Goal: Task Accomplishment & Management: Manage account settings

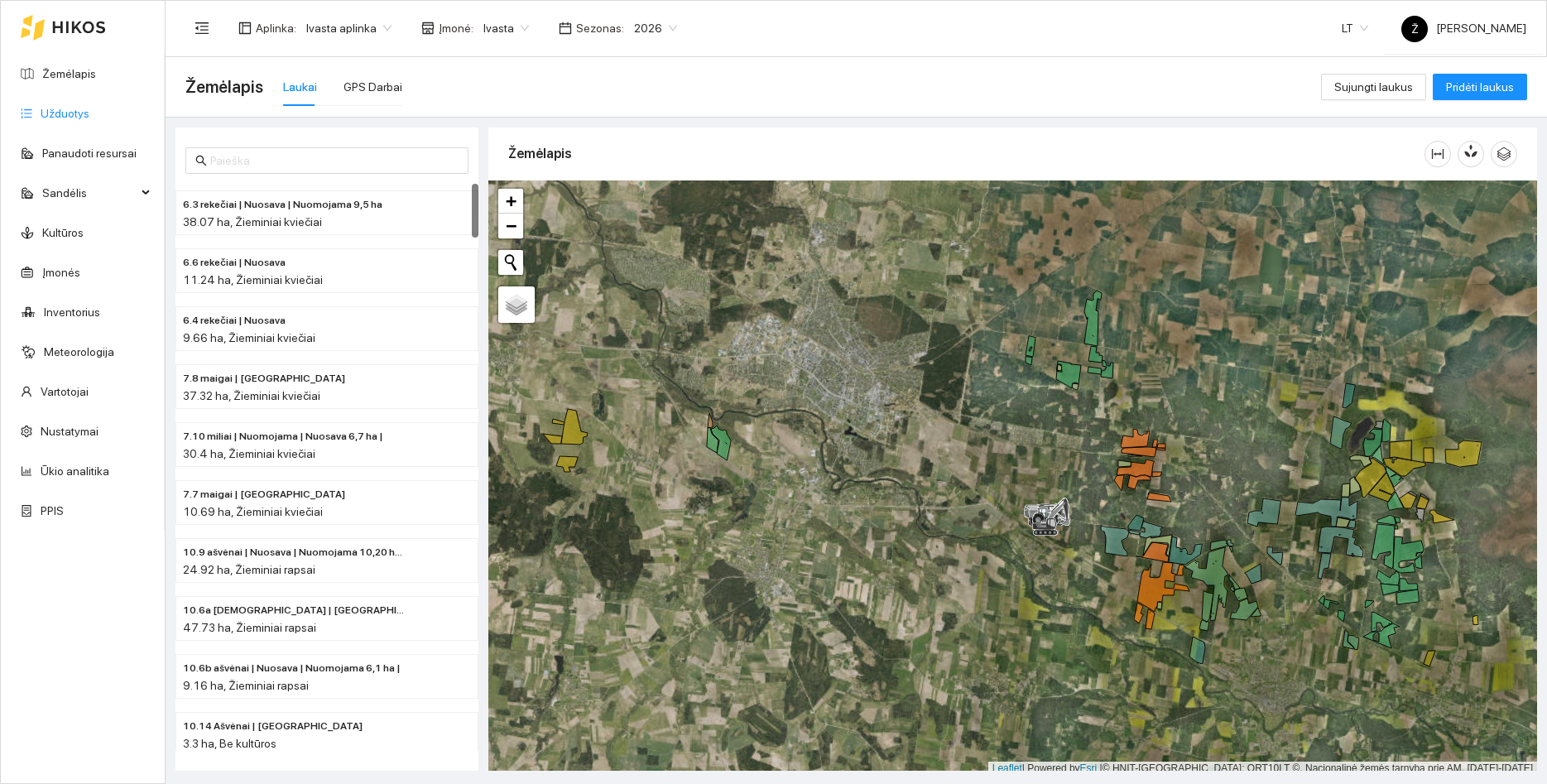
click at [47, 107] on link "Užduotys" at bounding box center [65, 113] width 49 height 14
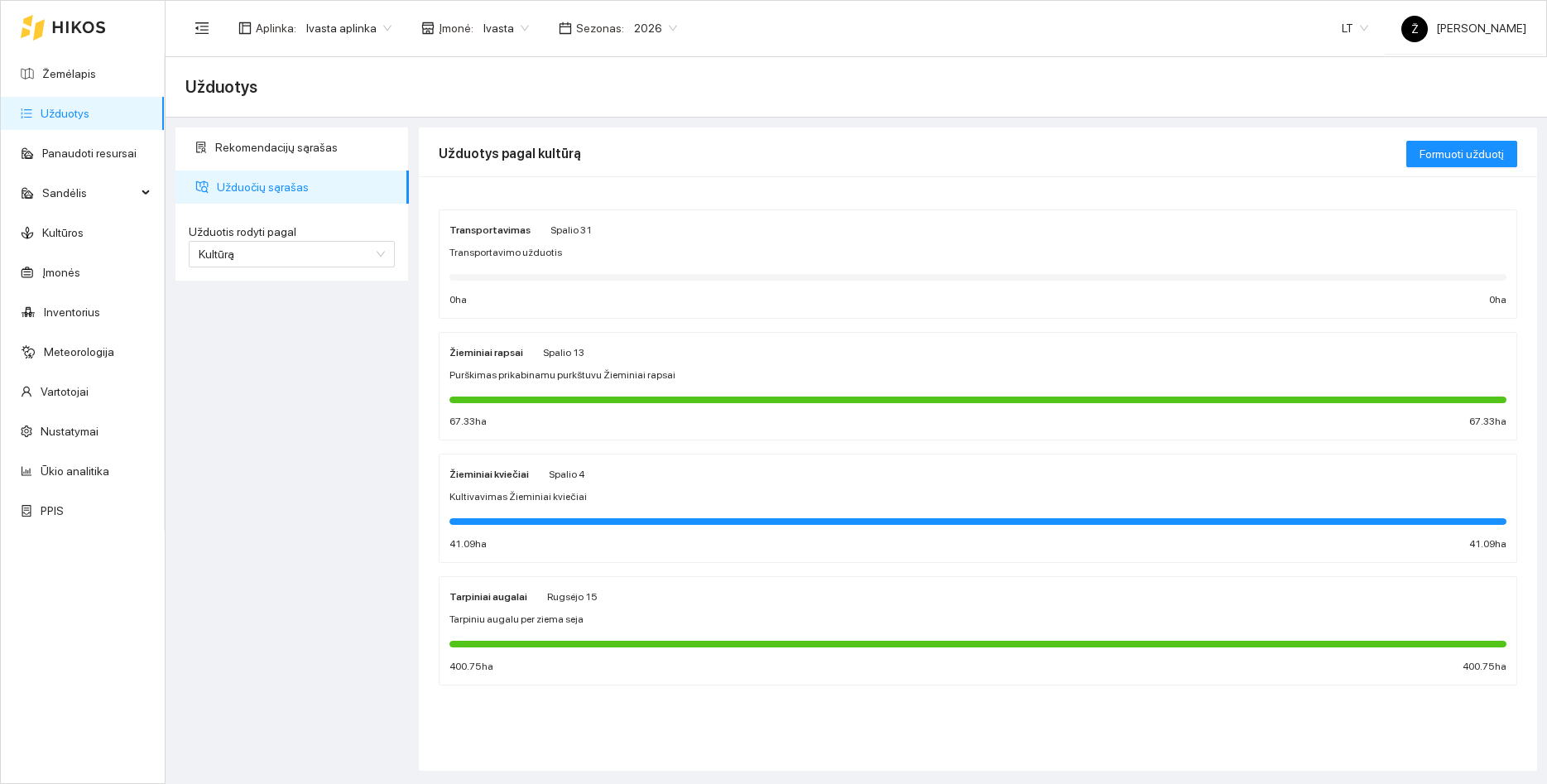
click at [608, 387] on div "Žieminiai rapsai Spalio 13 Purškimas prikabinamu purkštuvu Žieminiai rapsai 67.…" at bounding box center [978, 386] width 1057 height 87
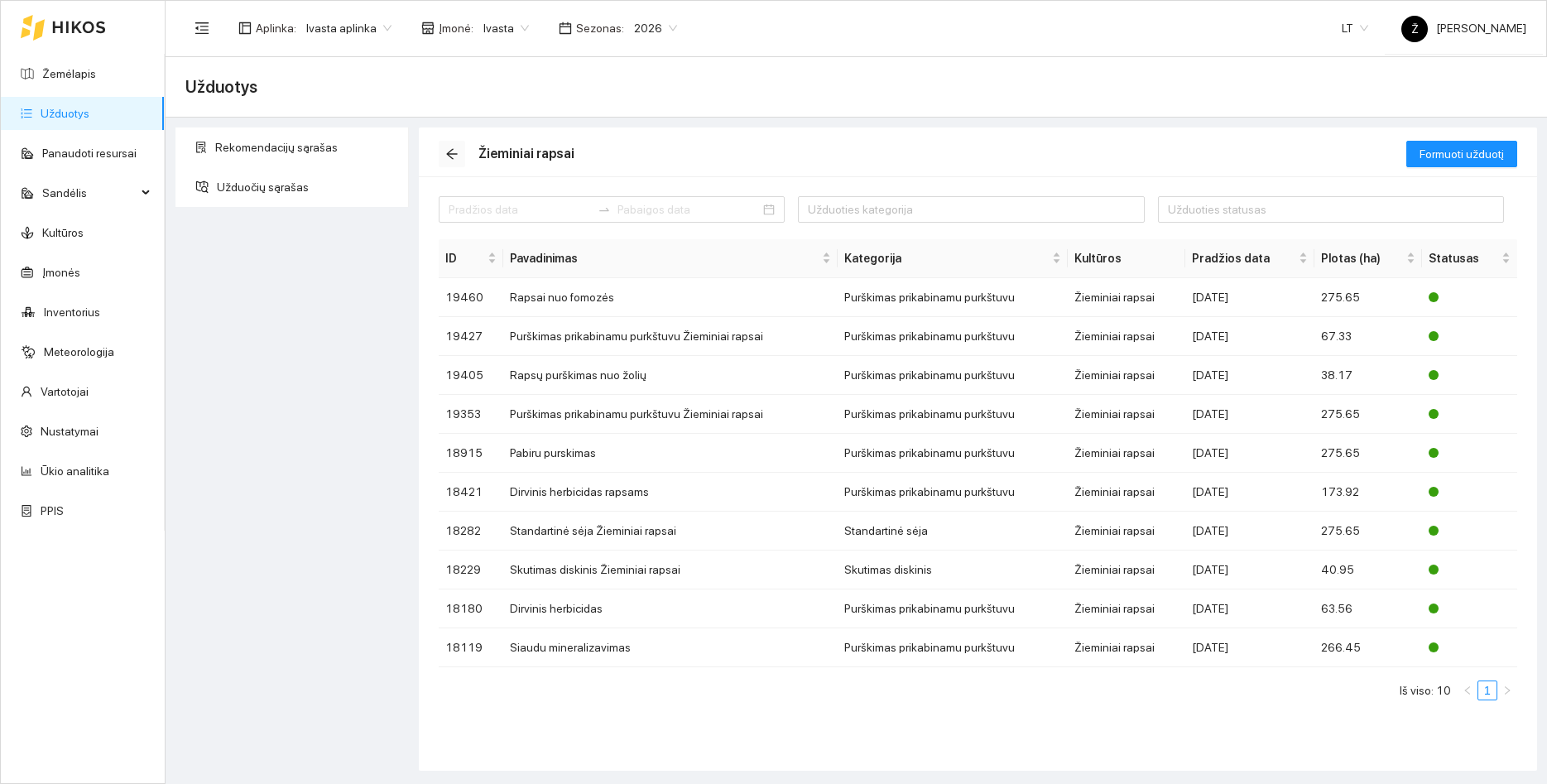
click at [444, 161] on button "button" at bounding box center [451, 153] width 26 height 26
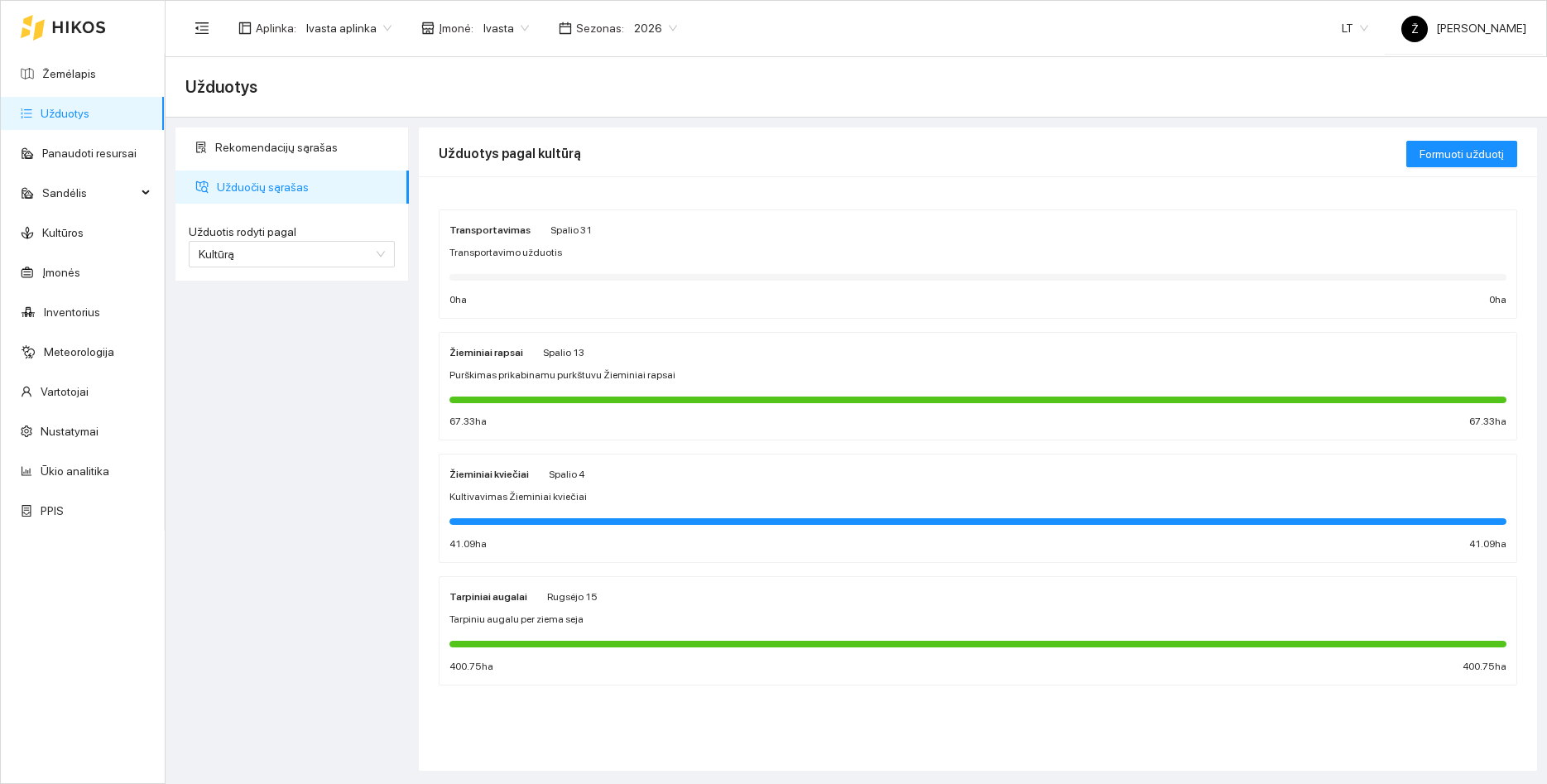
click at [527, 463] on div "Žieminiai kviečiai Spalio 4 Kultivavimas Žieminiai kviečiai 41.09 ha 41.09 ha" at bounding box center [978, 509] width 1077 height 108
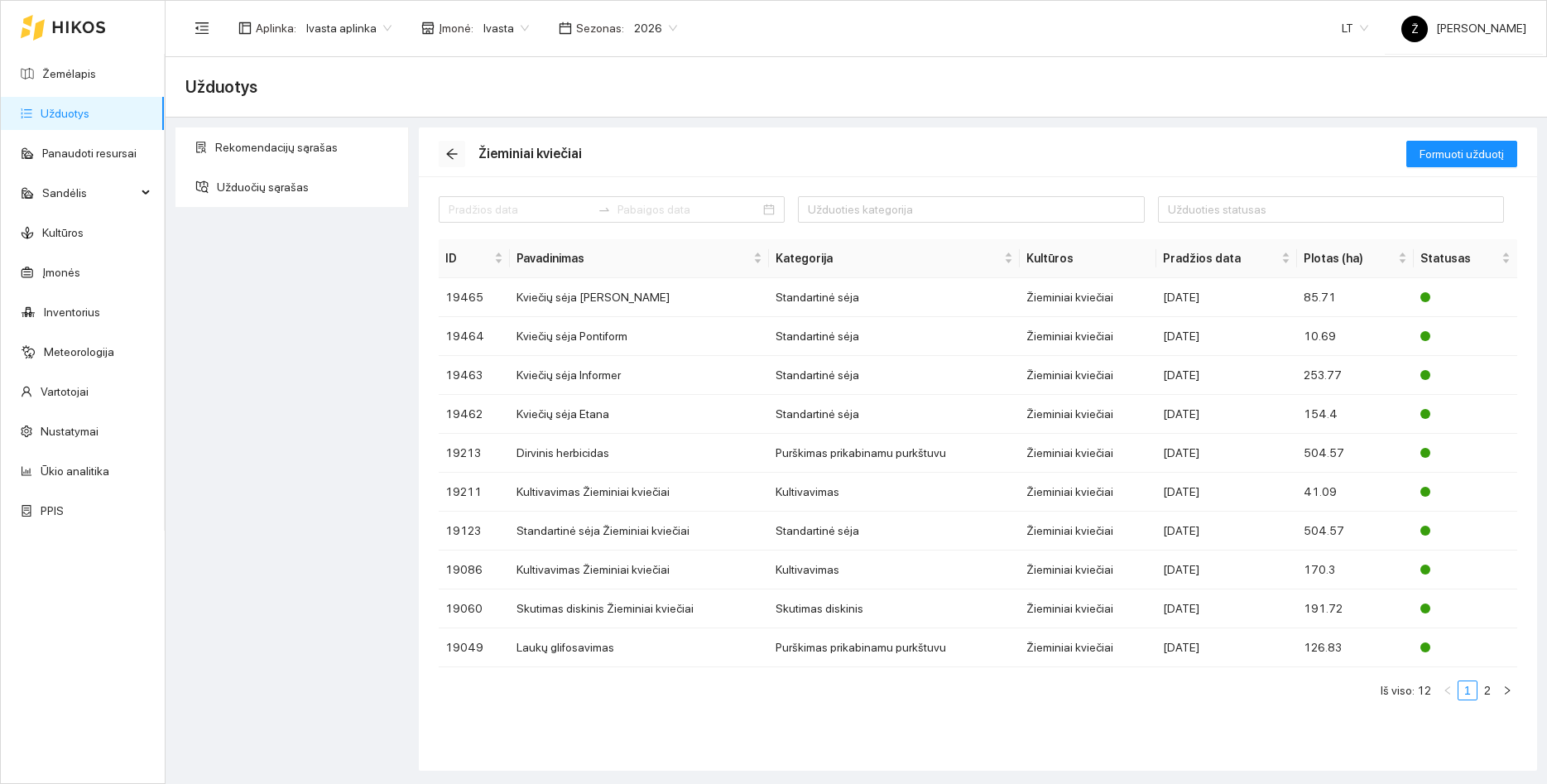
click at [453, 150] on icon "arrow-left" at bounding box center [452, 154] width 14 height 14
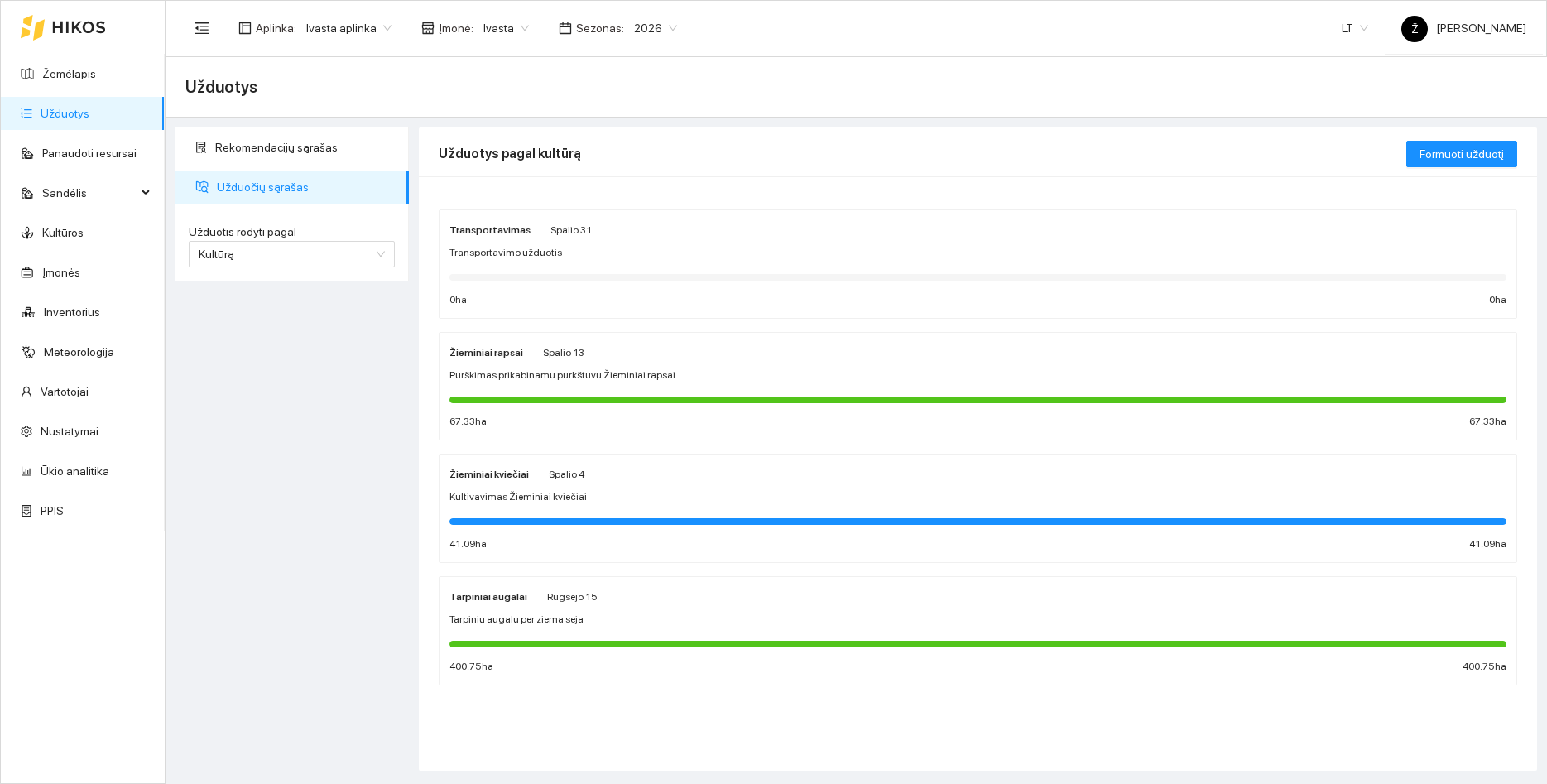
click at [516, 18] on span "Ivasta" at bounding box center [506, 28] width 46 height 25
click at [374, 26] on span "Ivasta aplinka" at bounding box center [348, 28] width 86 height 25
click at [346, 57] on div "BP visos įmonės" at bounding box center [347, 60] width 87 height 18
click at [527, 32] on span "Ivasta" at bounding box center [519, 28] width 46 height 25
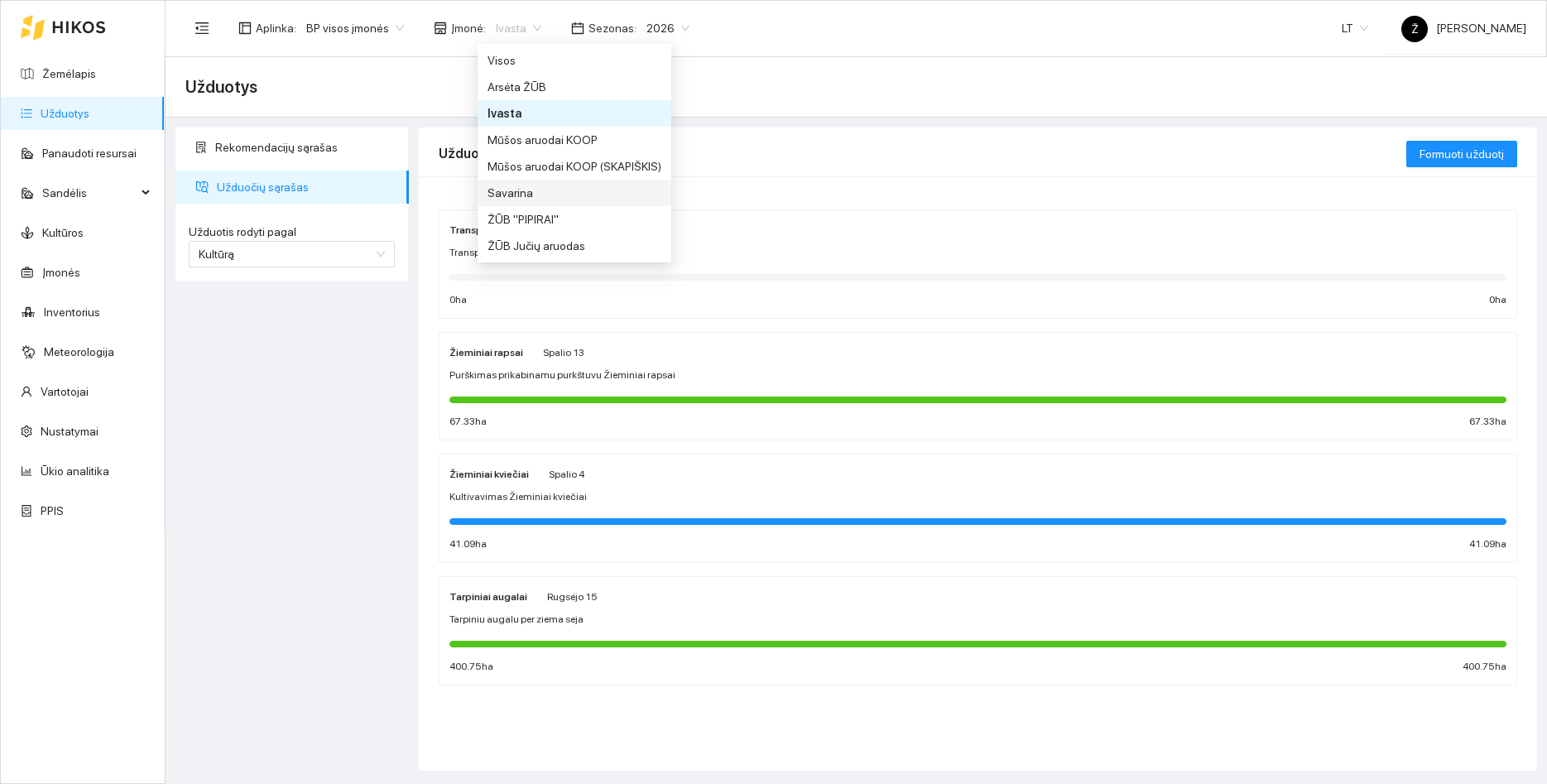
click at [529, 190] on div "Savarina" at bounding box center [574, 193] width 174 height 18
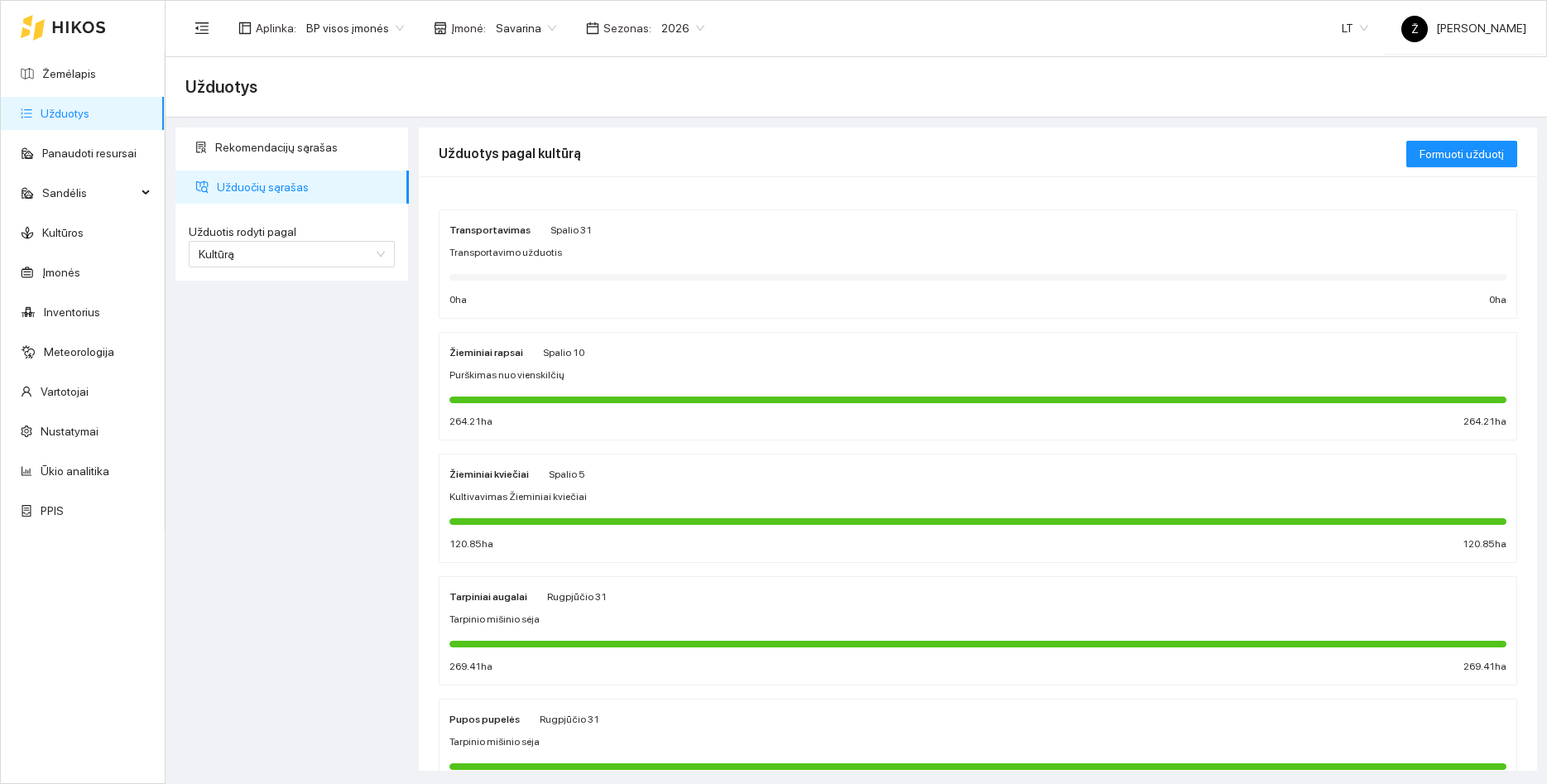
click at [543, 353] on span "Spalio 10" at bounding box center [564, 352] width 41 height 12
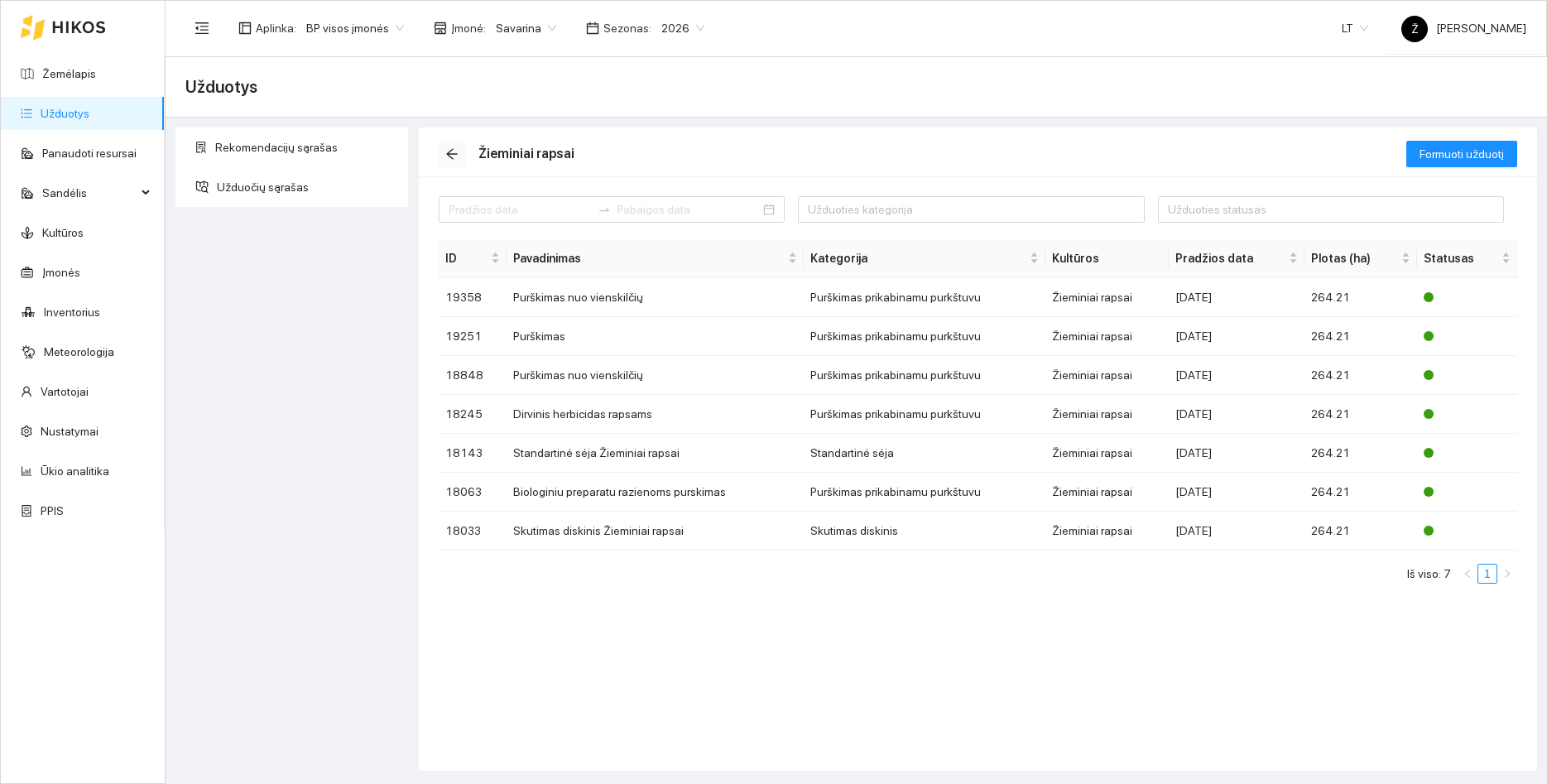
click at [455, 146] on button "button" at bounding box center [451, 153] width 26 height 26
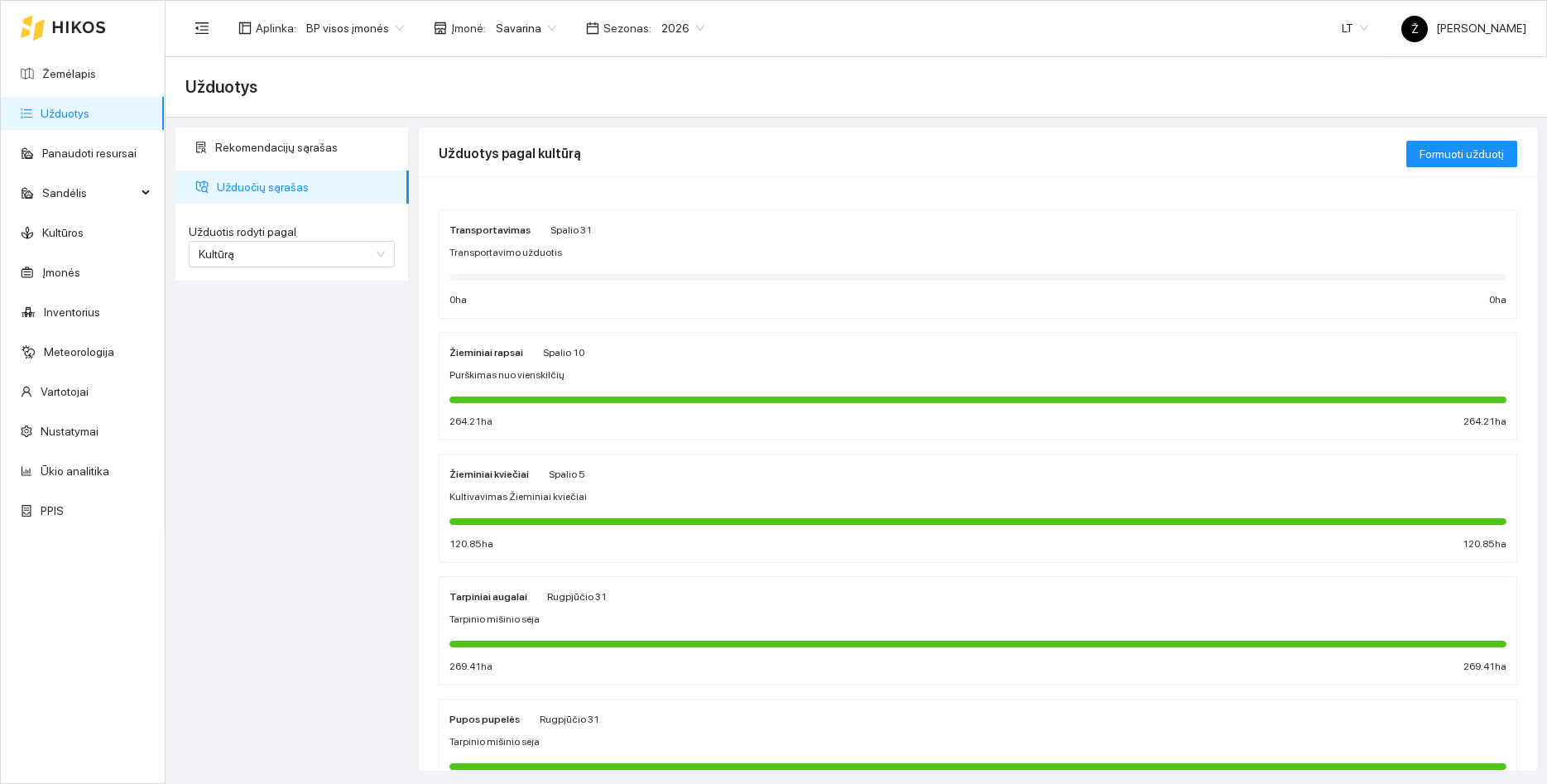
click at [553, 502] on span "Kultivavimas Žieminiai kviečiai" at bounding box center [518, 496] width 138 height 15
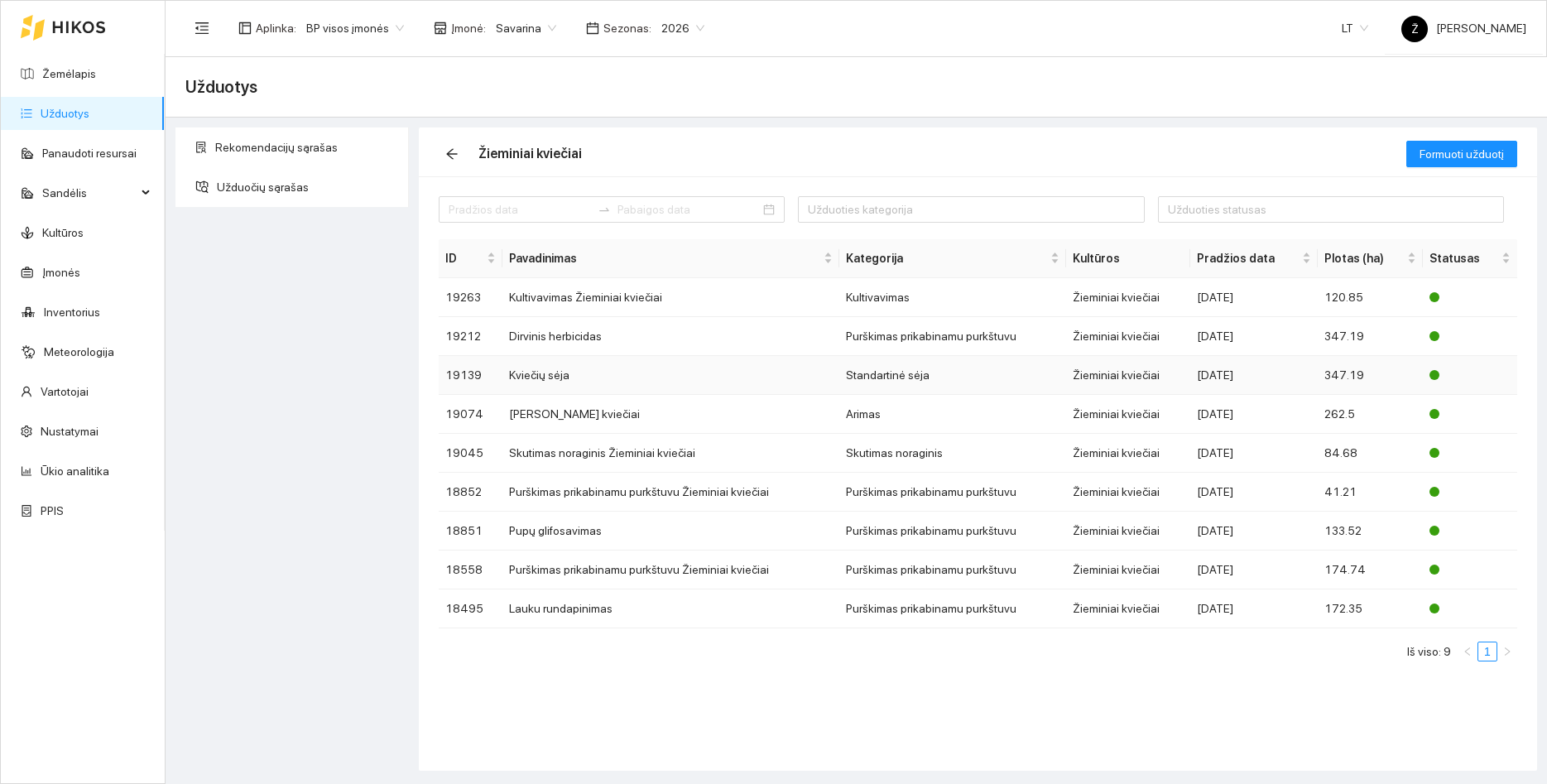
click at [545, 374] on td "Kviečių sėja" at bounding box center [671, 374] width 338 height 39
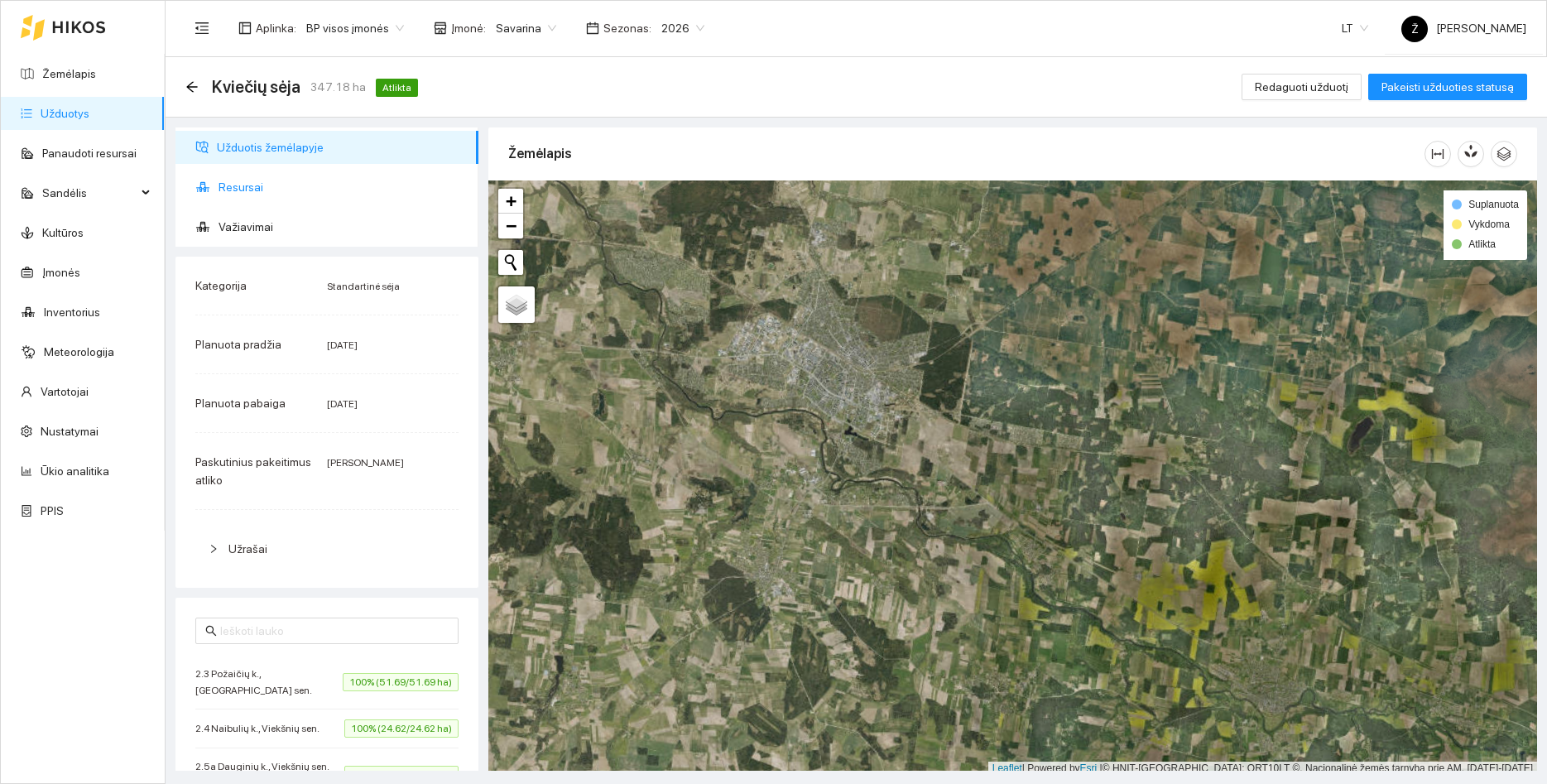
click at [251, 184] on span "Resursai" at bounding box center [342, 186] width 247 height 33
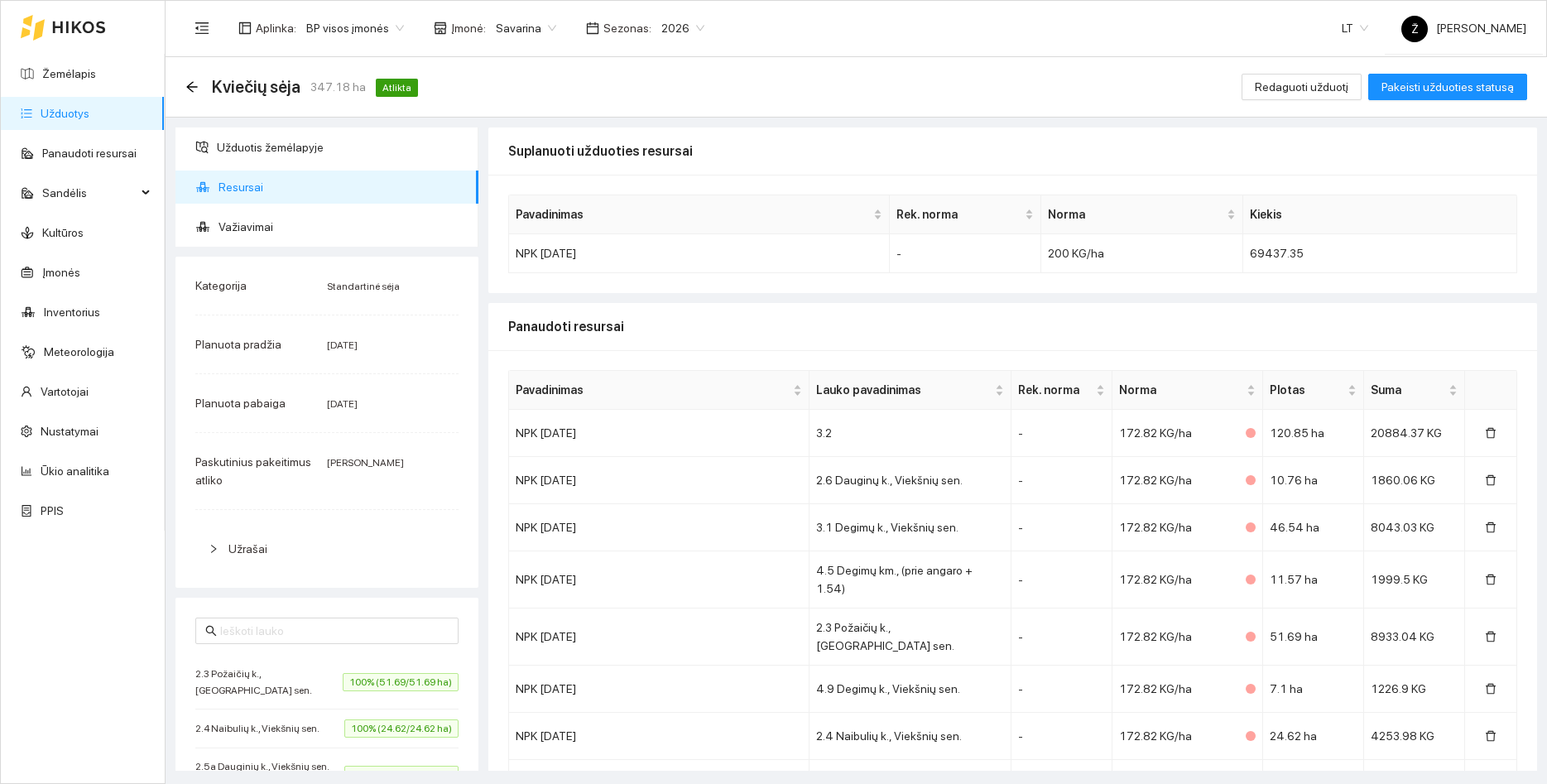
click at [89, 114] on link "Užduotys" at bounding box center [65, 113] width 49 height 14
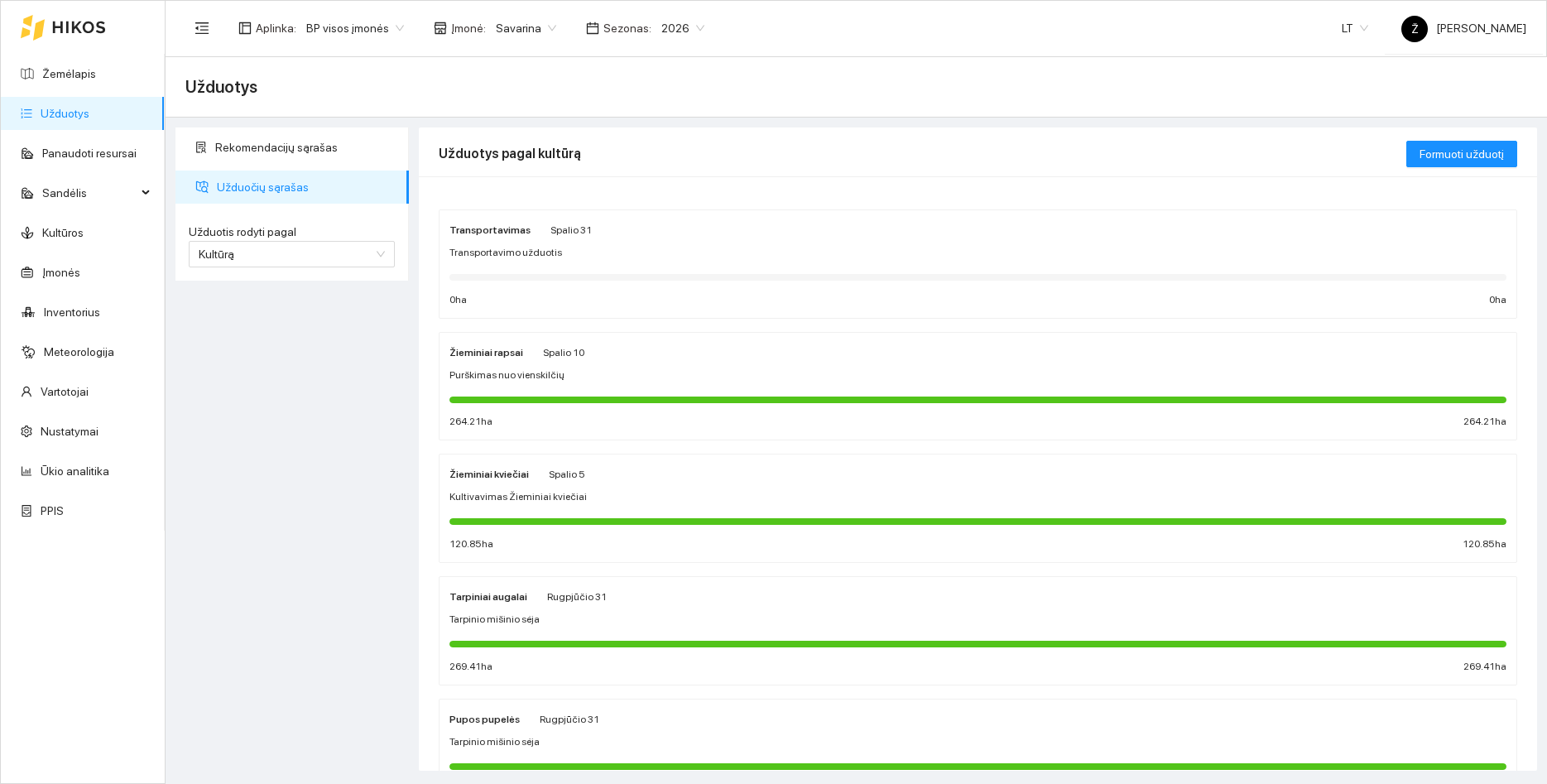
click at [93, 29] on icon at bounding box center [79, 27] width 52 height 12
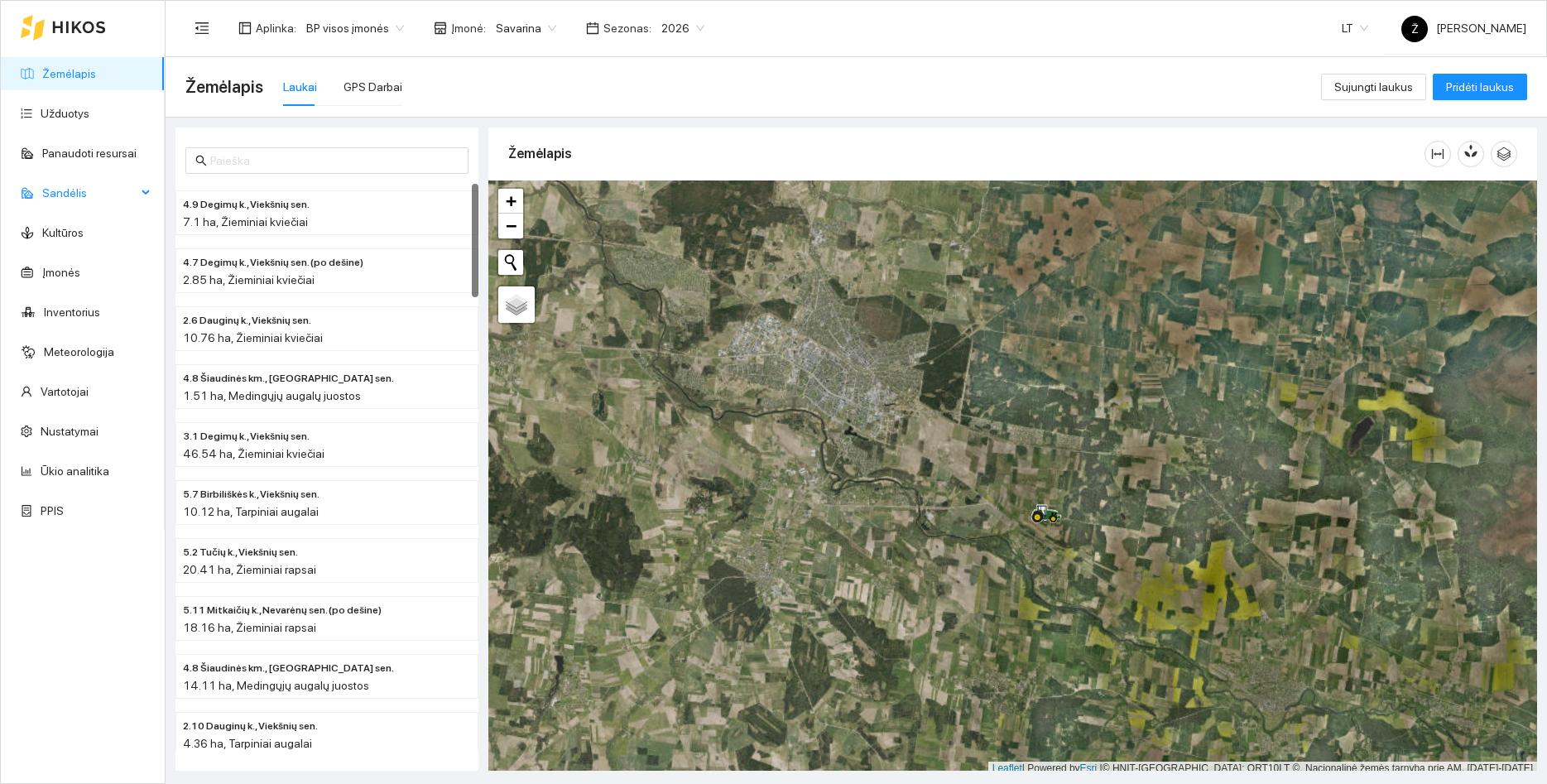
click at [128, 197] on span "Sandėlis" at bounding box center [89, 193] width 95 height 33
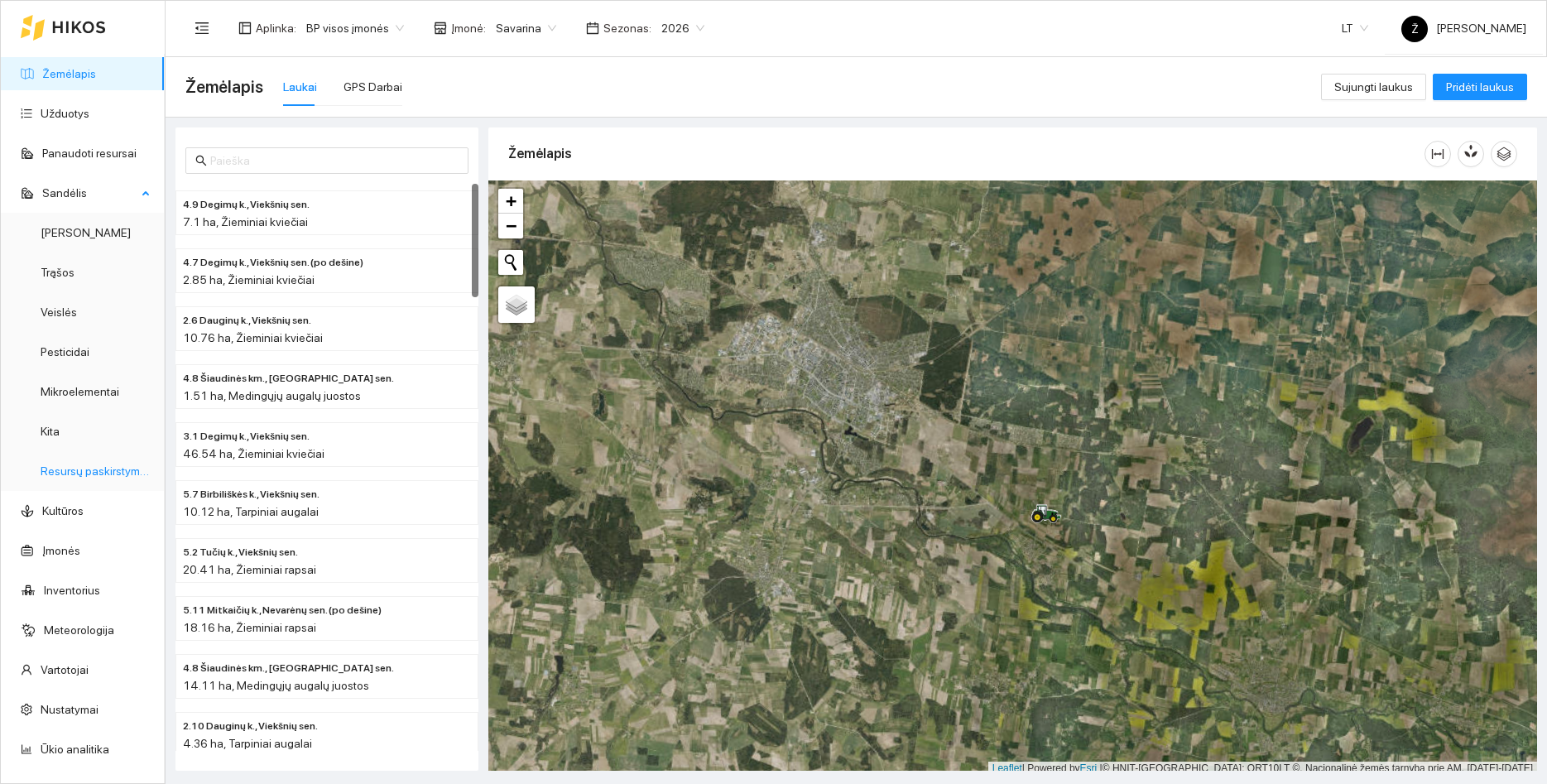
click at [88, 468] on link "Resursų paskirstymas" at bounding box center [96, 471] width 112 height 14
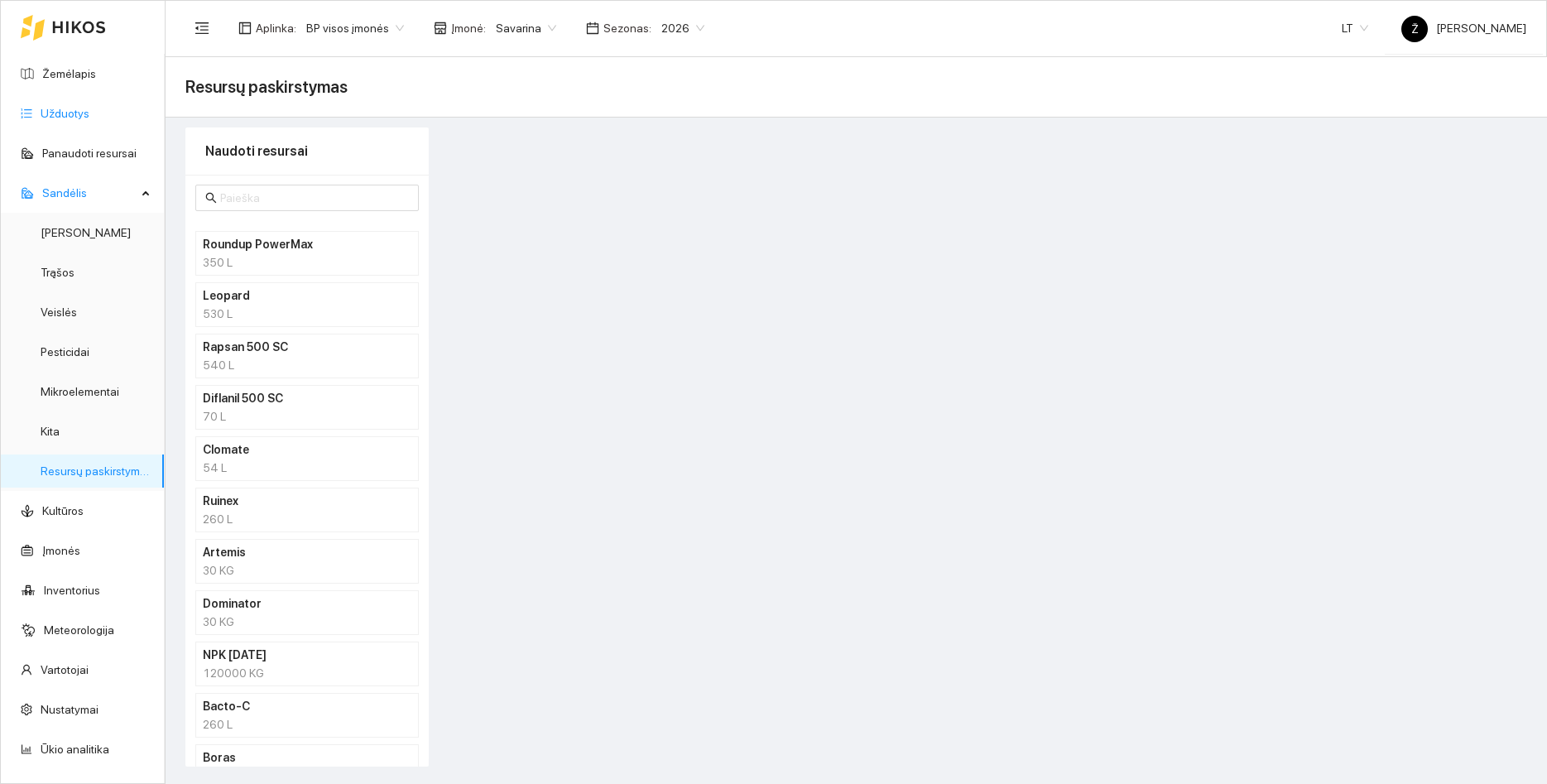
click at [63, 107] on link "Užduotys" at bounding box center [65, 113] width 49 height 14
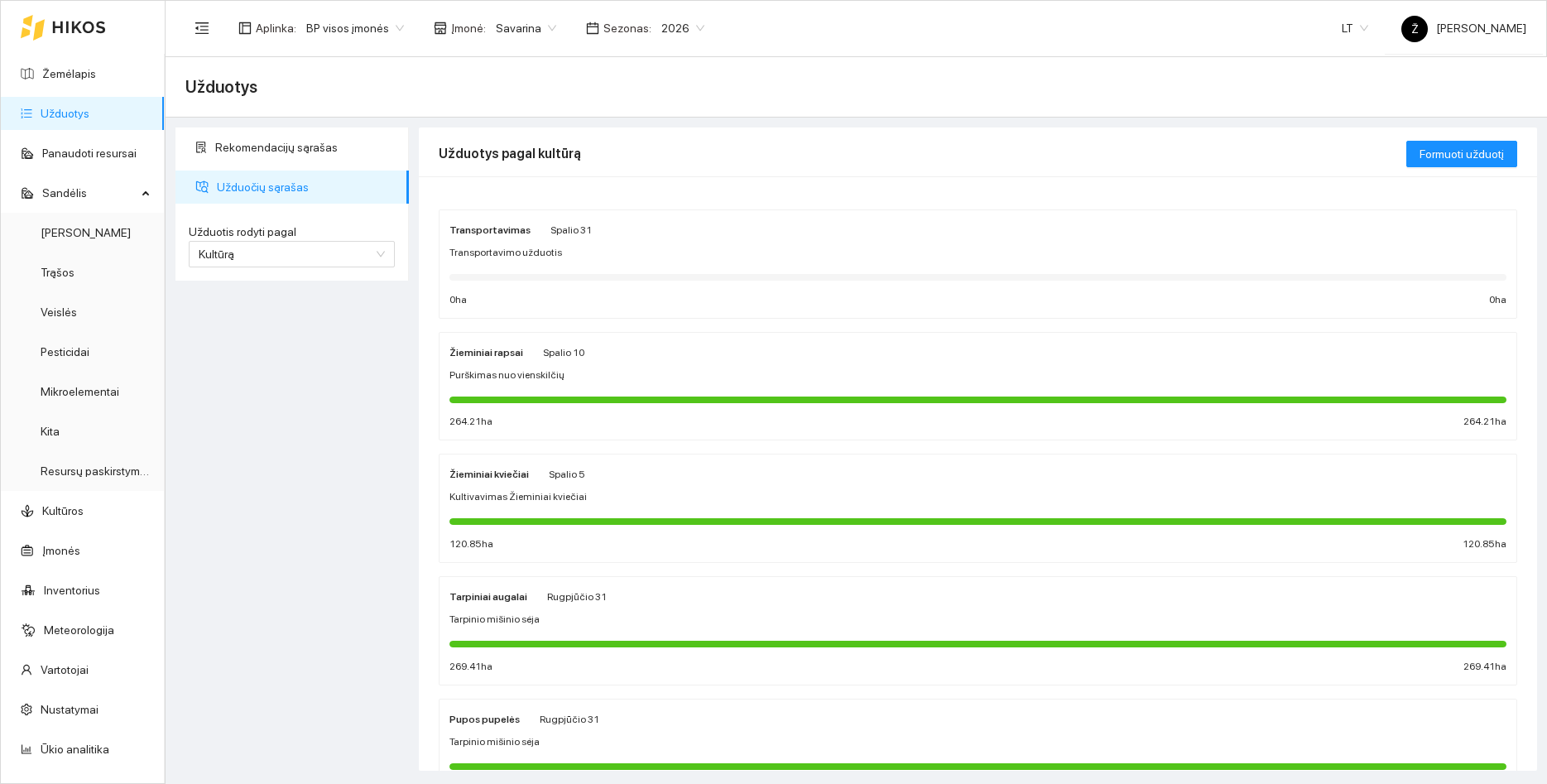
click at [528, 354] on div "Žieminiai rapsai [DATE]" at bounding box center [517, 352] width 135 height 18
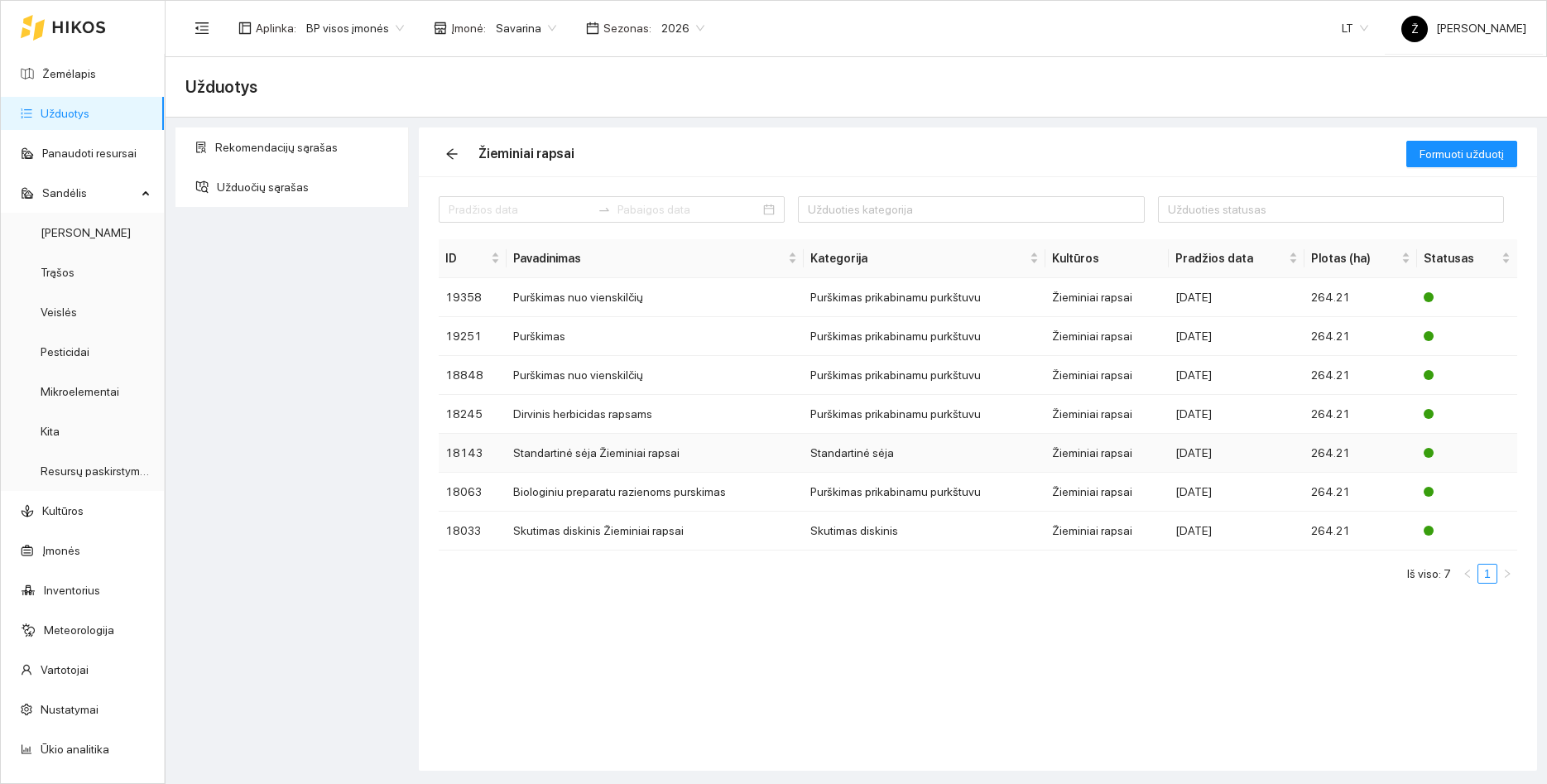
click at [645, 453] on td "Standartinė sėja Žieminiai rapsai" at bounding box center [656, 453] width 297 height 39
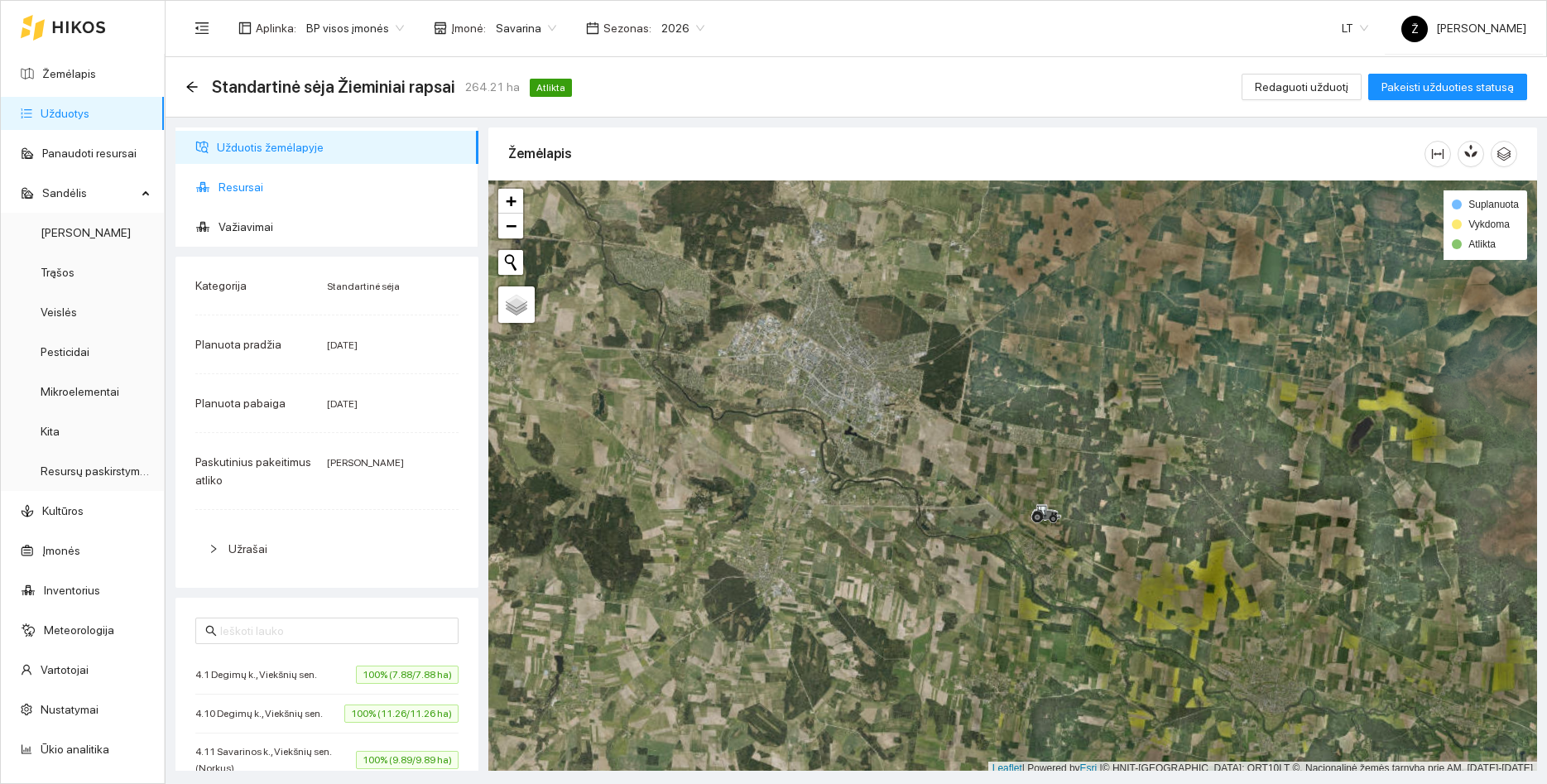
click at [258, 194] on span "Resursai" at bounding box center [342, 186] width 247 height 33
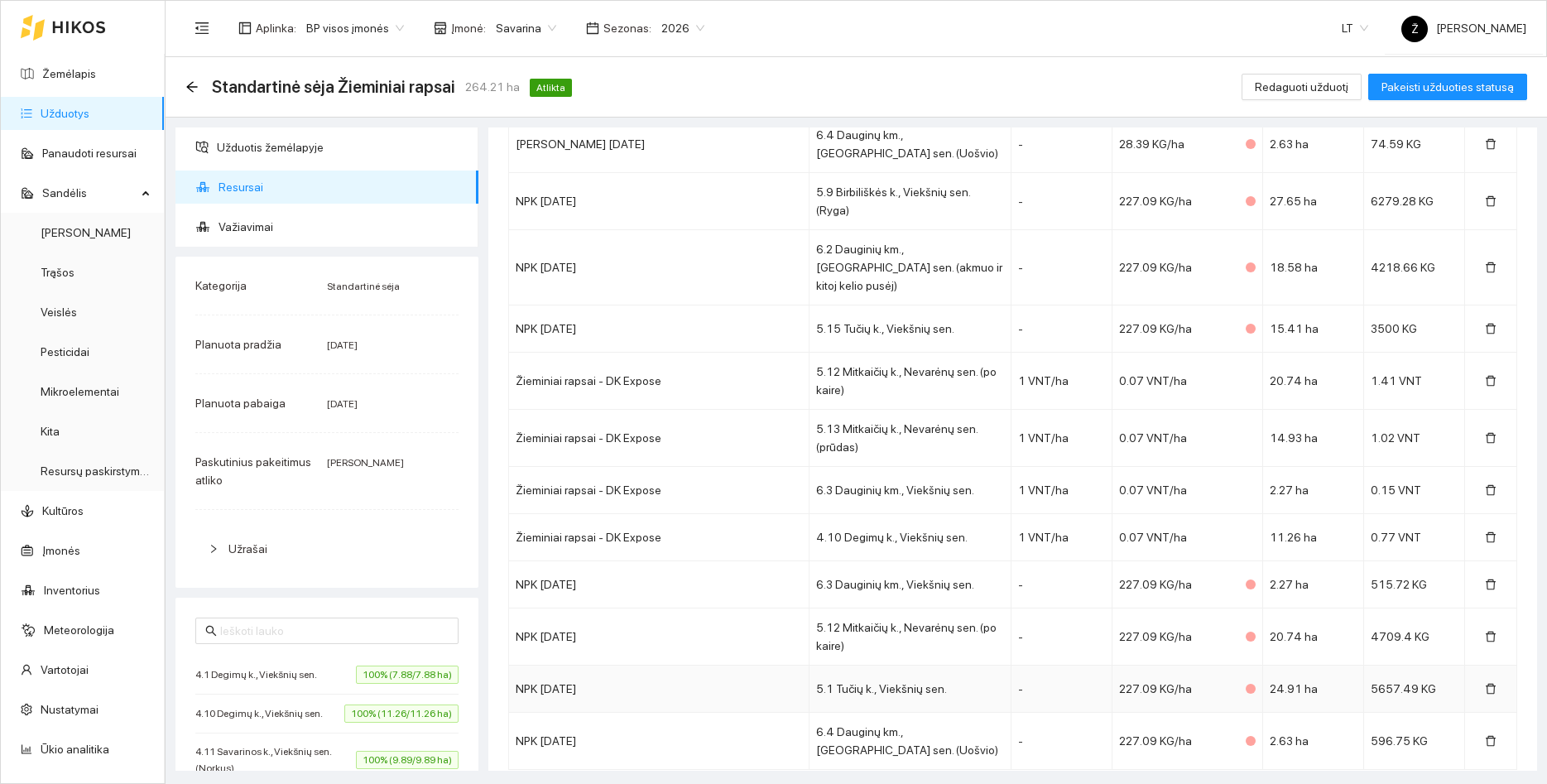
scroll to position [4062, 0]
click at [83, 107] on link "Užduotys" at bounding box center [65, 113] width 49 height 14
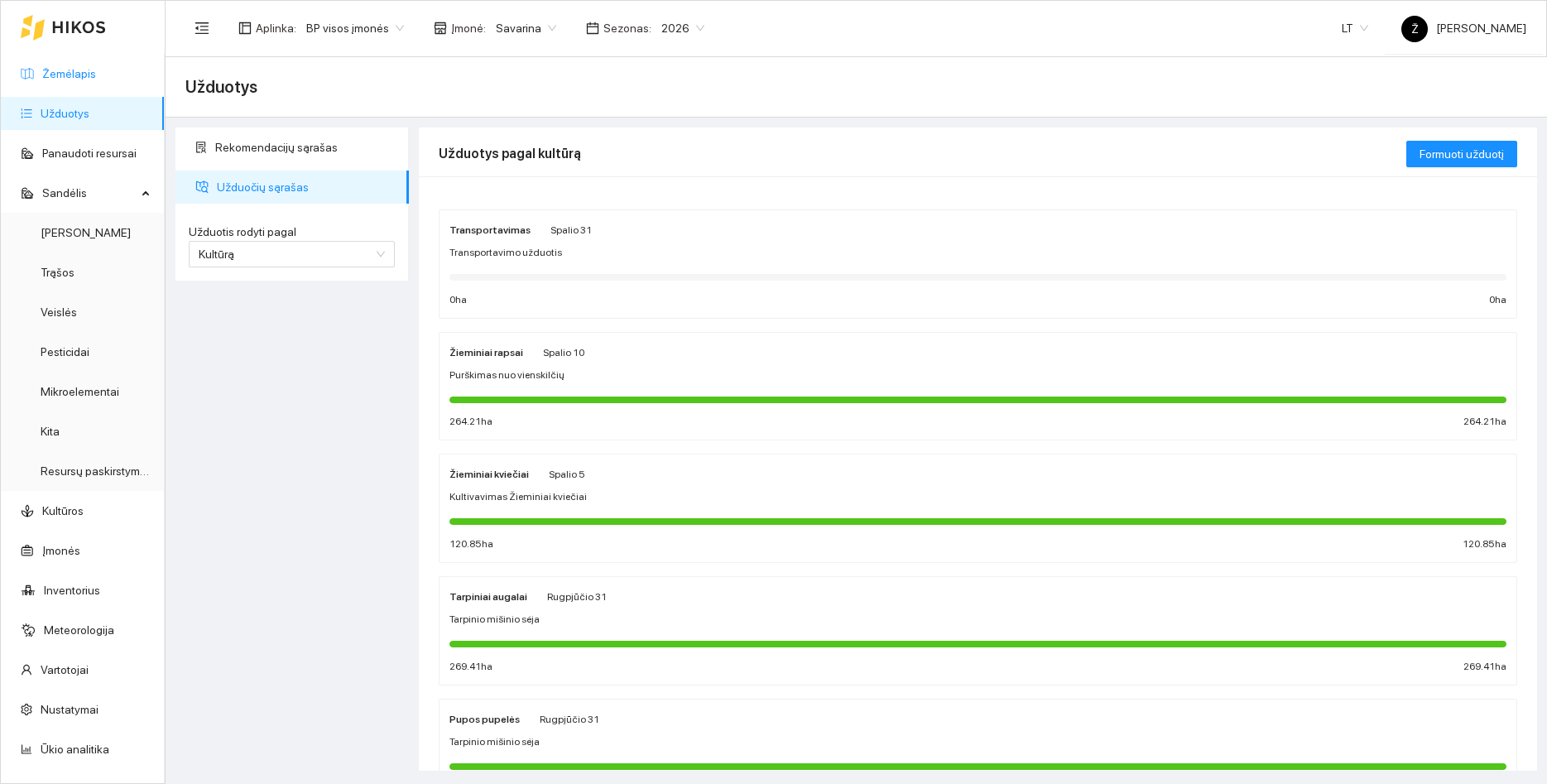
click at [90, 77] on link "Žemėlapis" at bounding box center [69, 73] width 54 height 14
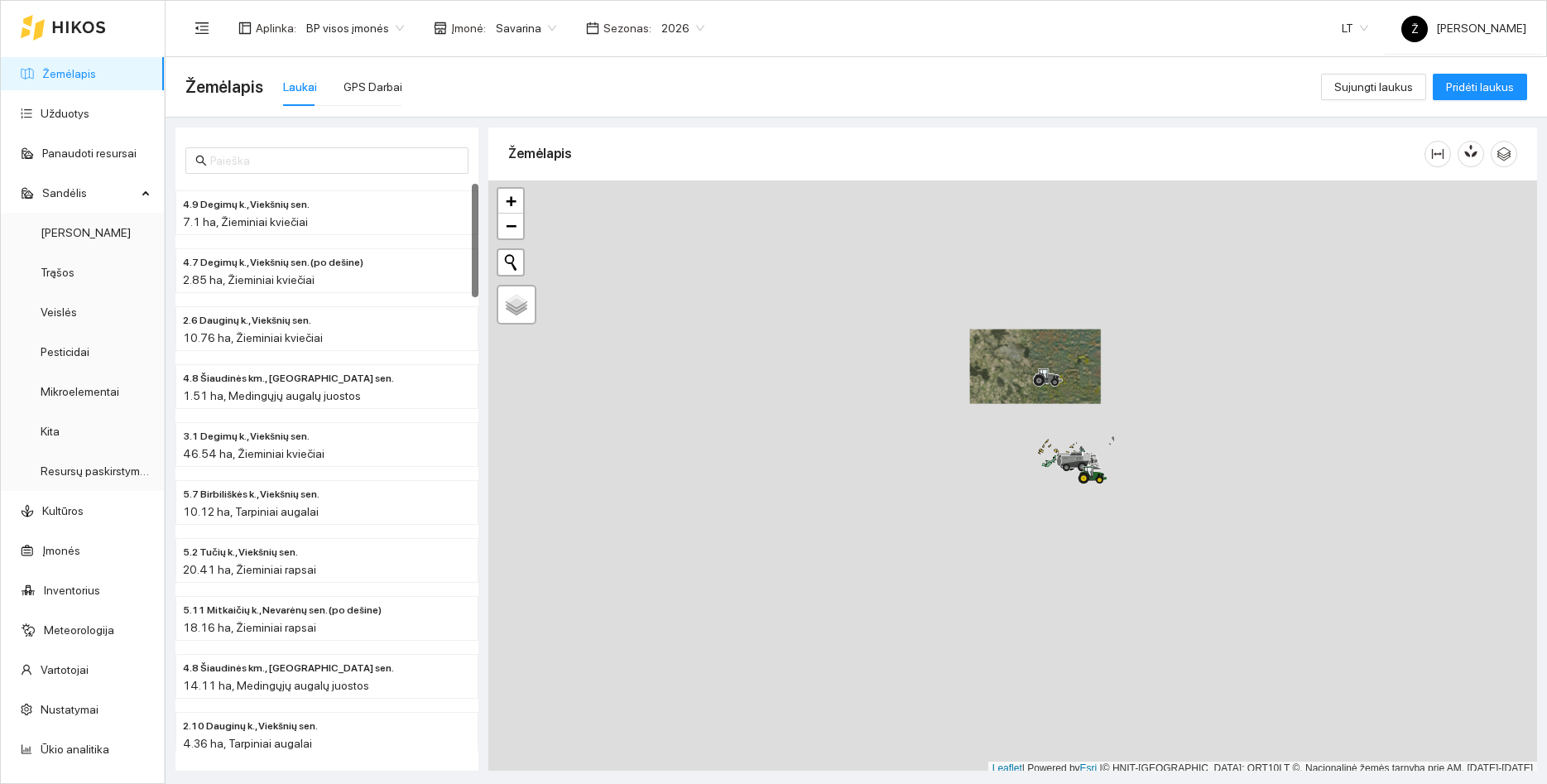
drag, startPoint x: 1085, startPoint y: 441, endPoint x: 1058, endPoint y: 342, distance: 102.6
click at [1058, 343] on div at bounding box center [1012, 477] width 1049 height 595
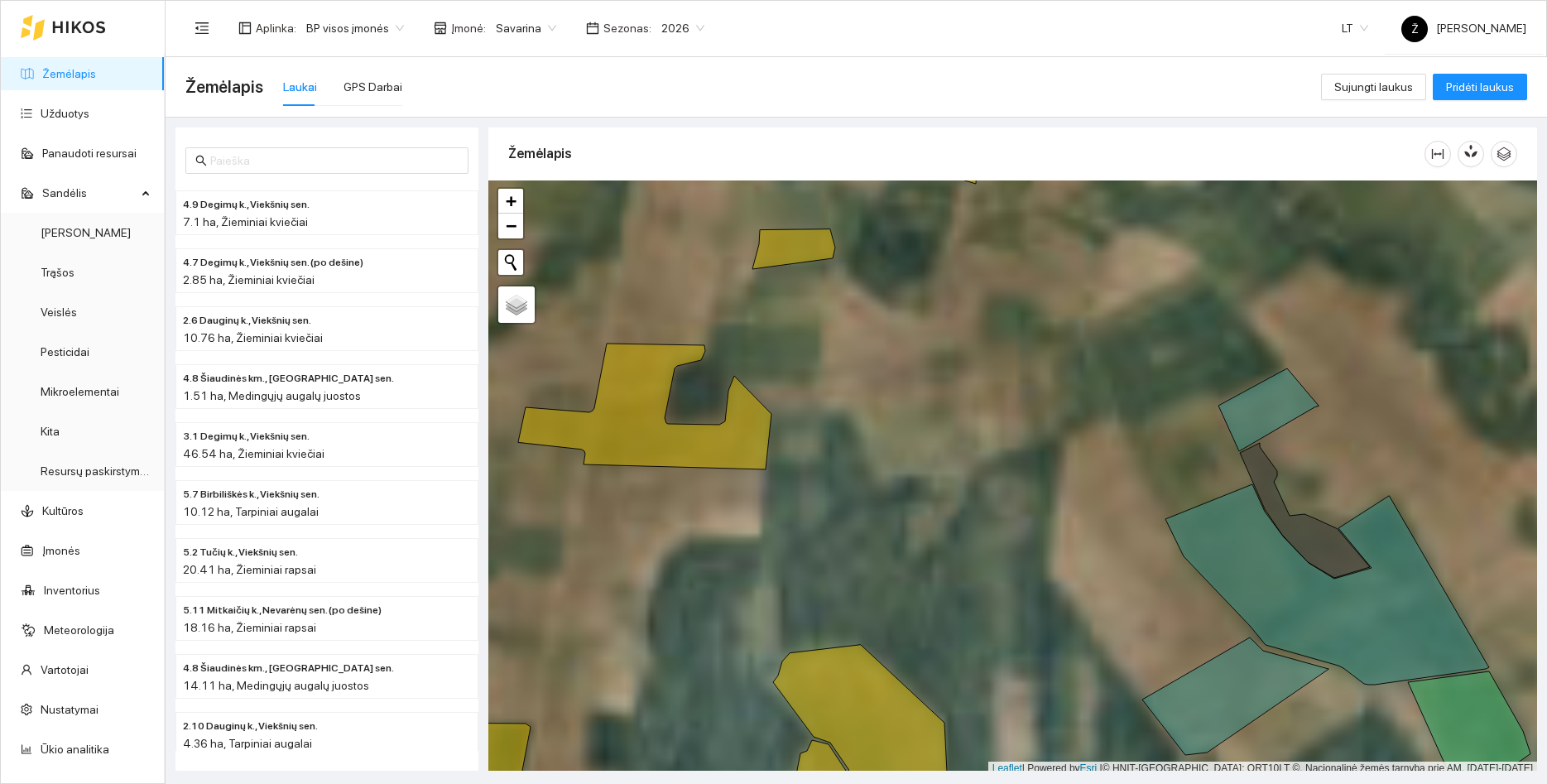
drag, startPoint x: 945, startPoint y: 273, endPoint x: 972, endPoint y: 362, distance: 93.0
click at [973, 361] on div at bounding box center [1012, 477] width 1049 height 595
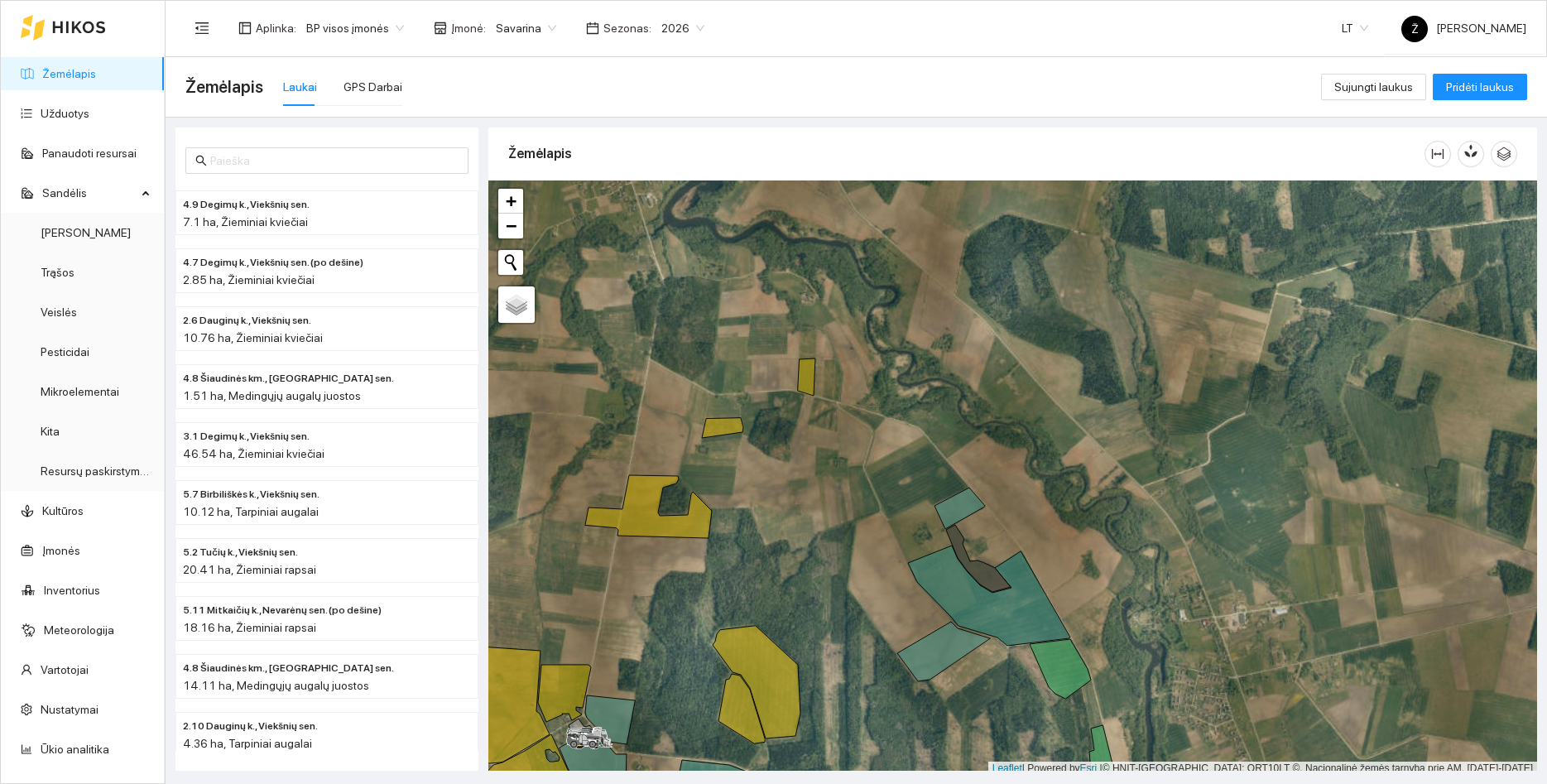
drag, startPoint x: 669, startPoint y: 617, endPoint x: 711, endPoint y: 549, distance: 79.9
click at [711, 549] on div at bounding box center [1012, 477] width 1049 height 595
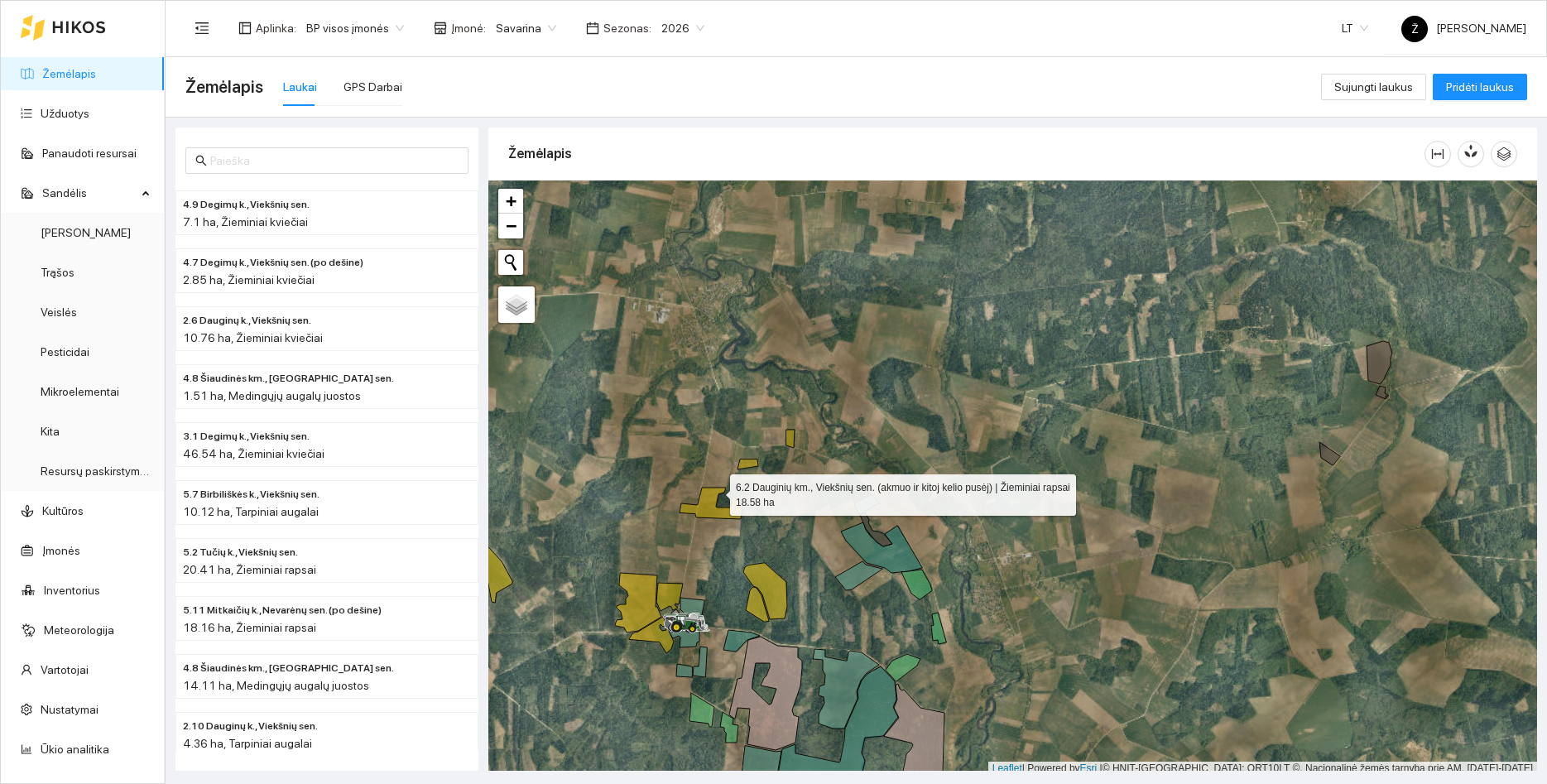
click at [715, 491] on icon at bounding box center [711, 503] width 63 height 32
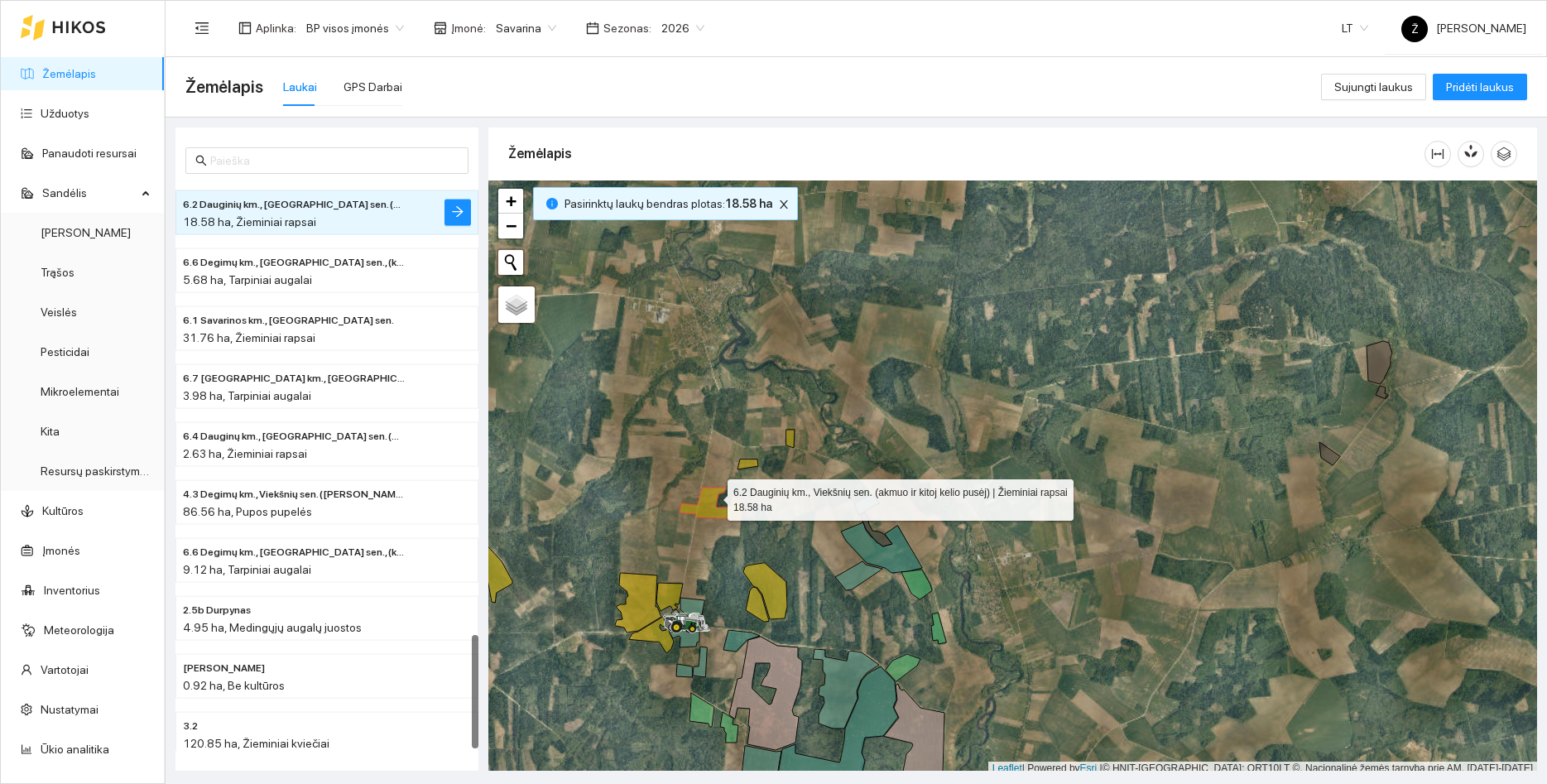
click at [713, 496] on icon at bounding box center [711, 503] width 63 height 32
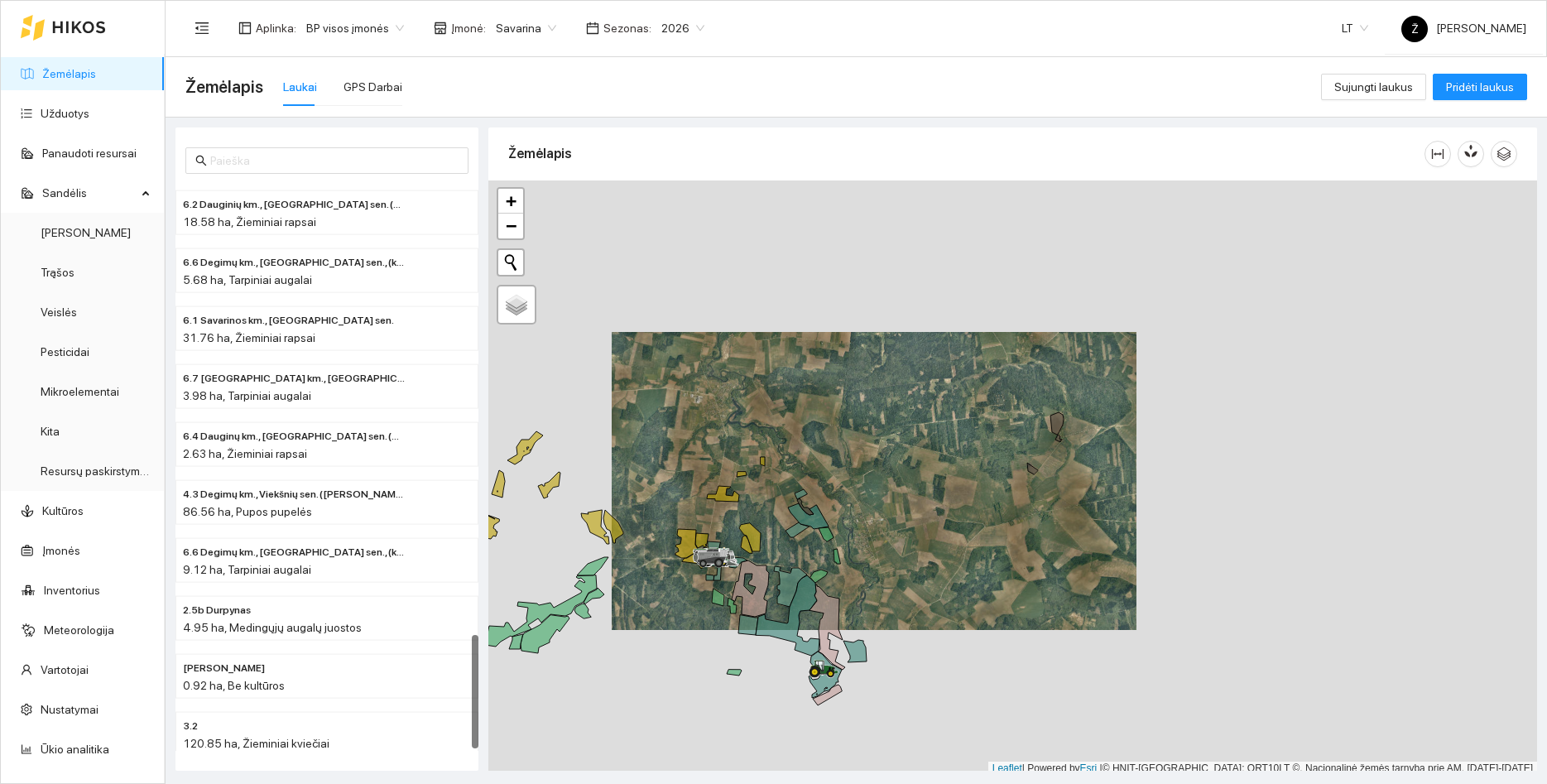
drag, startPoint x: 903, startPoint y: 547, endPoint x: 941, endPoint y: 428, distance: 124.9
click at [941, 428] on div at bounding box center [1012, 477] width 1049 height 595
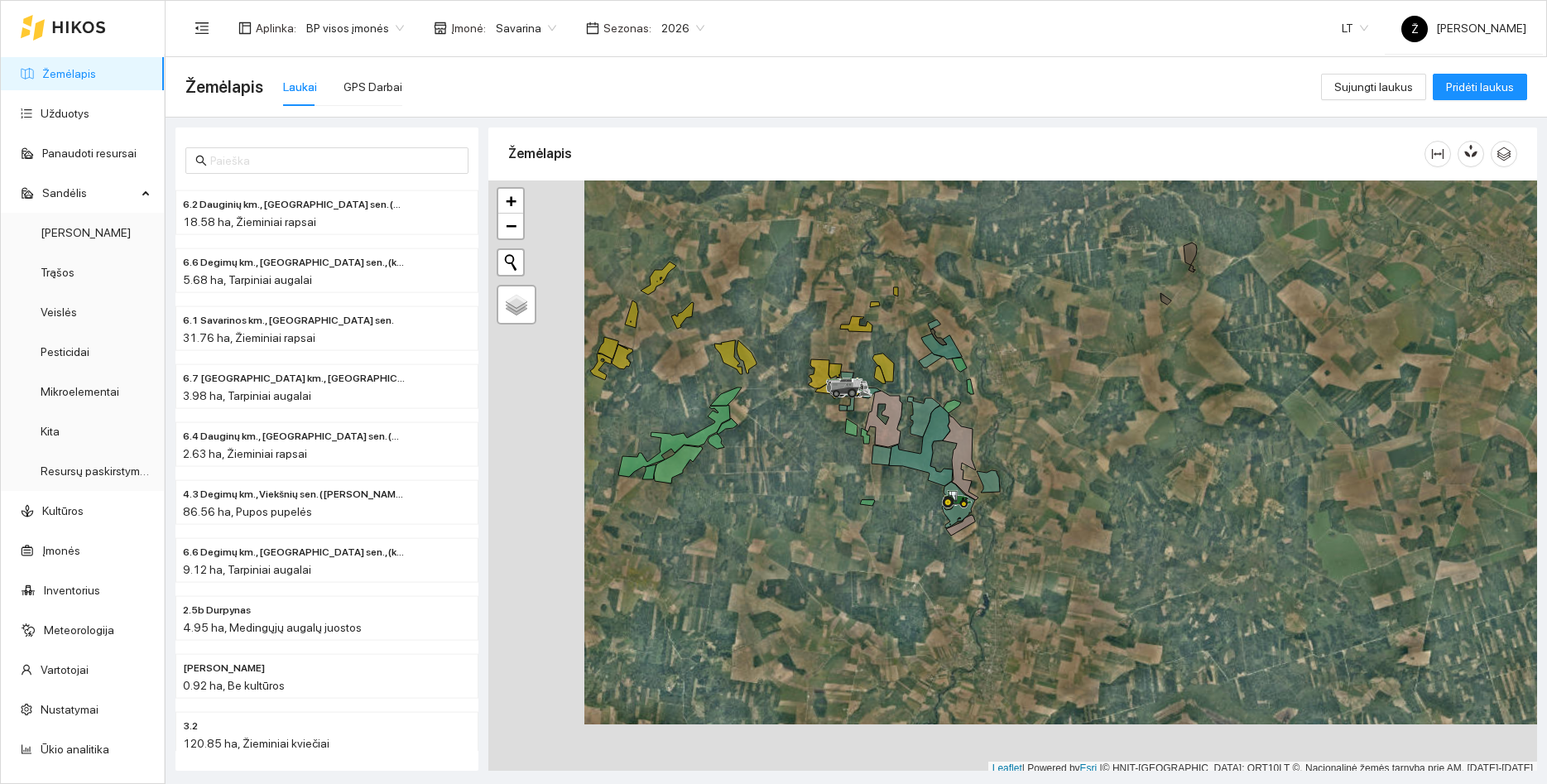
drag, startPoint x: 697, startPoint y: 345, endPoint x: 810, endPoint y: 290, distance: 125.7
click at [810, 290] on div at bounding box center [1012, 477] width 1049 height 595
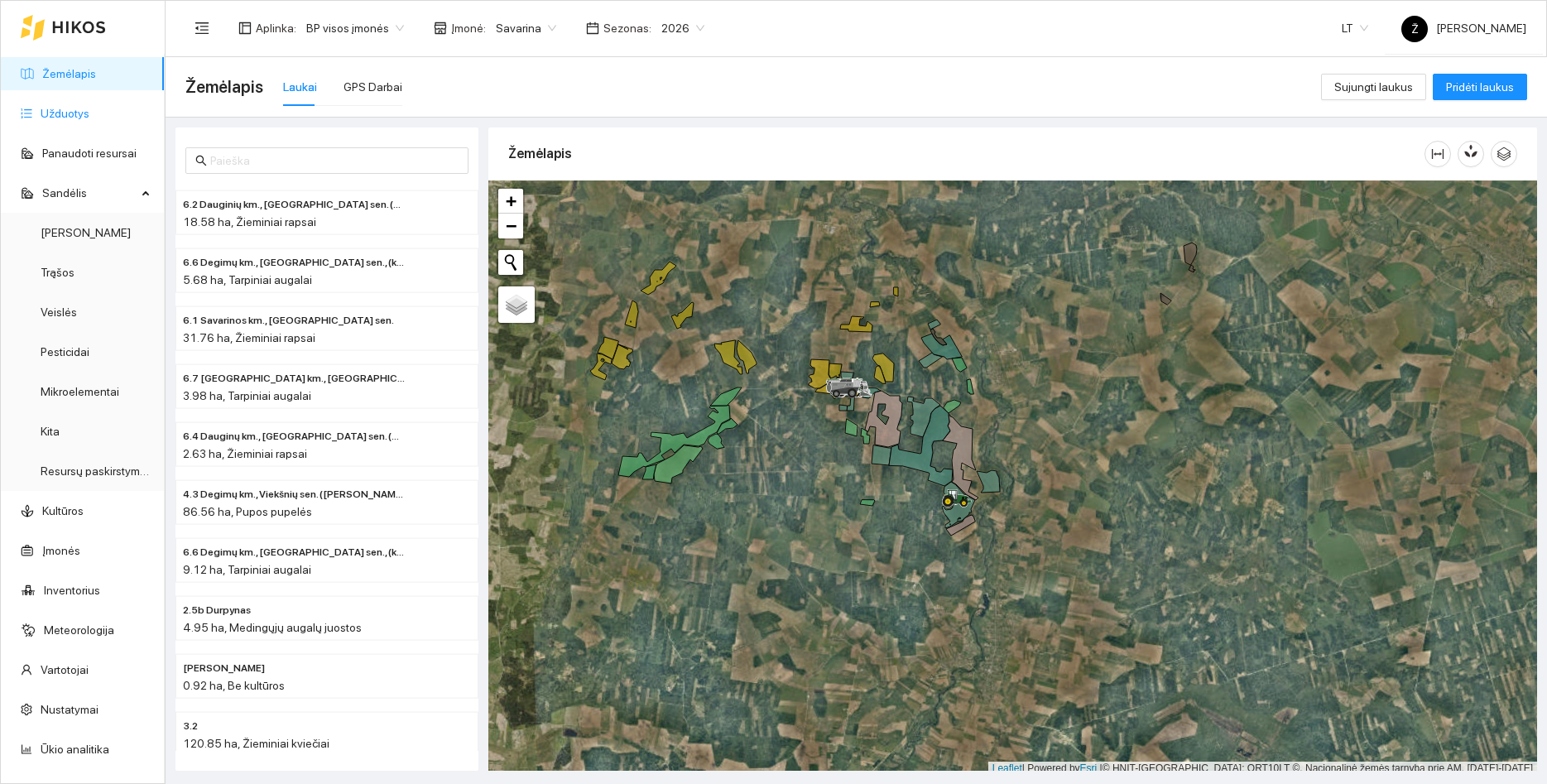
click at [53, 107] on link "Užduotys" at bounding box center [65, 113] width 49 height 14
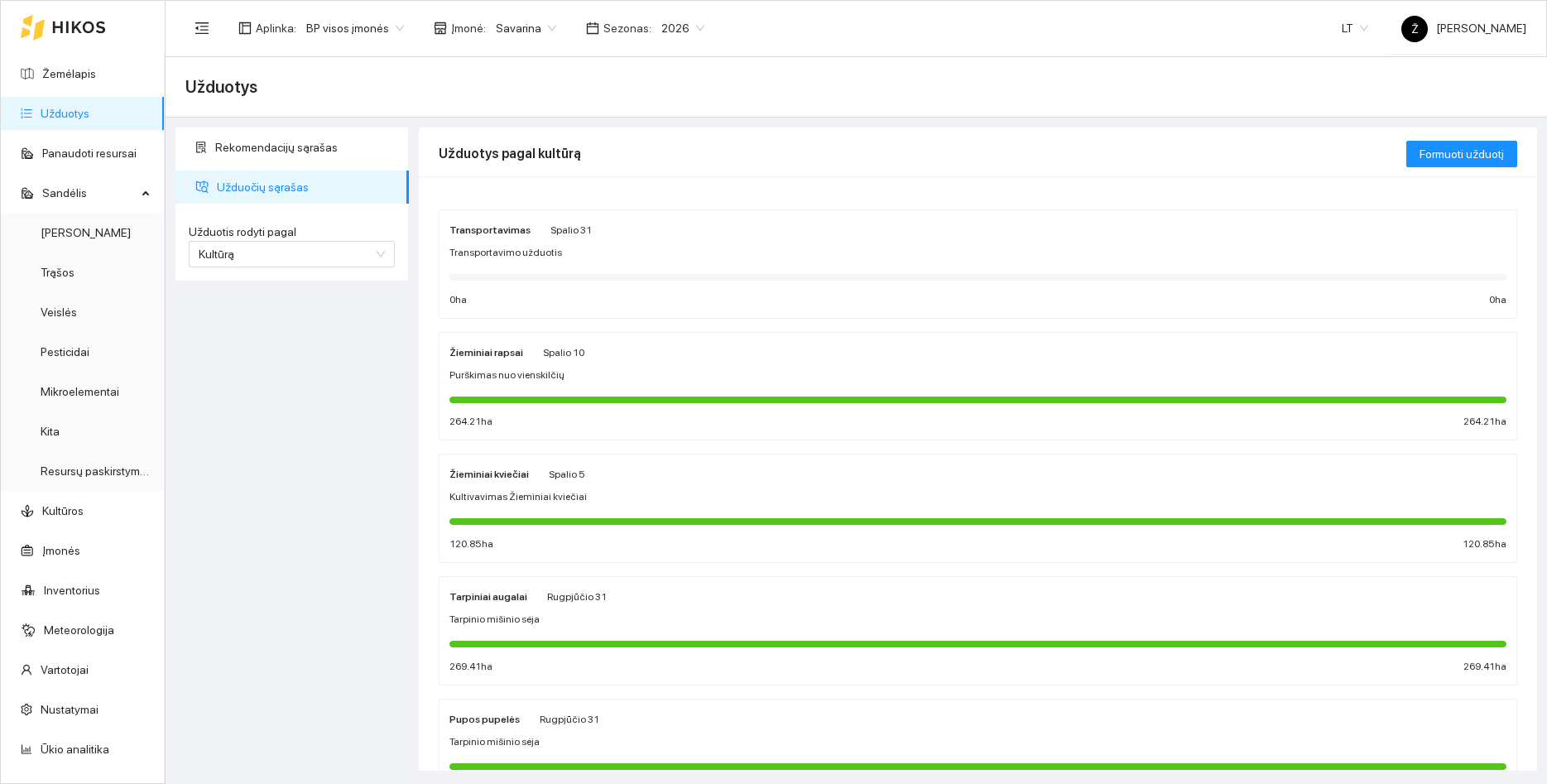
click at [592, 385] on div "Žieminiai rapsai Spalio 10 Purškimas nuo vienskilčių 264.21 ha 264.21 ha" at bounding box center [978, 386] width 1057 height 87
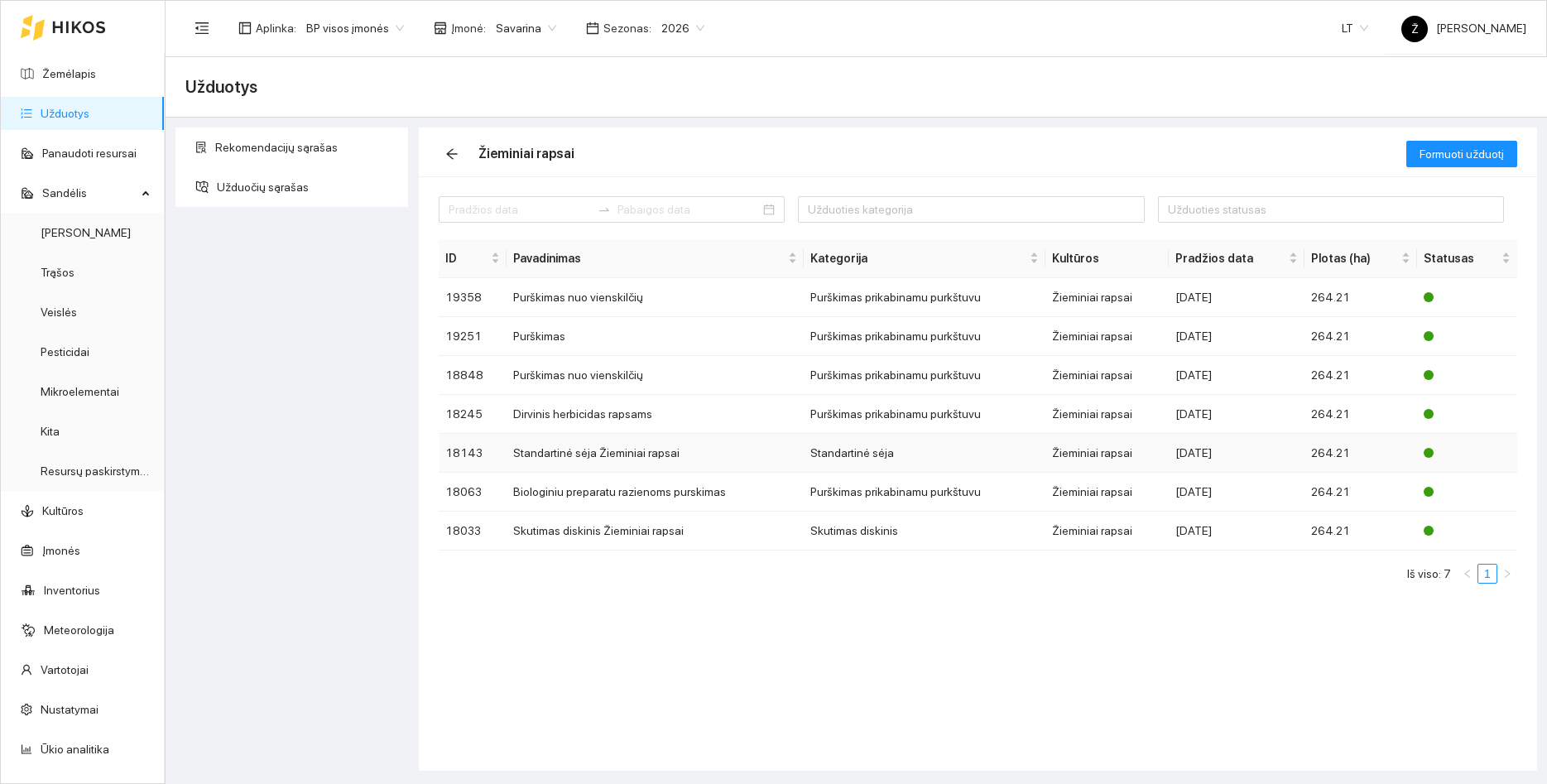
click at [580, 451] on td "Standartinė sėja Žieminiai rapsai" at bounding box center [656, 453] width 297 height 39
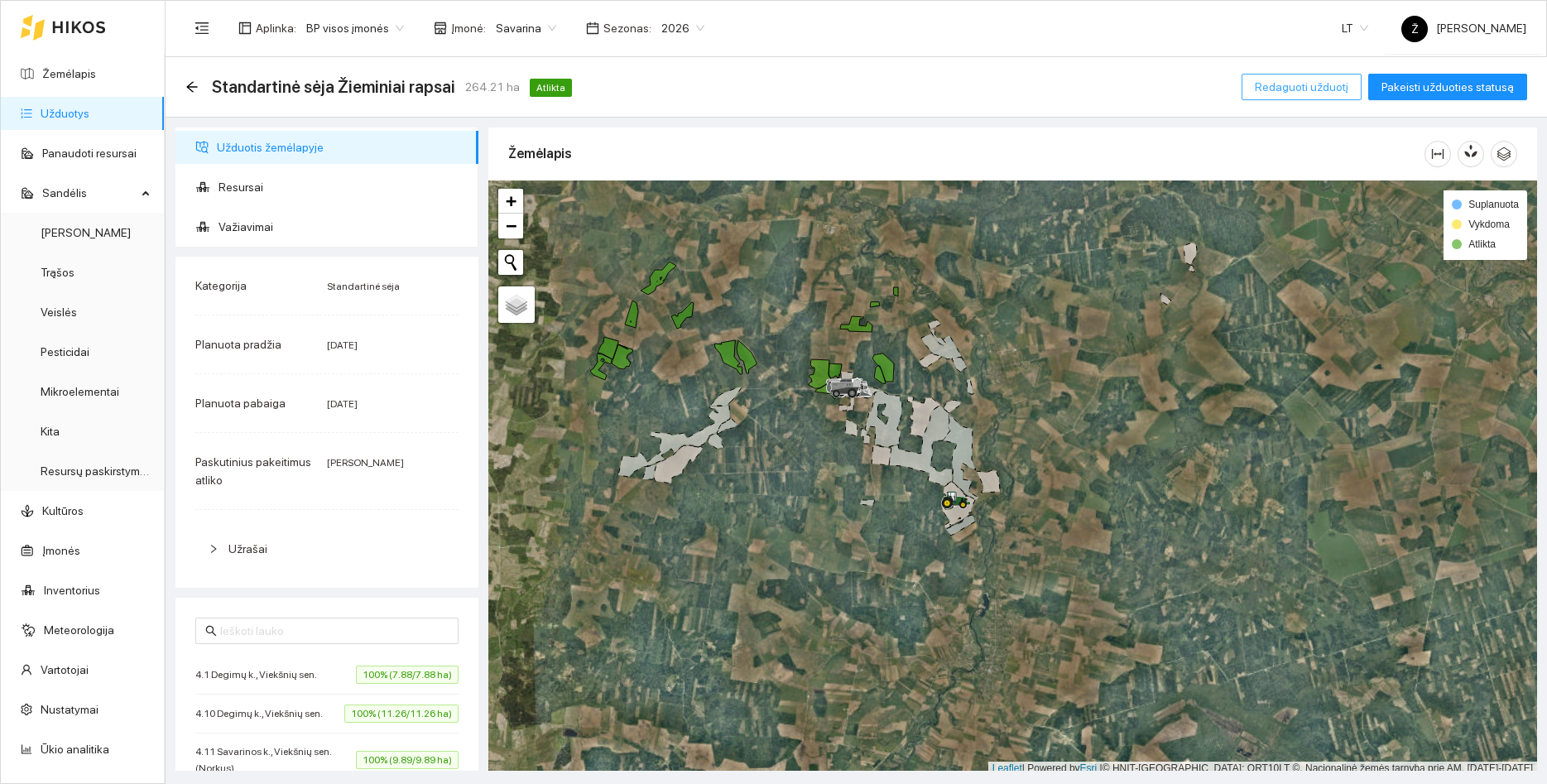
click at [1340, 87] on span "Redaguoti užduotį" at bounding box center [1302, 86] width 94 height 18
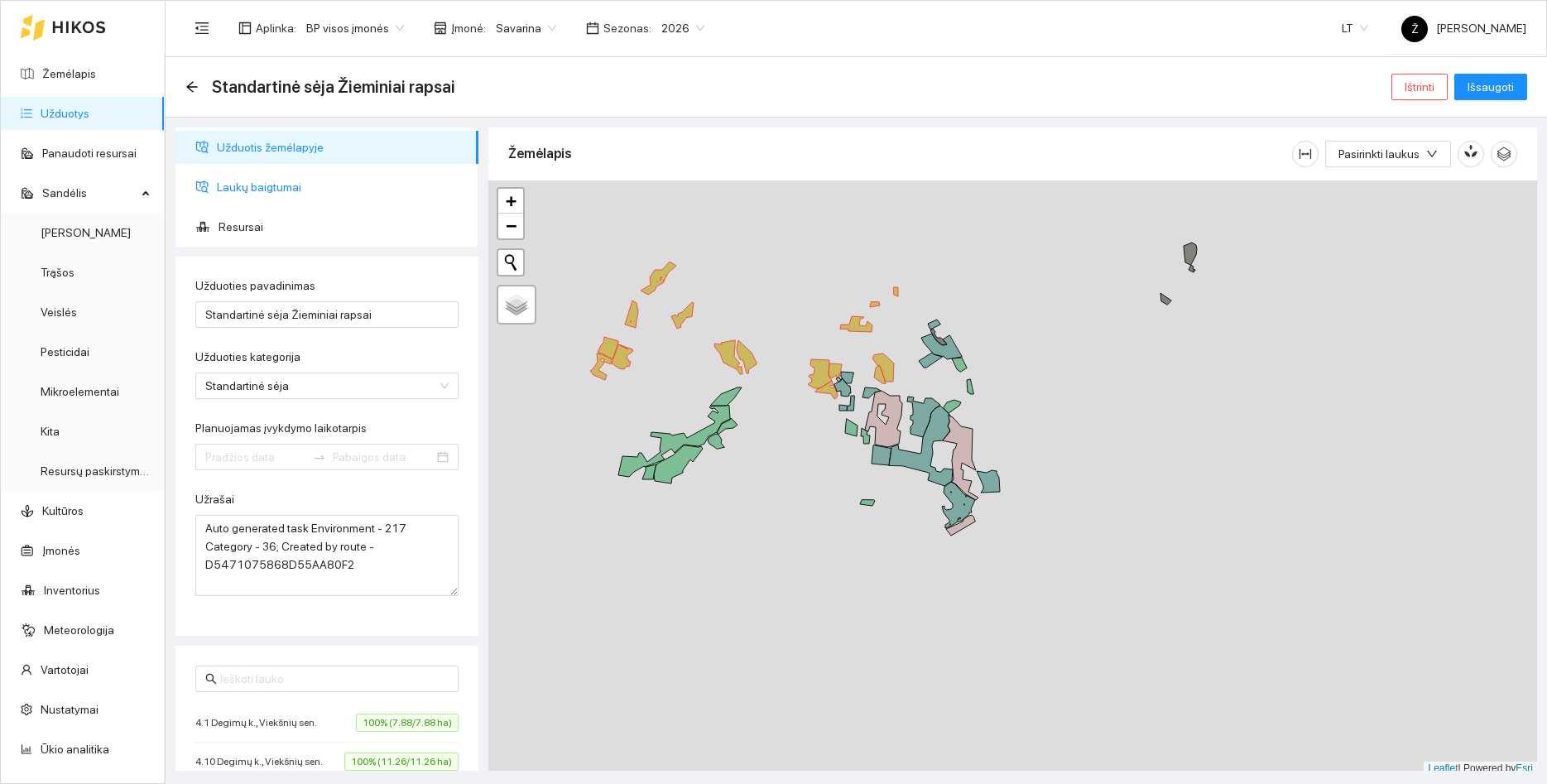
type input "[DATE]"
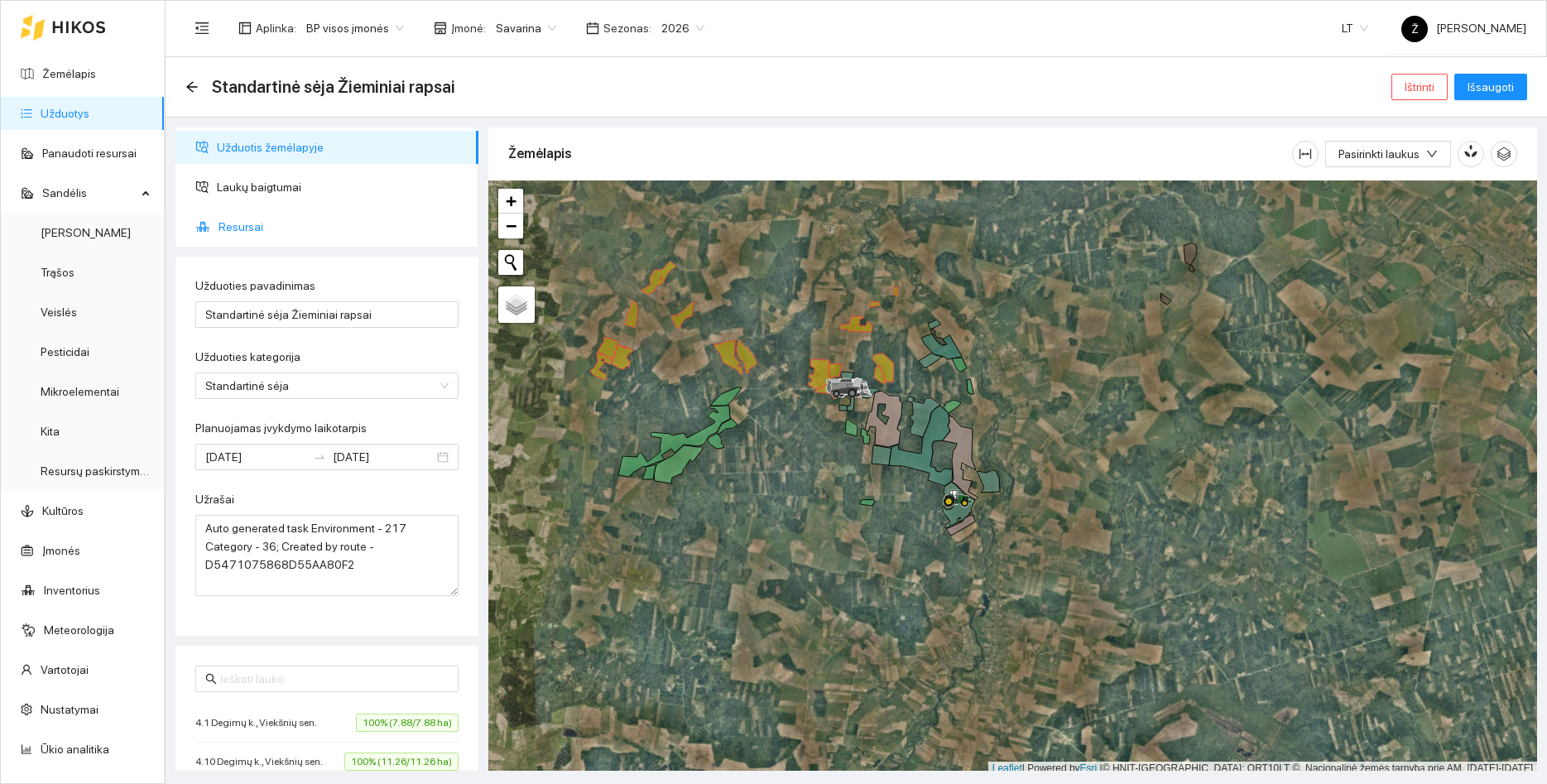
click at [252, 219] on span "Resursai" at bounding box center [342, 227] width 247 height 33
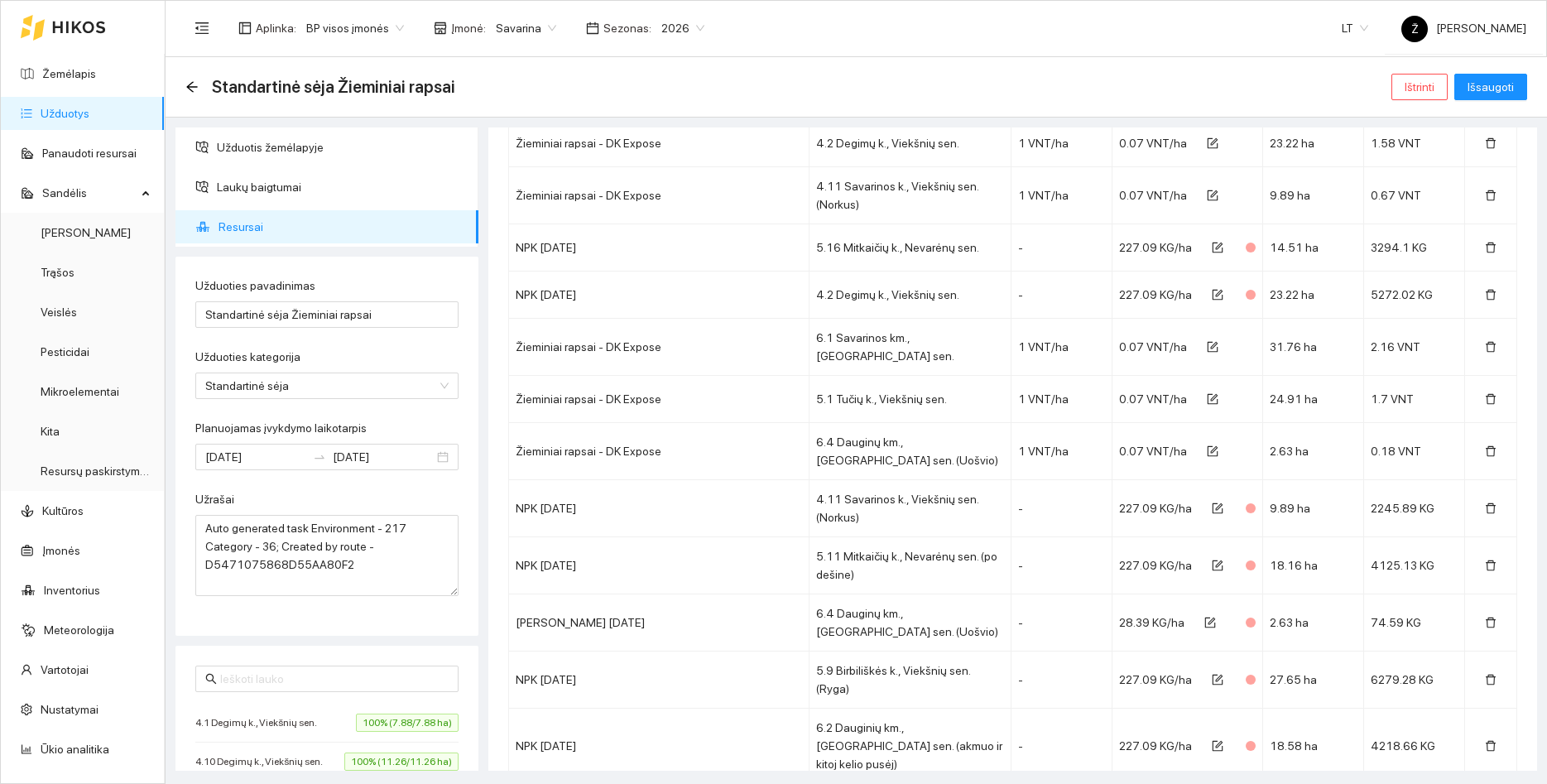
scroll to position [4077, 0]
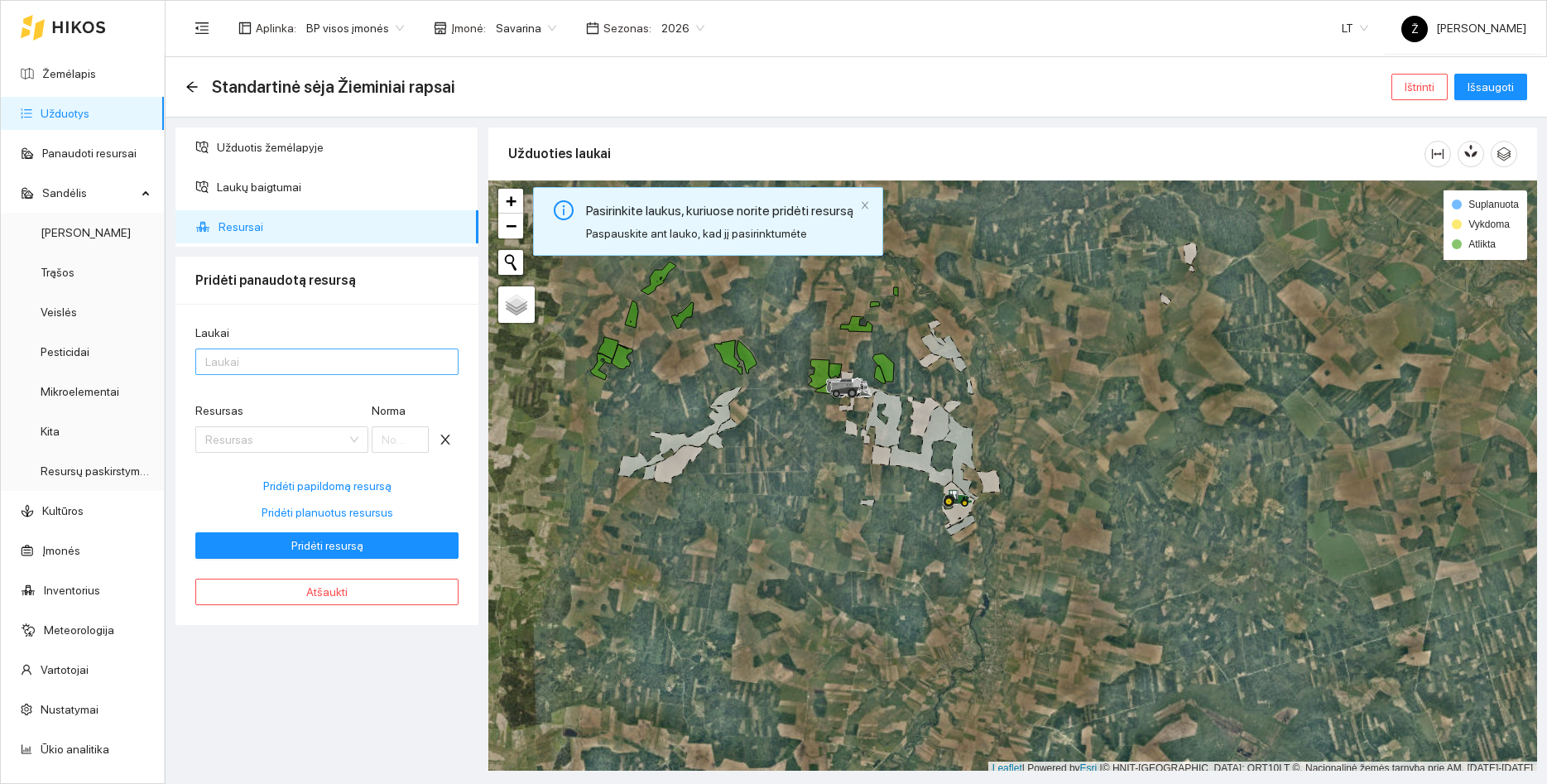
click at [275, 368] on div at bounding box center [319, 362] width 239 height 20
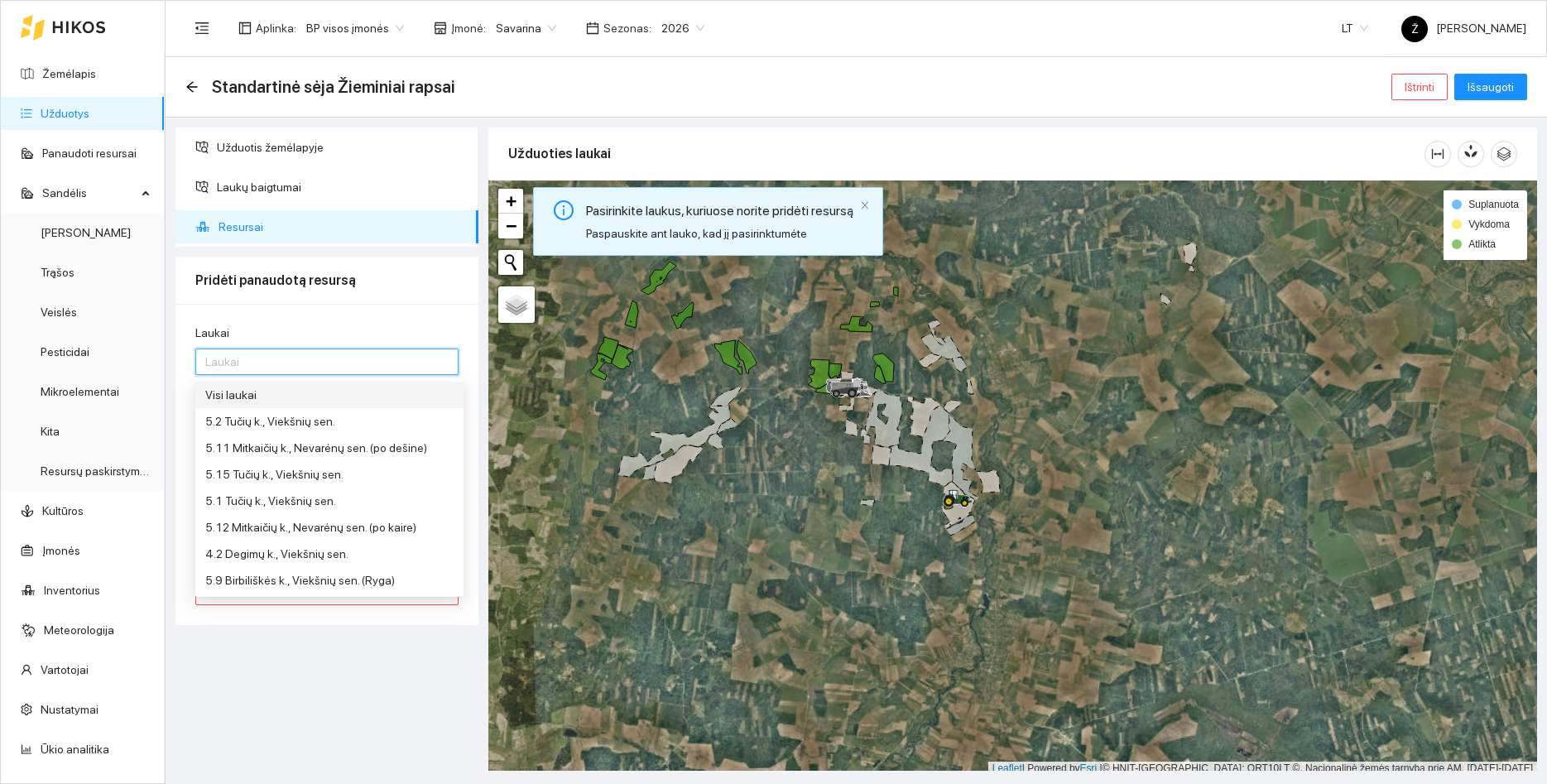
click at [257, 387] on div "Visi laukai" at bounding box center [330, 394] width 249 height 18
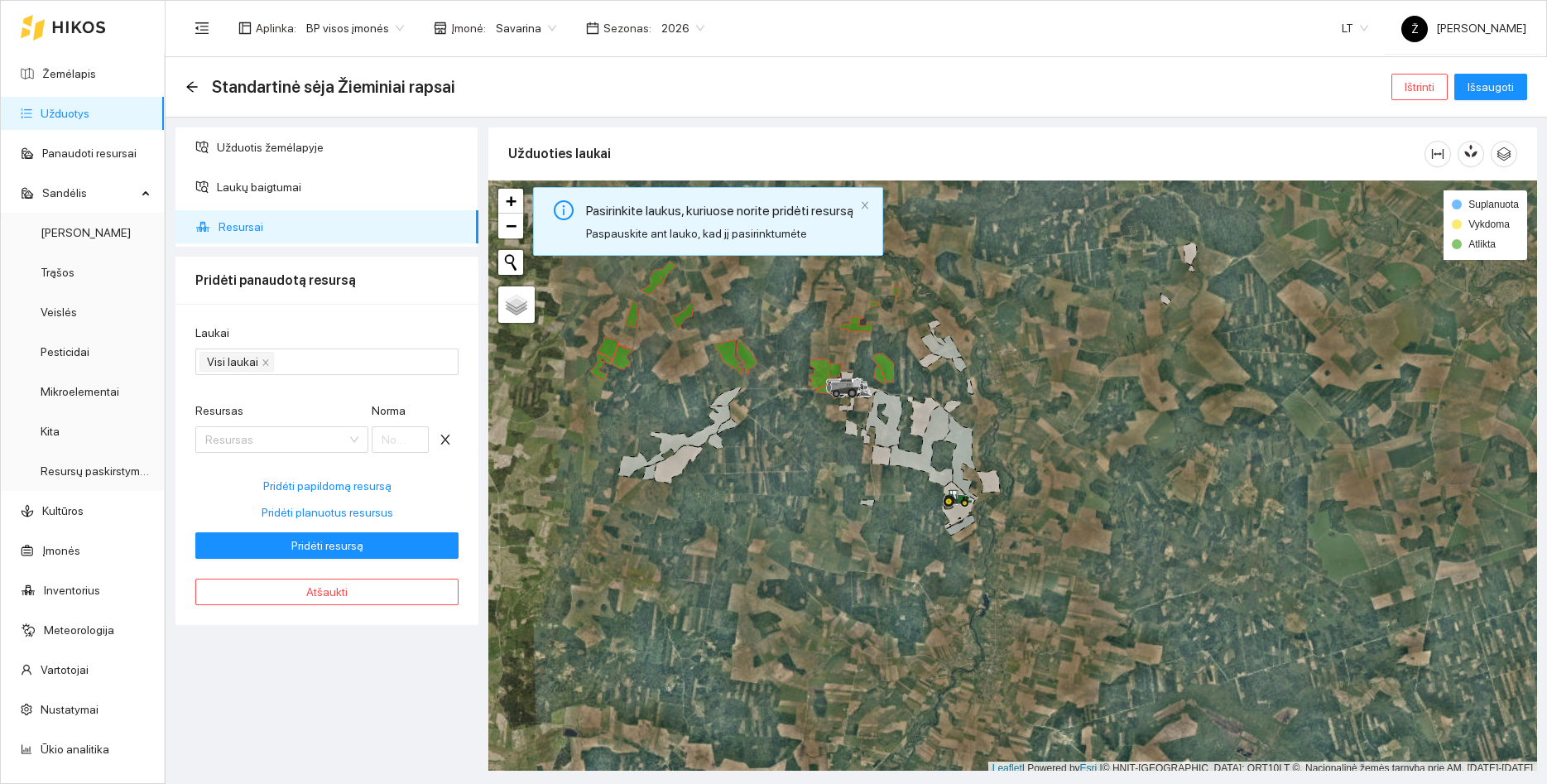
click at [304, 666] on div "Užduotis žemėlapyje Laukų baigtumai Resursai Pridėti panaudotą resursą Laukai V…" at bounding box center [327, 449] width 313 height 643
click at [262, 430] on input "Resursas" at bounding box center [276, 439] width 141 height 25
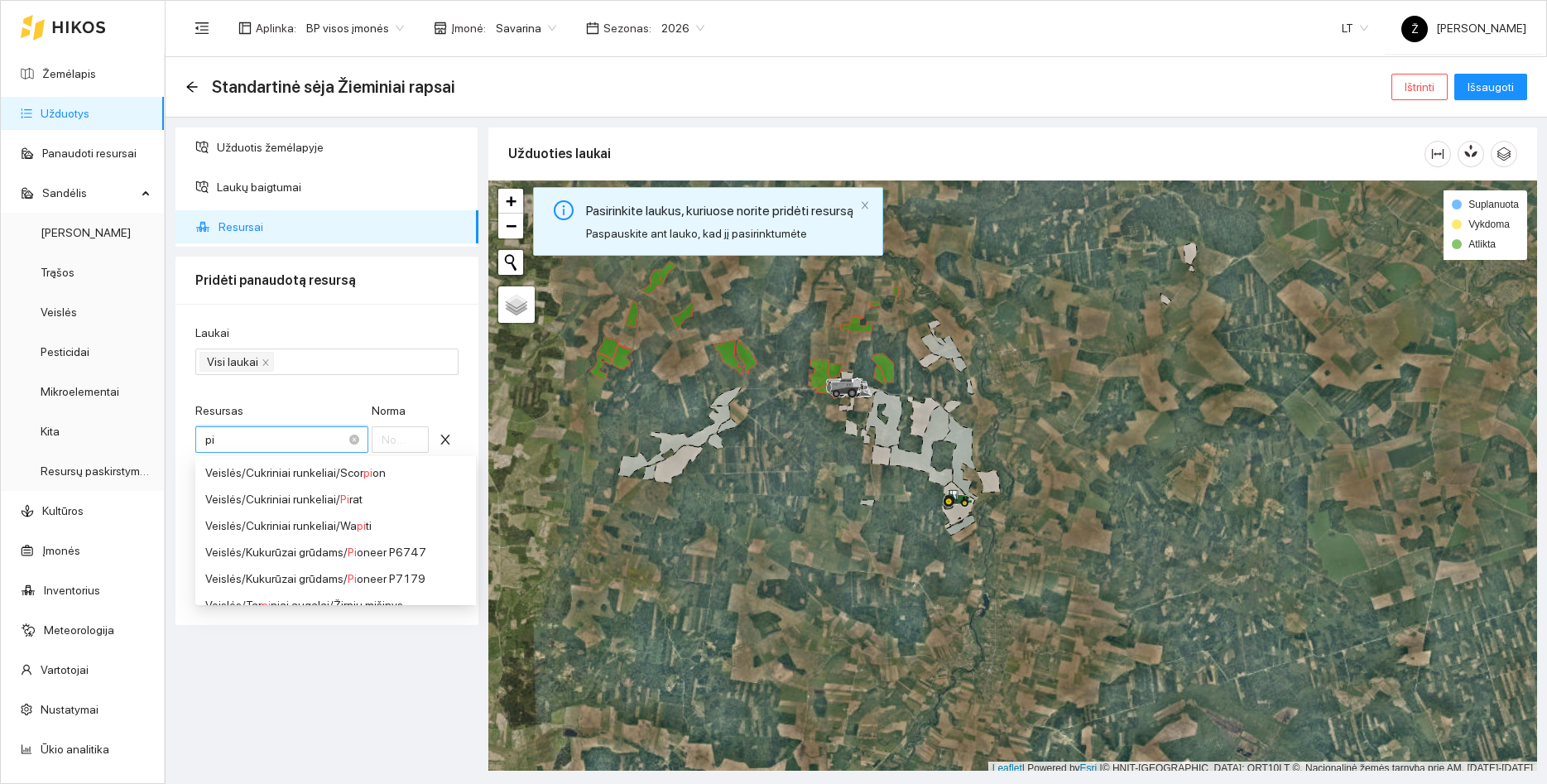
type input "p"
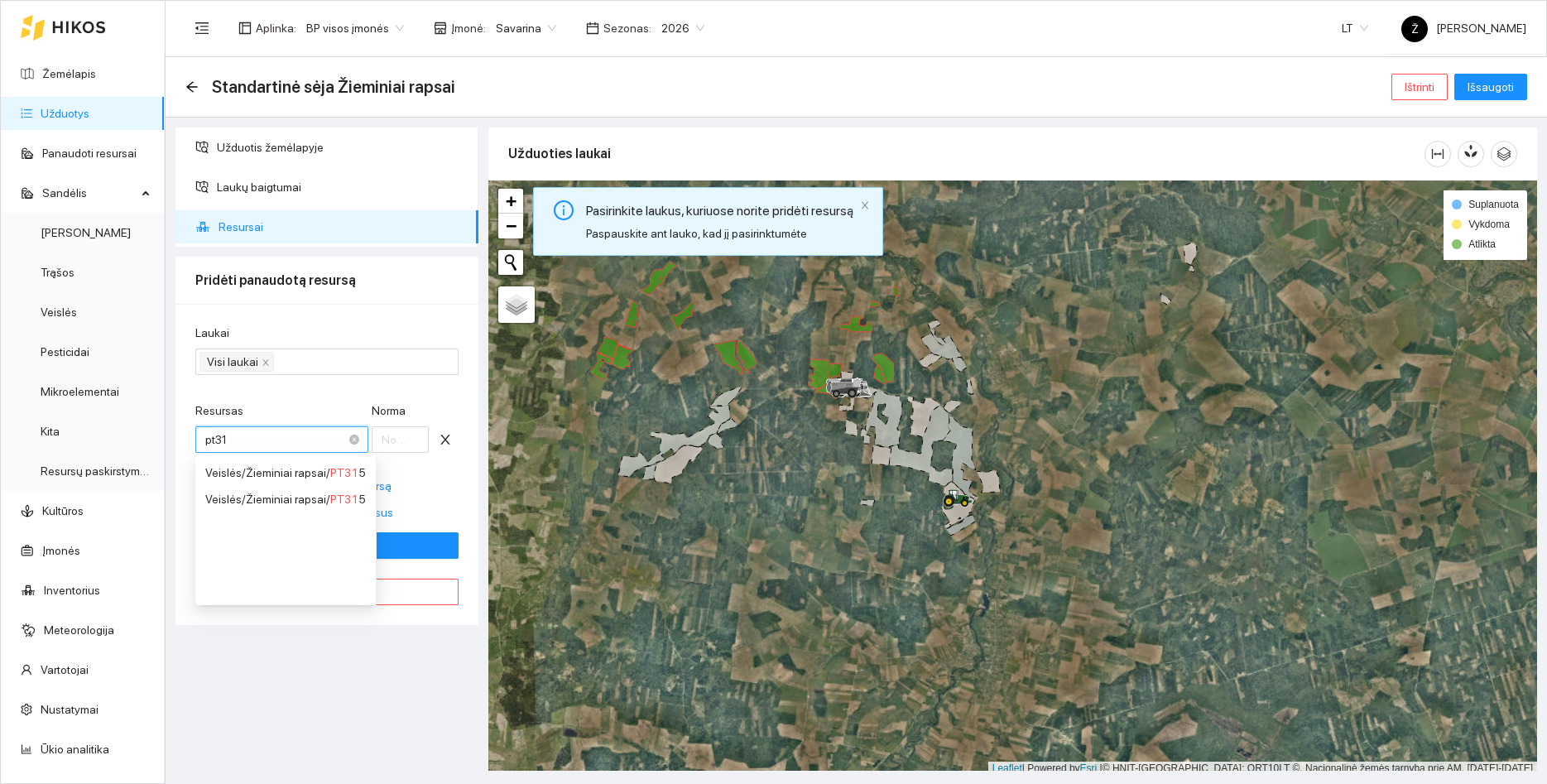
type input "pt315"
click at [231, 470] on div "Veislės / Žieminiai rapsai / PT315" at bounding box center [285, 473] width 160 height 18
type input "1"
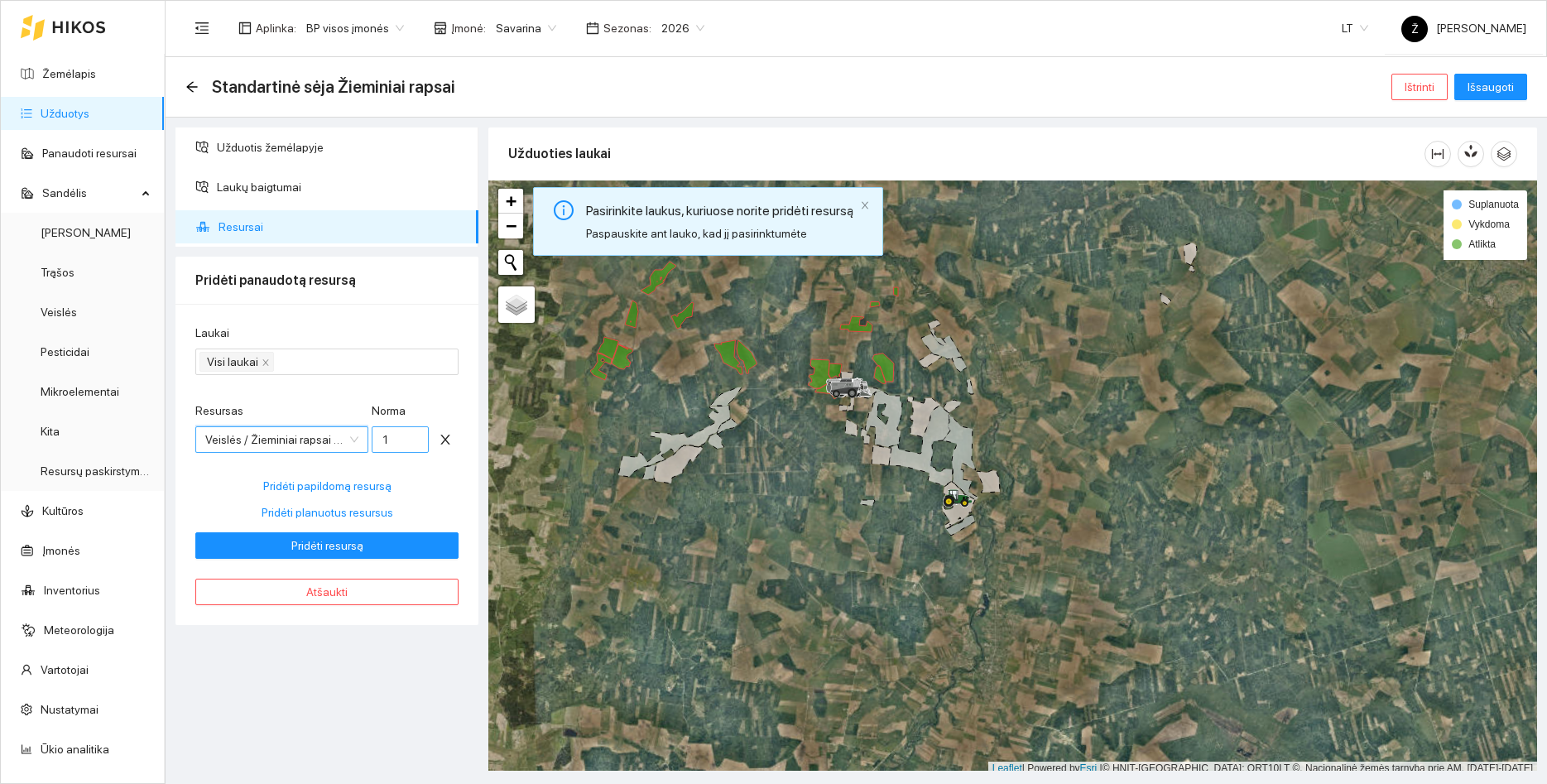
scroll to position [702, 0]
click at [350, 544] on span "Pridėti resursą" at bounding box center [328, 545] width 72 height 18
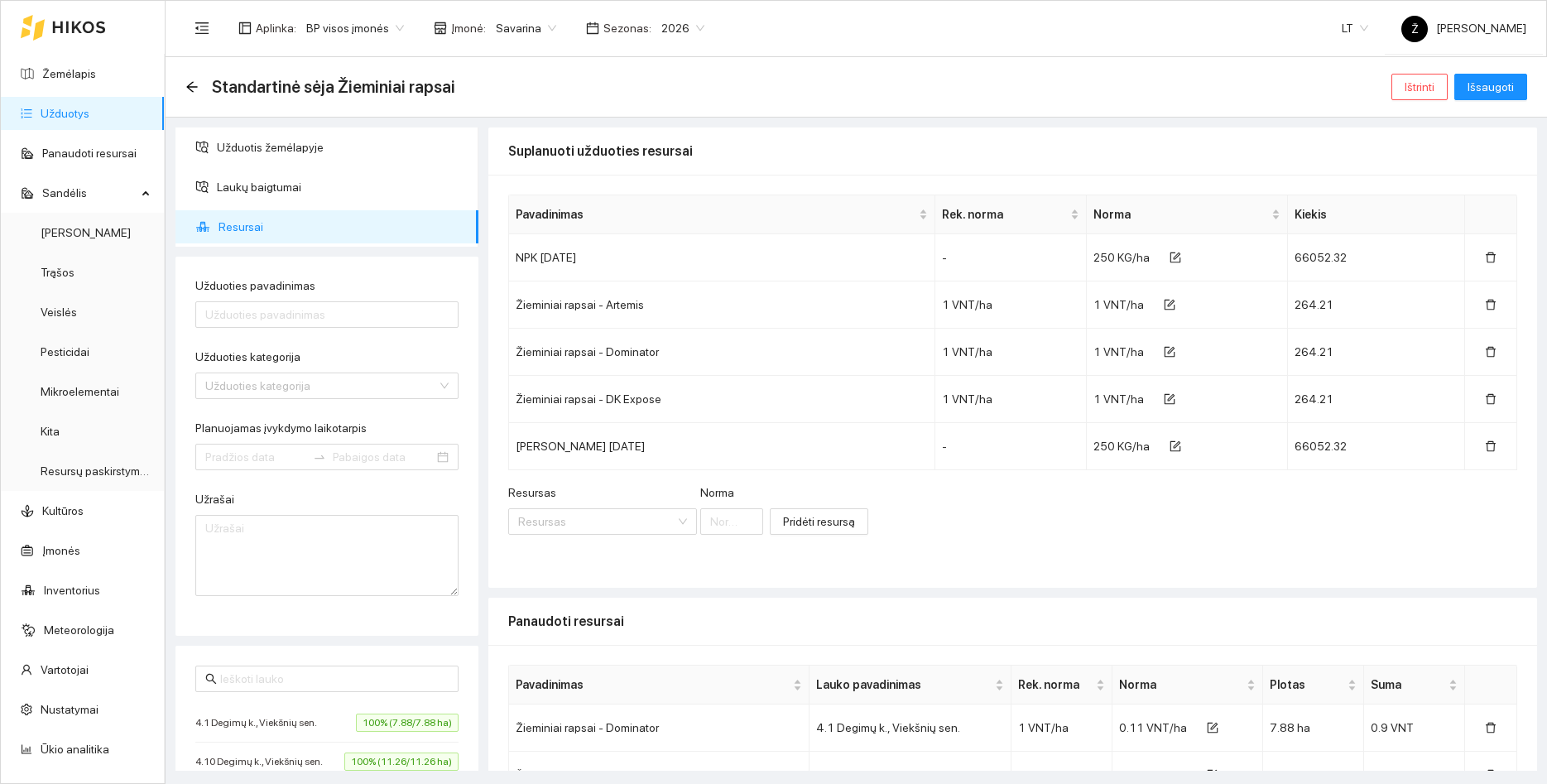
type input "Standartinė sėja Žieminiai rapsai"
type textarea "Auto generated task Environment - 217 Category - 36; Created by route - D547107…"
type input "[DATE]"
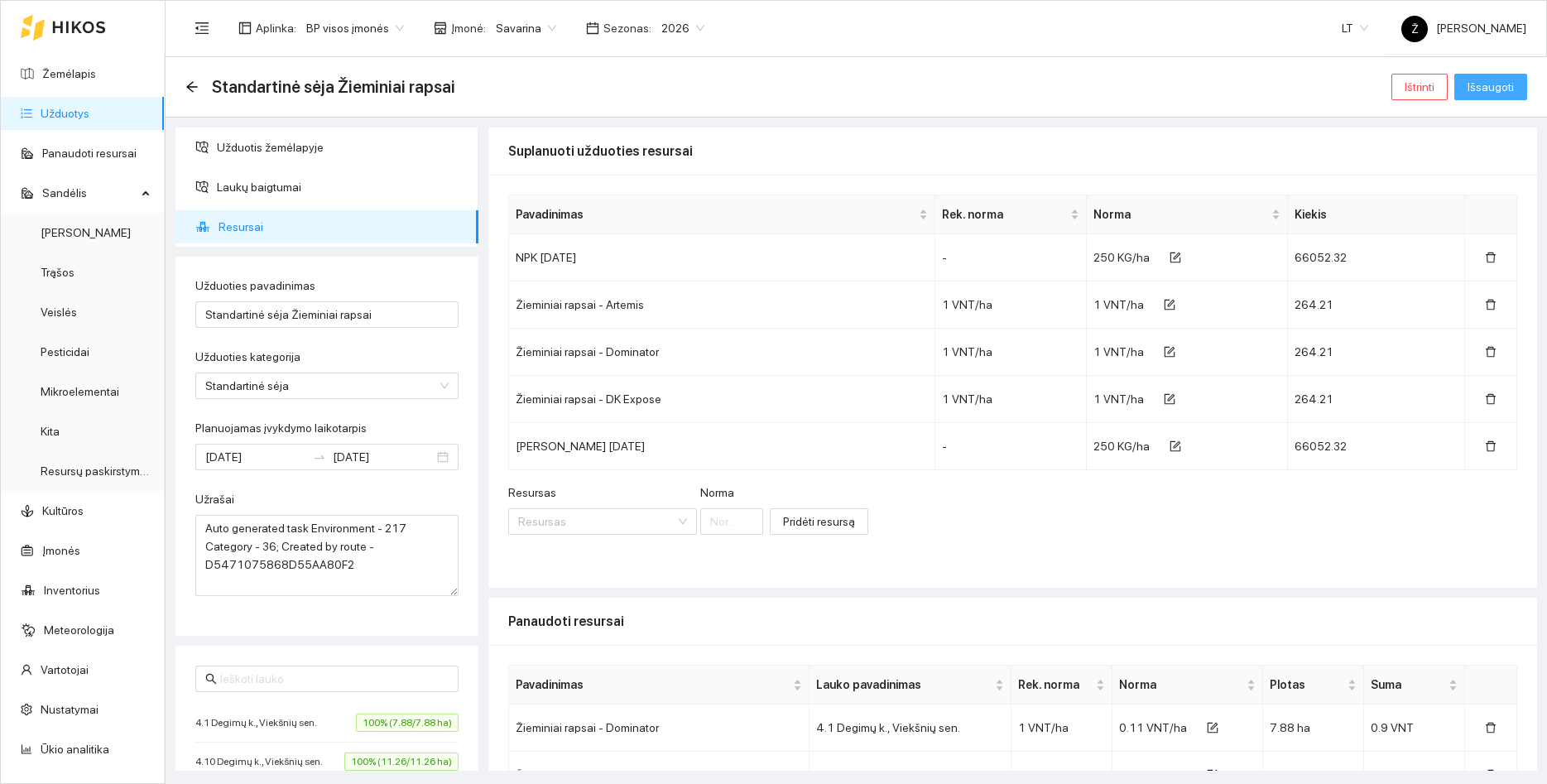
click at [1492, 99] on button "Išsaugoti" at bounding box center [1491, 86] width 73 height 26
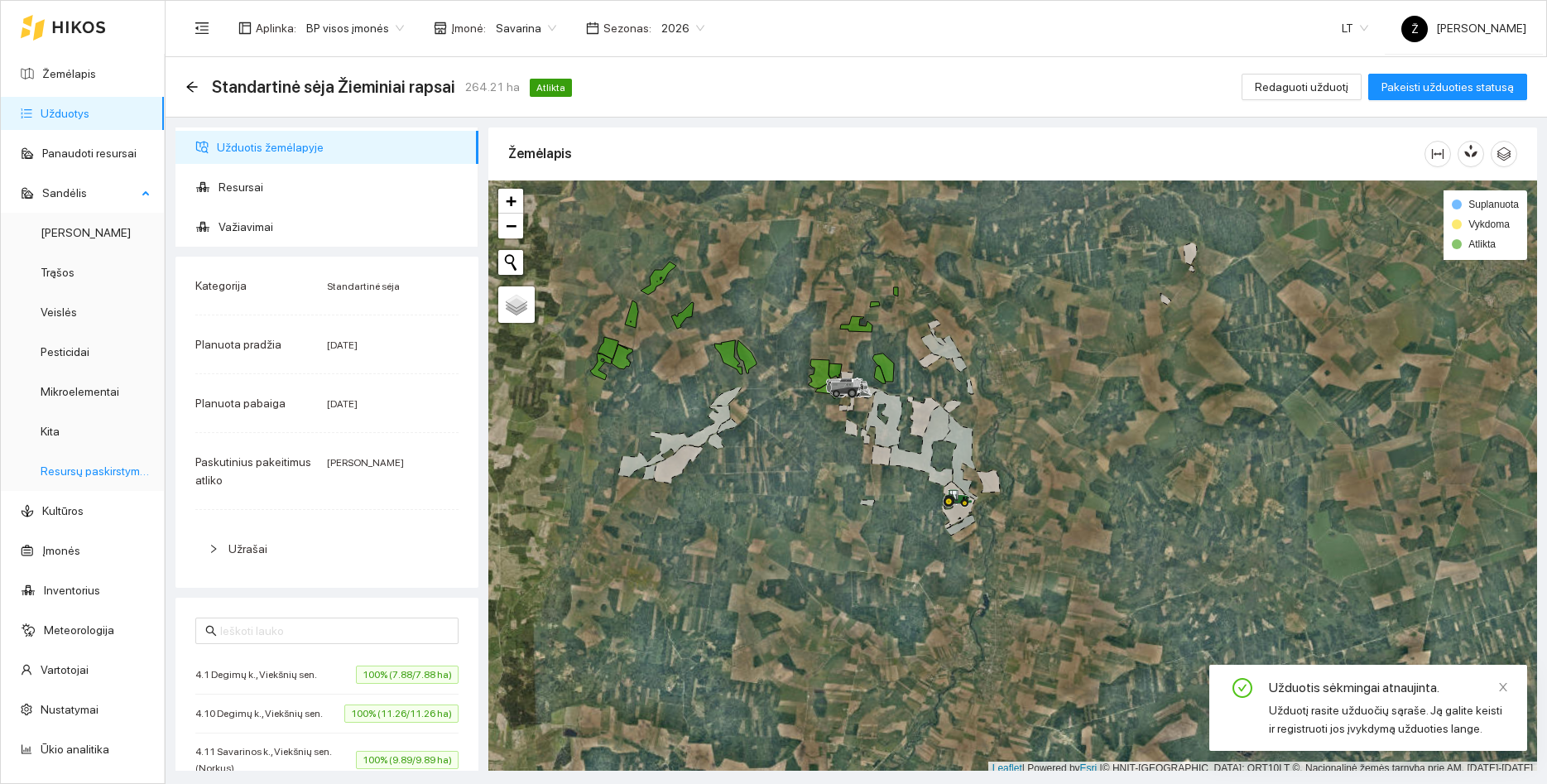
click at [83, 464] on link "Resursų paskirstymas" at bounding box center [96, 471] width 112 height 14
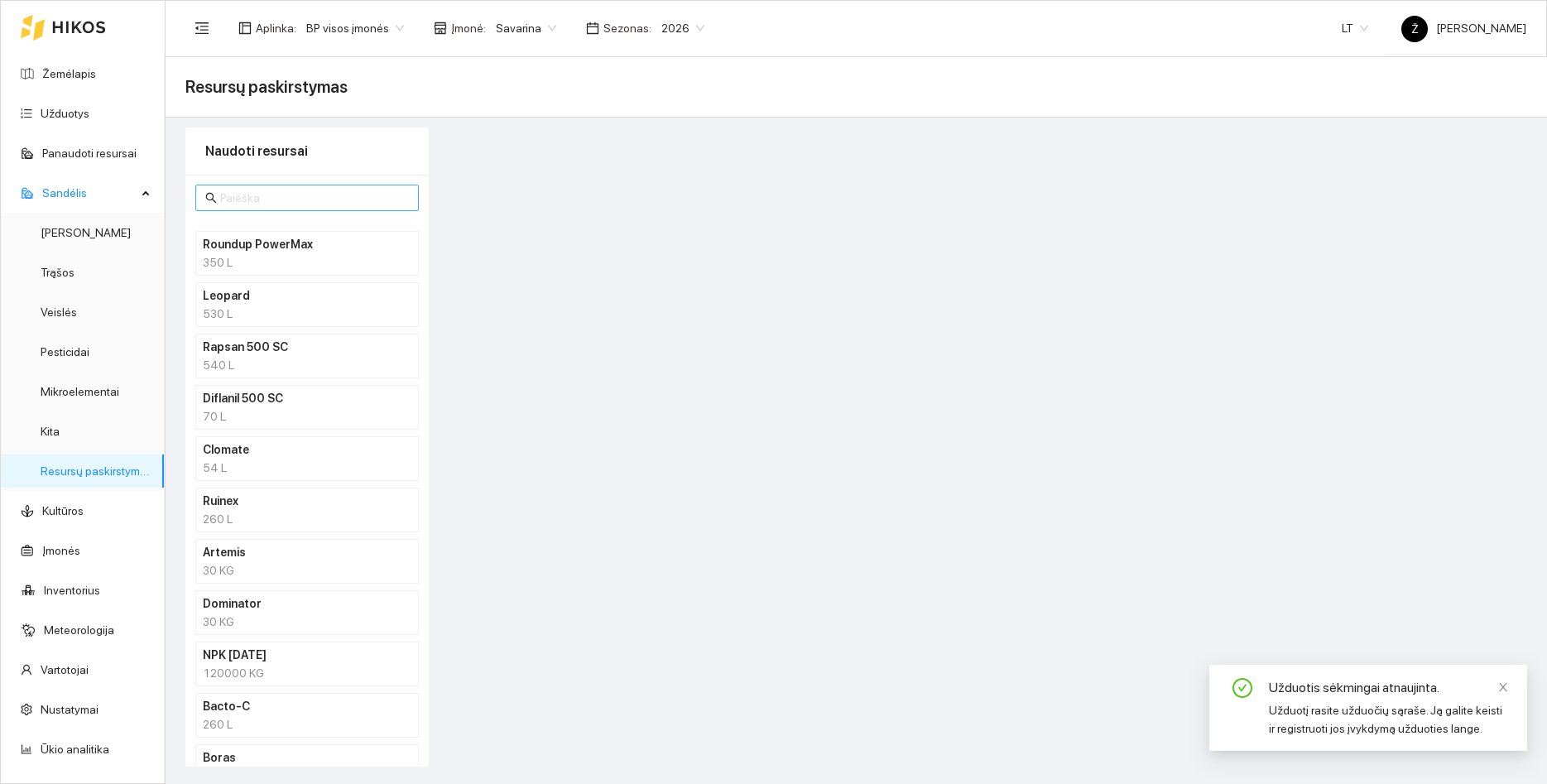
click at [249, 198] on input "text" at bounding box center [315, 198] width 189 height 18
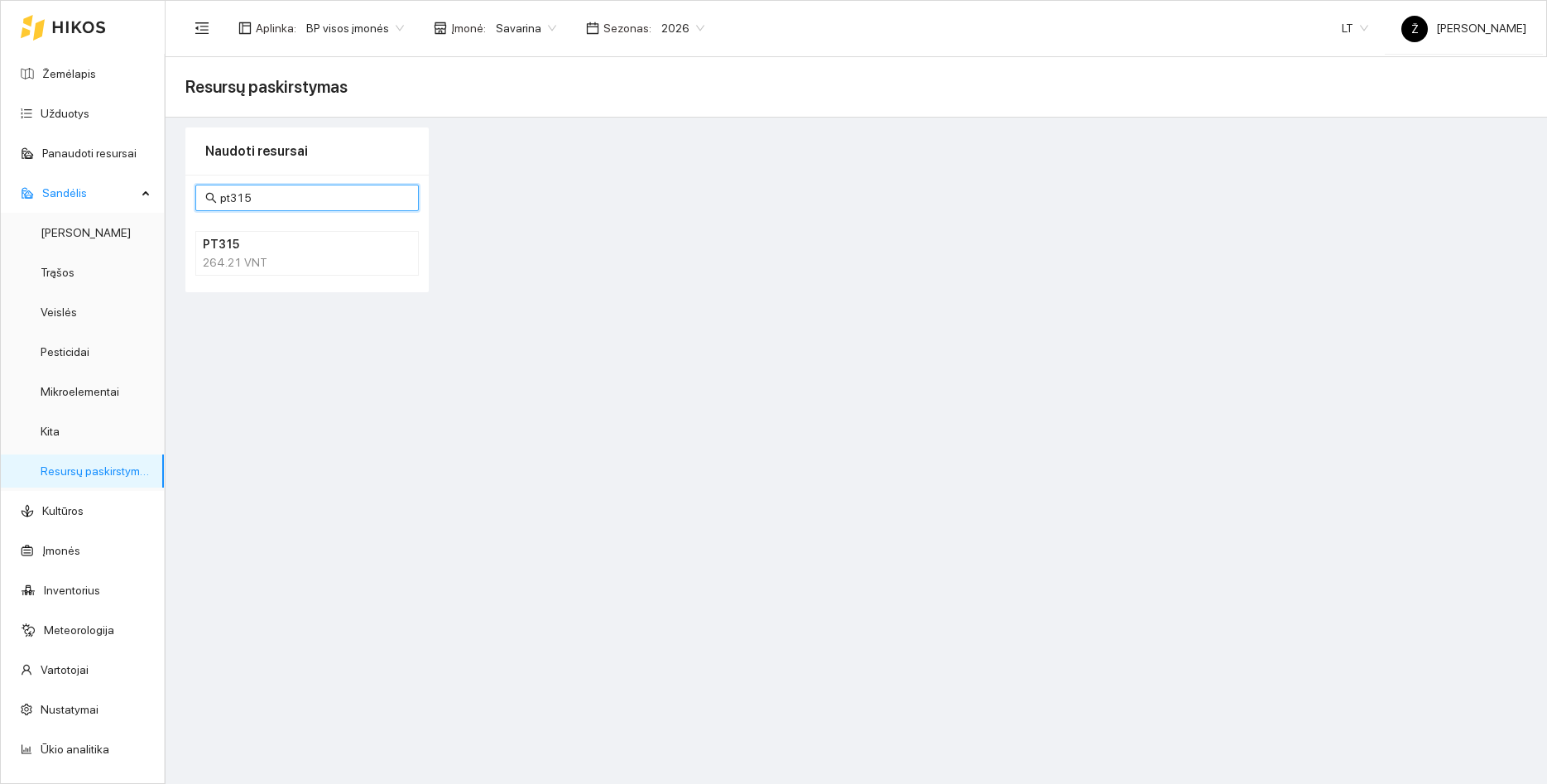
type input "pt315"
click at [322, 251] on h4 "PT315" at bounding box center [285, 244] width 166 height 18
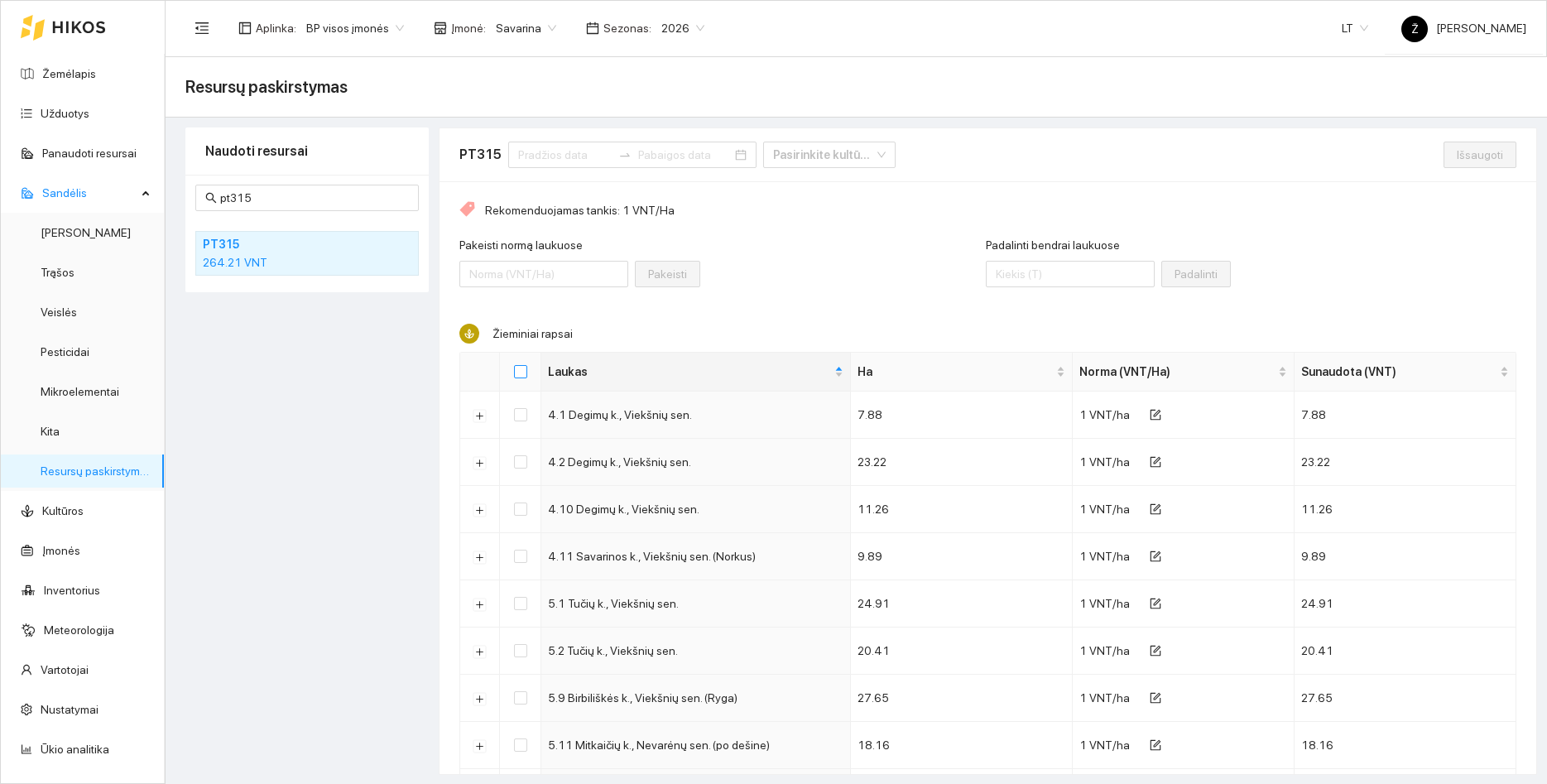
click at [523, 368] on input "Select all" at bounding box center [520, 371] width 14 height 14
checkbox input "true"
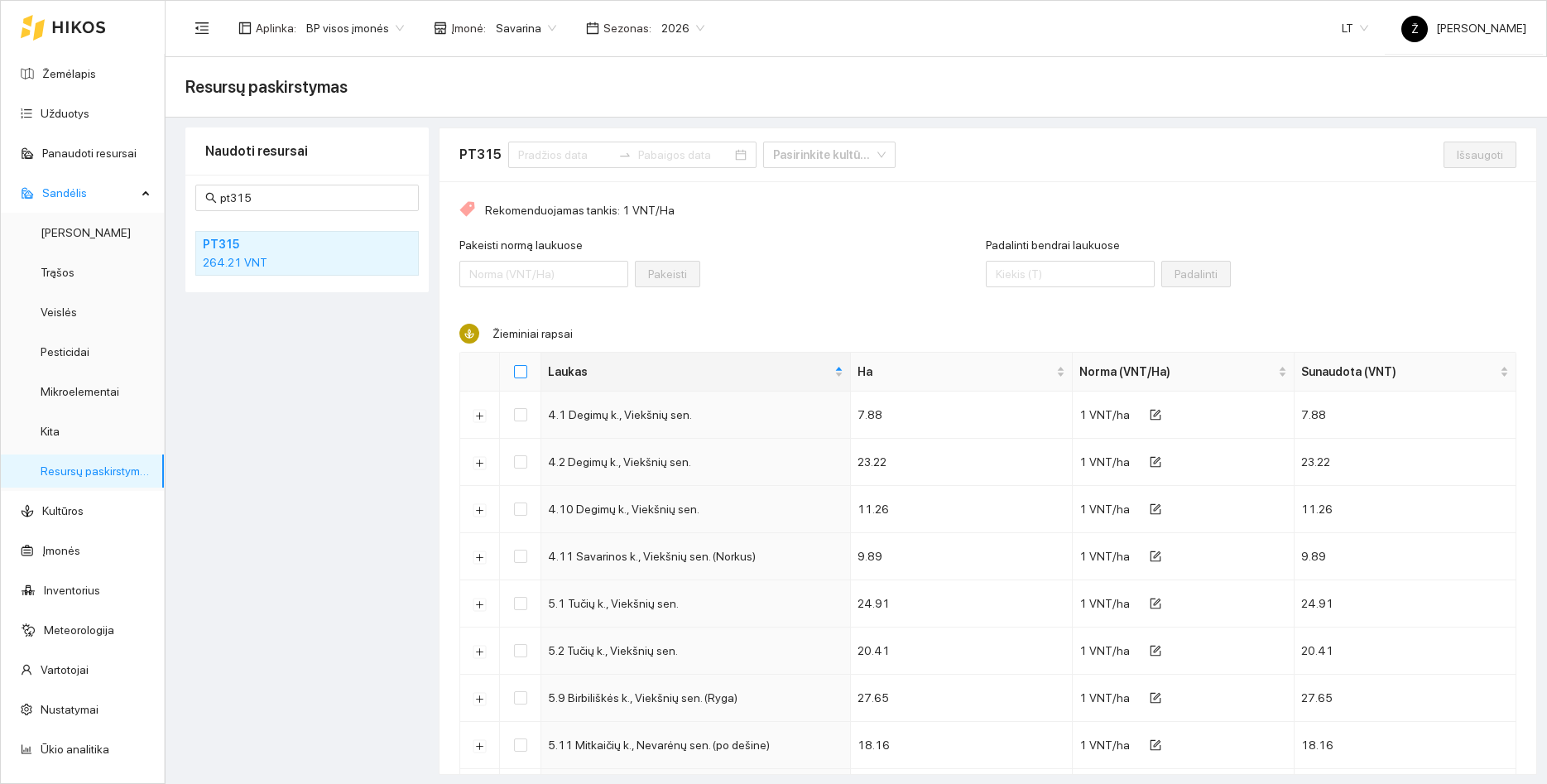
checkbox input "true"
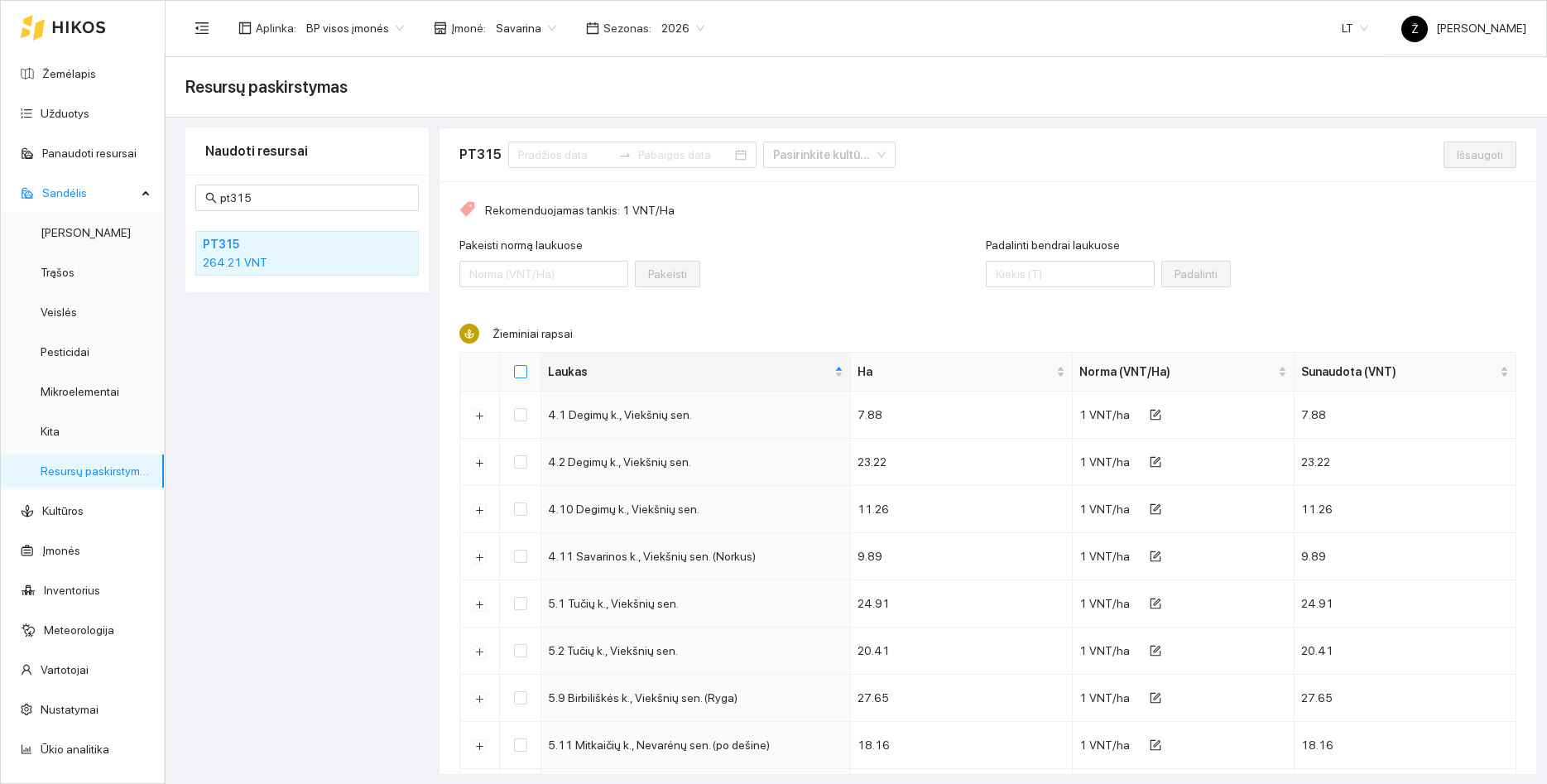
checkbox input "true"
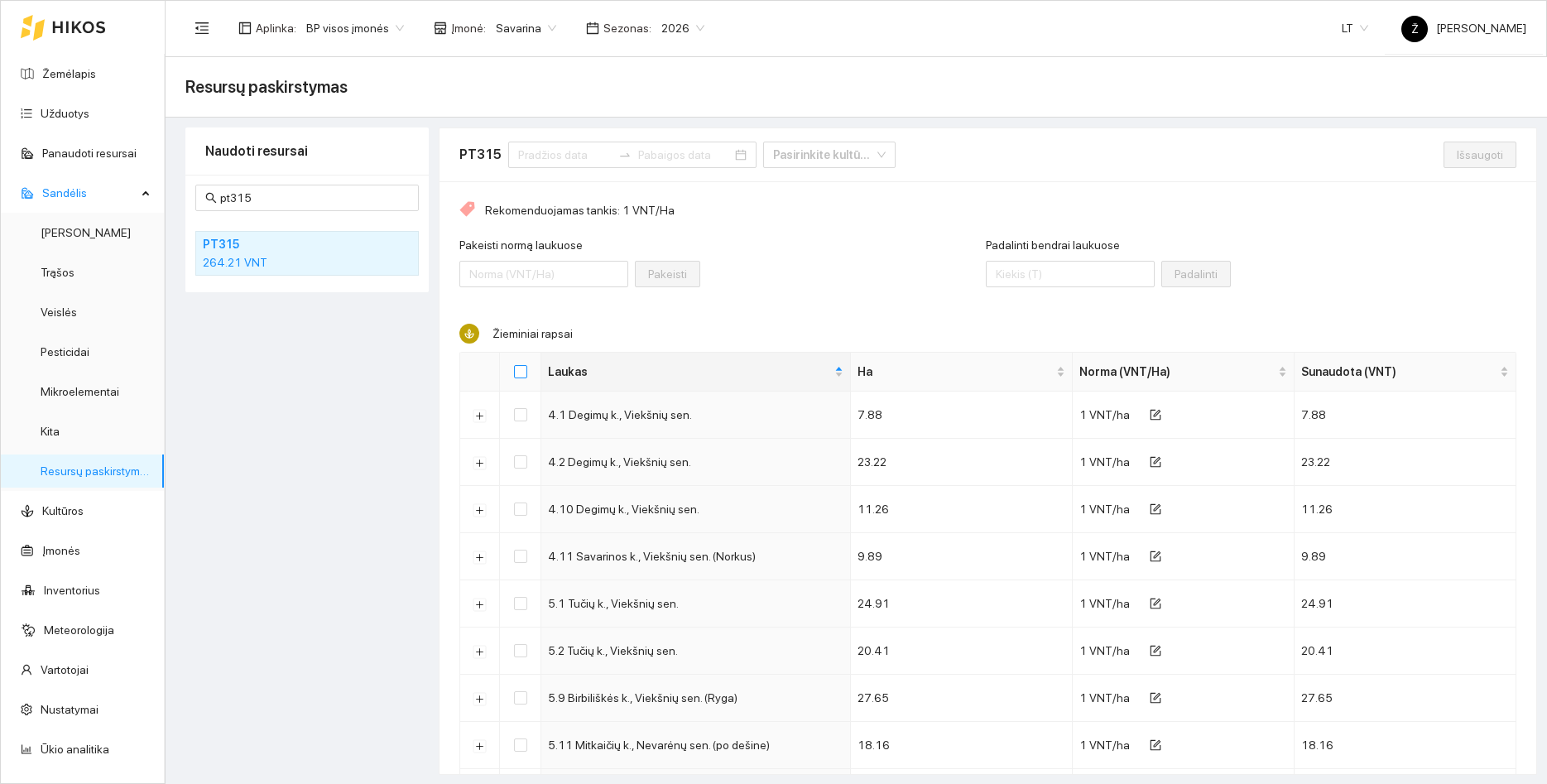
checkbox input "true"
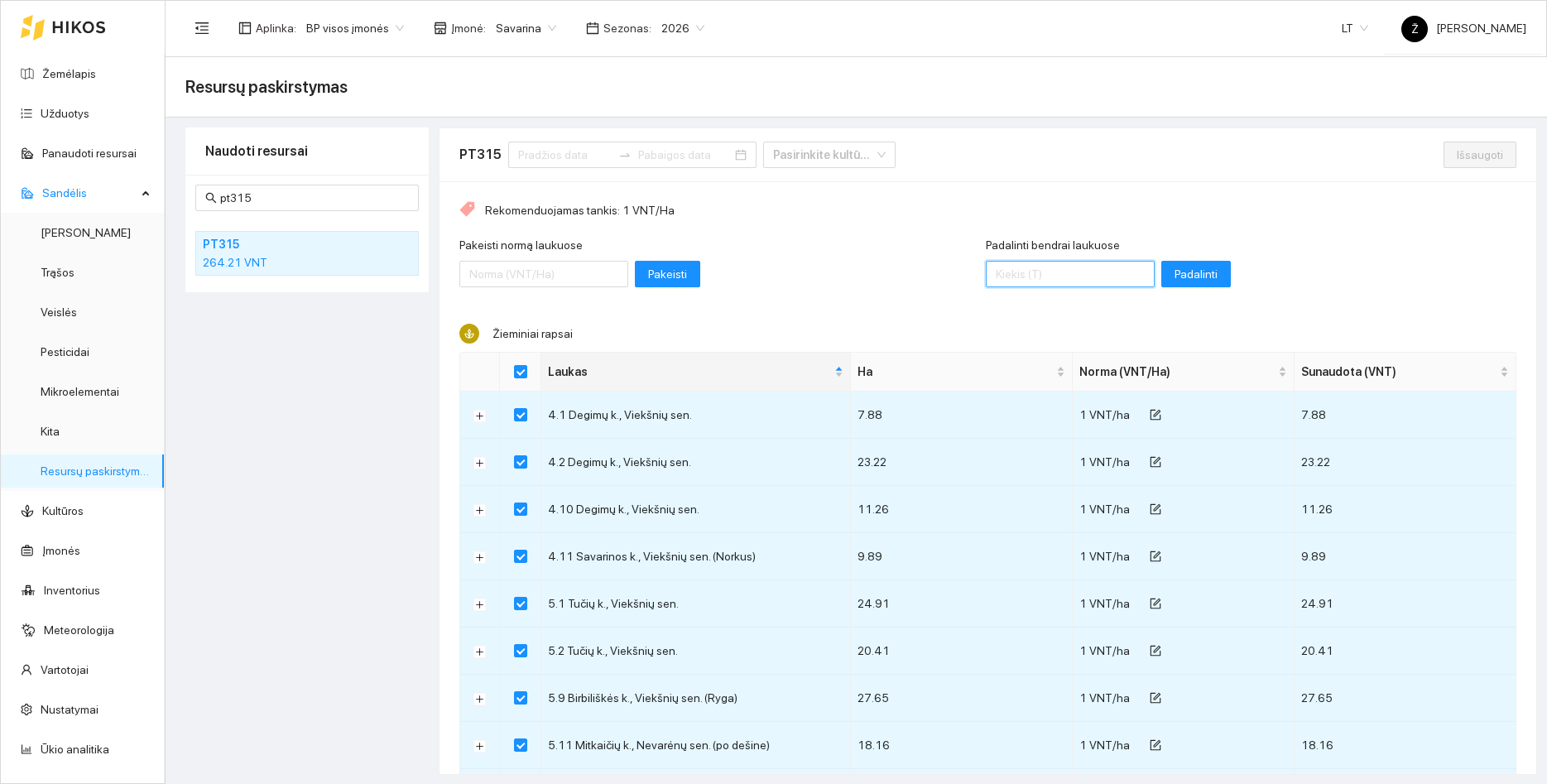
click at [1054, 267] on input "Padalinti bendrai laukuose" at bounding box center [1071, 274] width 169 height 26
type input "10"
click at [1184, 278] on span "Padalinti" at bounding box center [1197, 274] width 43 height 18
click at [1485, 160] on span "Išsaugoti" at bounding box center [1479, 155] width 46 height 18
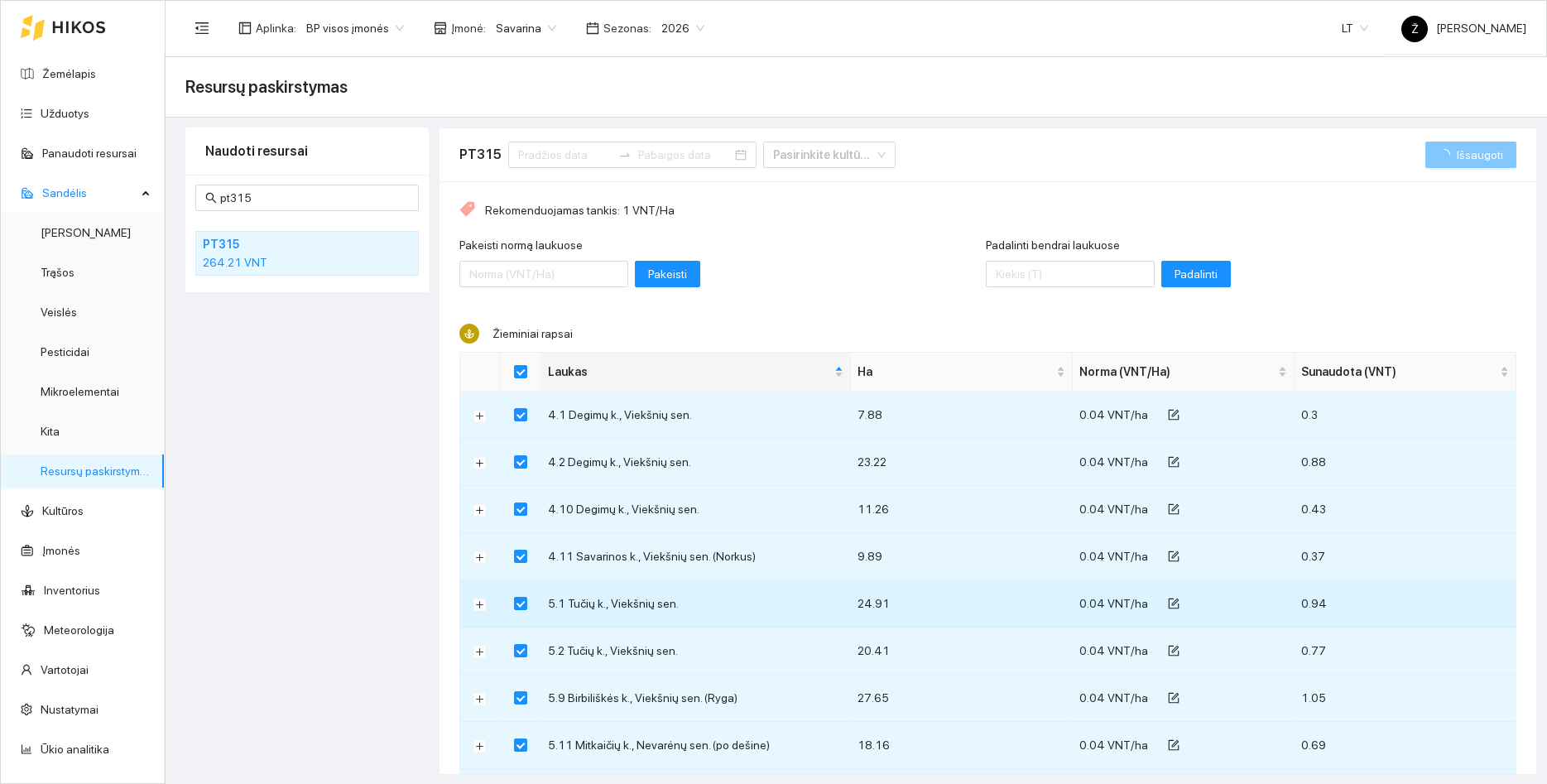
checkbox input "false"
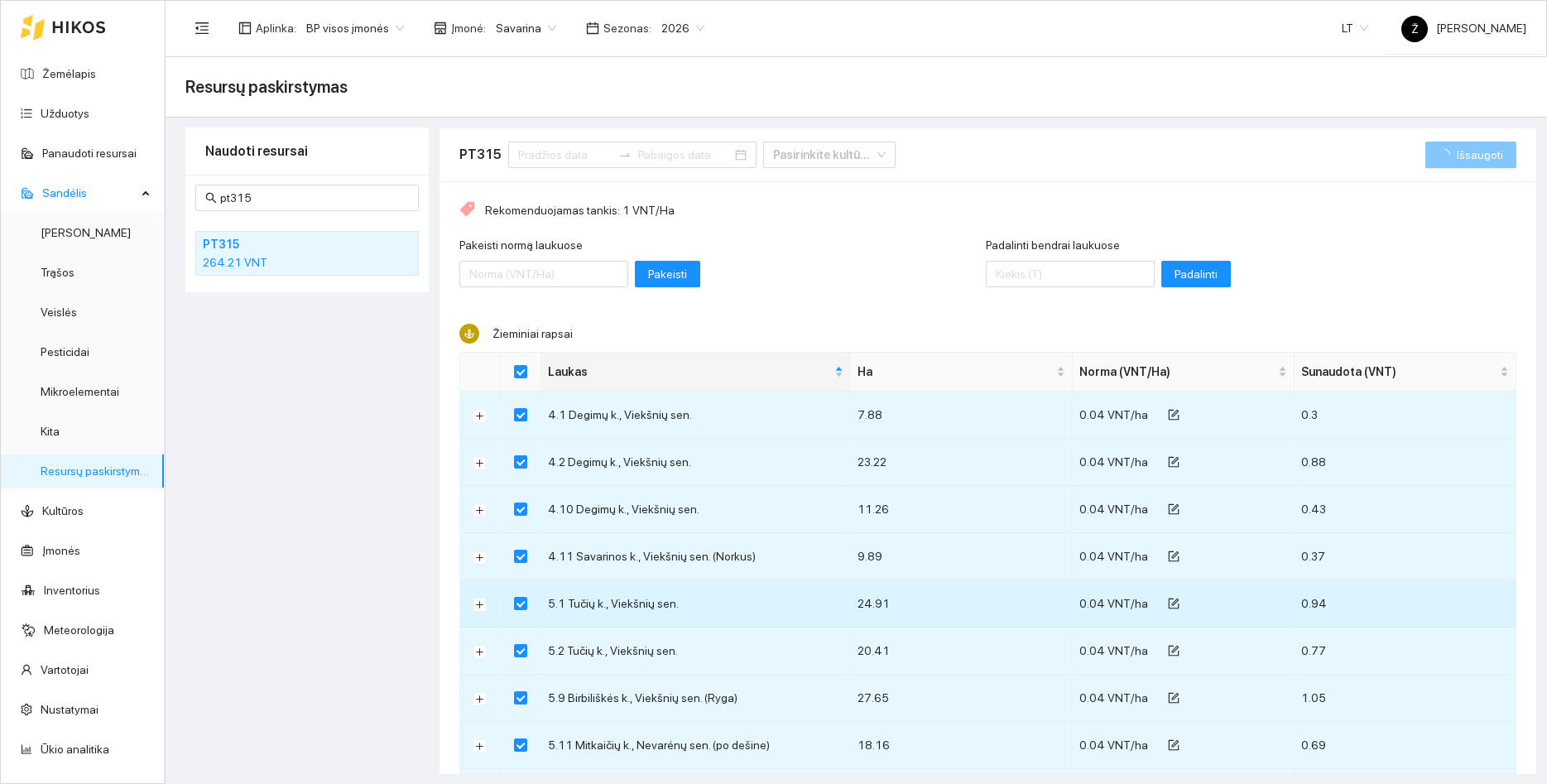
checkbox input "false"
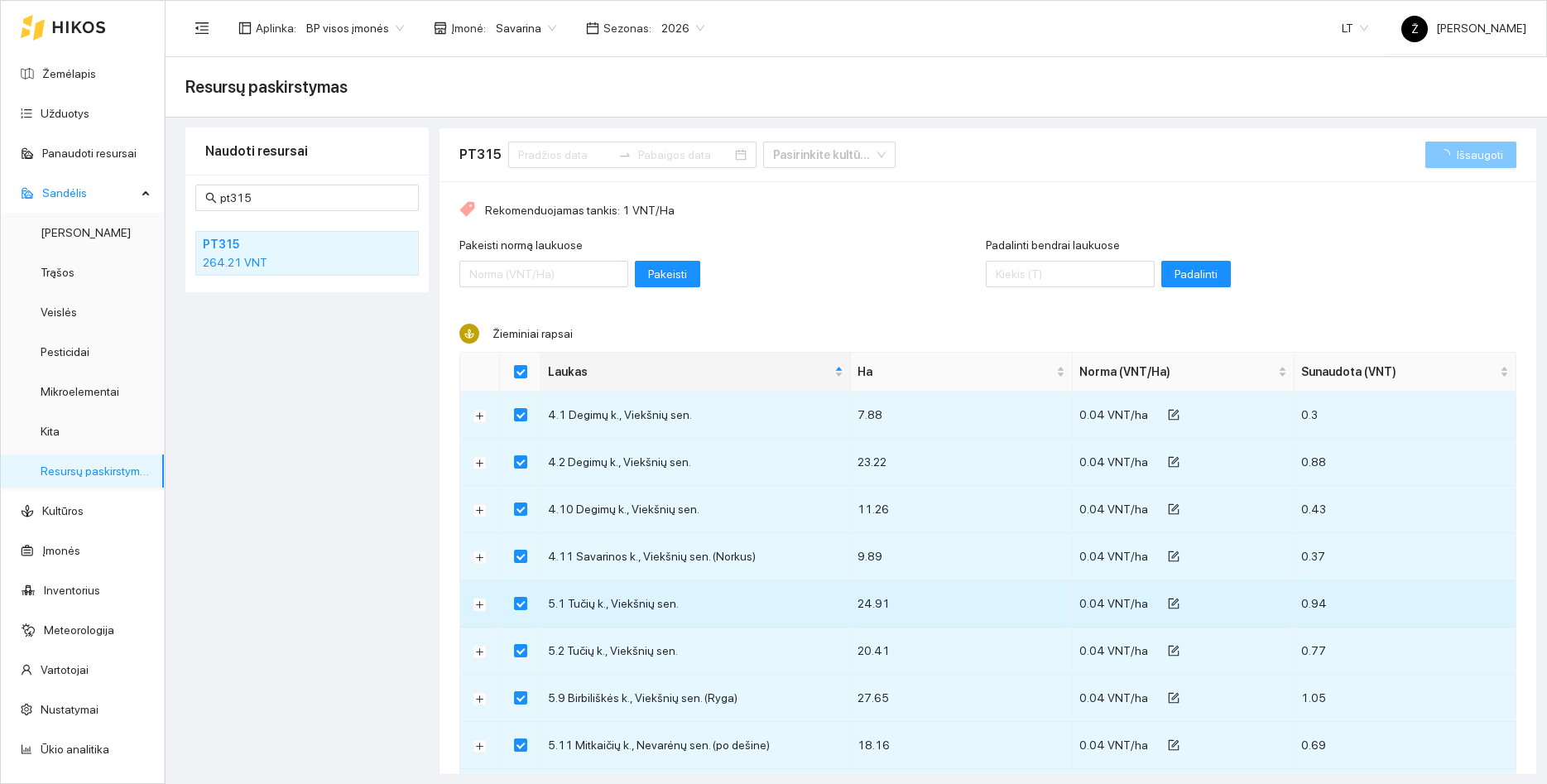
checkbox input "false"
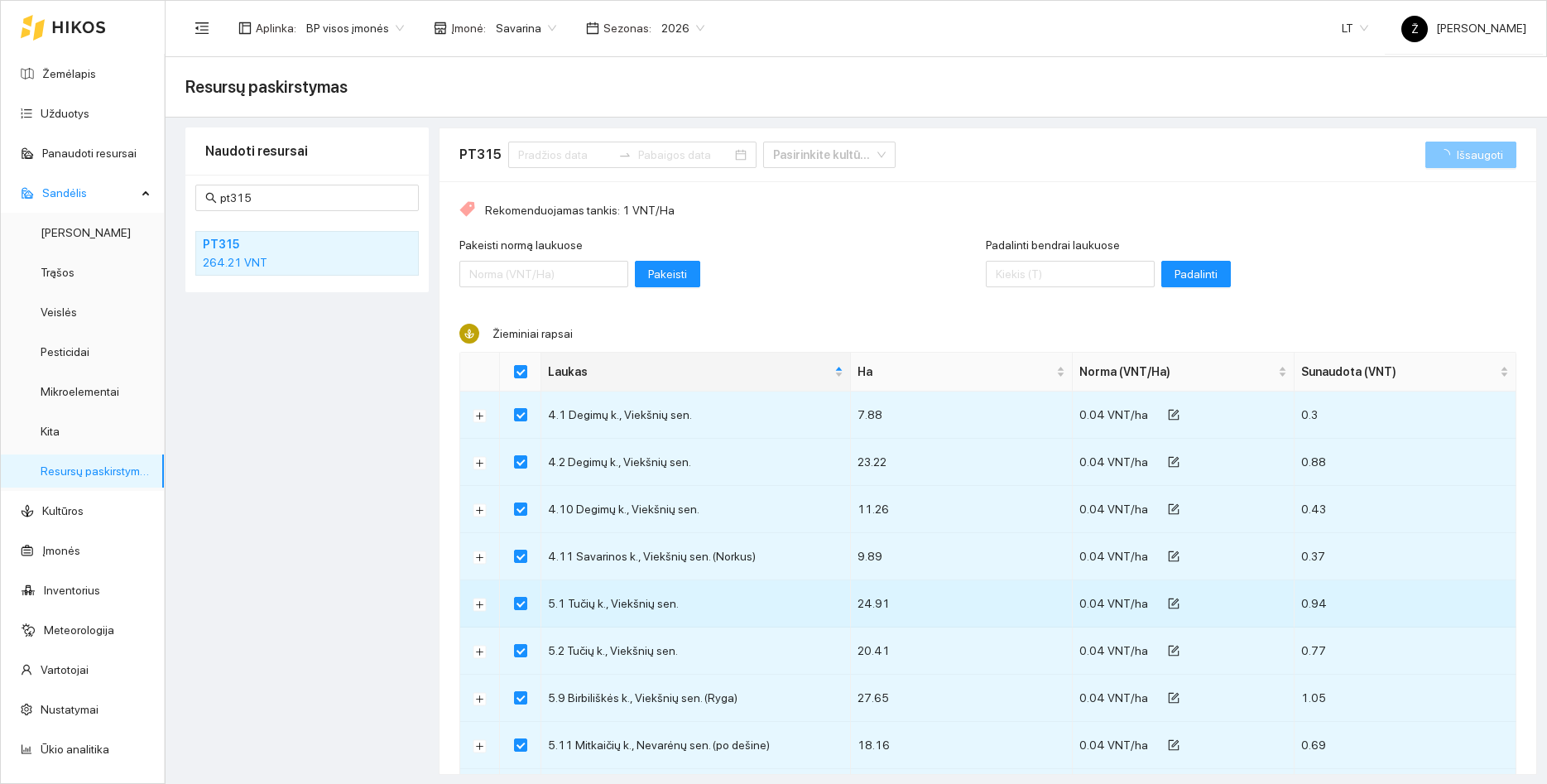
checkbox input "false"
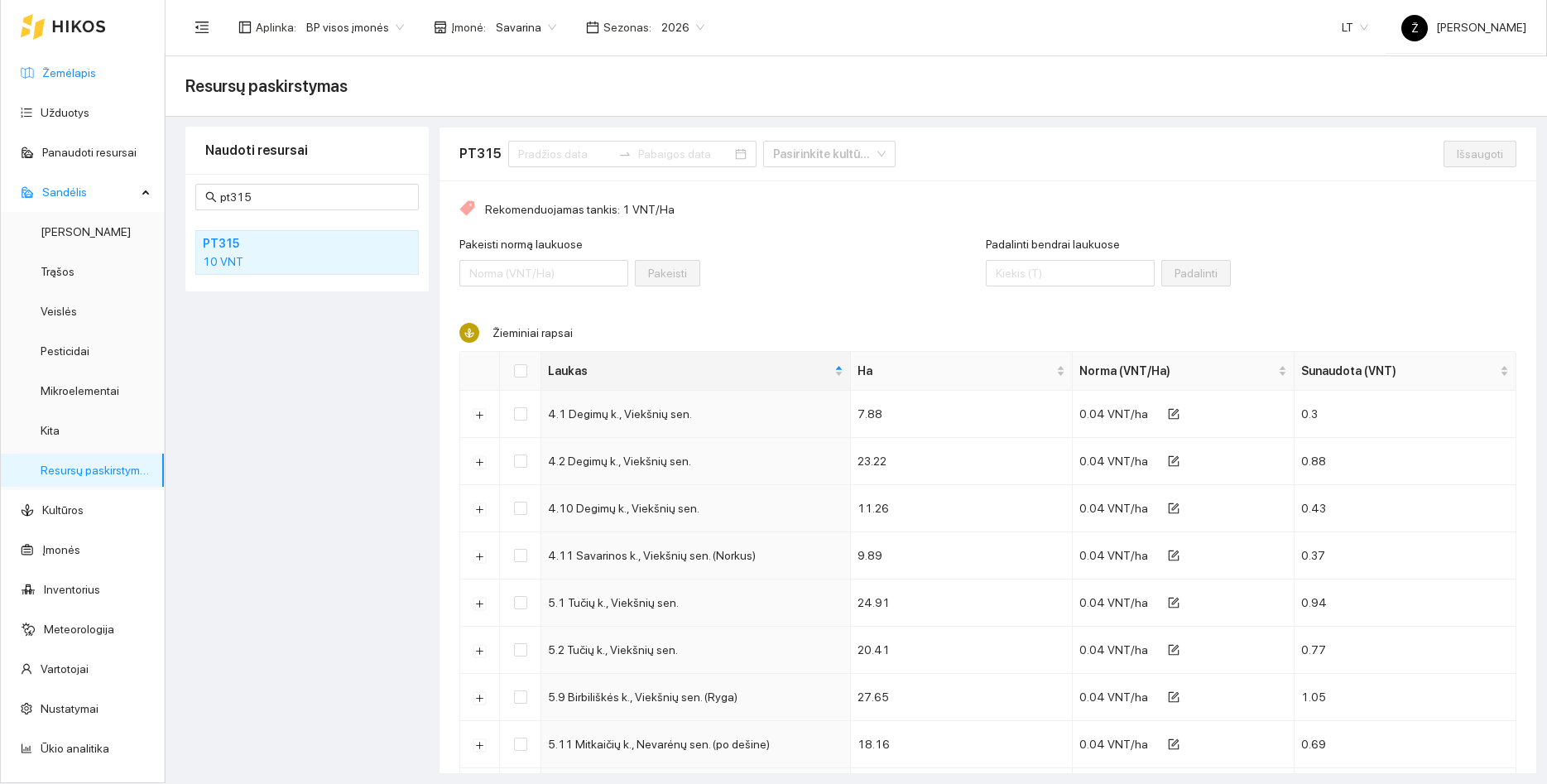
click at [45, 67] on link "Žemėlapis" at bounding box center [69, 73] width 54 height 14
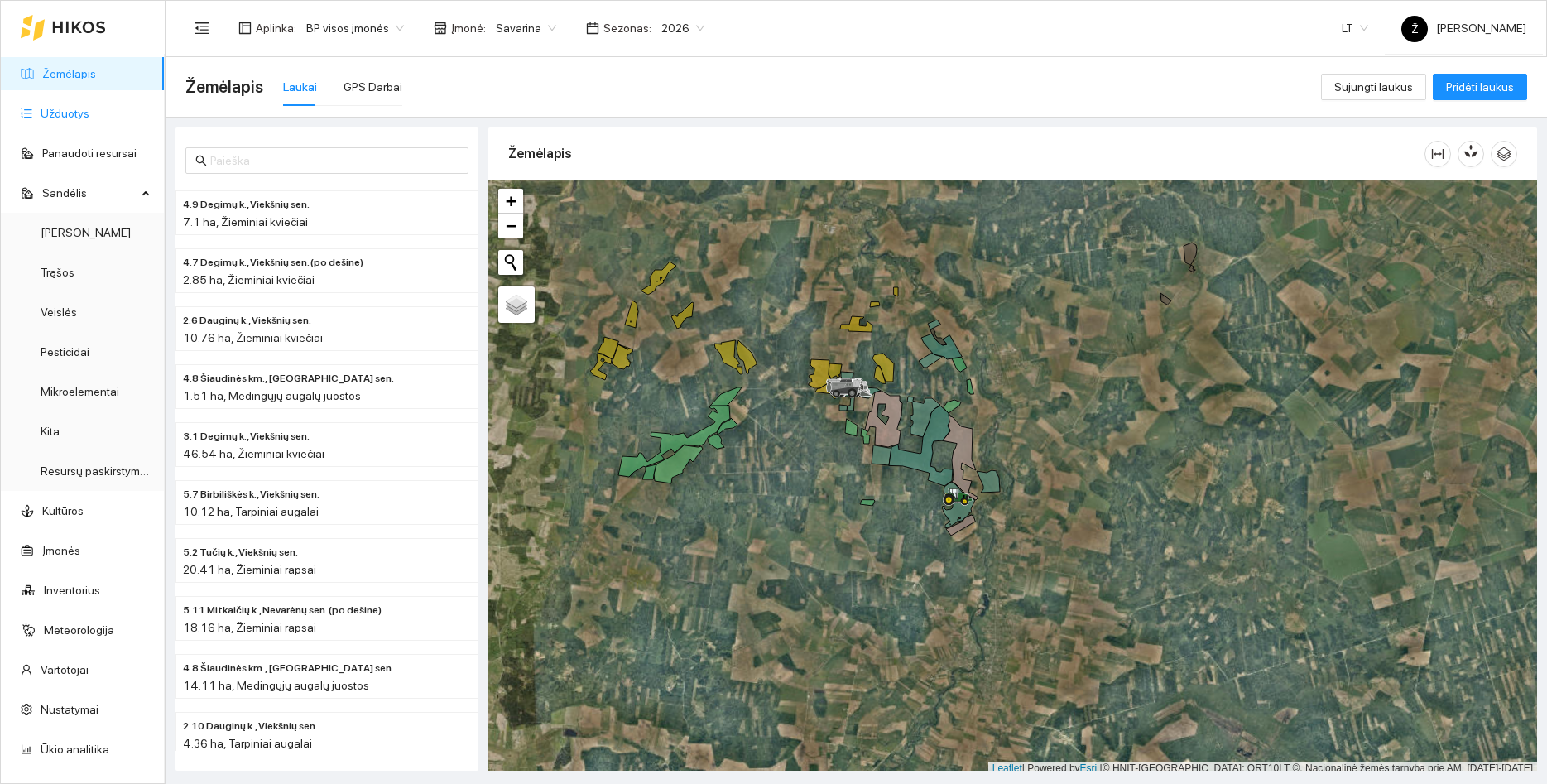
click at [75, 110] on link "Užduotys" at bounding box center [65, 113] width 49 height 14
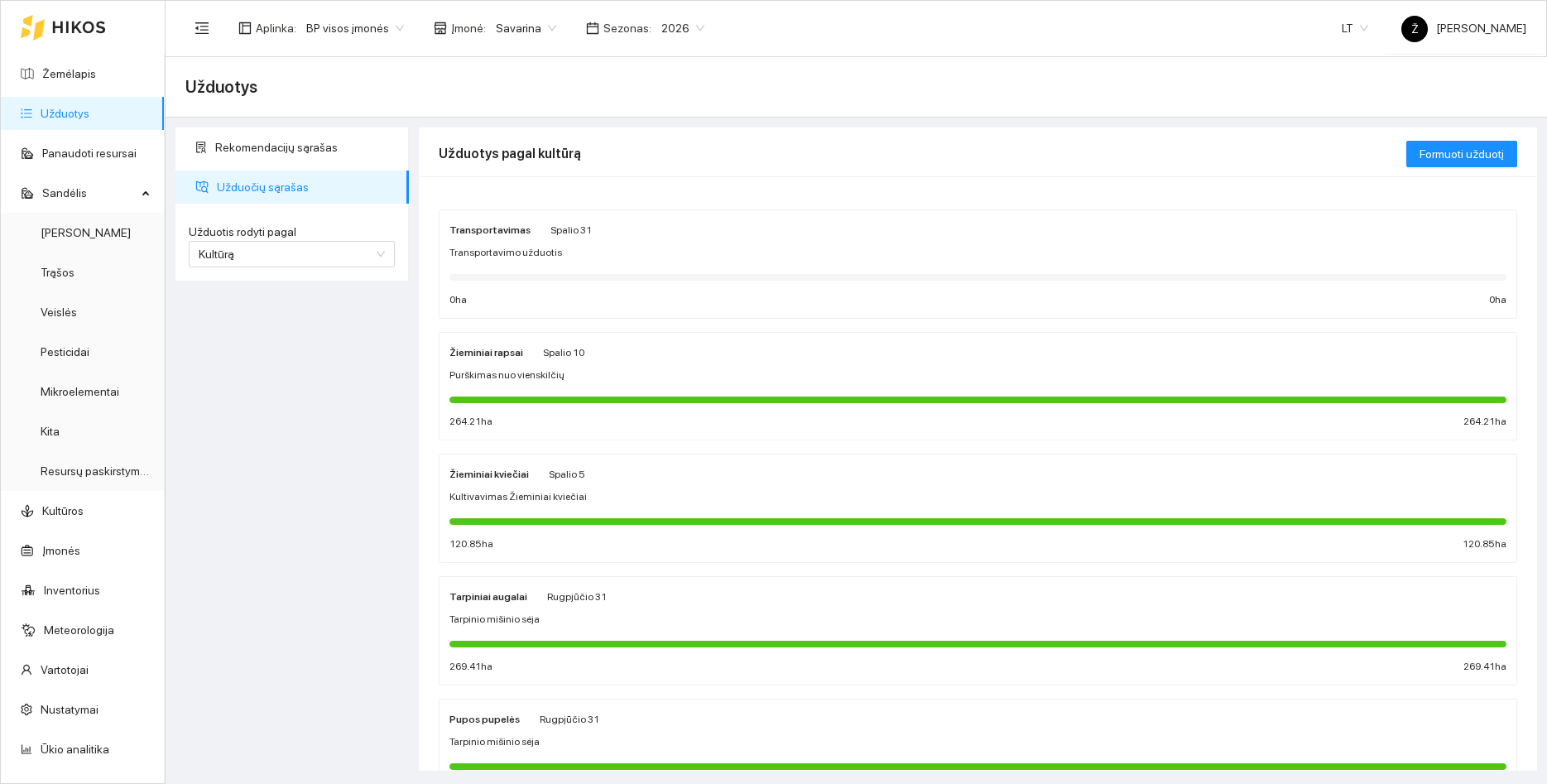
click at [528, 508] on div "Žieminiai kviečiai Spalio 5 Kultivavimas Žieminiai kviečiai 120.85 ha 120.85 ha" at bounding box center [978, 508] width 1057 height 87
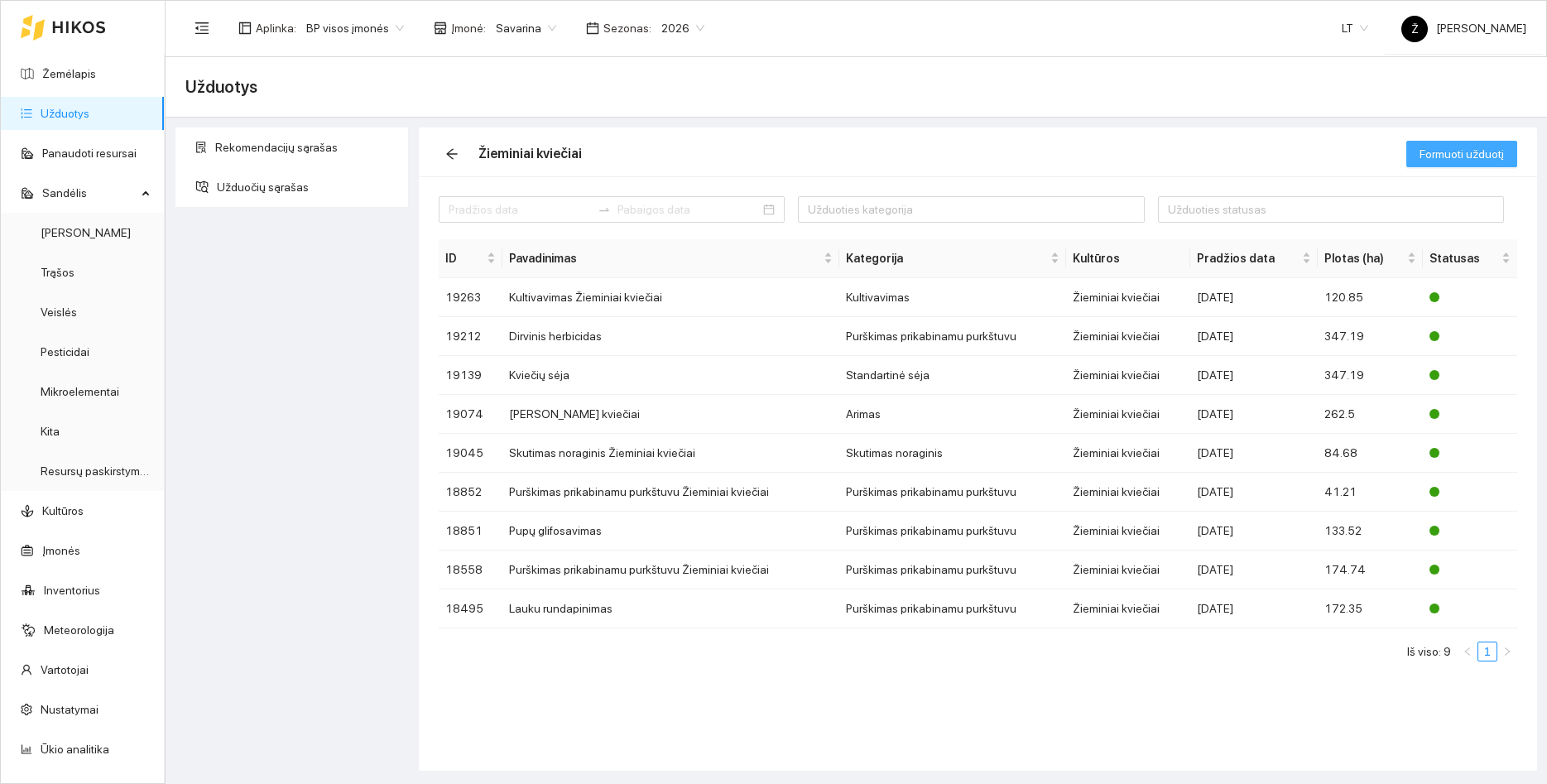
click at [1435, 163] on button "Formuoti užduotį" at bounding box center [1461, 153] width 111 height 26
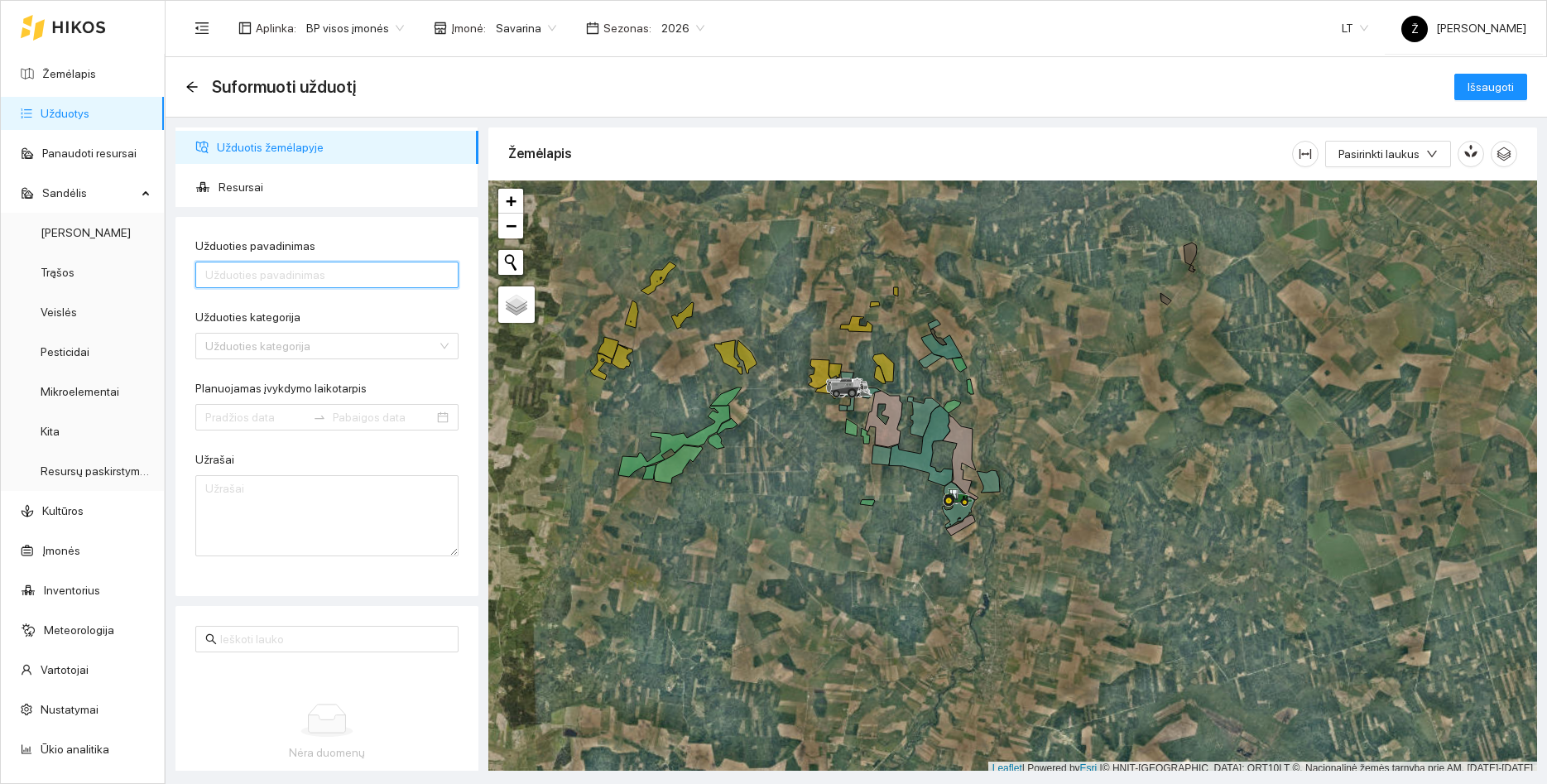
click at [371, 283] on input "Užduoties pavadinimas" at bounding box center [327, 275] width 263 height 26
type input "Etana sėja"
click at [273, 346] on input "Užduoties kategorija" at bounding box center [321, 347] width 231 height 25
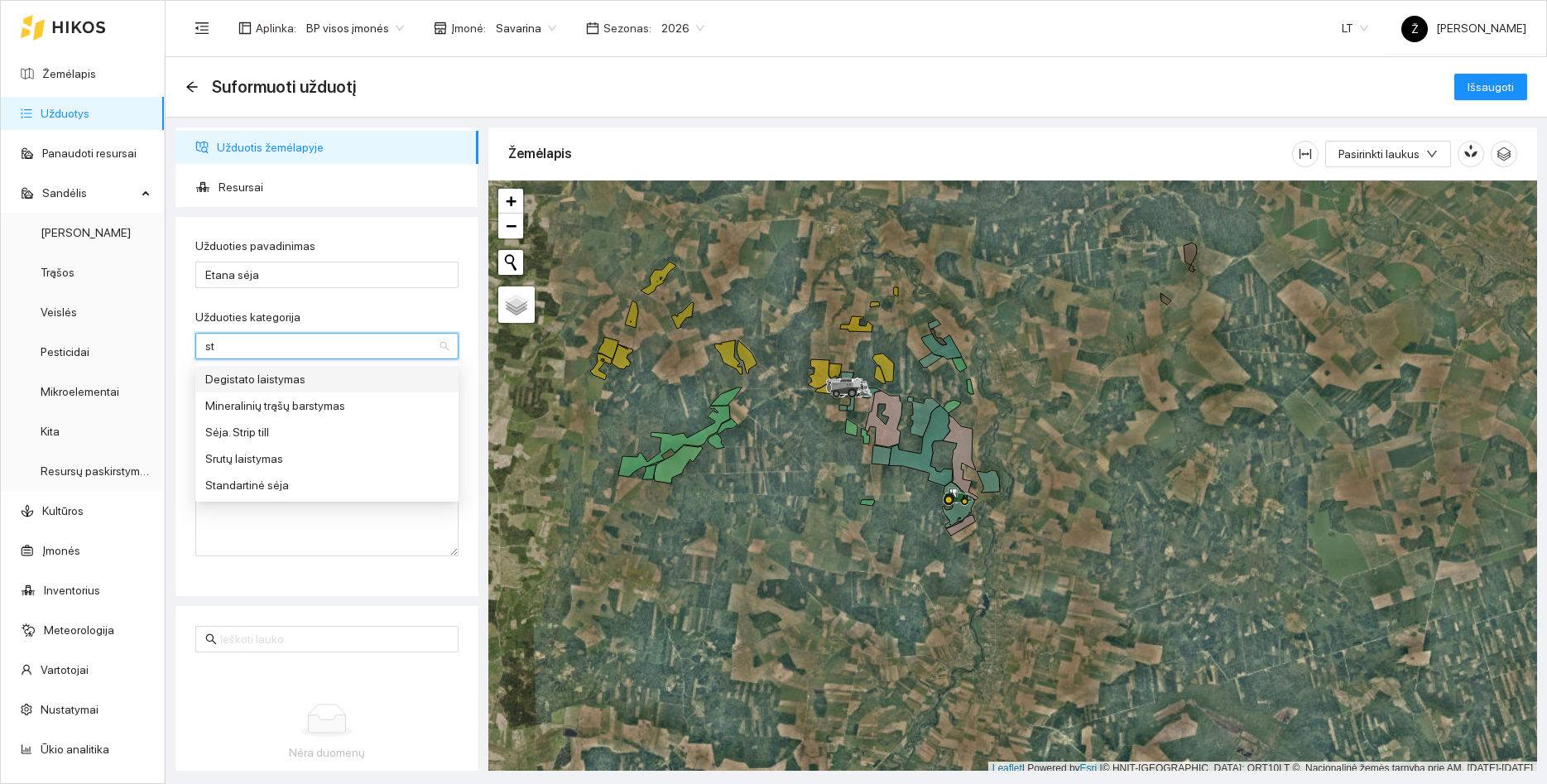
type input "sta"
click at [263, 397] on div "Standartinė sėja" at bounding box center [327, 405] width 243 height 18
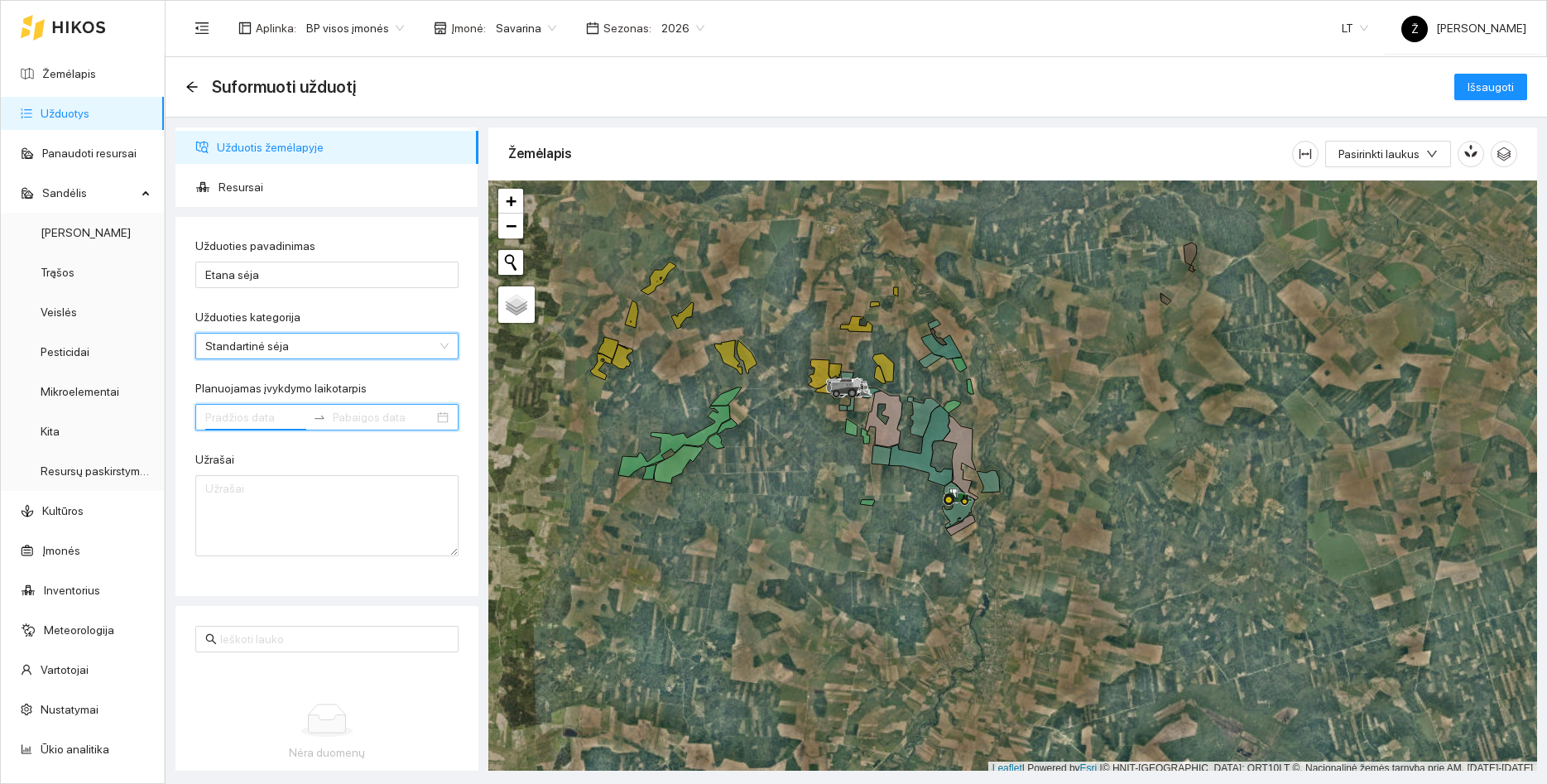
click at [258, 411] on input "Planuojamas įvykdymo laikotarpis" at bounding box center [256, 417] width 101 height 18
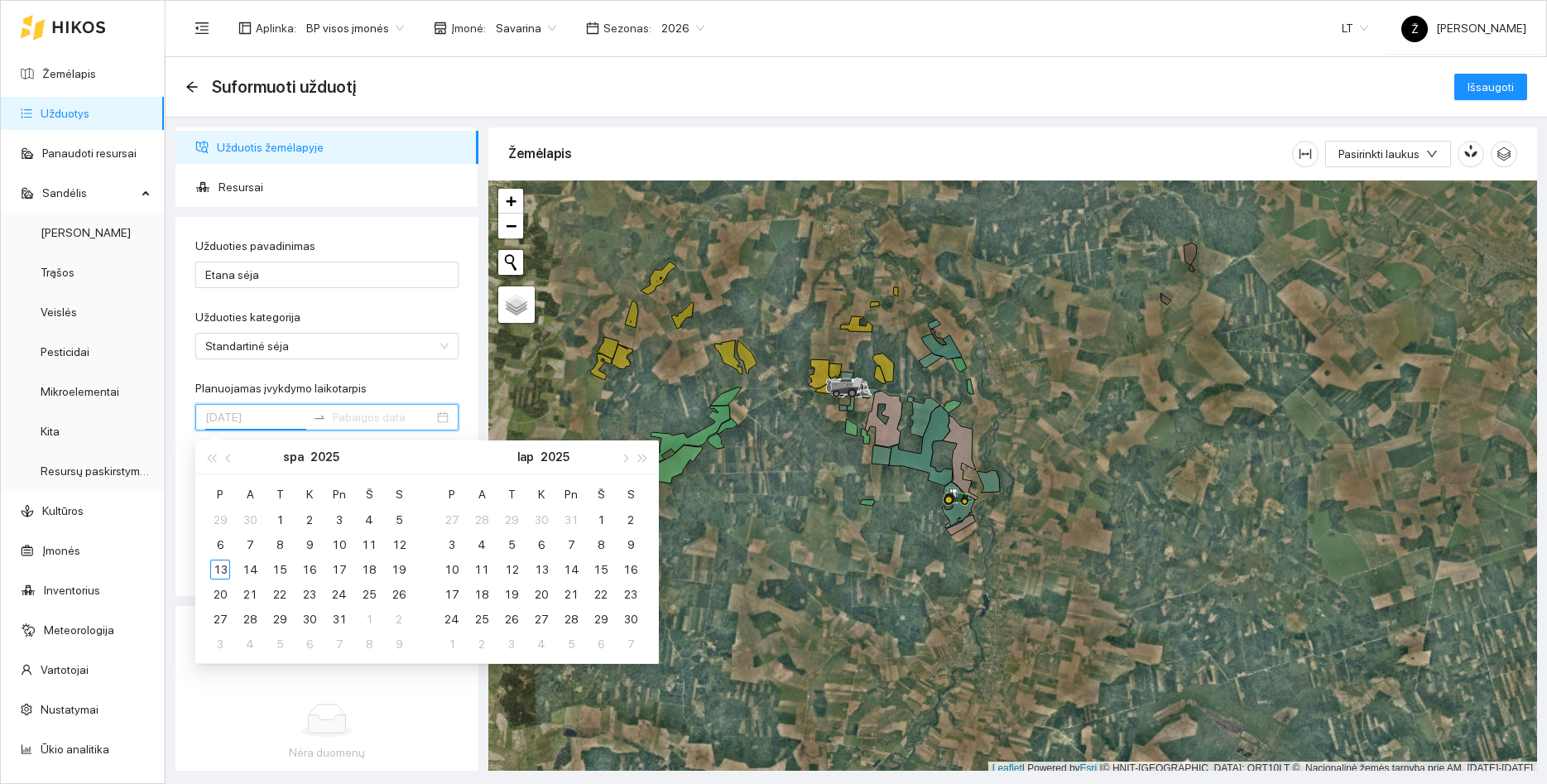
type input "[DATE]"
click at [227, 456] on button "button" at bounding box center [230, 456] width 18 height 33
type input "[DATE]"
click at [402, 563] on div "21" at bounding box center [399, 570] width 20 height 20
type input "[DATE]"
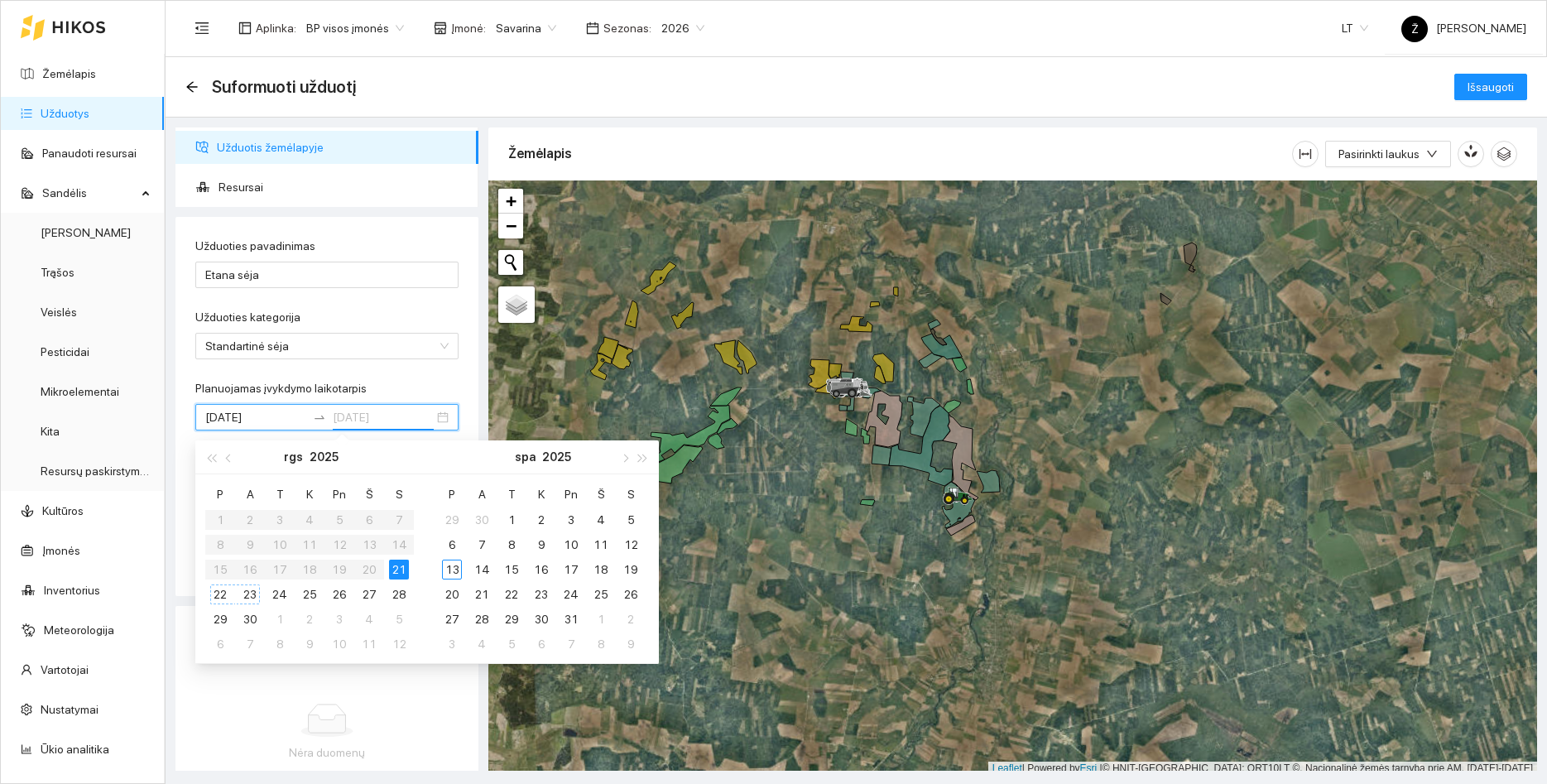
click at [249, 590] on div "23" at bounding box center [250, 594] width 20 height 20
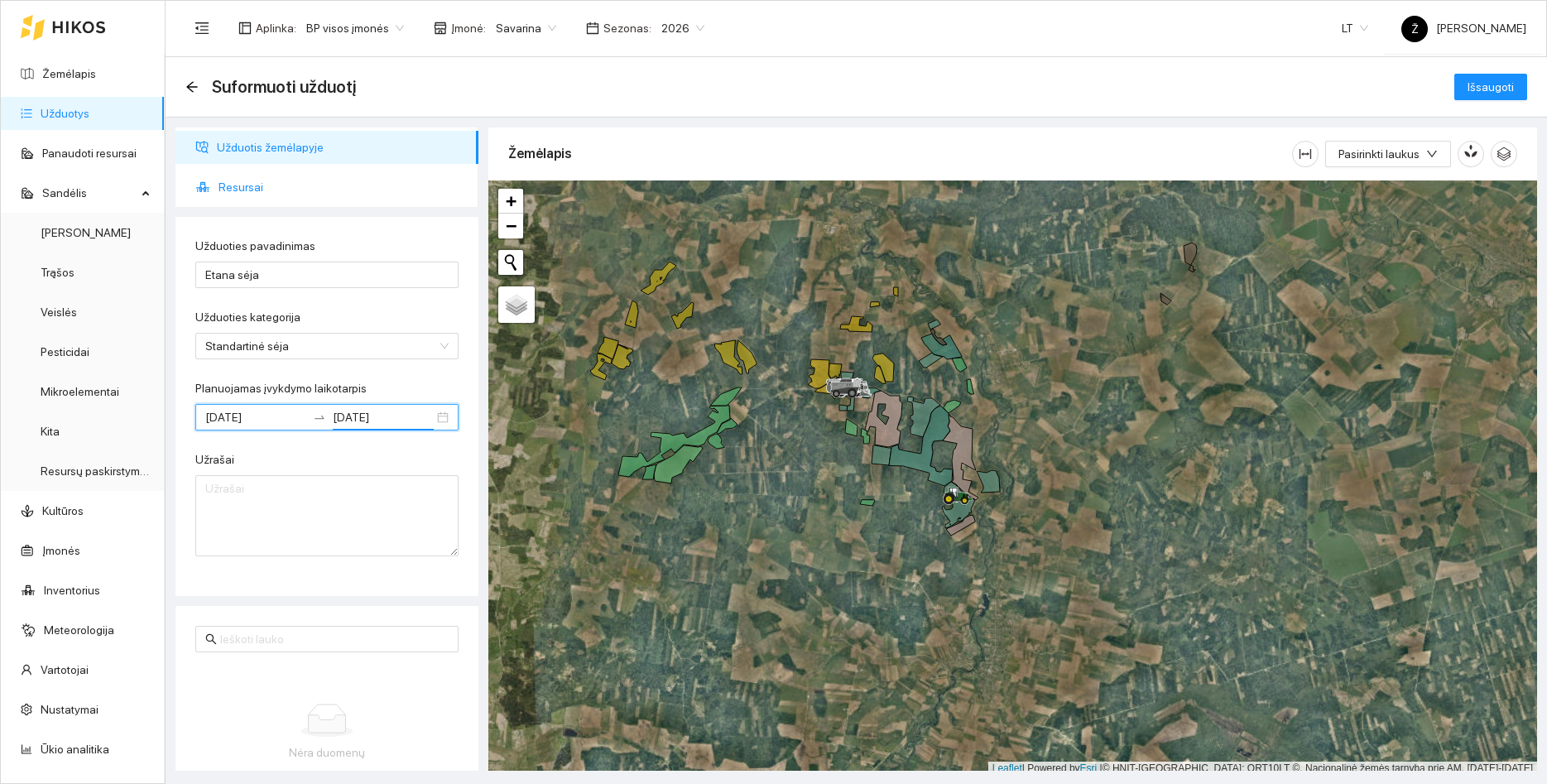
click at [218, 187] on li "Resursai" at bounding box center [327, 186] width 303 height 33
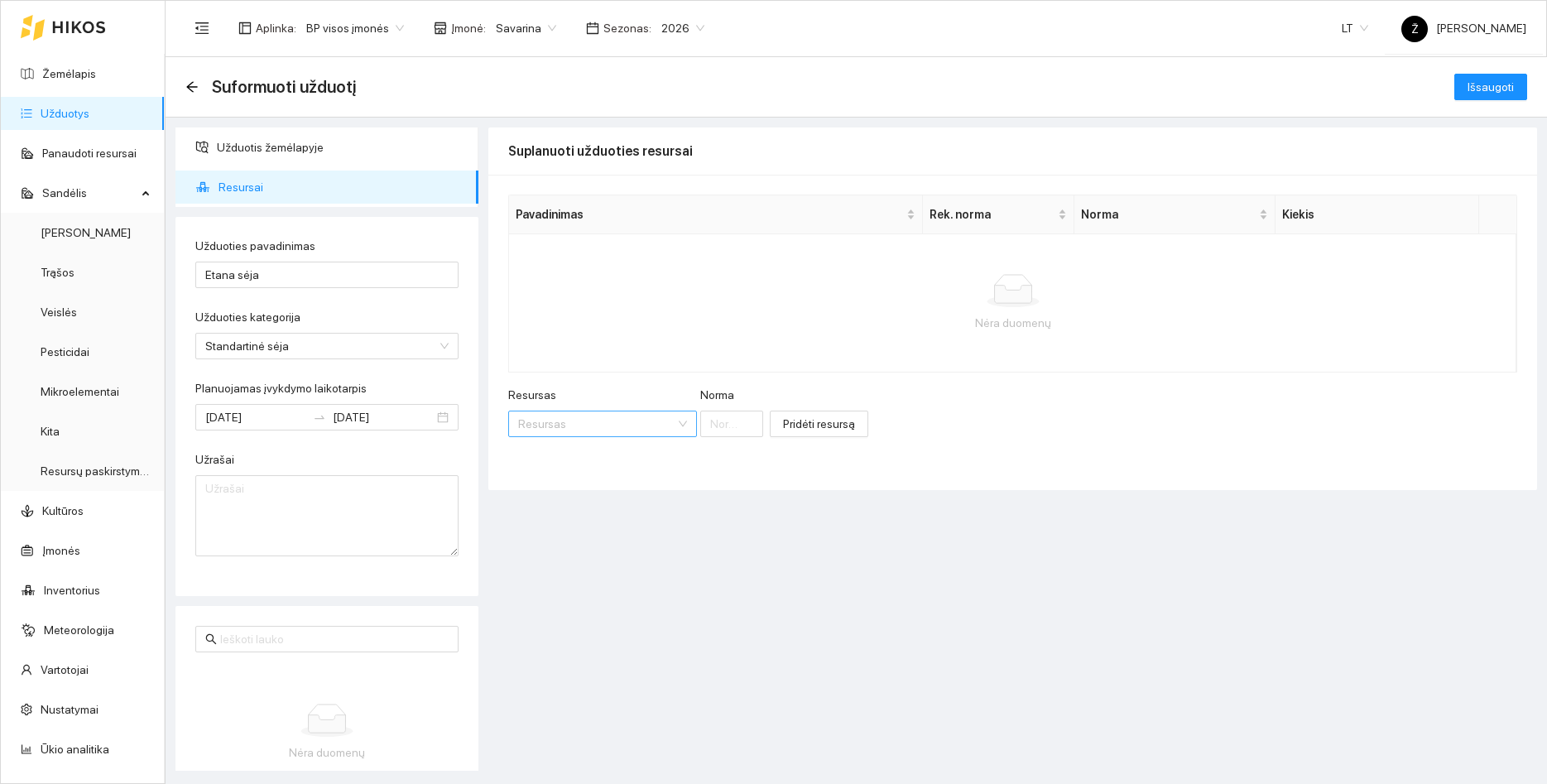
click at [579, 423] on input "Resursas" at bounding box center [597, 424] width 158 height 25
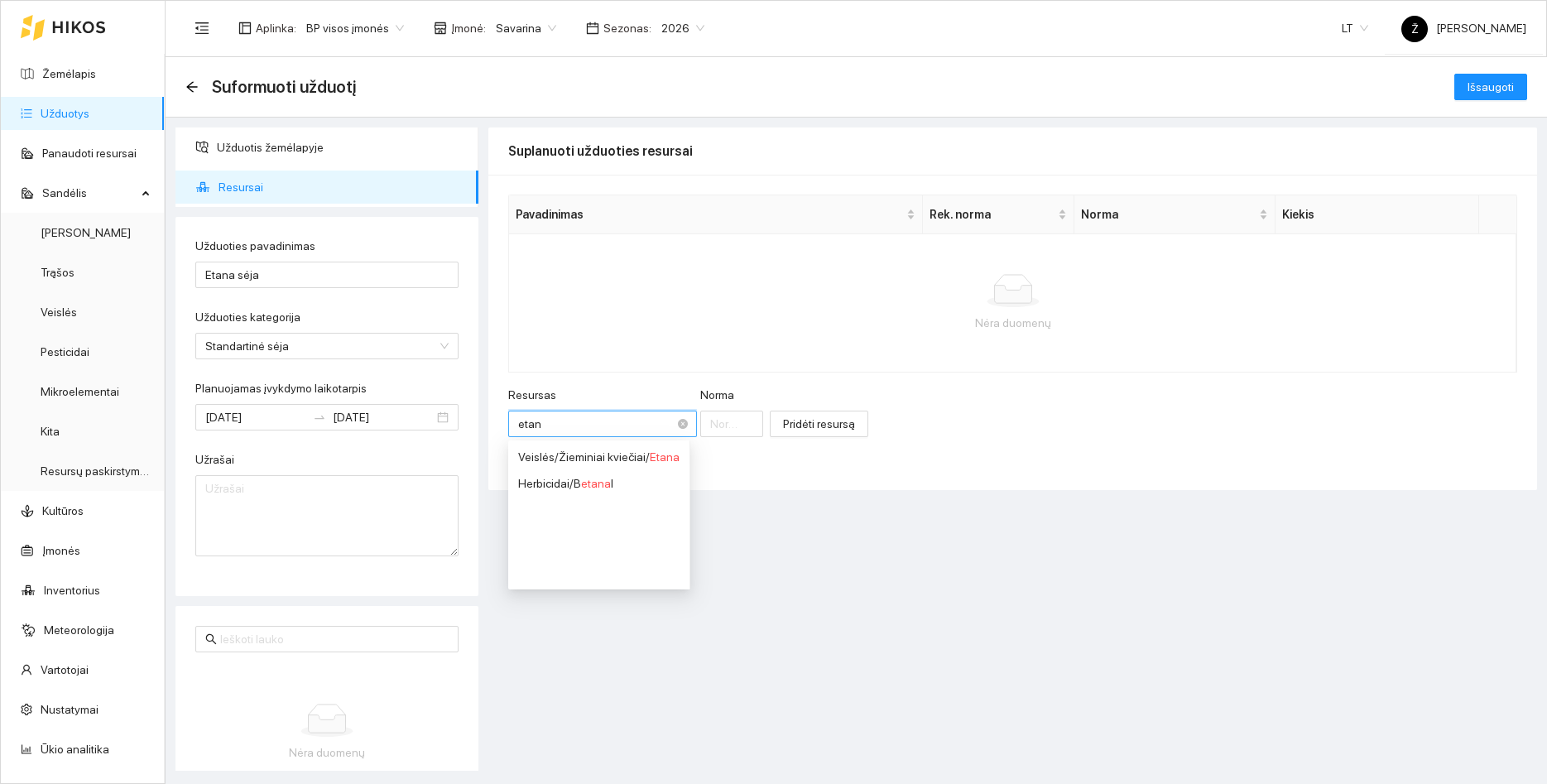
type input "etana"
click at [598, 455] on div "Veislės / Žieminiai kviečiai / Etana" at bounding box center [599, 456] width 161 height 18
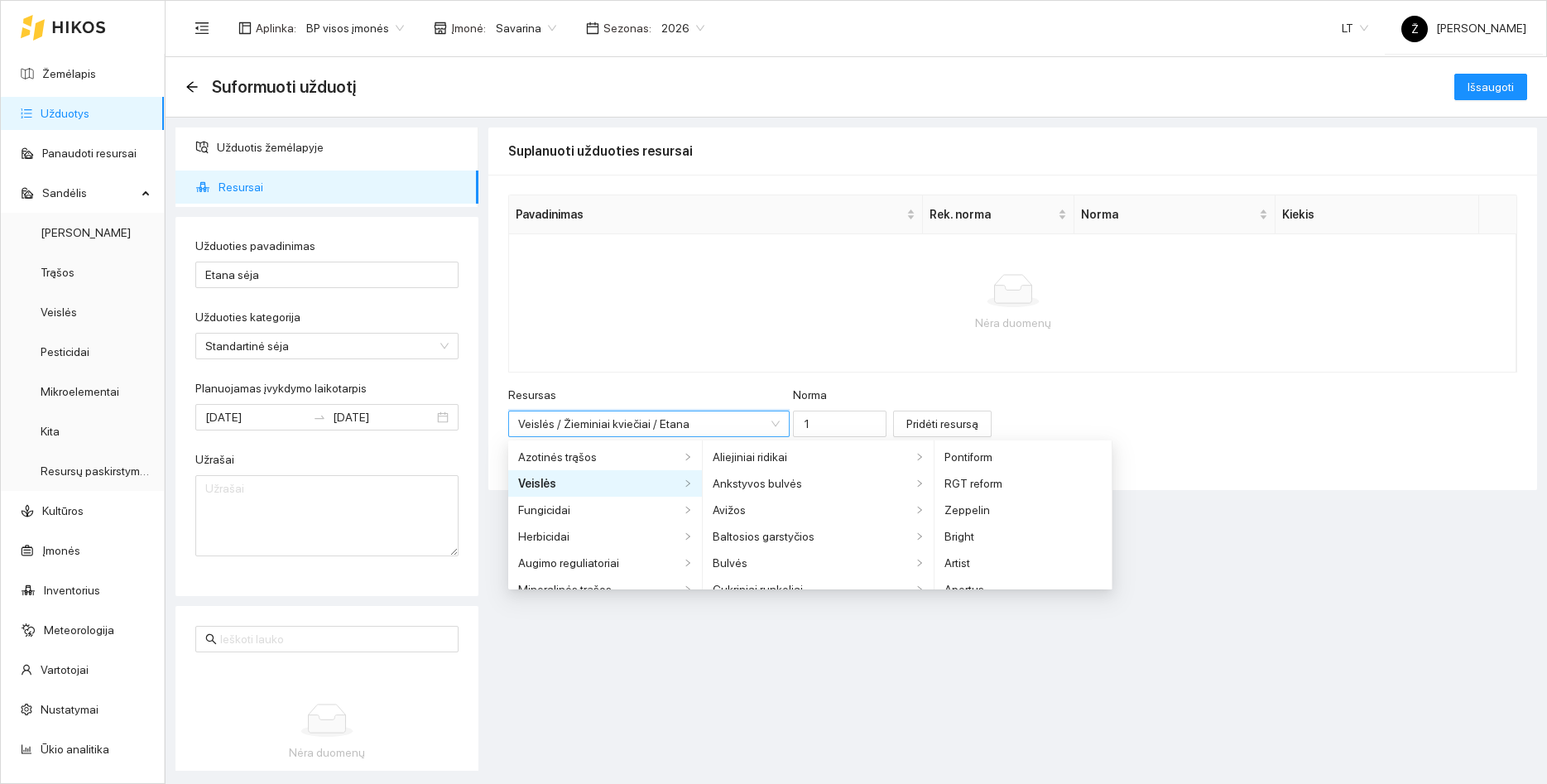
scroll to position [755, 0]
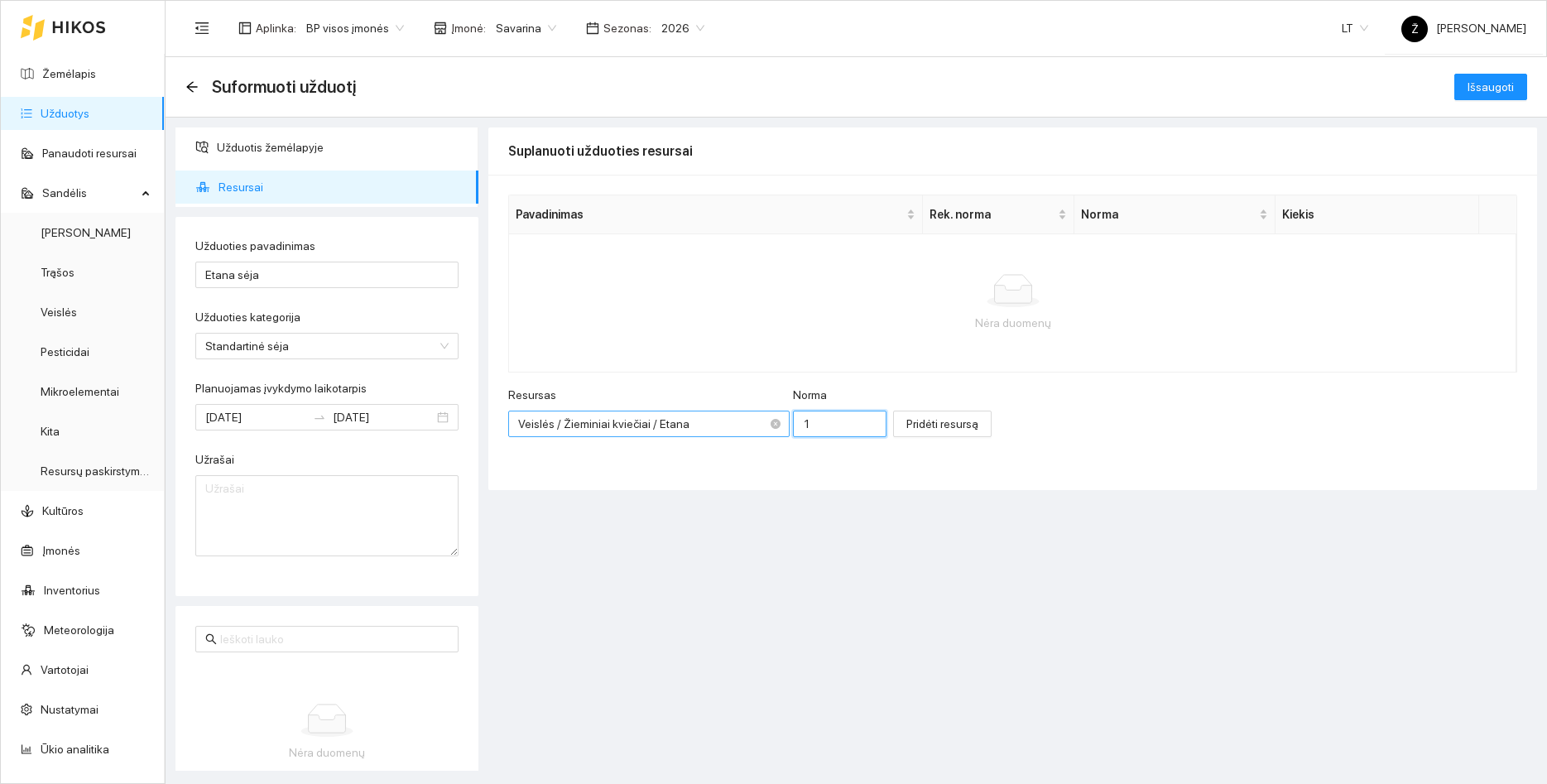
drag, startPoint x: 839, startPoint y: 423, endPoint x: 663, endPoint y: 431, distance: 176.2
click at [793, 431] on input "1" at bounding box center [840, 423] width 94 height 26
type input "200"
click at [919, 422] on span "Pridėti resursą" at bounding box center [943, 424] width 72 height 18
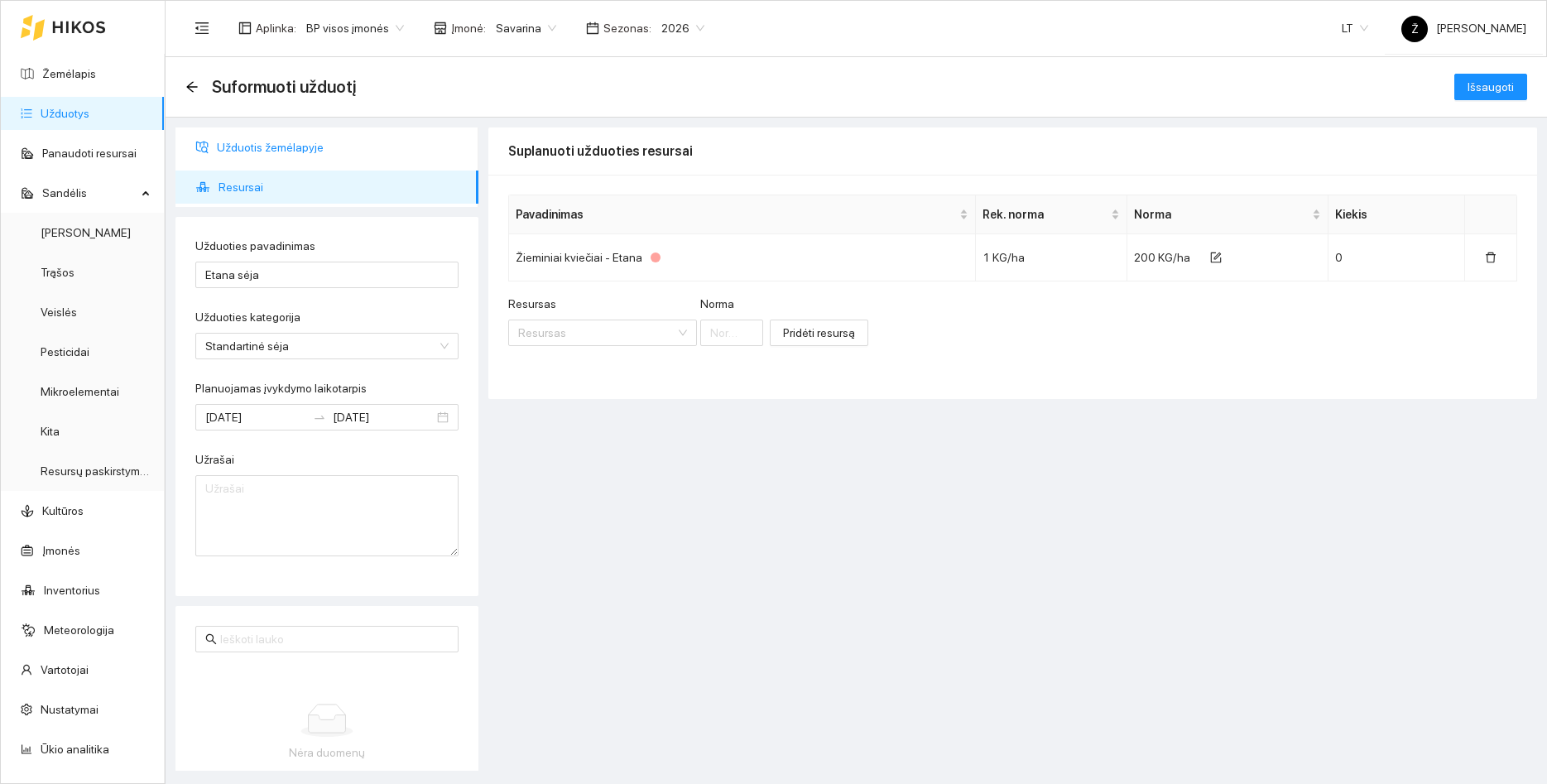
click at [300, 149] on span "Užduotis žemėlapyje" at bounding box center [341, 147] width 249 height 33
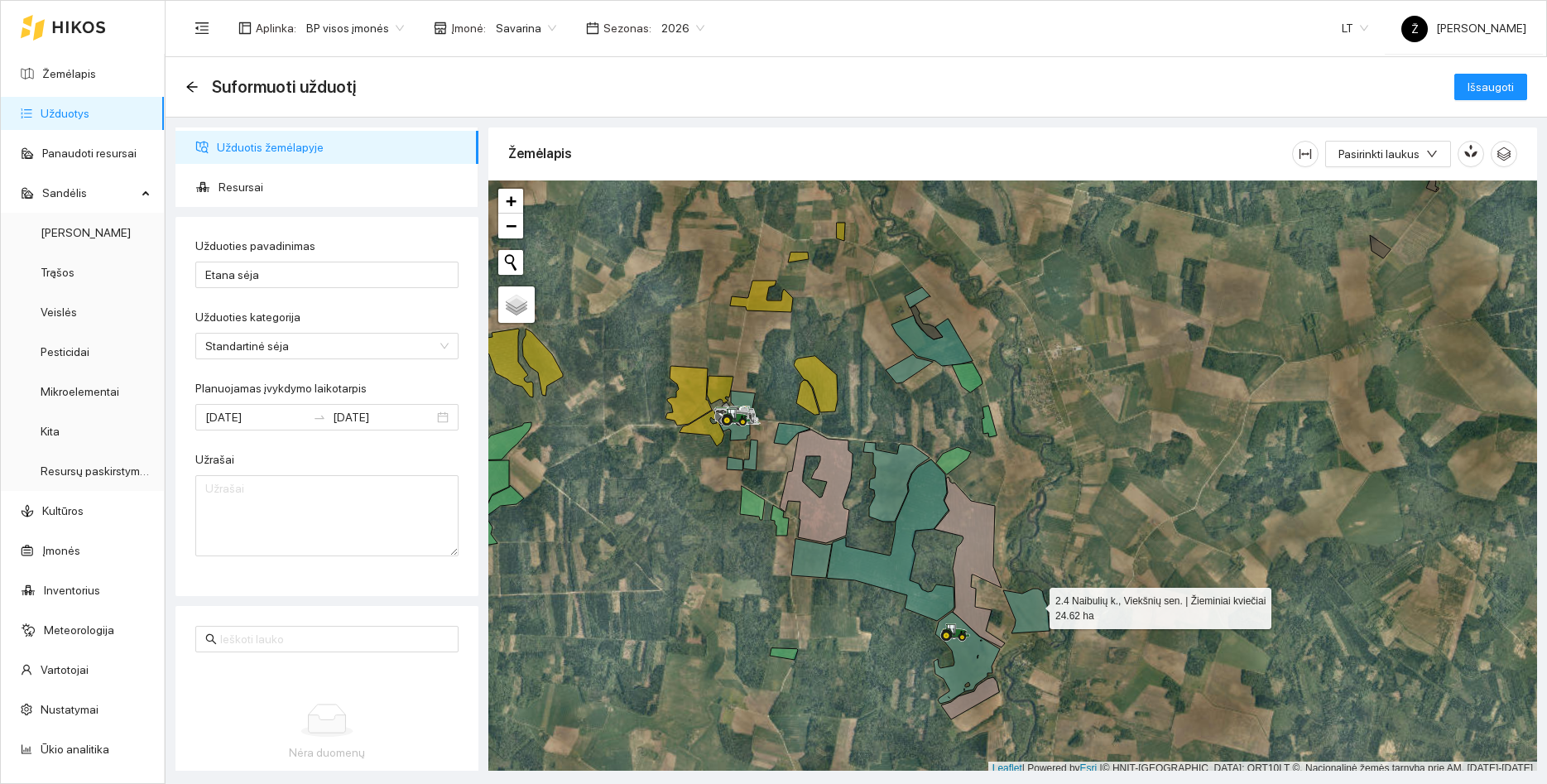
click at [1035, 604] on icon at bounding box center [1026, 611] width 46 height 45
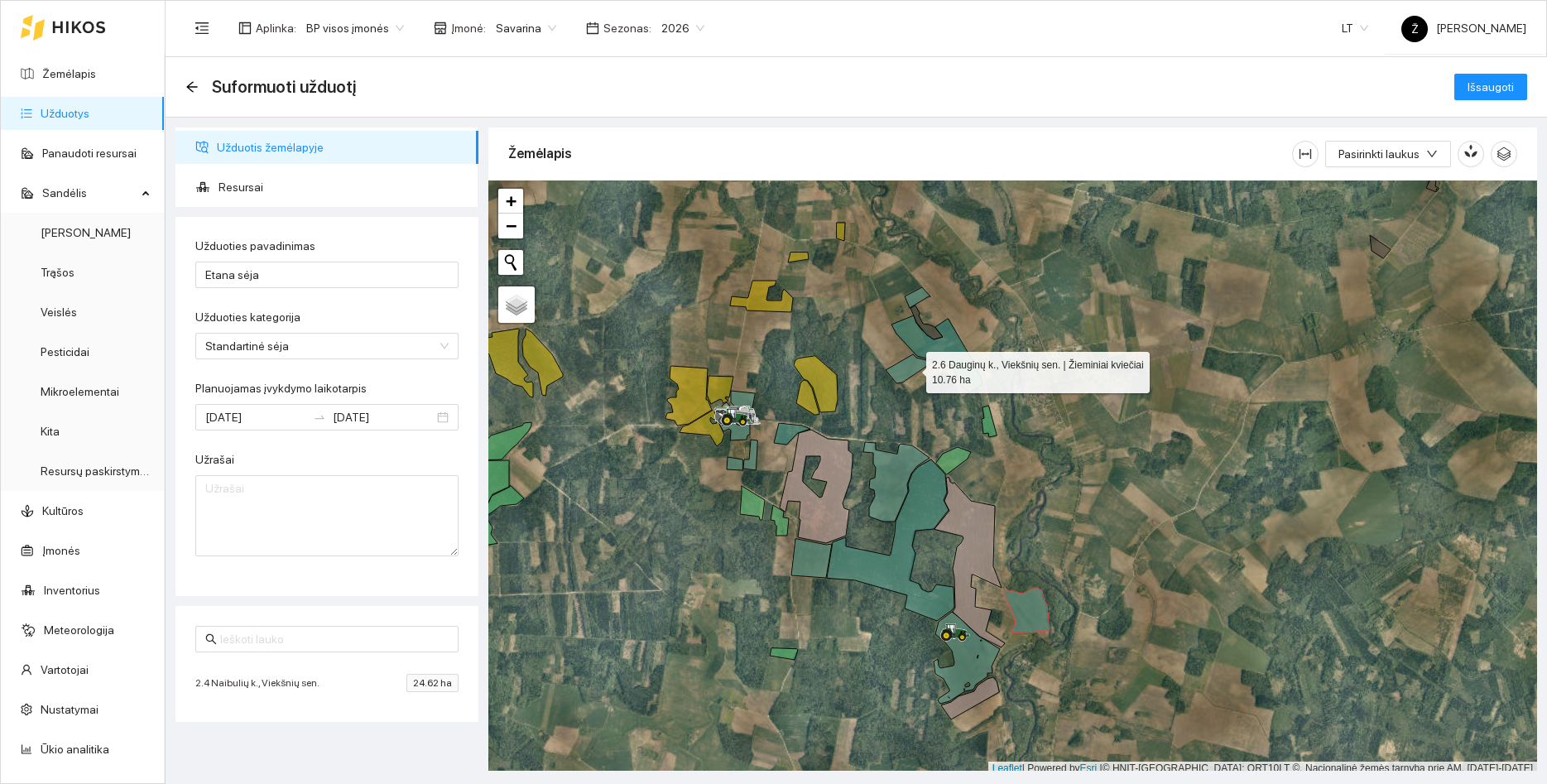
click at [911, 368] on icon at bounding box center [909, 369] width 47 height 29
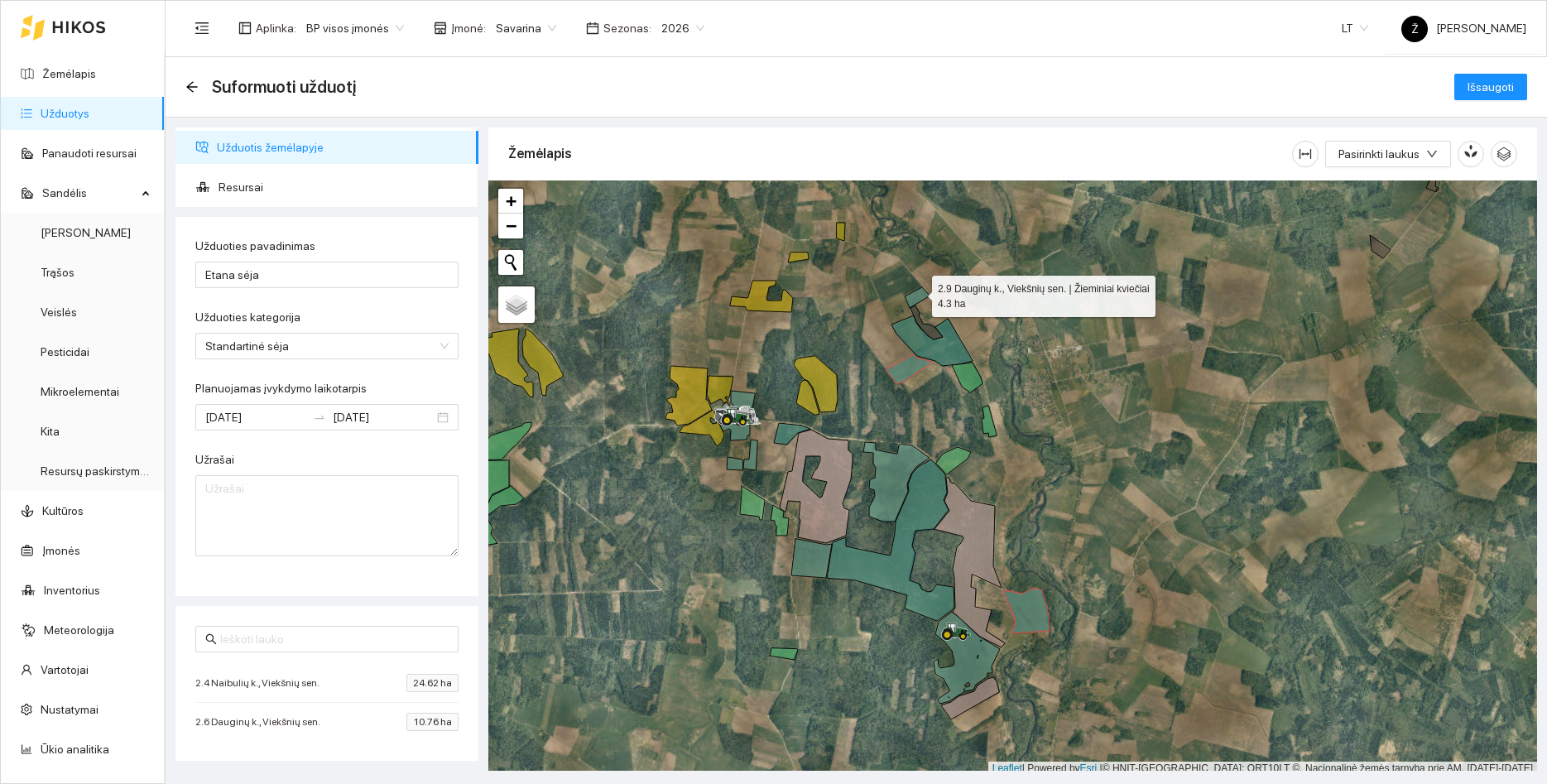
click at [918, 293] on icon at bounding box center [918, 297] width 26 height 21
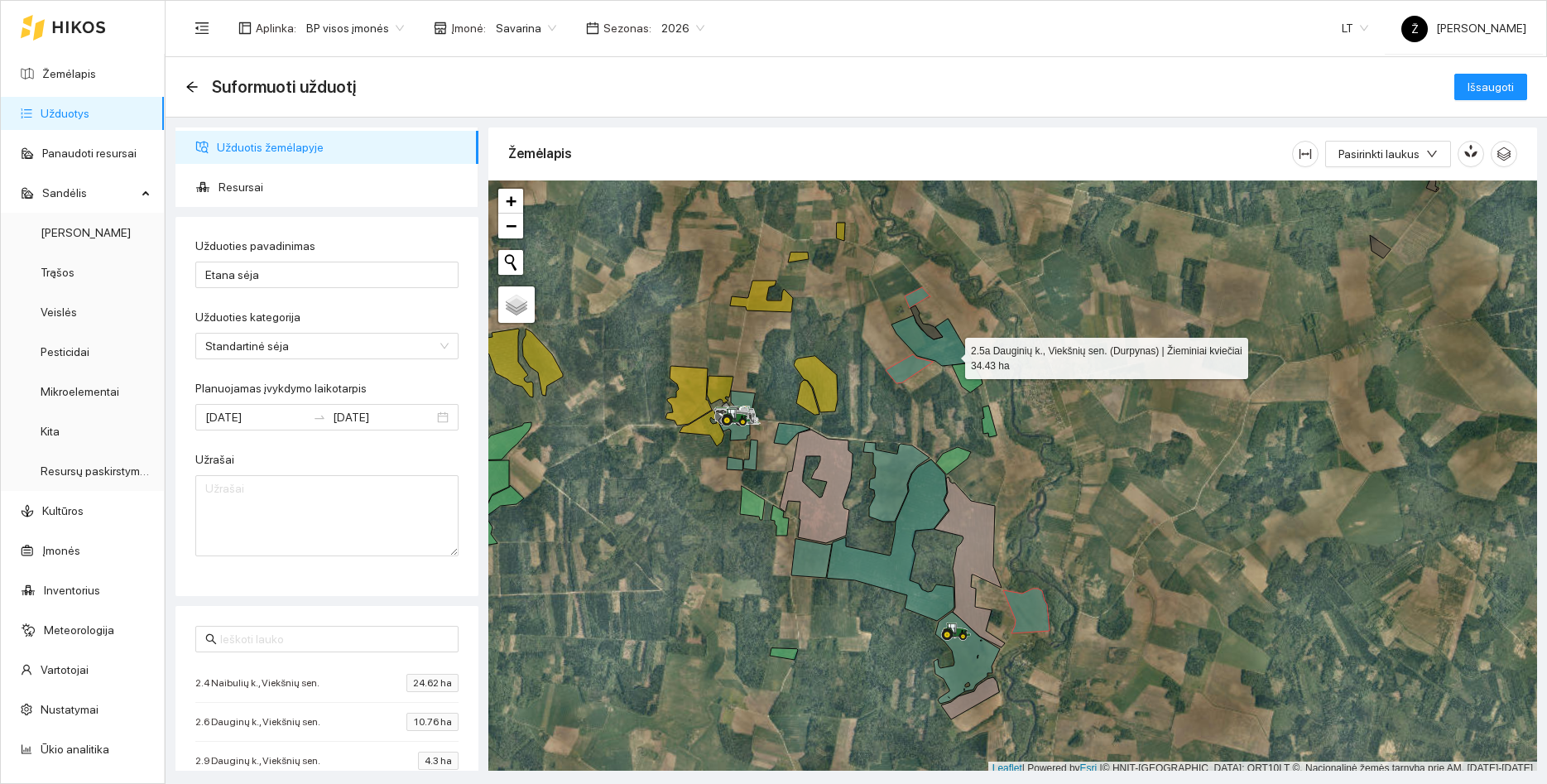
click at [951, 355] on icon at bounding box center [932, 340] width 81 height 50
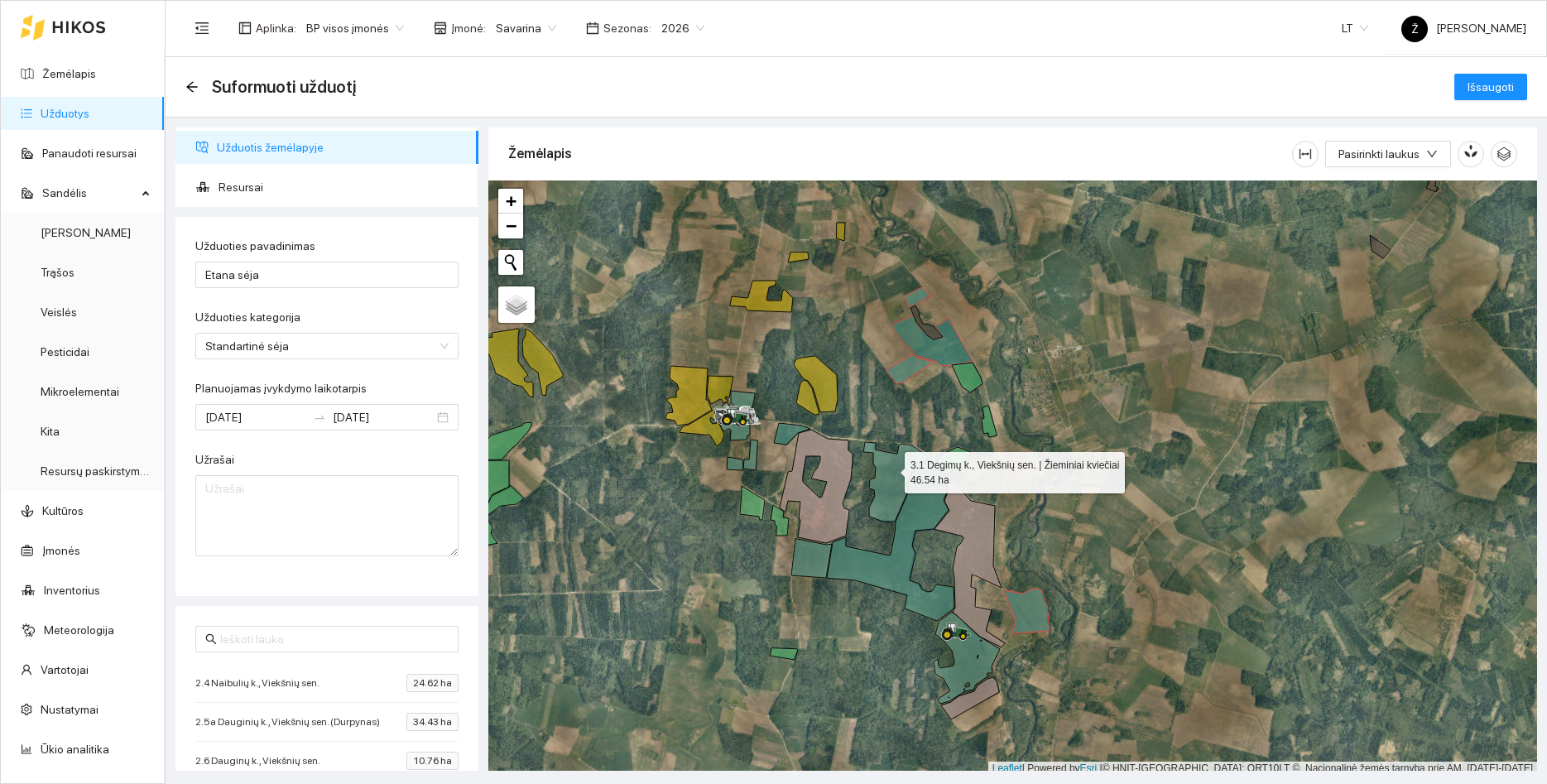
click at [890, 468] on icon at bounding box center [897, 482] width 67 height 79
click at [1488, 90] on span "Išsaugoti" at bounding box center [1490, 86] width 46 height 18
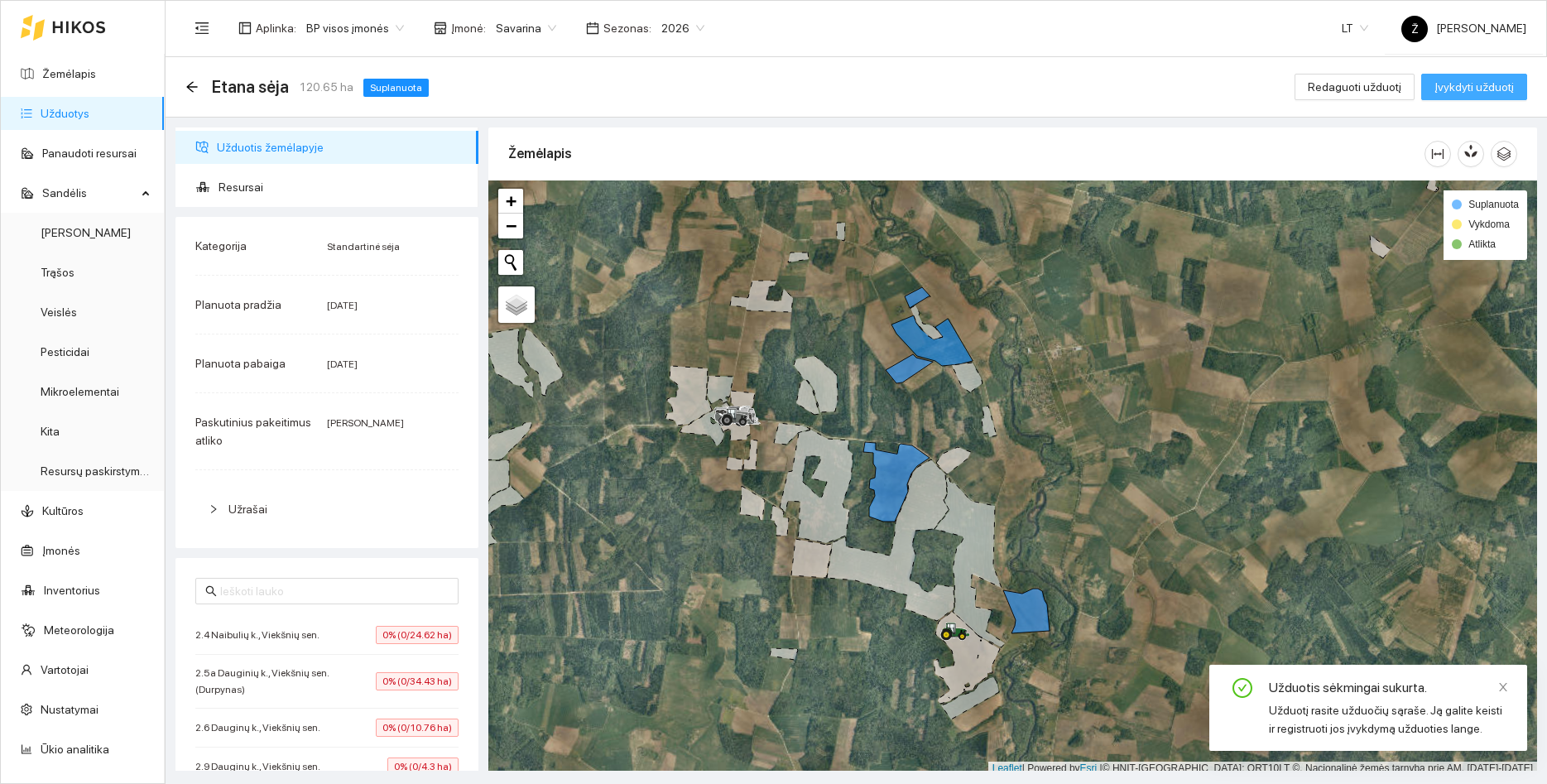
click at [1451, 88] on span "Įvykdyti užduotį" at bounding box center [1474, 86] width 79 height 18
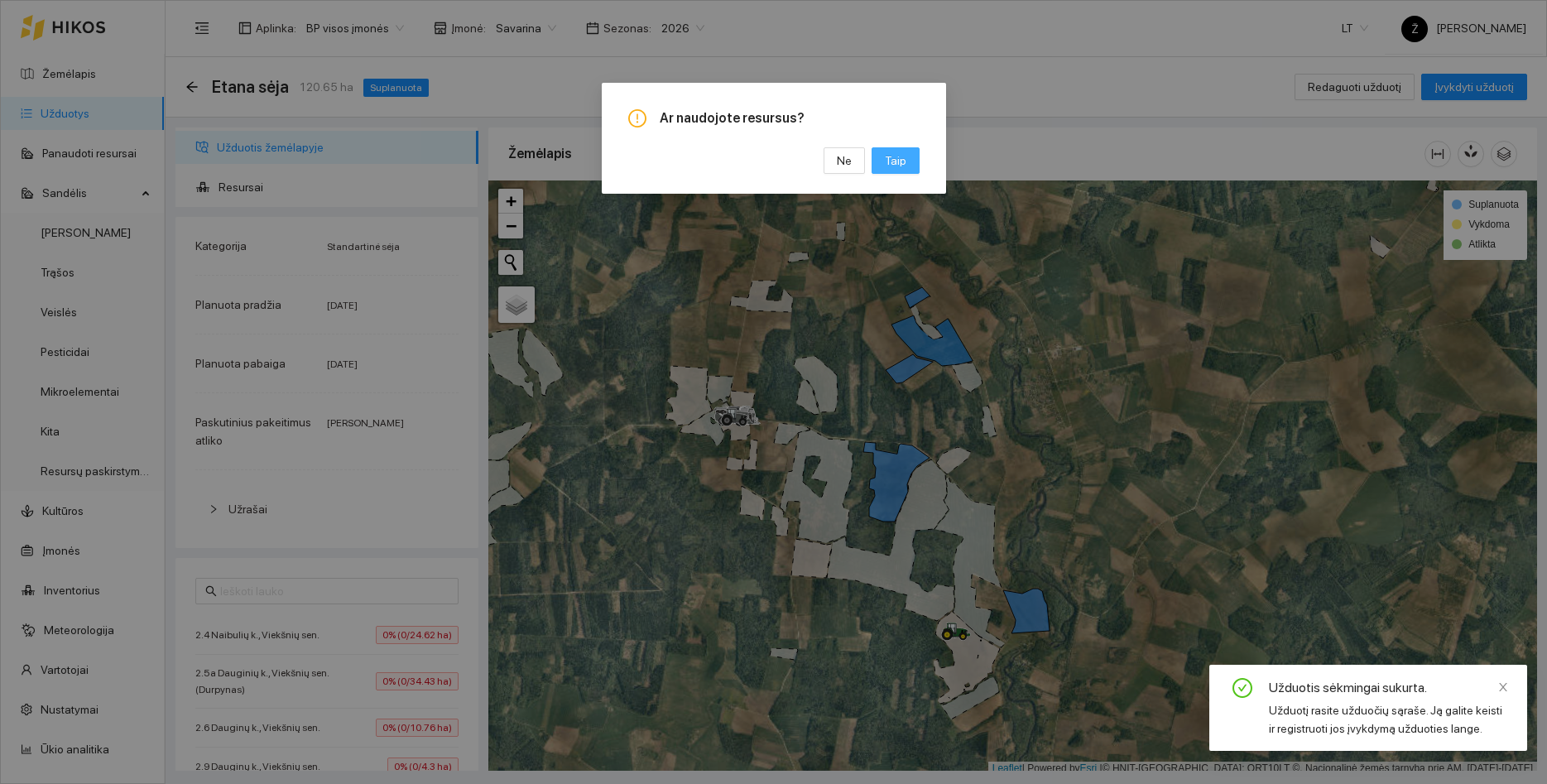
click at [892, 158] on span "Taip" at bounding box center [896, 160] width 22 height 18
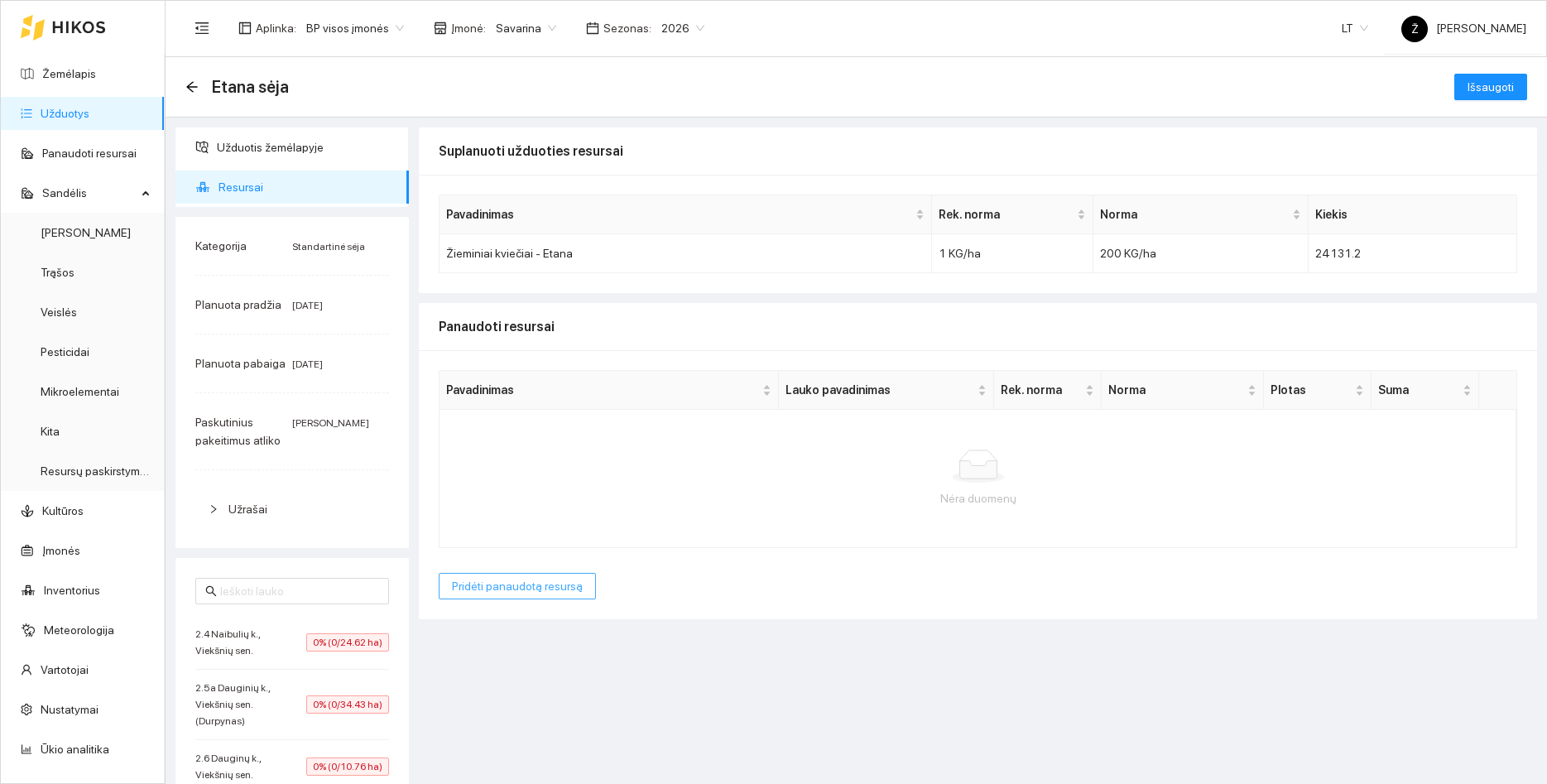
click at [520, 597] on button "Pridėti panaudotą resursą" at bounding box center [517, 585] width 158 height 26
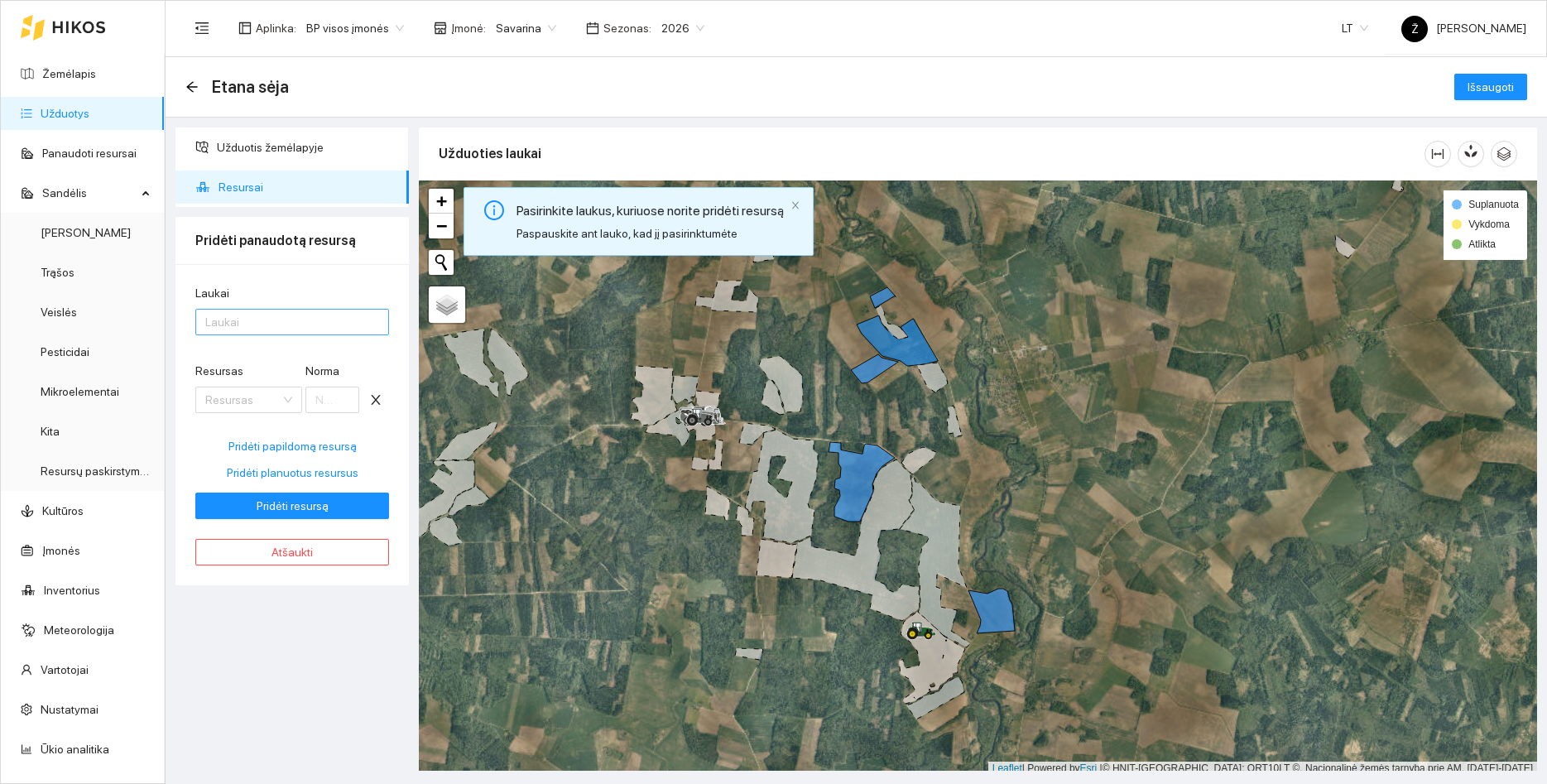
click at [258, 332] on div at bounding box center [285, 322] width 169 height 20
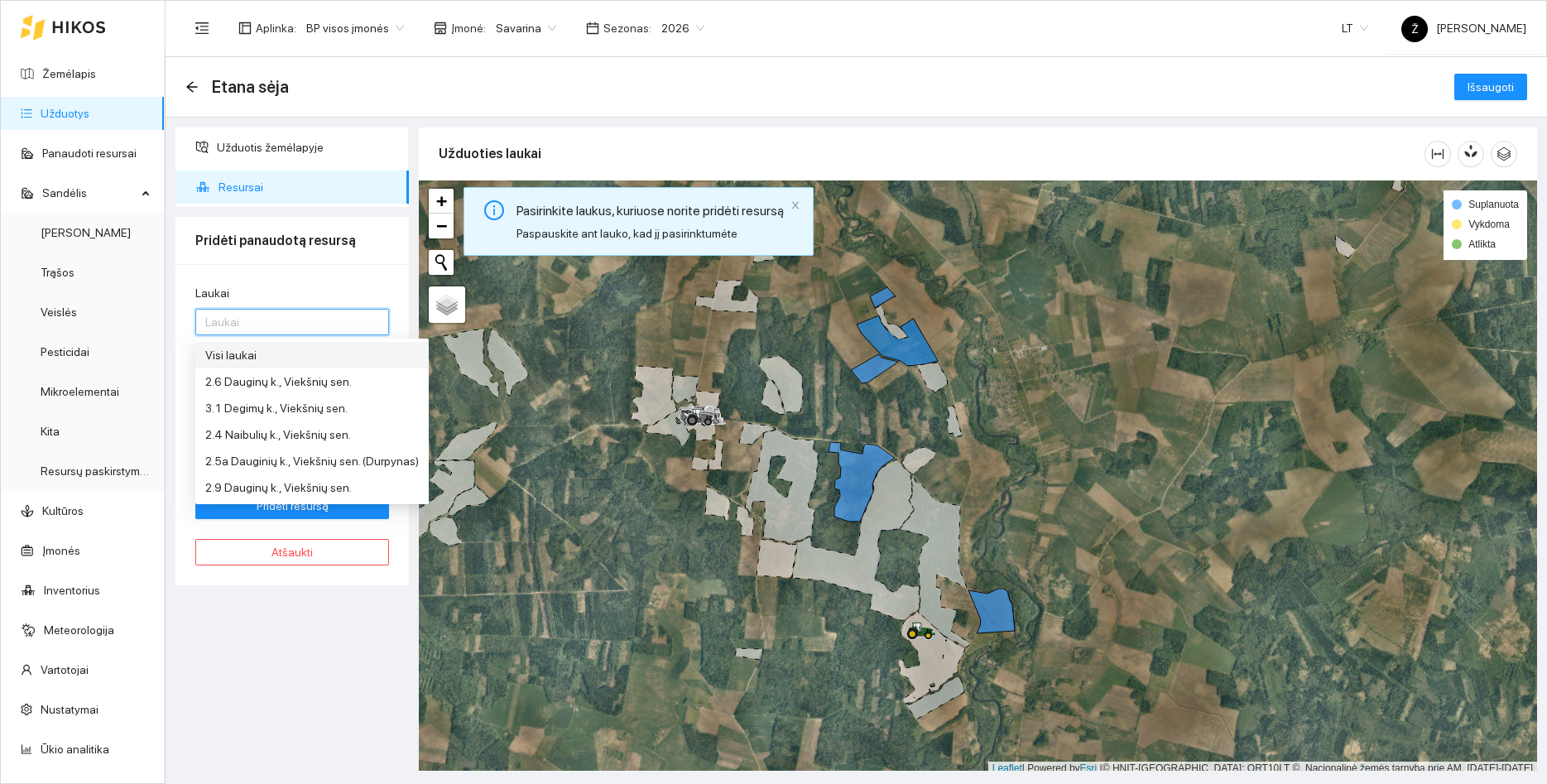
click at [250, 359] on div "Visi laukai" at bounding box center [312, 355] width 213 height 18
click at [262, 692] on div "Užduotis žemėlapyje Resursai Pridėti panaudotą resursą Laukai Visi laukai Resur…" at bounding box center [292, 449] width 243 height 643
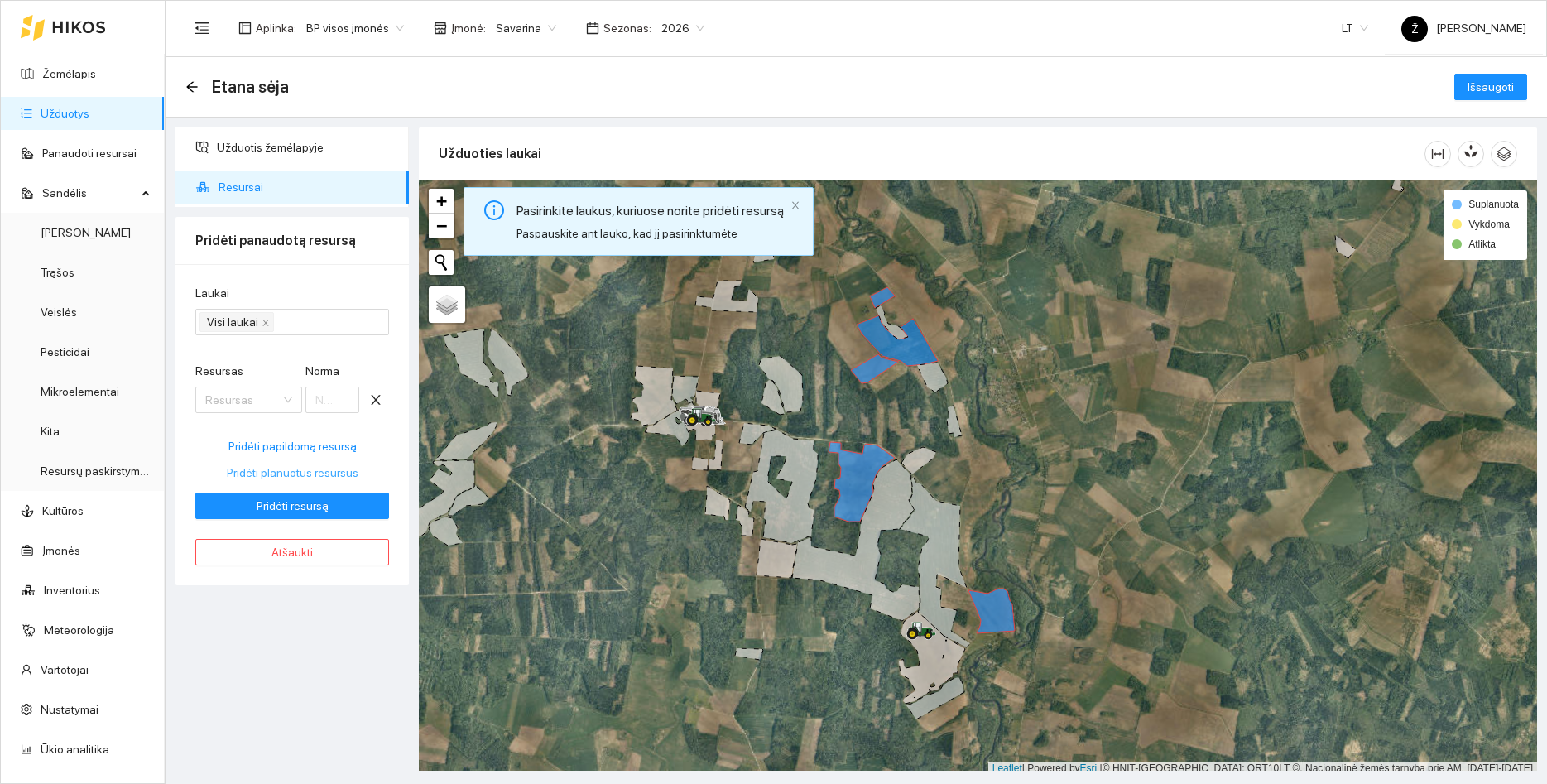
click at [308, 468] on span "Pridėti planuotus resursus" at bounding box center [293, 473] width 131 height 18
type input "200"
click at [312, 510] on span "Pridėti resursą" at bounding box center [293, 506] width 72 height 18
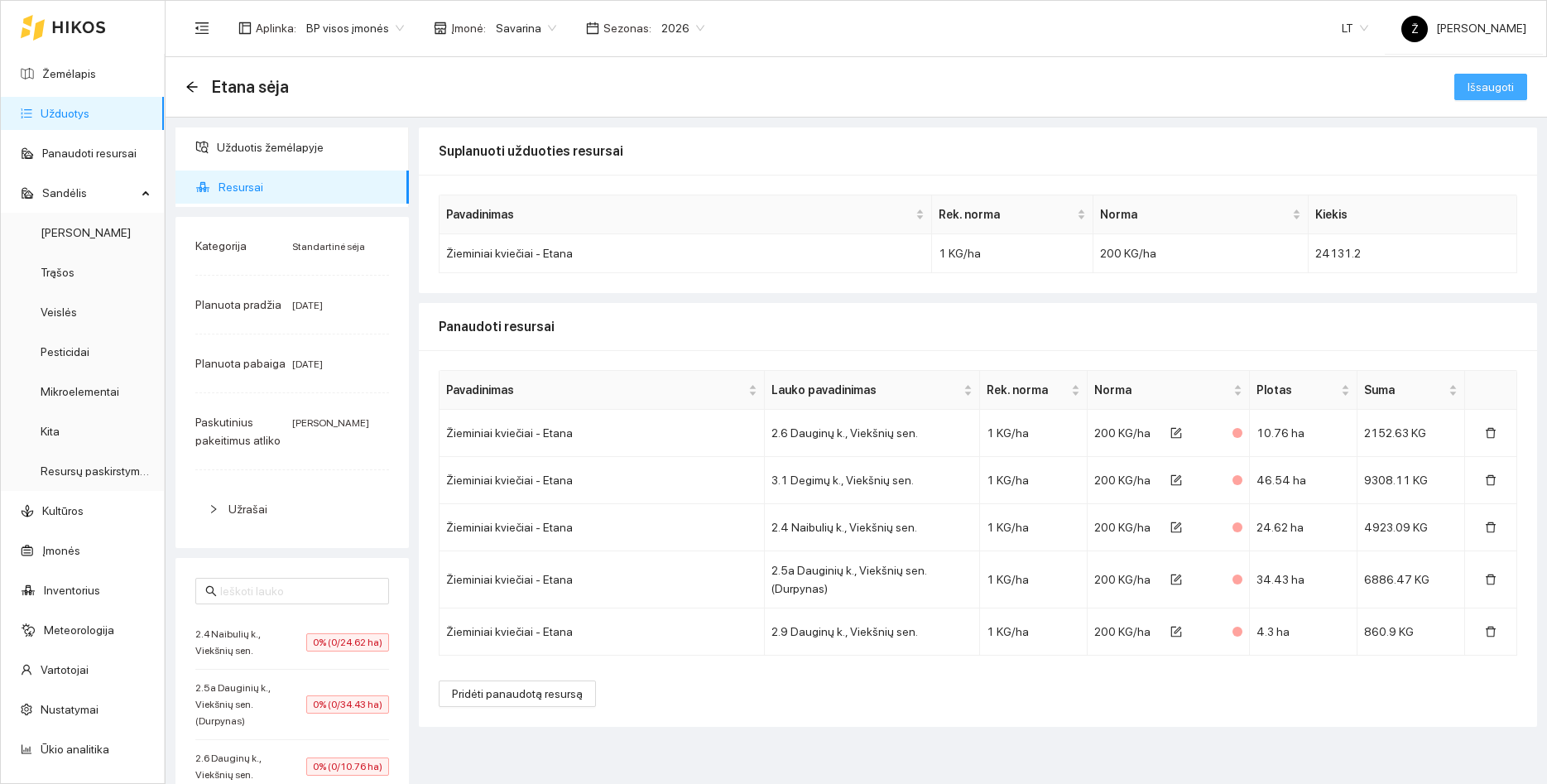
click at [1496, 86] on span "Išsaugoti" at bounding box center [1490, 86] width 46 height 18
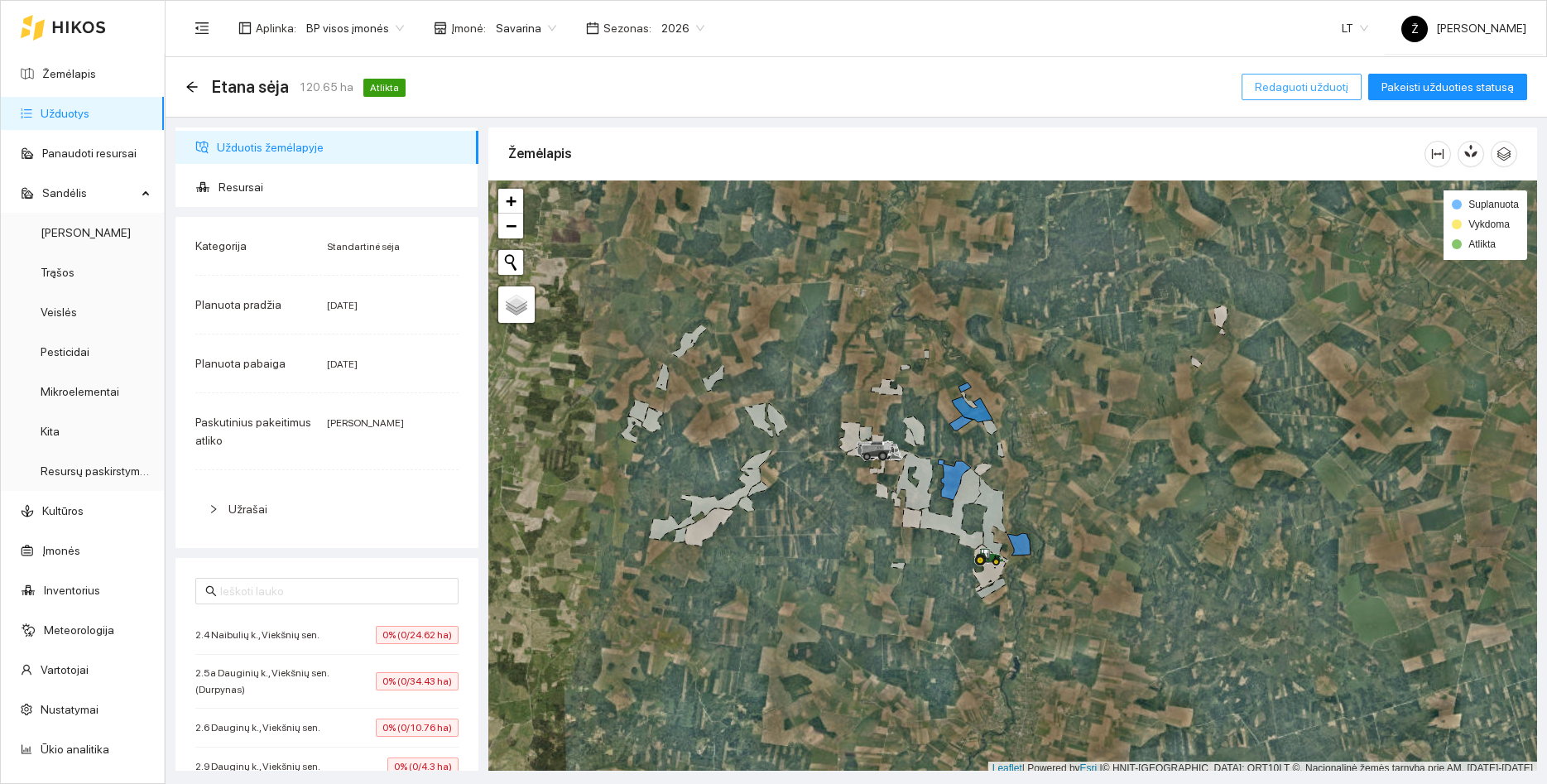
click at [1282, 77] on button "Redaguoti užduotį" at bounding box center [1301, 86] width 120 height 26
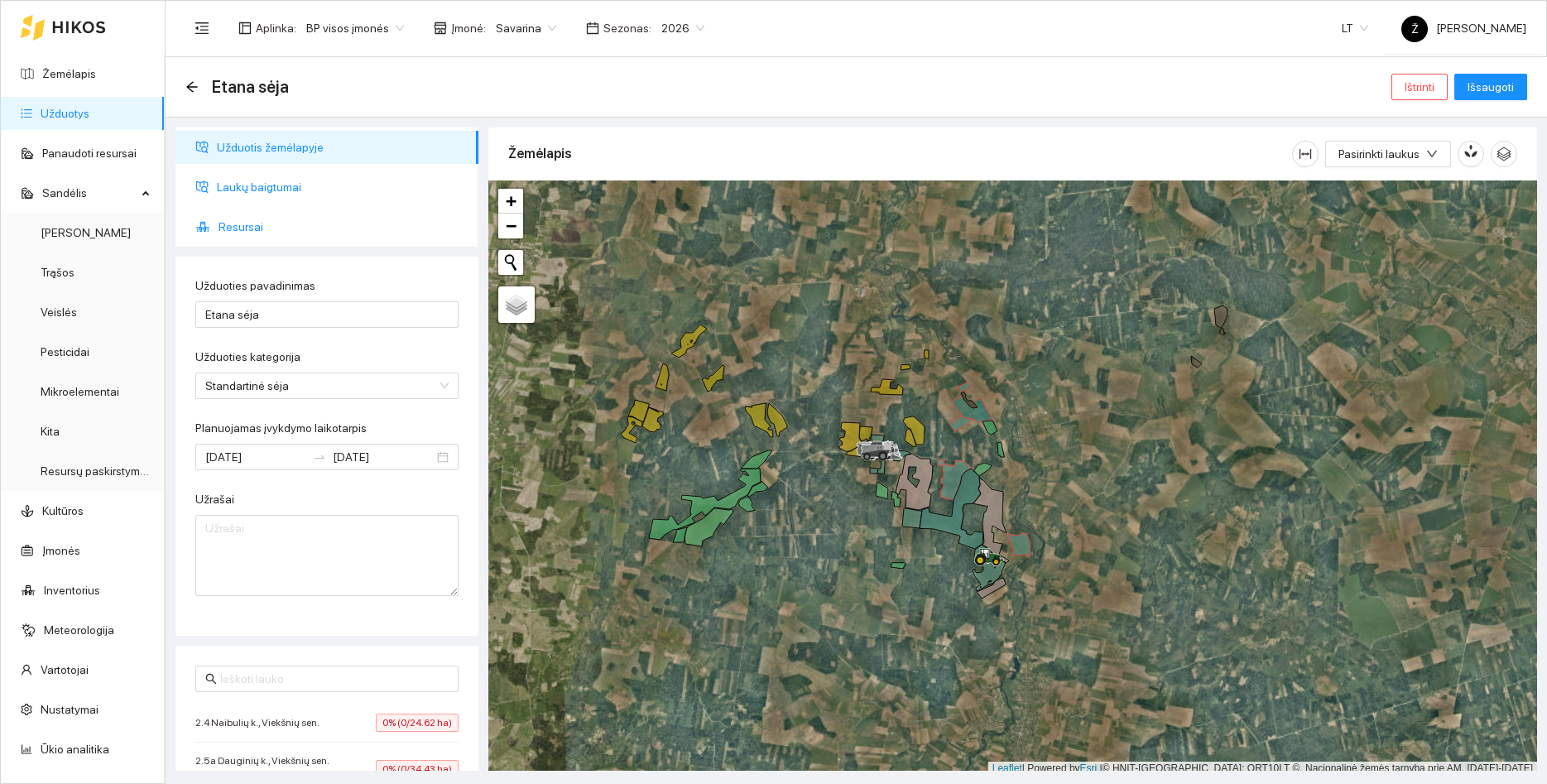
click at [247, 185] on span "Laukų baigtumai" at bounding box center [341, 186] width 249 height 33
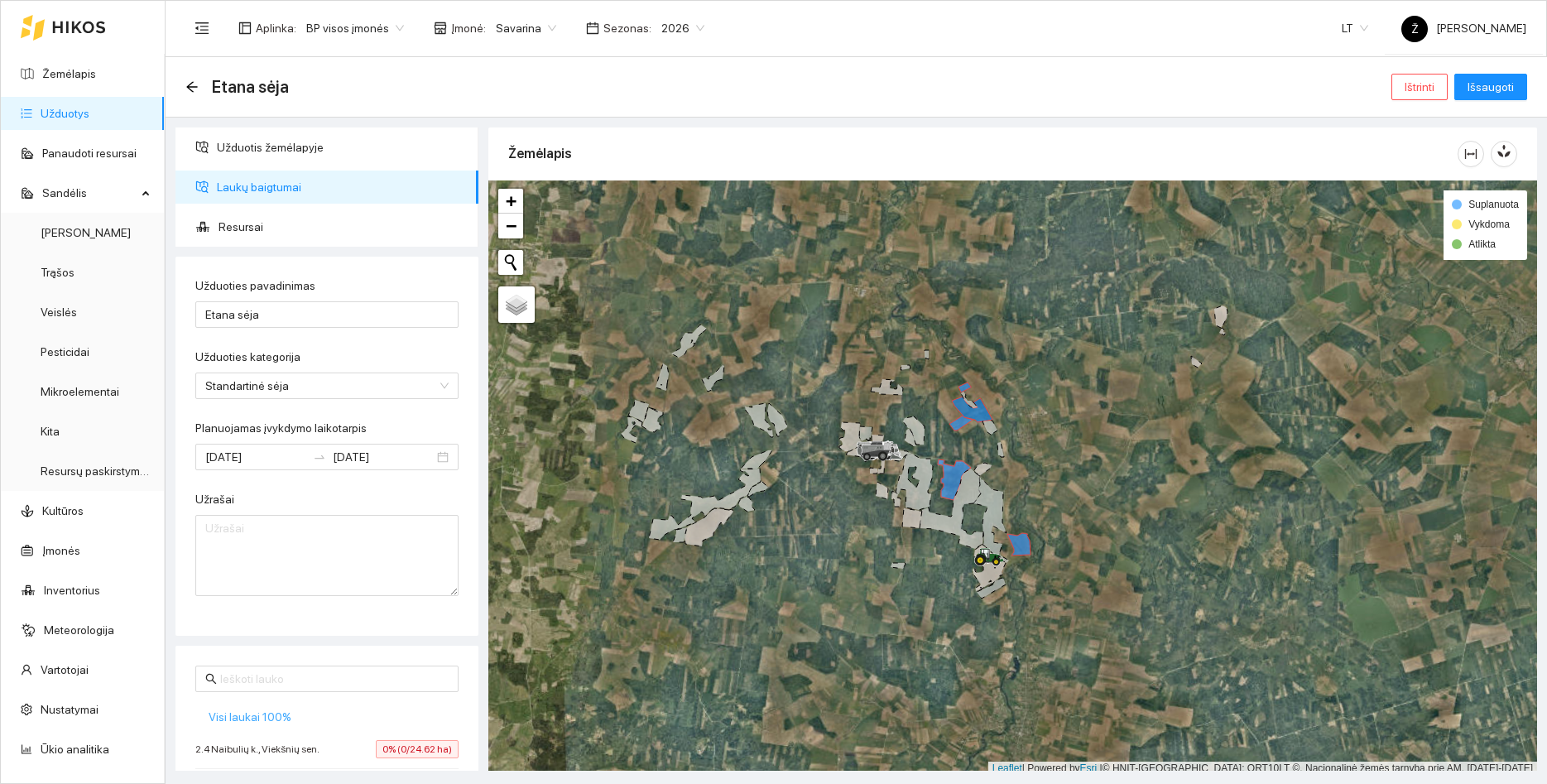
click at [278, 722] on span "Visi laukai 100%" at bounding box center [250, 716] width 83 height 18
click at [1479, 103] on div "Etana sėja Ištrinti Išsaugoti" at bounding box center [856, 86] width 1342 height 33
click at [1485, 93] on span "Išsaugoti" at bounding box center [1490, 86] width 46 height 18
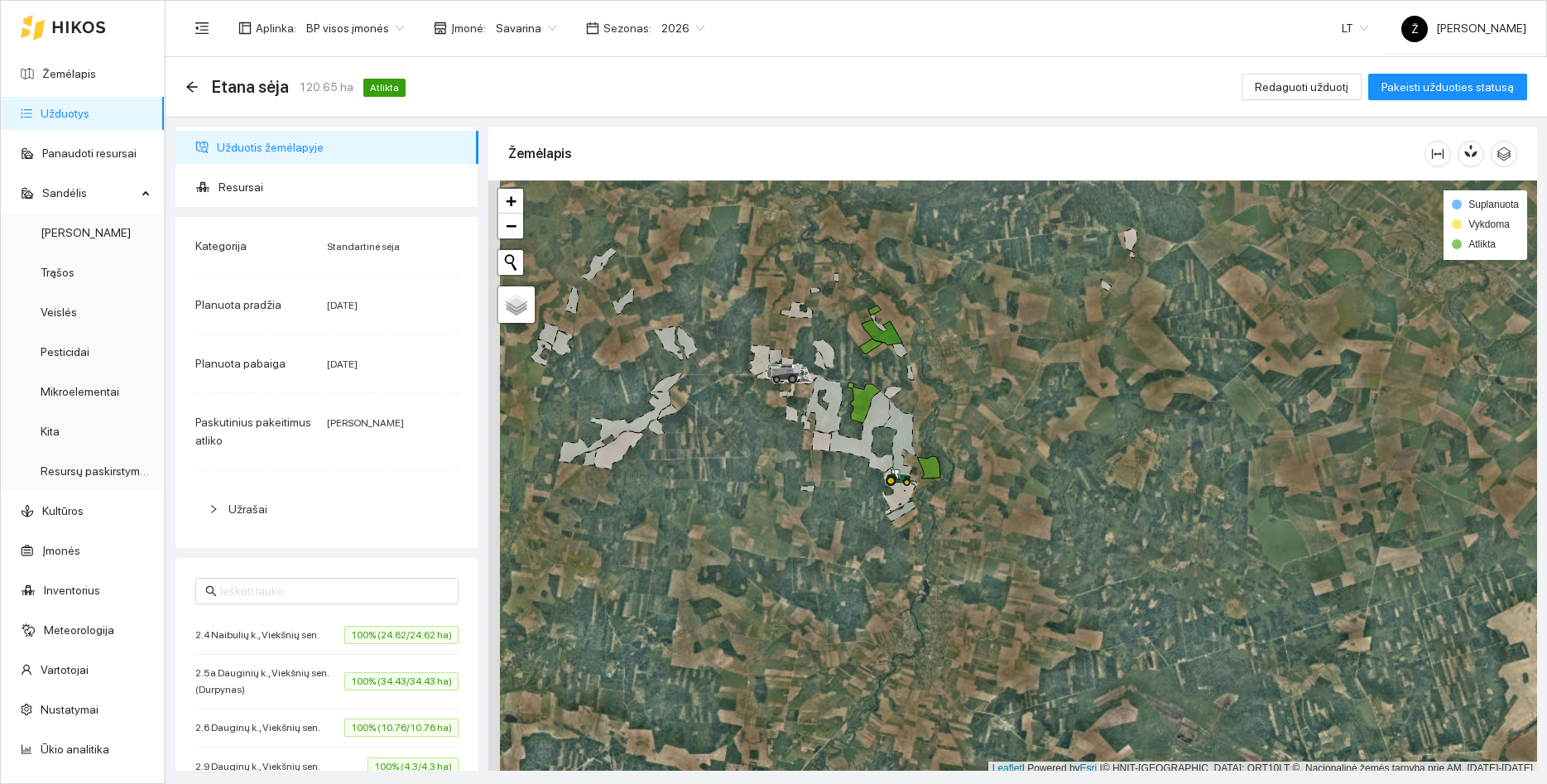
click at [836, 353] on div at bounding box center [1012, 477] width 1049 height 595
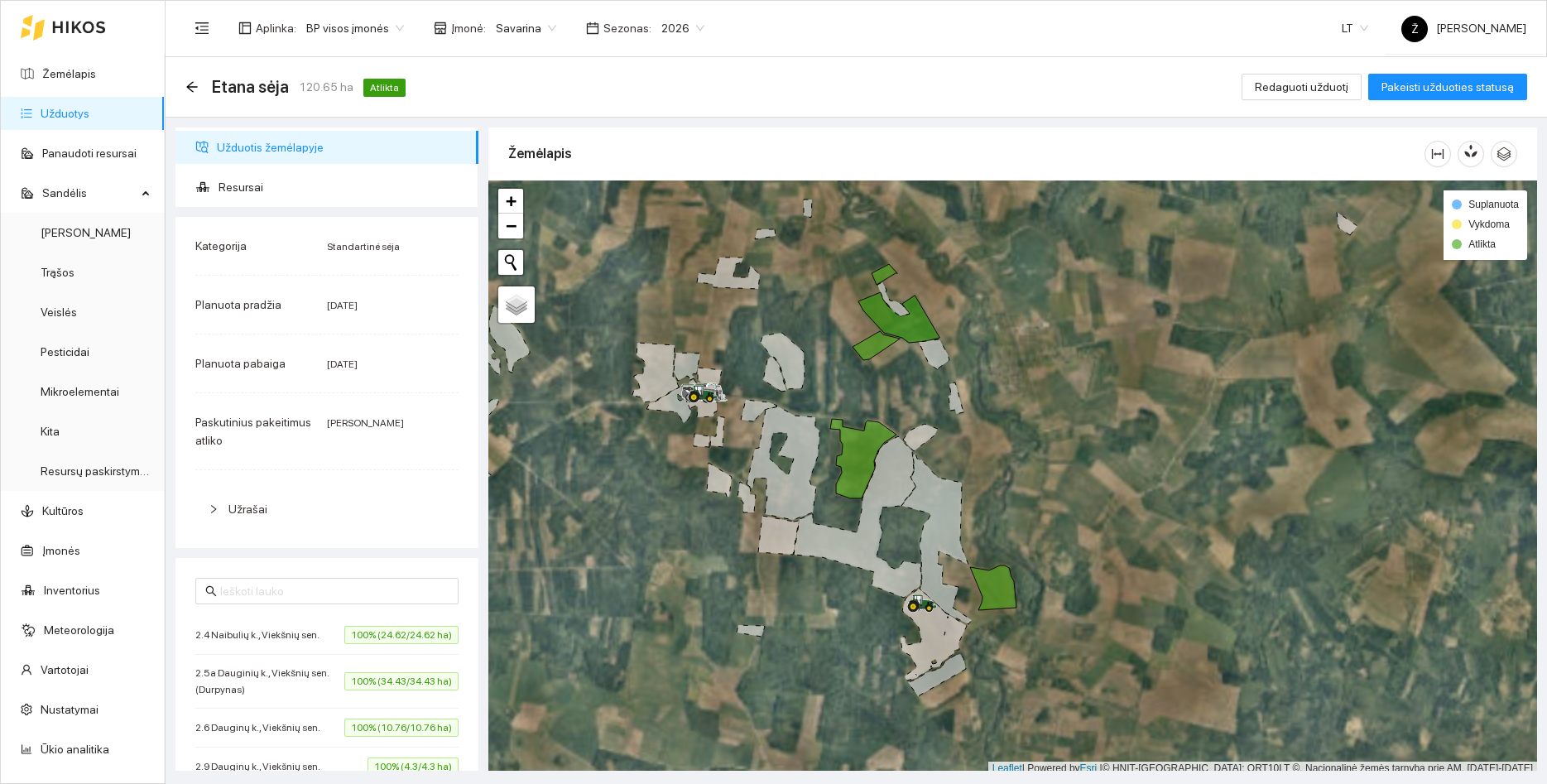
drag, startPoint x: 858, startPoint y: 357, endPoint x: 868, endPoint y: 394, distance: 38.3
click at [868, 394] on div at bounding box center [1012, 477] width 1049 height 595
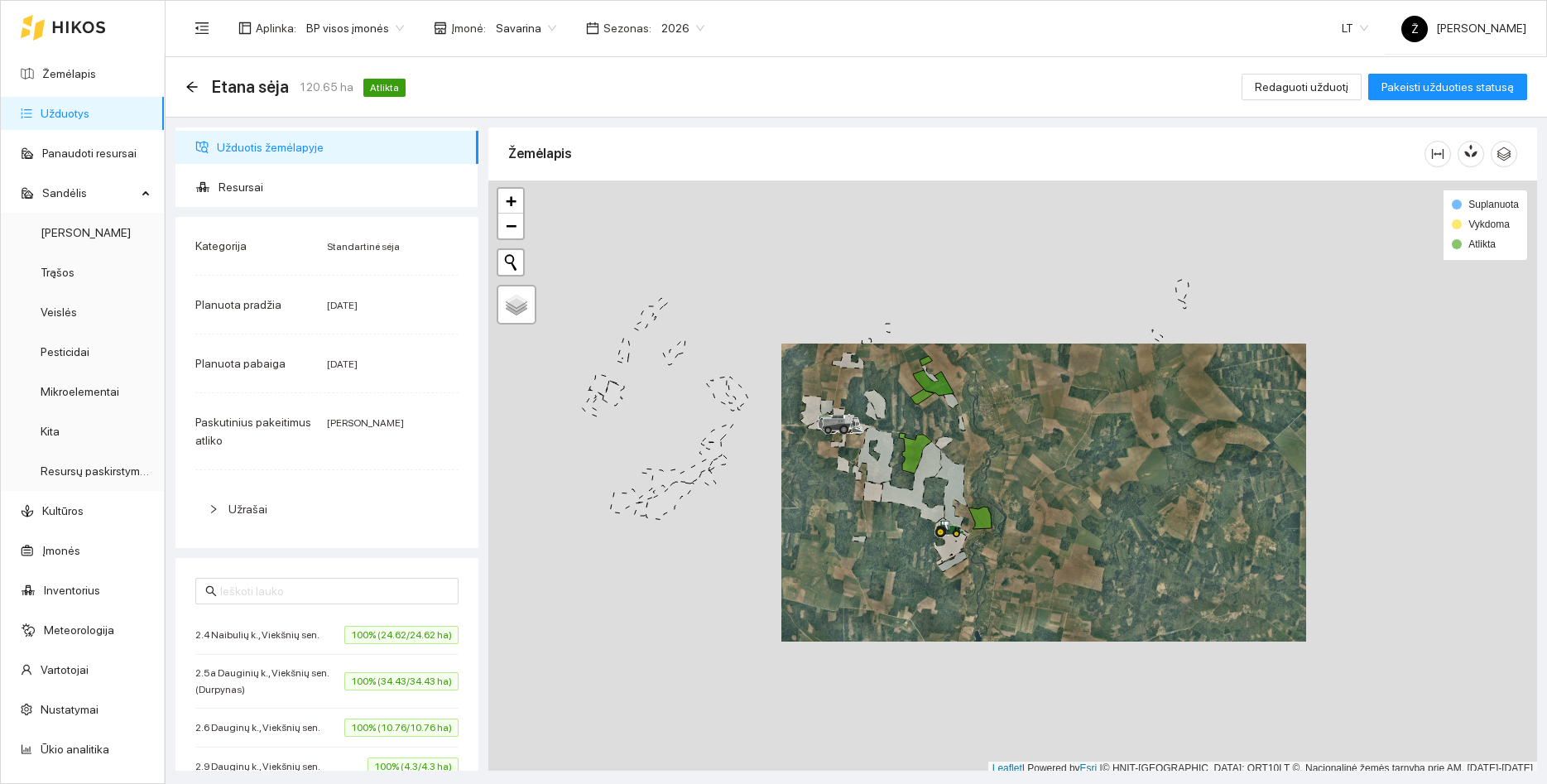
drag, startPoint x: 831, startPoint y: 379, endPoint x: 849, endPoint y: 377, distance: 18.1
click at [849, 377] on div at bounding box center [1012, 477] width 1049 height 595
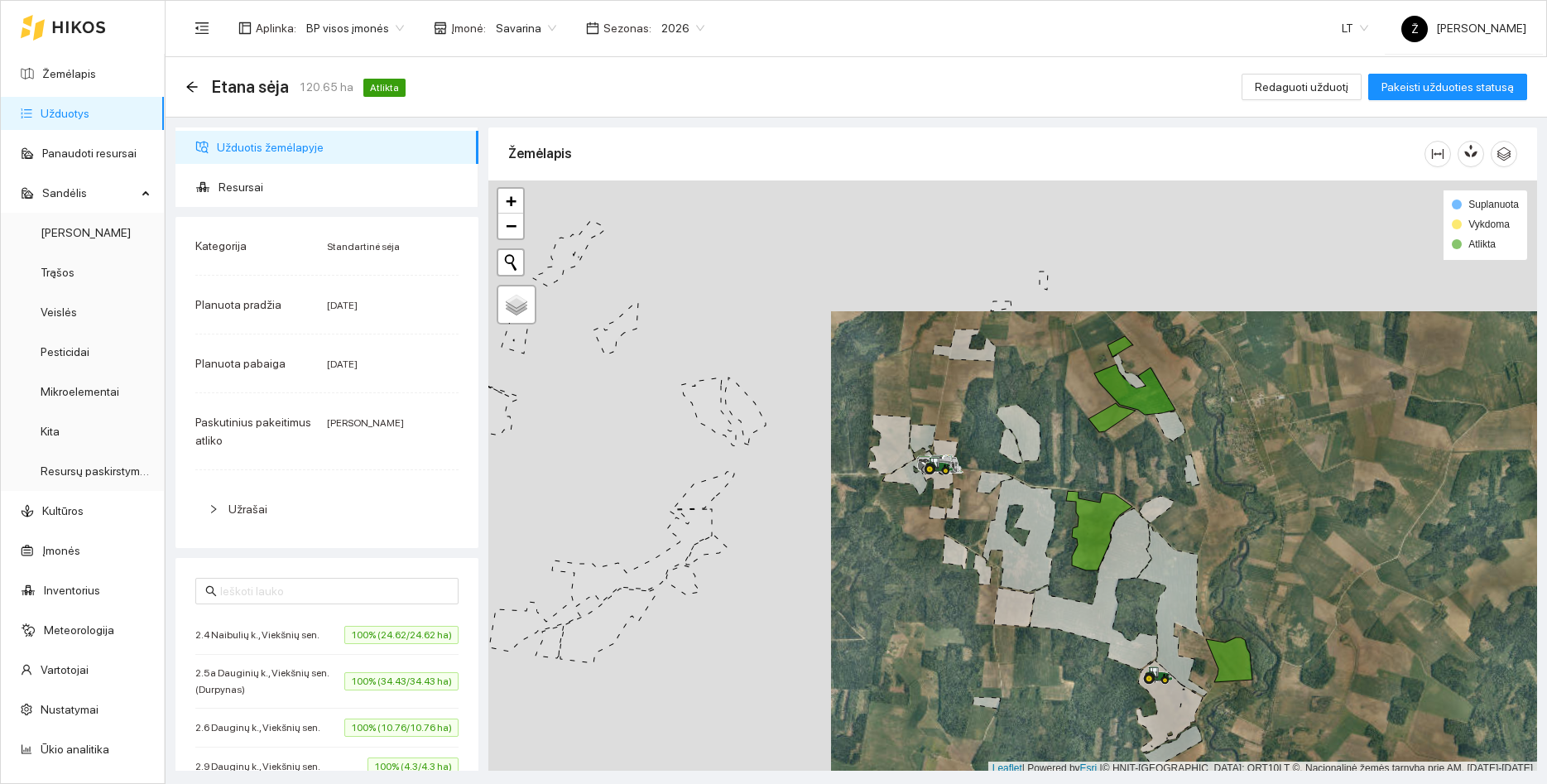
drag, startPoint x: 739, startPoint y: 359, endPoint x: 916, endPoint y: 350, distance: 177.2
click at [913, 351] on div at bounding box center [1012, 477] width 1049 height 595
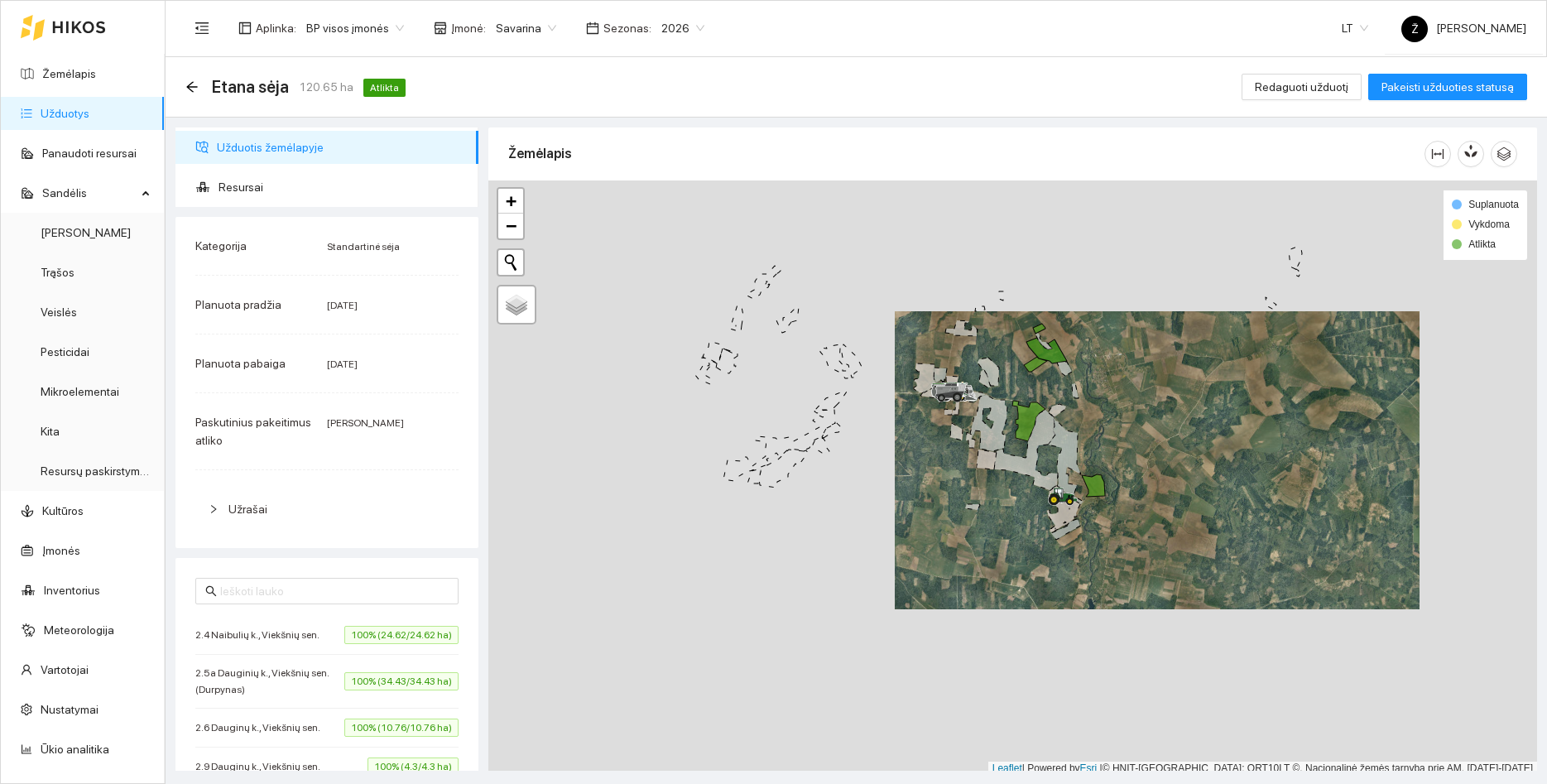
drag, startPoint x: 918, startPoint y: 345, endPoint x: 840, endPoint y: 320, distance: 81.9
click at [840, 320] on div at bounding box center [1012, 477] width 1049 height 595
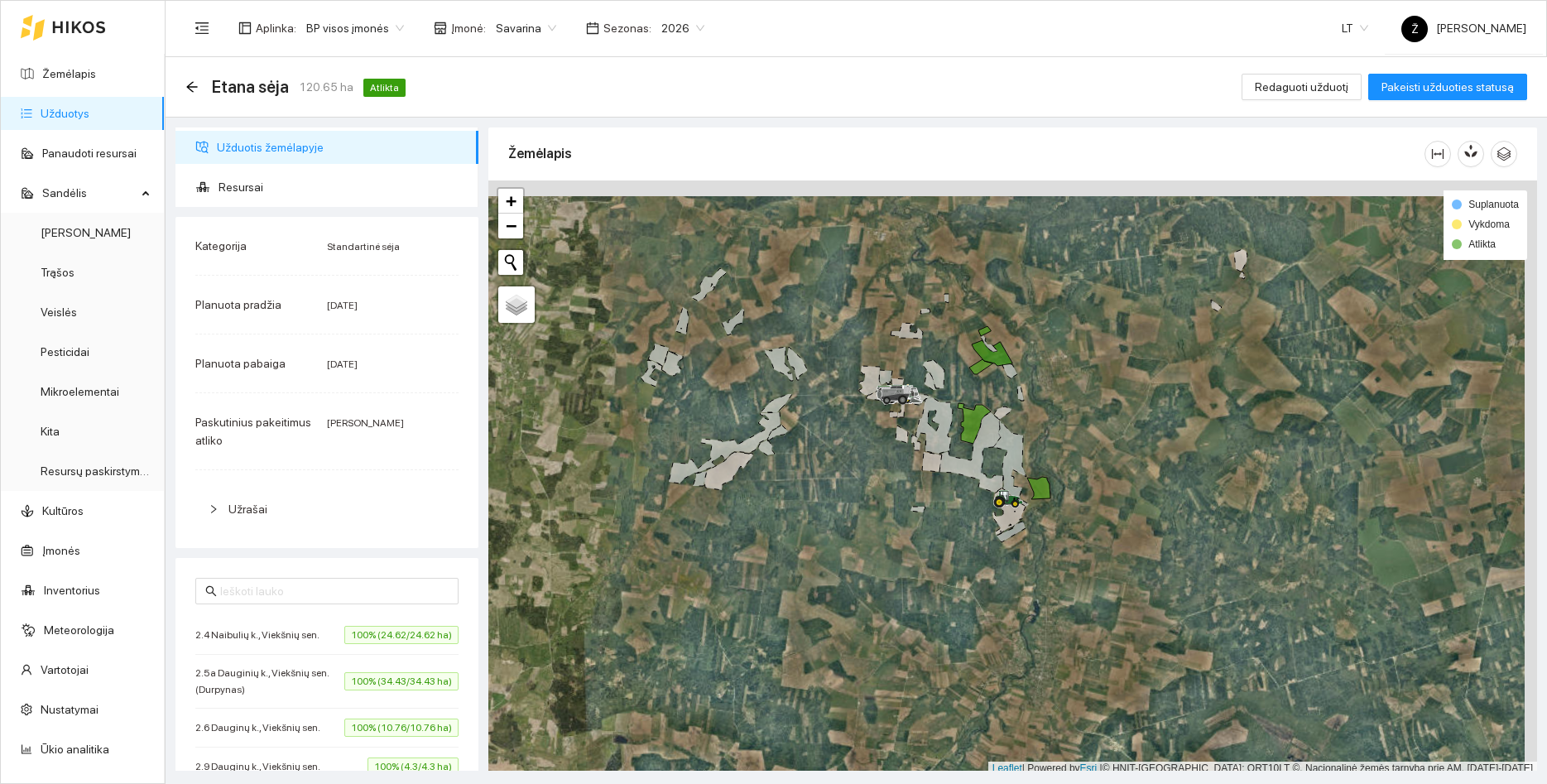
drag, startPoint x: 828, startPoint y: 328, endPoint x: 820, endPoint y: 338, distance: 12.8
click at [820, 338] on div at bounding box center [1012, 477] width 1049 height 595
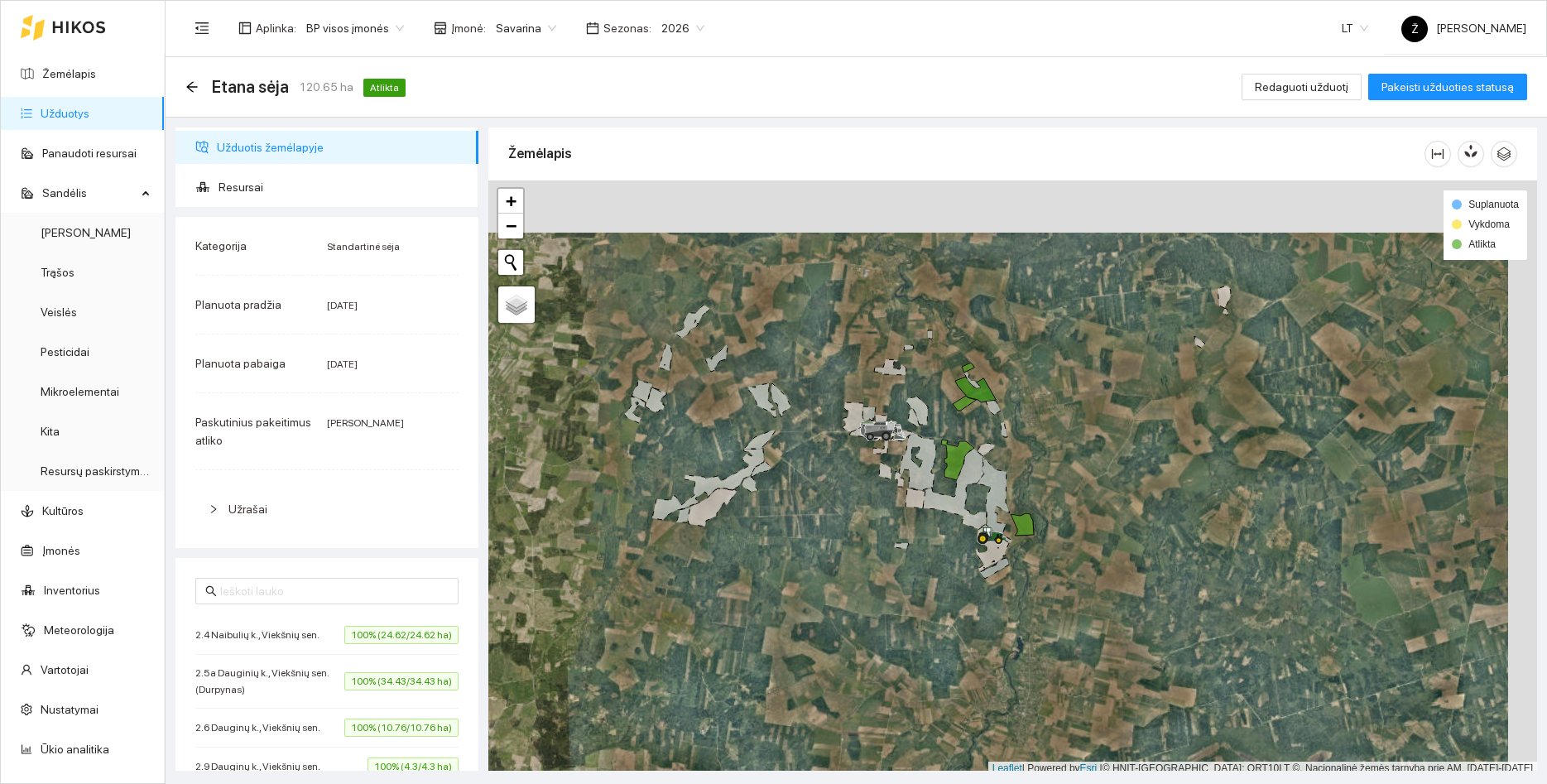
drag, startPoint x: 797, startPoint y: 350, endPoint x: 797, endPoint y: 360, distance: 10.0
click at [797, 360] on div at bounding box center [1012, 477] width 1049 height 595
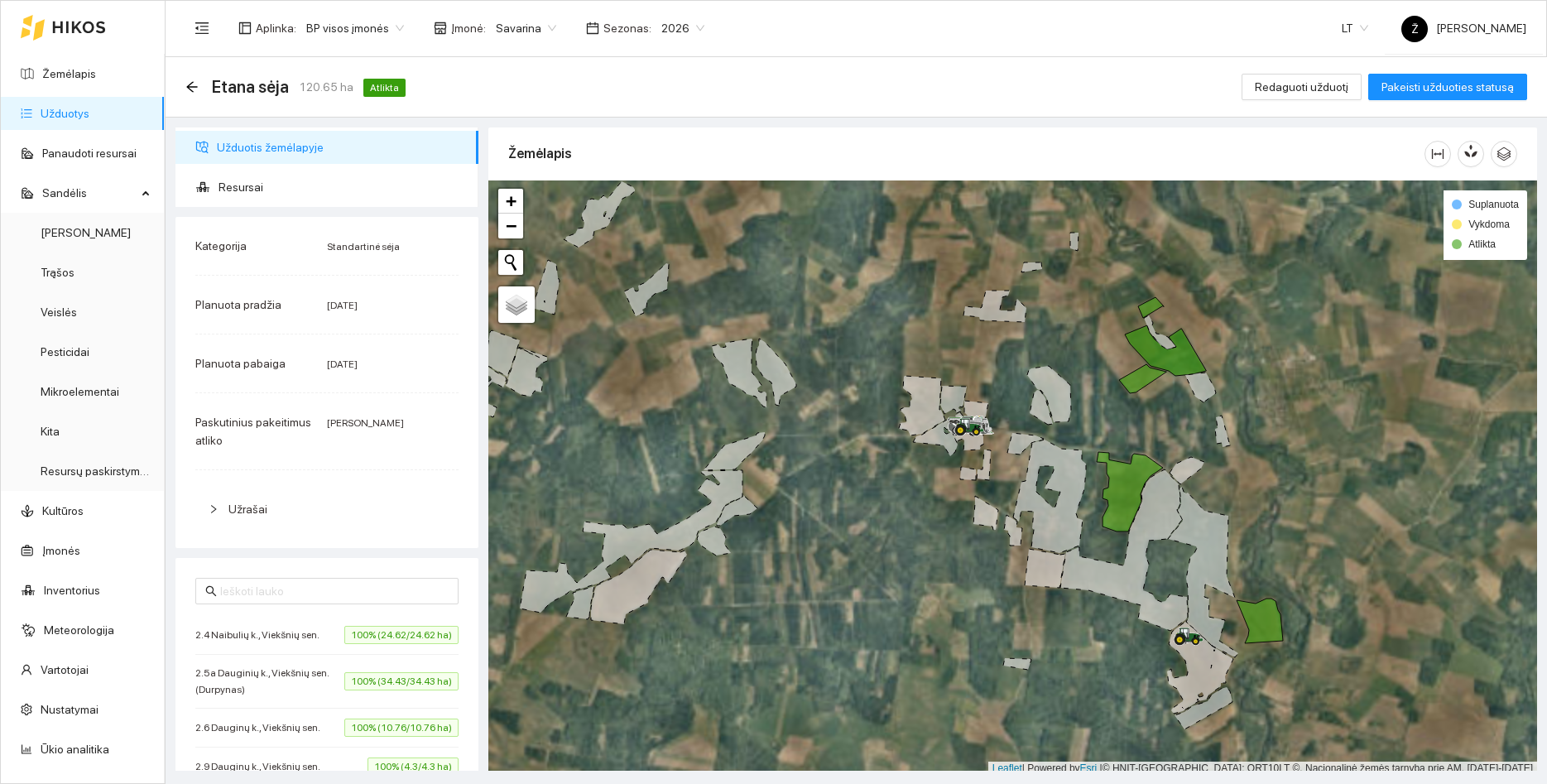
drag, startPoint x: 949, startPoint y: 363, endPoint x: 874, endPoint y: 319, distance: 87.0
click at [874, 319] on div at bounding box center [1012, 477] width 1049 height 595
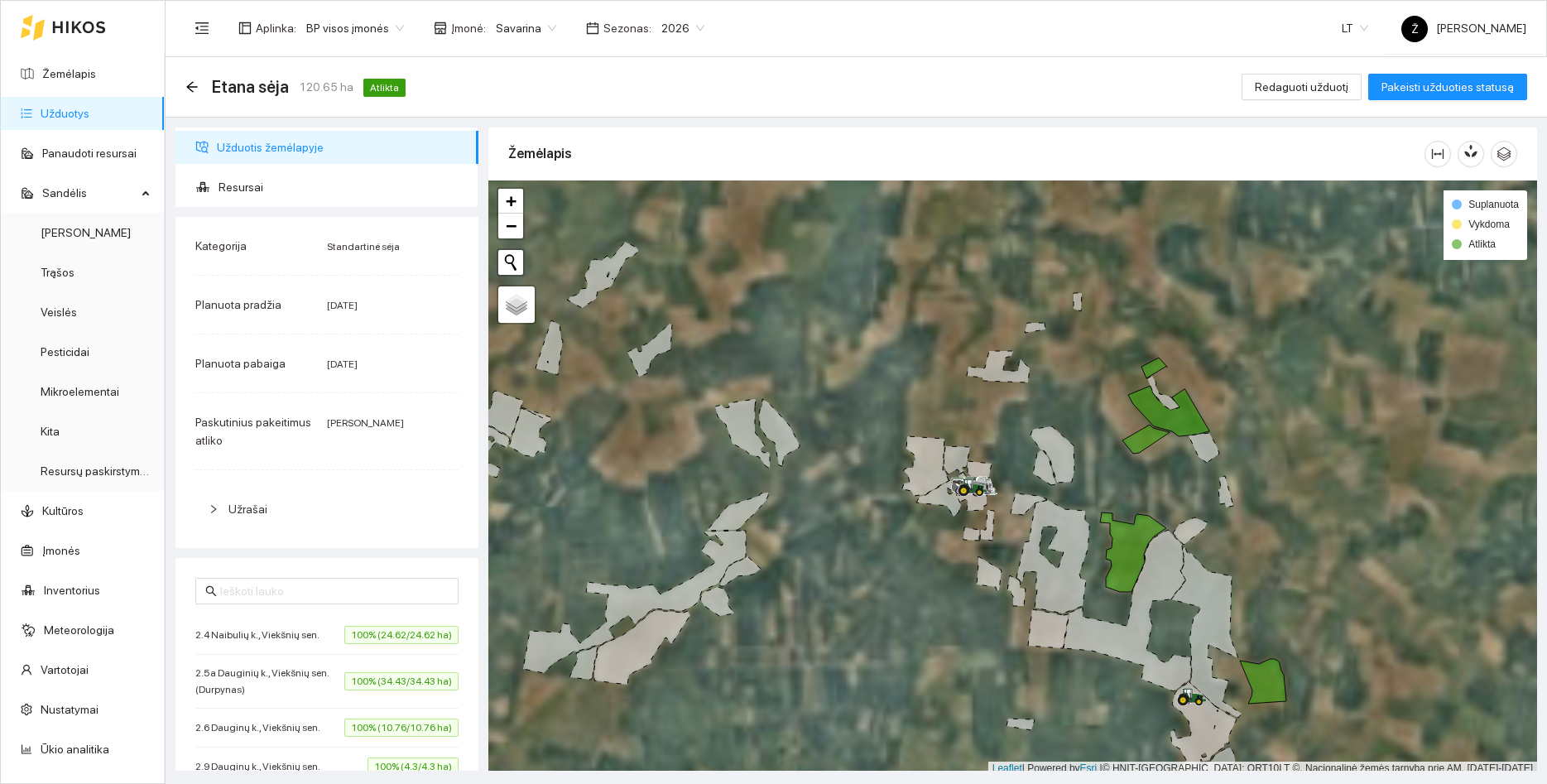
drag, startPoint x: 900, startPoint y: 369, endPoint x: 974, endPoint y: 324, distance: 86.6
click at [974, 324] on div at bounding box center [1012, 477] width 1049 height 595
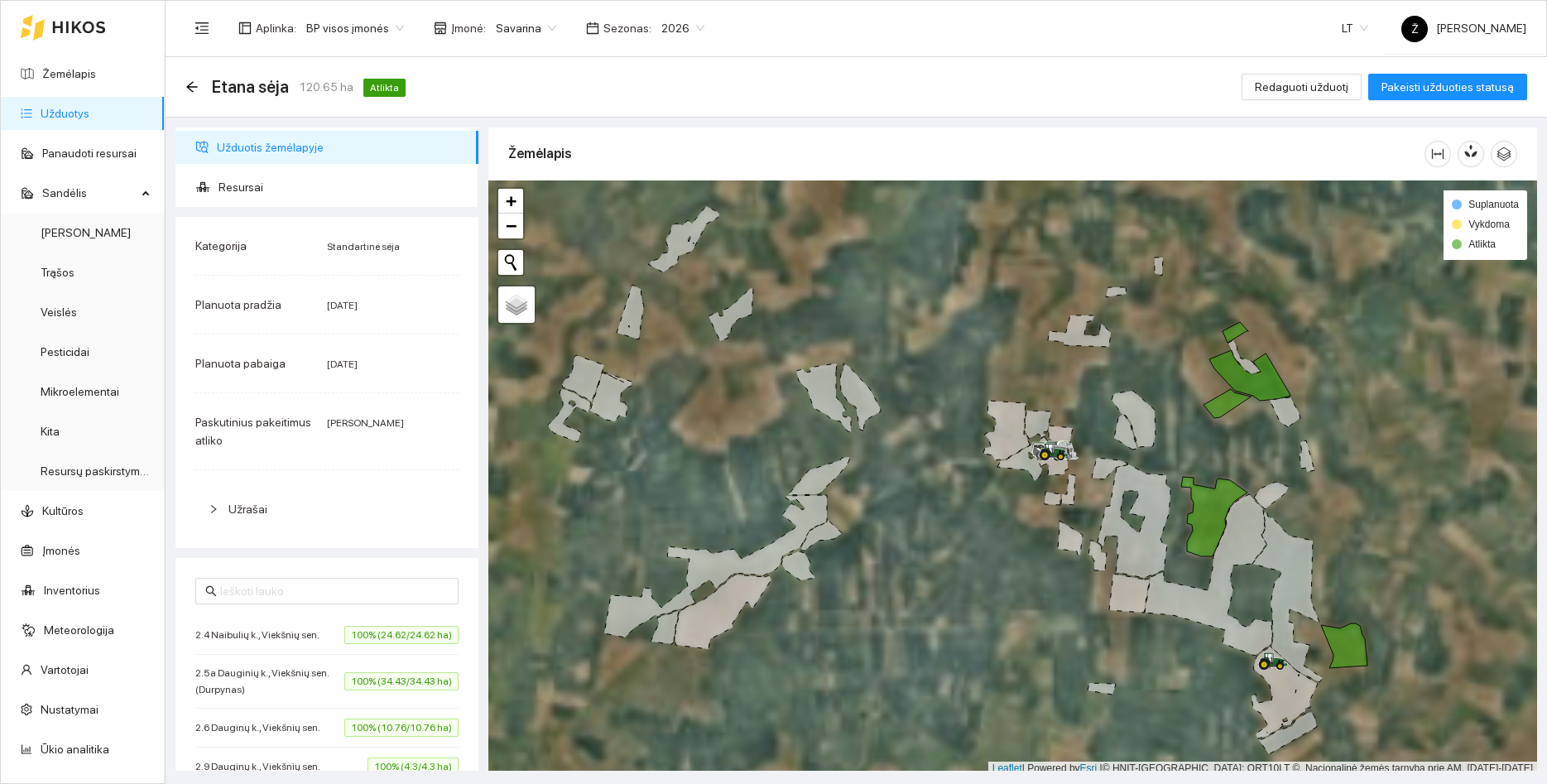
drag, startPoint x: 1029, startPoint y: 338, endPoint x: 1038, endPoint y: 352, distance: 16.6
click at [1038, 352] on div at bounding box center [1012, 477] width 1049 height 595
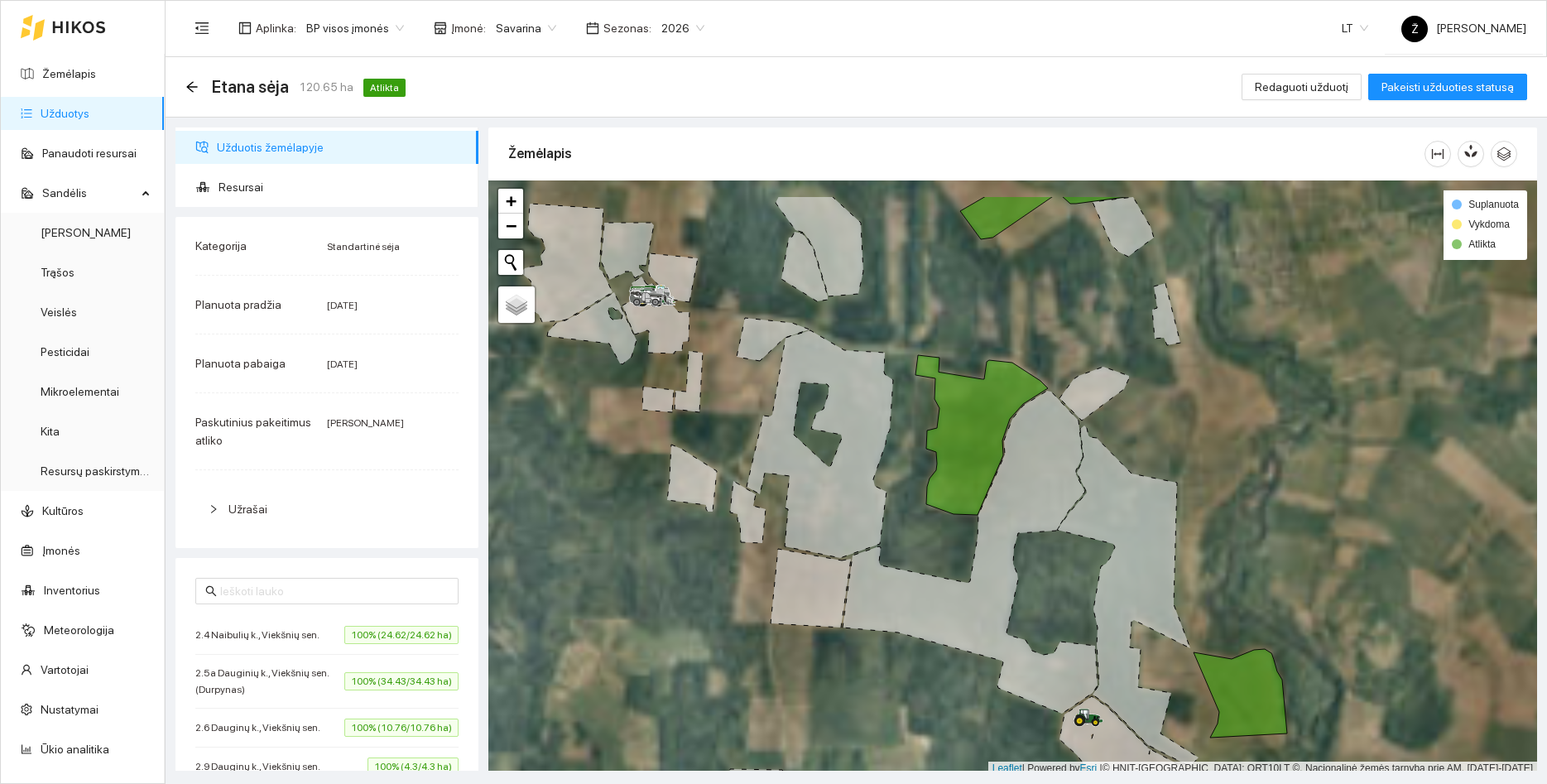
drag, startPoint x: 1199, startPoint y: 336, endPoint x: 1199, endPoint y: 413, distance: 77.0
click at [1206, 416] on div at bounding box center [1012, 477] width 1049 height 595
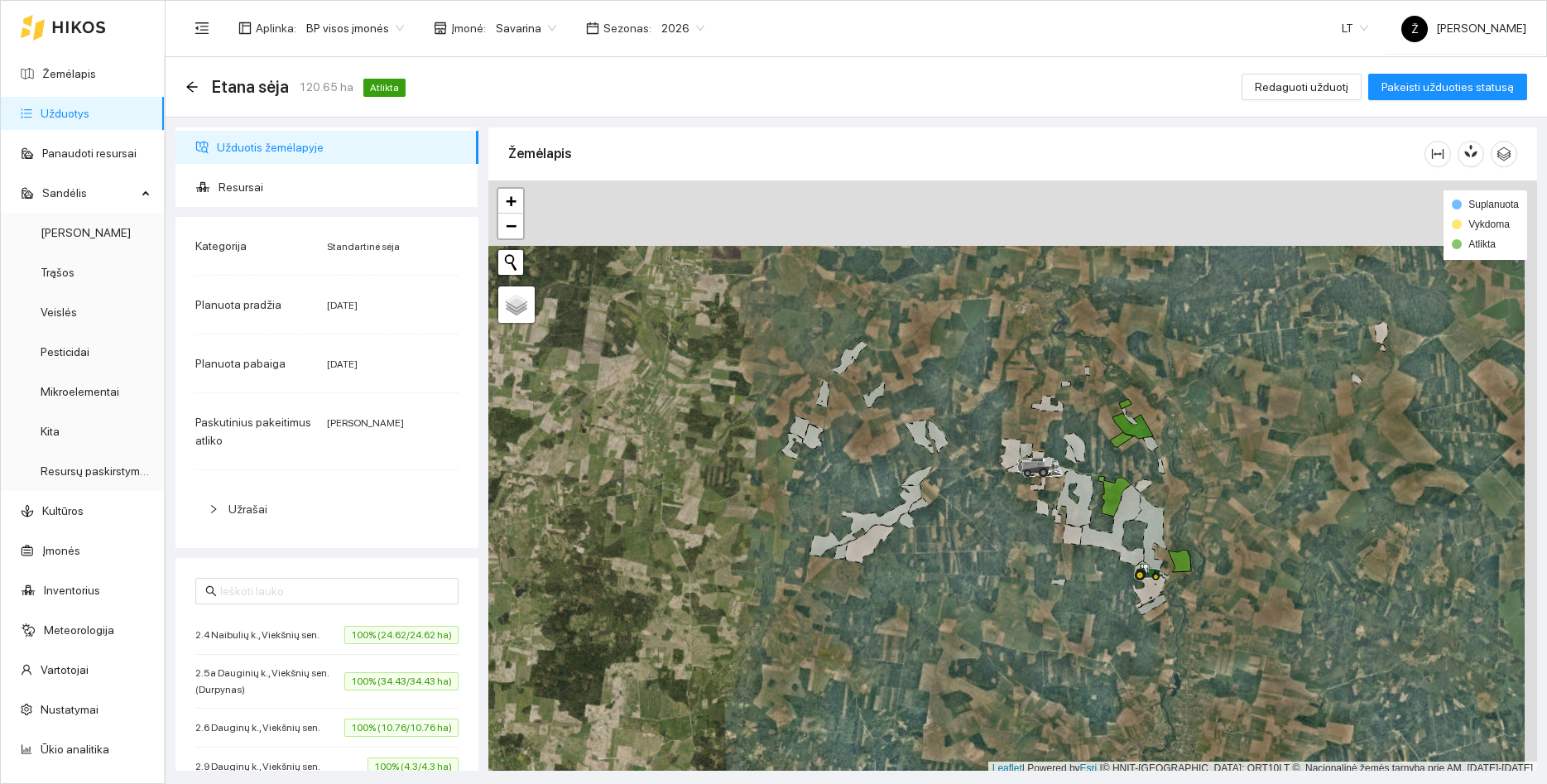
drag, startPoint x: 1012, startPoint y: 292, endPoint x: 999, endPoint y: 406, distance: 114.7
click at [1006, 392] on div at bounding box center [1012, 477] width 1049 height 595
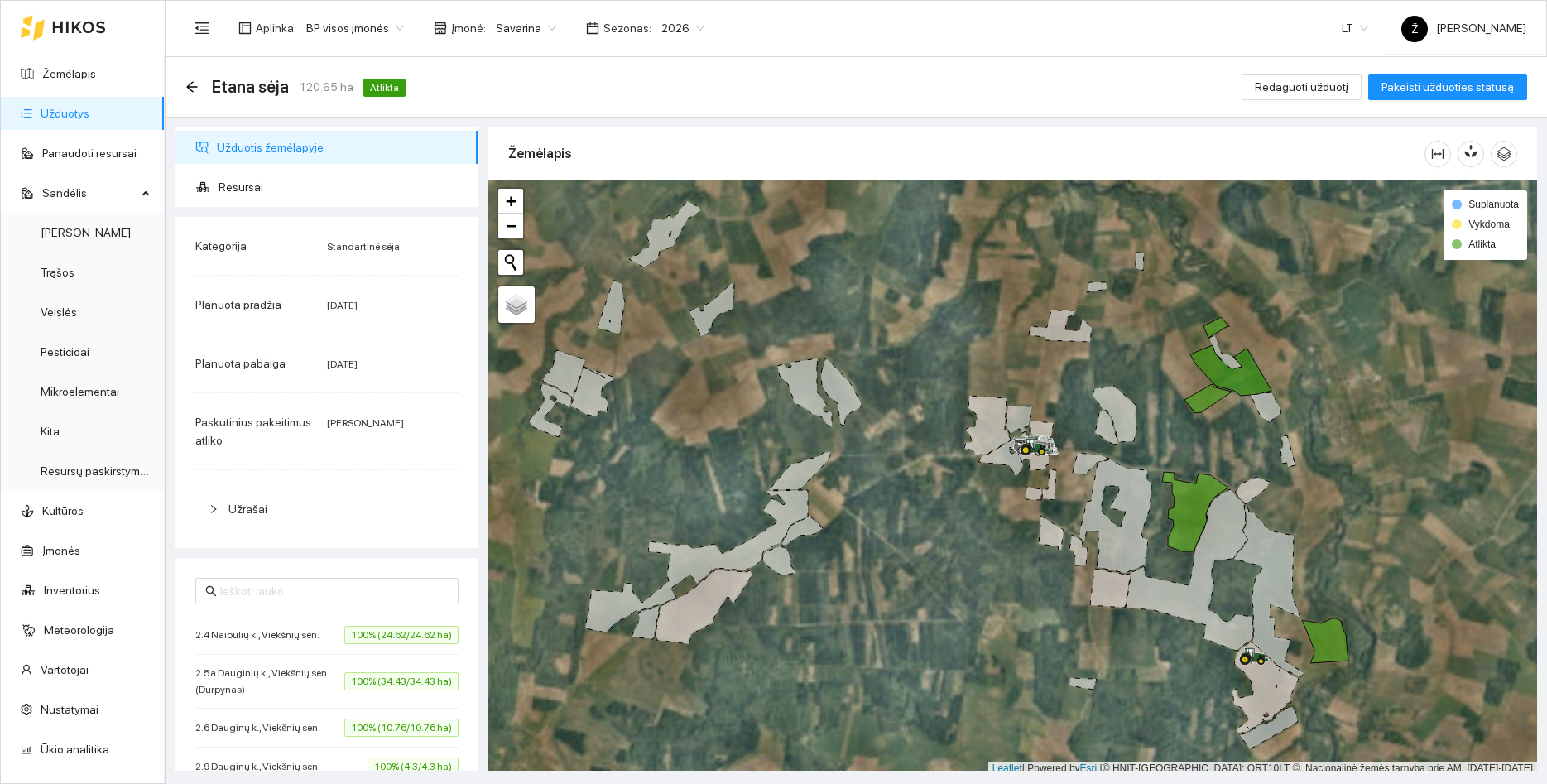
drag, startPoint x: 954, startPoint y: 397, endPoint x: 907, endPoint y: 339, distance: 74.7
click at [907, 339] on div at bounding box center [1012, 477] width 1049 height 595
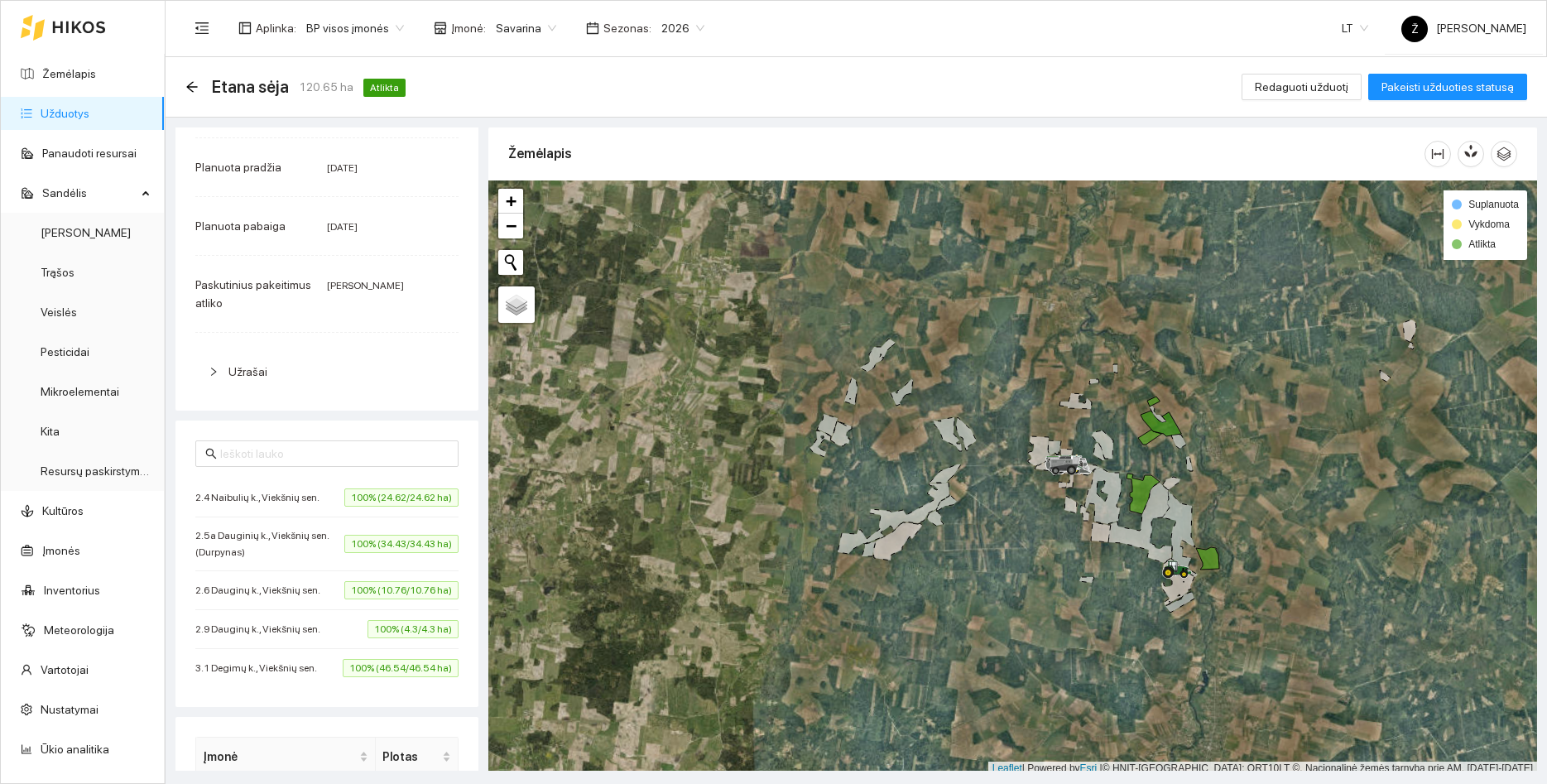
scroll to position [159, 0]
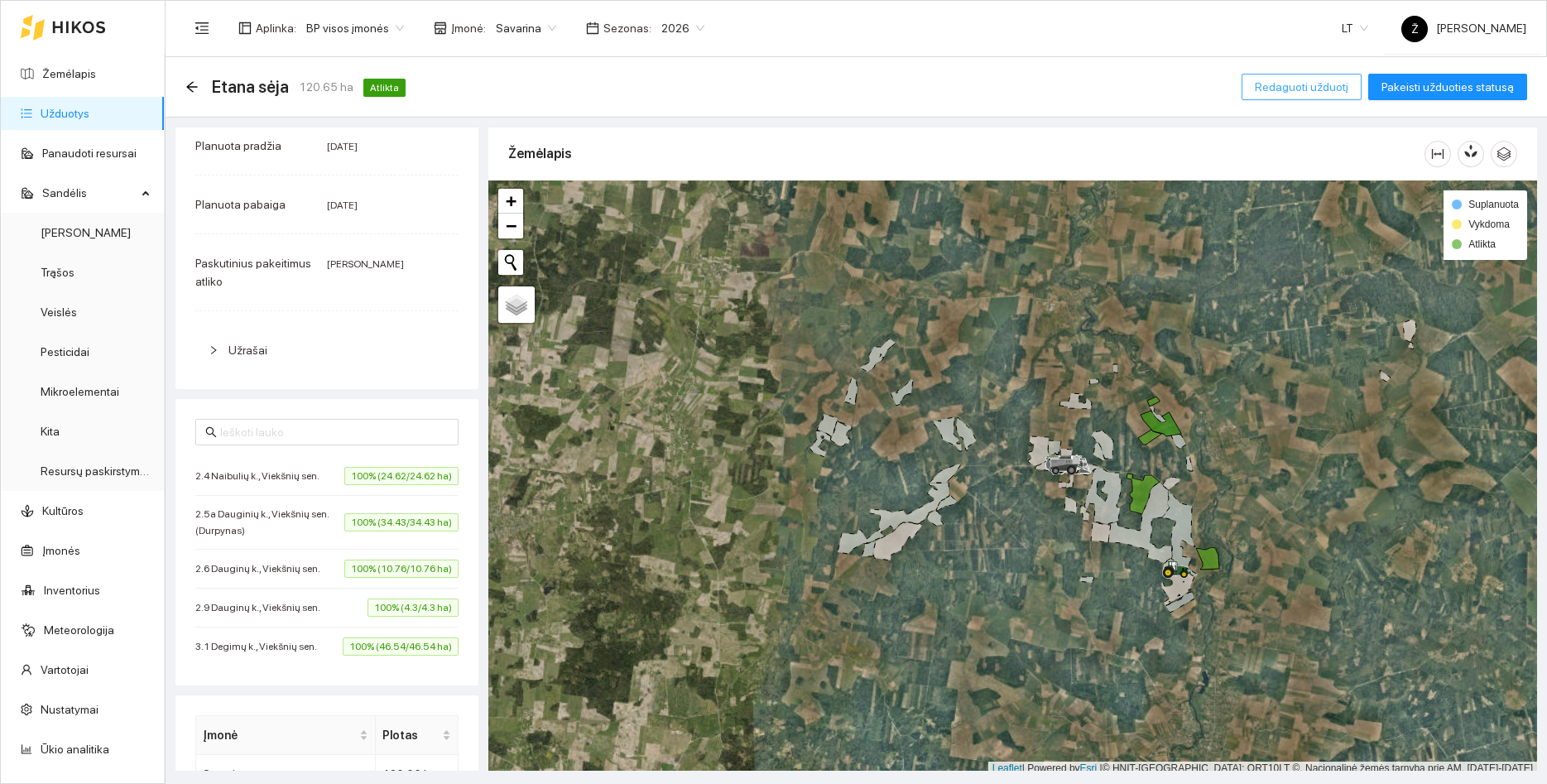
click at [1333, 81] on span "Redaguoti užduotį" at bounding box center [1302, 86] width 94 height 18
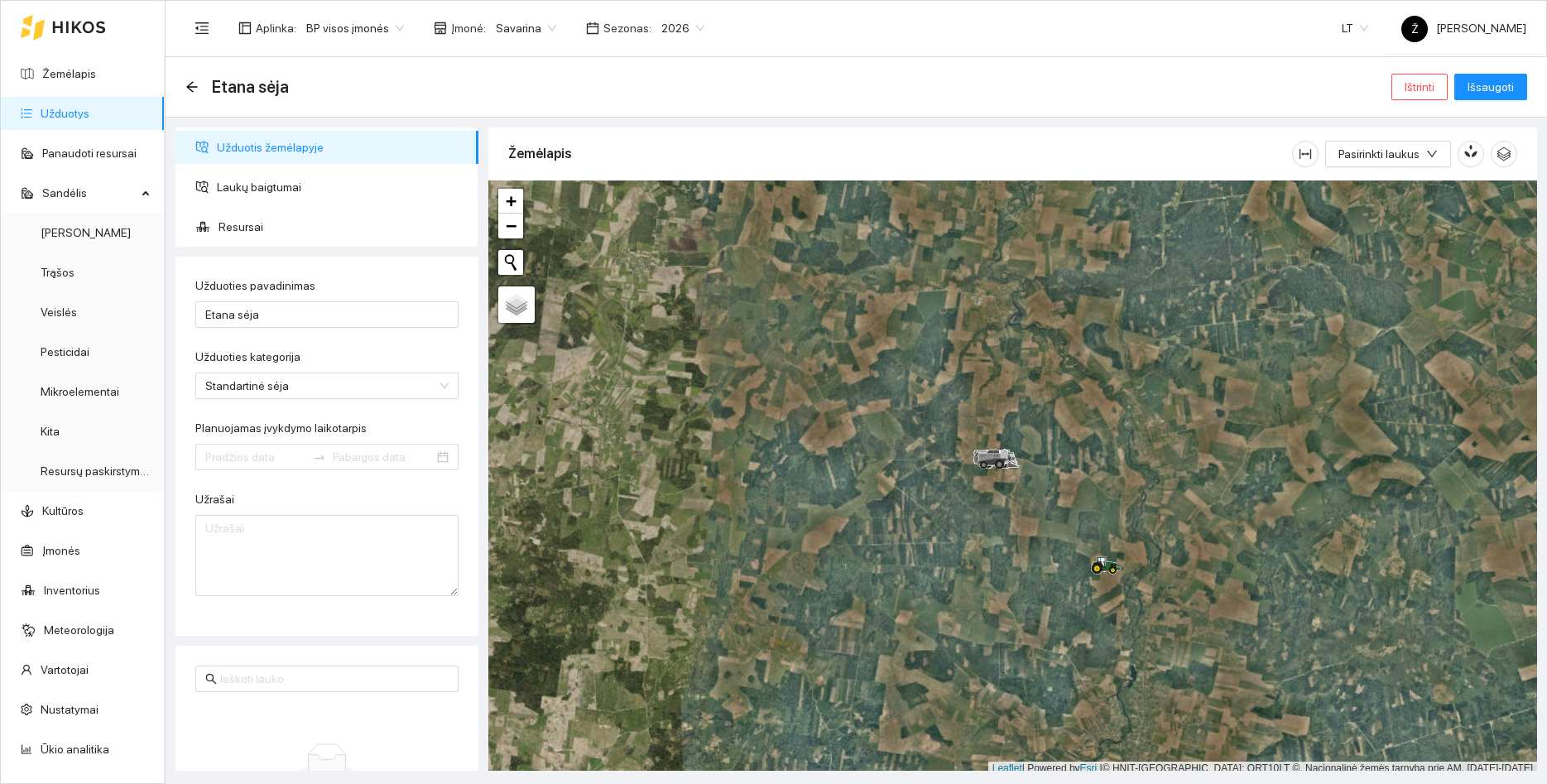
type input "[DATE]"
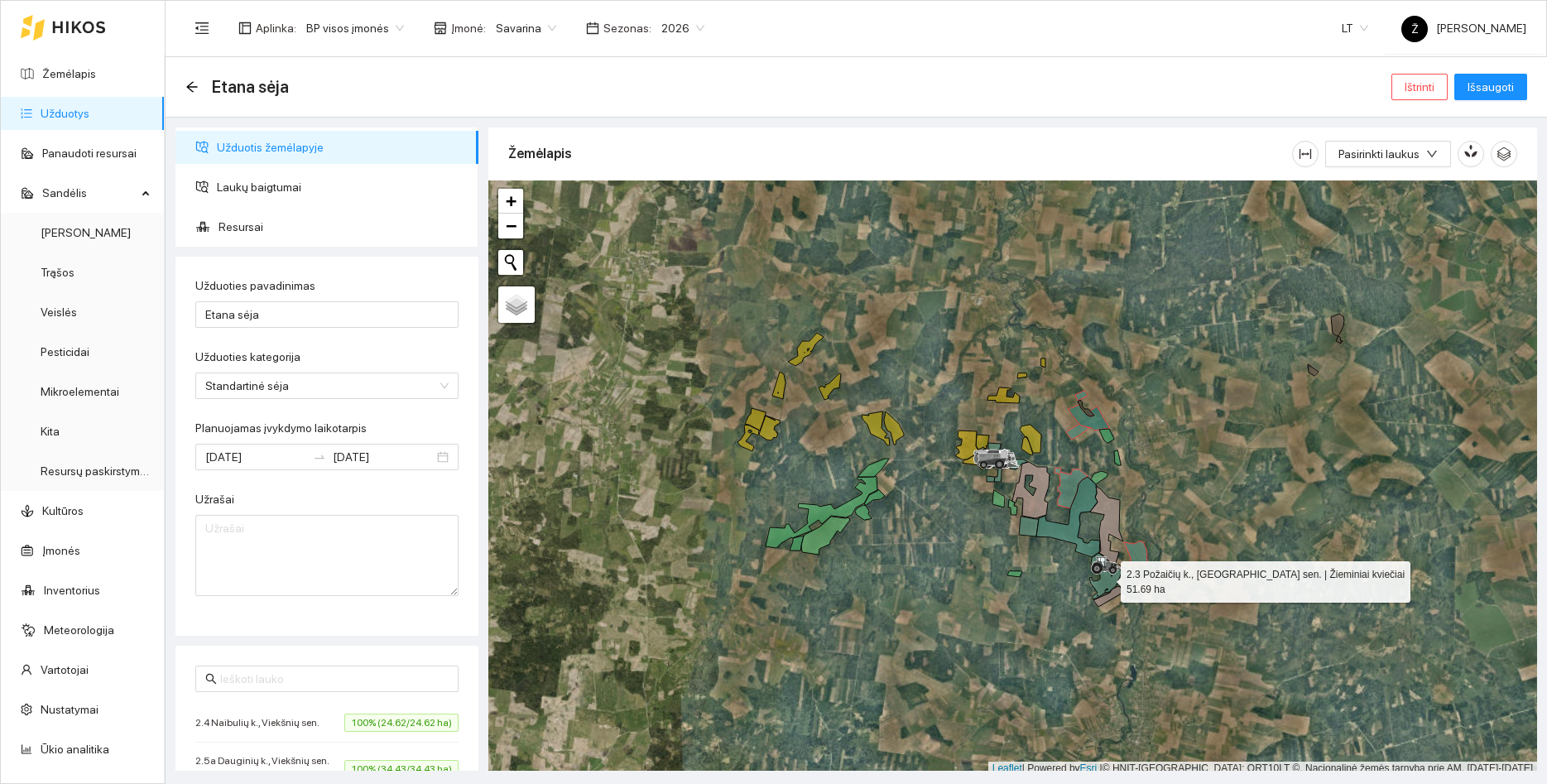
click at [1106, 578] on icon at bounding box center [1106, 575] width 33 height 46
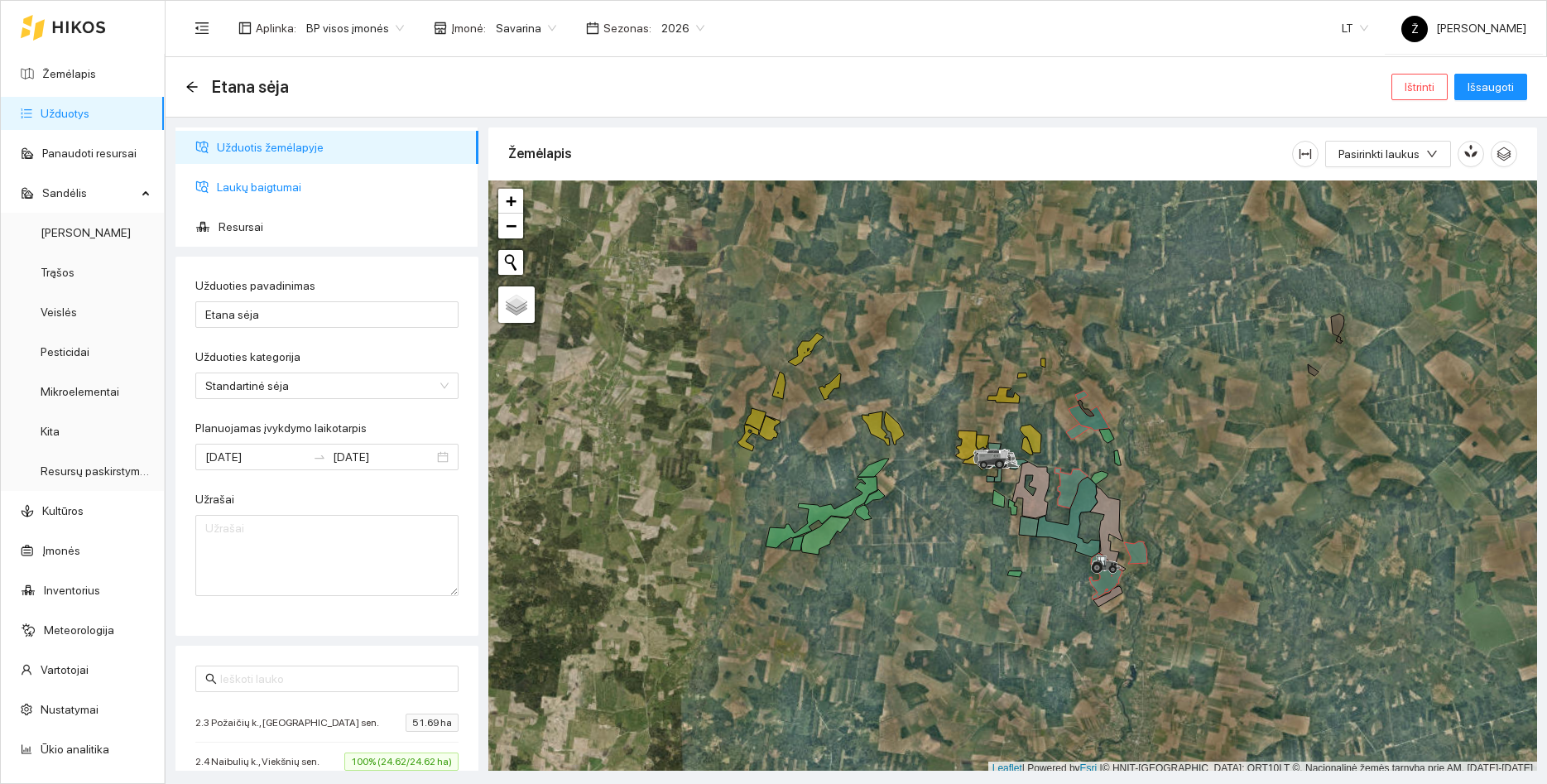
click at [247, 190] on span "Laukų baigtumai" at bounding box center [341, 186] width 249 height 33
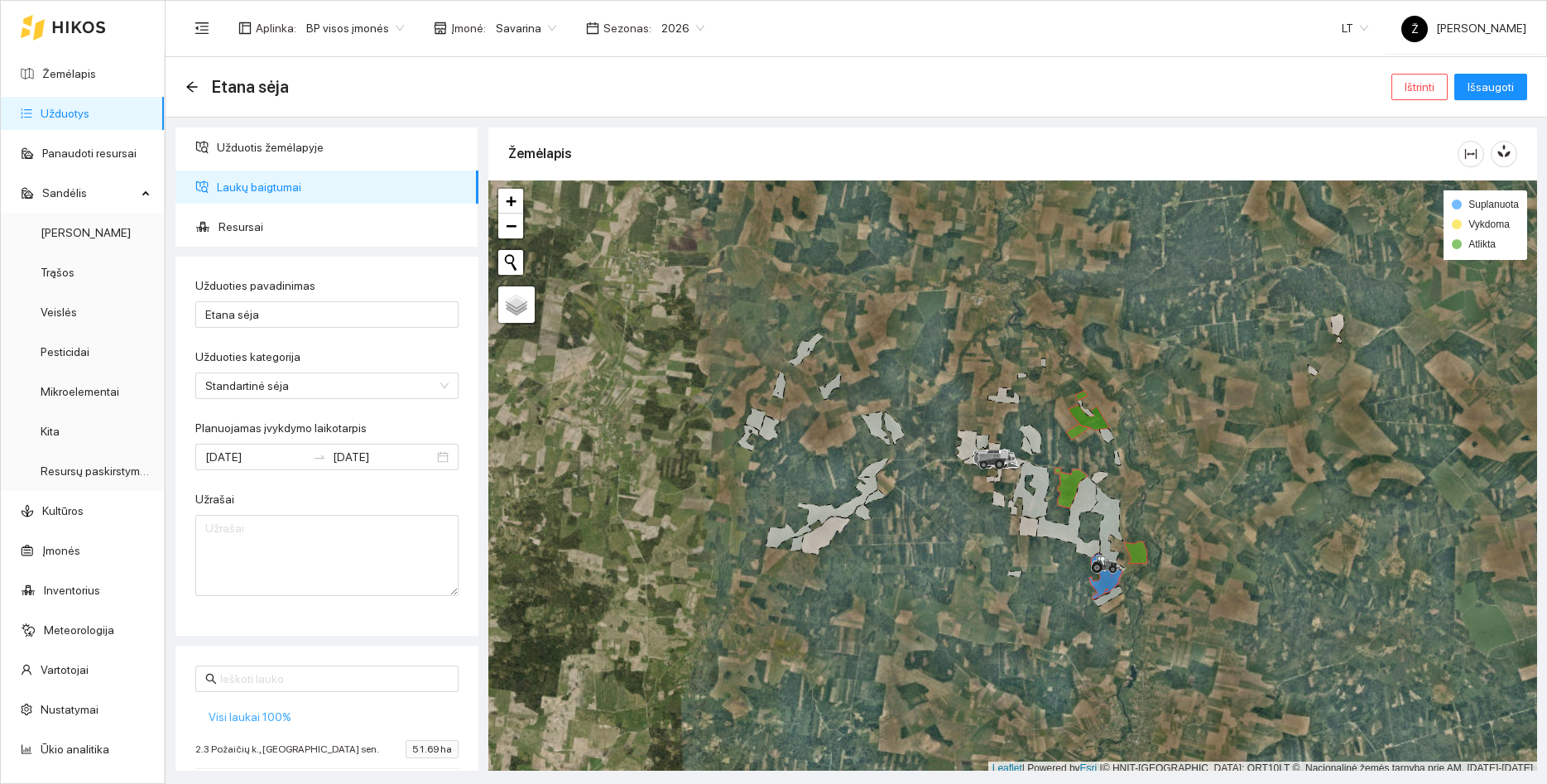
click at [244, 716] on span "Visi laukai 100%" at bounding box center [250, 716] width 83 height 18
click at [1488, 80] on span "Išsaugoti" at bounding box center [1490, 86] width 46 height 18
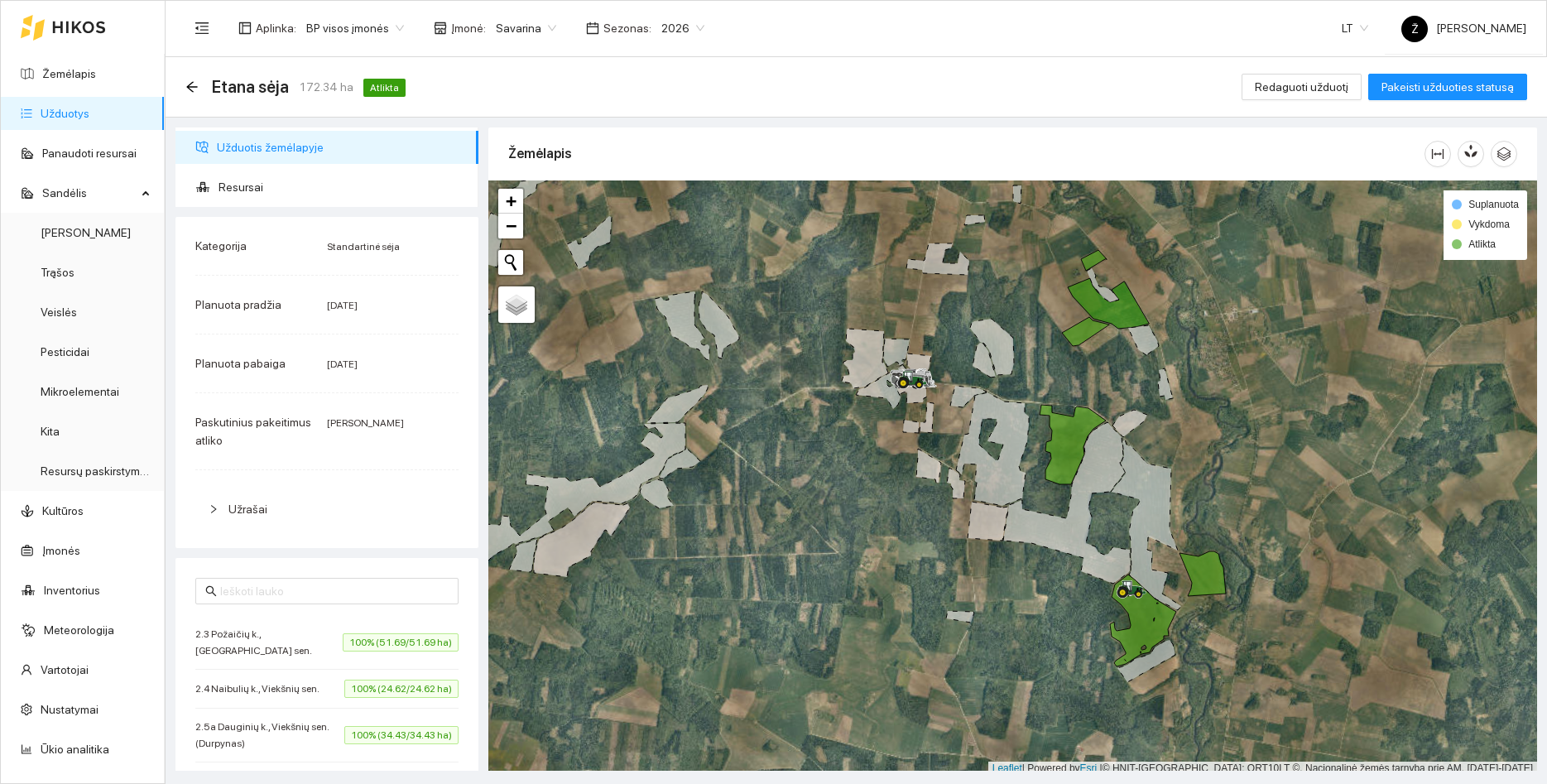
click at [88, 107] on link "Užduotys" at bounding box center [65, 113] width 49 height 14
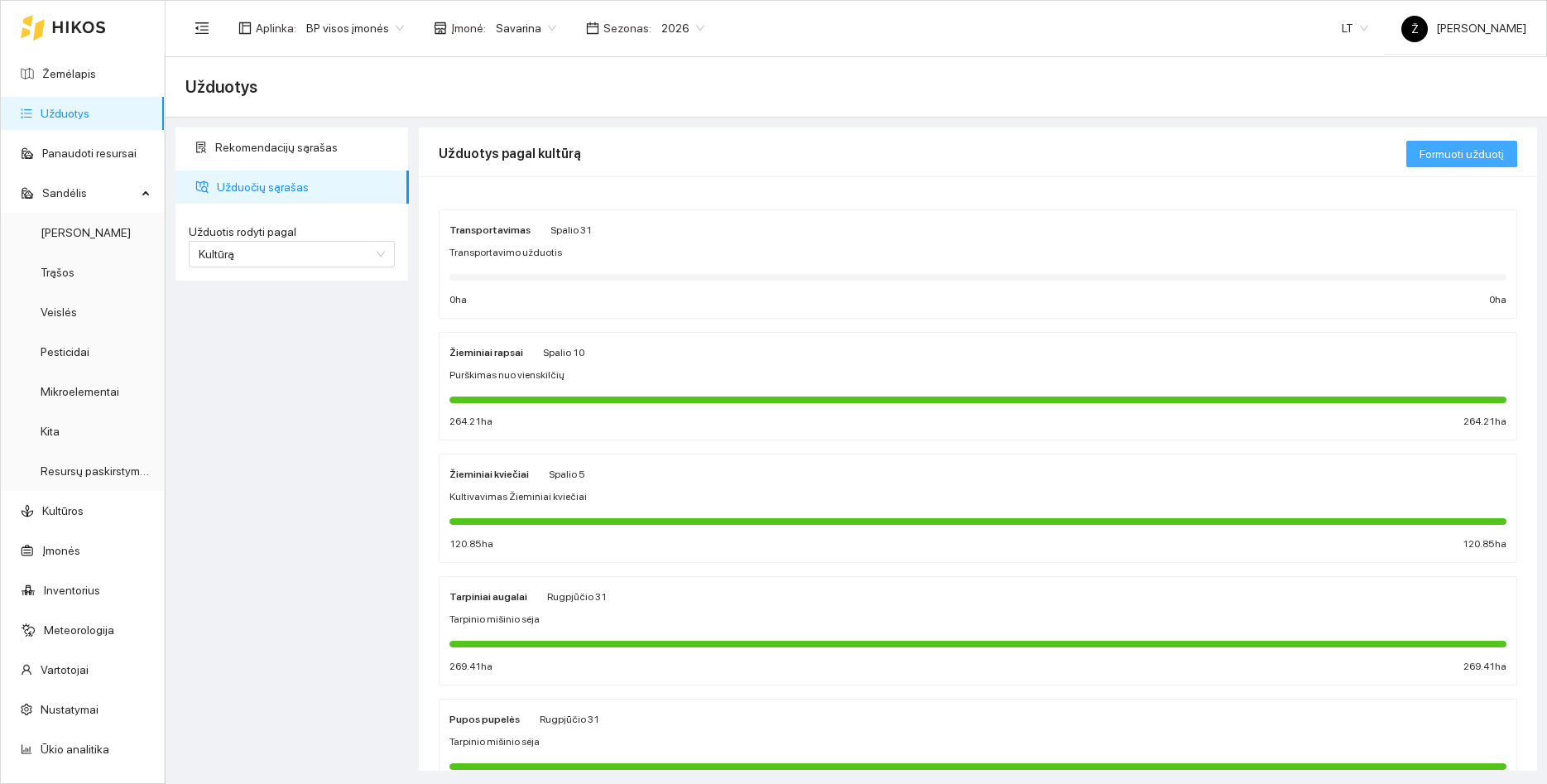
click at [1462, 150] on span "Formuoti užduotį" at bounding box center [1462, 154] width 85 height 18
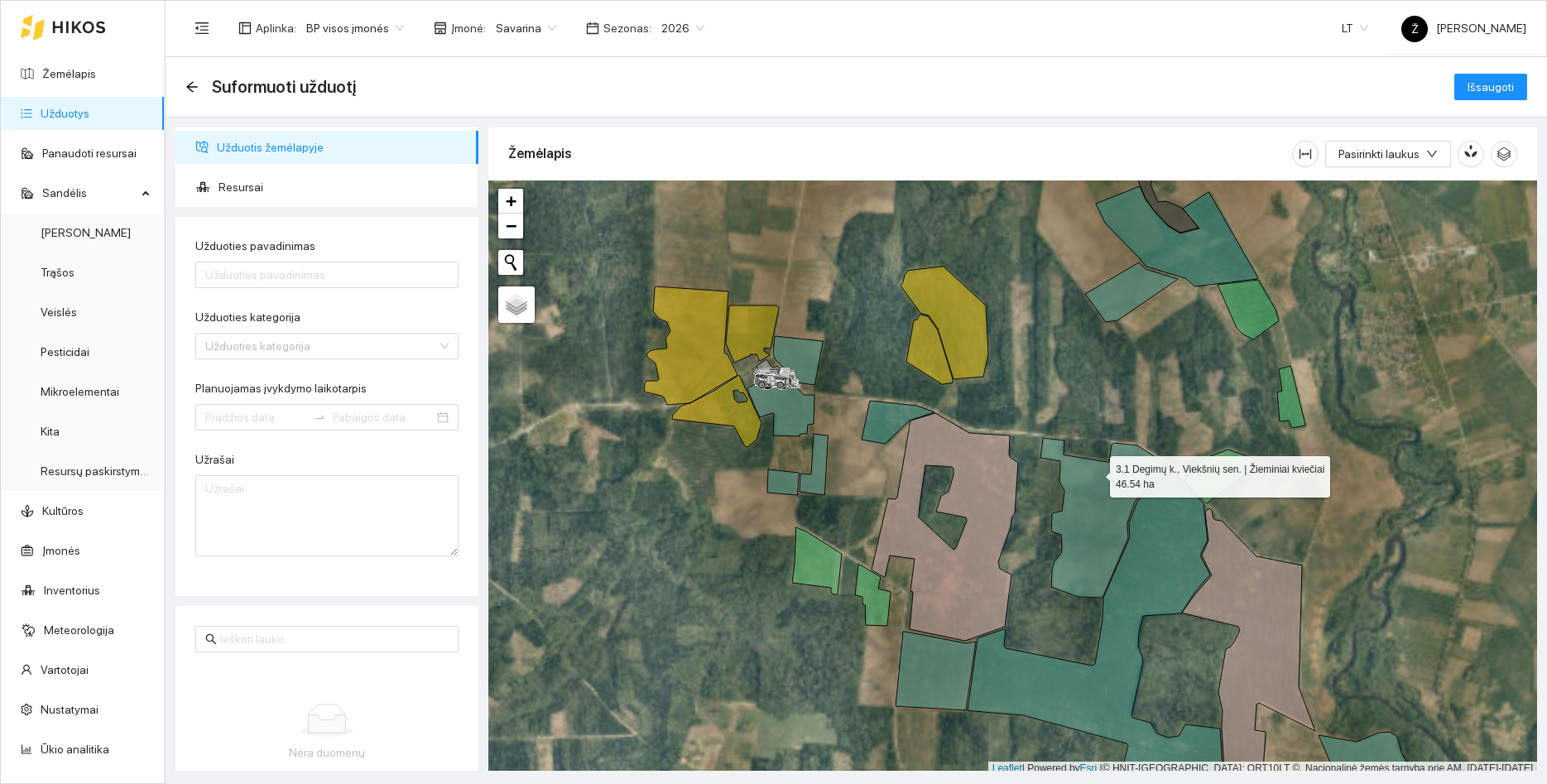
click at [1095, 473] on icon at bounding box center [1107, 517] width 132 height 159
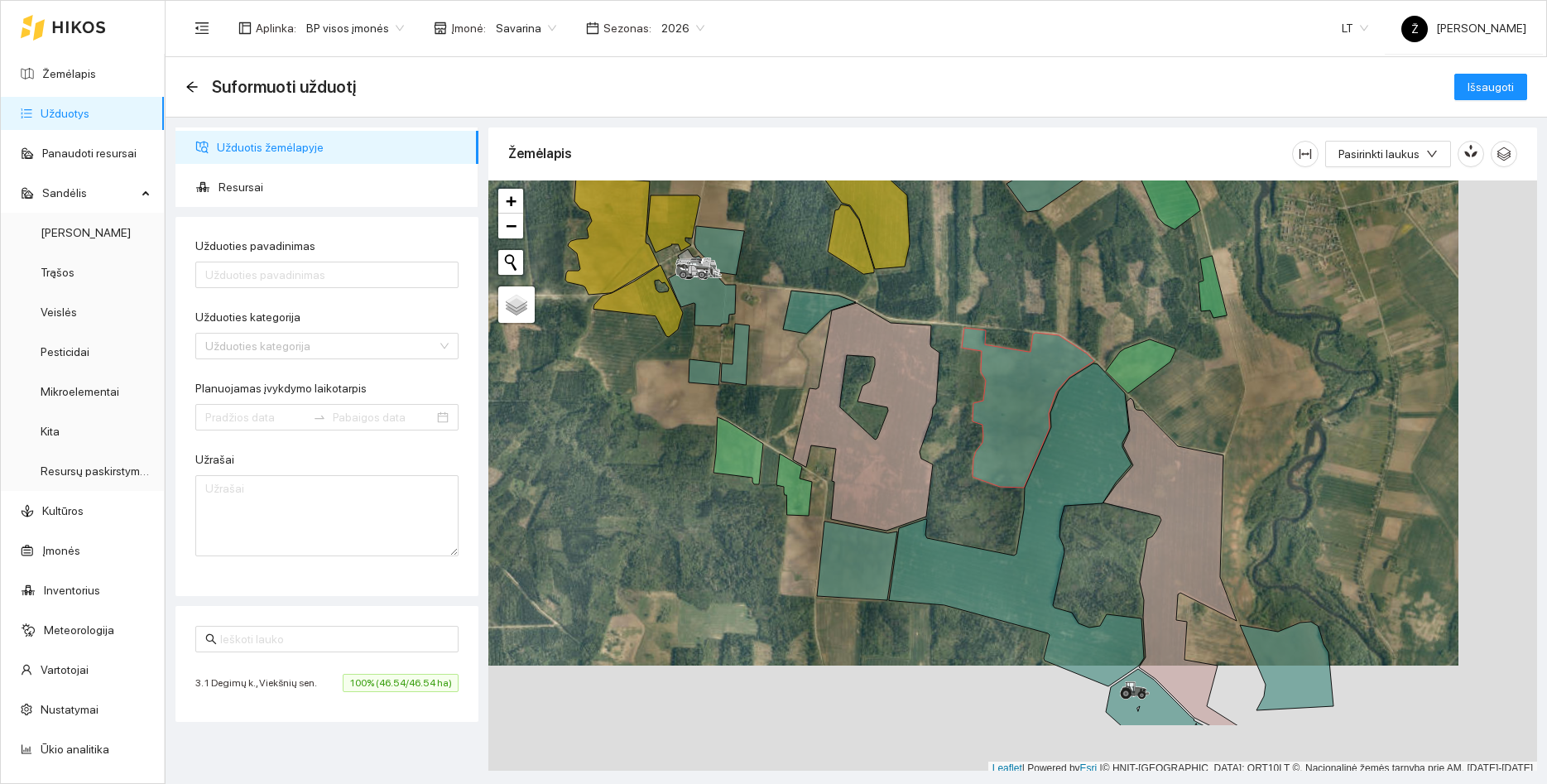
drag, startPoint x: 1128, startPoint y: 374, endPoint x: 1049, endPoint y: 262, distance: 137.1
click at [1049, 262] on div at bounding box center [1012, 477] width 1049 height 595
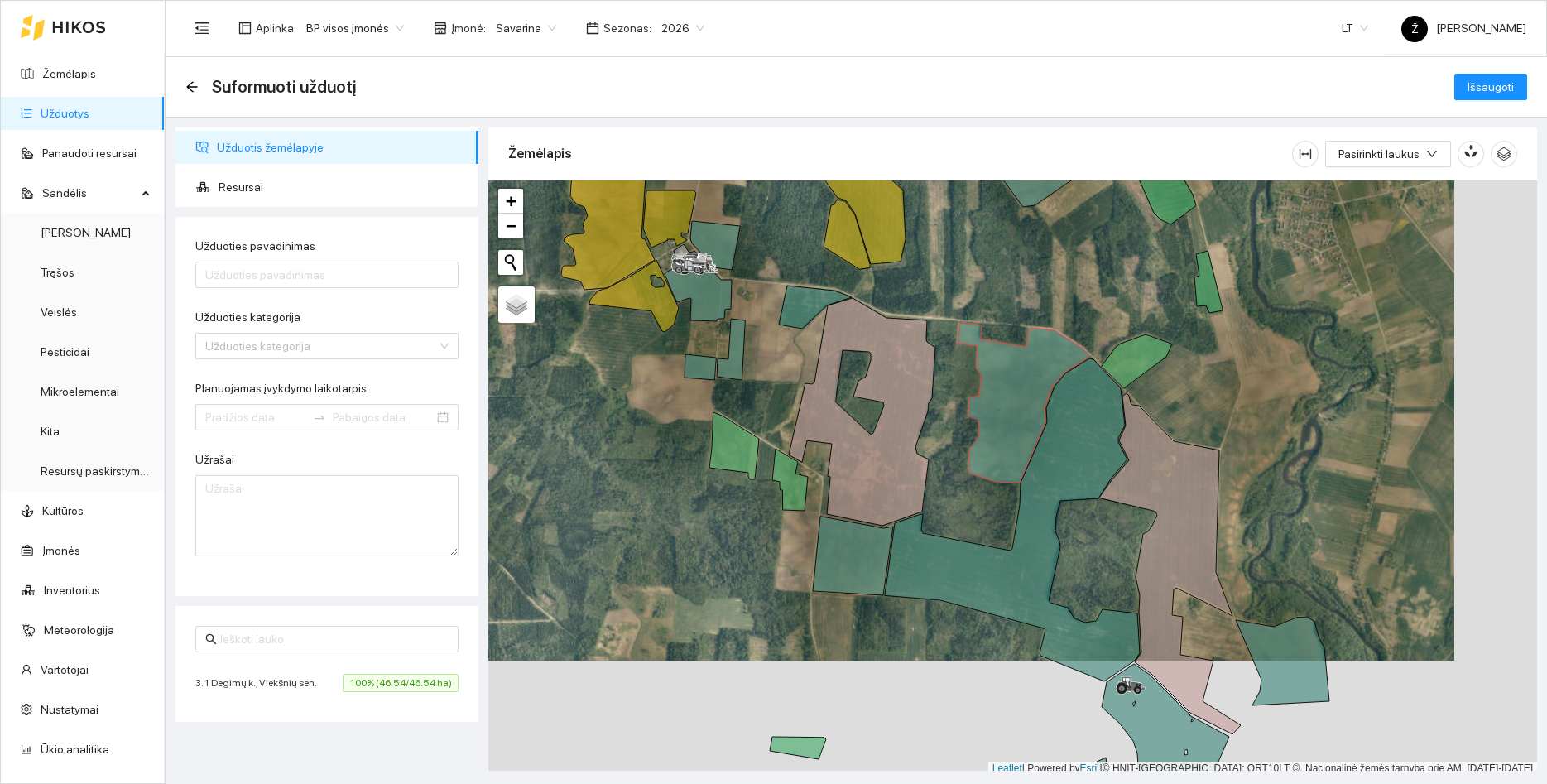
drag, startPoint x: 1409, startPoint y: 489, endPoint x: 1377, endPoint y: 434, distance: 63.6
click at [1378, 435] on div at bounding box center [1012, 477] width 1049 height 595
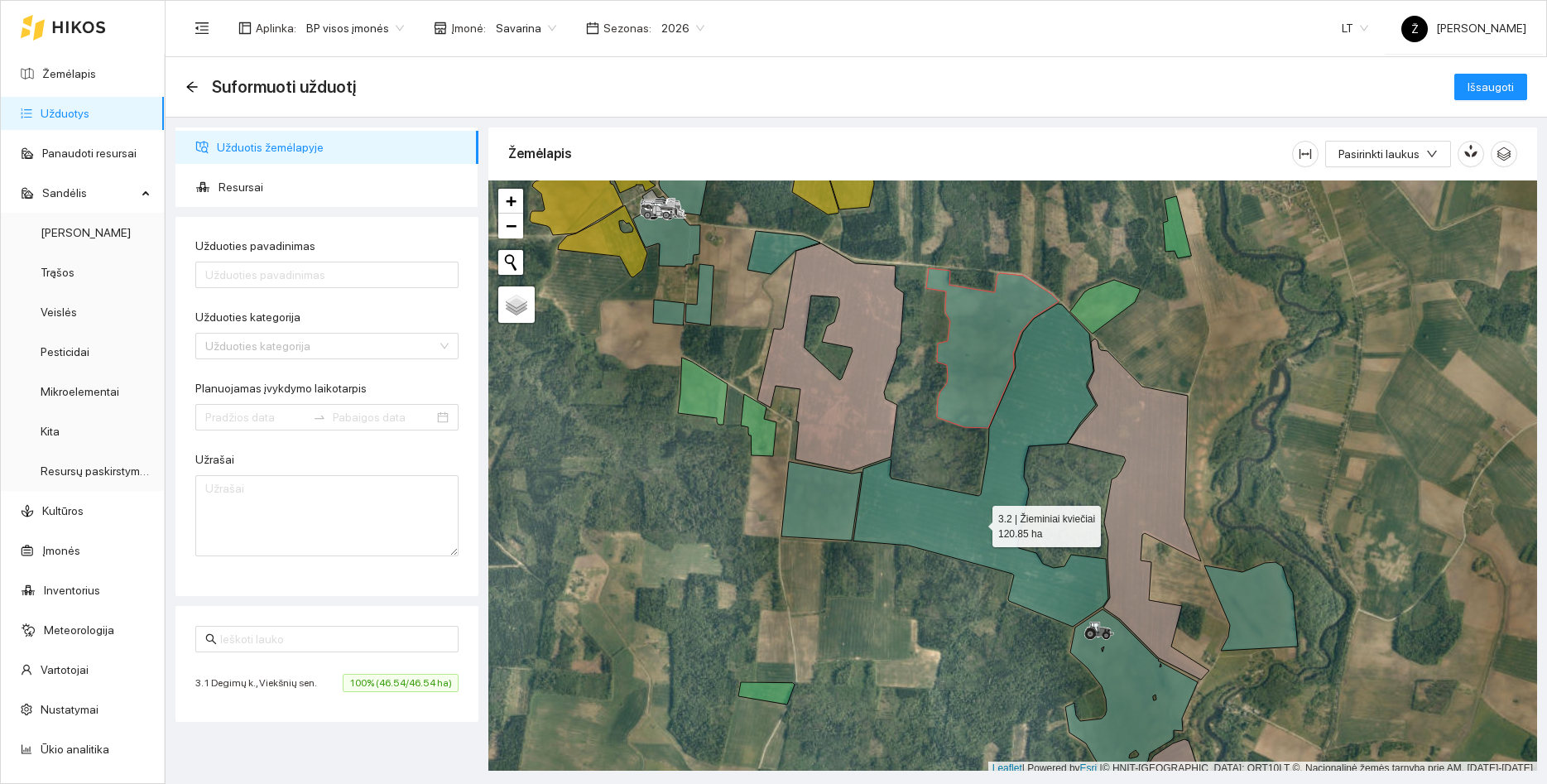
click at [978, 522] on icon at bounding box center [981, 464] width 255 height 323
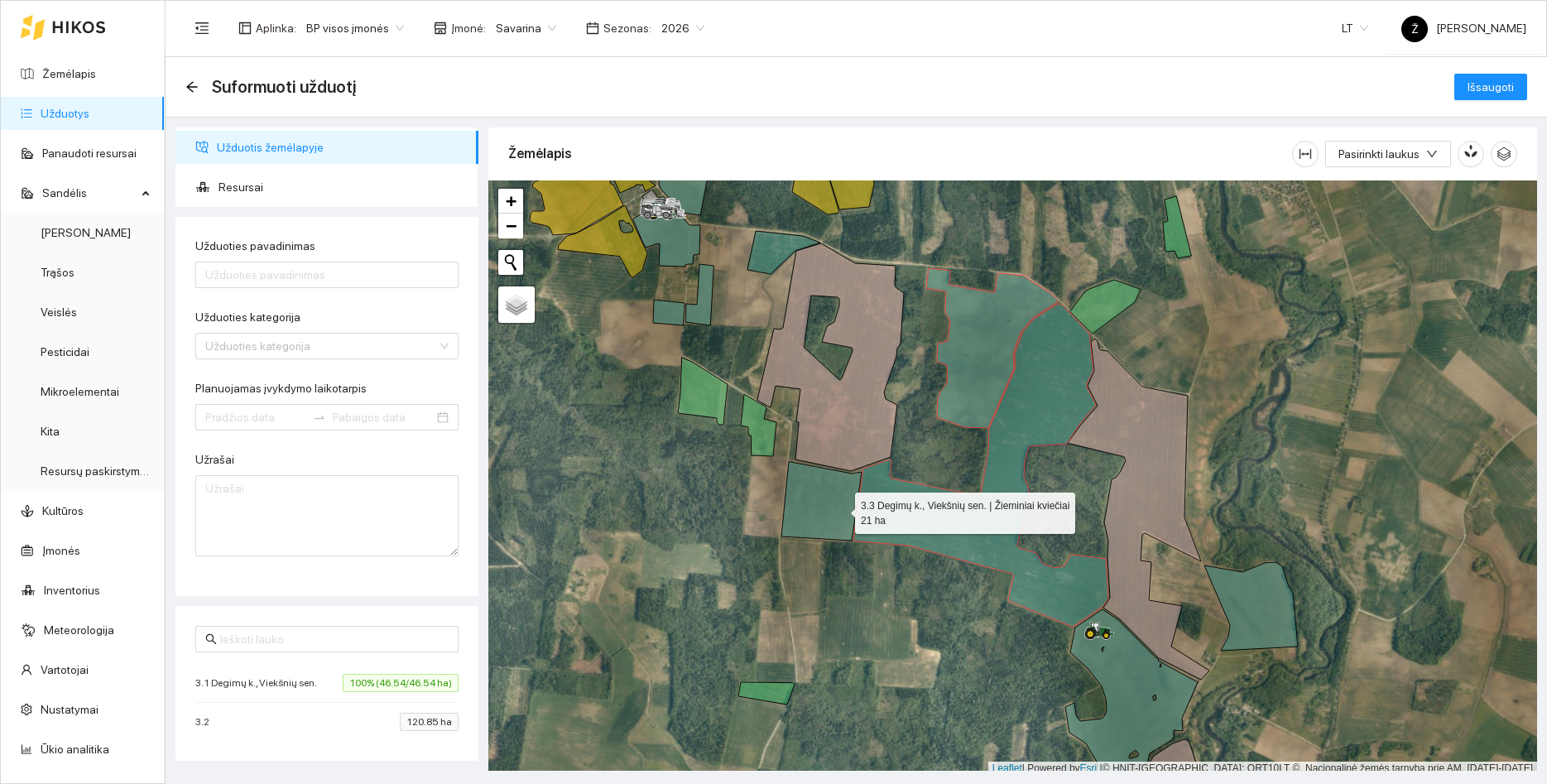
click at [840, 509] on icon at bounding box center [821, 500] width 80 height 78
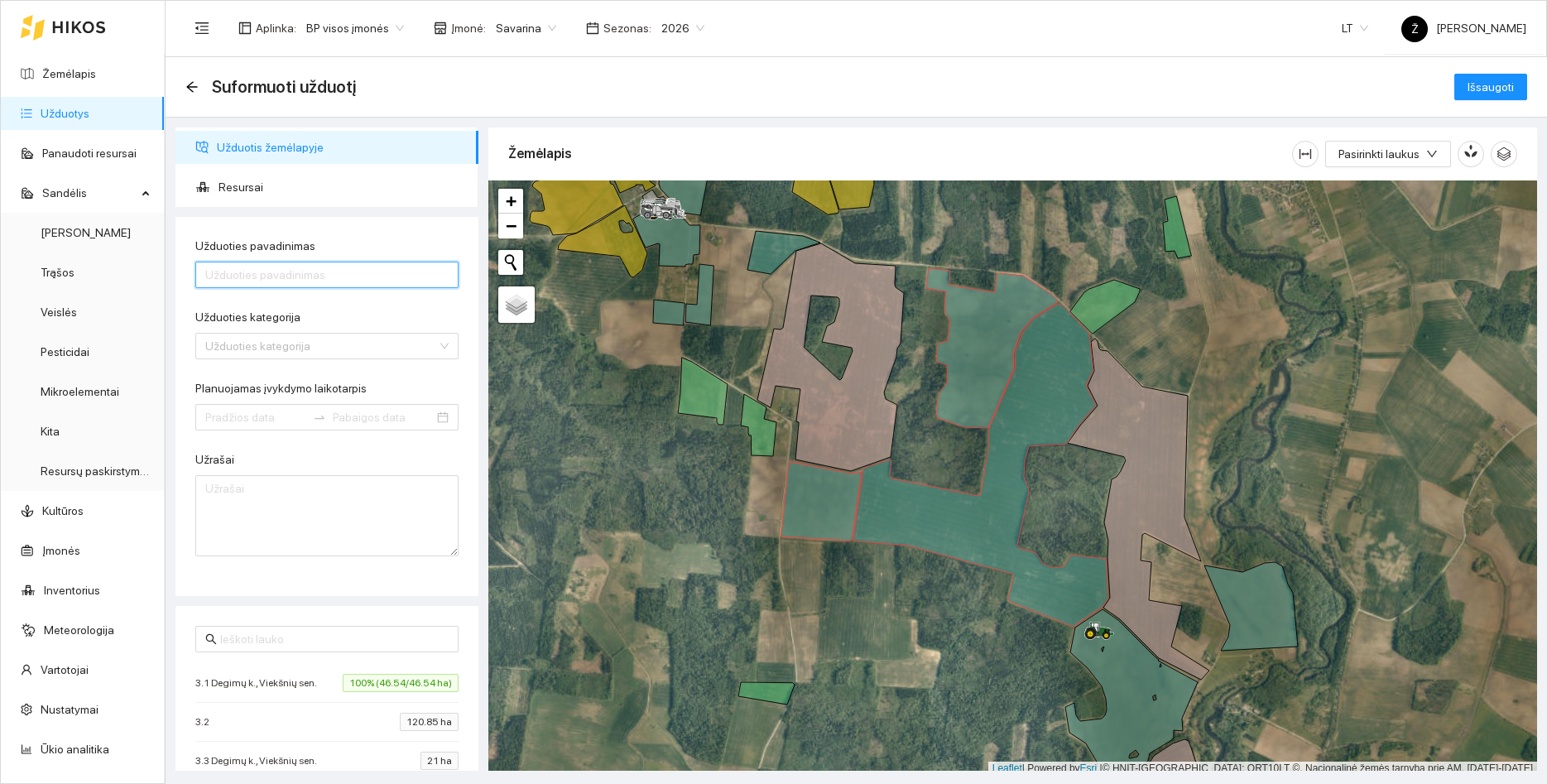
click at [342, 275] on input "Užduoties pavadinimas" at bounding box center [327, 275] width 263 height 26
type input "Informer sėja"
click at [309, 348] on input "Užduoties kategorija" at bounding box center [321, 347] width 231 height 25
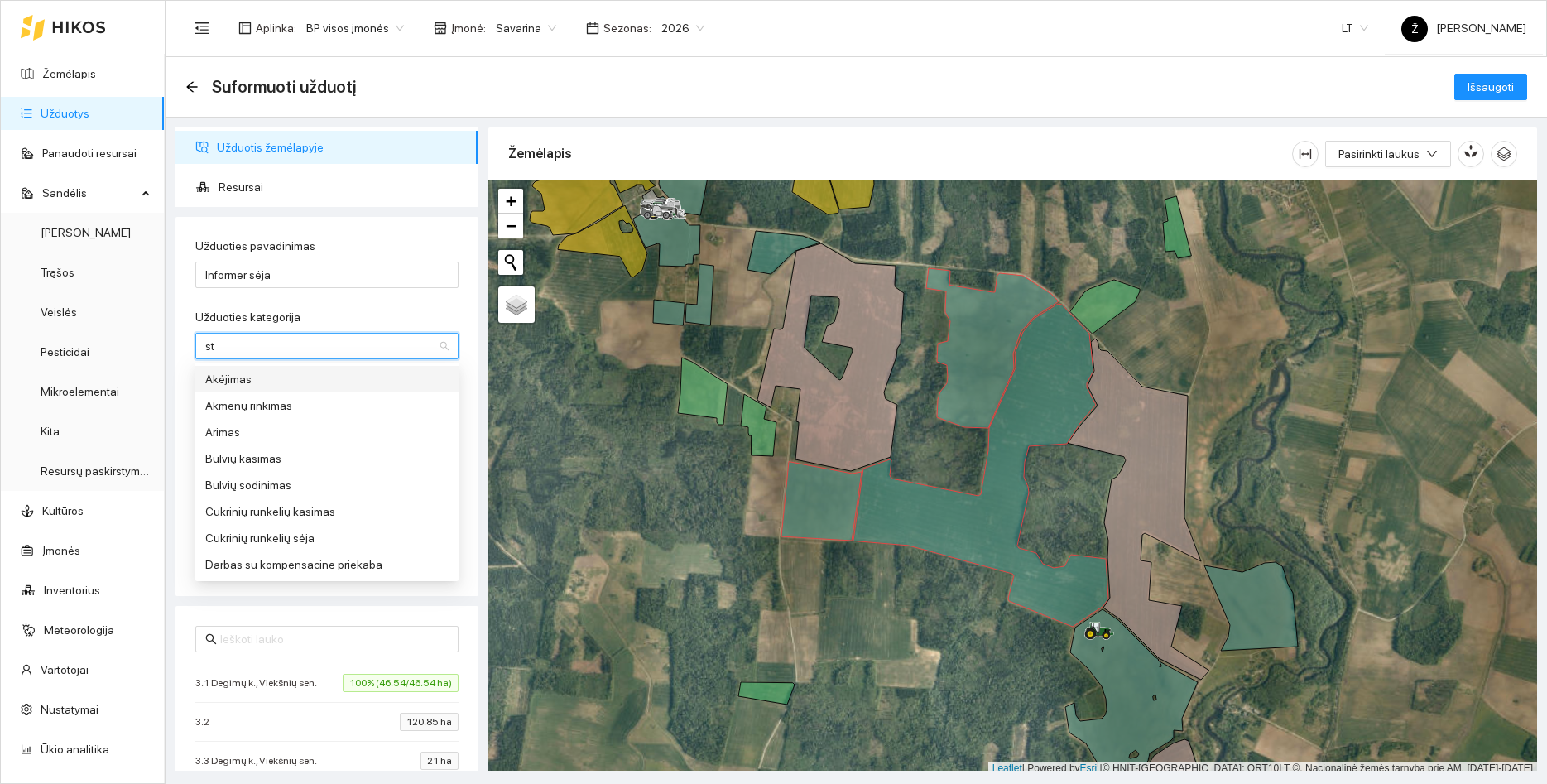
type input "sta"
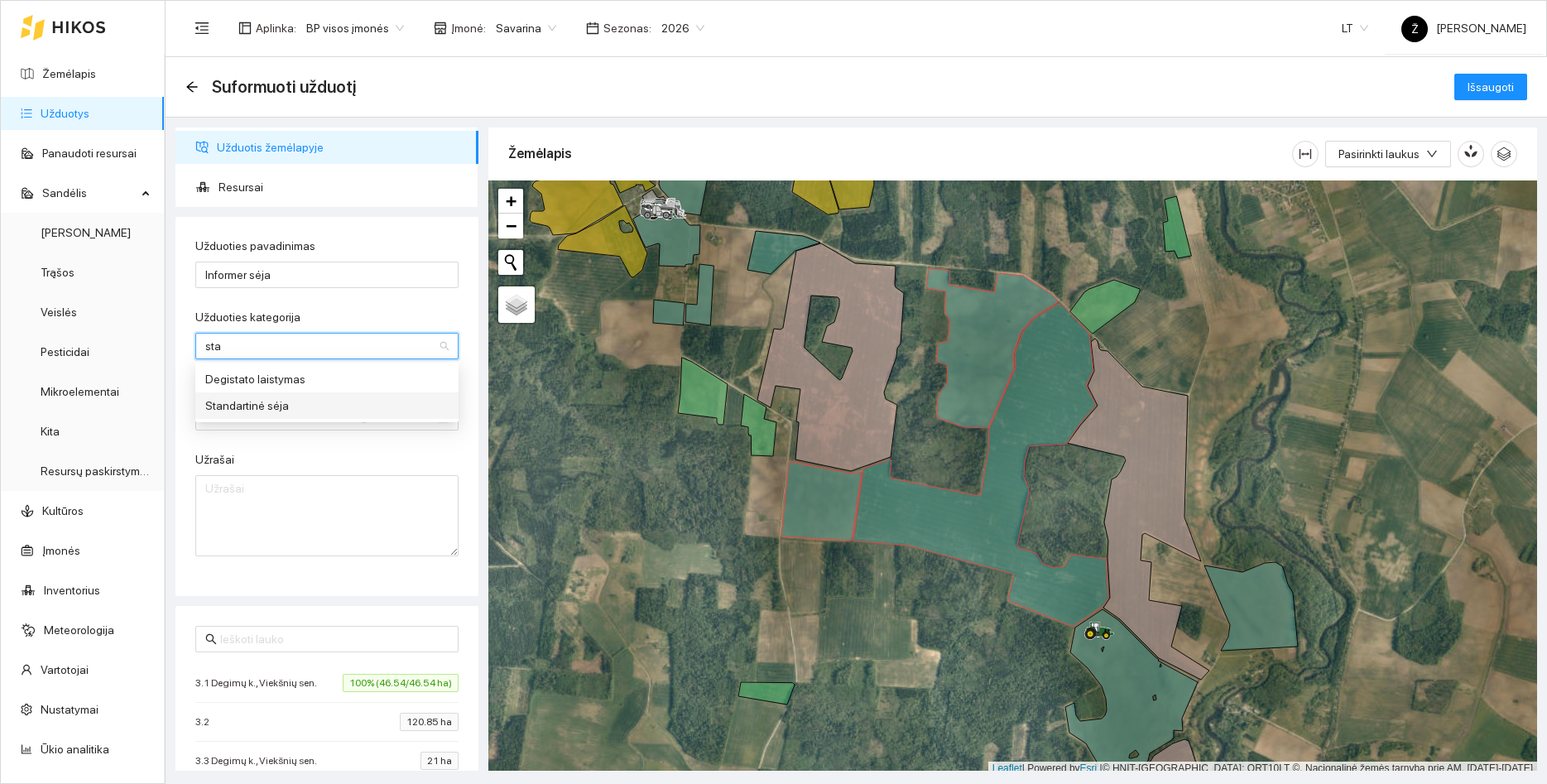
click at [272, 400] on div "Standartinė sėja" at bounding box center [327, 405] width 243 height 18
click at [225, 427] on div at bounding box center [327, 417] width 263 height 26
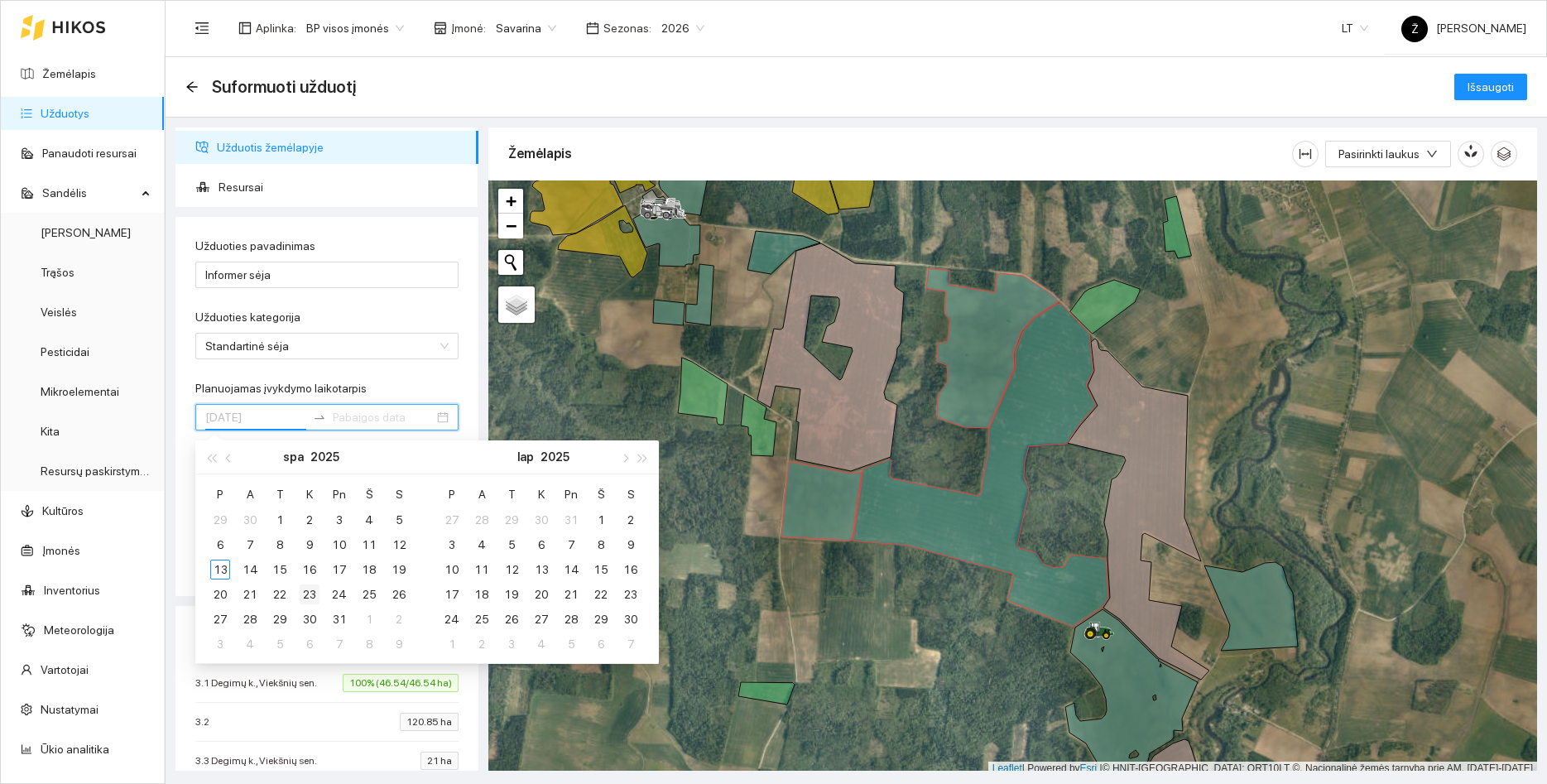
click at [311, 590] on div "23" at bounding box center [310, 594] width 20 height 20
click at [218, 446] on button "button" at bounding box center [211, 456] width 18 height 33
click at [276, 420] on input "[DATE]" at bounding box center [256, 417] width 101 height 18
click at [223, 457] on button "button" at bounding box center [230, 456] width 18 height 33
click at [213, 617] on div "23" at bounding box center [221, 619] width 20 height 20
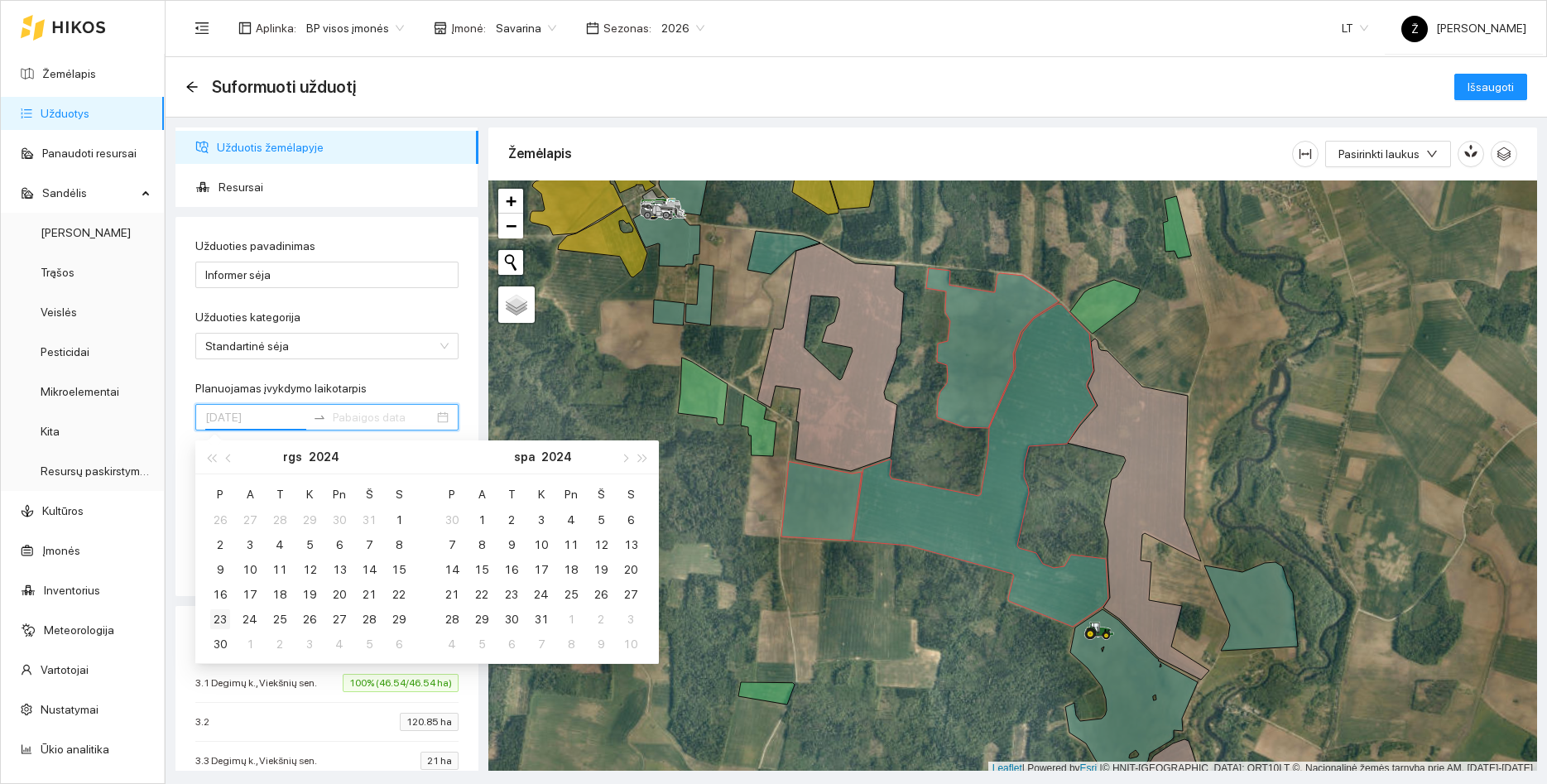
type input "[DATE]"
click at [274, 618] on div "25" at bounding box center [280, 619] width 20 height 20
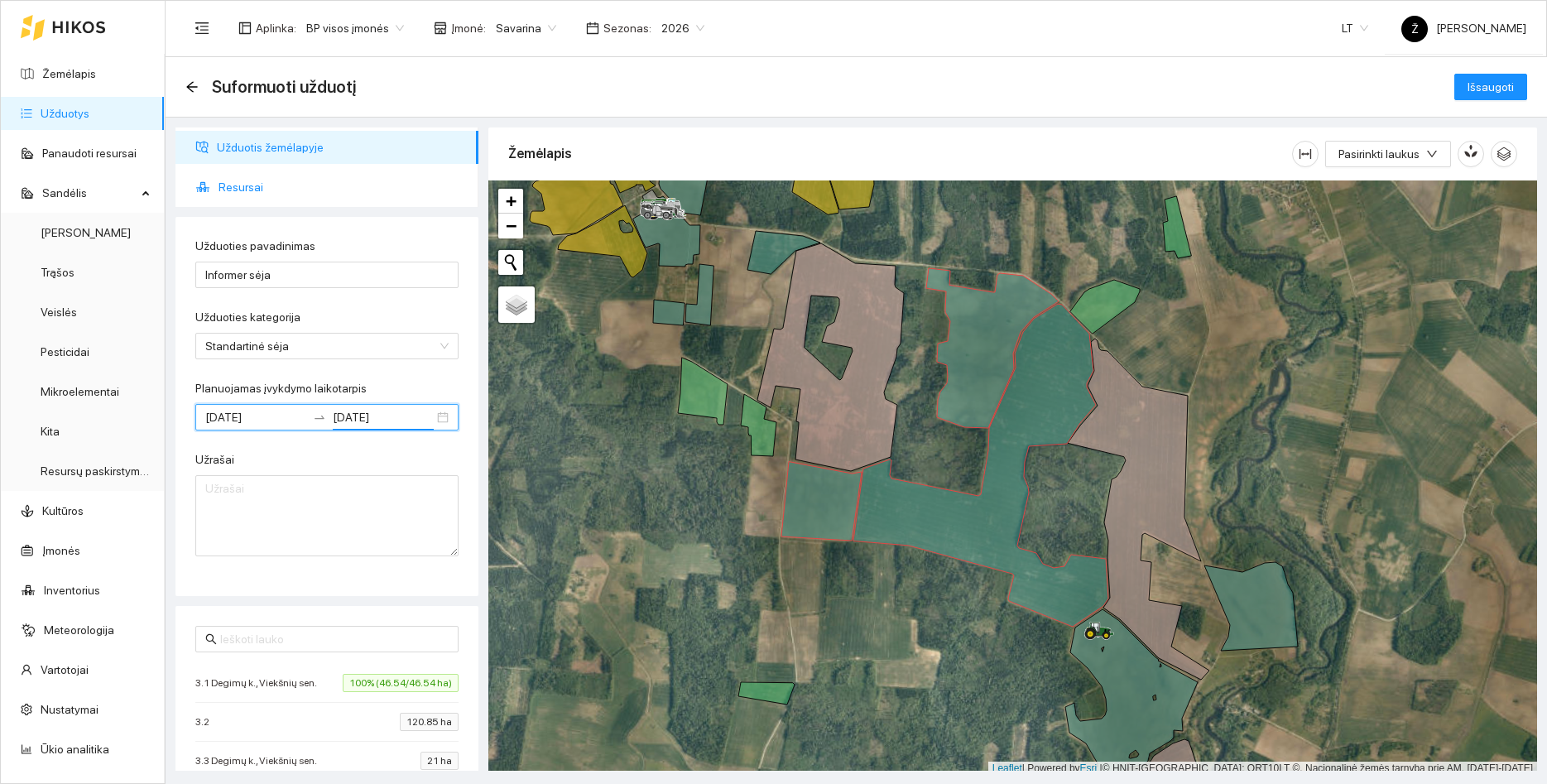
click at [234, 188] on span "Resursai" at bounding box center [342, 186] width 247 height 33
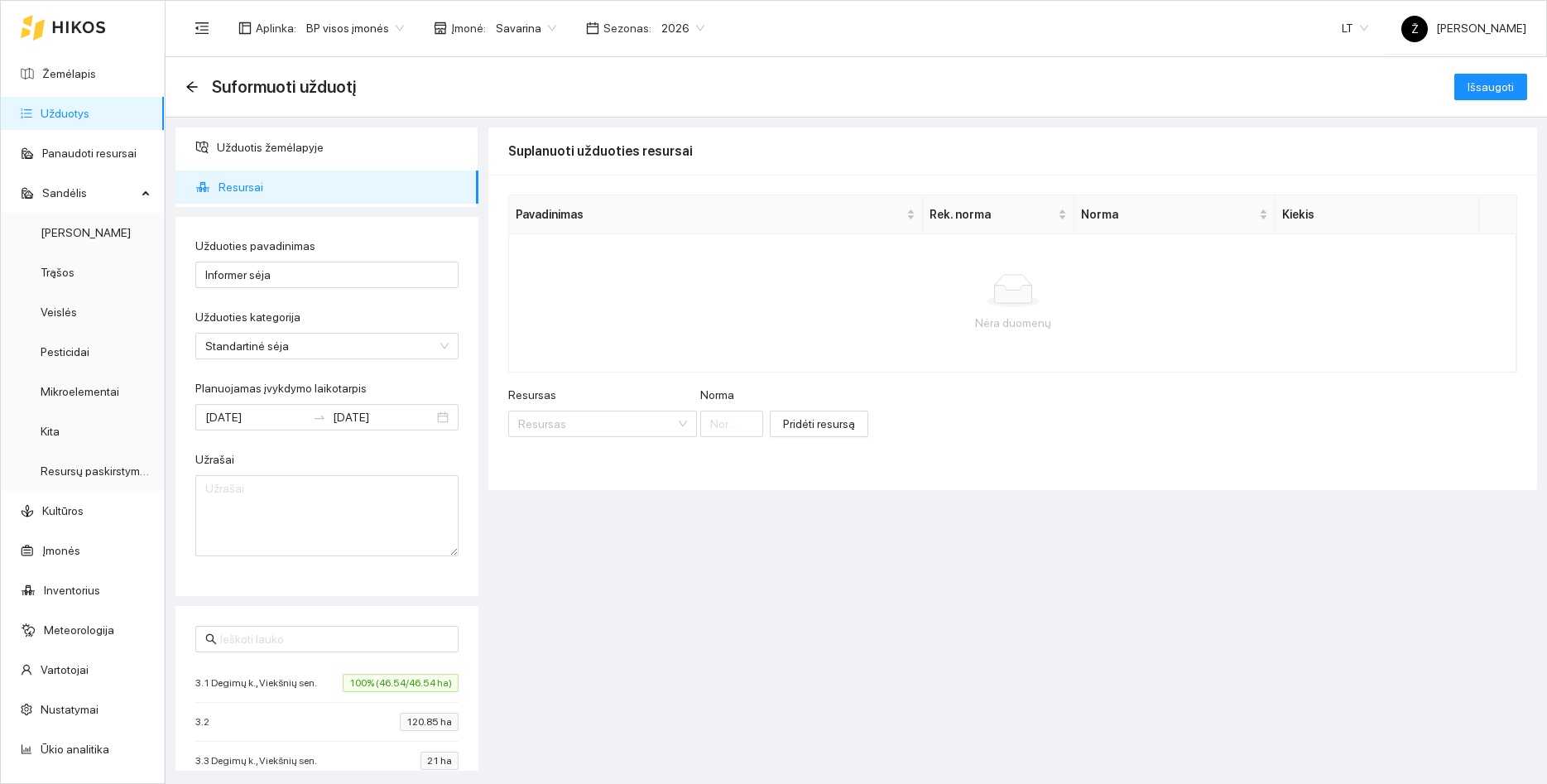
click at [581, 407] on div "Resursas" at bounding box center [603, 398] width 189 height 25
click at [580, 413] on input "Resursas" at bounding box center [597, 424] width 158 height 25
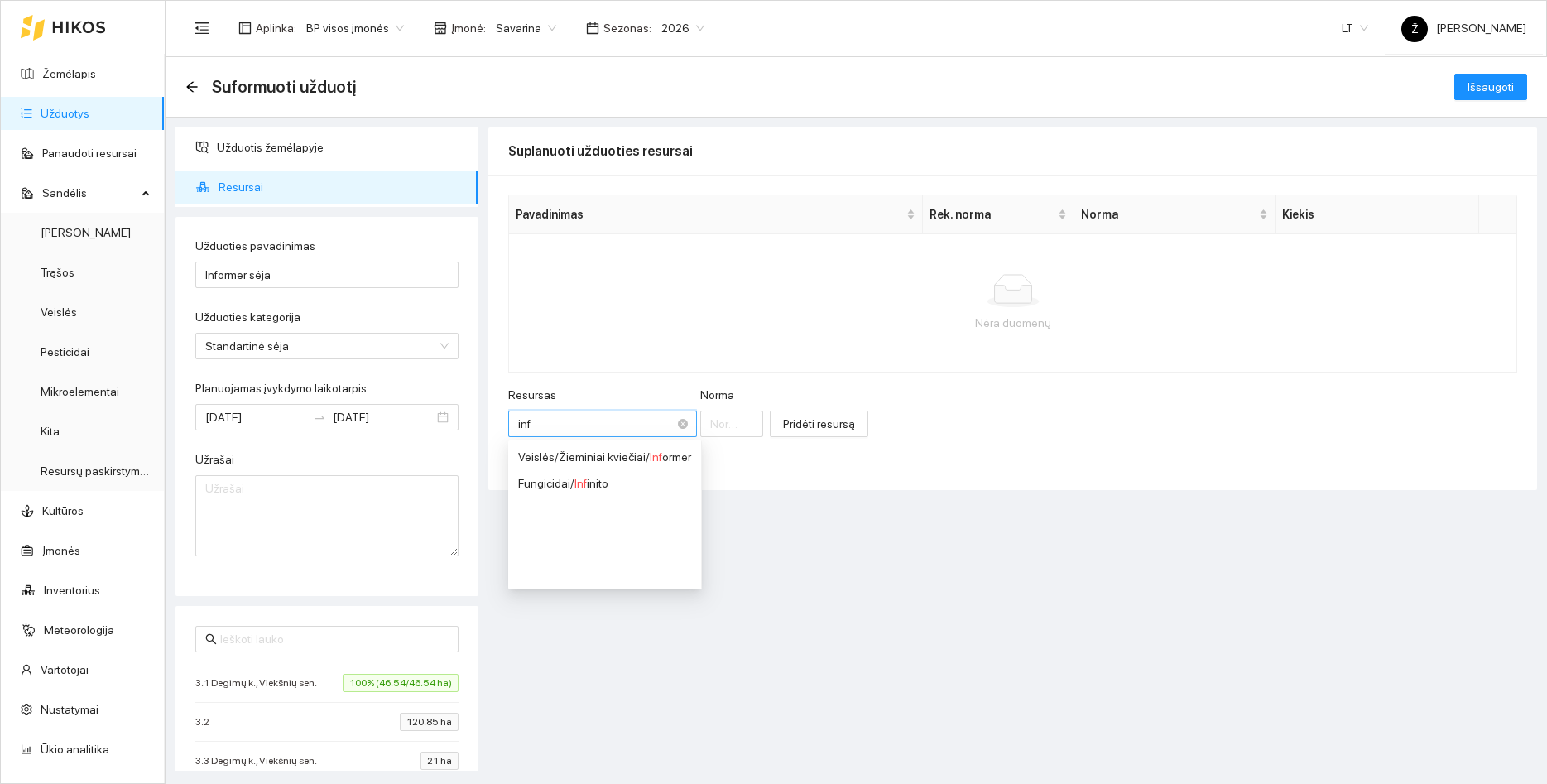
type input "info"
click at [560, 456] on div "Veislės / Žieminiai kviečiai / Info rmer" at bounding box center [605, 456] width 173 height 18
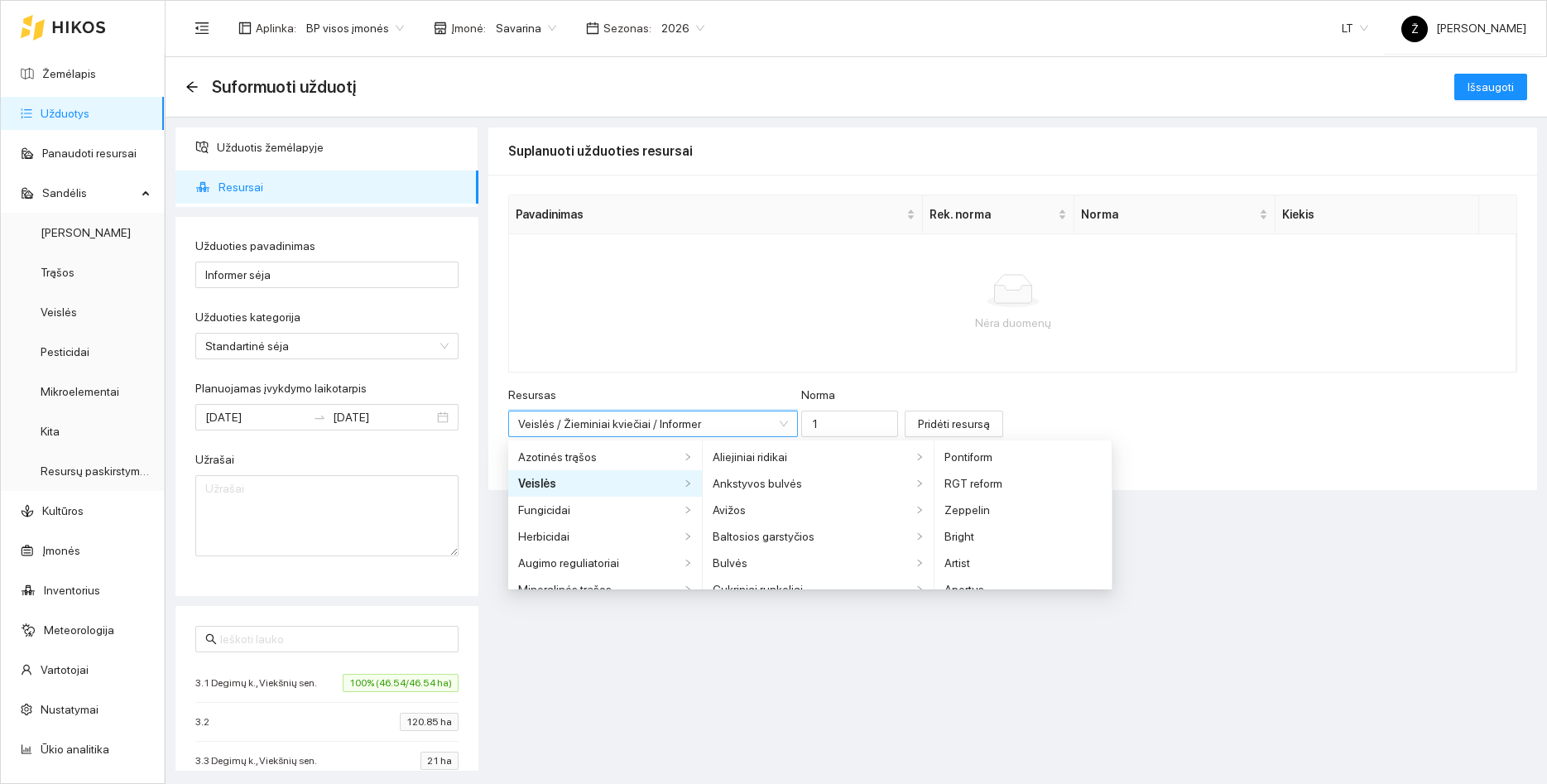
scroll to position [1231, 0]
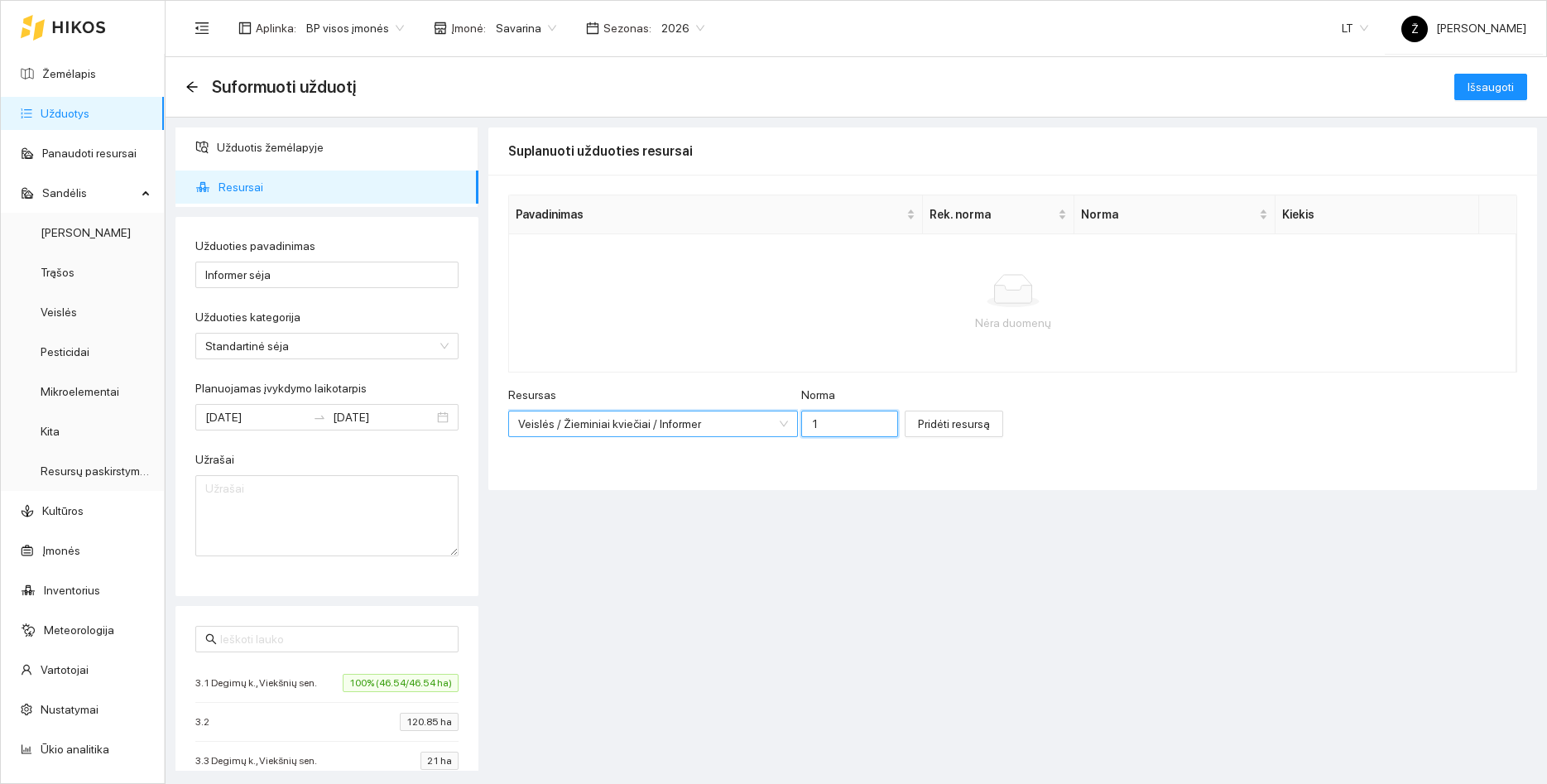
drag, startPoint x: 815, startPoint y: 424, endPoint x: 750, endPoint y: 410, distance: 66.5
click at [801, 419] on input "1" at bounding box center [850, 423] width 97 height 26
type input "200"
click at [944, 430] on span "Pridėti resursą" at bounding box center [954, 424] width 72 height 18
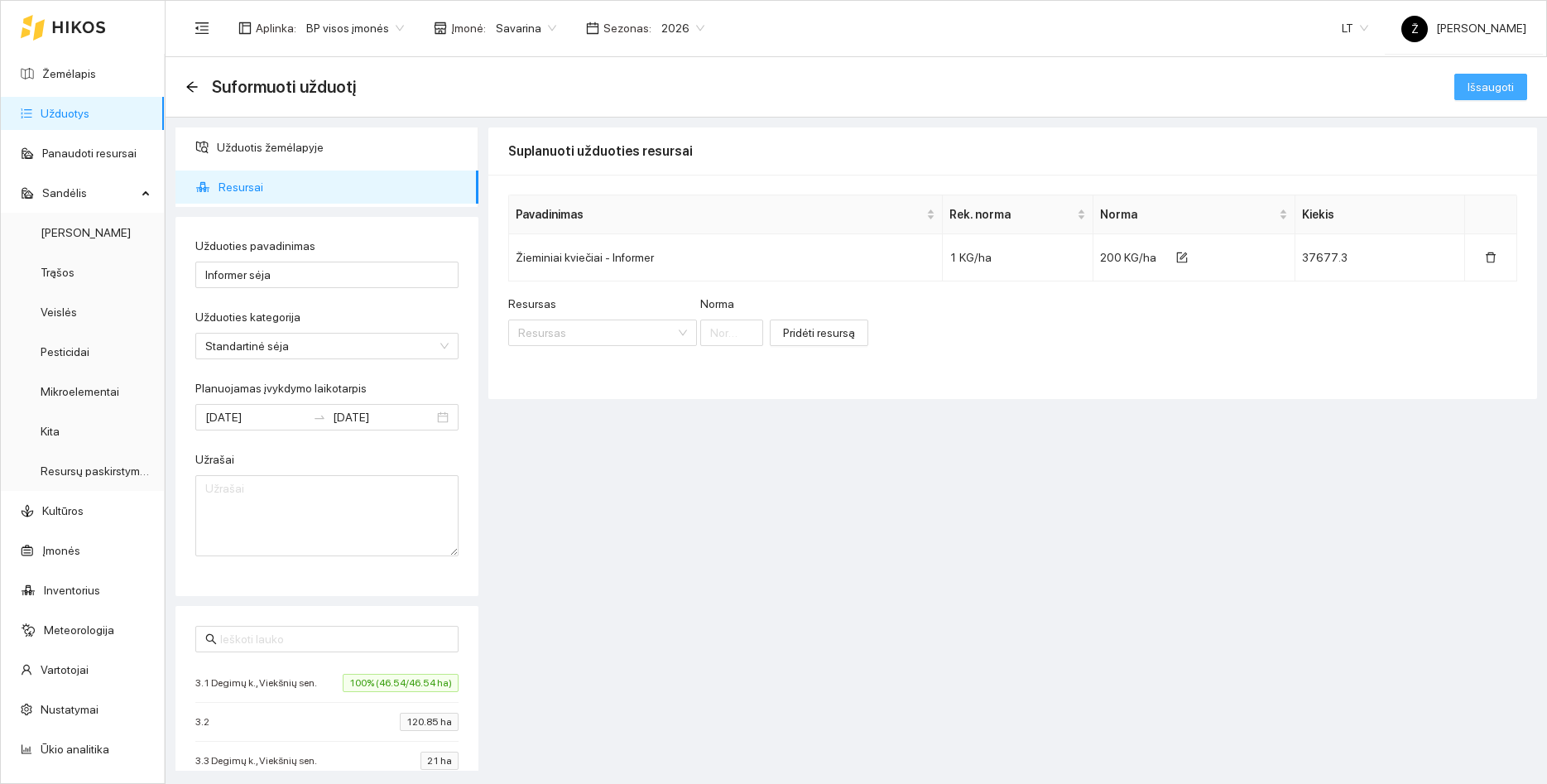
click at [1500, 96] on button "Išsaugoti" at bounding box center [1491, 86] width 73 height 26
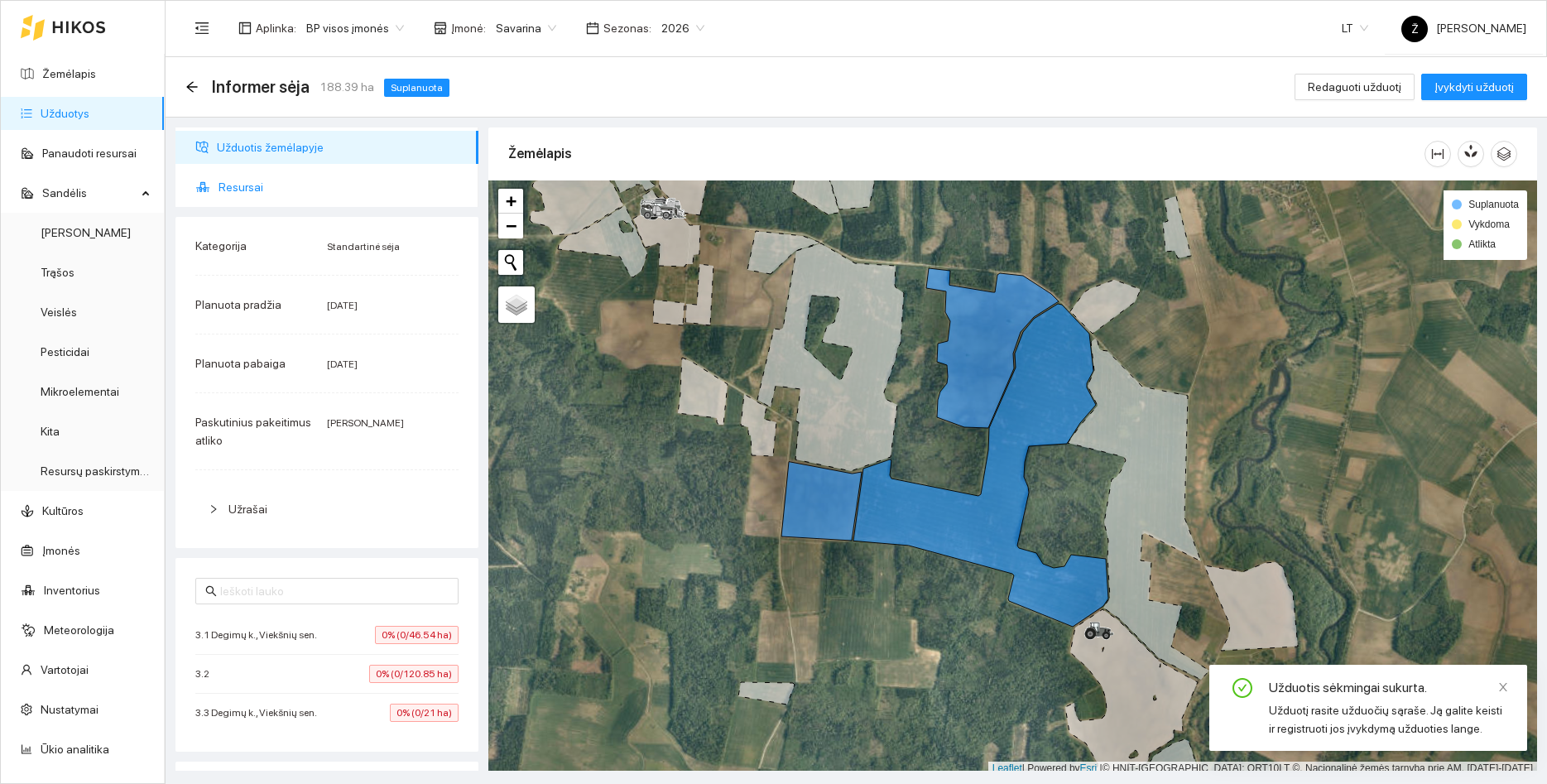
click at [268, 187] on span "Resursai" at bounding box center [342, 186] width 247 height 33
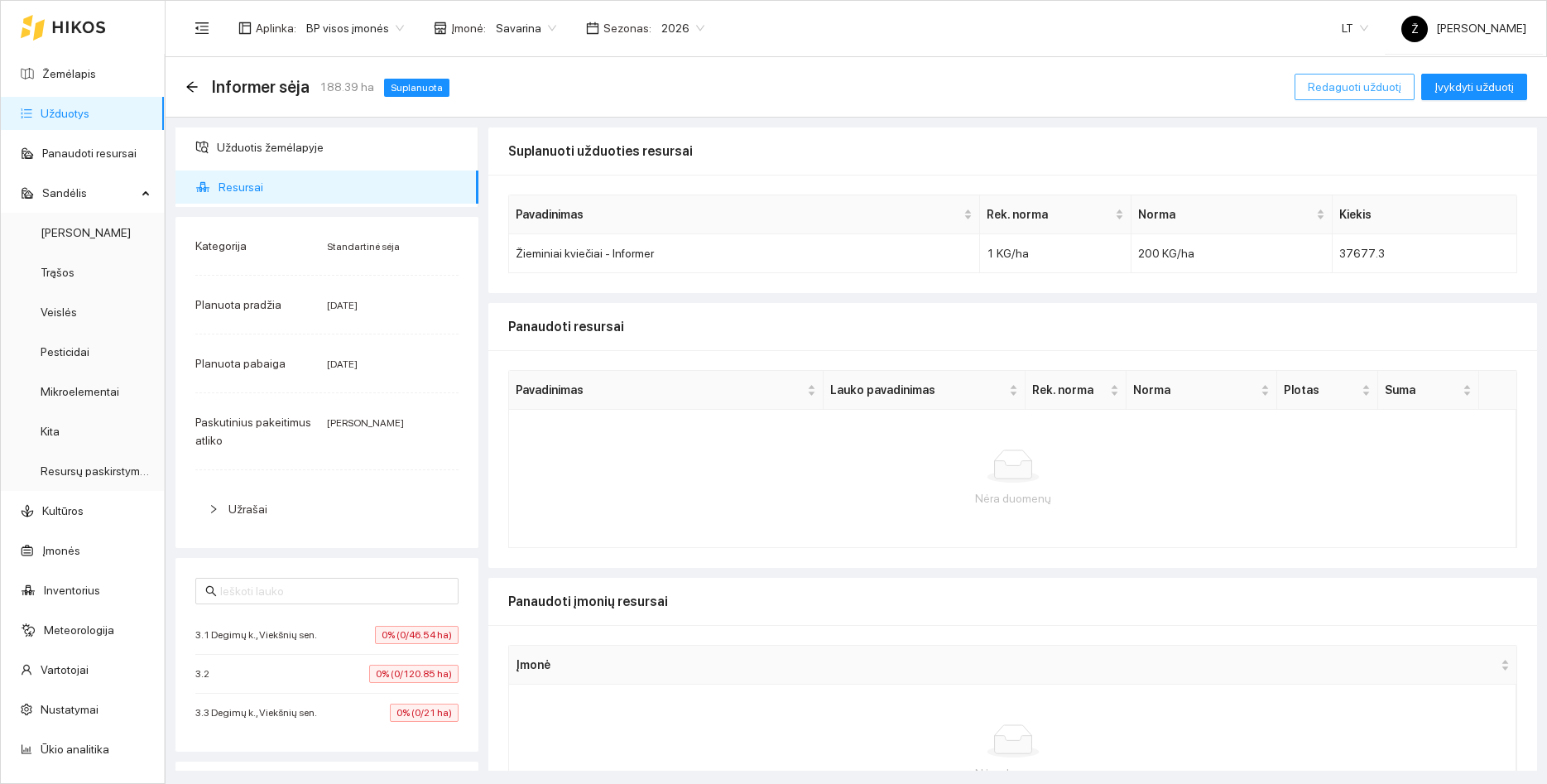
click at [1332, 82] on span "Redaguoti užduotį" at bounding box center [1355, 86] width 94 height 18
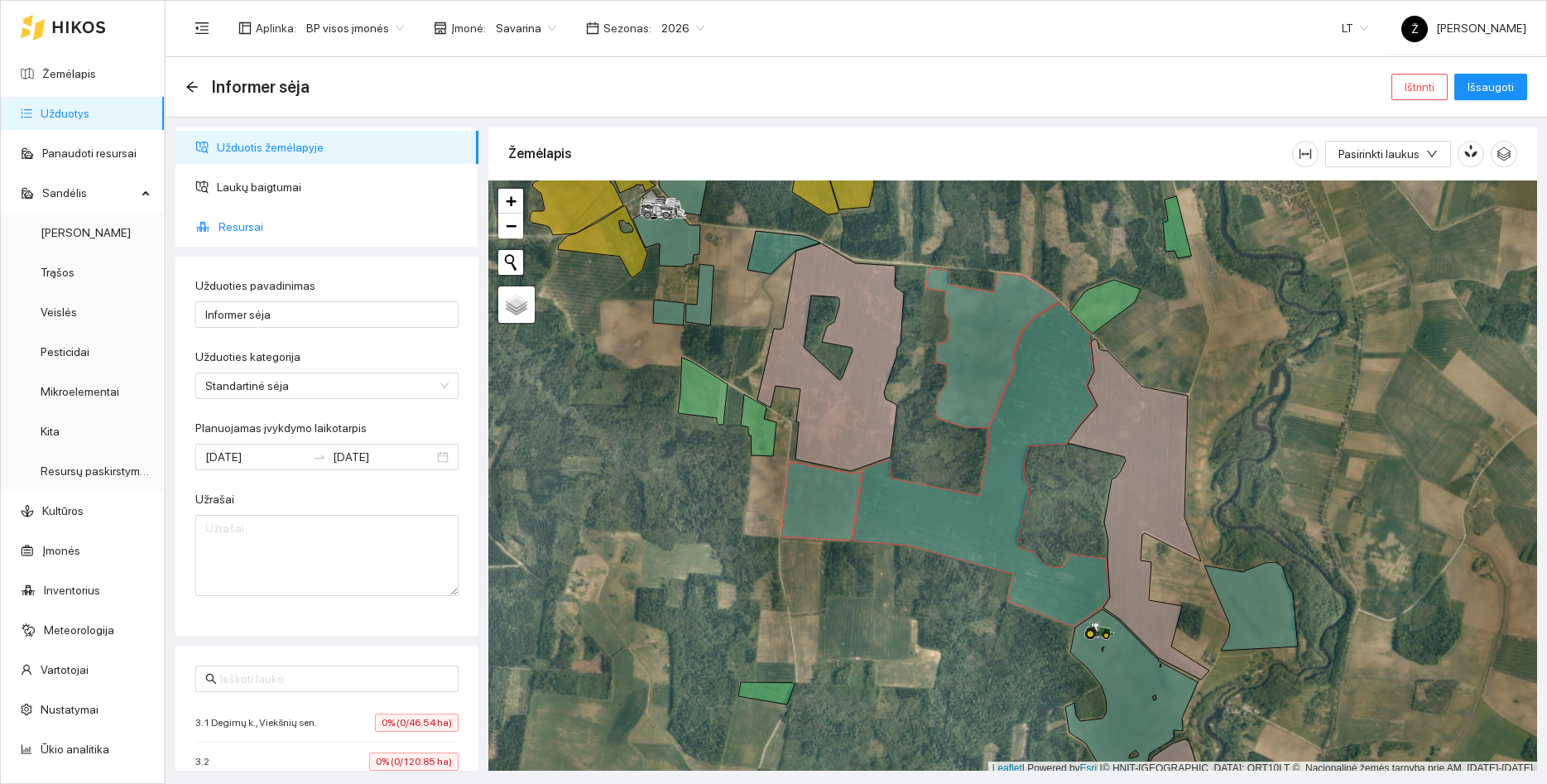
click at [252, 225] on span "Resursai" at bounding box center [342, 227] width 247 height 33
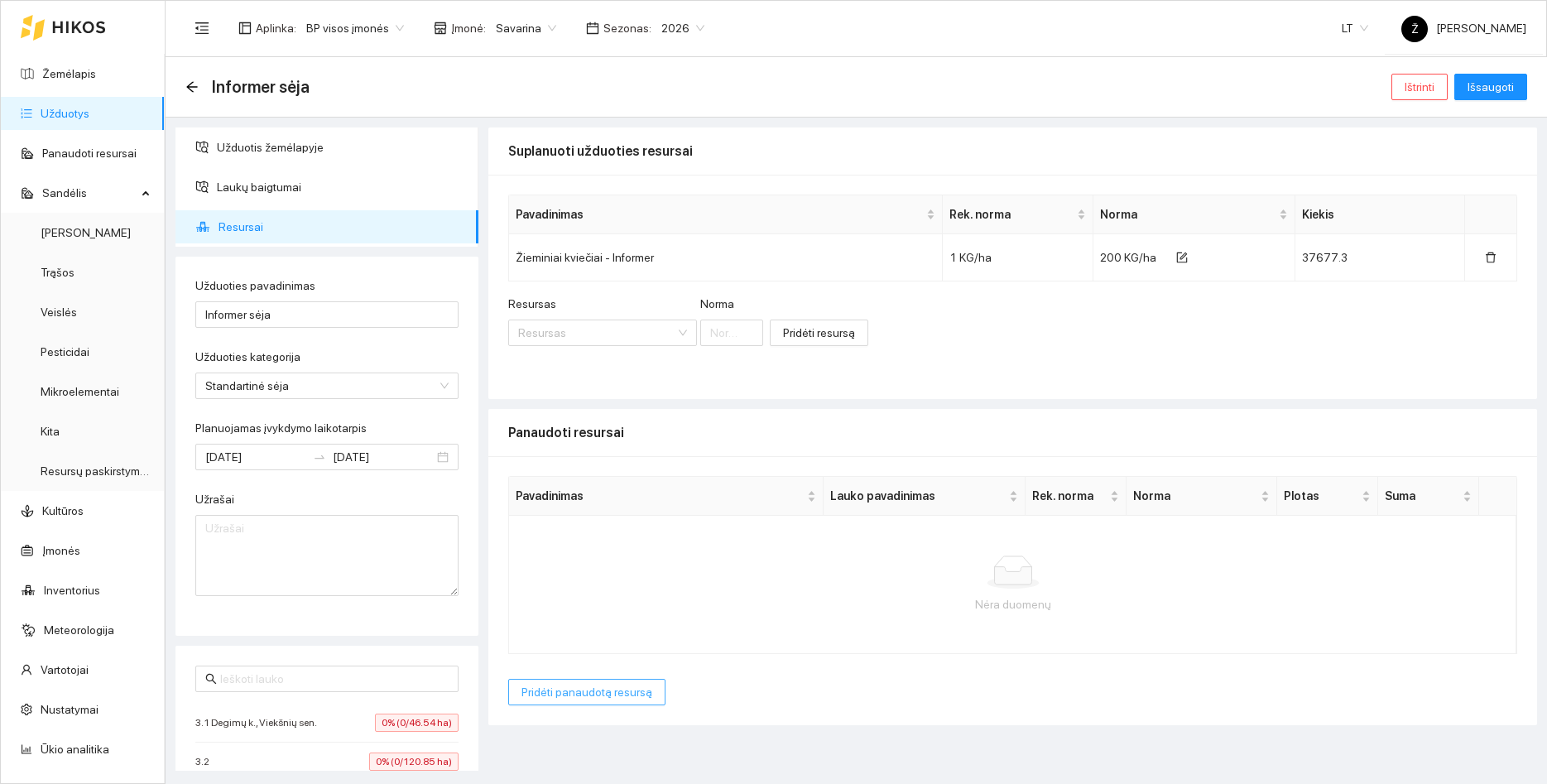
click at [587, 689] on span "Pridėti panaudotą resursą" at bounding box center [586, 692] width 131 height 18
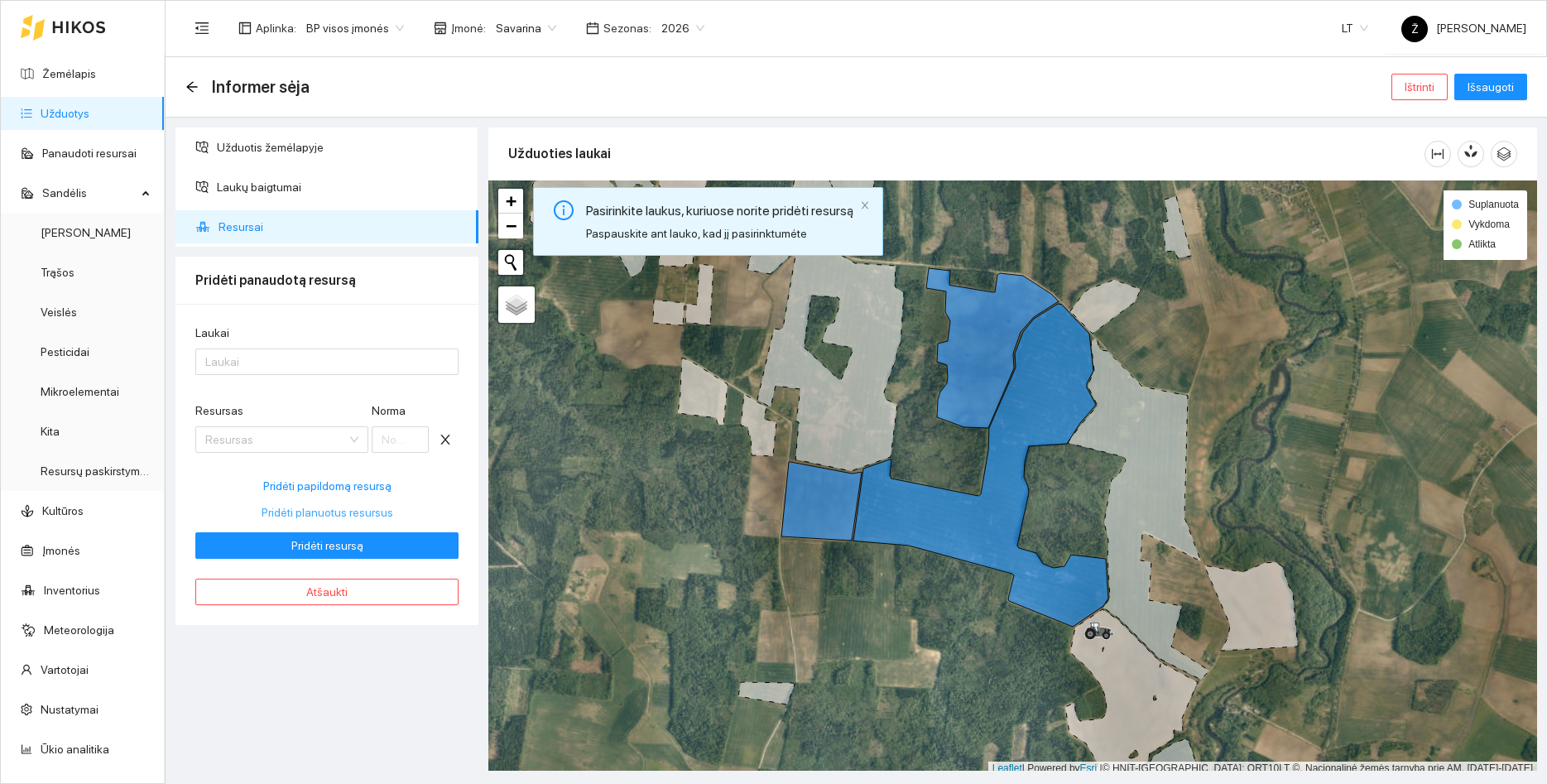
click at [306, 510] on span "Pridėti planuotus resursus" at bounding box center [328, 512] width 131 height 18
type input "200"
click at [306, 355] on div at bounding box center [319, 362] width 239 height 20
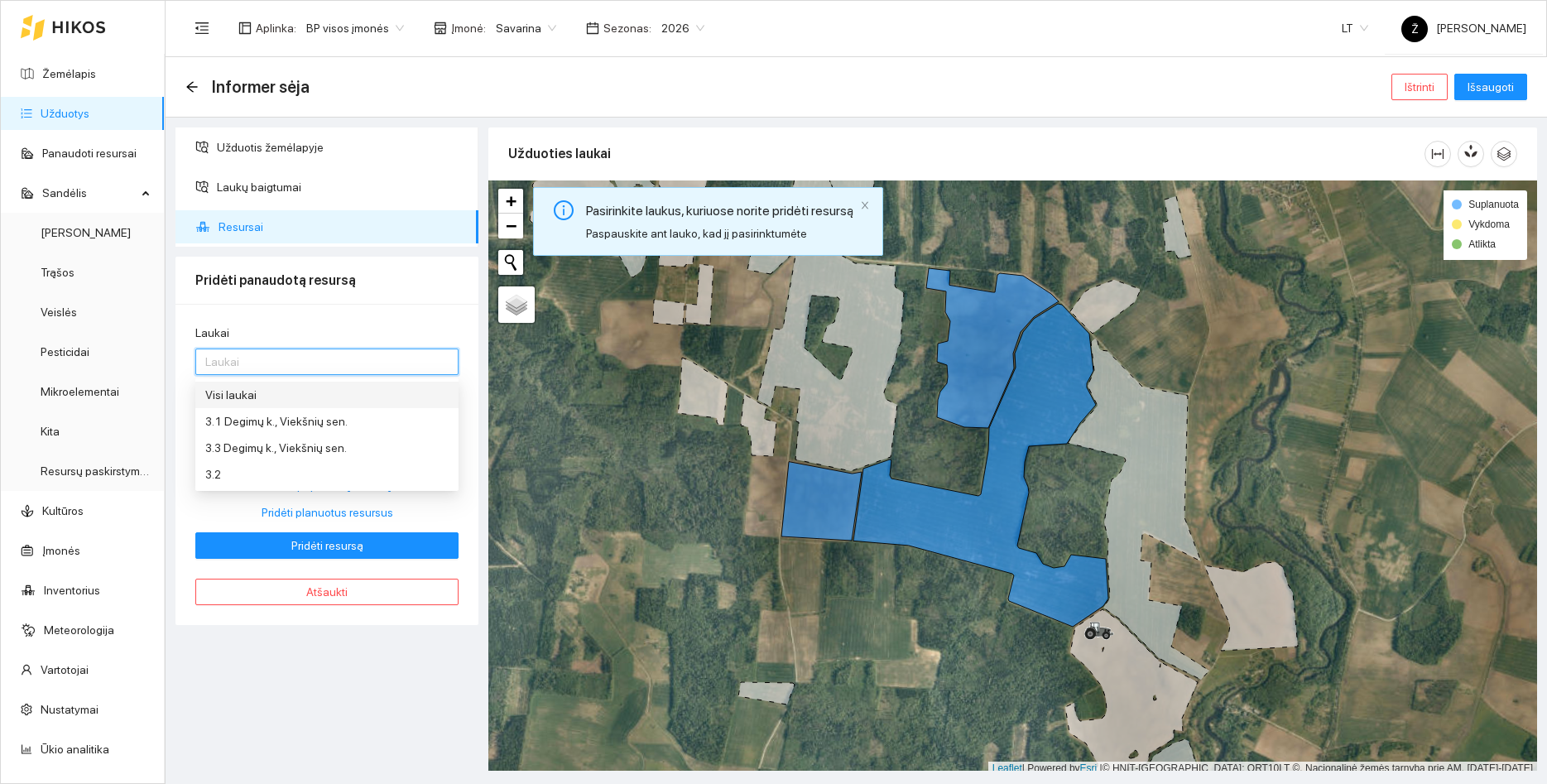
click at [298, 392] on div "Visi laukai" at bounding box center [327, 394] width 243 height 18
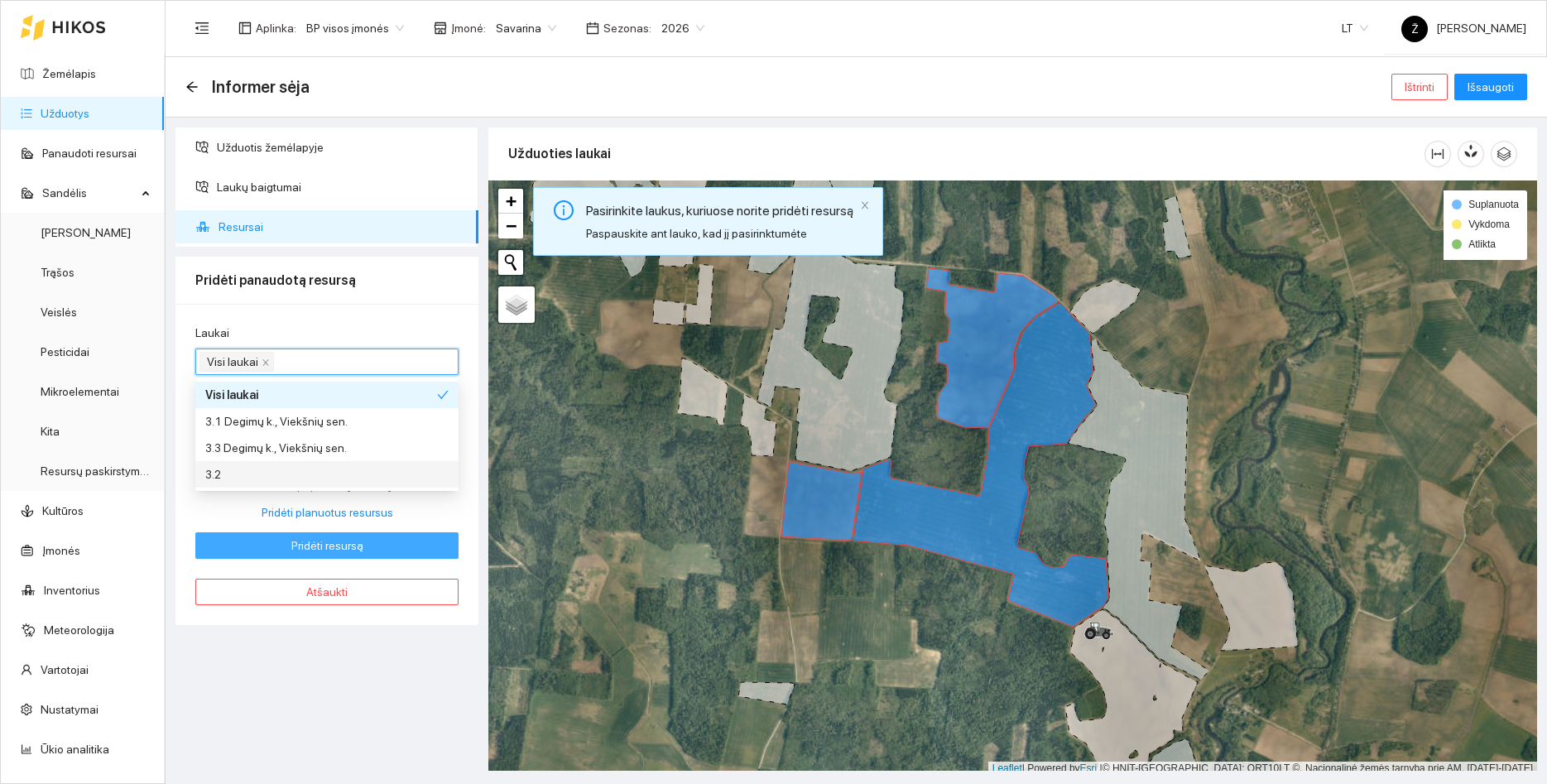
click at [321, 551] on span "Pridėti resursą" at bounding box center [328, 545] width 72 height 18
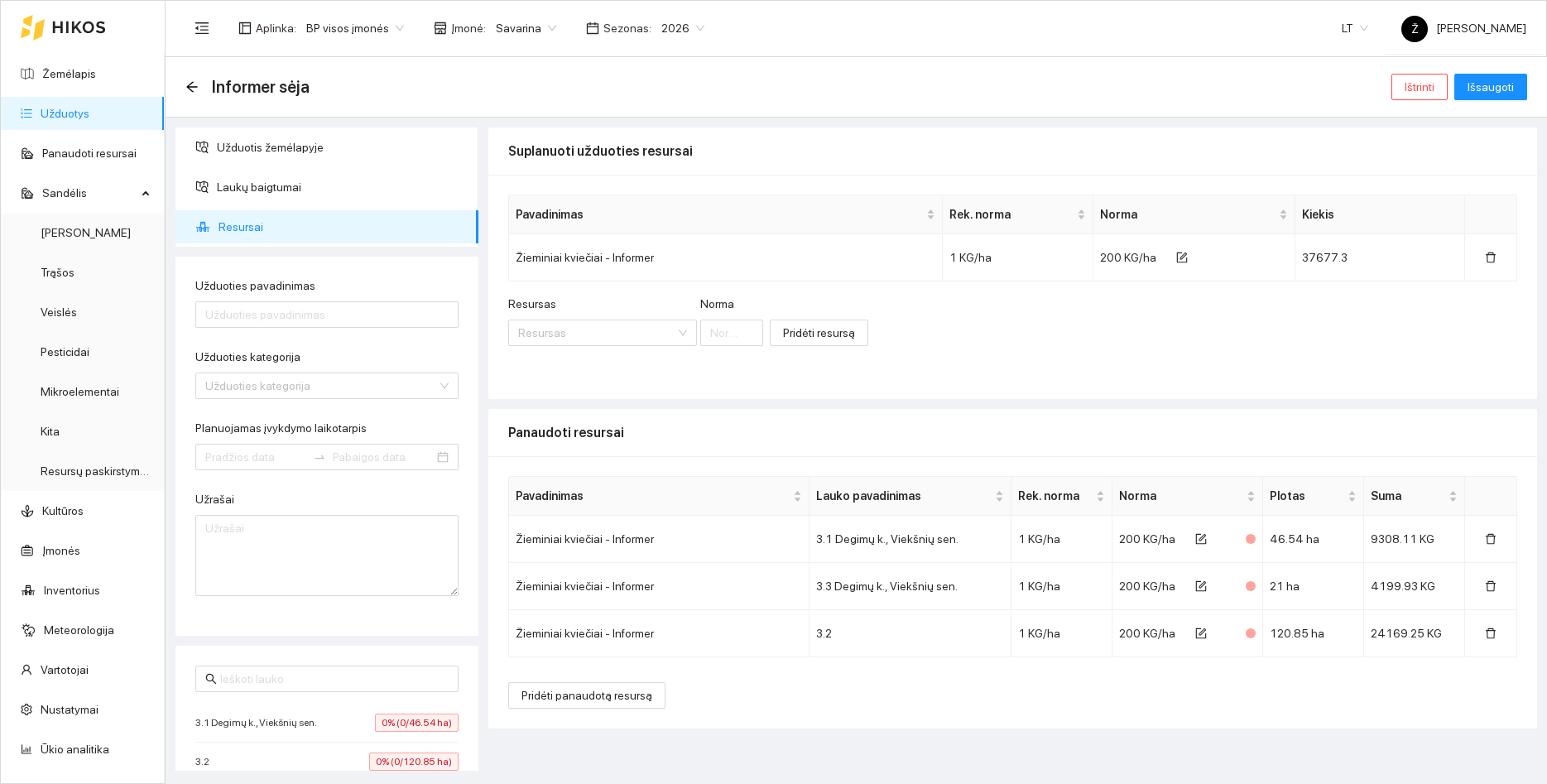
type input "Informer sėja"
type input "[DATE]"
click at [630, 707] on button "Pridėti panaudotą resursą" at bounding box center [587, 695] width 158 height 26
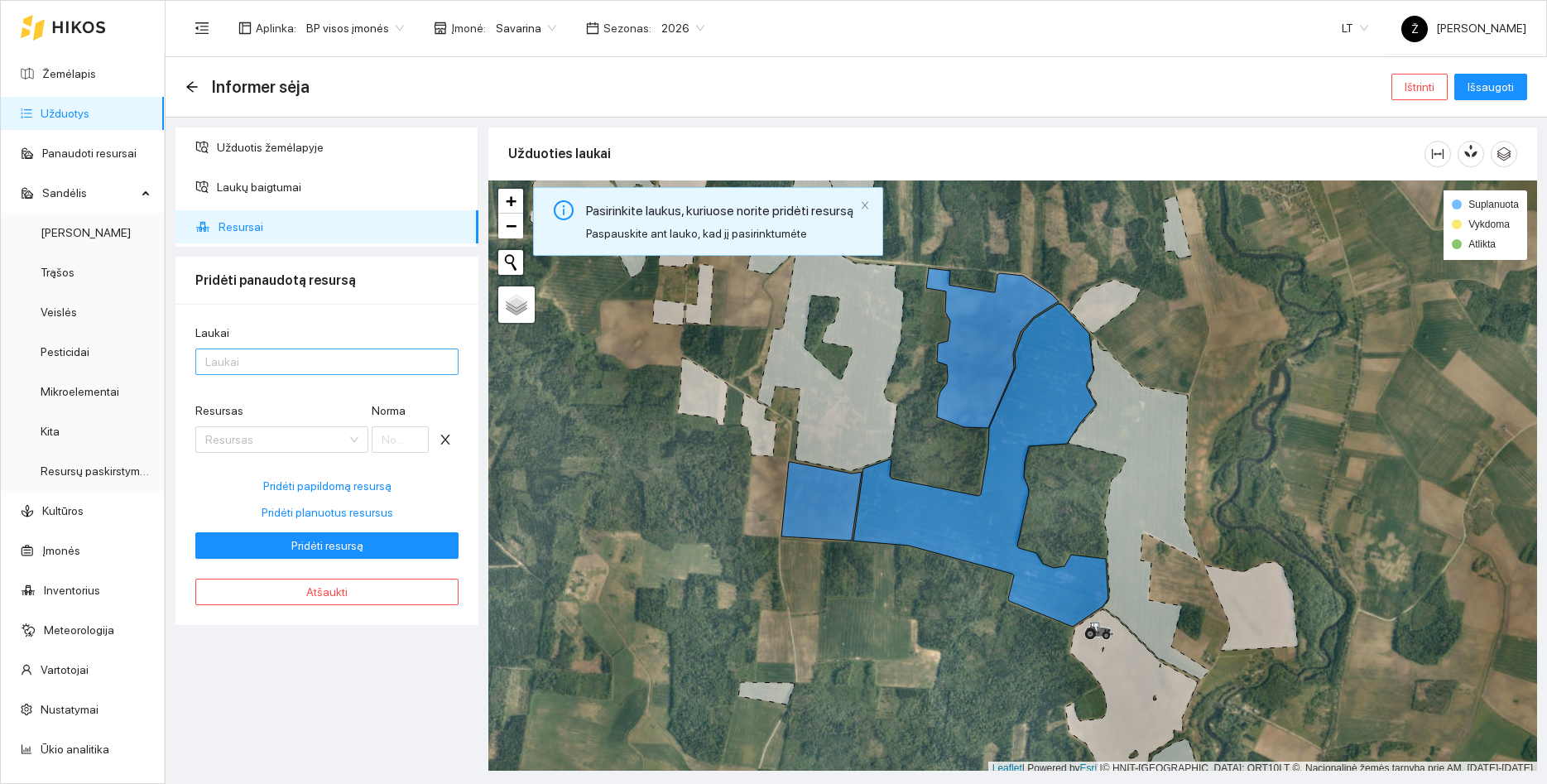
click at [244, 355] on div at bounding box center [319, 362] width 239 height 20
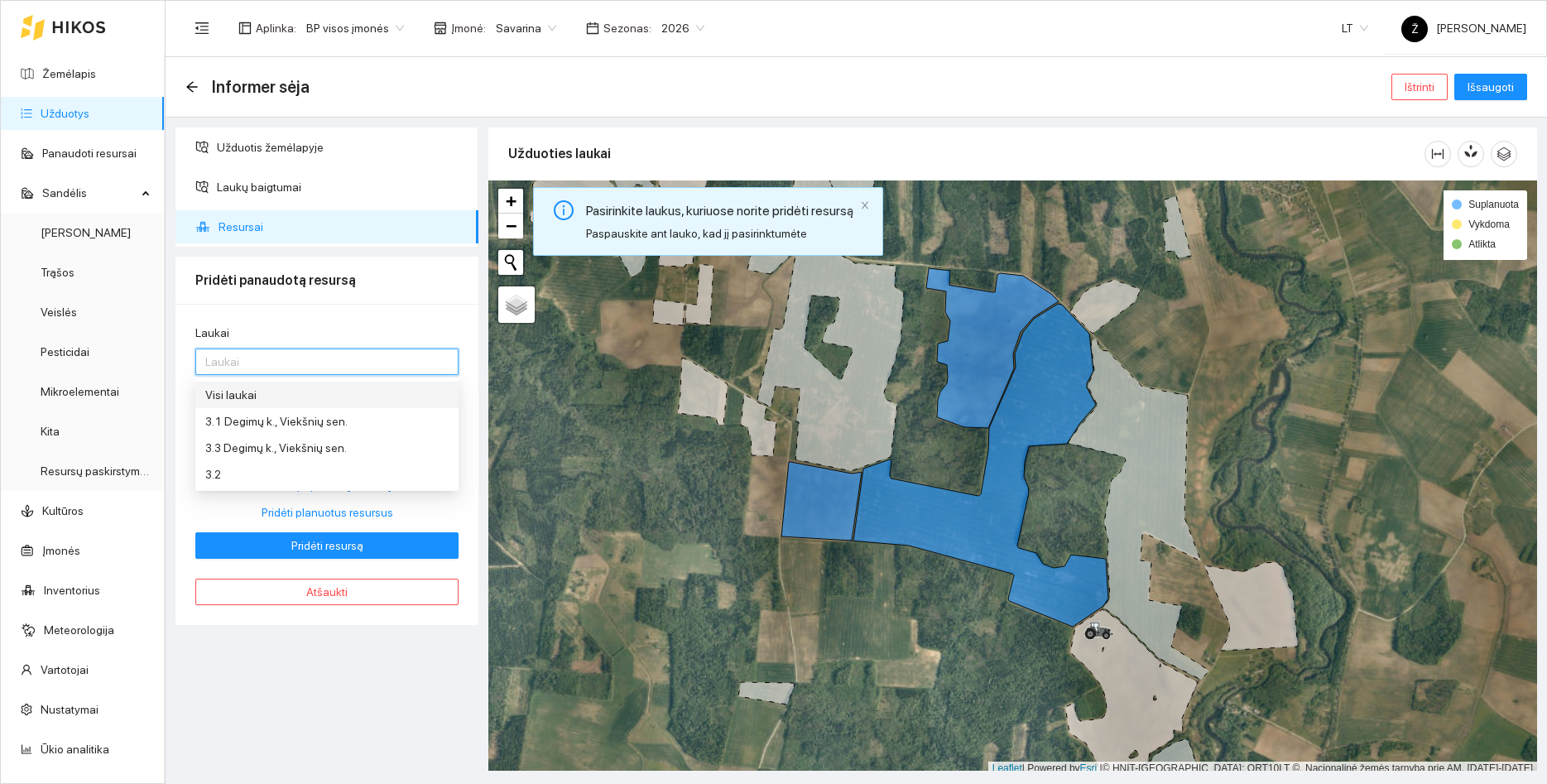
click at [245, 388] on div "Visi laukai" at bounding box center [327, 394] width 243 height 18
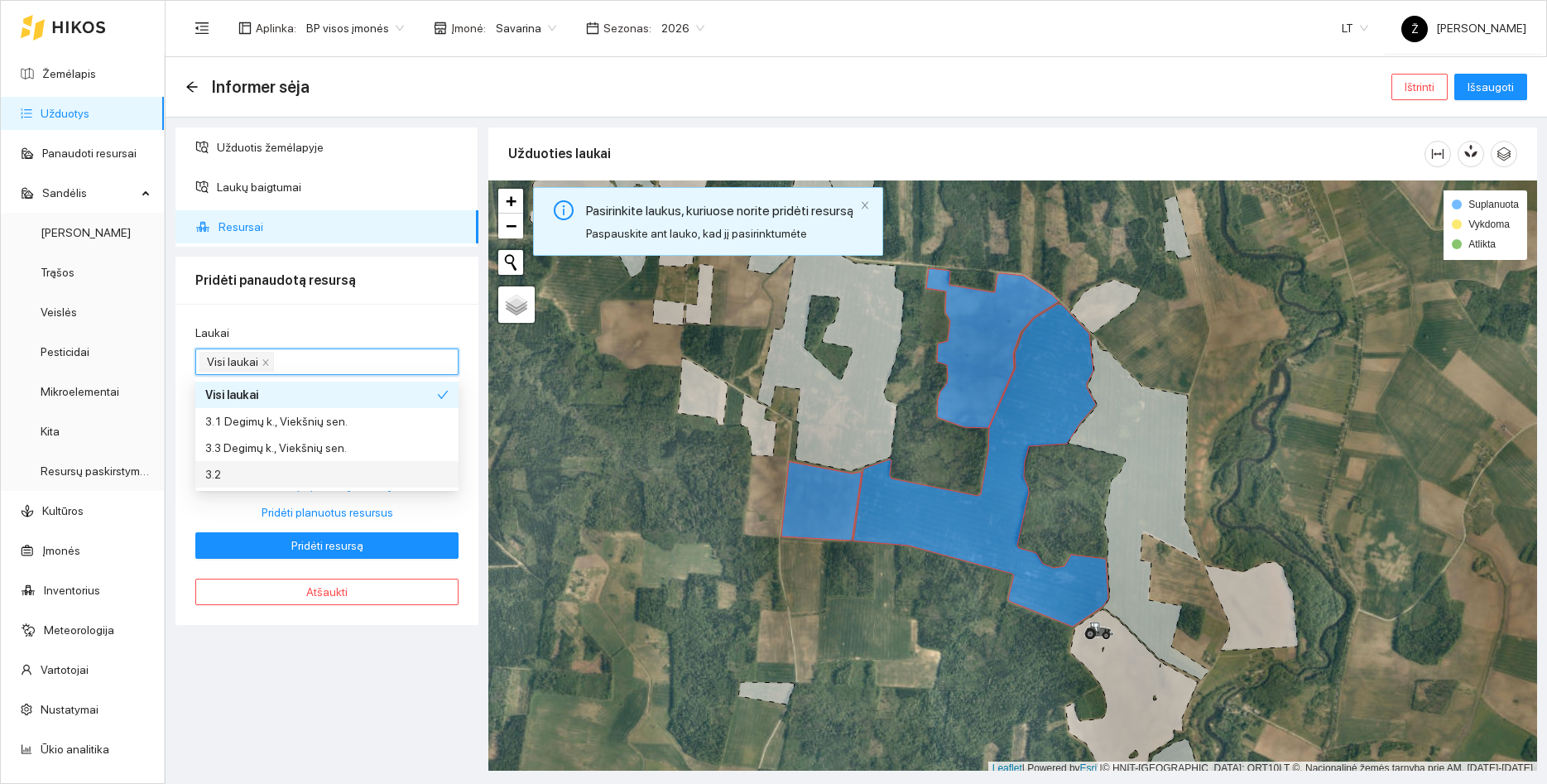
click at [236, 498] on button "Pridėti papildomą resursą" at bounding box center [327, 485] width 263 height 26
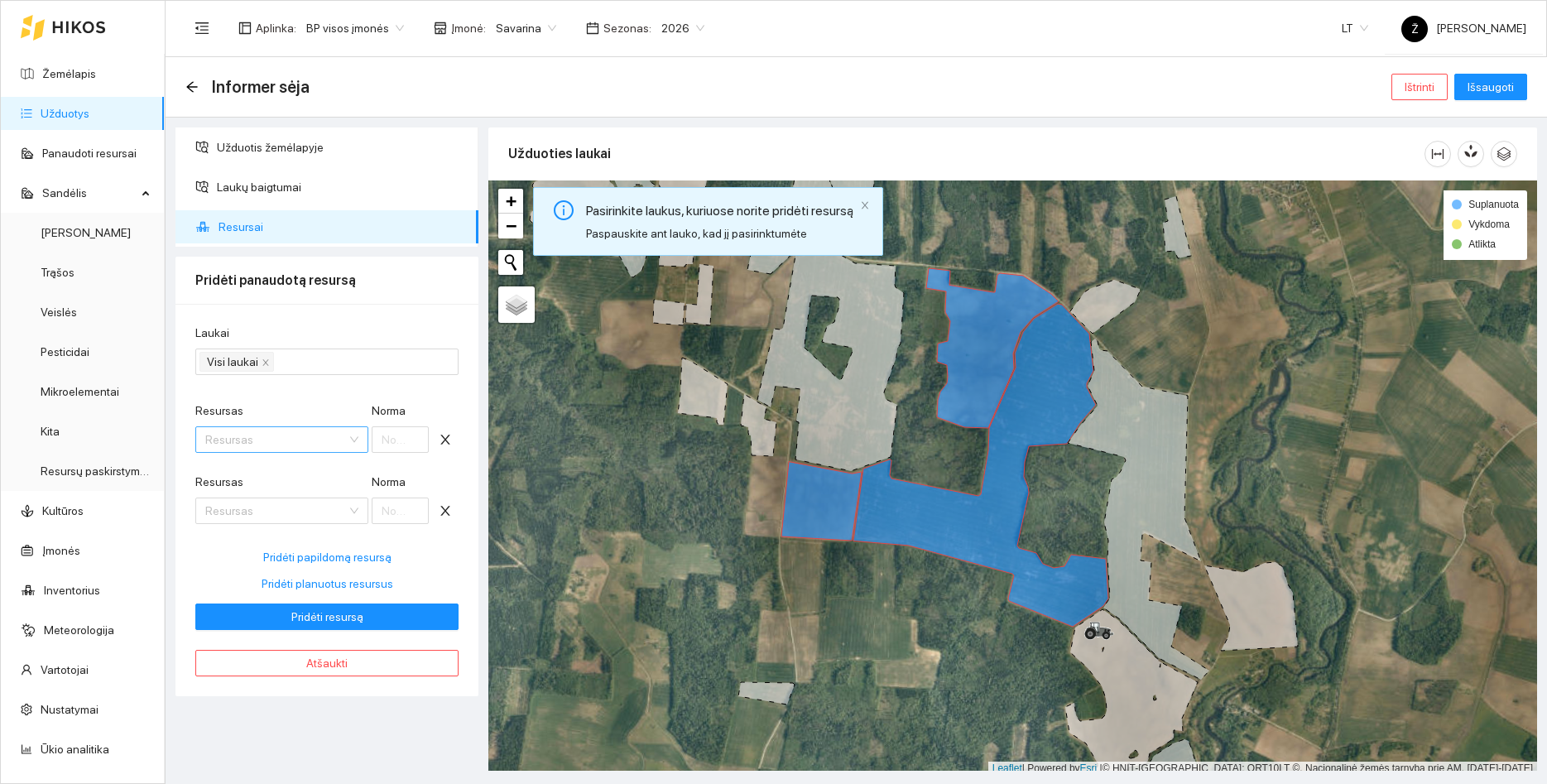
click at [290, 436] on input "Resursas" at bounding box center [276, 439] width 141 height 25
type input "elektra"
click at [284, 465] on div "Veislės / Žieminiai kviečiai / Elektra" at bounding box center [288, 473] width 167 height 18
drag, startPoint x: 387, startPoint y: 443, endPoint x: 303, endPoint y: 407, distance: 91.4
click at [372, 428] on input "1" at bounding box center [401, 439] width 58 height 26
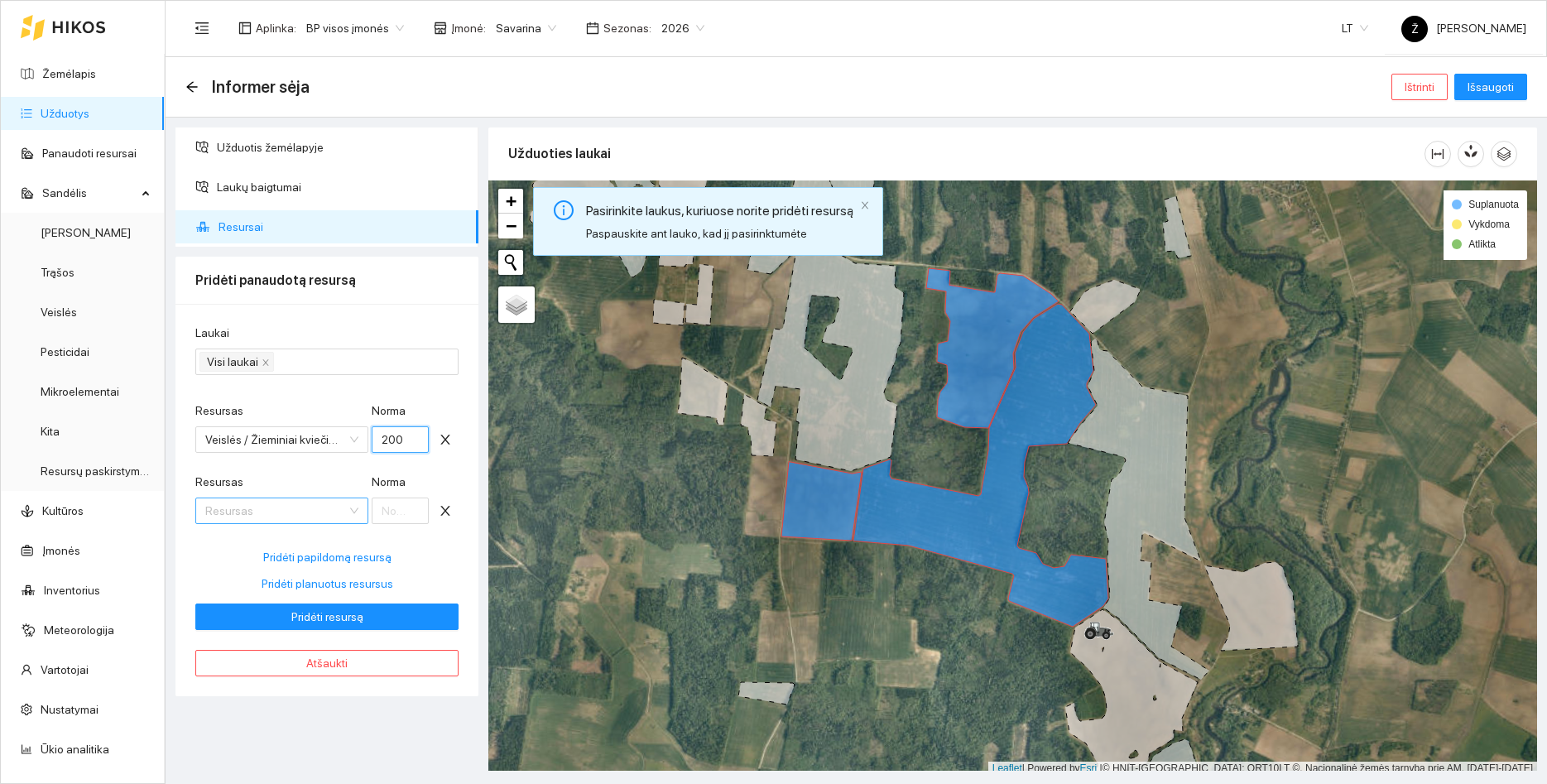
type input "200"
click at [270, 505] on input "Resursas" at bounding box center [276, 511] width 141 height 25
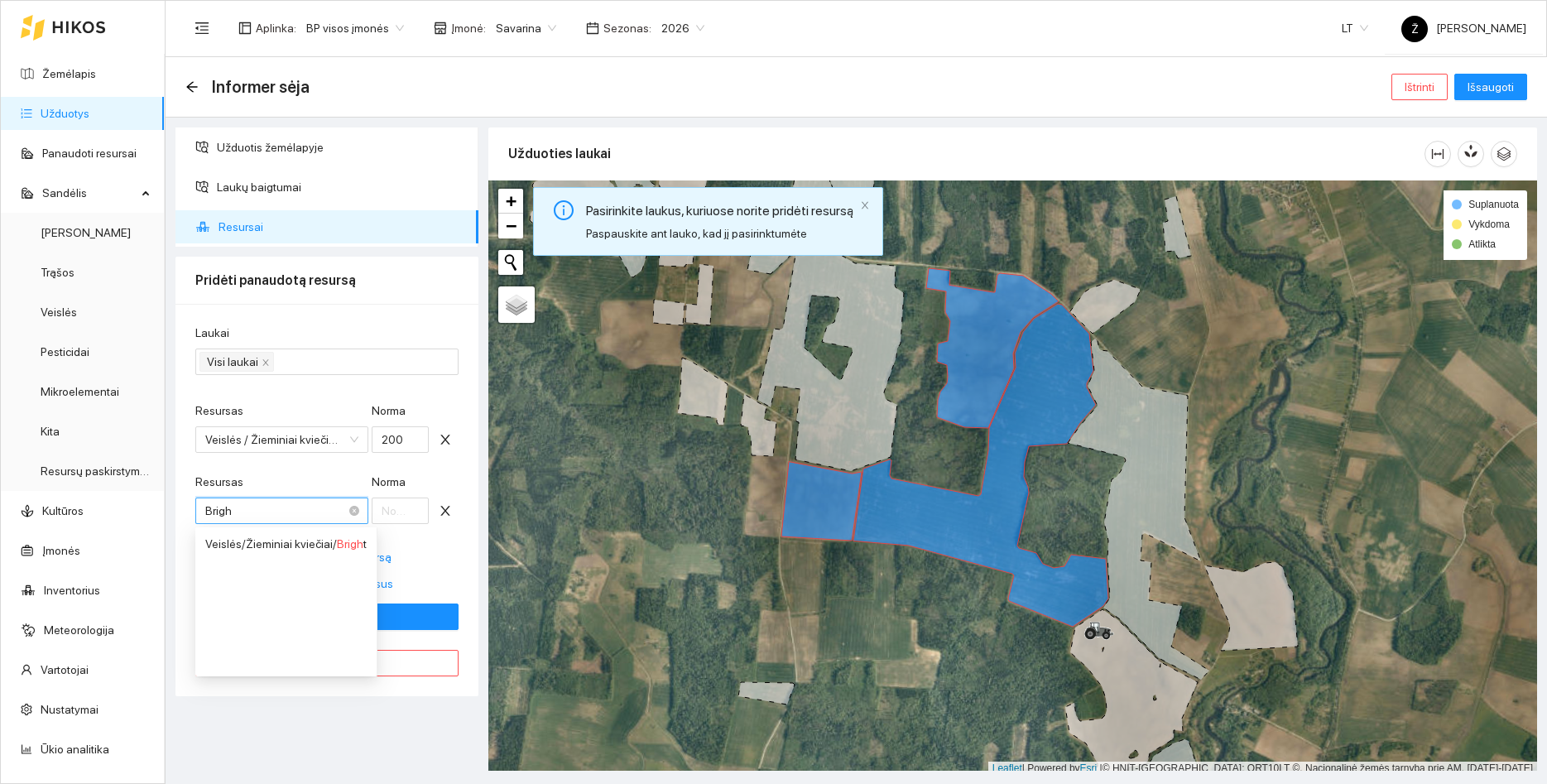
type input "Bright"
click at [283, 536] on div "Veislės / Žieminiai kviečiai / Bright" at bounding box center [285, 544] width 161 height 18
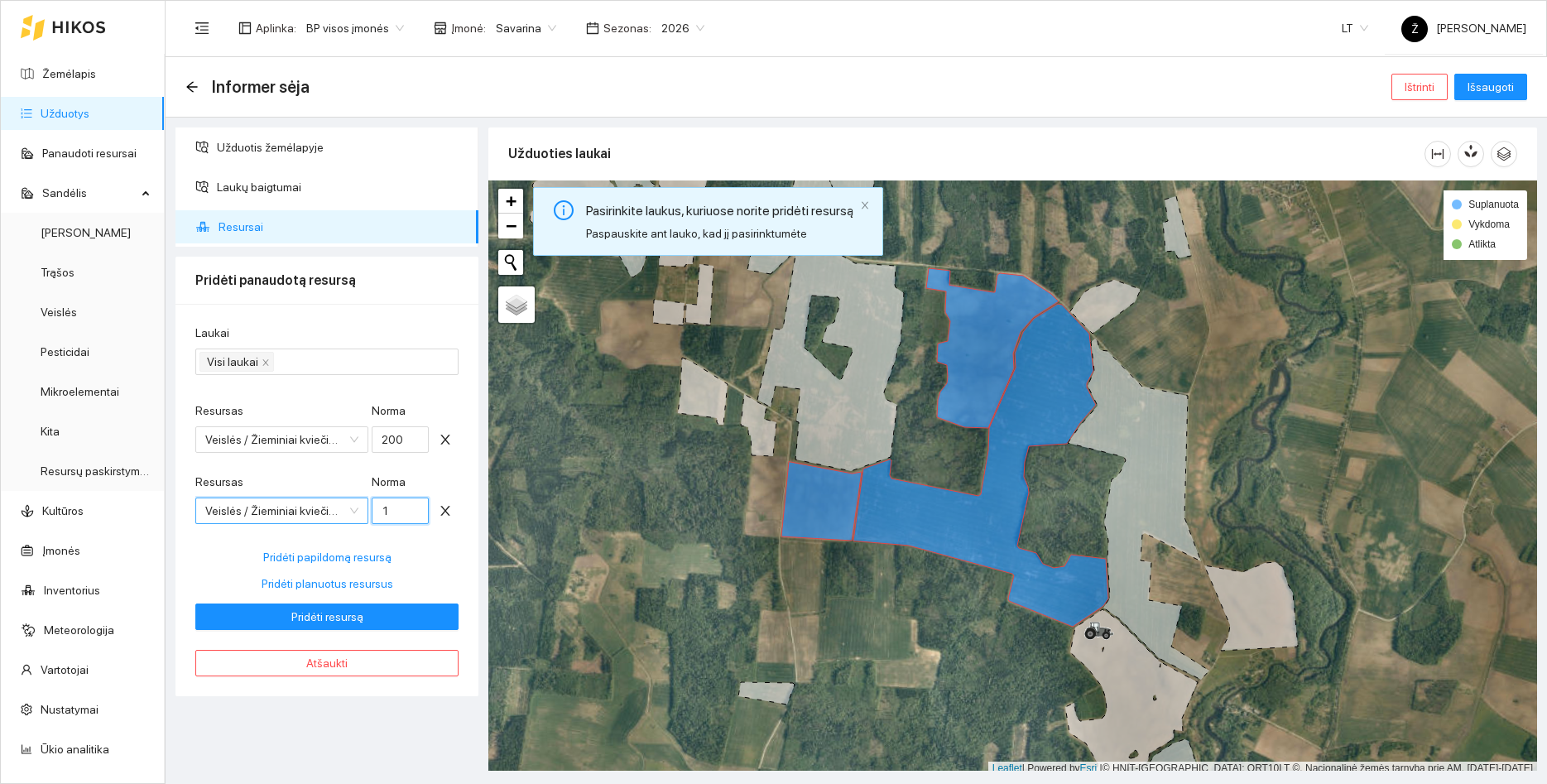
drag, startPoint x: 385, startPoint y: 512, endPoint x: 357, endPoint y: 509, distance: 28.2
click at [372, 509] on input "1" at bounding box center [401, 510] width 58 height 26
type input "200"
click at [330, 618] on span "Pridėti resursą" at bounding box center [328, 617] width 72 height 18
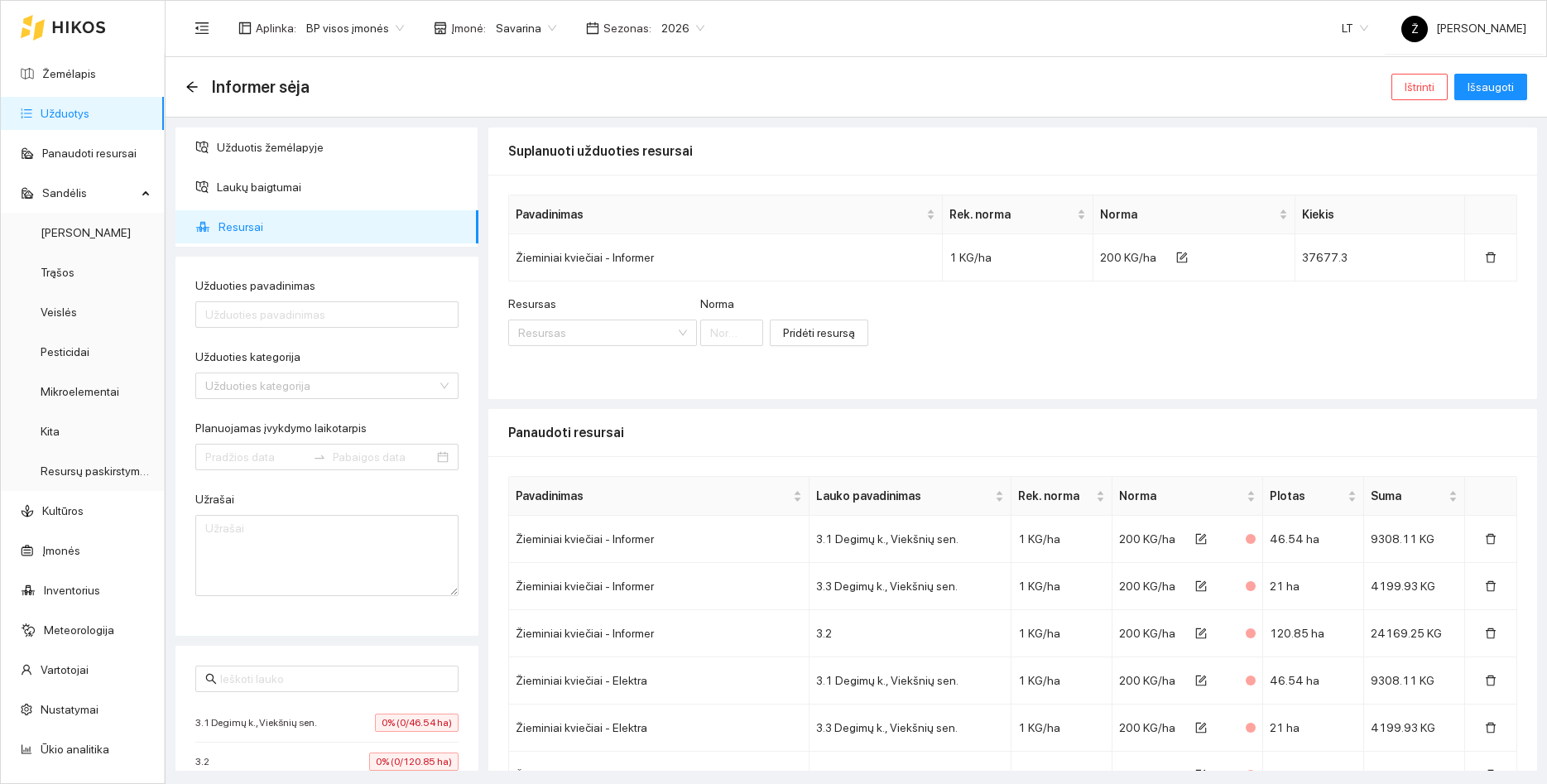
type input "Informer sėja"
type input "[DATE]"
click at [268, 201] on span "Laukų baigtumai" at bounding box center [341, 186] width 249 height 33
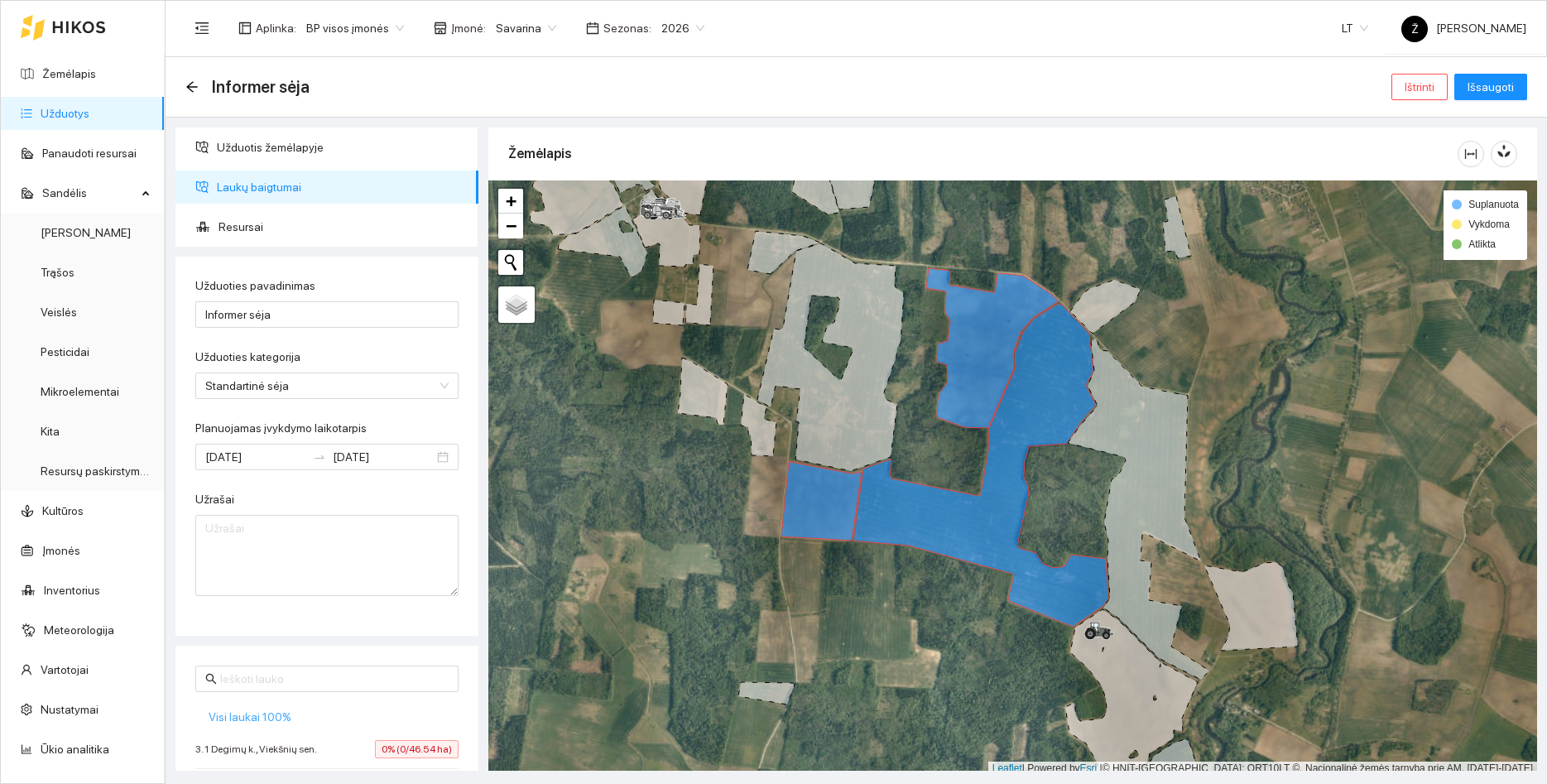
click at [269, 716] on span "Visi laukai 100%" at bounding box center [250, 716] width 83 height 18
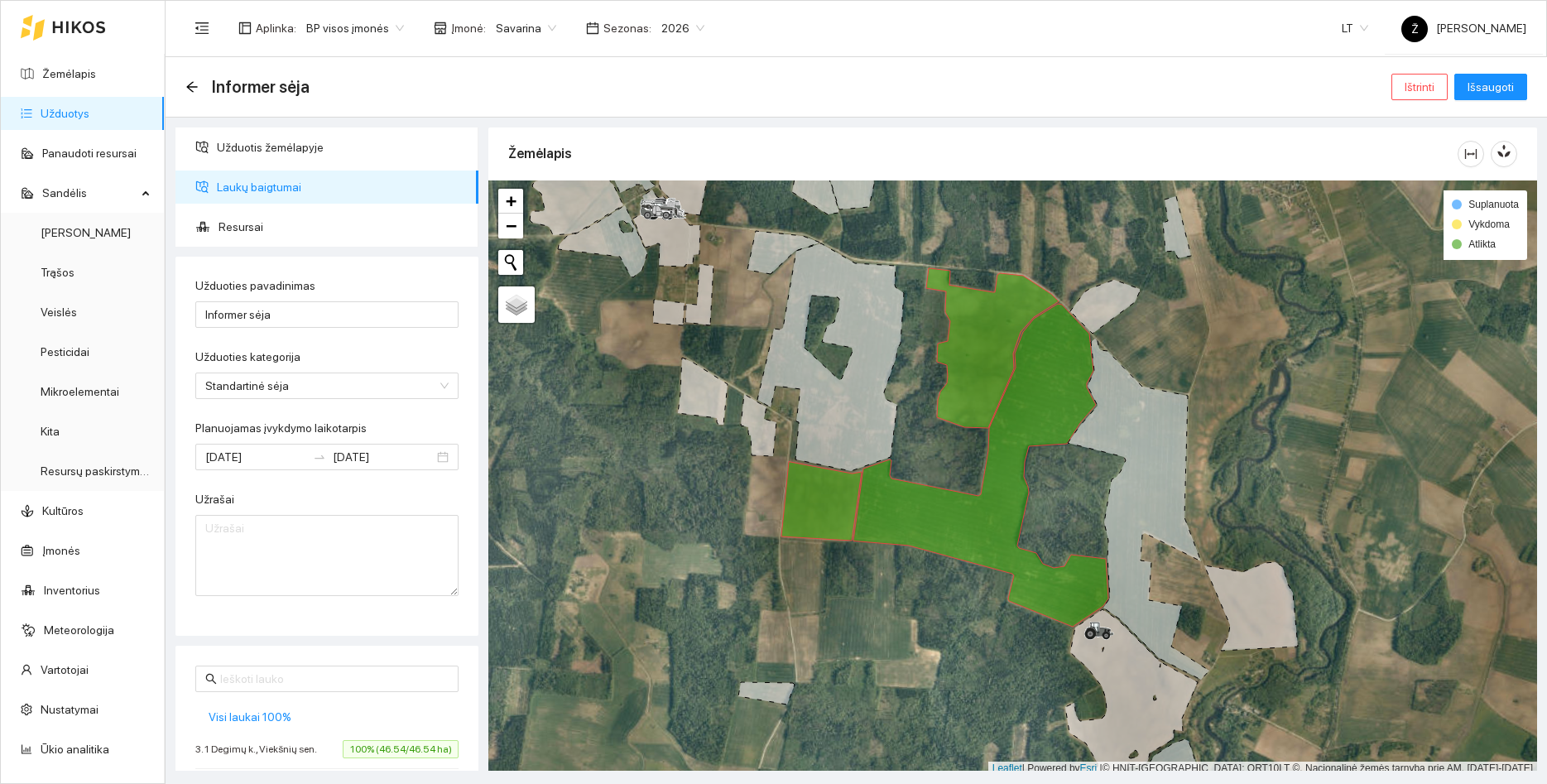
click at [1527, 90] on div "Informer sėja Ištrinti Išsaugoti" at bounding box center [856, 86] width 1382 height 60
click at [1512, 85] on span "Išsaugoti" at bounding box center [1490, 86] width 46 height 18
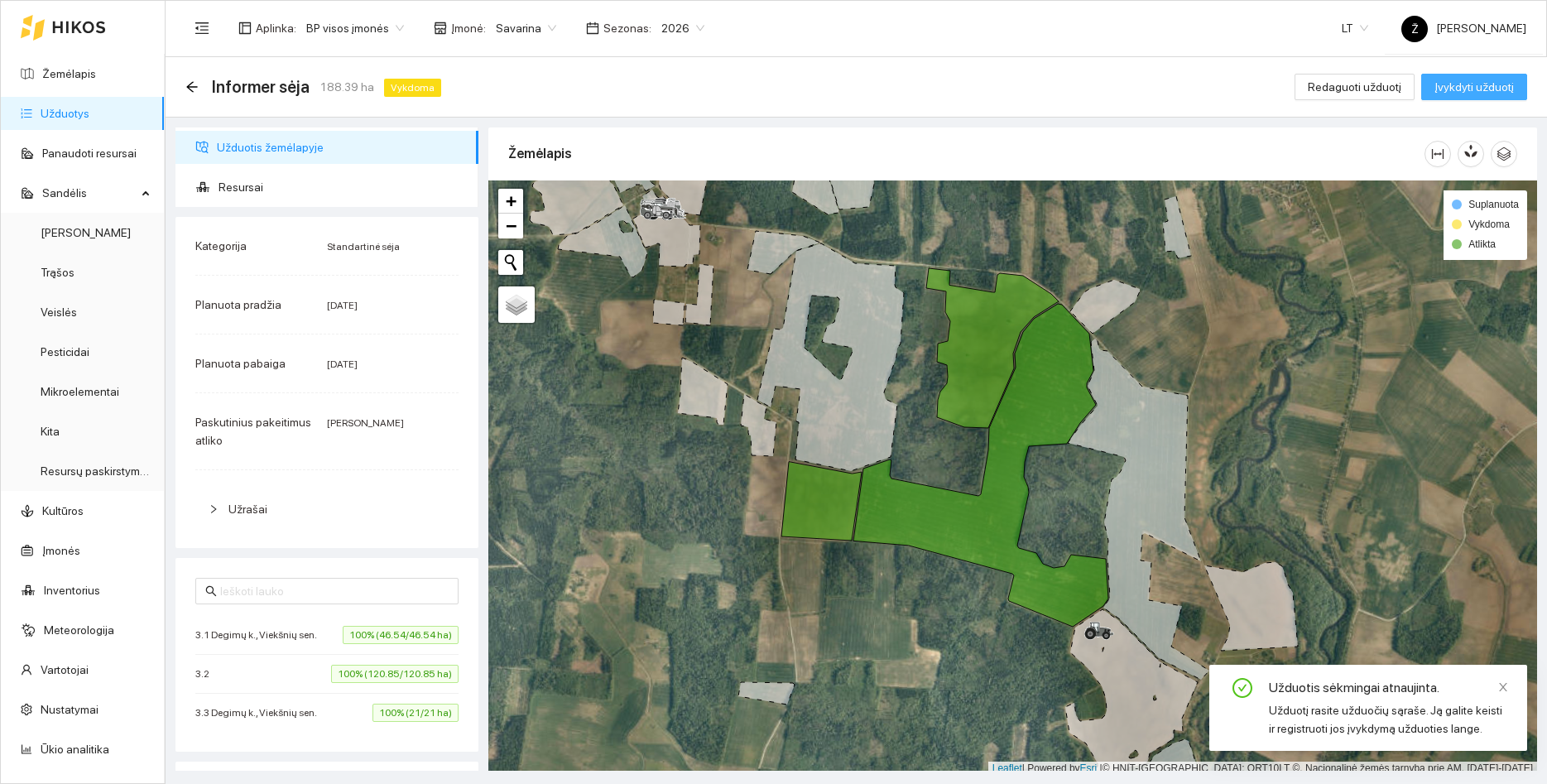
click at [1463, 77] on span "Įvykdyti užduotį" at bounding box center [1474, 86] width 79 height 18
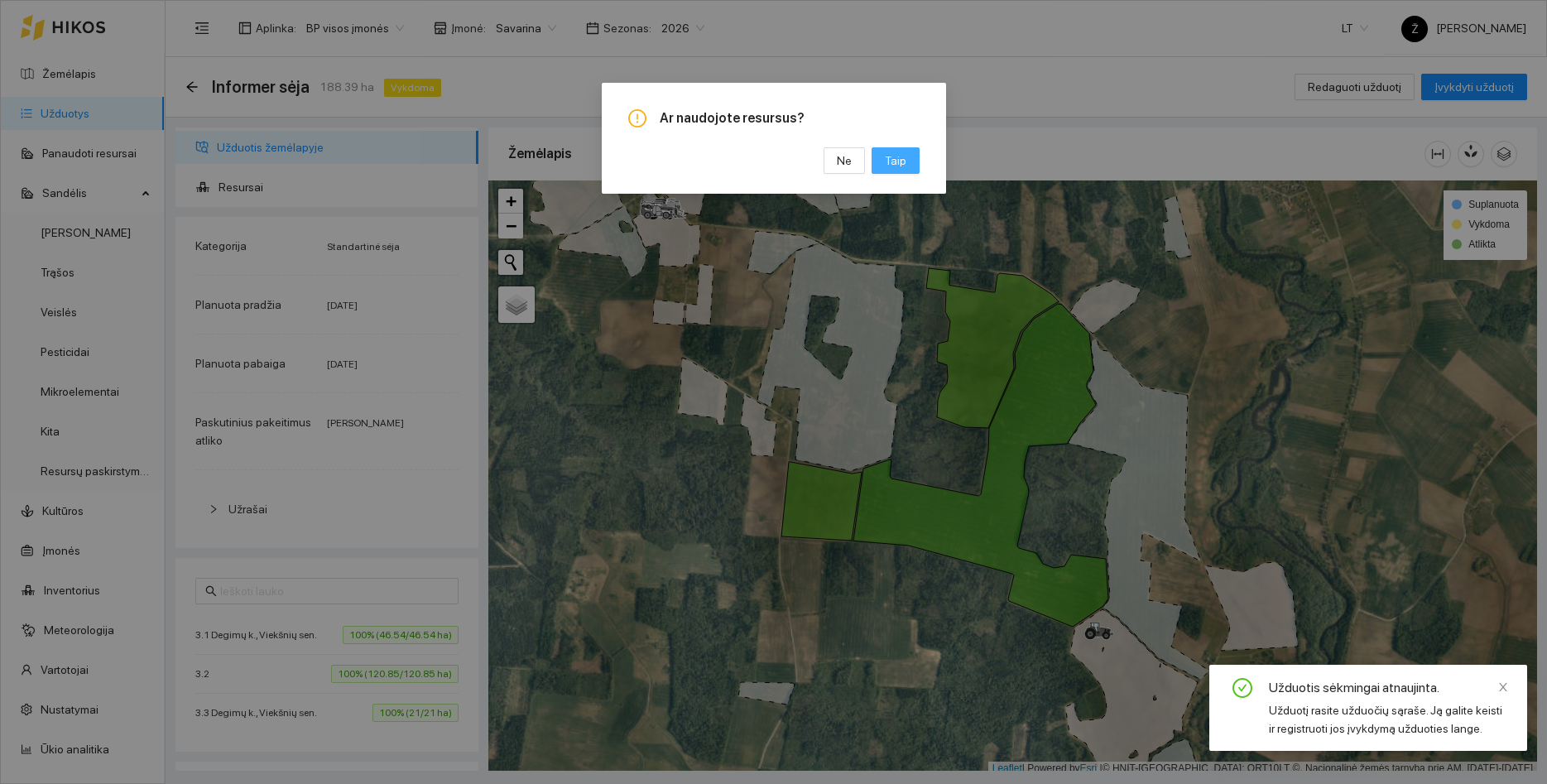
click at [898, 158] on span "Taip" at bounding box center [896, 160] width 22 height 18
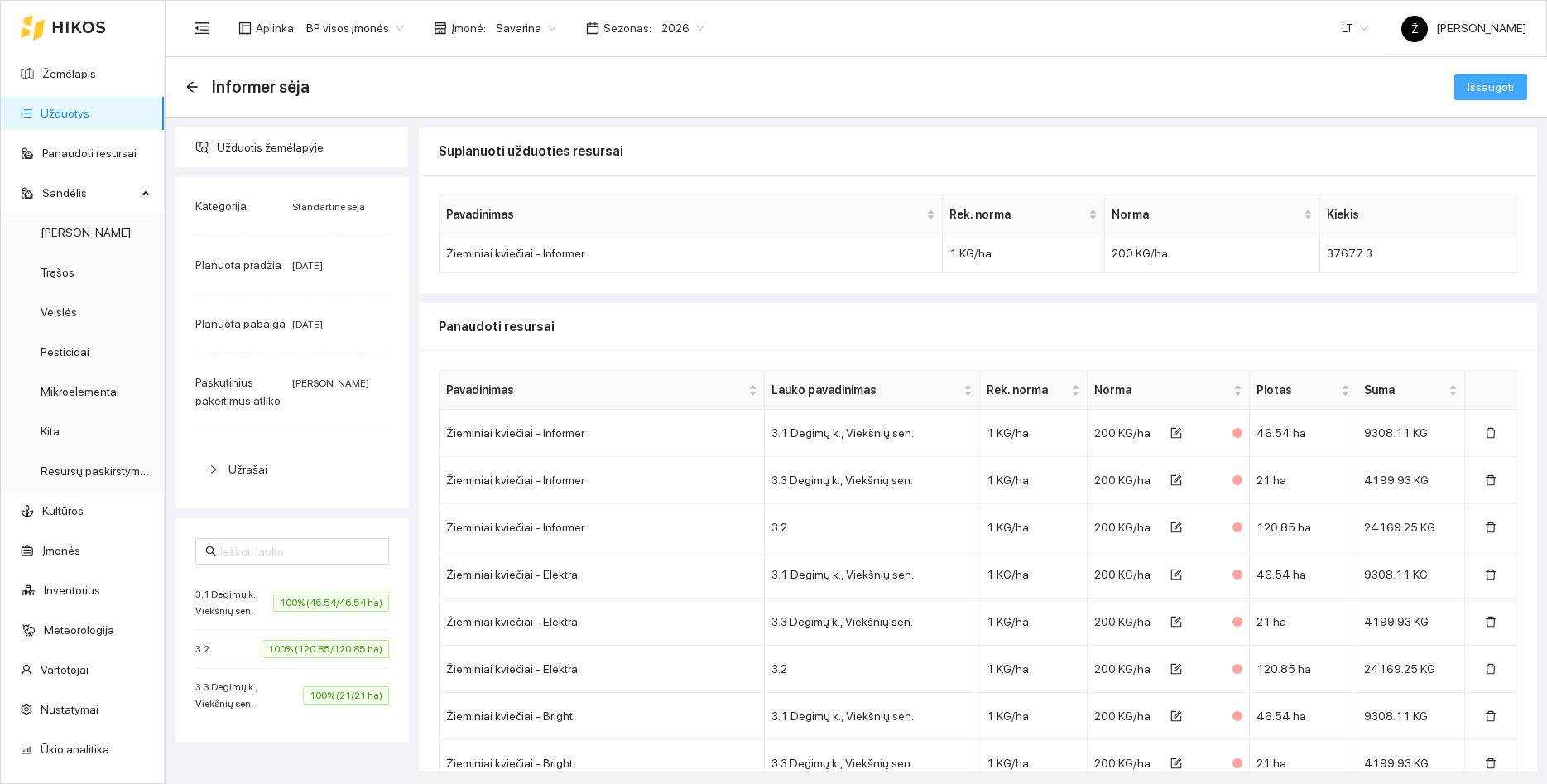
click at [1498, 92] on span "Išsaugoti" at bounding box center [1490, 86] width 46 height 18
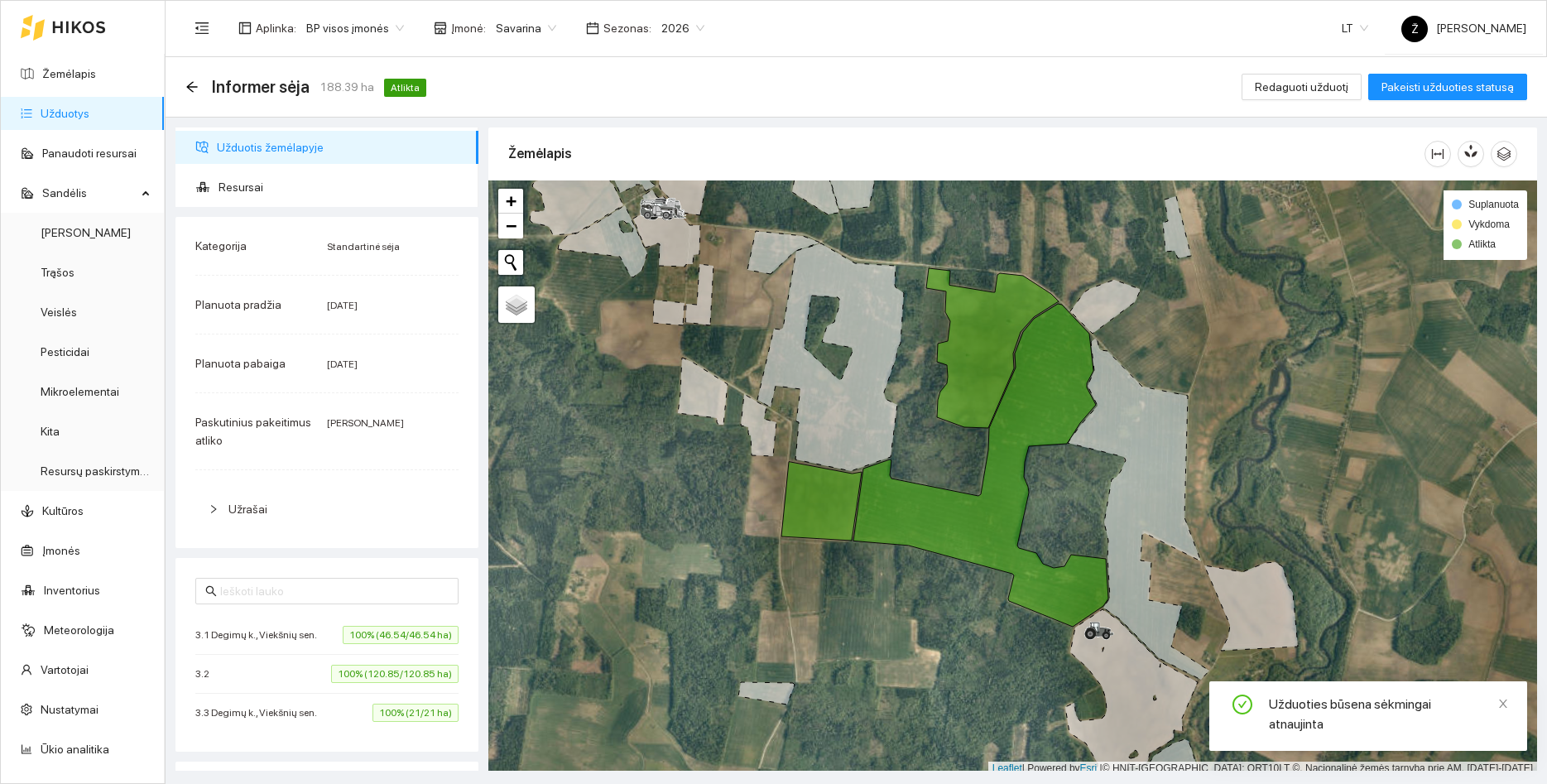
click at [77, 117] on link "Užduotys" at bounding box center [65, 113] width 49 height 14
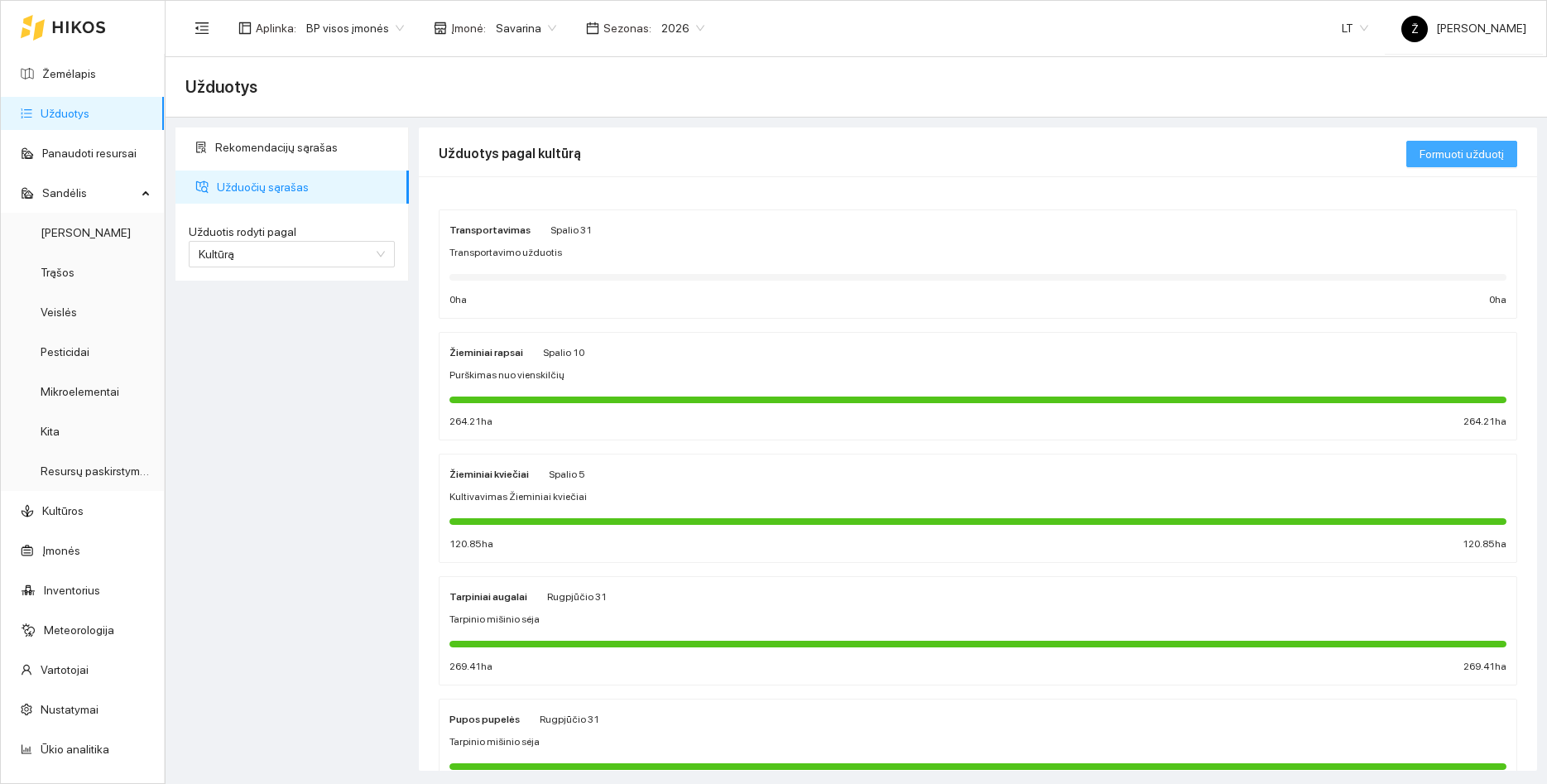
click at [1468, 159] on span "Formuoti užduotį" at bounding box center [1462, 154] width 85 height 18
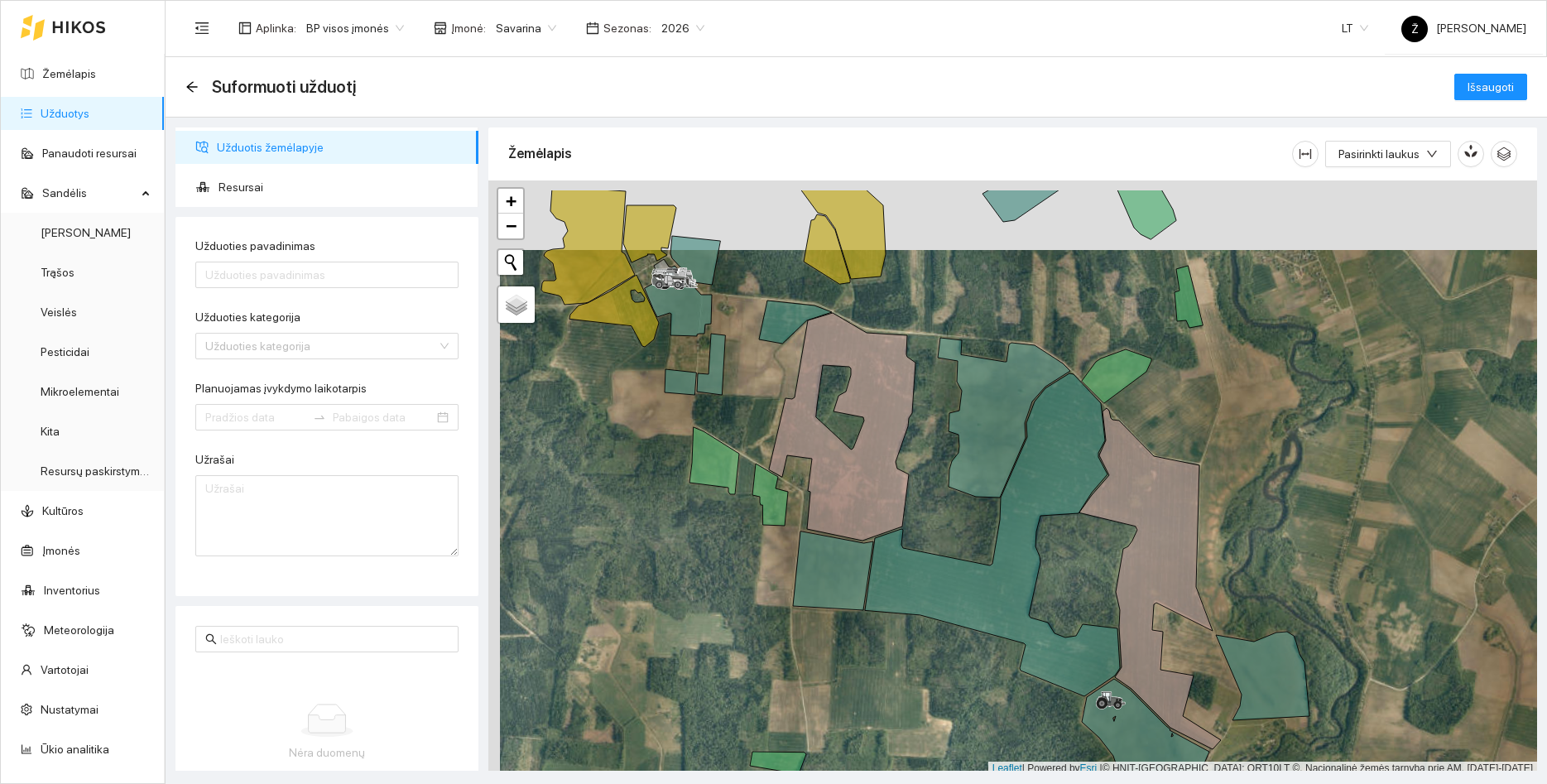
drag, startPoint x: 752, startPoint y: 325, endPoint x: 764, endPoint y: 395, distance: 71.0
click at [764, 395] on div at bounding box center [1012, 477] width 1049 height 595
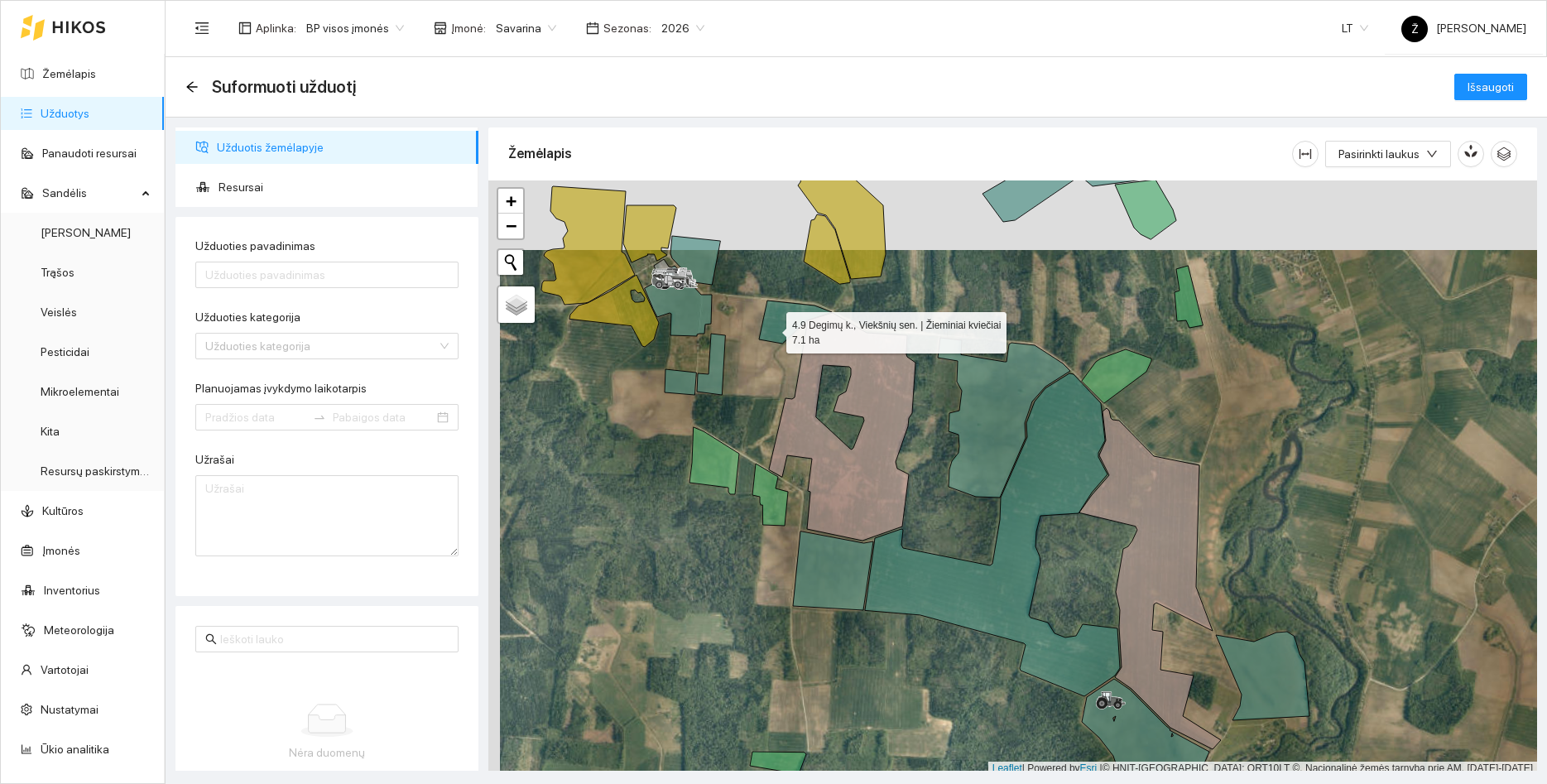
click at [769, 324] on icon at bounding box center [795, 322] width 73 height 43
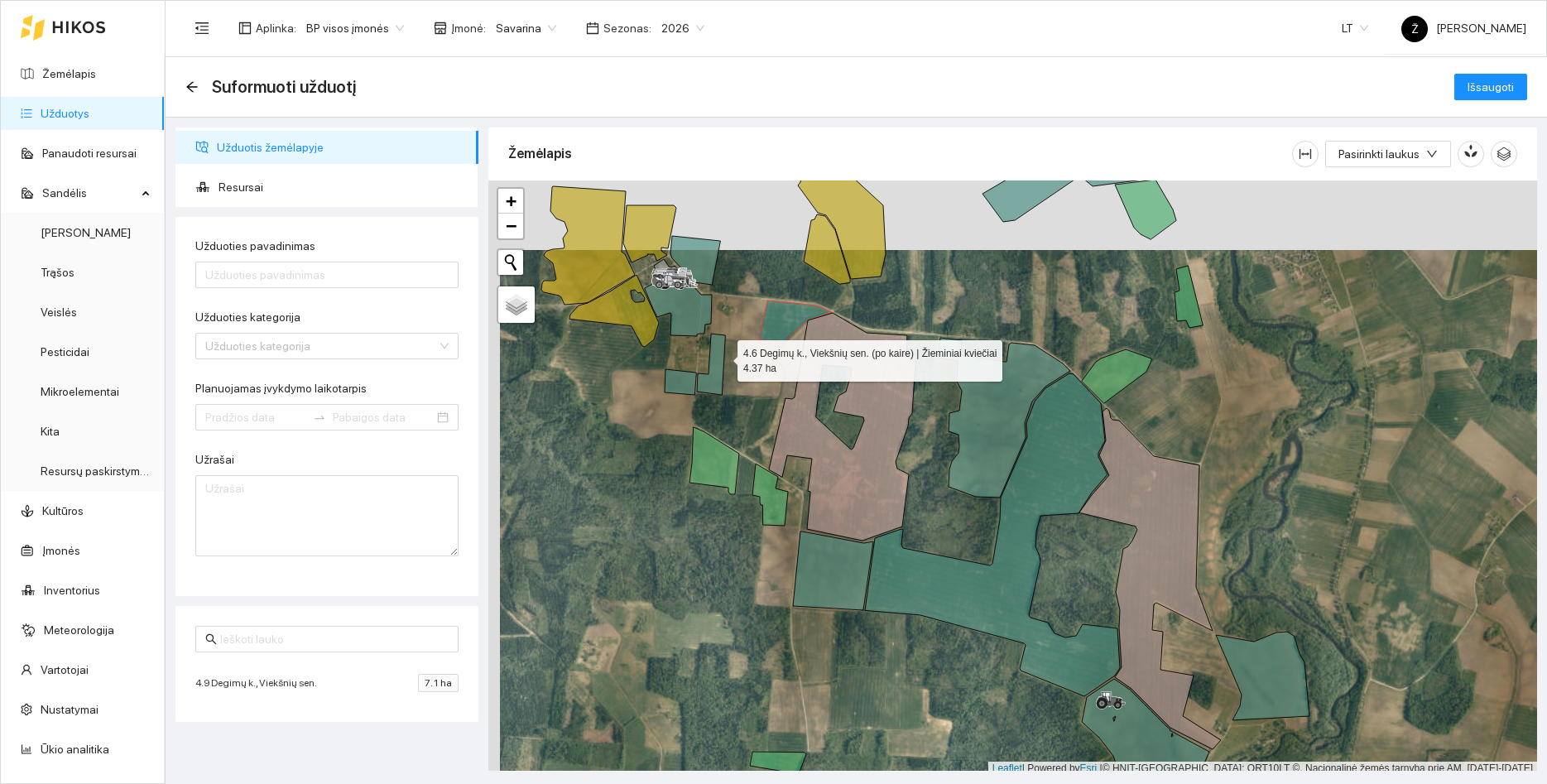
drag, startPoint x: 723, startPoint y: 356, endPoint x: 712, endPoint y: 365, distance: 14.2
click at [722, 356] on icon at bounding box center [710, 365] width 28 height 61
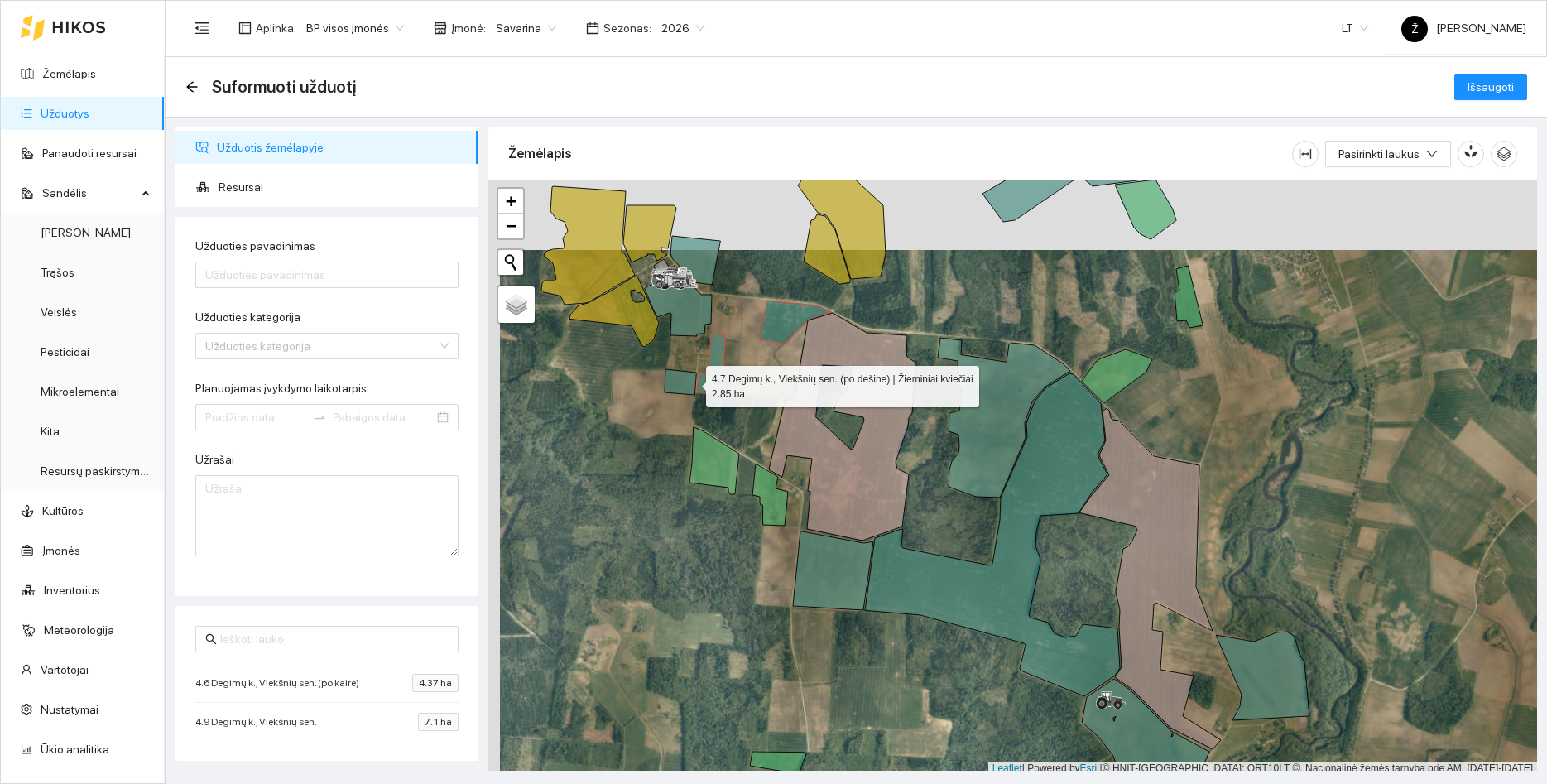
click at [683, 385] on icon at bounding box center [680, 382] width 32 height 26
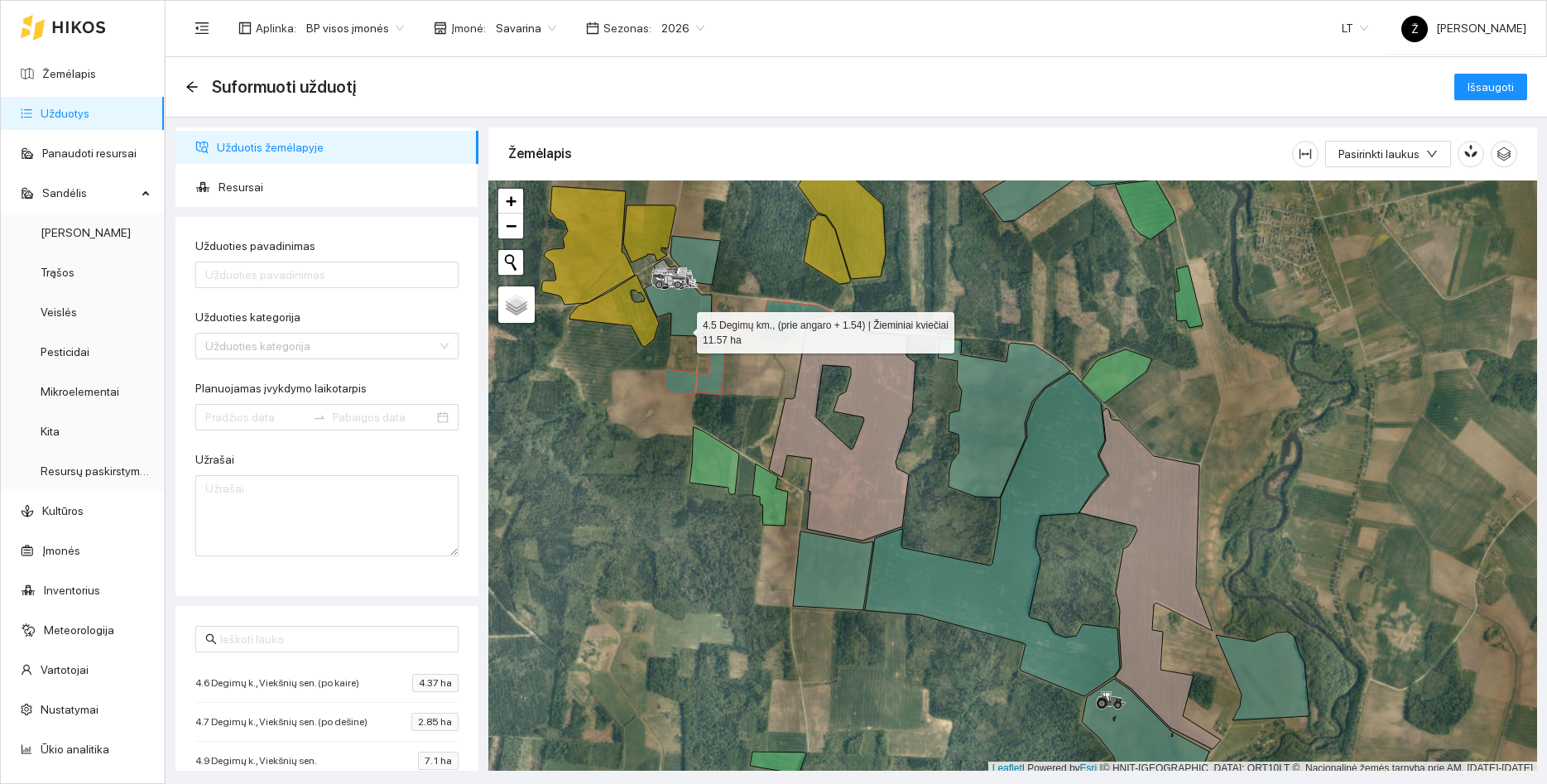
click at [683, 329] on icon at bounding box center [678, 301] width 67 height 70
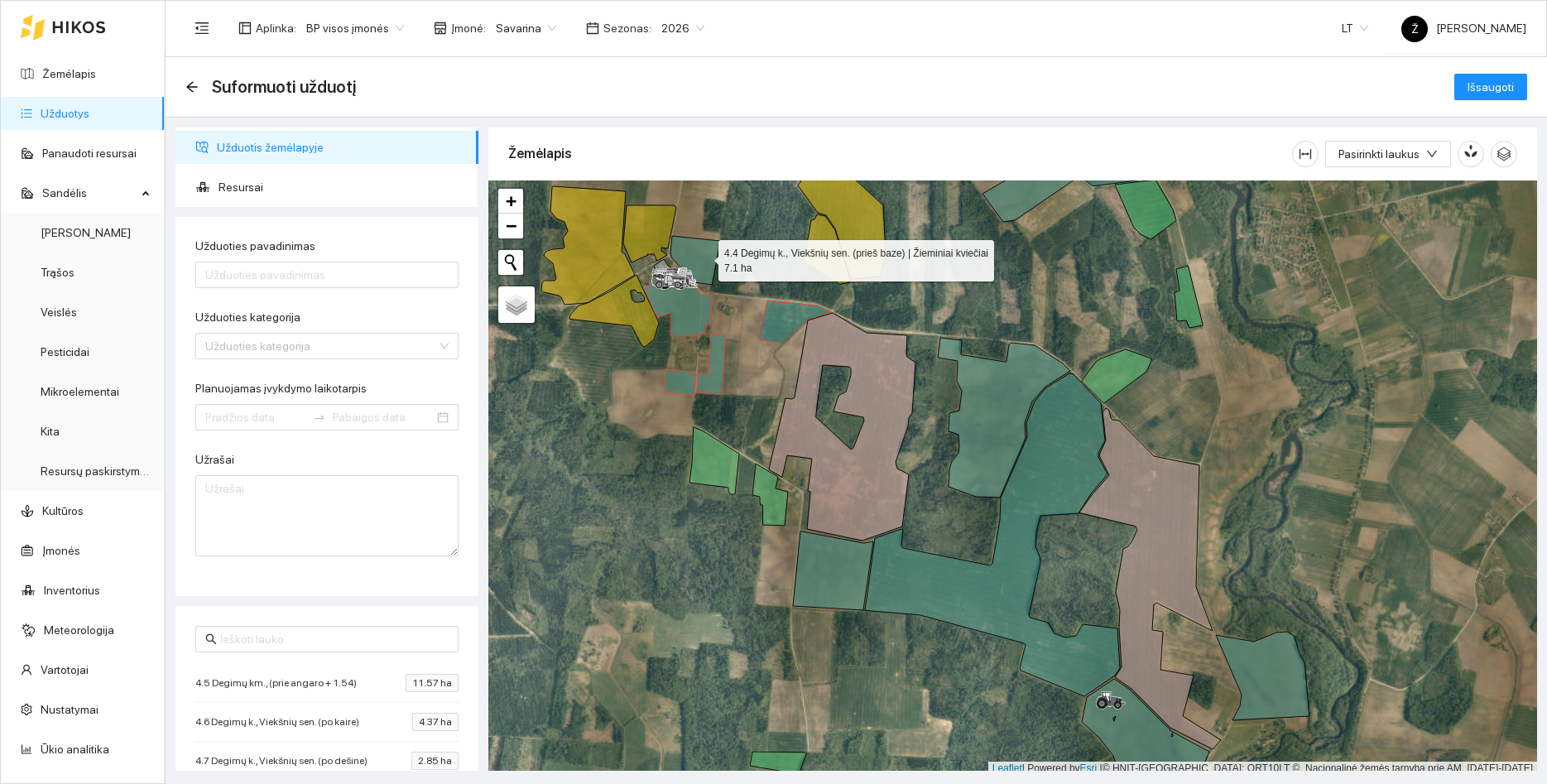
click at [704, 257] on icon at bounding box center [695, 260] width 50 height 49
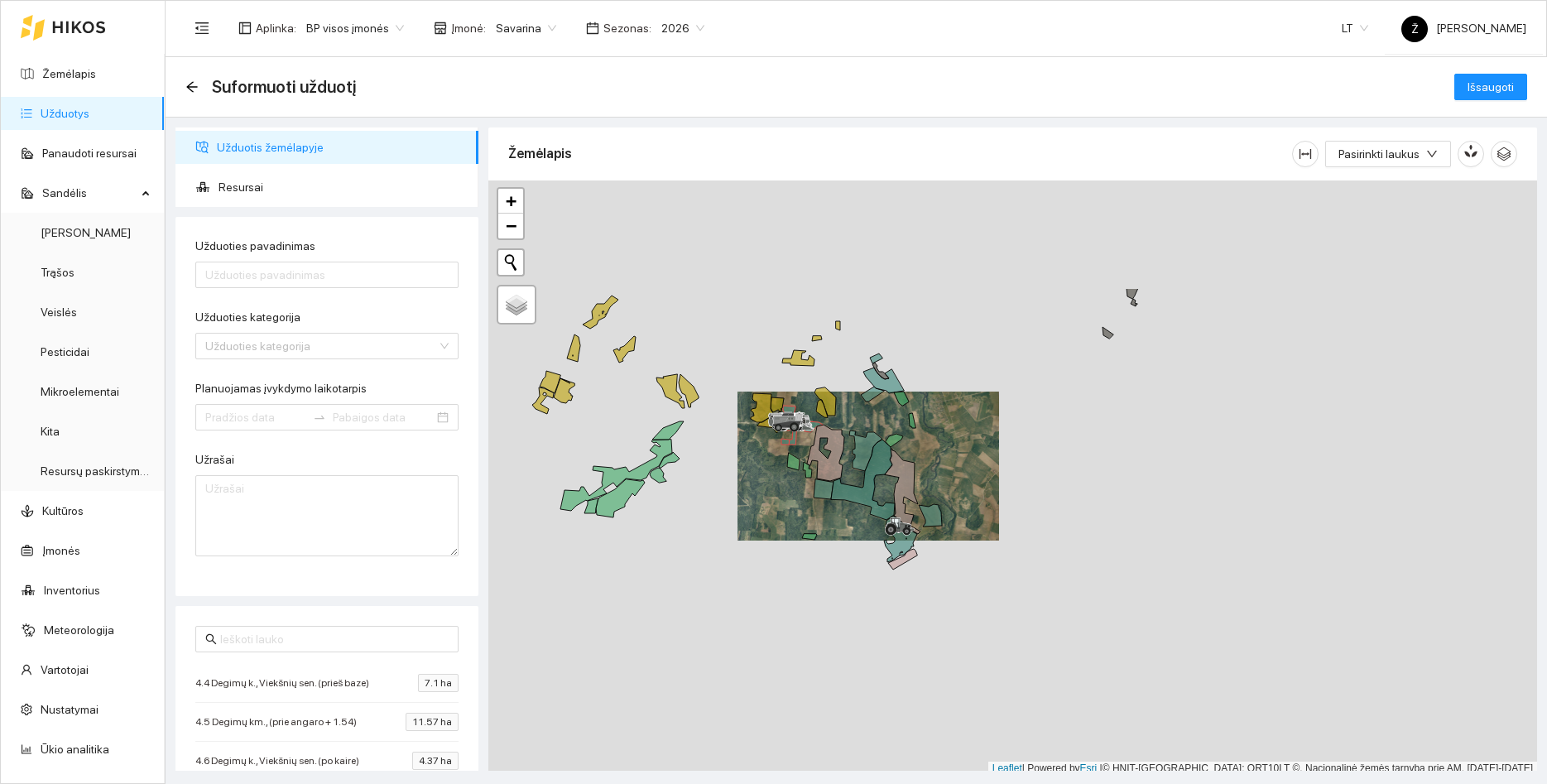
drag, startPoint x: 823, startPoint y: 233, endPoint x: 851, endPoint y: 333, distance: 103.8
click at [851, 333] on div at bounding box center [1012, 477] width 1049 height 595
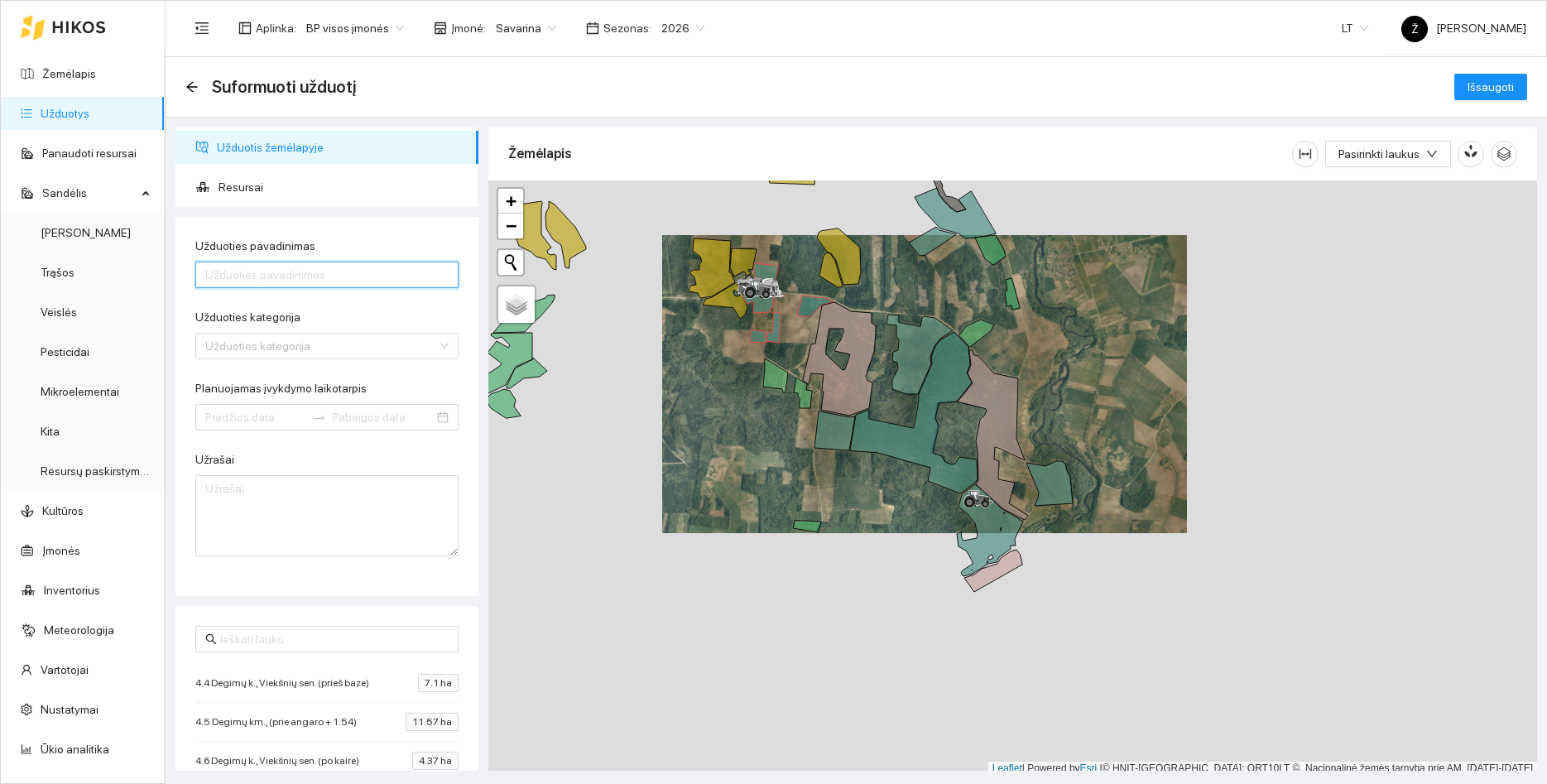
click at [250, 273] on input "Užduoties pavadinimas" at bounding box center [327, 275] width 263 height 26
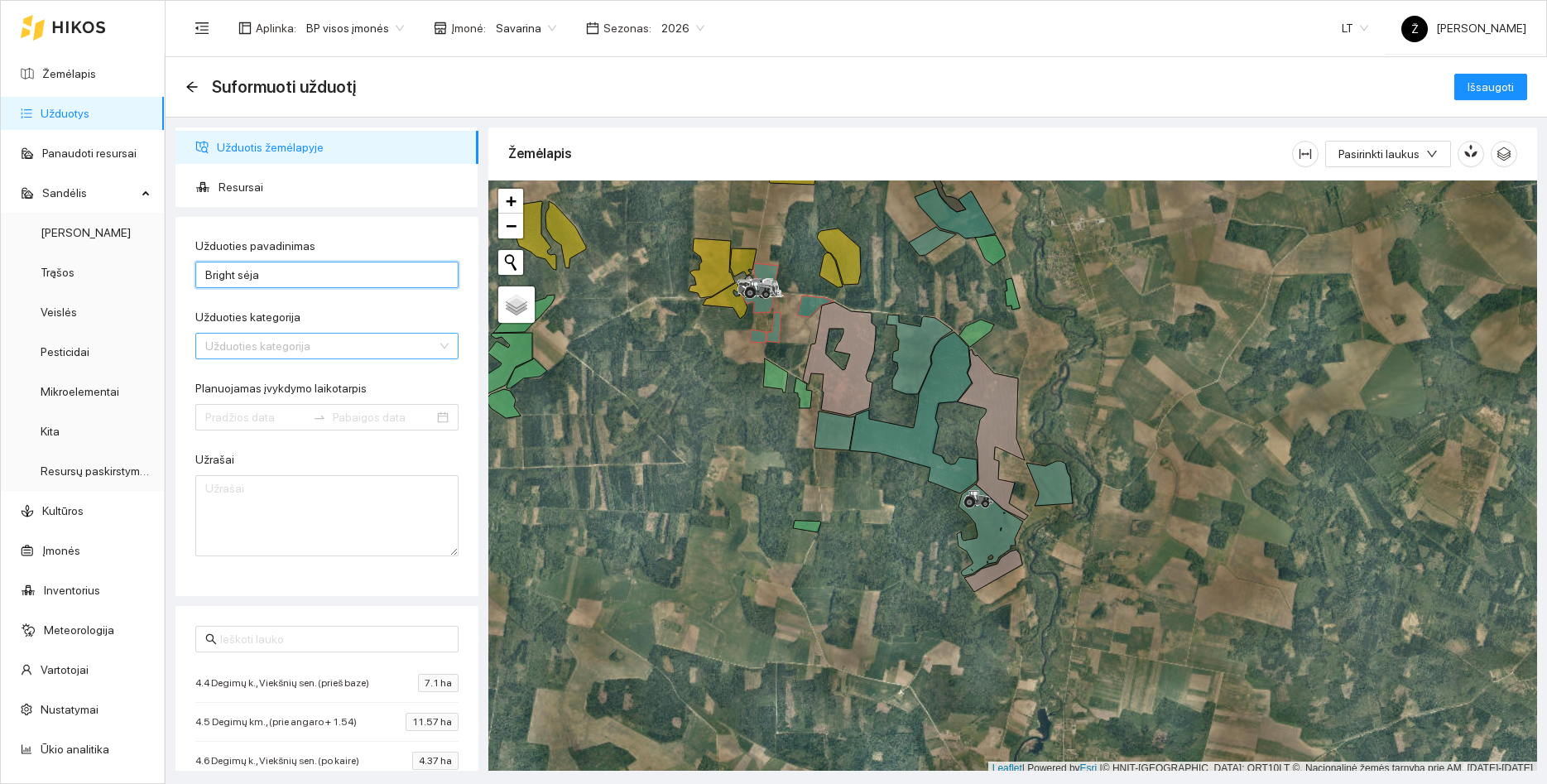
type input "Bright sėja"
click at [234, 352] on input "Užduoties kategorija" at bounding box center [321, 347] width 231 height 25
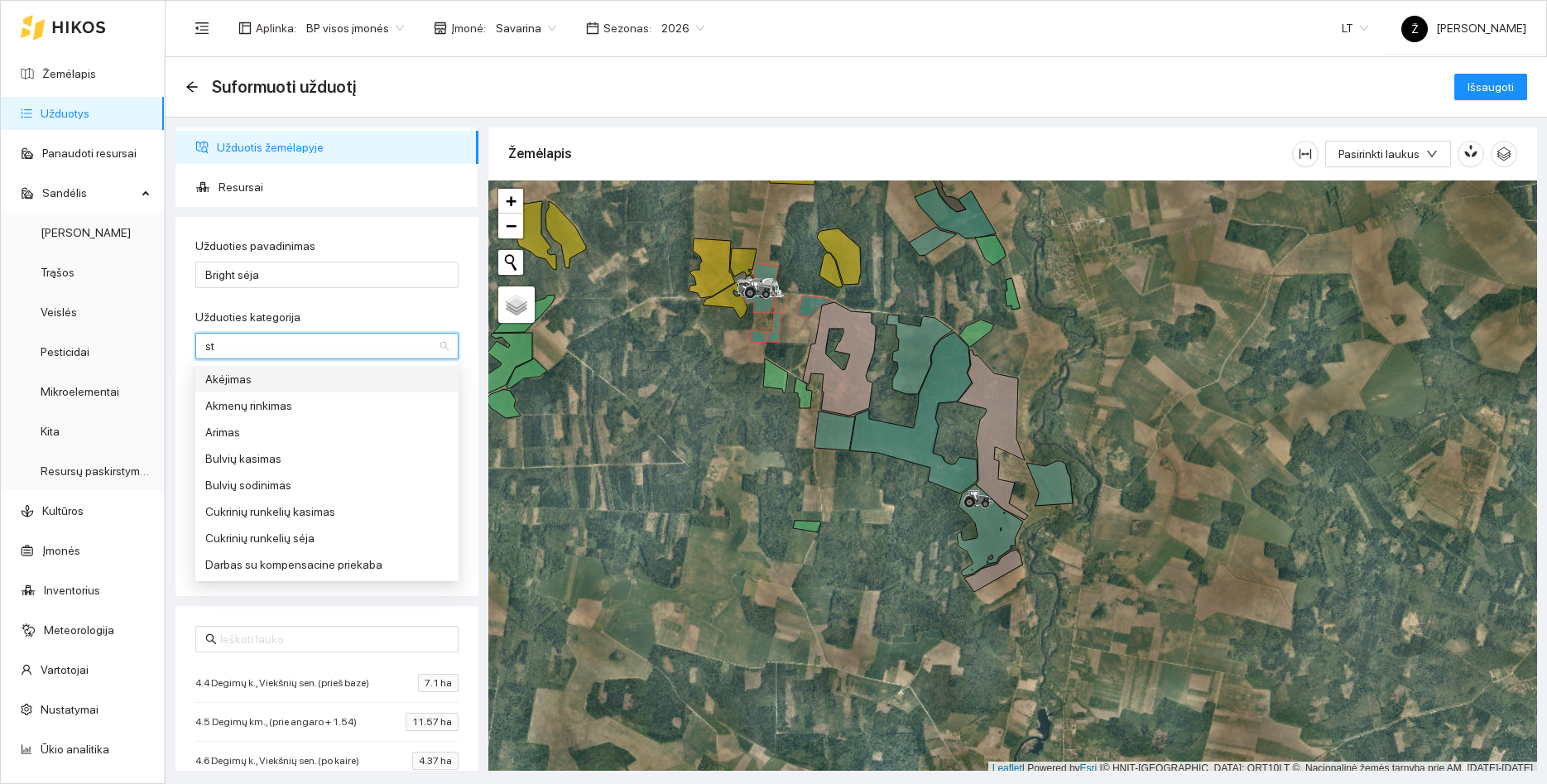
type input "sta"
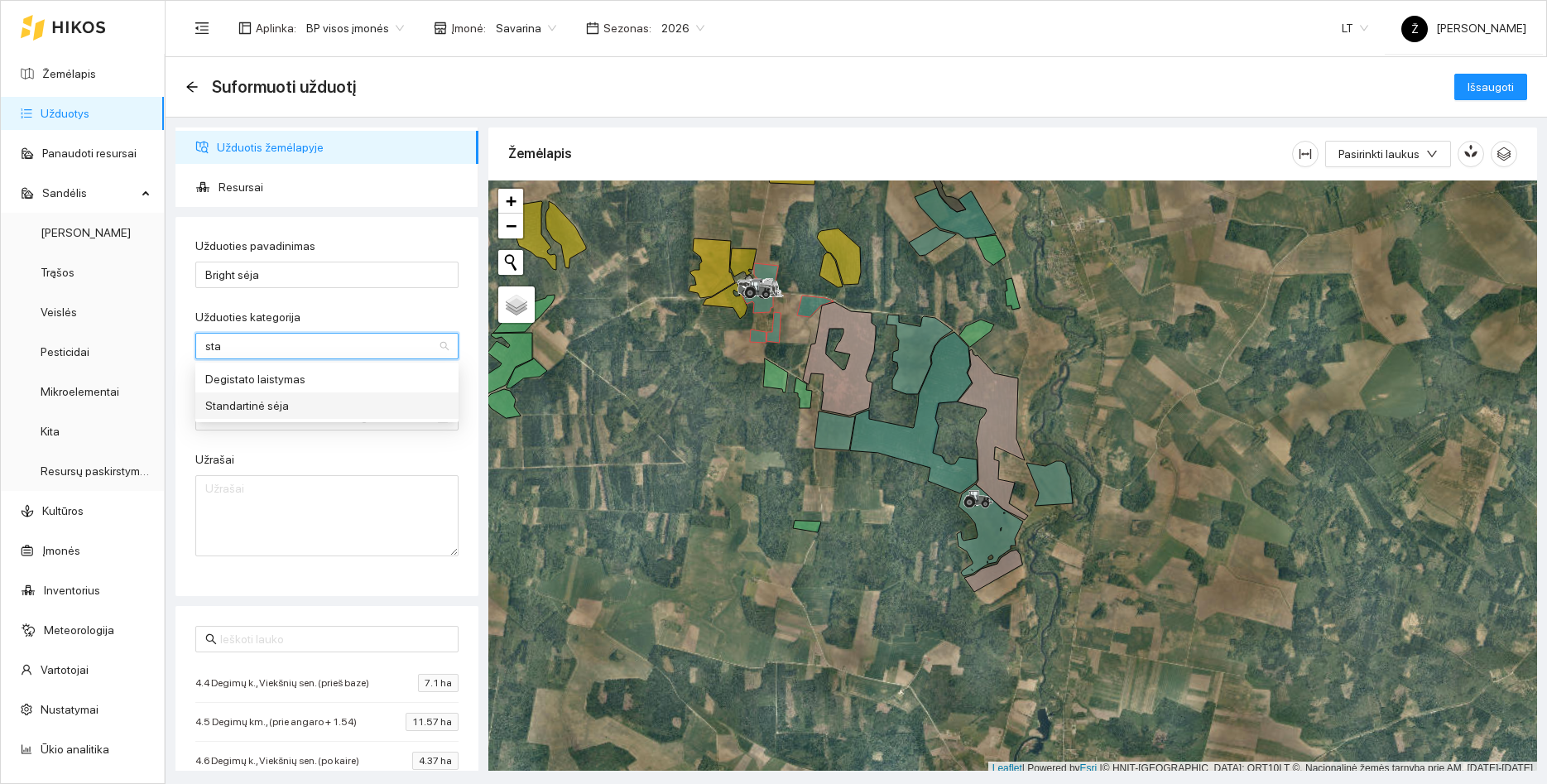
click at [252, 399] on div "Standartinė sėja" at bounding box center [327, 405] width 243 height 18
click at [231, 420] on input "Planuojamas įvykdymo laikotarpis" at bounding box center [256, 417] width 101 height 18
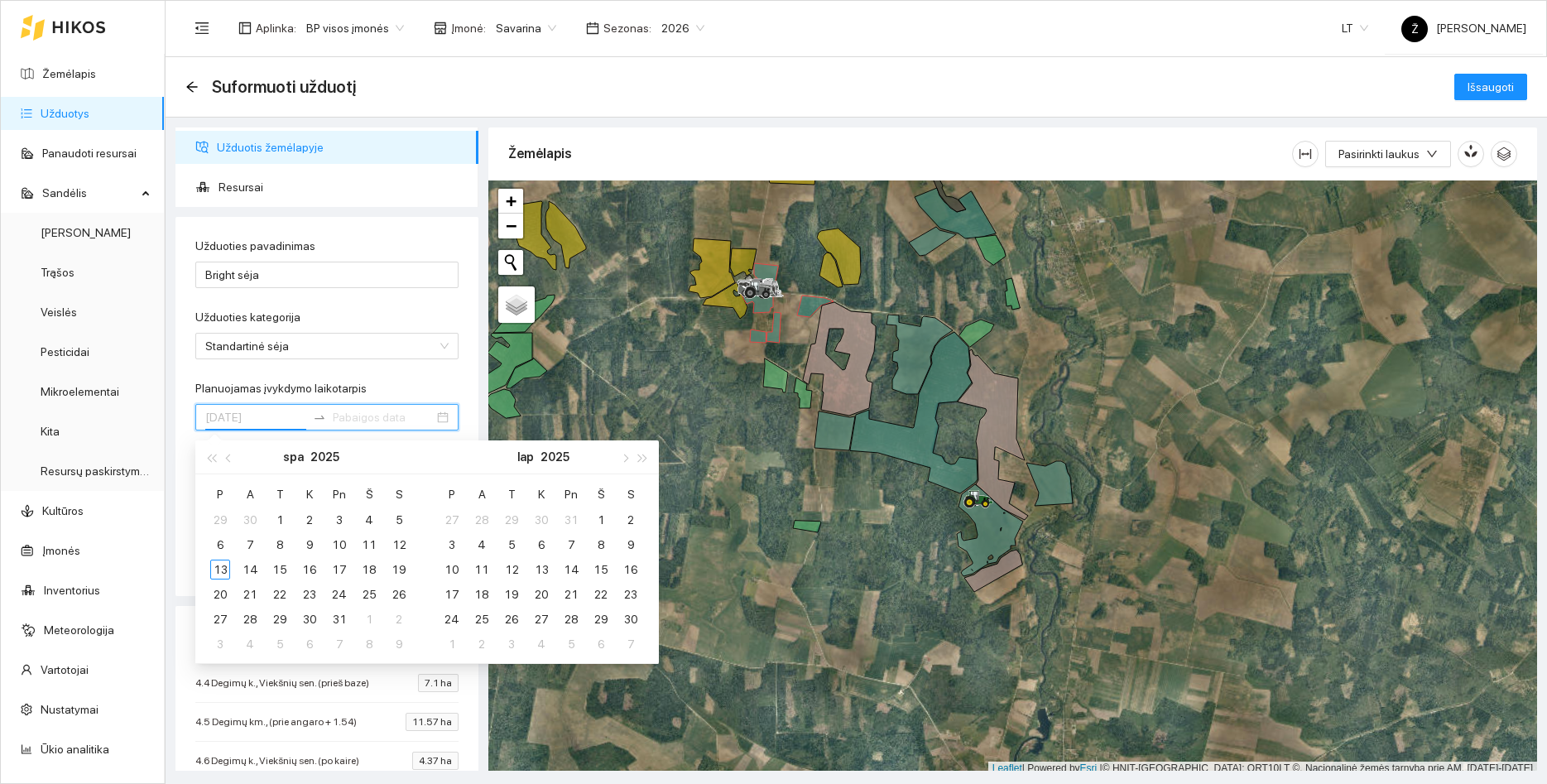
type input "[DATE]"
click at [230, 460] on span "button" at bounding box center [230, 457] width 8 height 8
type input "[DATE]"
click at [308, 592] on div "25" at bounding box center [310, 594] width 20 height 20
type input "[DATE]"
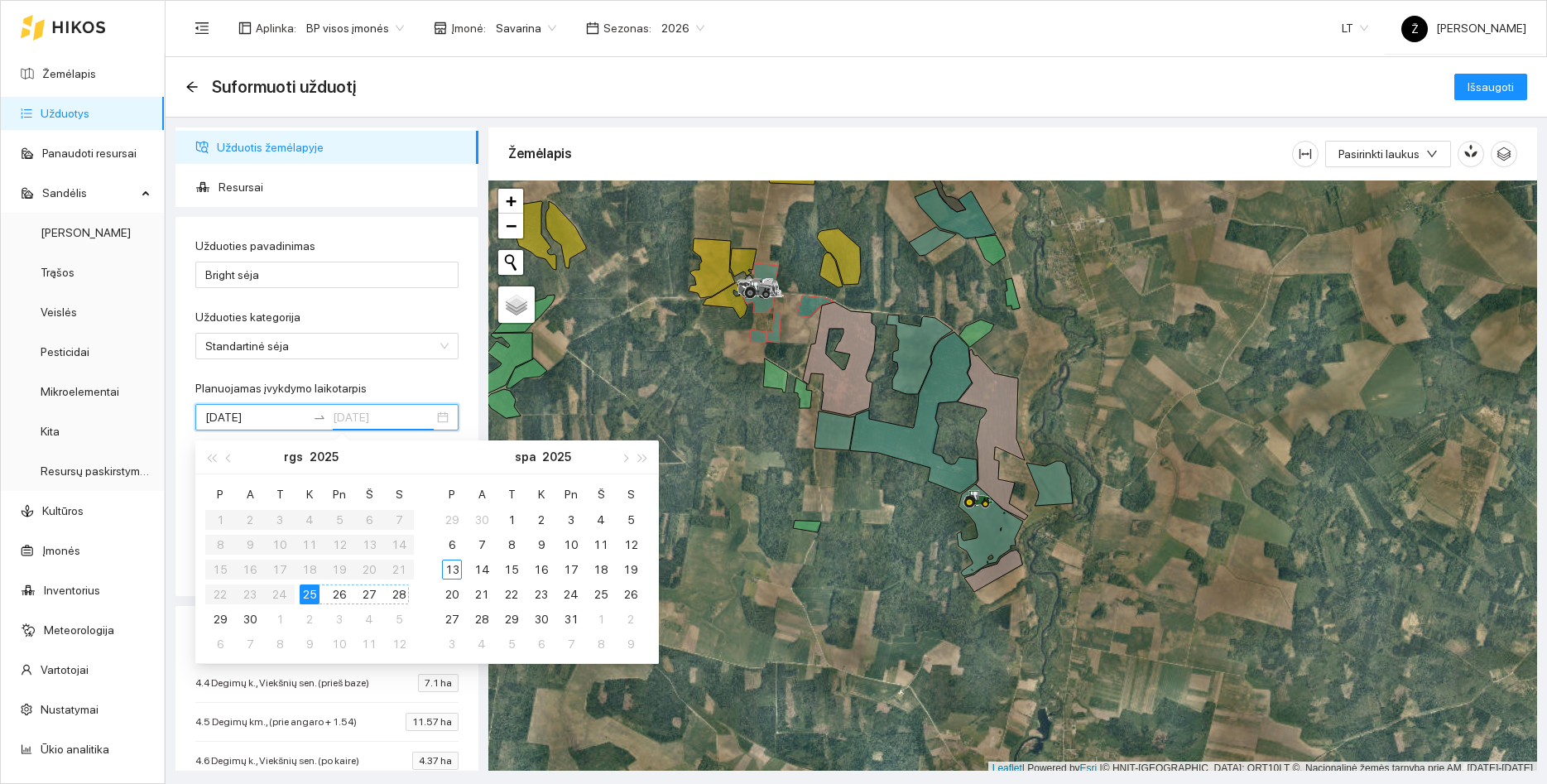
click at [394, 591] on div "28" at bounding box center [399, 594] width 20 height 20
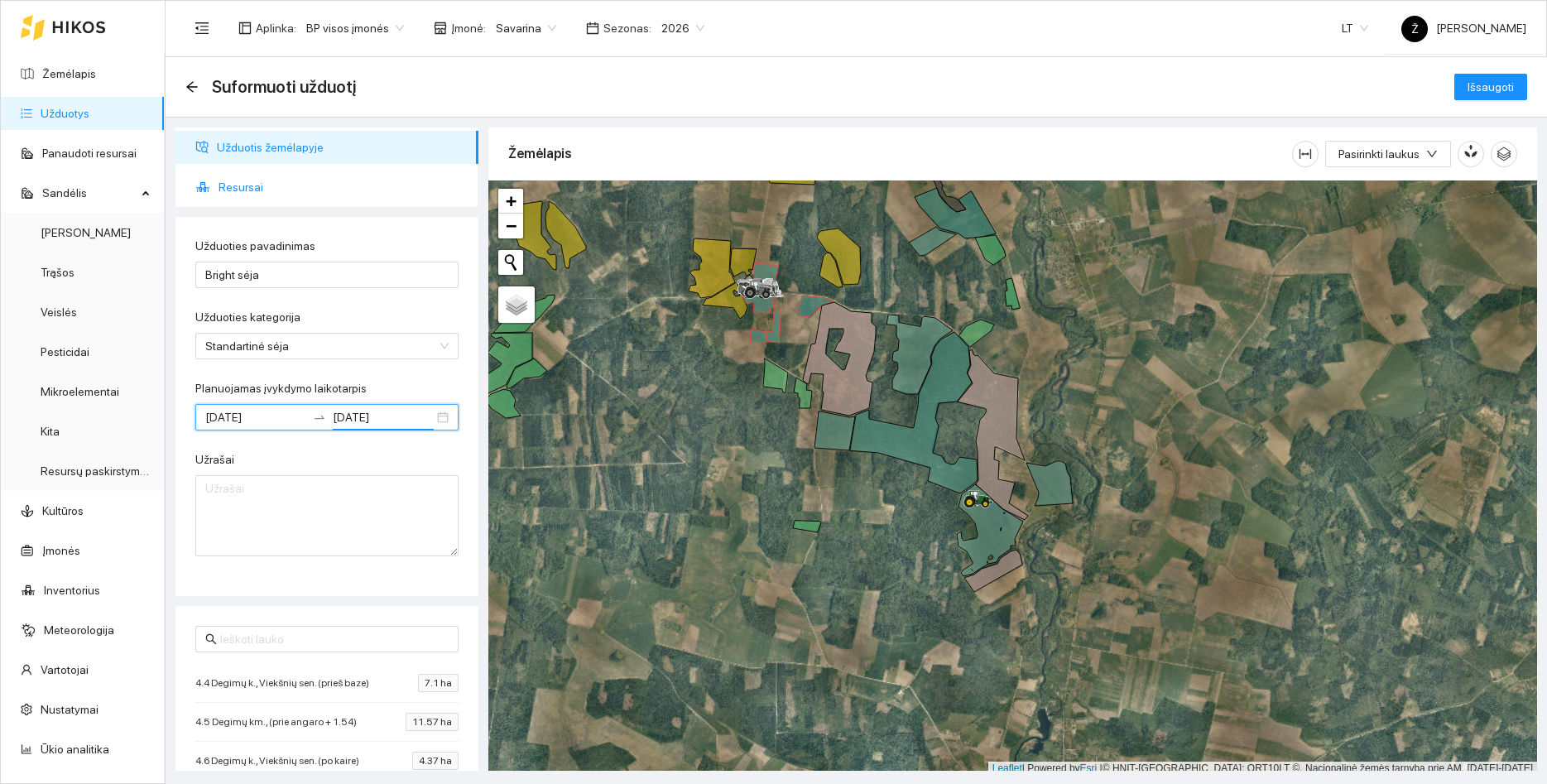
click at [236, 194] on span "Resursai" at bounding box center [342, 186] width 247 height 33
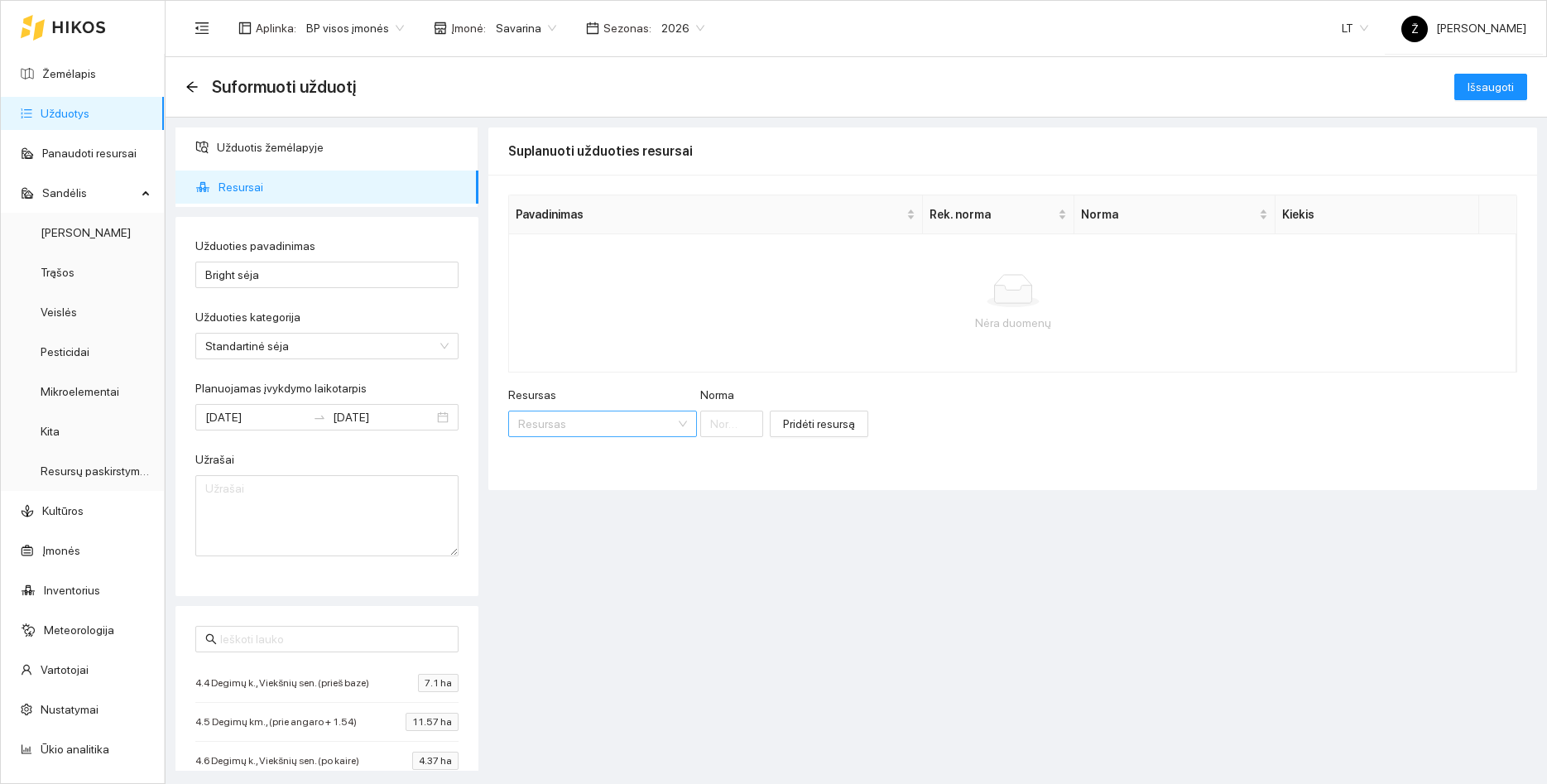
click at [529, 431] on input "Resursas" at bounding box center [597, 424] width 158 height 25
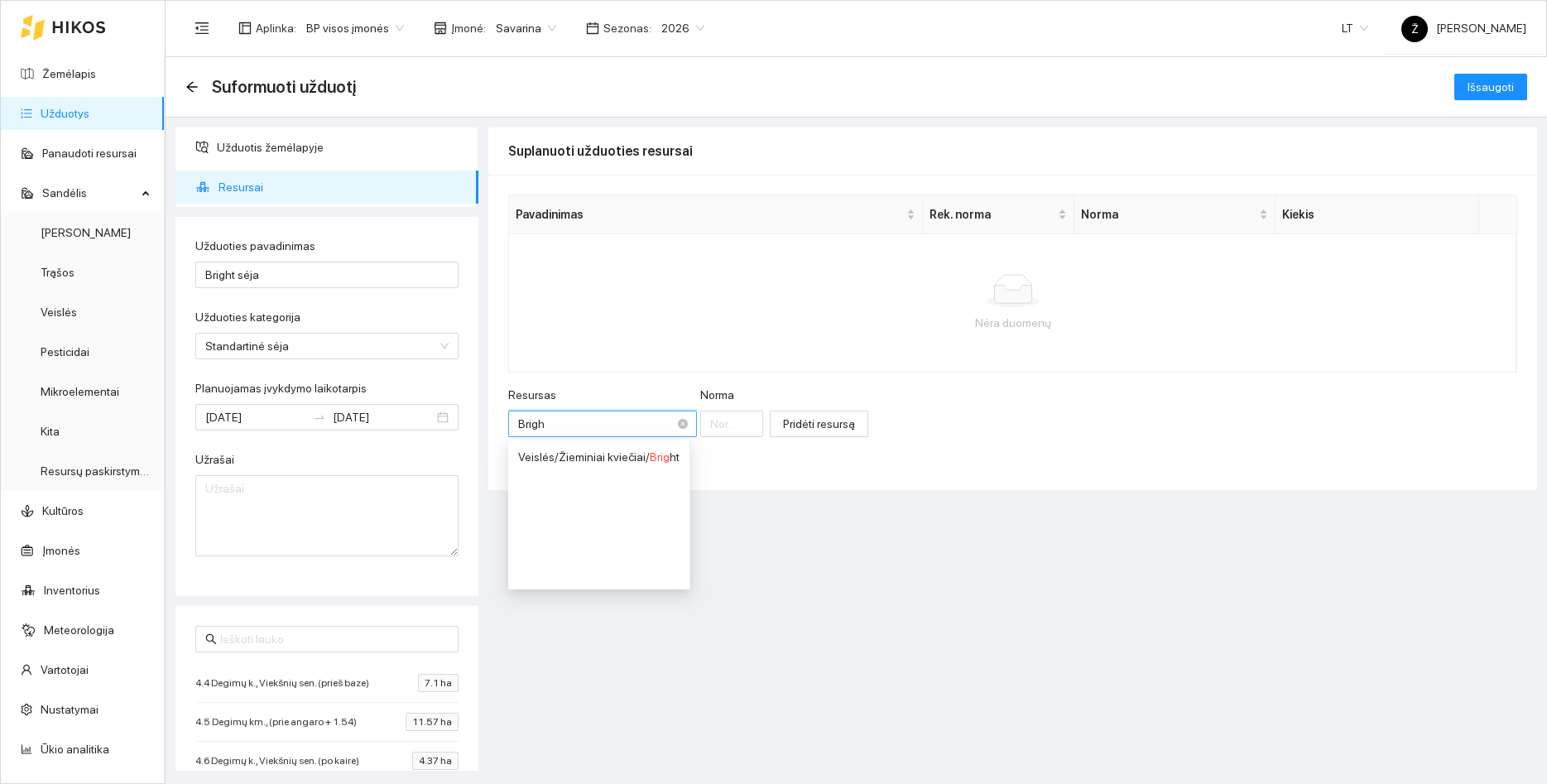
type input "Bright"
click at [575, 454] on div "Veislės / Žieminiai kviečiai / Bright" at bounding box center [599, 456] width 161 height 18
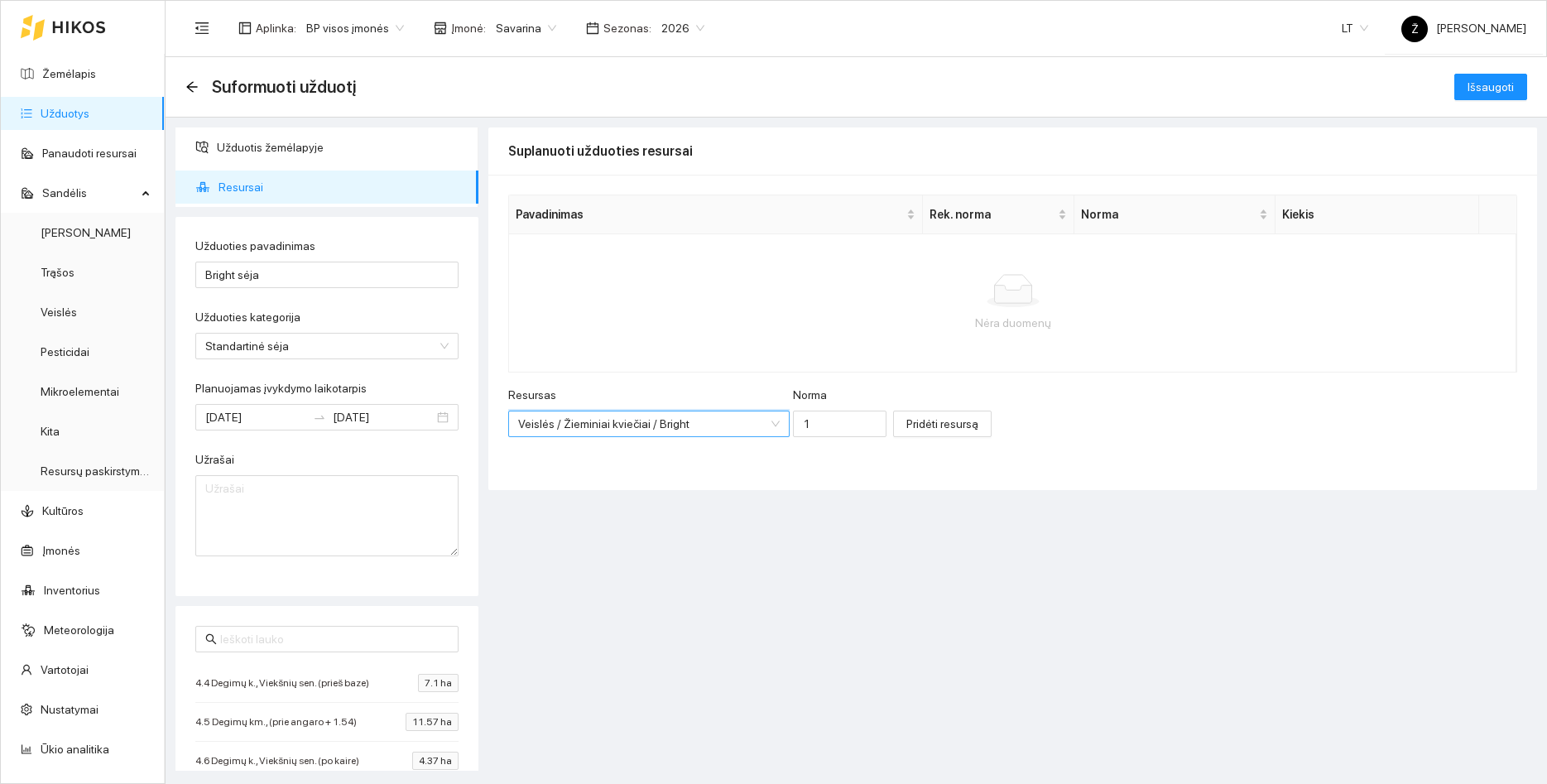
scroll to position [83, 0]
drag, startPoint x: 822, startPoint y: 426, endPoint x: 771, endPoint y: 432, distance: 51.4
click at [793, 432] on input "1" at bounding box center [840, 423] width 94 height 26
type input "200"
click at [939, 428] on span "Pridėti resursą" at bounding box center [943, 424] width 72 height 18
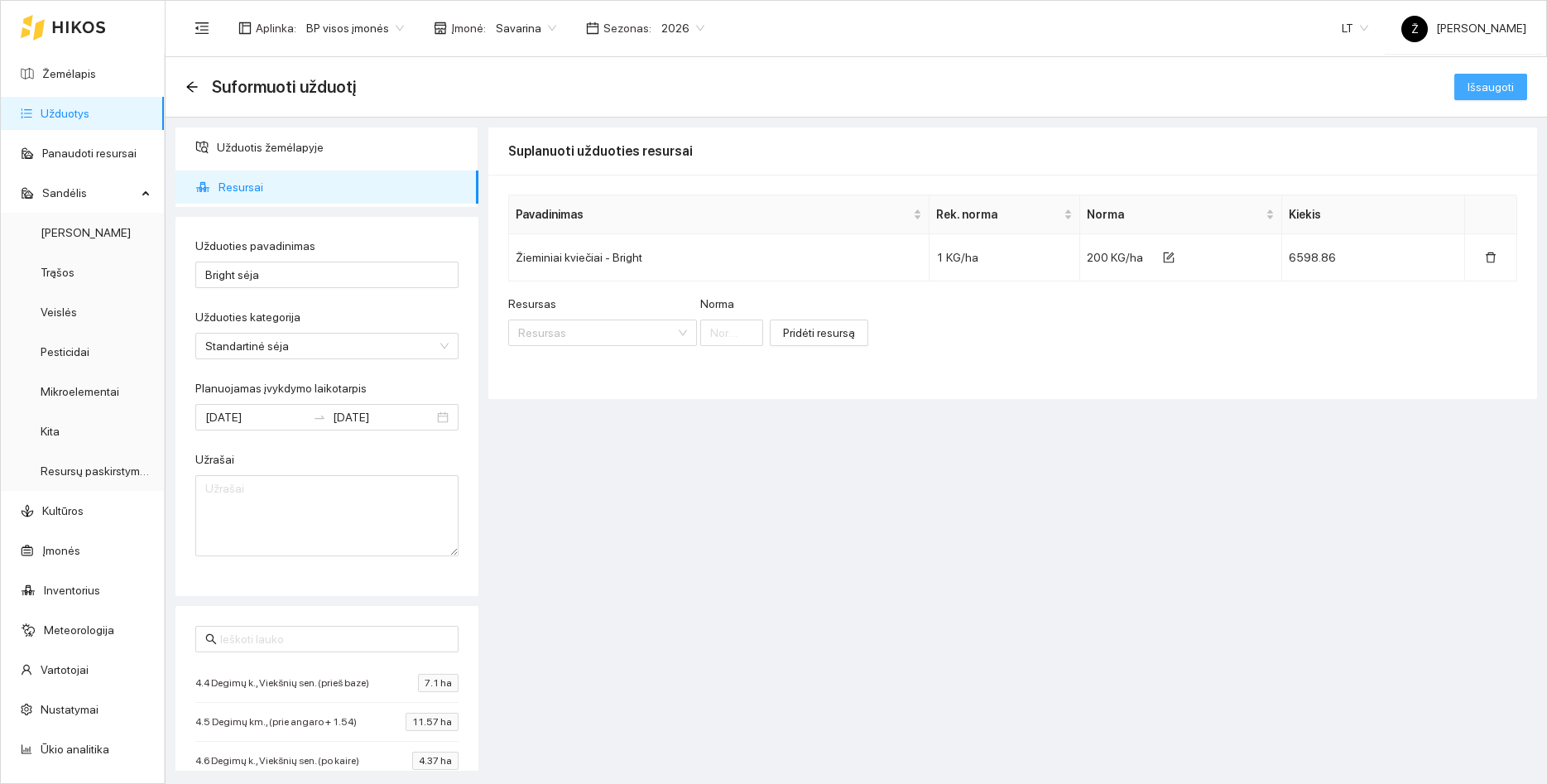
click at [1479, 82] on span "Išsaugoti" at bounding box center [1490, 86] width 46 height 18
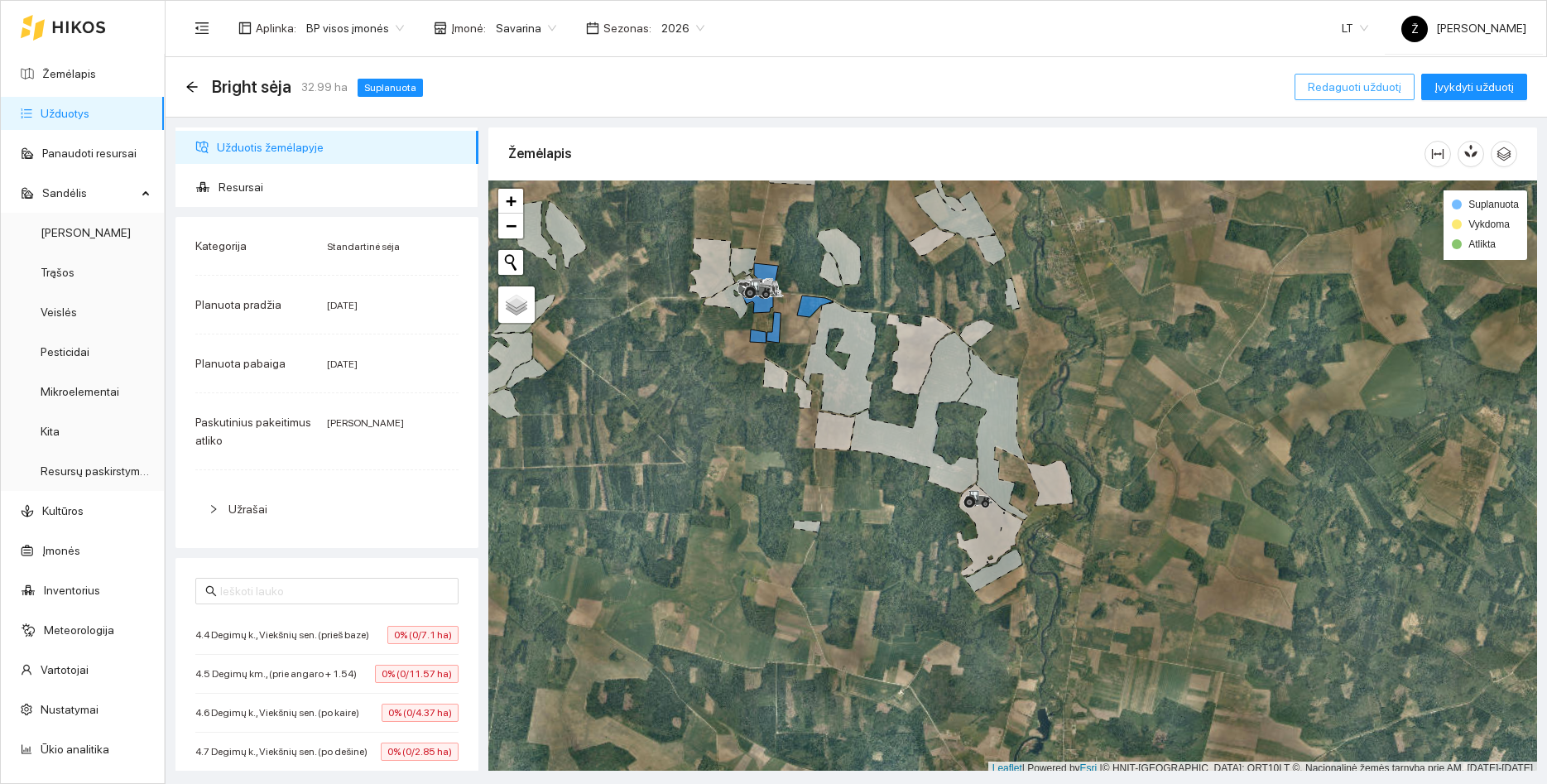
click at [1381, 80] on span "Redaguoti užduotį" at bounding box center [1355, 86] width 94 height 18
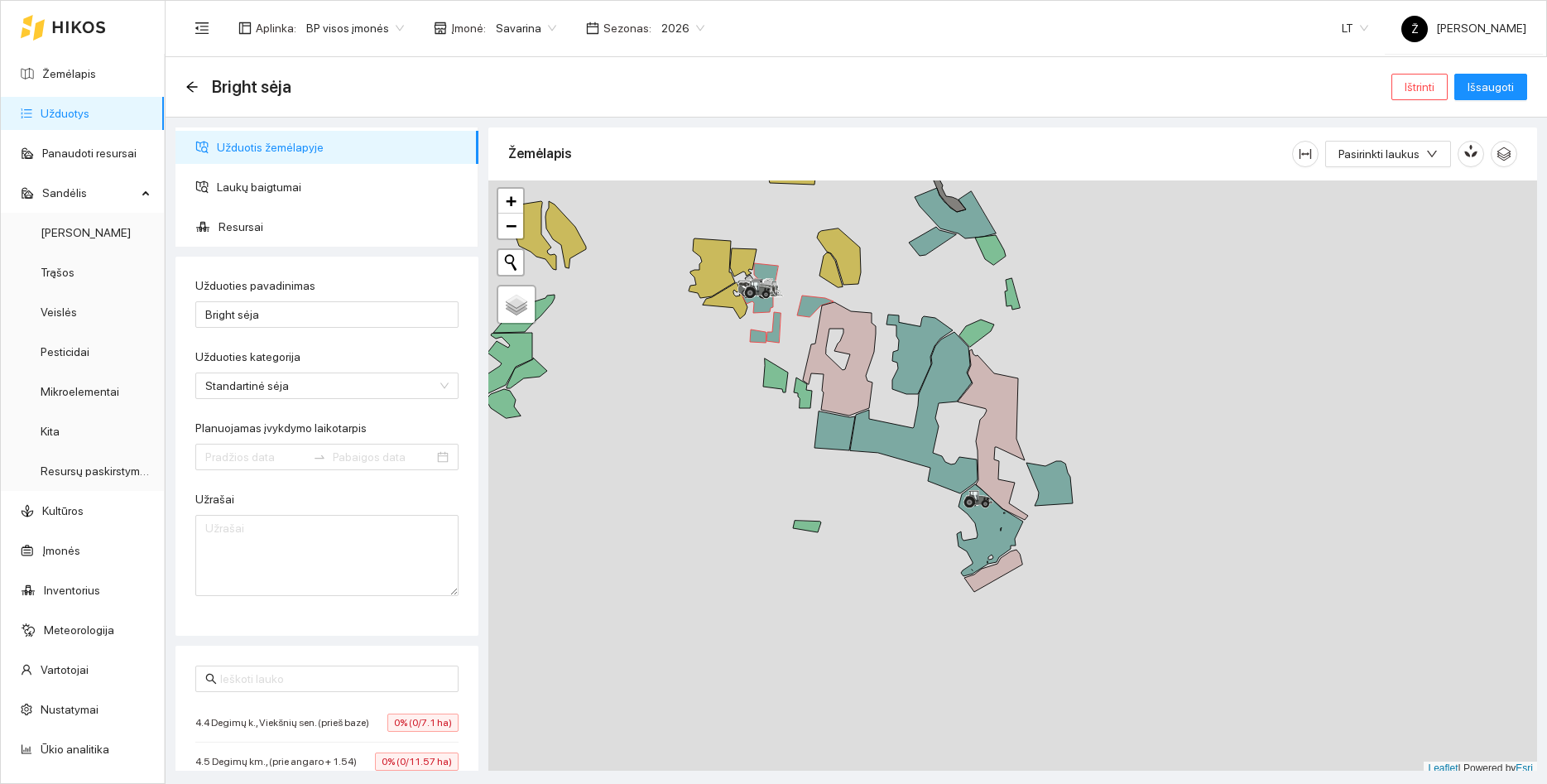
type input "[DATE]"
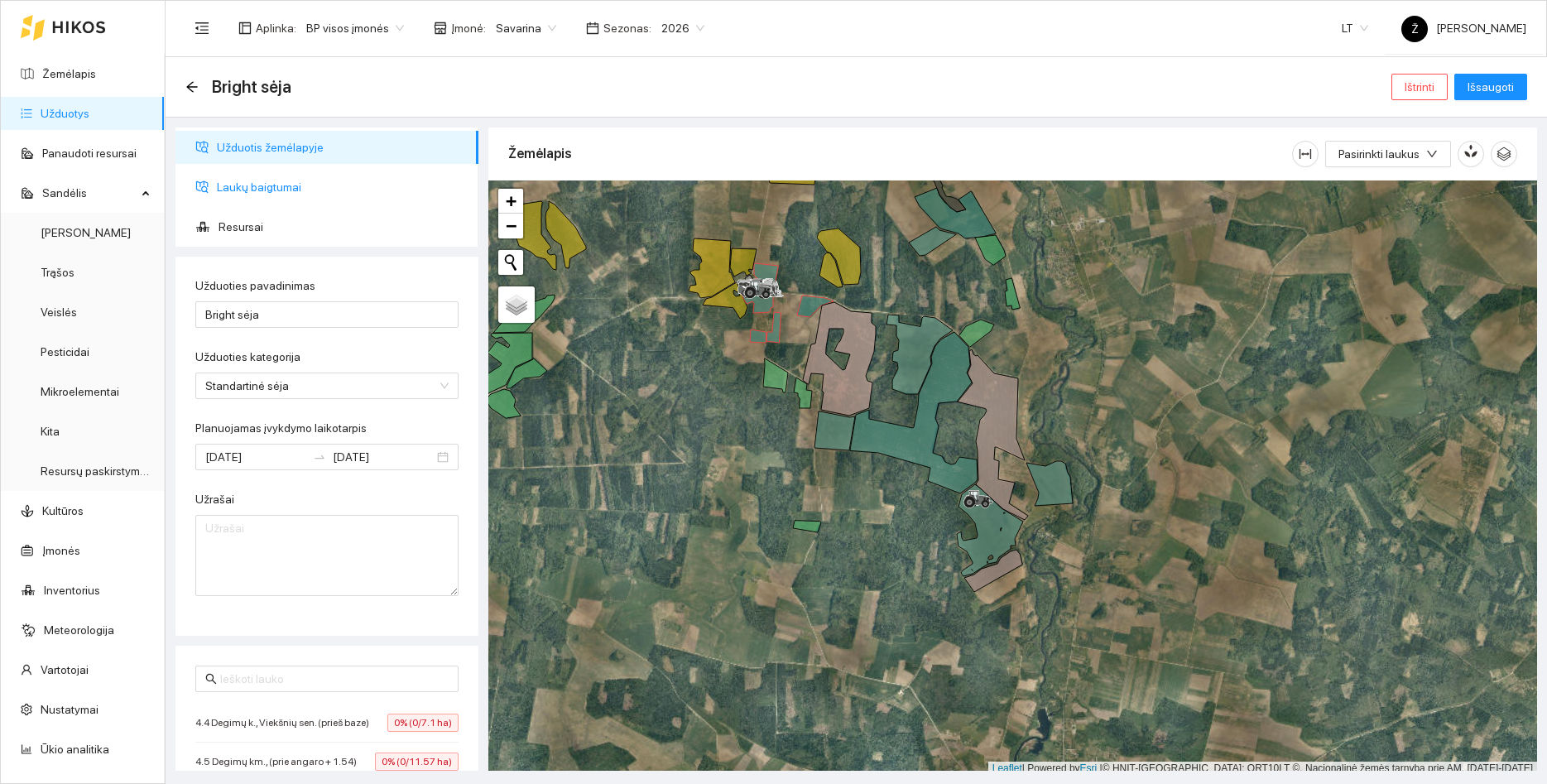
click at [244, 186] on span "Laukų baigtumai" at bounding box center [341, 186] width 249 height 33
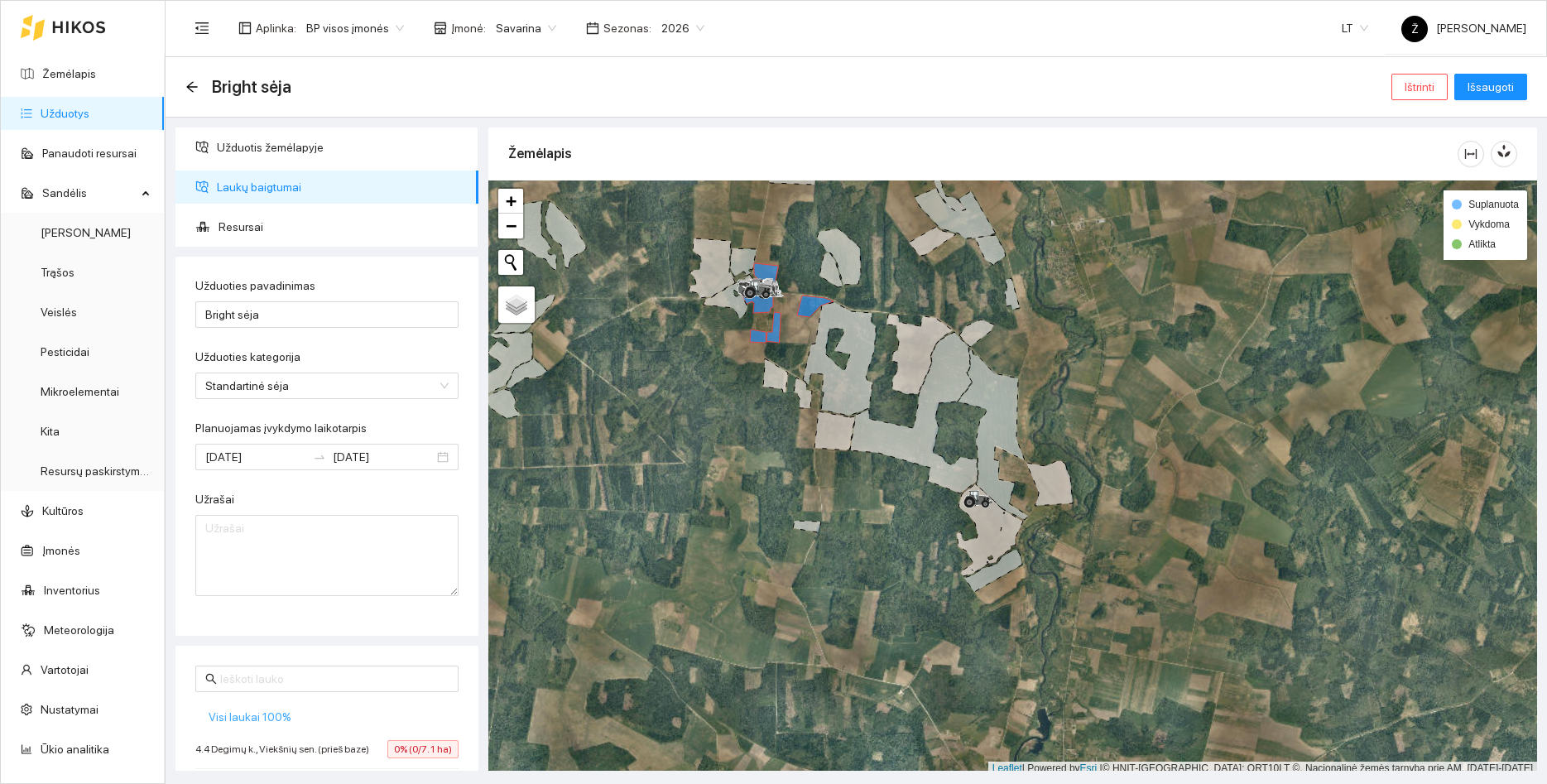
click at [250, 724] on span "Visi laukai 100%" at bounding box center [250, 716] width 83 height 18
click at [1514, 84] on span "Išsaugoti" at bounding box center [1490, 86] width 46 height 18
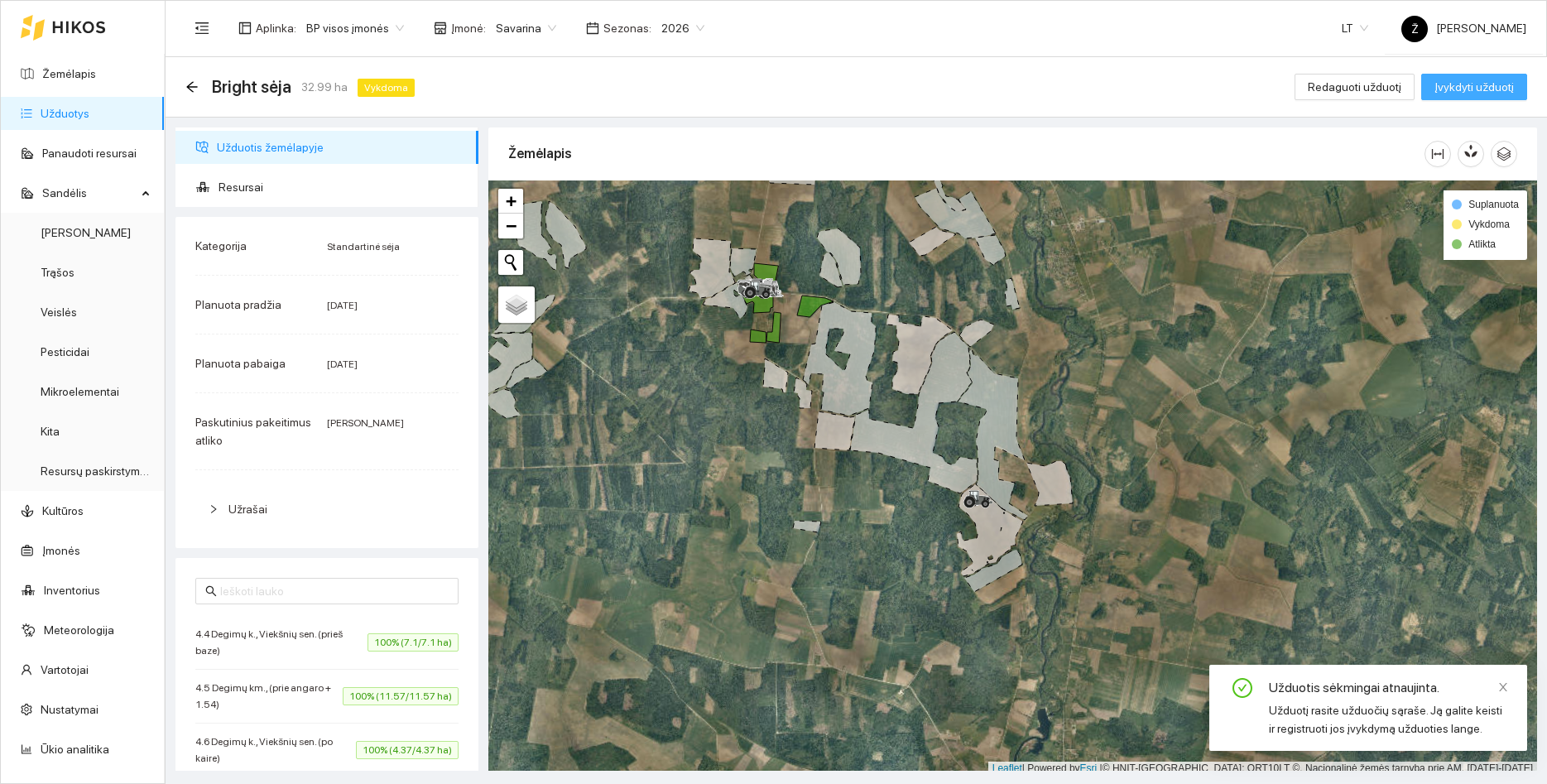
click at [1483, 79] on span "Įvykdyti užduotį" at bounding box center [1474, 86] width 79 height 18
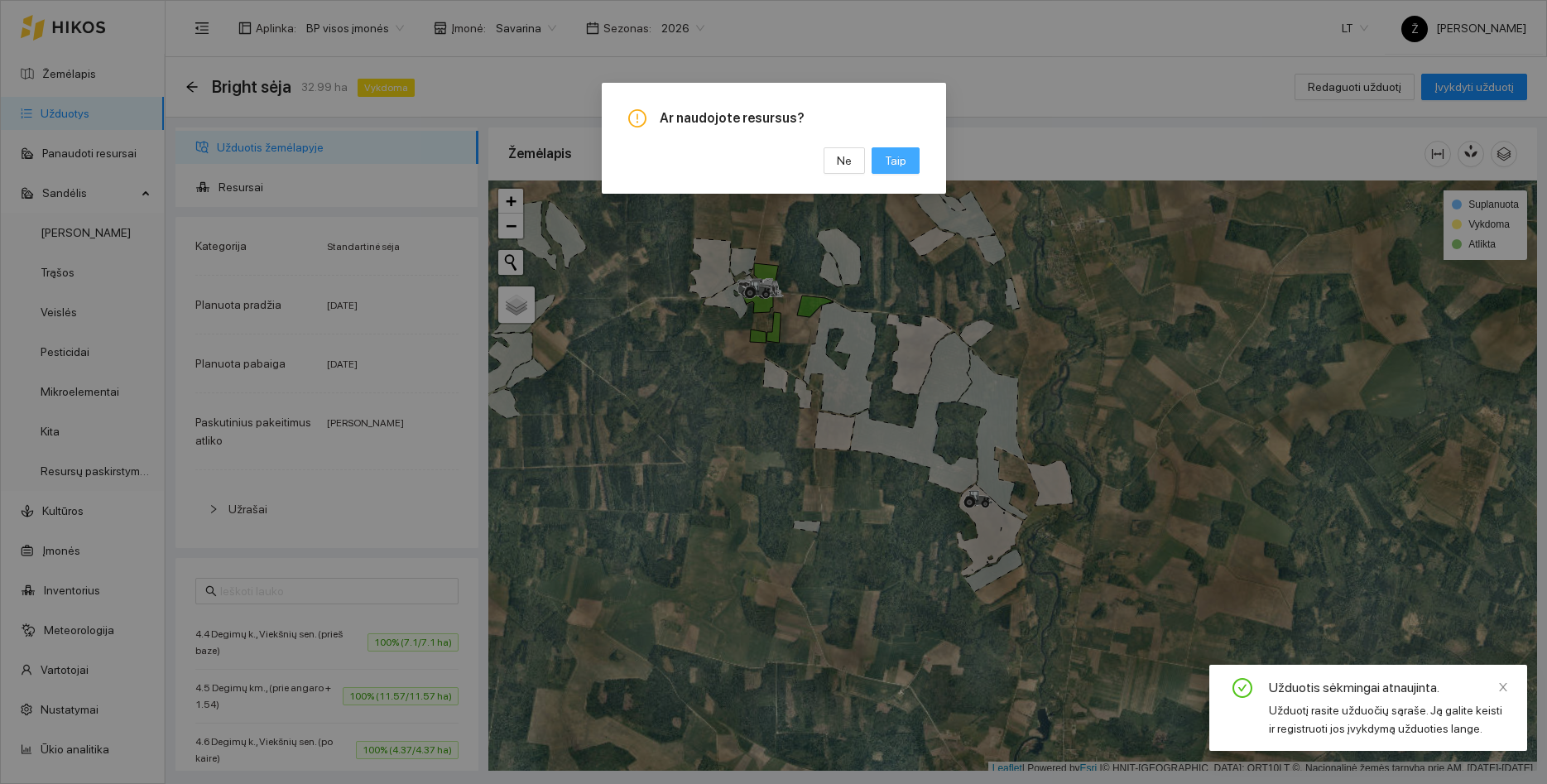
click at [883, 167] on button "Taip" at bounding box center [895, 160] width 48 height 26
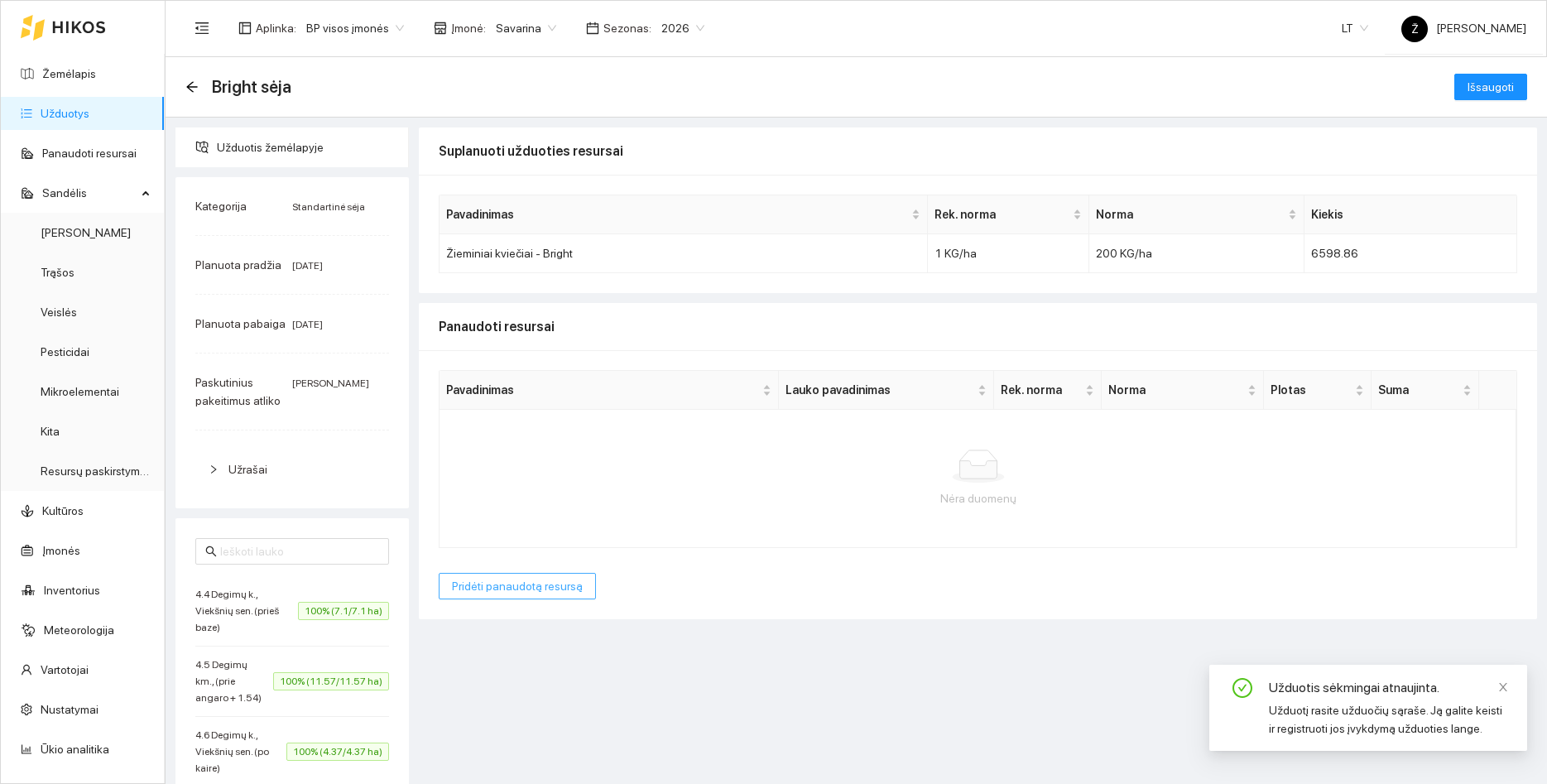
click at [535, 593] on span "Pridėti panaudotą resursą" at bounding box center [517, 586] width 131 height 18
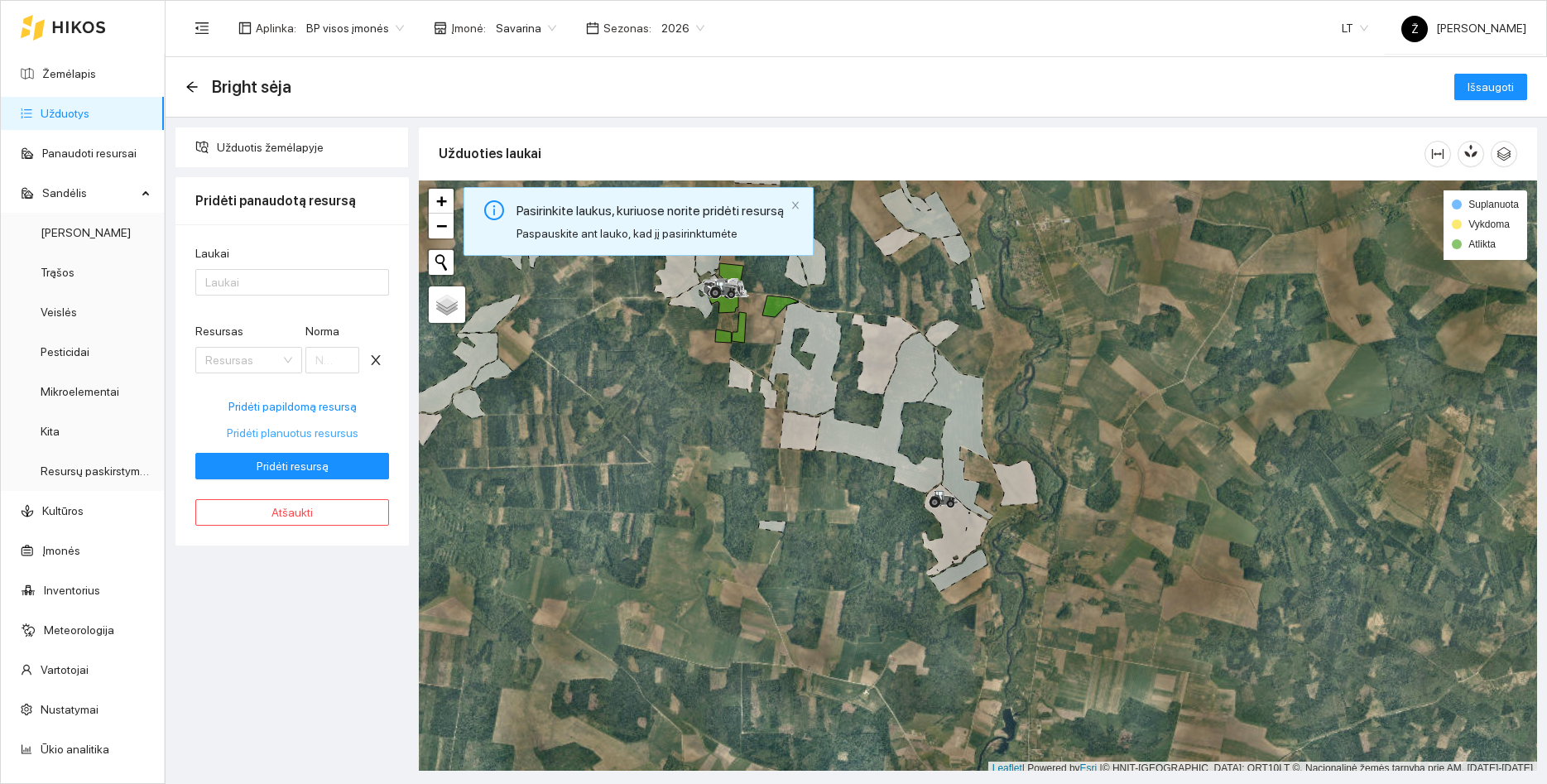
click at [295, 433] on span "Pridėti planuotus resursus" at bounding box center [293, 433] width 131 height 18
type input "200"
click at [274, 289] on div at bounding box center [285, 283] width 169 height 20
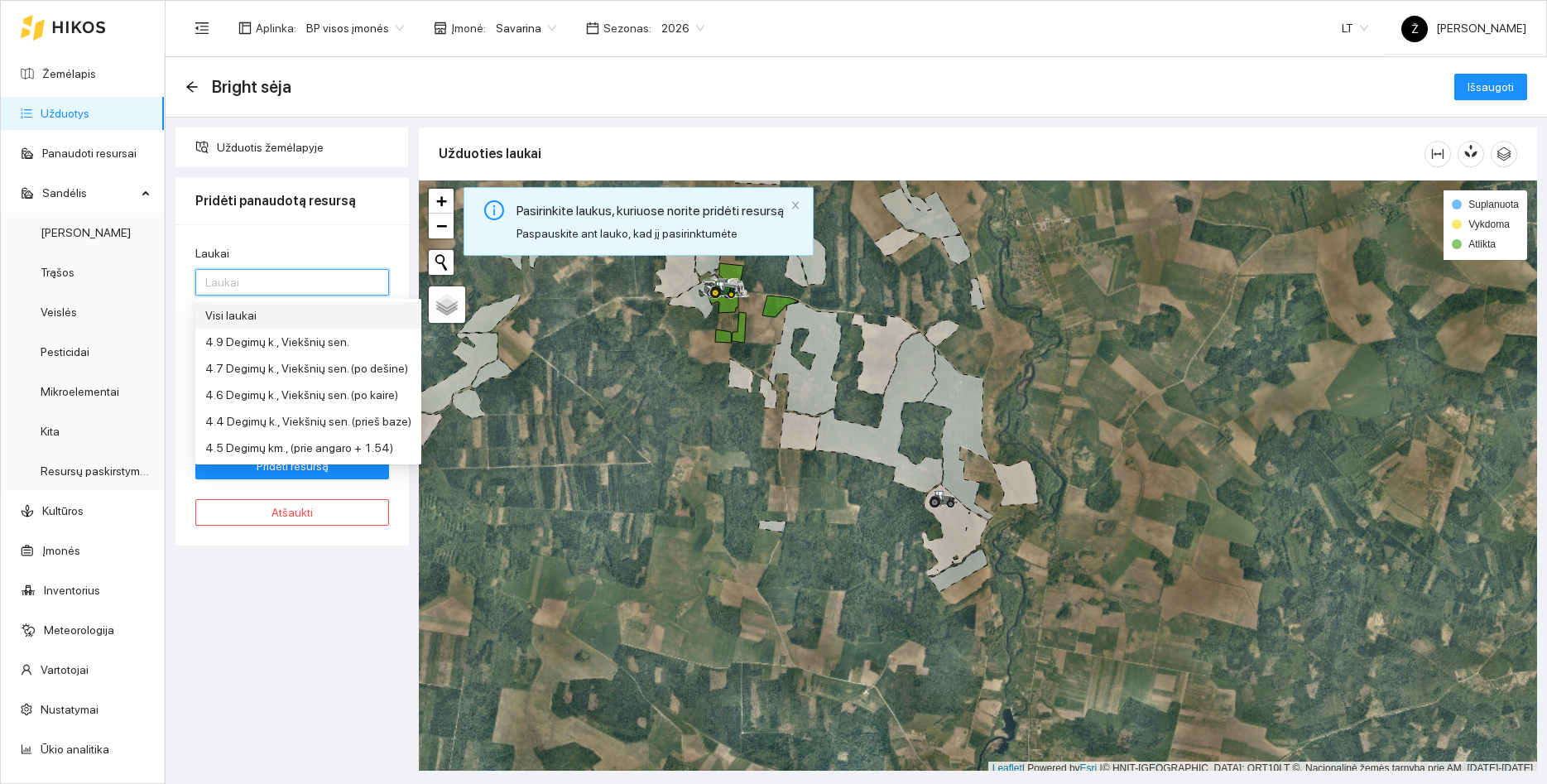
click at [268, 316] on div "Visi laukai" at bounding box center [308, 315] width 206 height 18
click at [279, 594] on div "Užduotis žemėlapyje Pridėti panaudotą resursą Laukai Visi laukai Resursas Veisl…" at bounding box center [292, 449] width 243 height 643
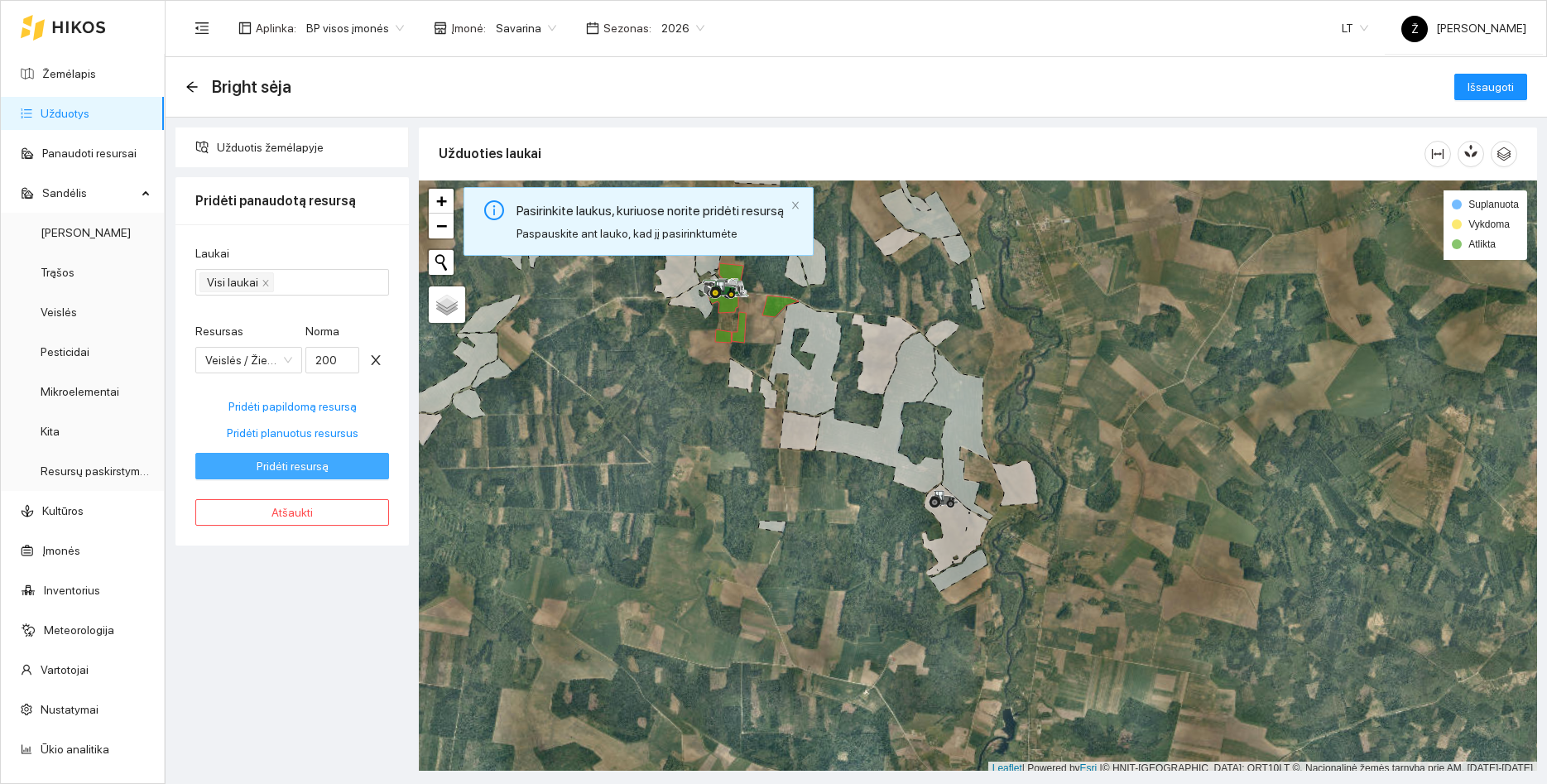
click at [285, 465] on span "Pridėti resursą" at bounding box center [293, 466] width 72 height 18
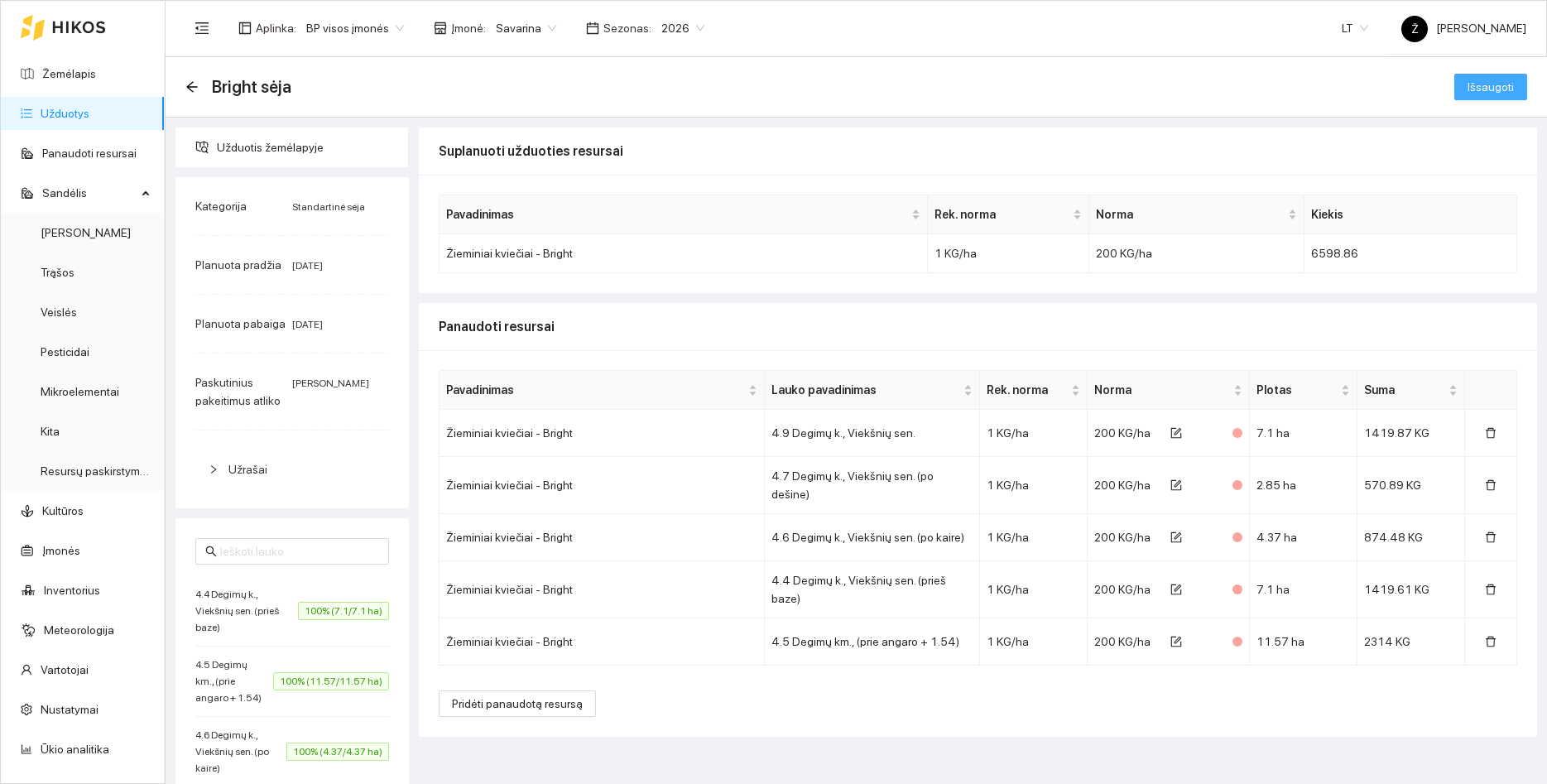
click at [1517, 98] on button "Išsaugoti" at bounding box center [1491, 86] width 73 height 26
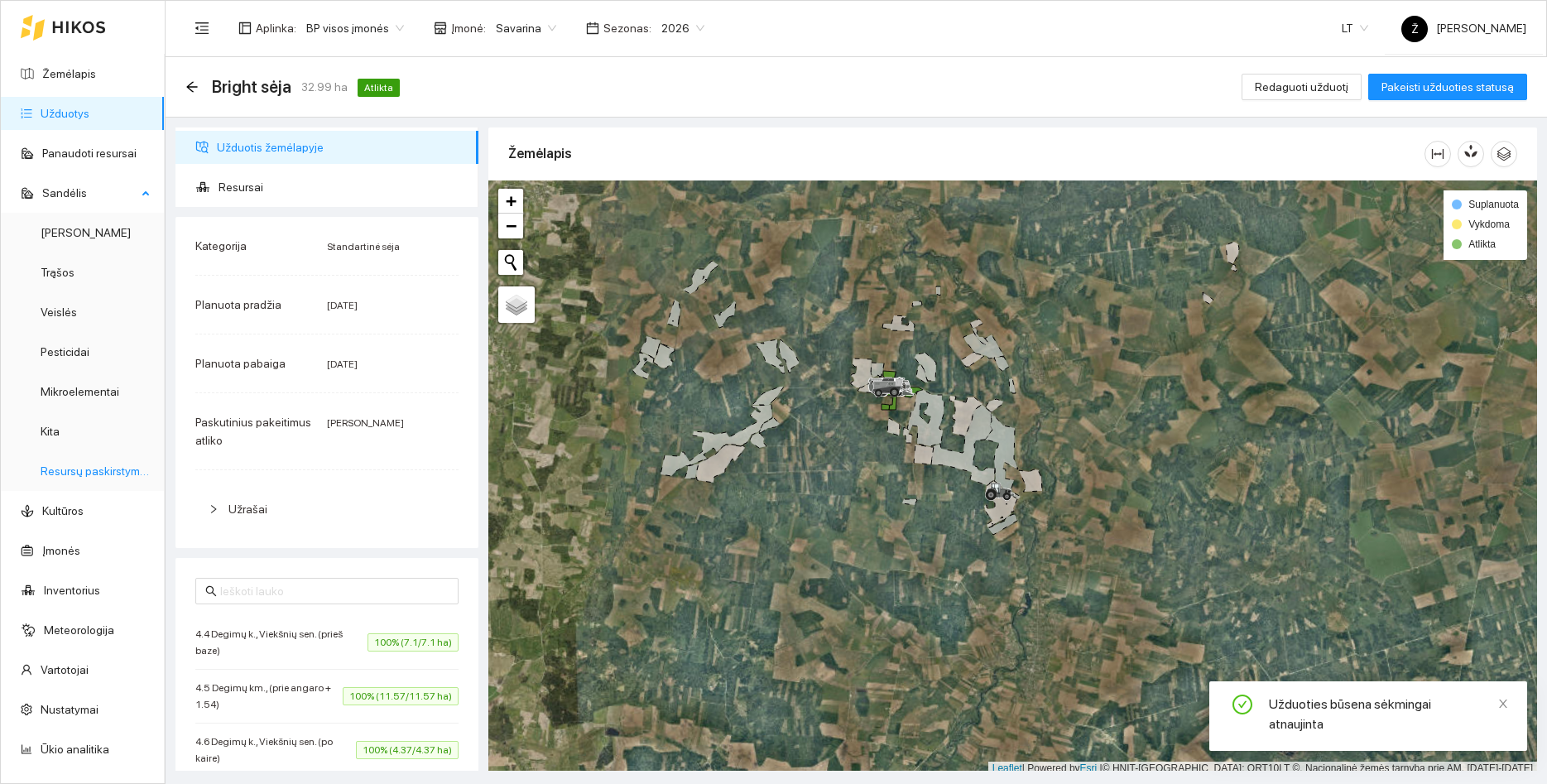
click at [57, 473] on link "Resursų paskirstymas" at bounding box center [96, 471] width 112 height 14
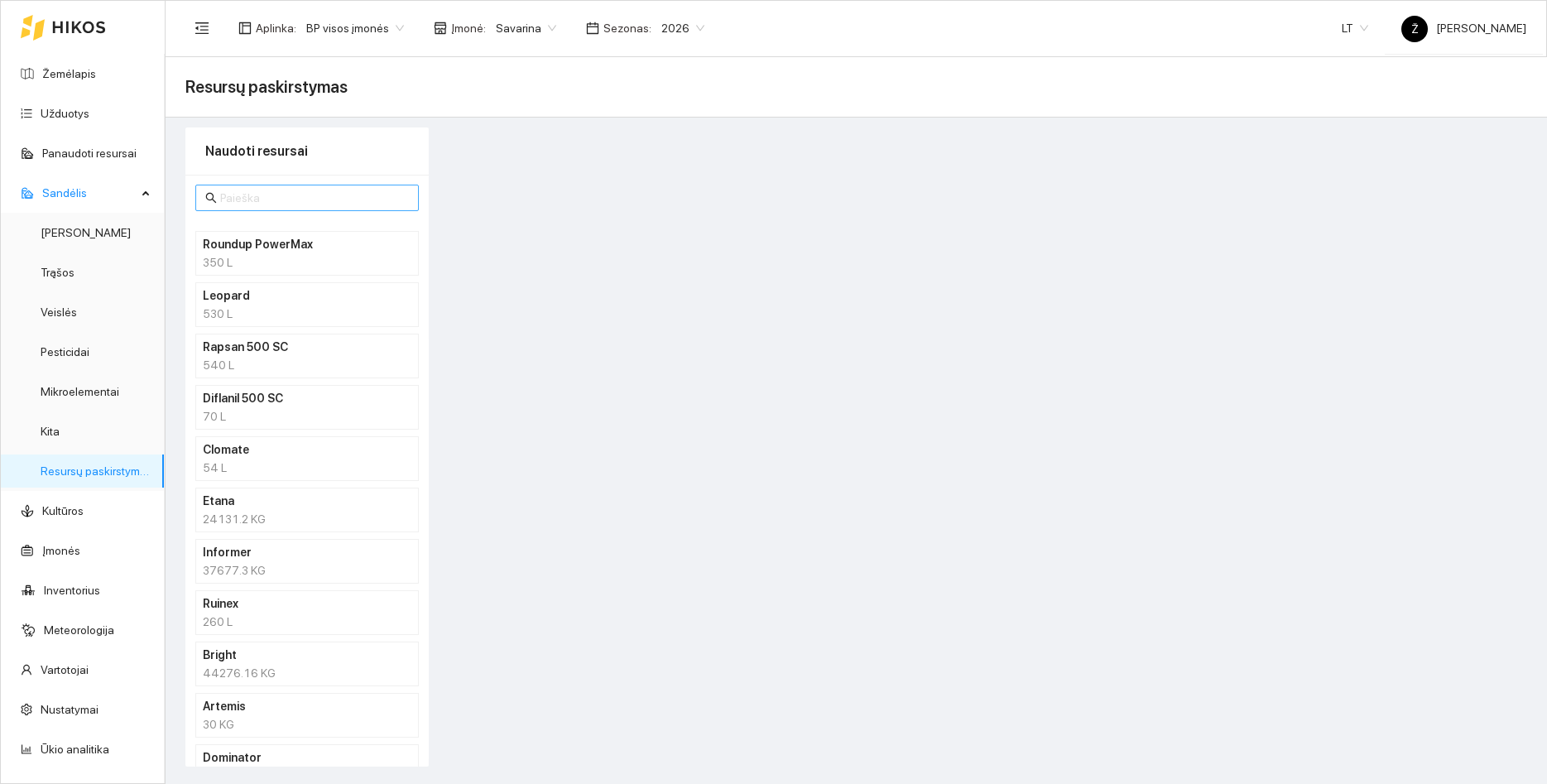
click at [265, 200] on input "text" at bounding box center [315, 198] width 189 height 18
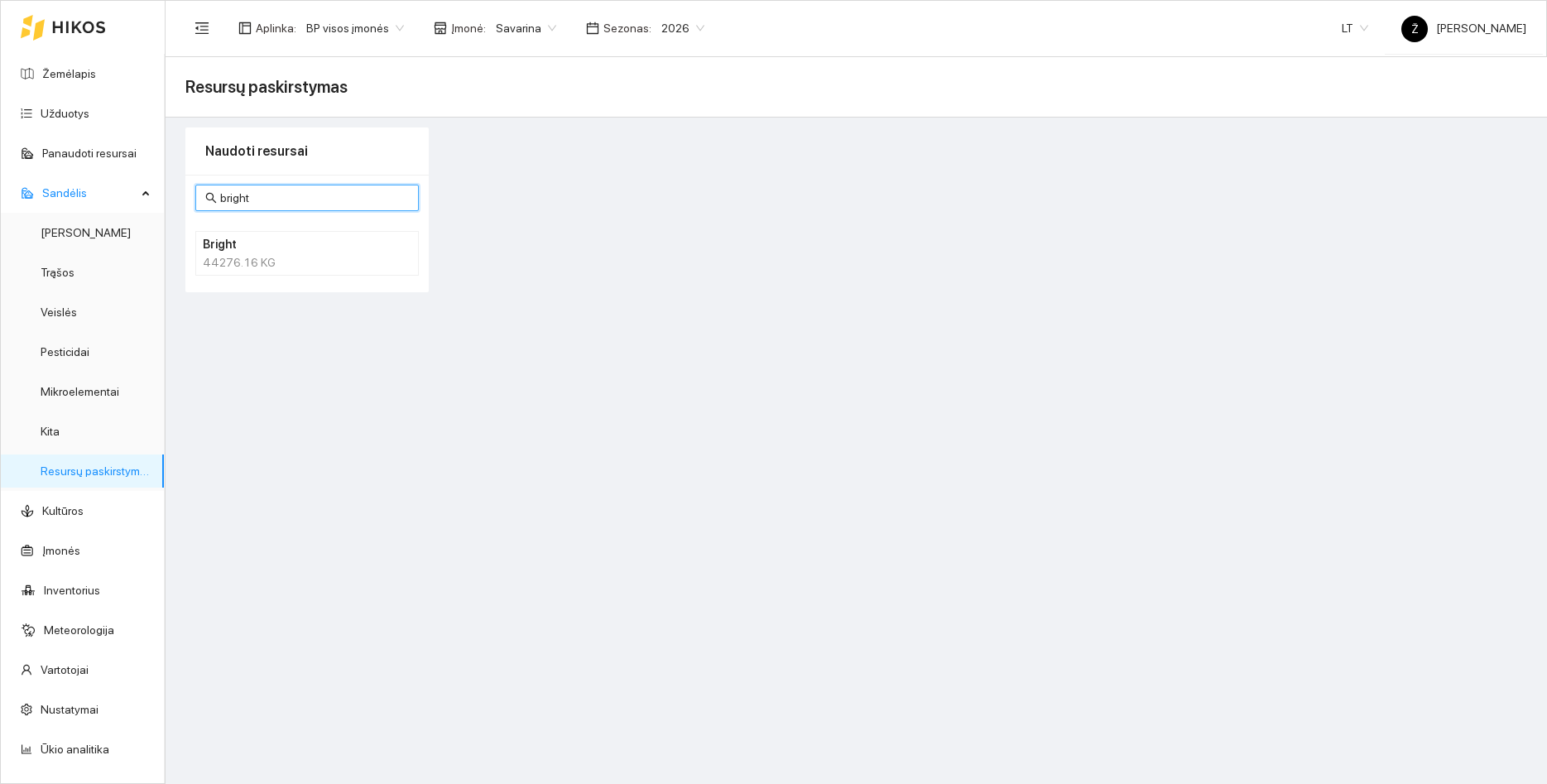
type input "bright"
click at [291, 252] on h4 "Bright" at bounding box center [285, 244] width 166 height 18
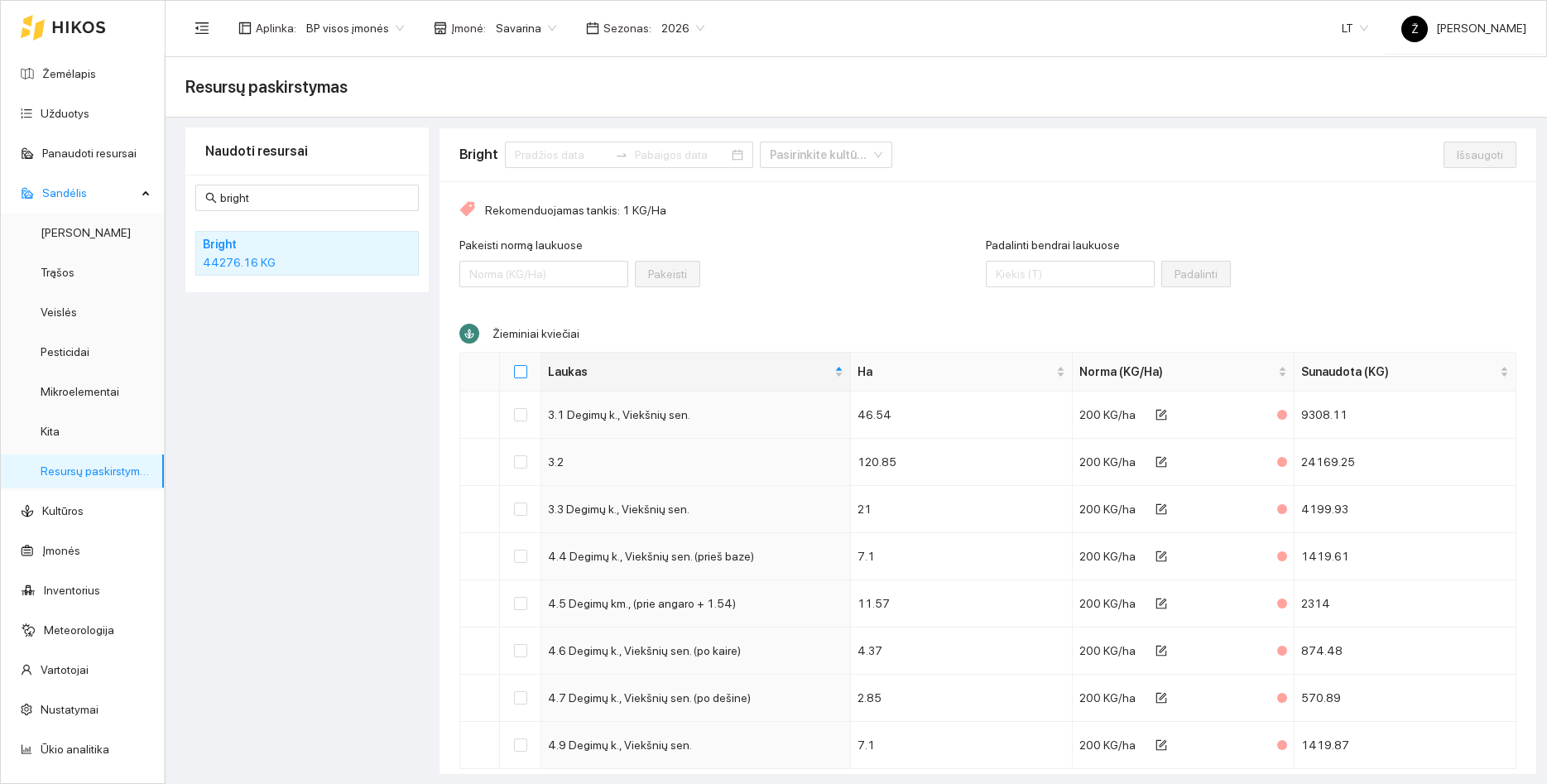
click at [518, 374] on input "Select all" at bounding box center [520, 371] width 14 height 14
checkbox input "true"
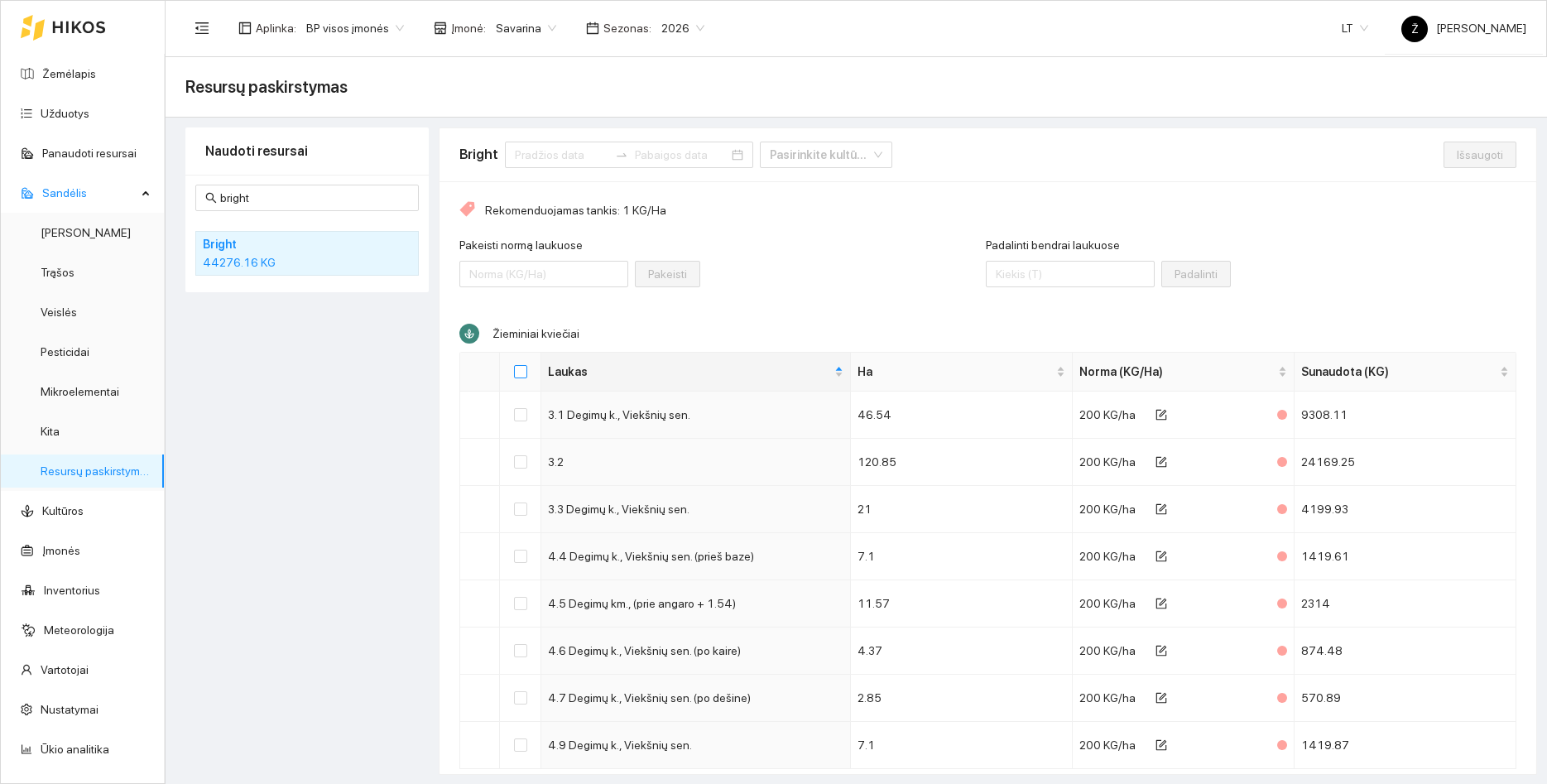
checkbox input "true"
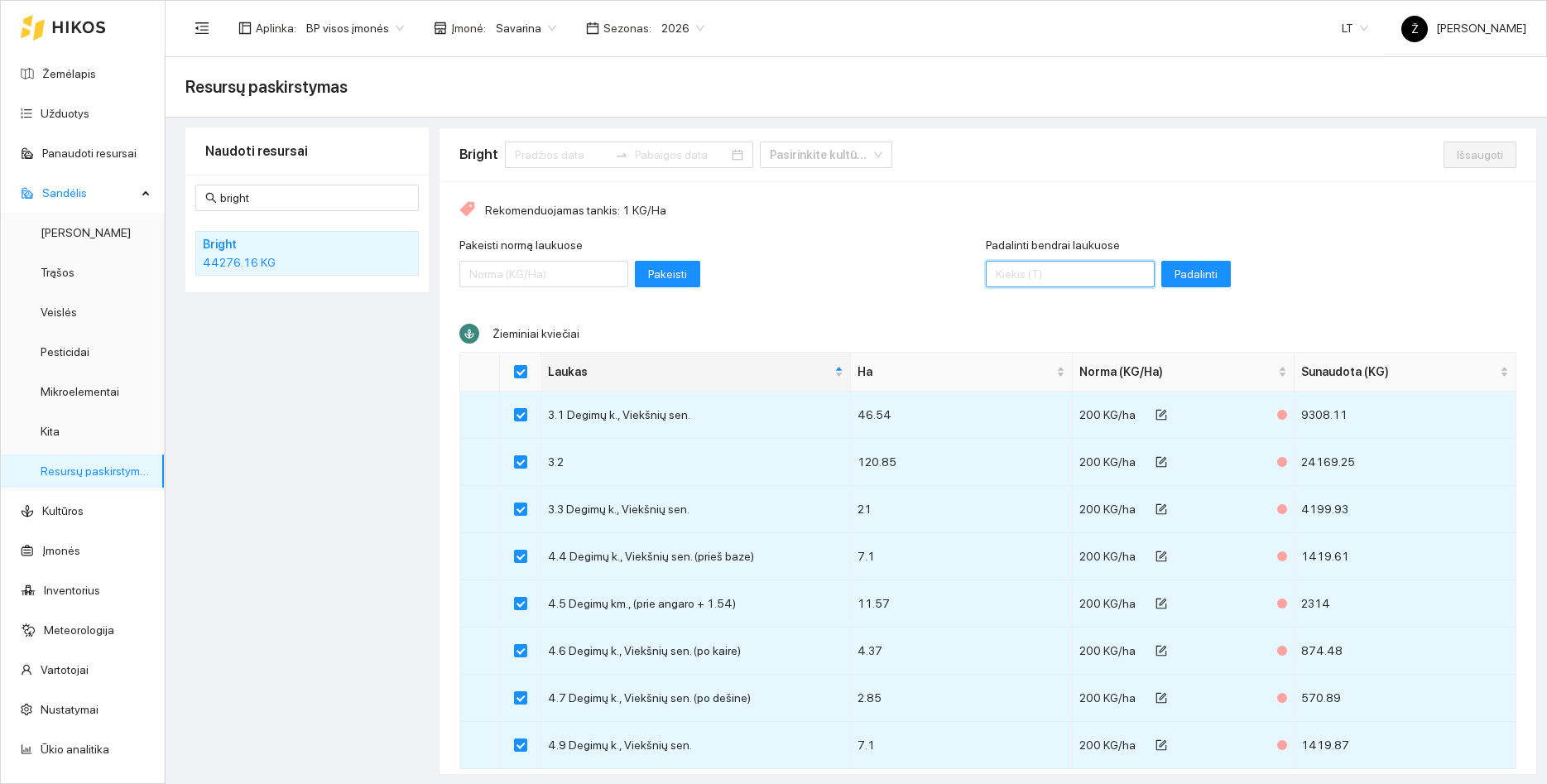
click at [1001, 283] on input "Padalinti bendrai laukuose" at bounding box center [1071, 274] width 169 height 26
type input "18620"
click at [1197, 268] on span "Padalinti" at bounding box center [1197, 274] width 43 height 18
click at [1465, 156] on span "Išsaugoti" at bounding box center [1479, 155] width 46 height 18
checkbox input "false"
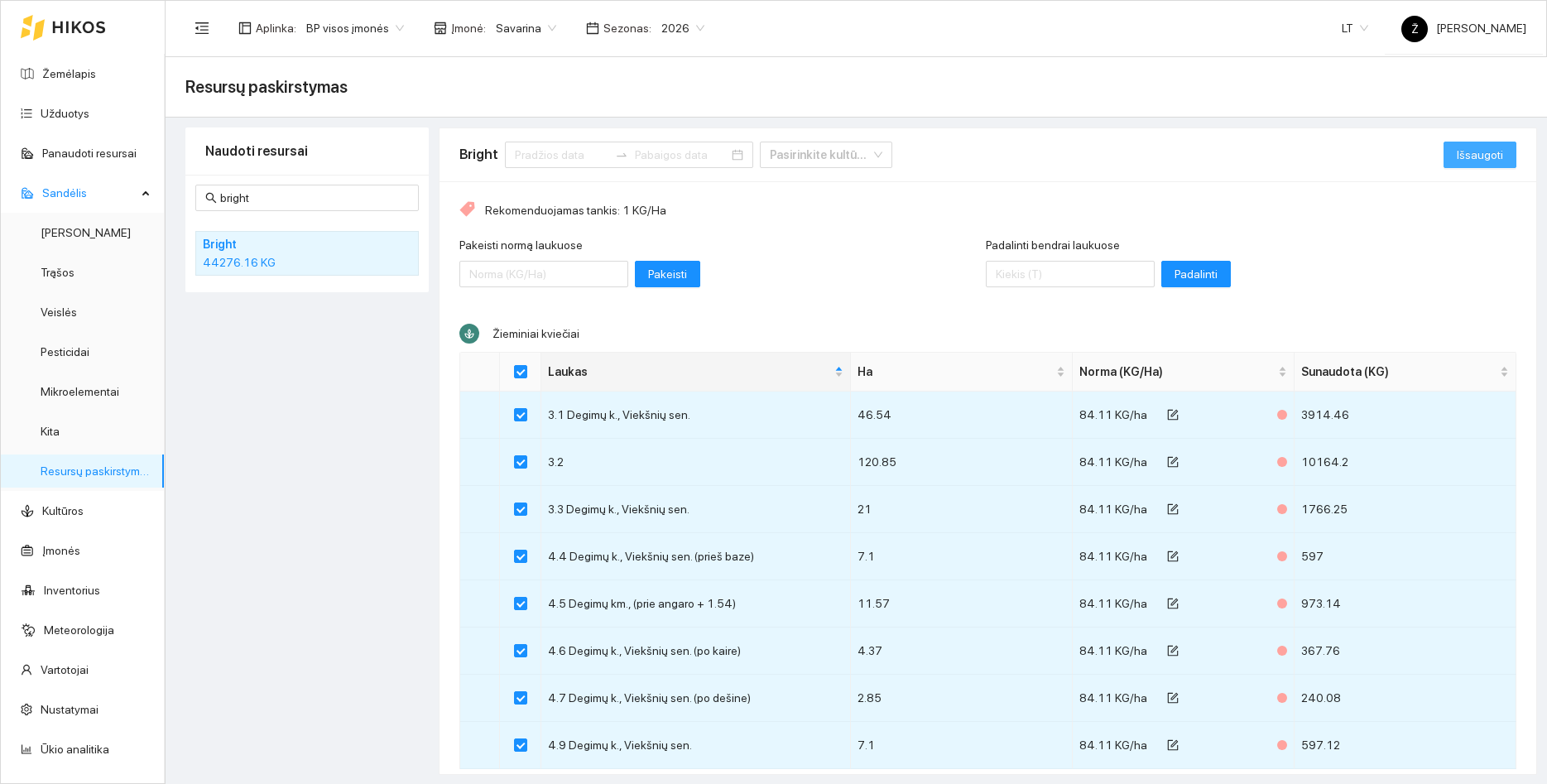
checkbox input "false"
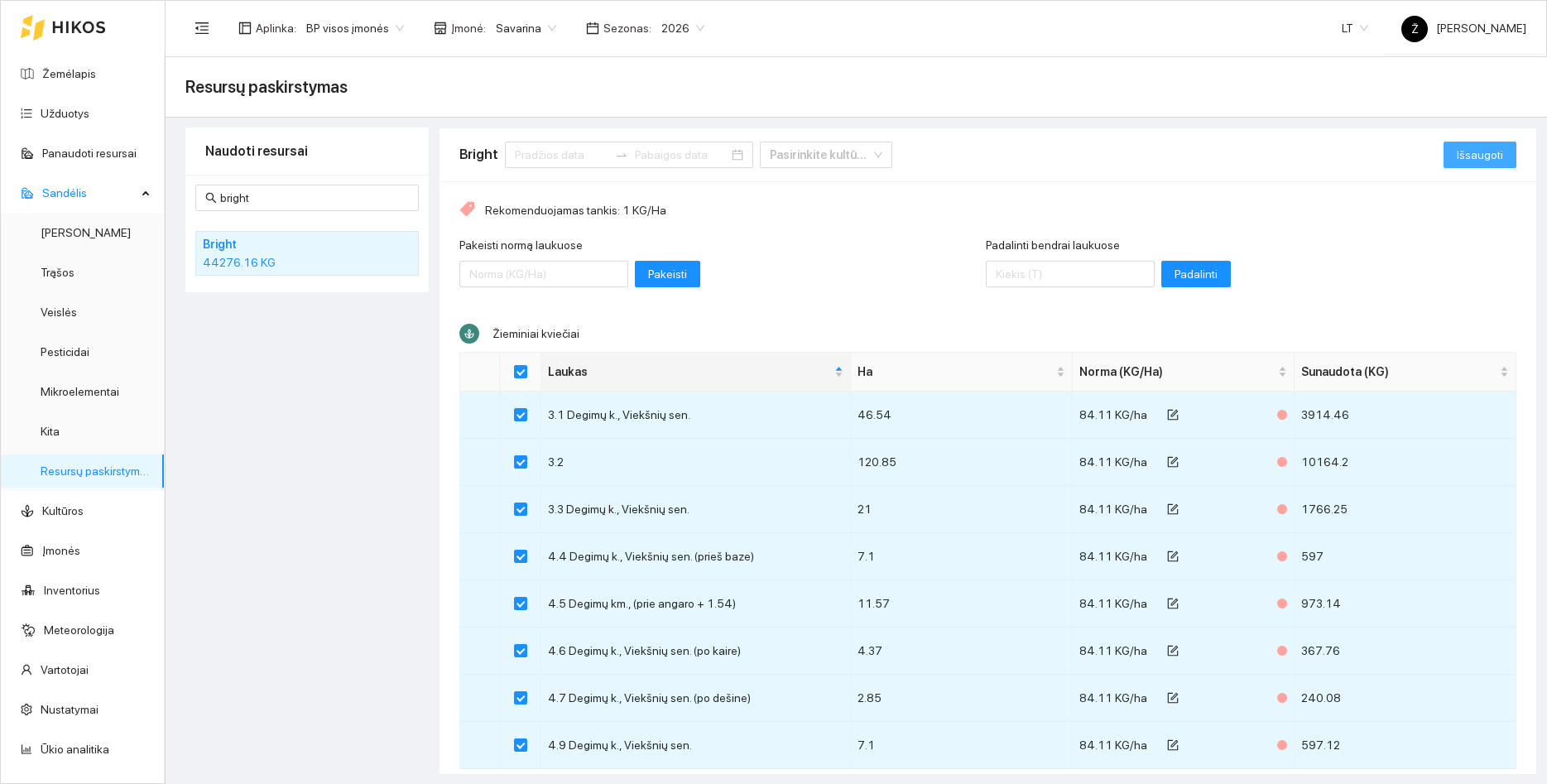
checkbox input "false"
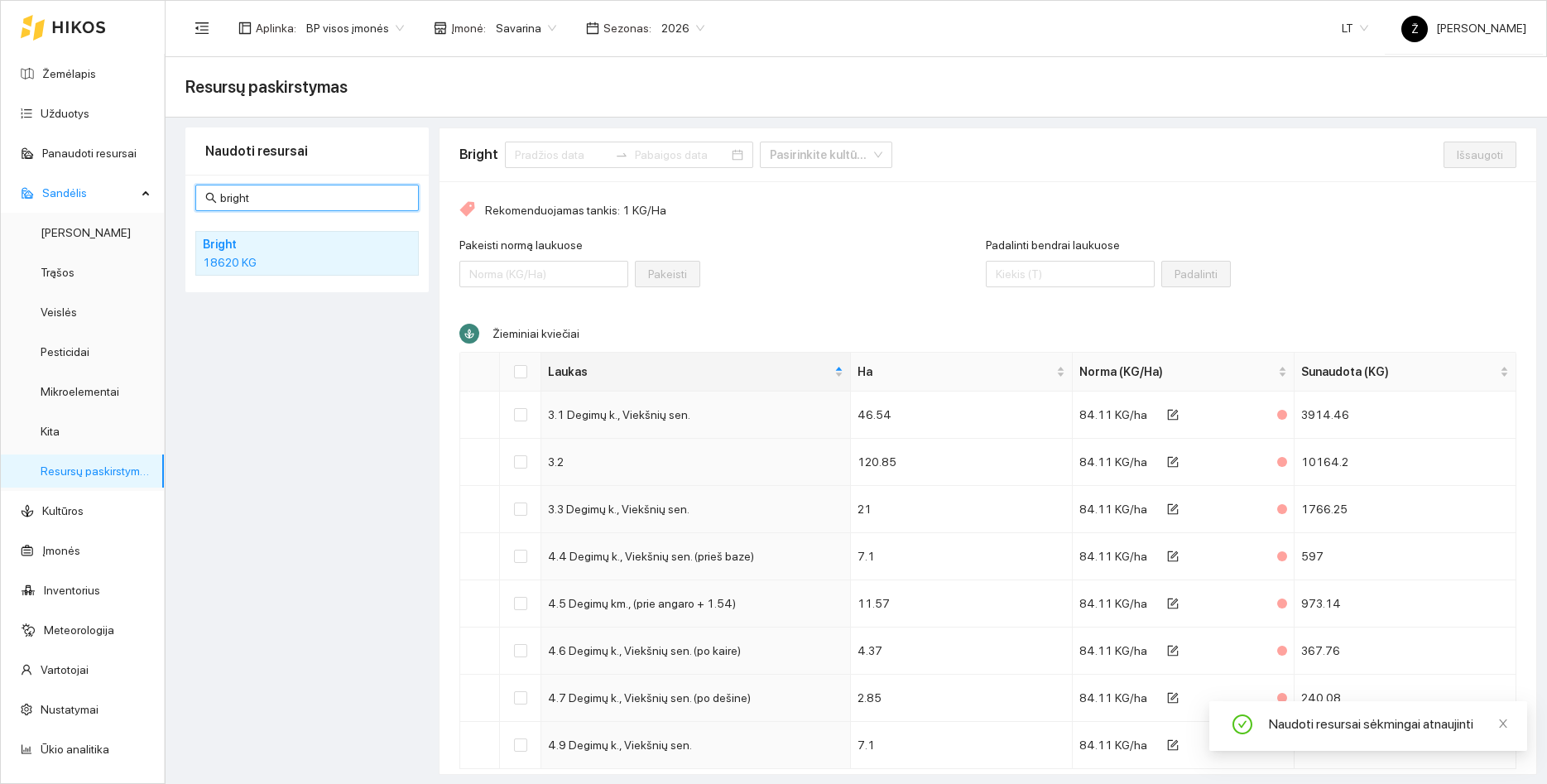
drag, startPoint x: 346, startPoint y: 200, endPoint x: 157, endPoint y: 176, distance: 190.5
click at [221, 189] on input "bright" at bounding box center [315, 198] width 189 height 18
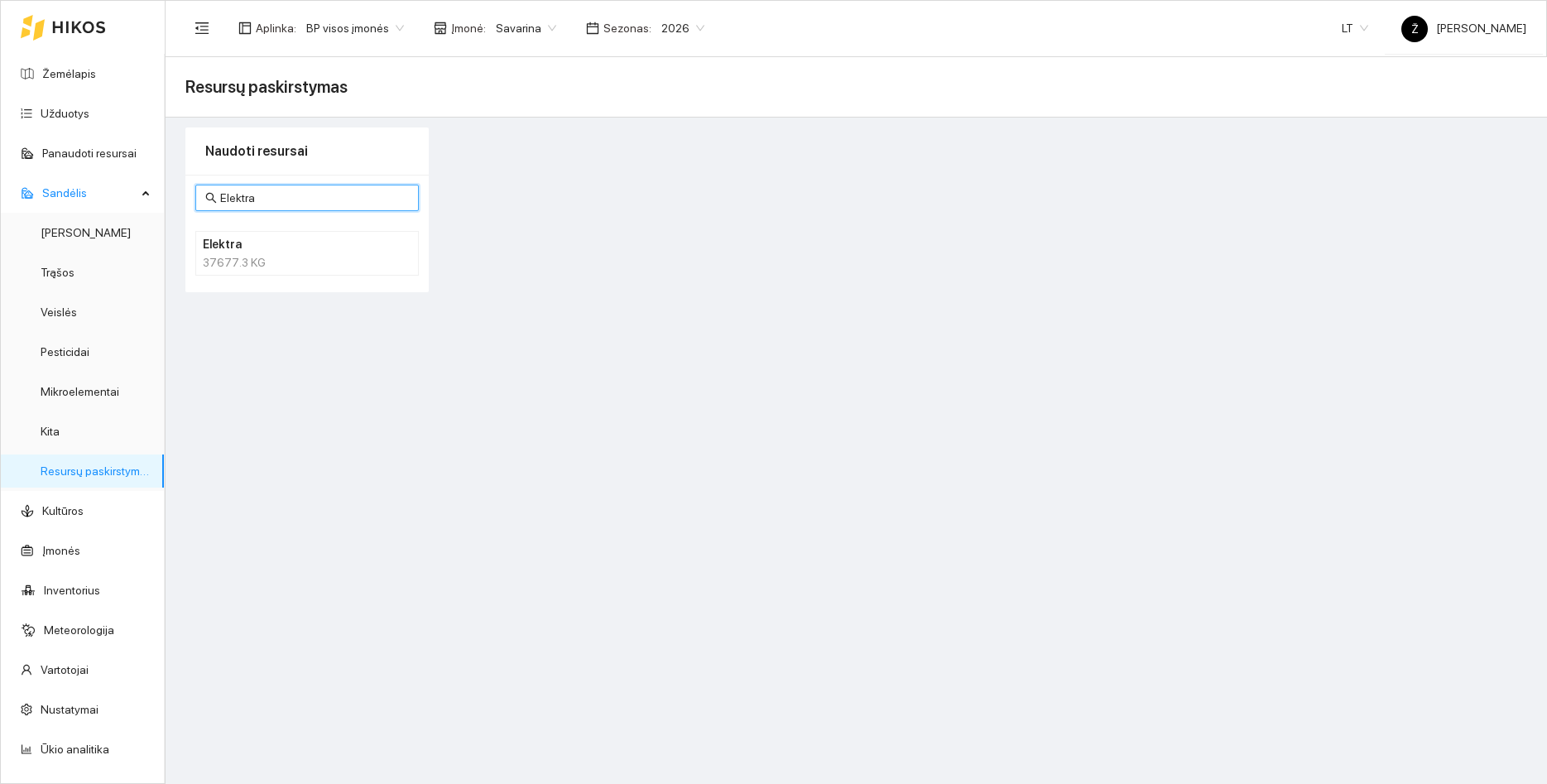
type input "Elektra"
click at [242, 249] on h4 "Elektra" at bounding box center [285, 244] width 166 height 18
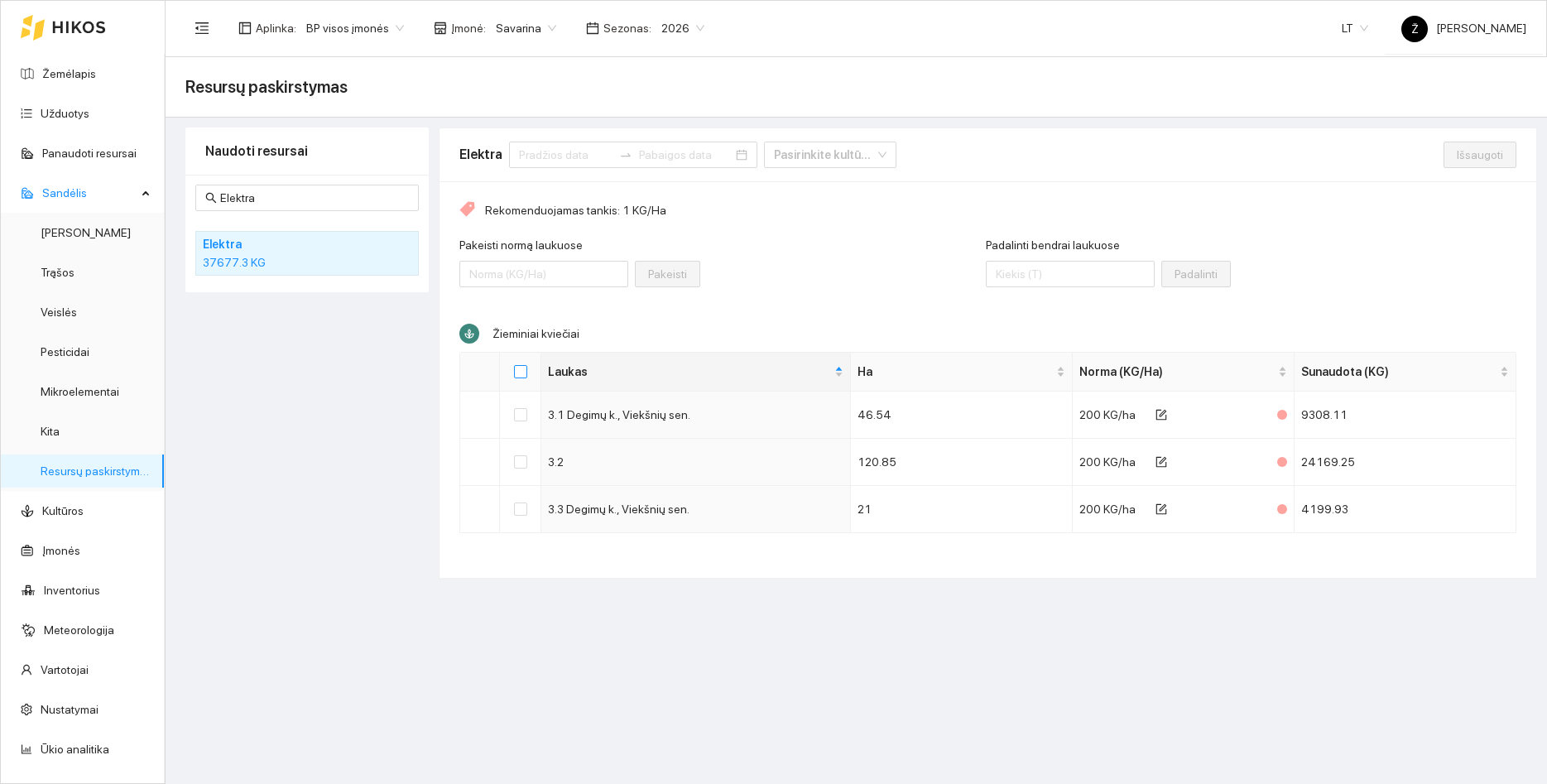
click at [521, 375] on input "Select all" at bounding box center [520, 371] width 14 height 14
checkbox input "true"
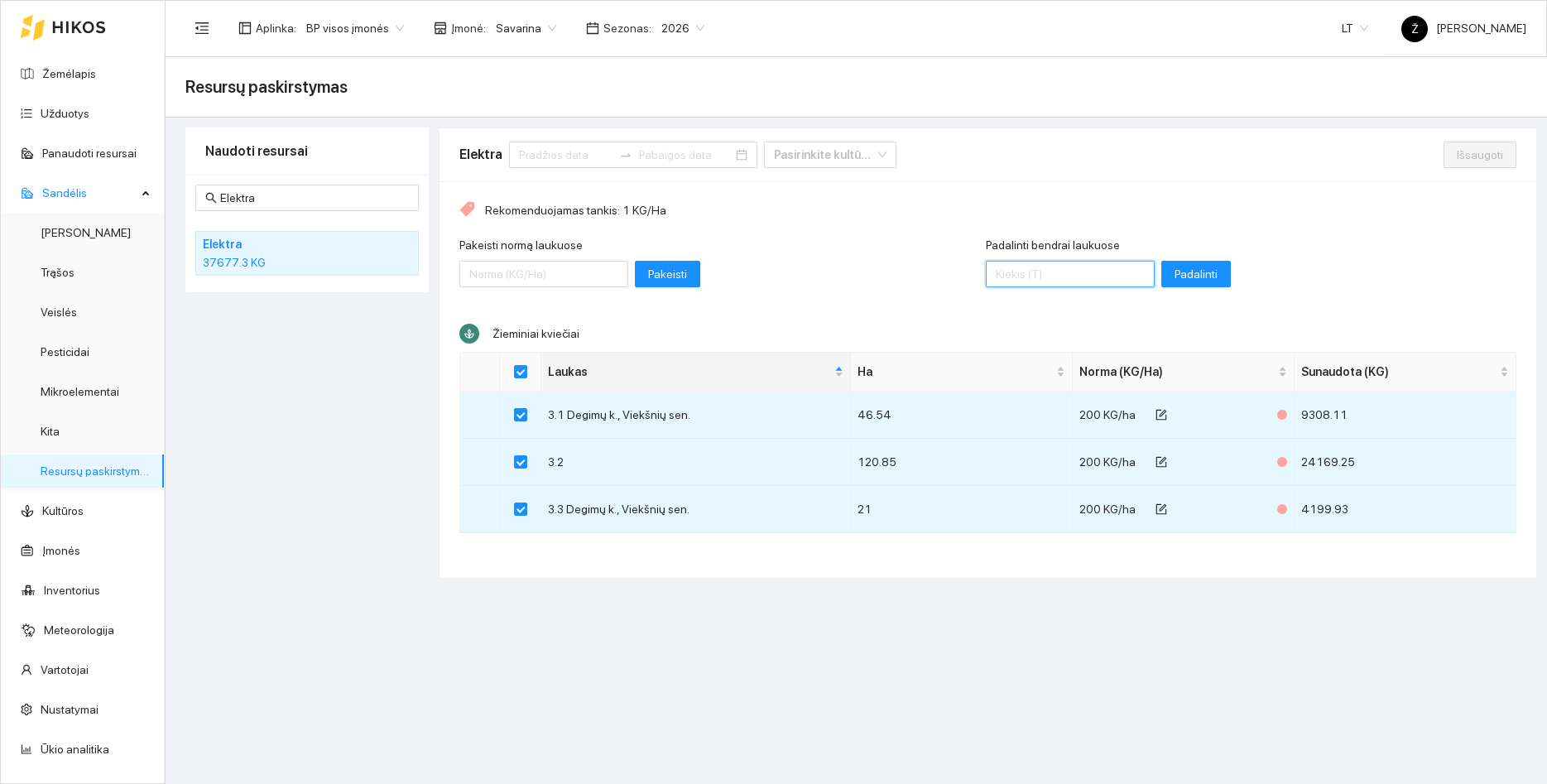
click at [1067, 279] on input "Padalinti bendrai laukuose" at bounding box center [1071, 274] width 169 height 26
type input "10130"
click at [1215, 270] on span "Padalinti" at bounding box center [1197, 274] width 43 height 18
click at [1484, 146] on span "Išsaugoti" at bounding box center [1479, 155] width 46 height 18
checkbox input "false"
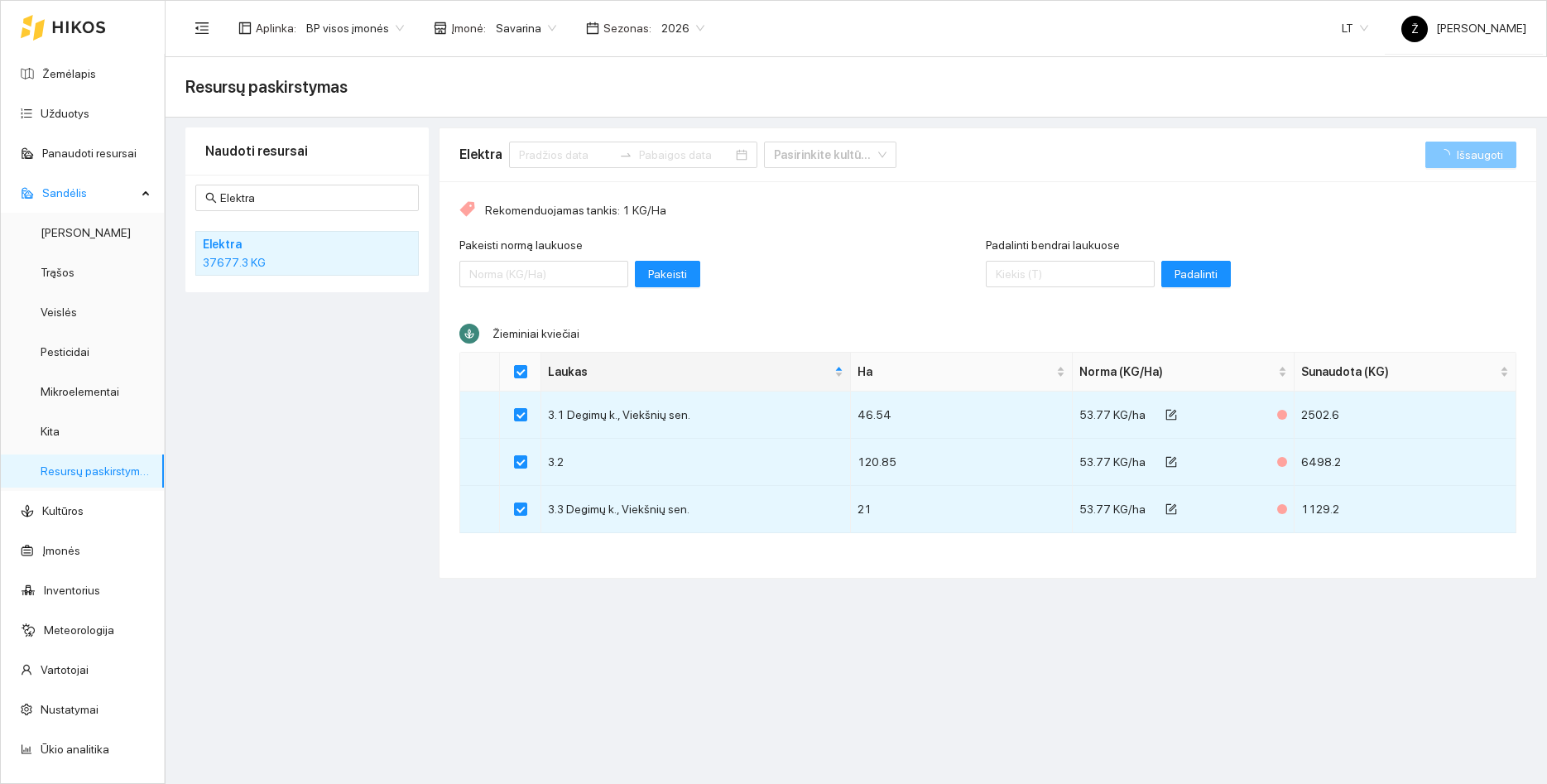
checkbox input "false"
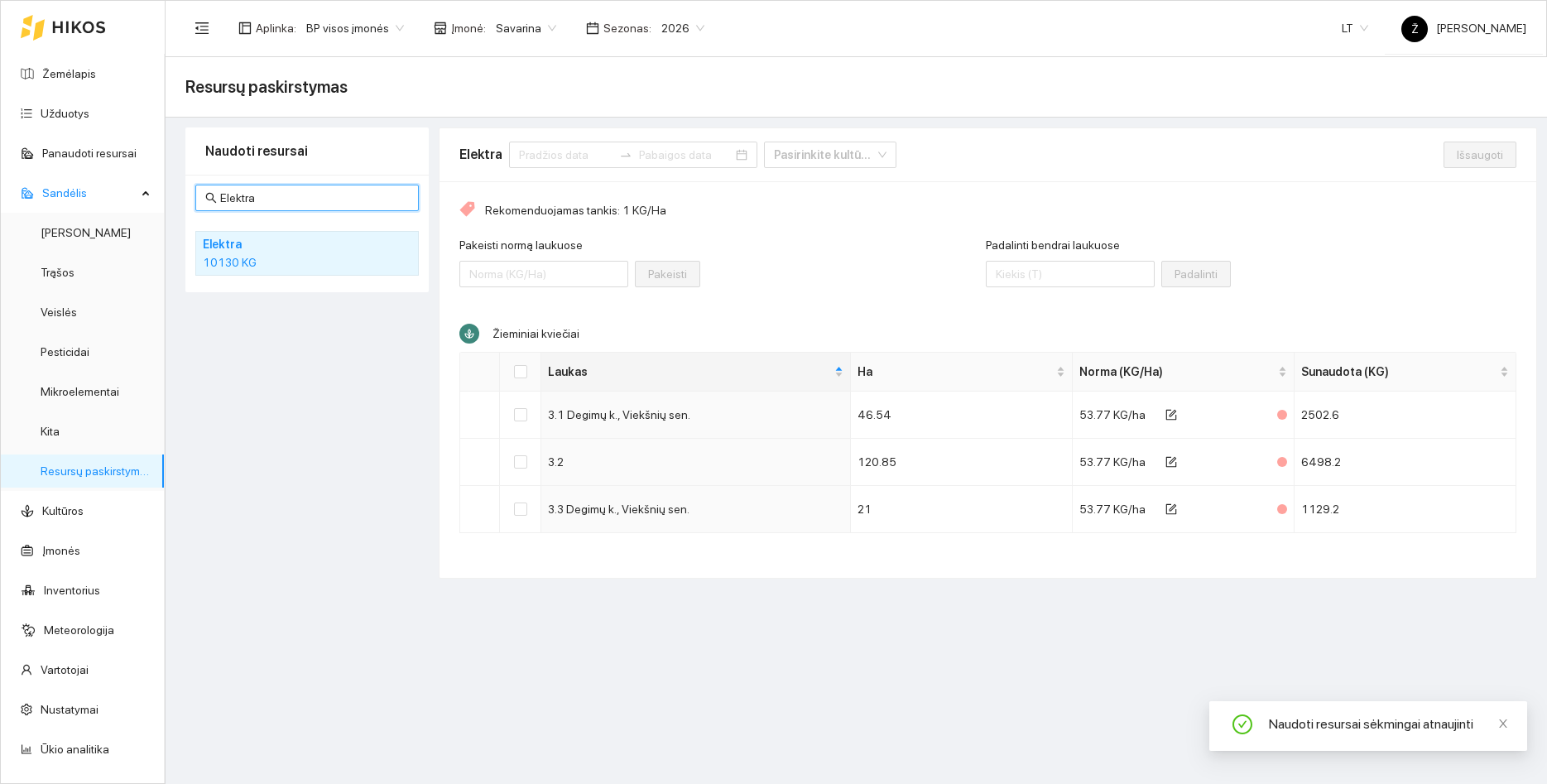
click at [262, 194] on input "Elektra" at bounding box center [315, 198] width 189 height 18
drag, startPoint x: 262, startPoint y: 194, endPoint x: 174, endPoint y: 195, distance: 88.0
click at [221, 195] on input "Elektra" at bounding box center [315, 198] width 189 height 18
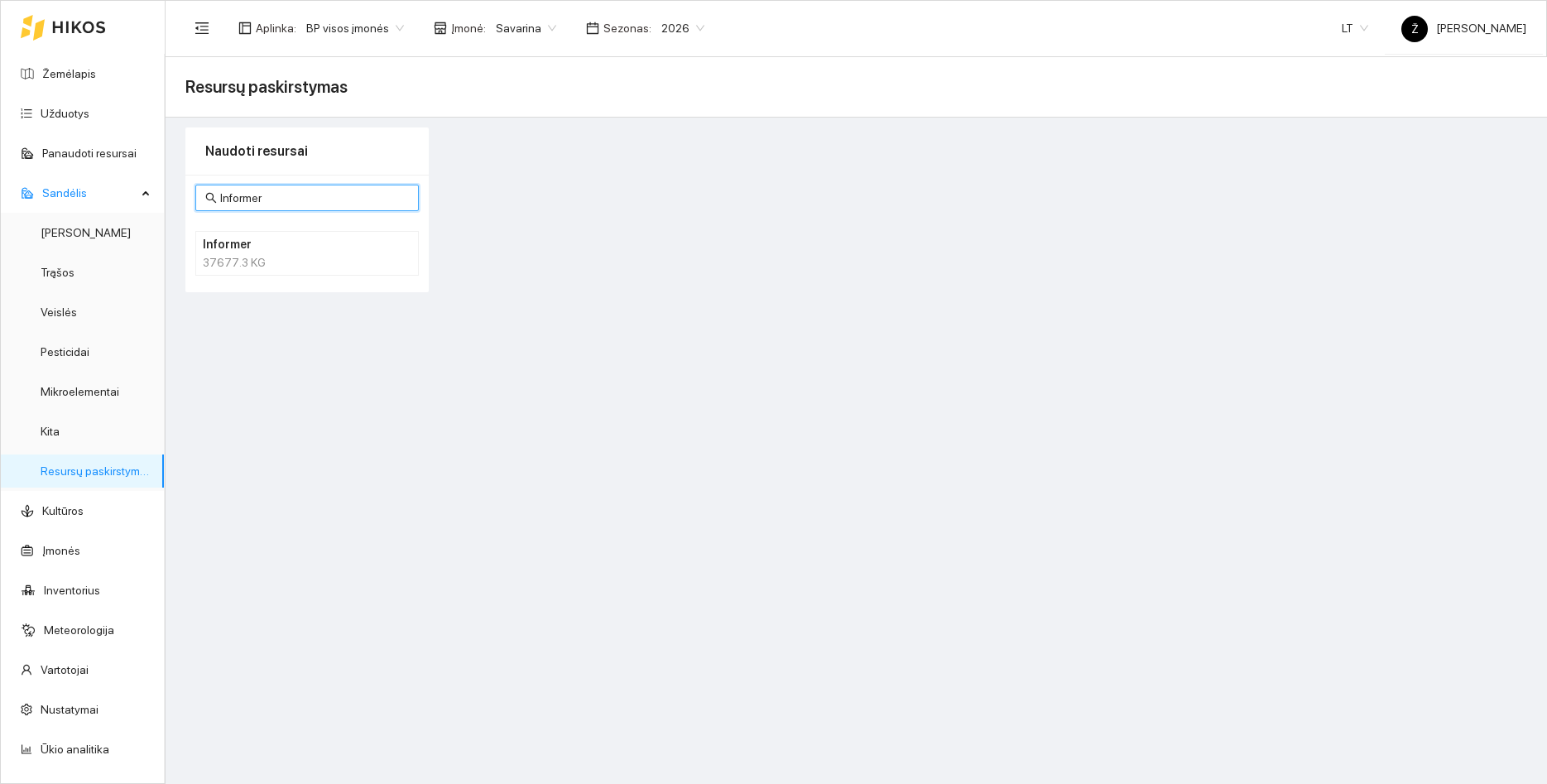
type input "Informer"
click at [307, 262] on div "37677.3 KG" at bounding box center [307, 262] width 209 height 18
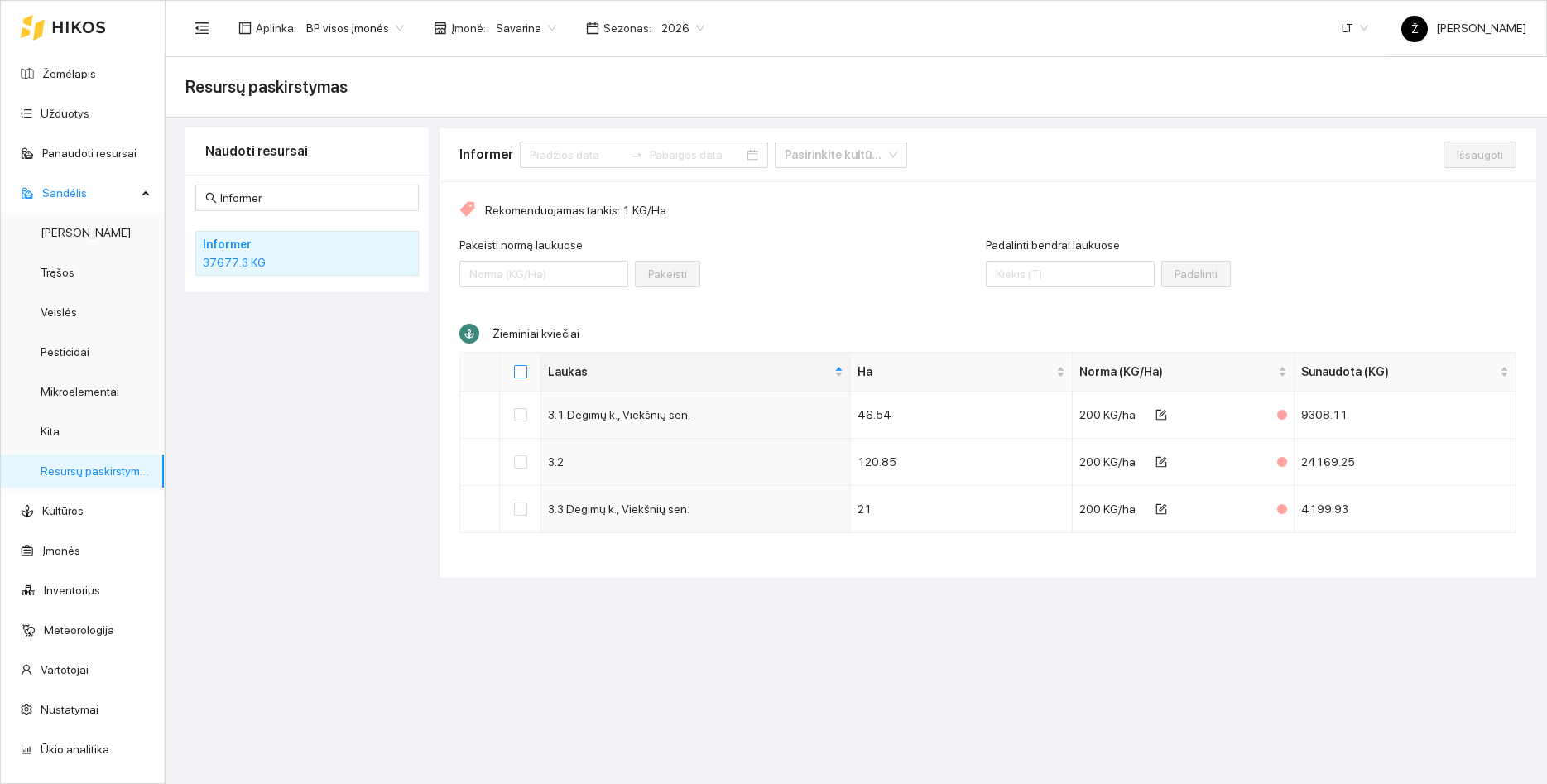
click at [521, 375] on input "Select all" at bounding box center [520, 371] width 14 height 14
checkbox input "true"
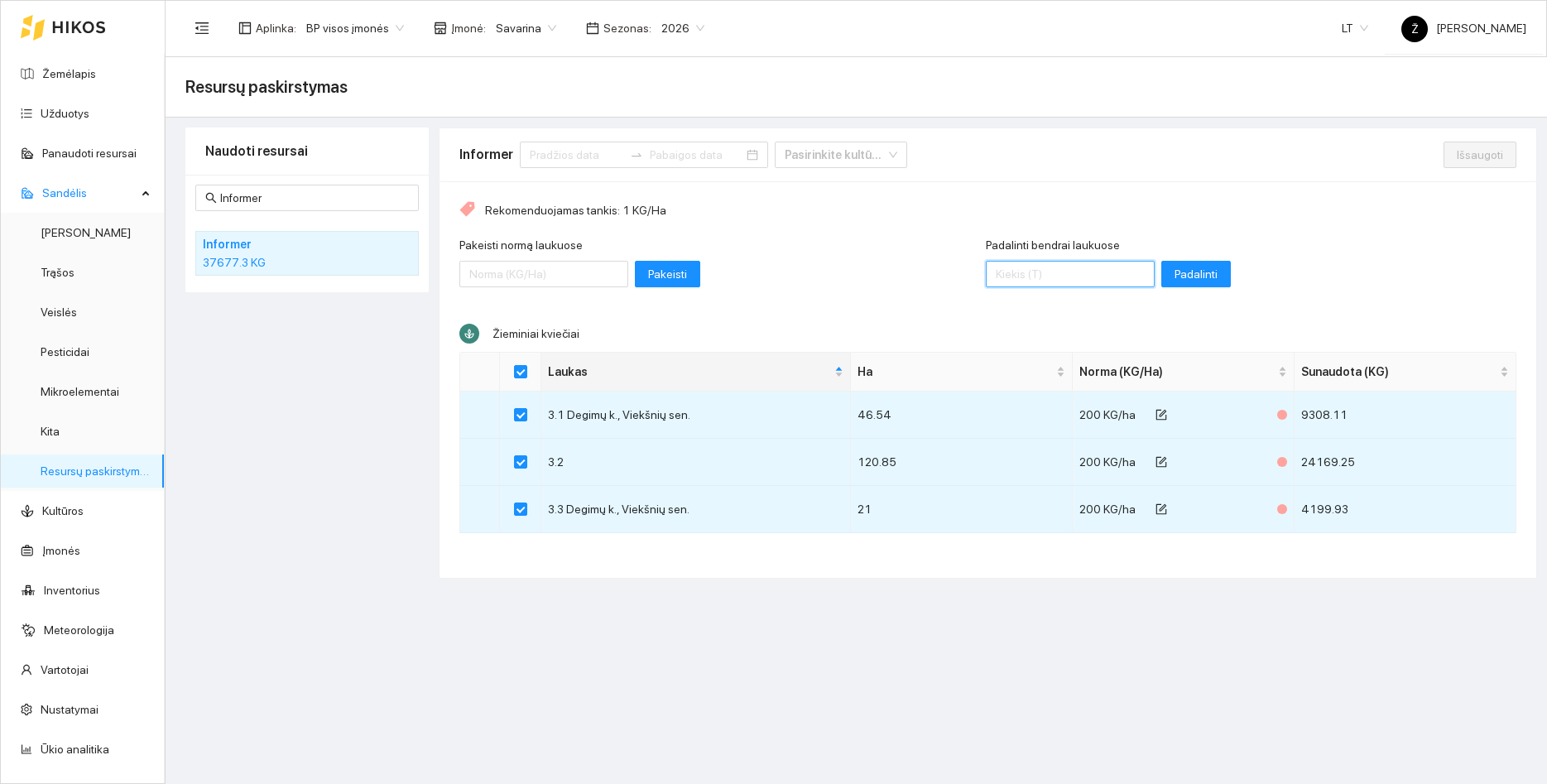
click at [1023, 263] on input "Padalinti bendrai laukuose" at bounding box center [1071, 274] width 169 height 26
type input "24010"
click at [1216, 265] on span "Padalinti" at bounding box center [1197, 274] width 43 height 18
click at [1467, 154] on span "Išsaugoti" at bounding box center [1479, 155] width 46 height 18
checkbox input "false"
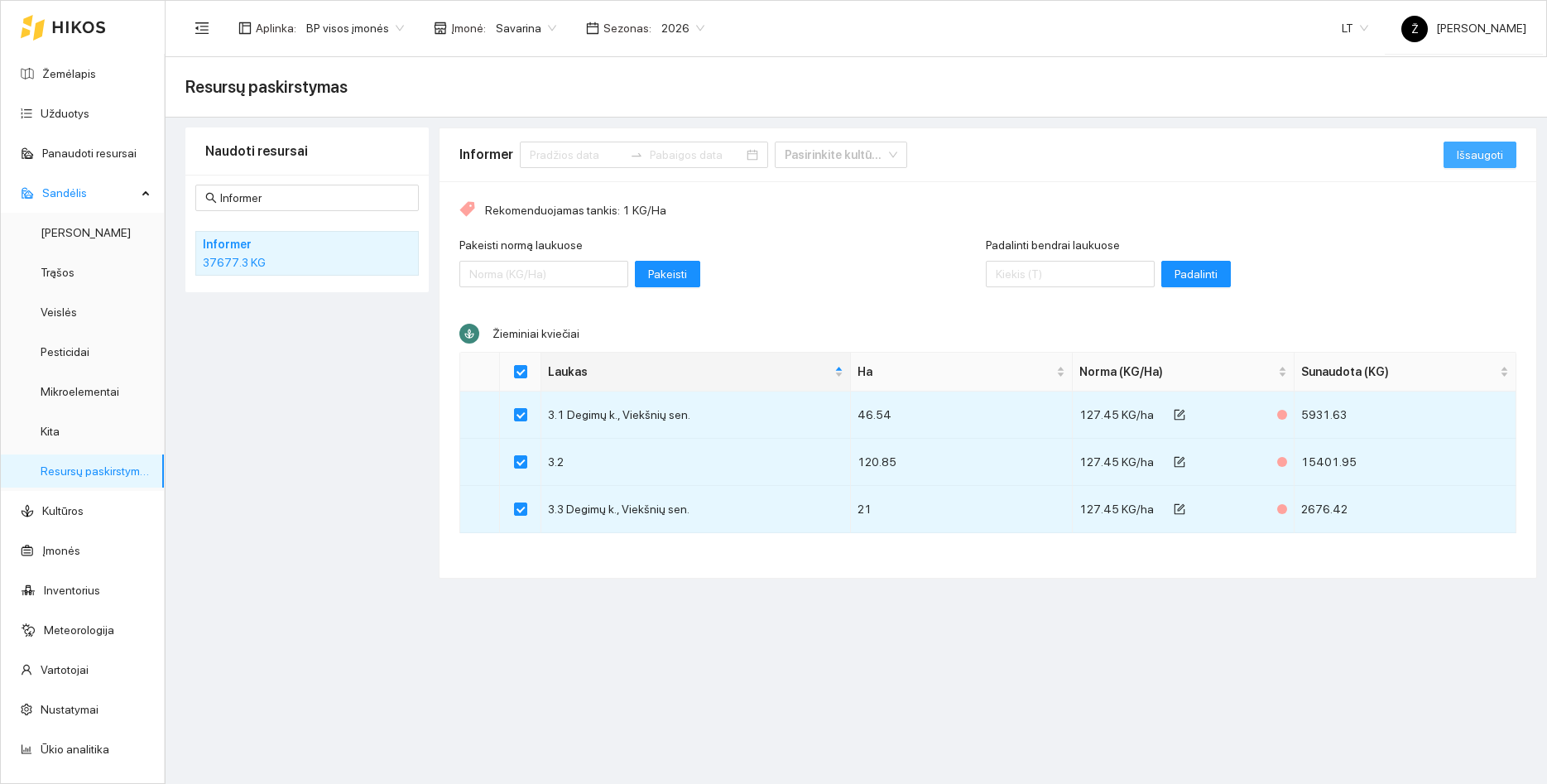
checkbox input "false"
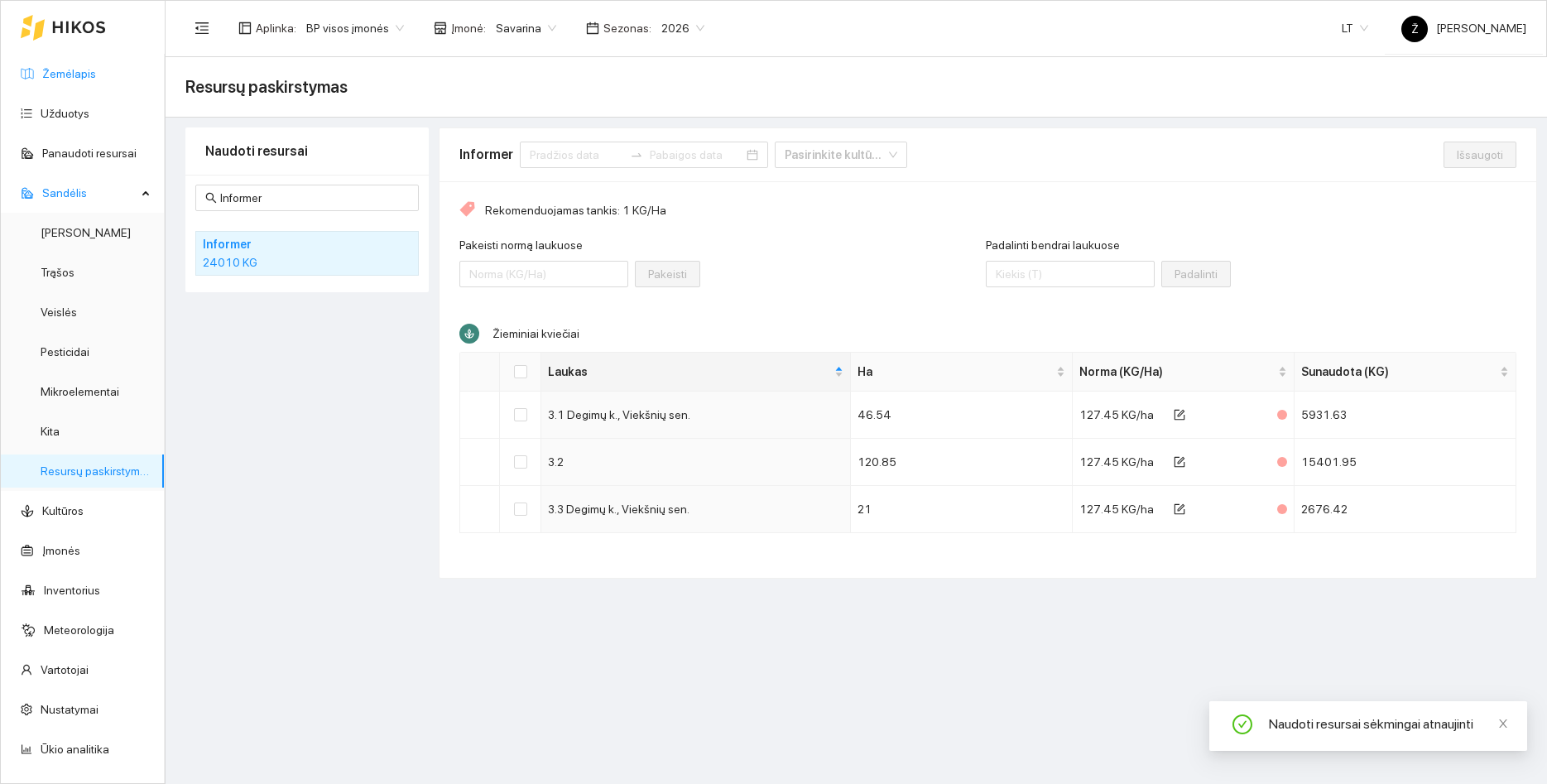
click at [77, 79] on link "Žemėlapis" at bounding box center [69, 73] width 54 height 14
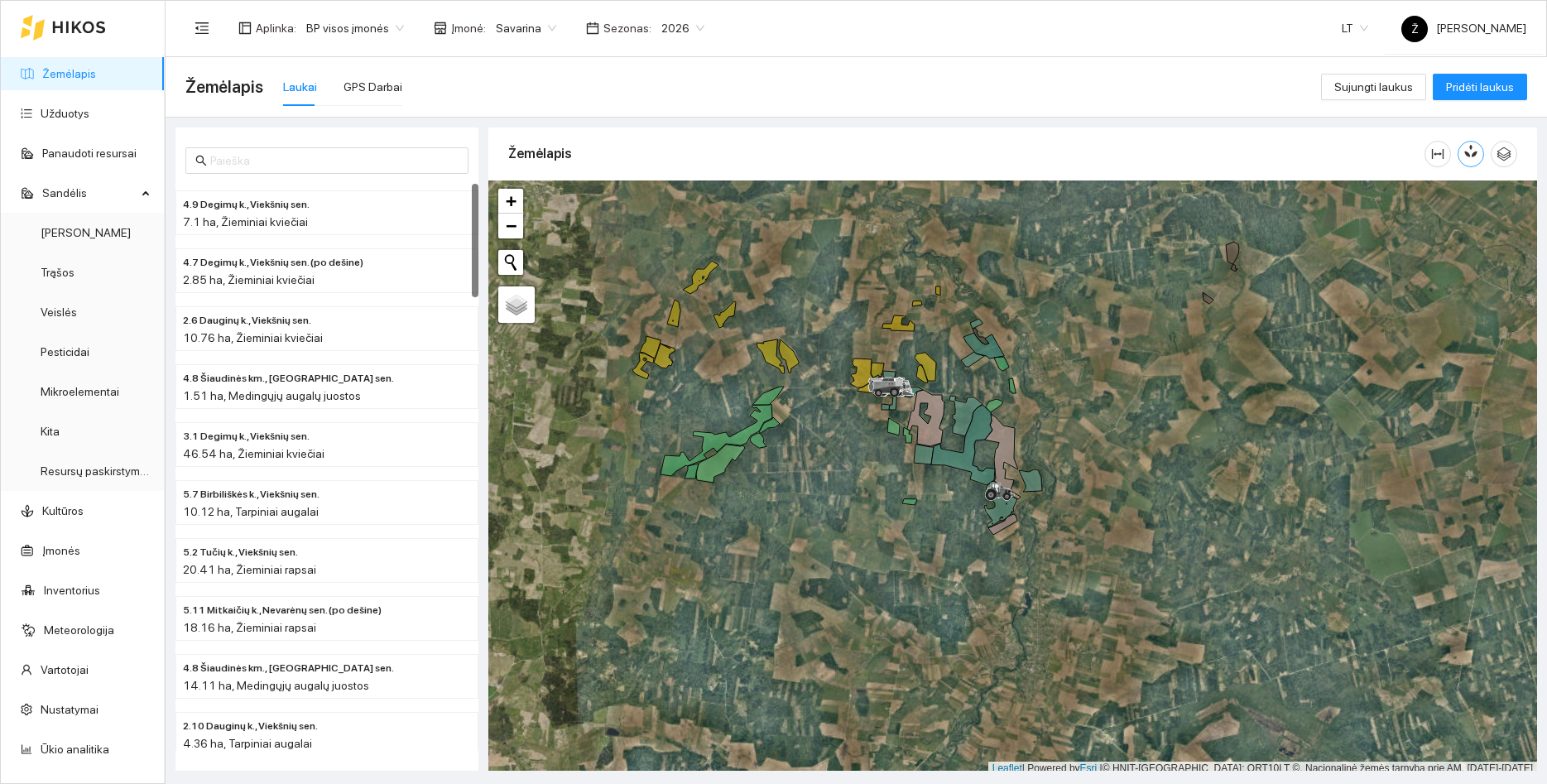
click at [1477, 153] on icon "button" at bounding box center [1474, 151] width 9 height 14
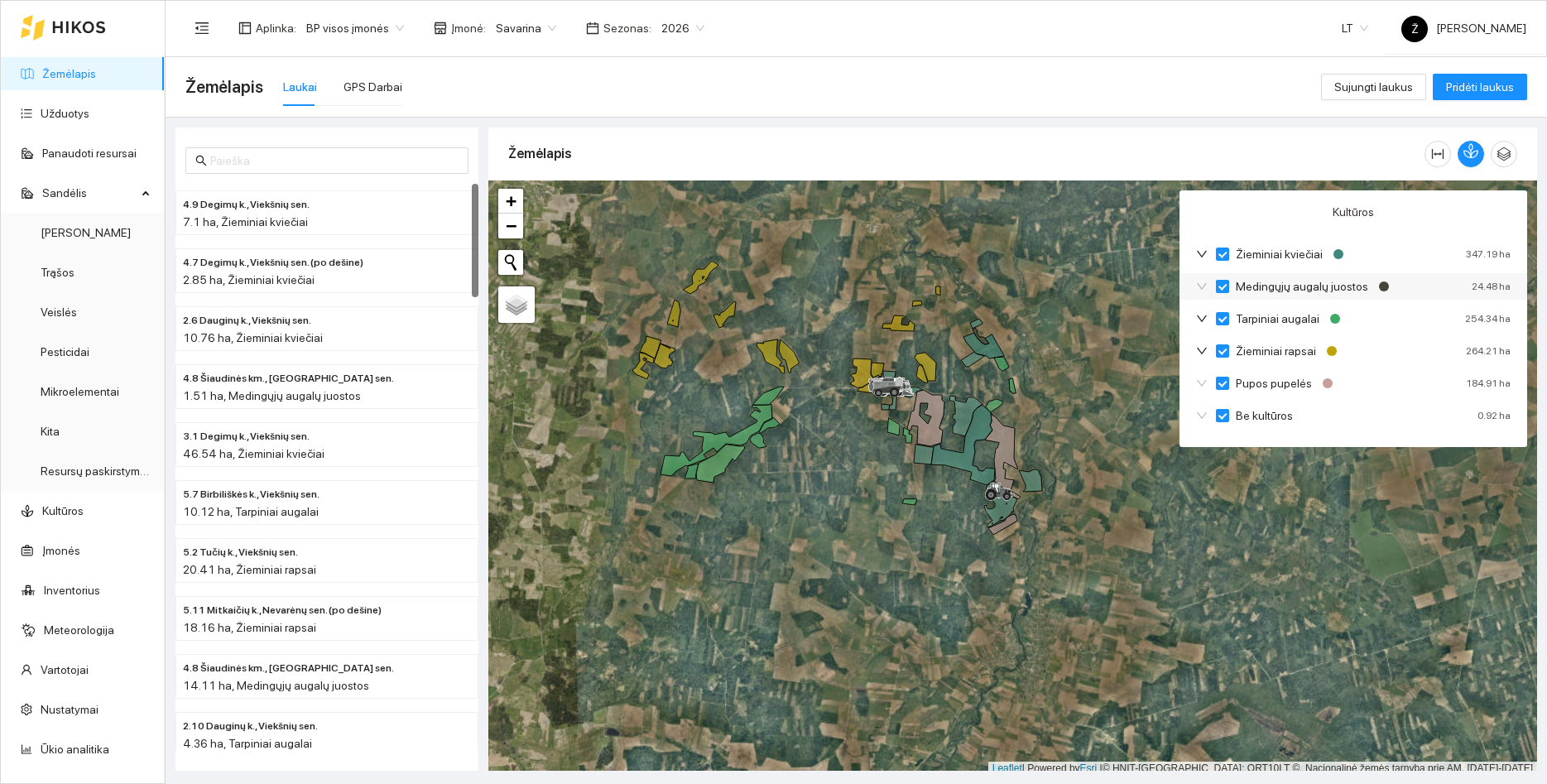
click at [1227, 283] on input "Medingųjų augalų juostos" at bounding box center [1223, 286] width 14 height 14
click at [1224, 314] on input "Tarpiniai augalai" at bounding box center [1223, 319] width 14 height 14
checkbox input "false"
checkbox input "true"
checkbox input "false"
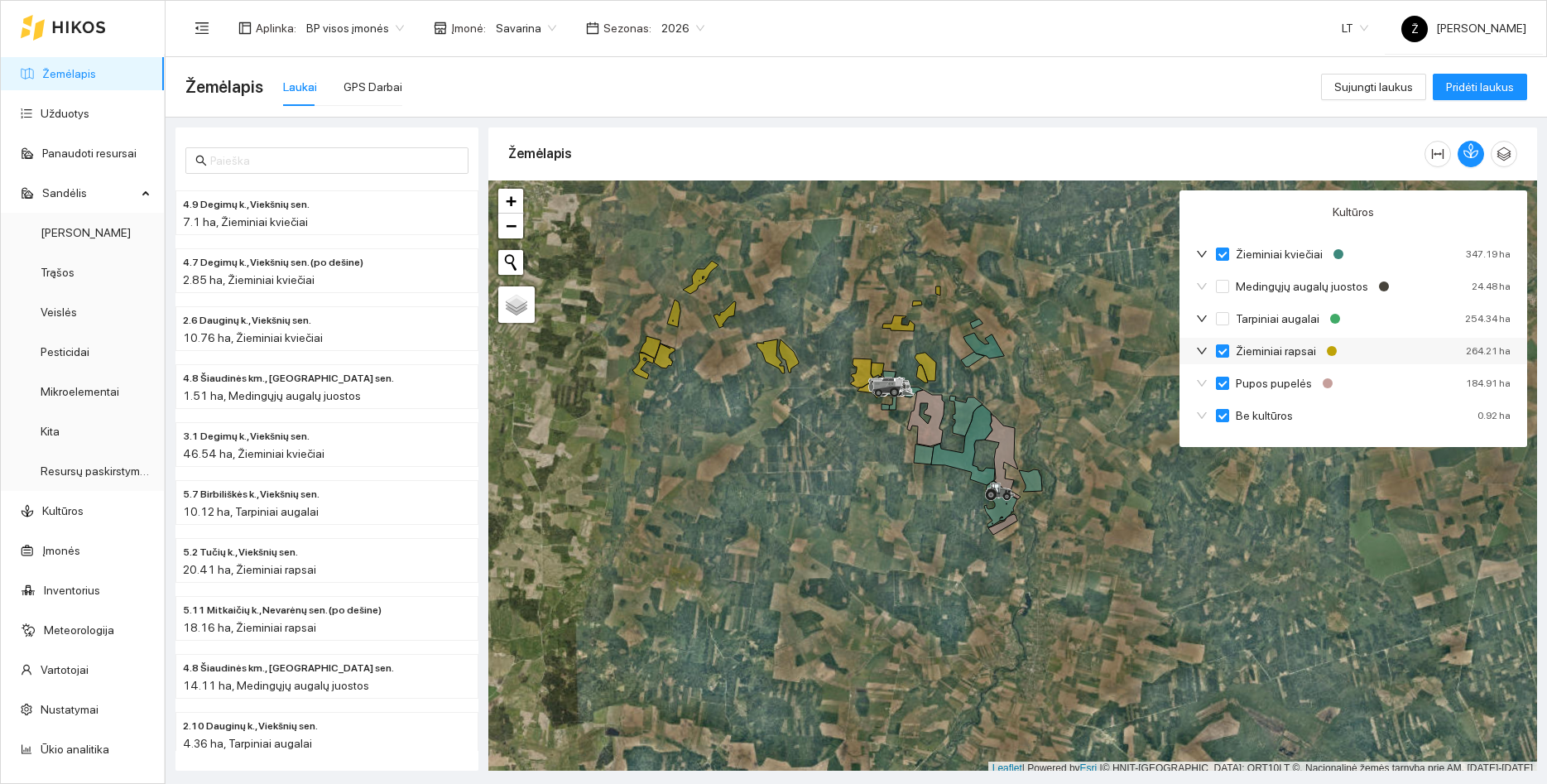
click at [1225, 361] on div "Žieminiai rapsai 264.21 ha" at bounding box center [1353, 350] width 348 height 26
click at [1226, 385] on input "Pupos pupelės" at bounding box center [1223, 383] width 14 height 14
checkbox input "false"
click at [1227, 406] on div "Be kultūros 0.92 ha" at bounding box center [1353, 415] width 348 height 26
click at [1222, 414] on input "Be kultūros" at bounding box center [1223, 415] width 14 height 14
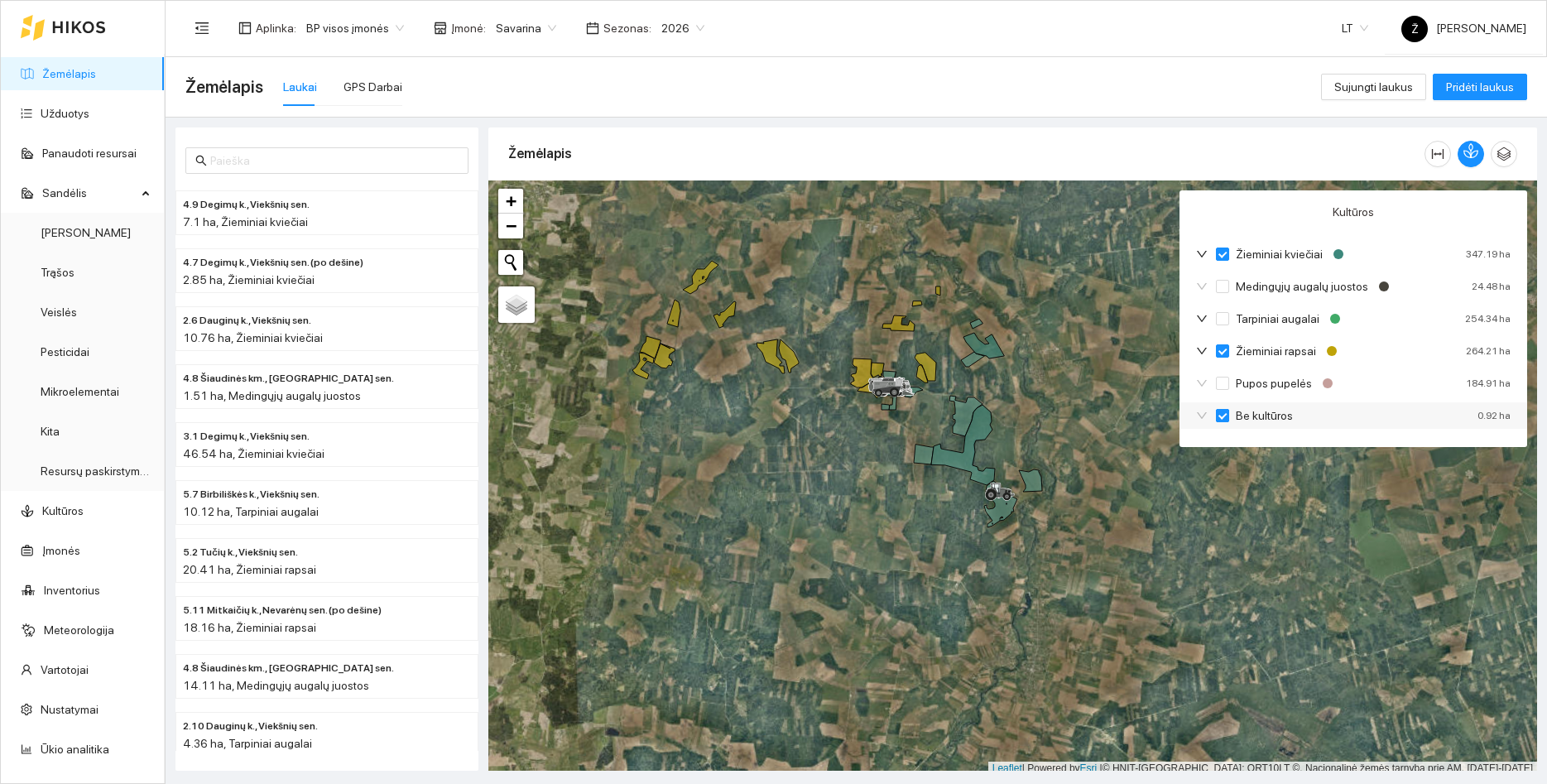
checkbox input "false"
click at [1202, 256] on icon "down" at bounding box center [1202, 254] width 12 height 12
checkbox input "false"
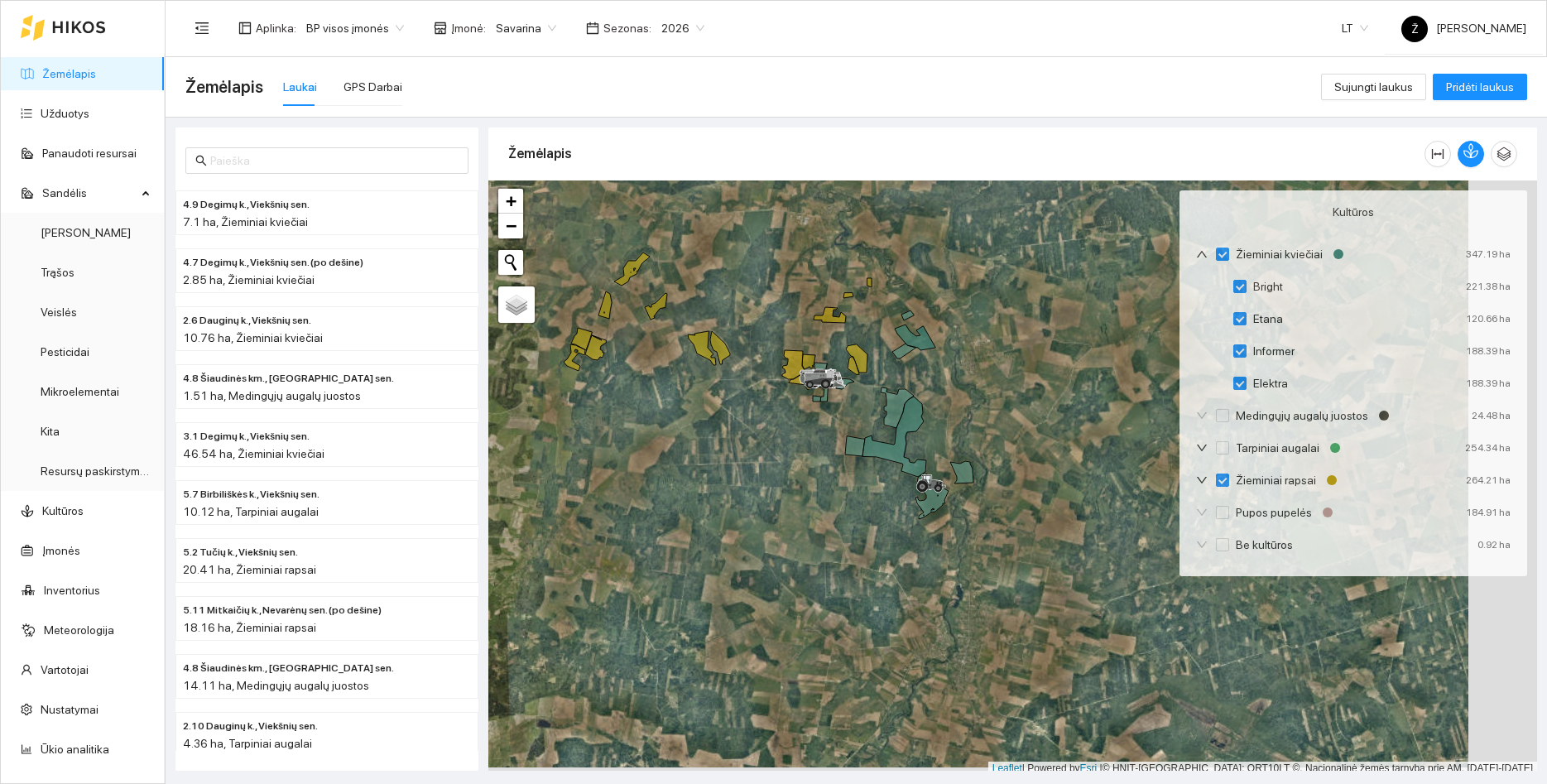
drag, startPoint x: 1047, startPoint y: 285, endPoint x: 977, endPoint y: 276, distance: 70.6
click at [978, 277] on div at bounding box center [1012, 477] width 1049 height 595
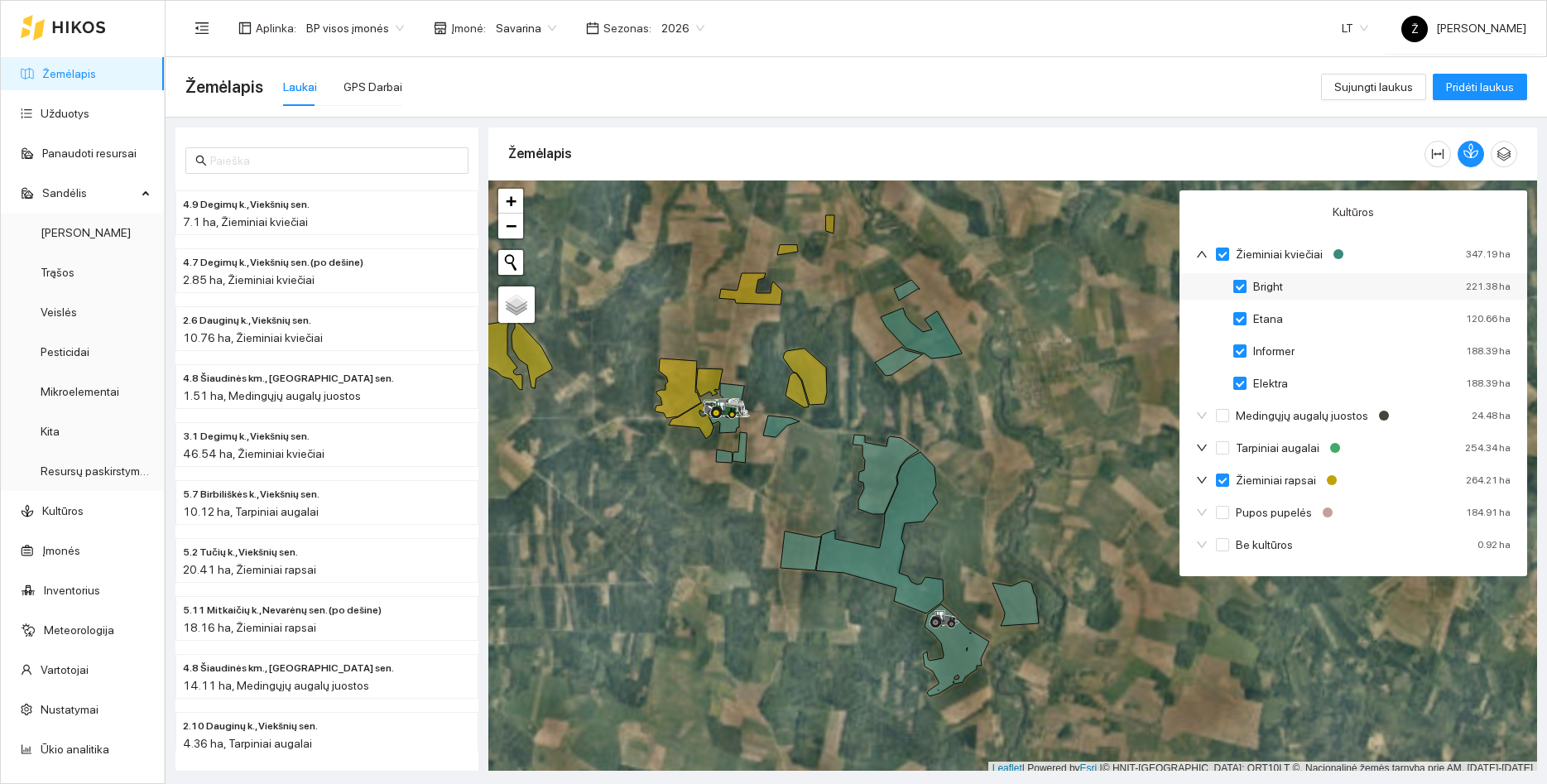
click at [1240, 285] on input "Bright" at bounding box center [1240, 286] width 14 height 14
checkbox input "true"
click at [1240, 285] on input "Bright" at bounding box center [1240, 286] width 14 height 14
click at [1239, 321] on input "Etana" at bounding box center [1240, 319] width 14 height 14
checkbox input "true"
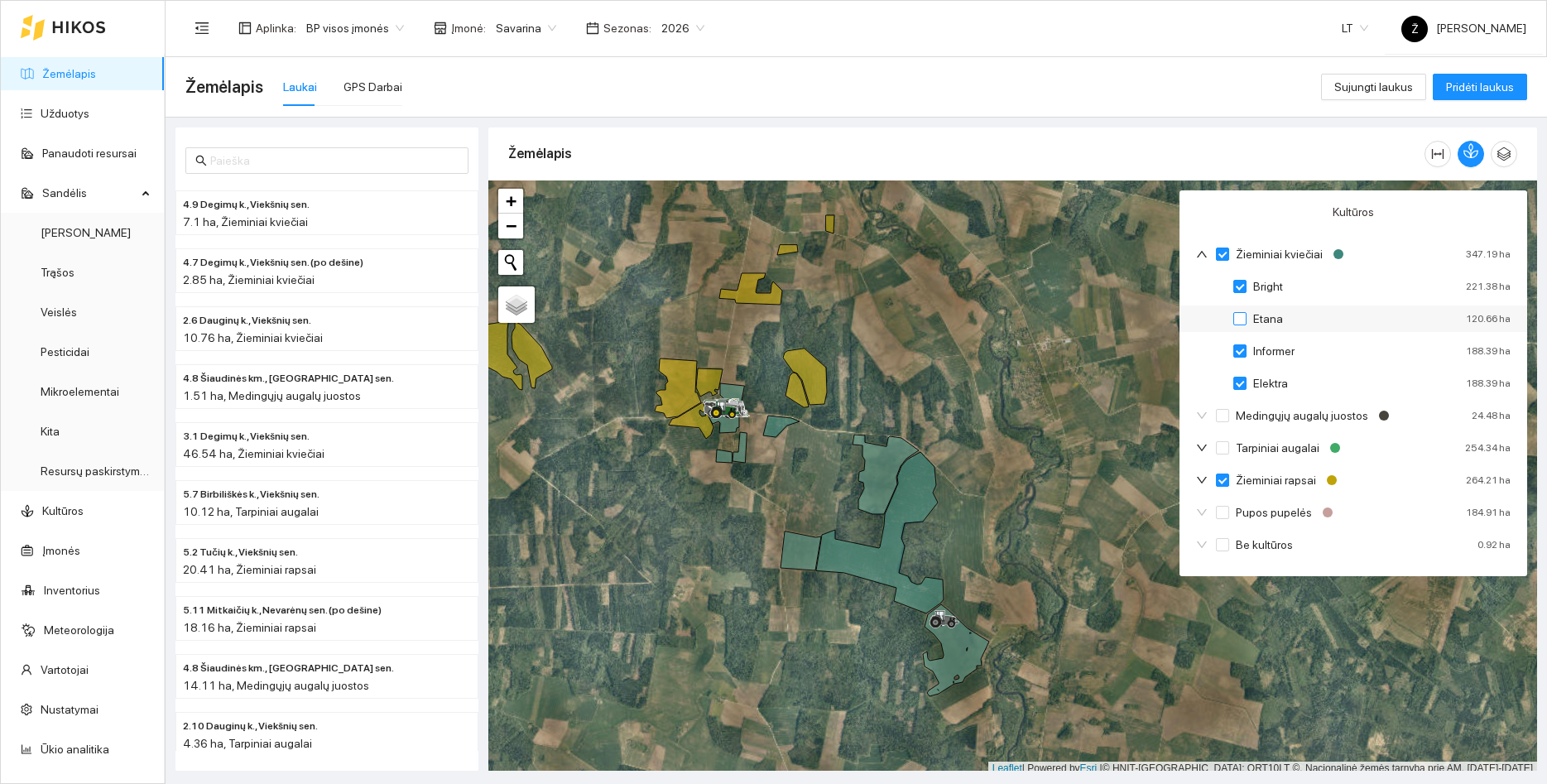
click at [1239, 321] on input "Etana" at bounding box center [1240, 319] width 14 height 14
click at [1241, 348] on input "Informer" at bounding box center [1240, 351] width 14 height 14
checkbox input "true"
click at [1239, 355] on input "Informer" at bounding box center [1240, 351] width 14 height 14
click at [1242, 376] on input "Elektra" at bounding box center [1240, 383] width 14 height 14
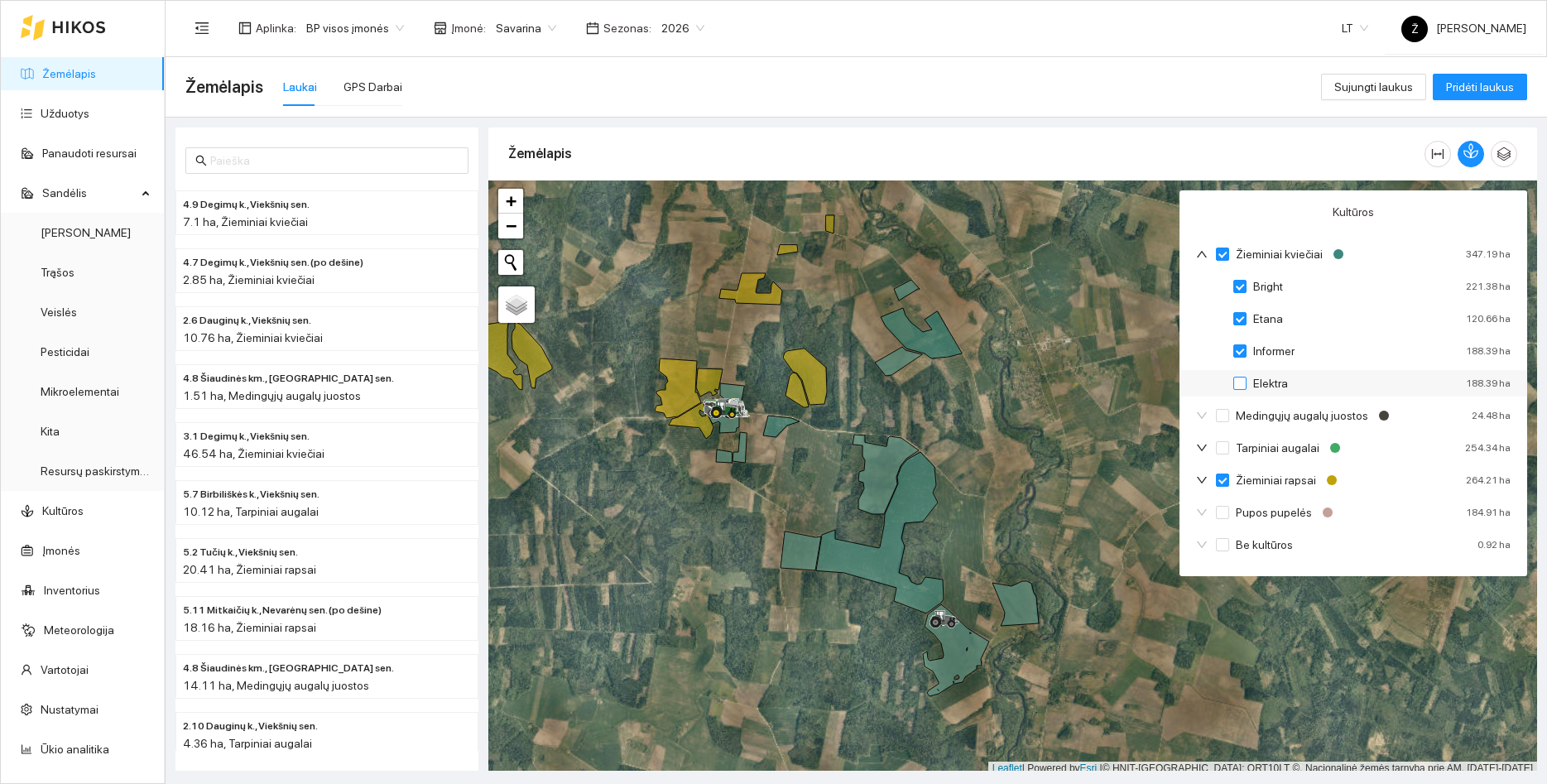
click at [1244, 385] on input "Elektra" at bounding box center [1240, 383] width 14 height 14
checkbox input "true"
click at [1241, 352] on input "Informer" at bounding box center [1240, 351] width 14 height 14
checkbox input "true"
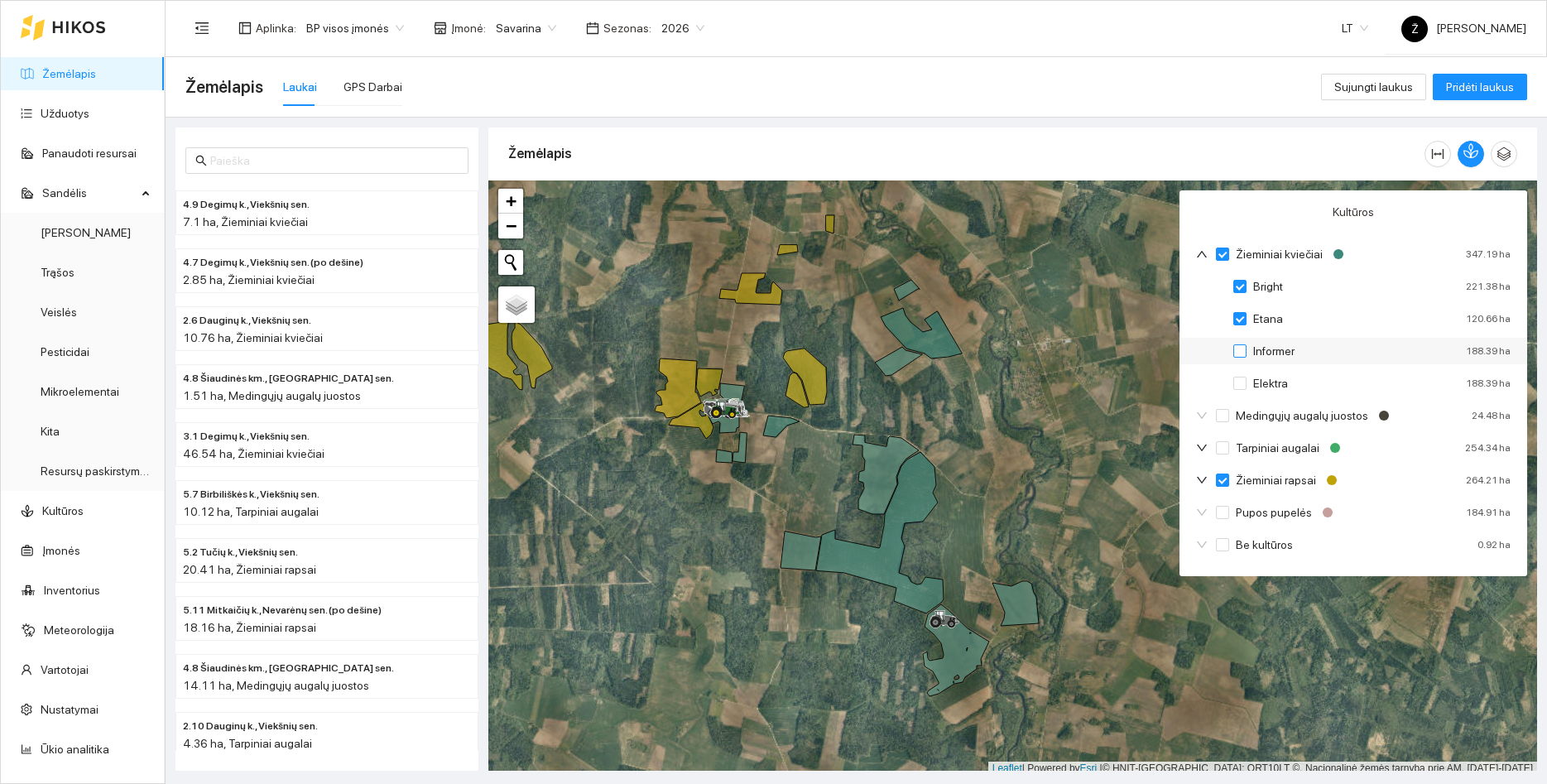
checkbox input "false"
click at [1240, 292] on label "Bright" at bounding box center [1262, 286] width 57 height 18
checkbox input "false"
click at [1239, 289] on input "Bright" at bounding box center [1240, 286] width 14 height 14
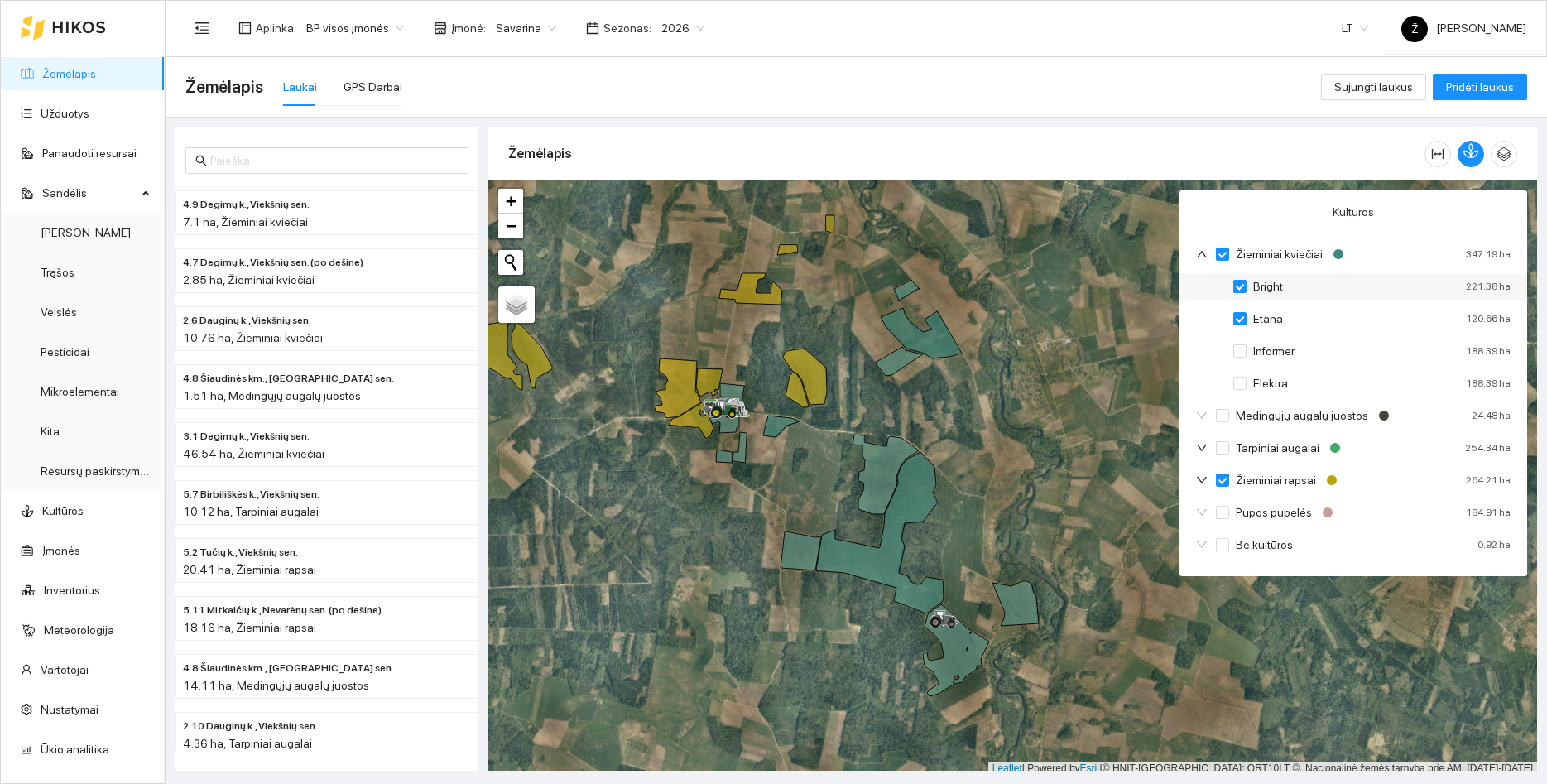
click at [1239, 289] on input "Bright" at bounding box center [1240, 286] width 14 height 14
click at [1244, 353] on input "Informer" at bounding box center [1240, 351] width 14 height 14
checkbox input "true"
click at [1244, 396] on div "Bright 221.38 ha Etana 120.66 ha Informer 188.39 ha Elektra 188.39 ha" at bounding box center [1353, 337] width 348 height 129
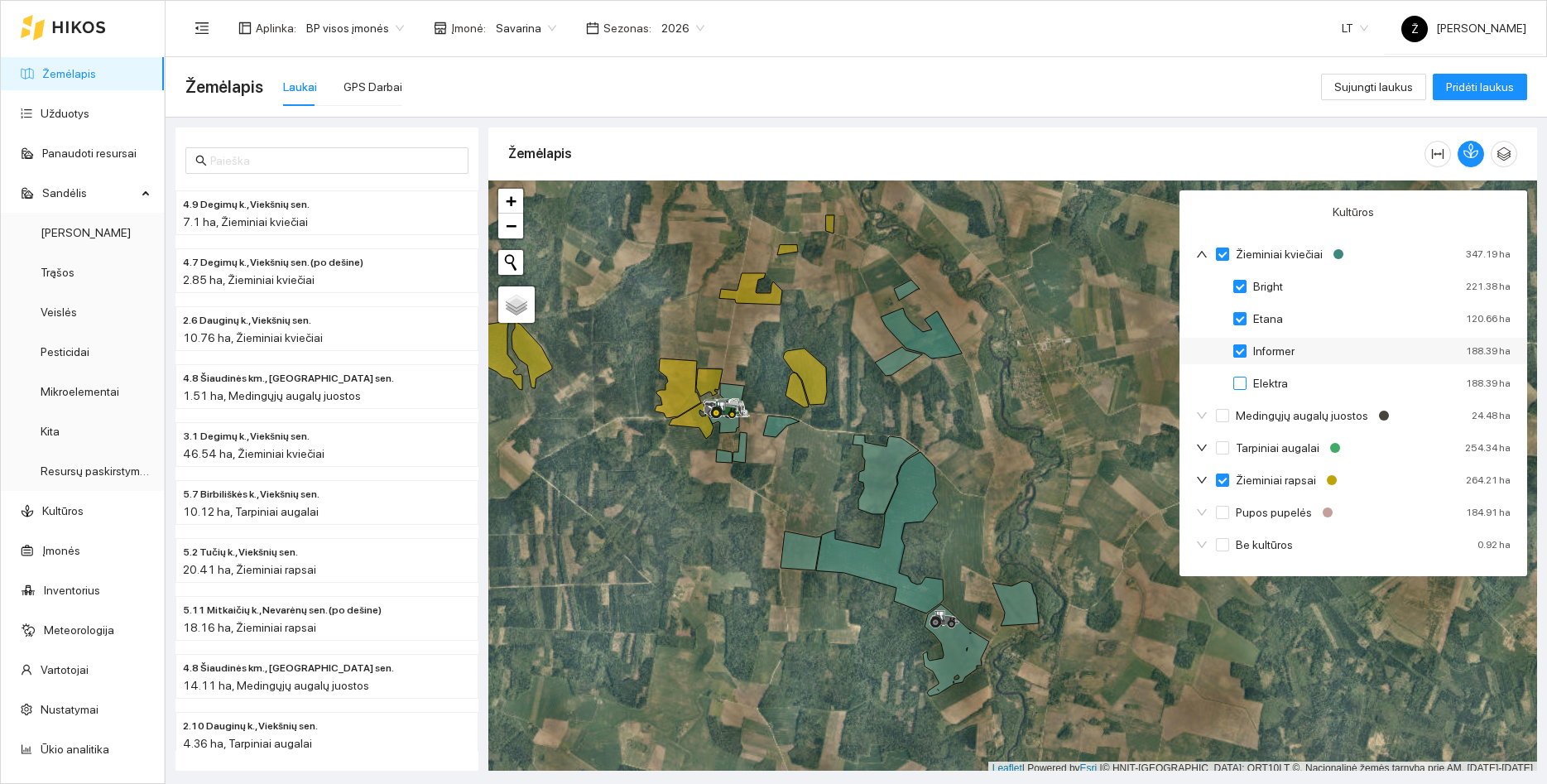
drag, startPoint x: 1243, startPoint y: 380, endPoint x: 1251, endPoint y: 357, distance: 24.4
click at [1244, 380] on input "Elektra" at bounding box center [1240, 383] width 14 height 14
checkbox input "true"
checkbox input "false"
click at [1242, 289] on input "Bright" at bounding box center [1240, 286] width 14 height 14
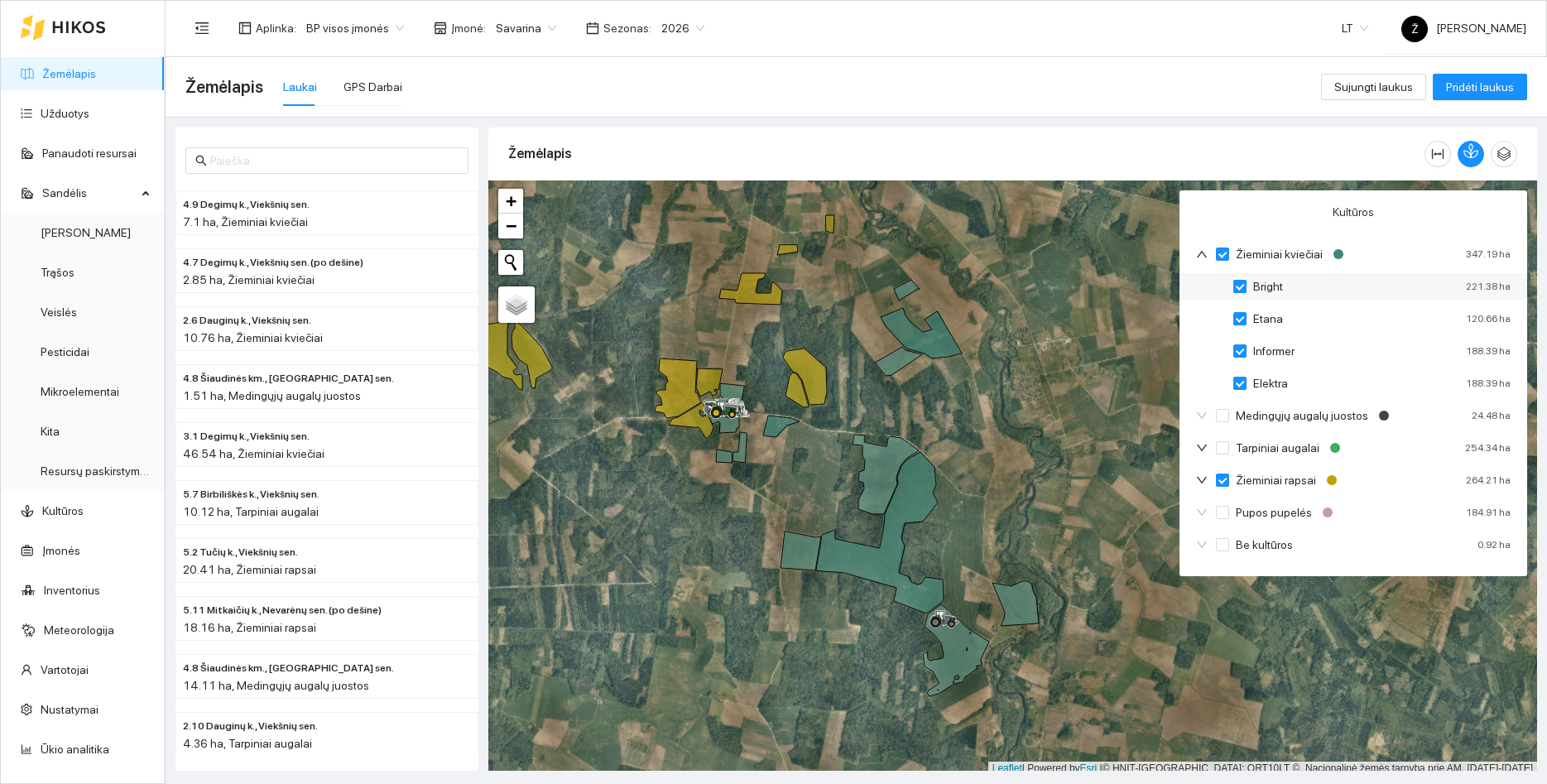
checkbox input "true"
click at [1242, 289] on input "Bright" at bounding box center [1240, 286] width 14 height 14
click at [1242, 355] on input "Informer" at bounding box center [1240, 351] width 14 height 14
checkbox input "true"
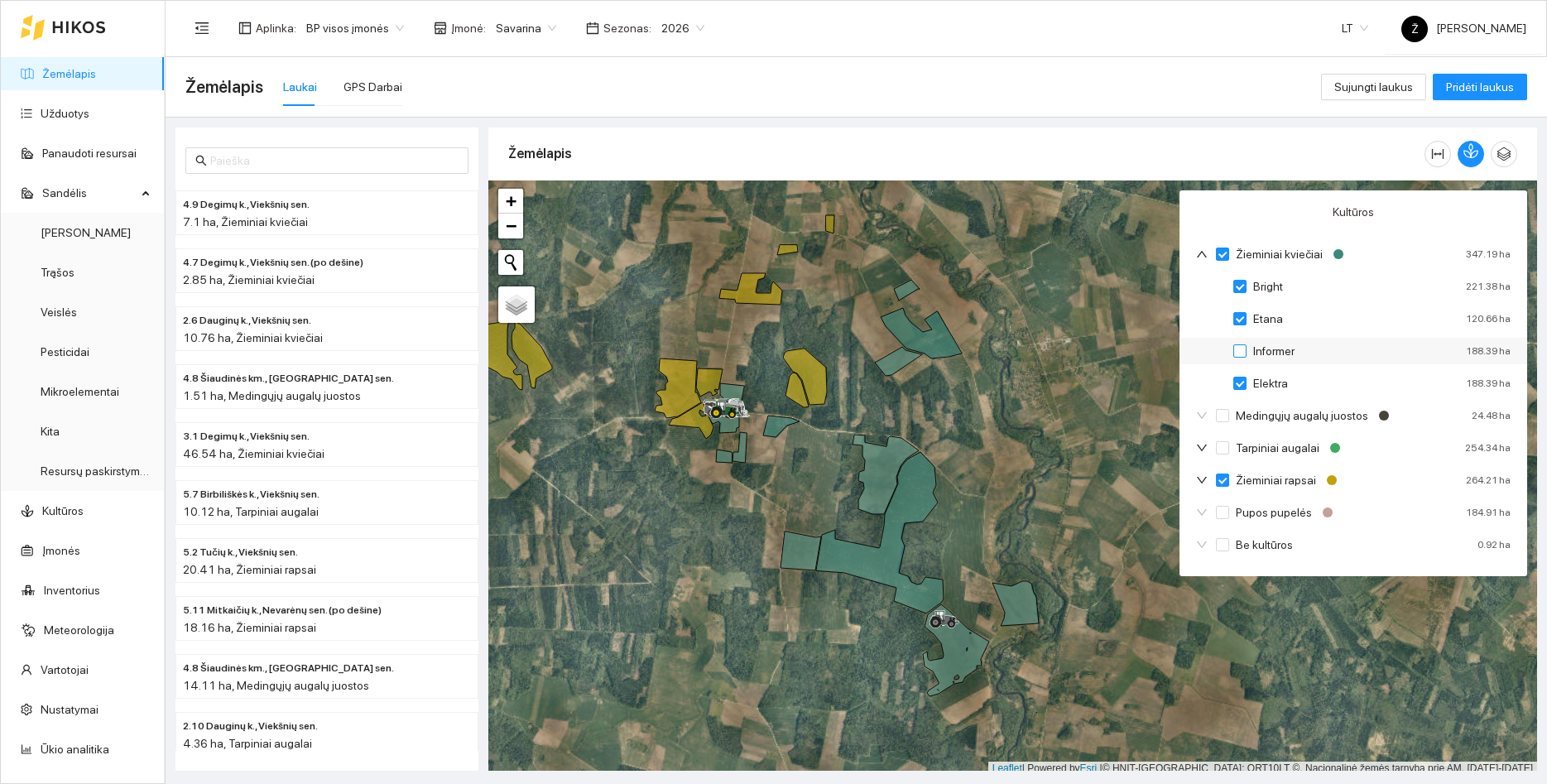
click at [1243, 355] on input "Informer" at bounding box center [1240, 351] width 14 height 14
click at [1242, 386] on input "Elektra" at bounding box center [1240, 383] width 14 height 14
checkbox input "true"
click at [1242, 355] on input "Informer" at bounding box center [1240, 351] width 14 height 14
checkbox input "true"
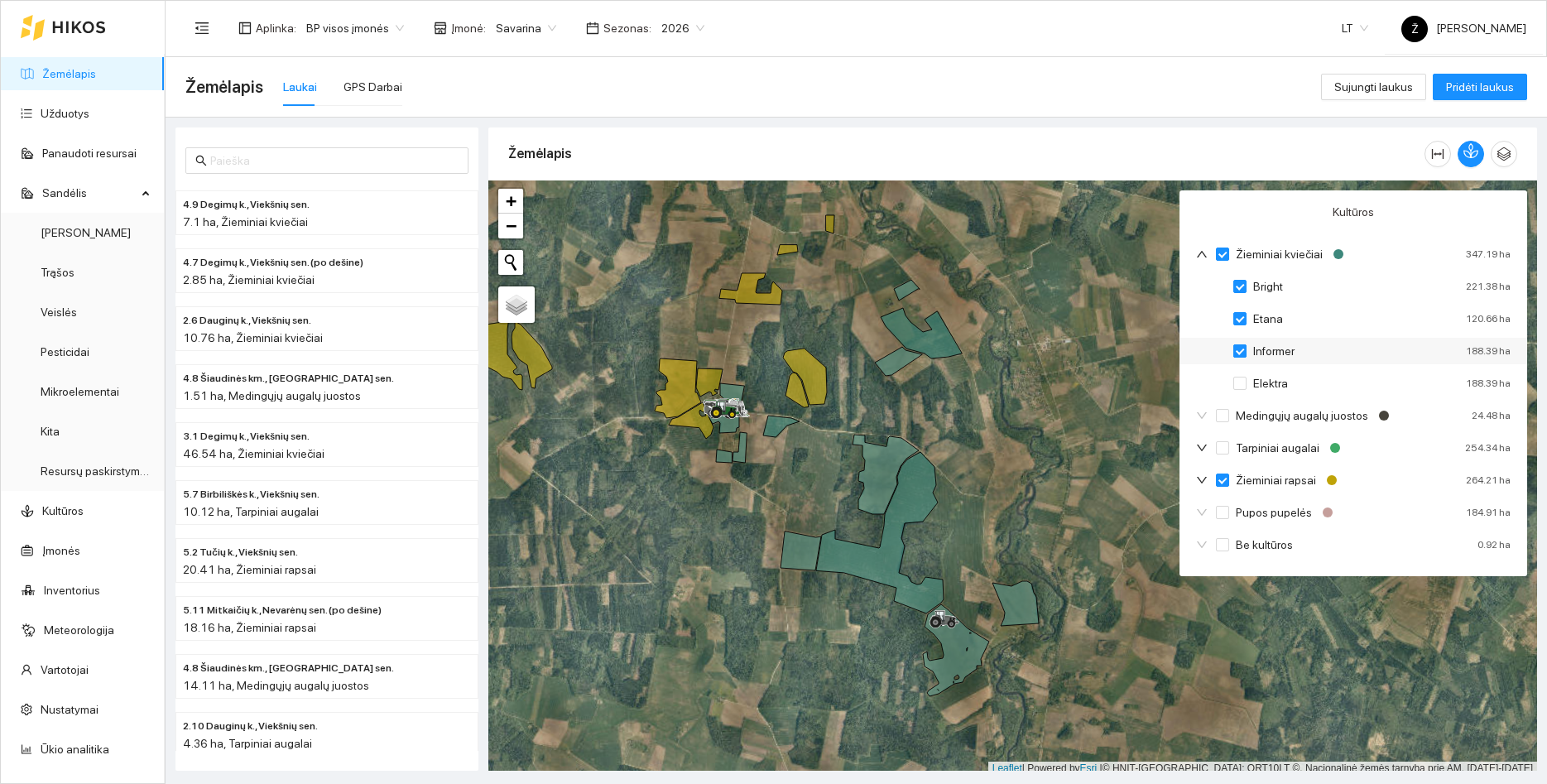
checkbox input "false"
click at [1239, 291] on input "Bright" at bounding box center [1240, 286] width 14 height 14
checkbox input "true"
click at [1240, 287] on input "Bright" at bounding box center [1240, 286] width 14 height 14
click at [1243, 355] on input "Informer" at bounding box center [1240, 351] width 14 height 14
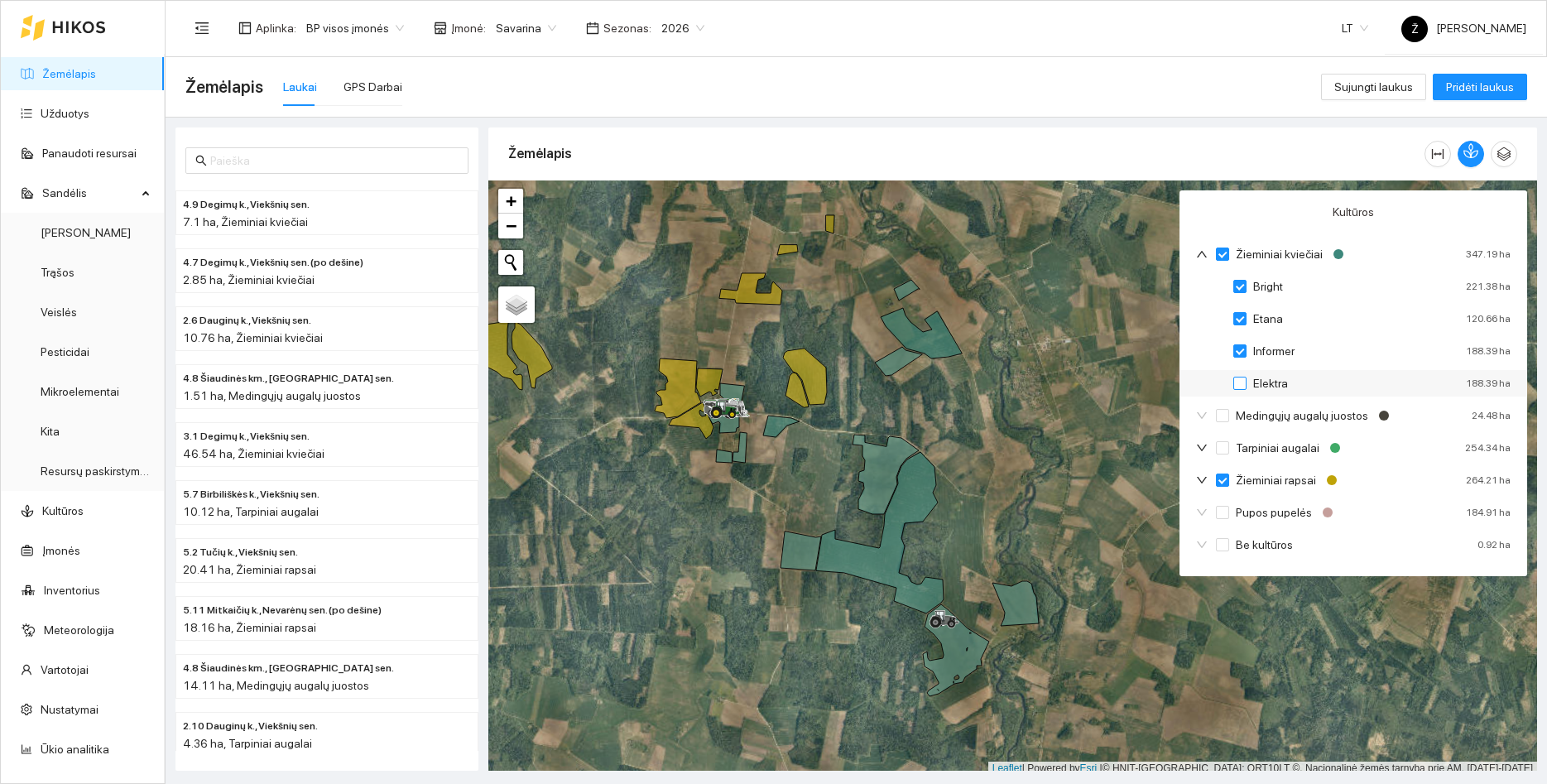
click at [1244, 387] on input "Elektra" at bounding box center [1240, 383] width 14 height 14
checkbox input "true"
checkbox input "false"
click at [1238, 314] on input "Etana" at bounding box center [1240, 319] width 14 height 14
checkbox input "true"
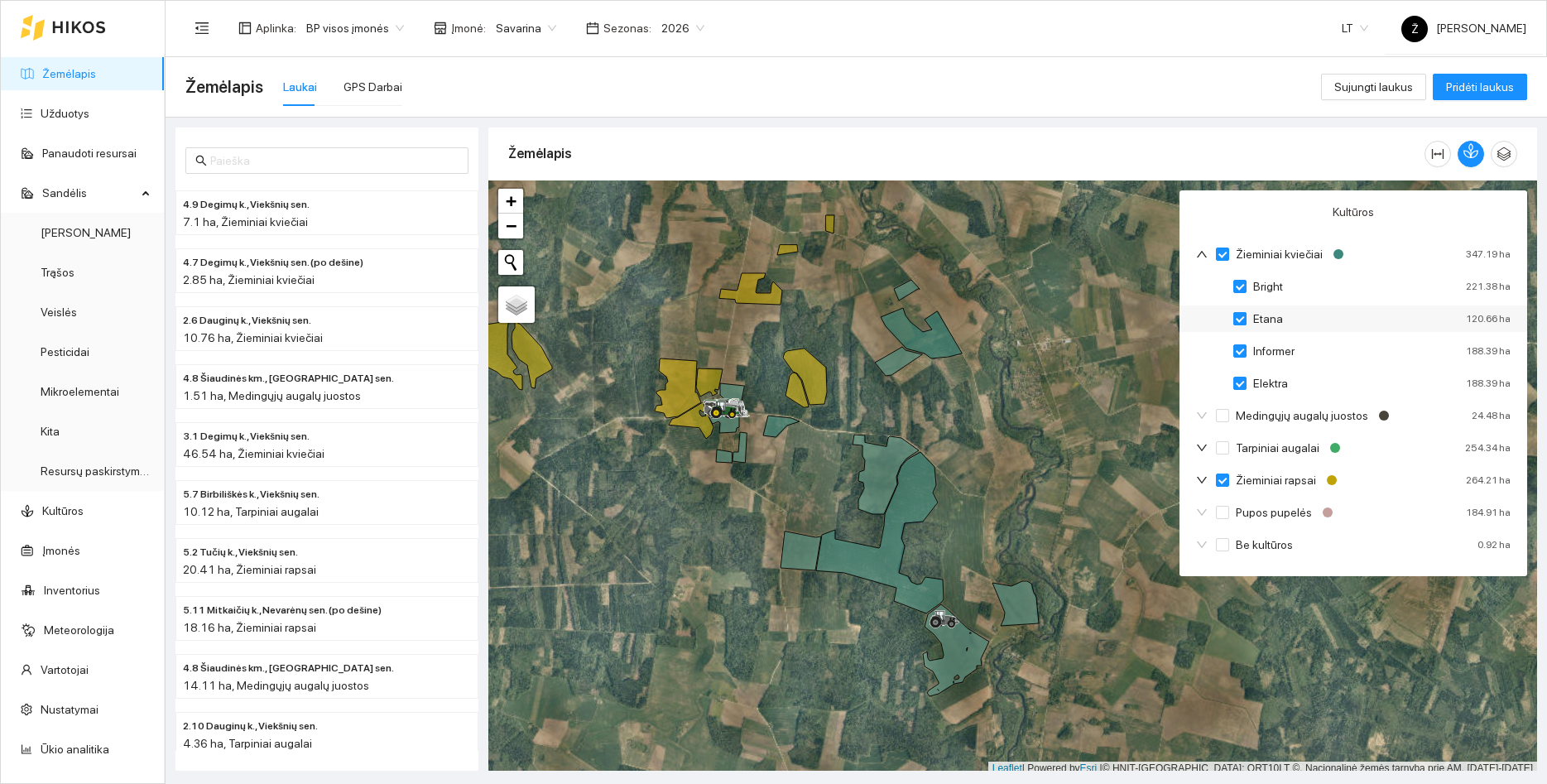
checkbox input "true"
click at [1238, 316] on input "Etana" at bounding box center [1240, 319] width 14 height 14
click at [1238, 320] on input "Etana" at bounding box center [1240, 319] width 14 height 14
checkbox input "true"
click at [1239, 319] on input "Etana" at bounding box center [1240, 319] width 14 height 14
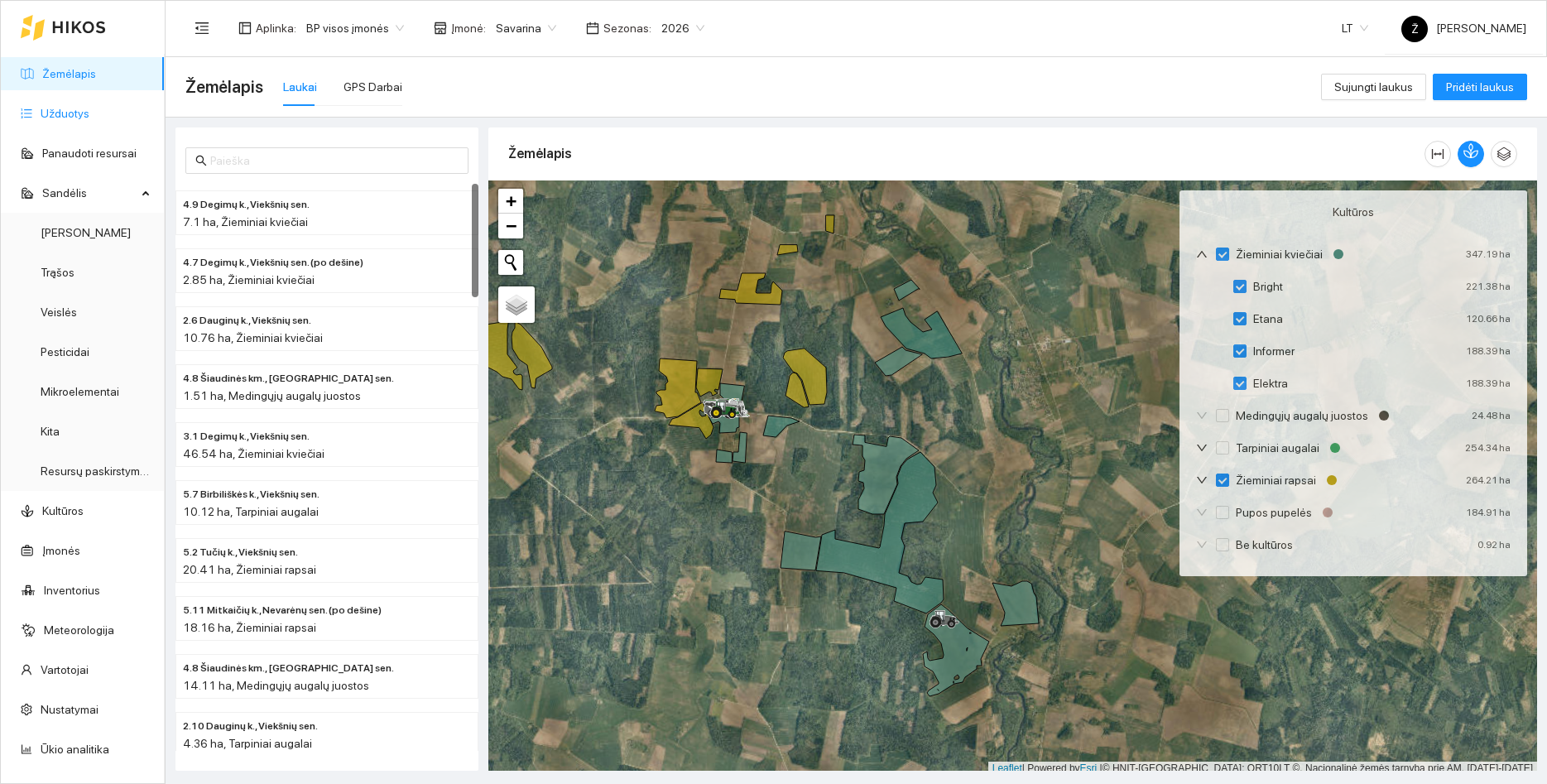
click at [41, 107] on link "Užduotys" at bounding box center [65, 113] width 49 height 14
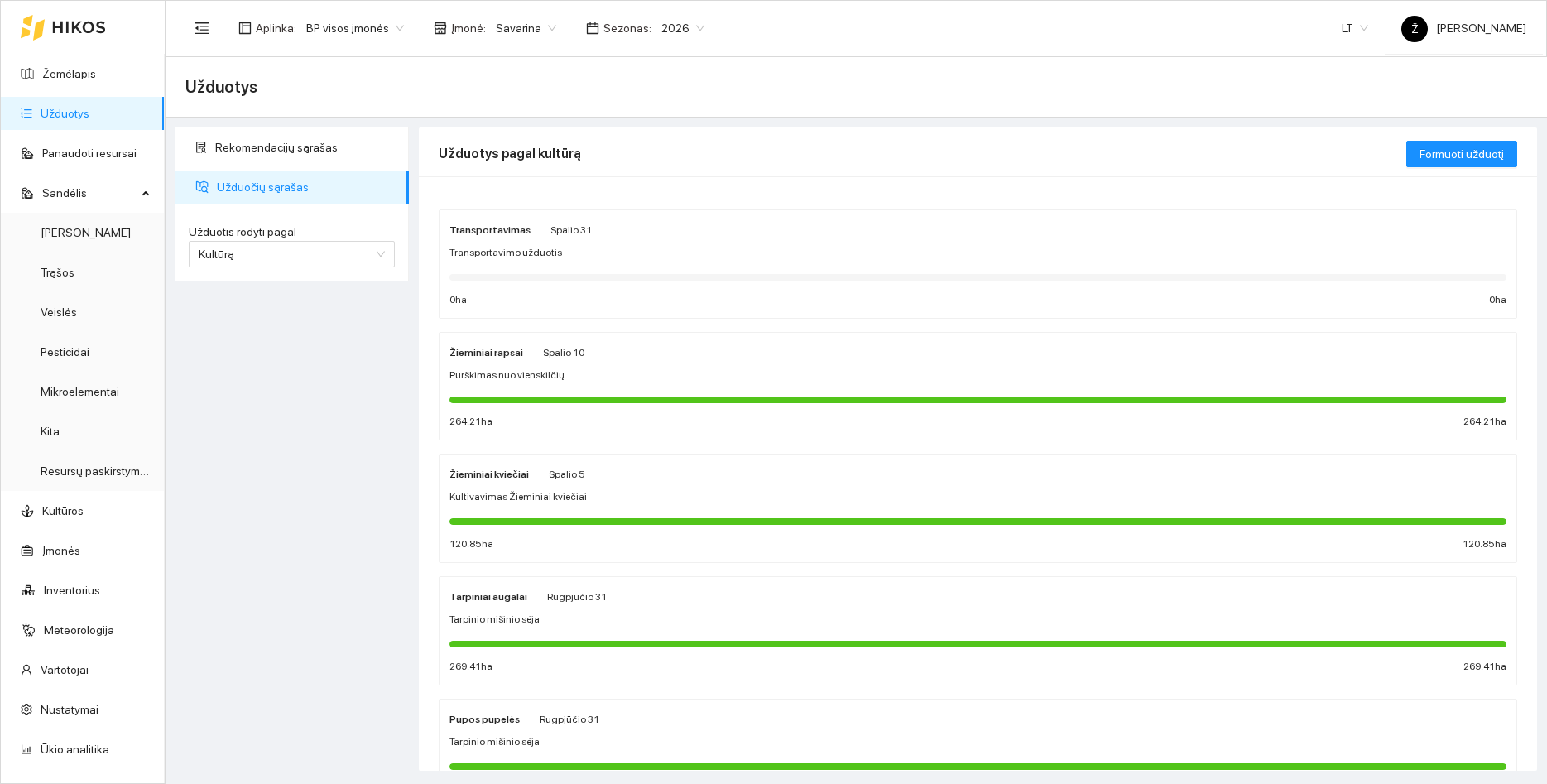
click at [543, 491] on span "Kultivavimas Žieminiai kviečiai" at bounding box center [518, 496] width 138 height 15
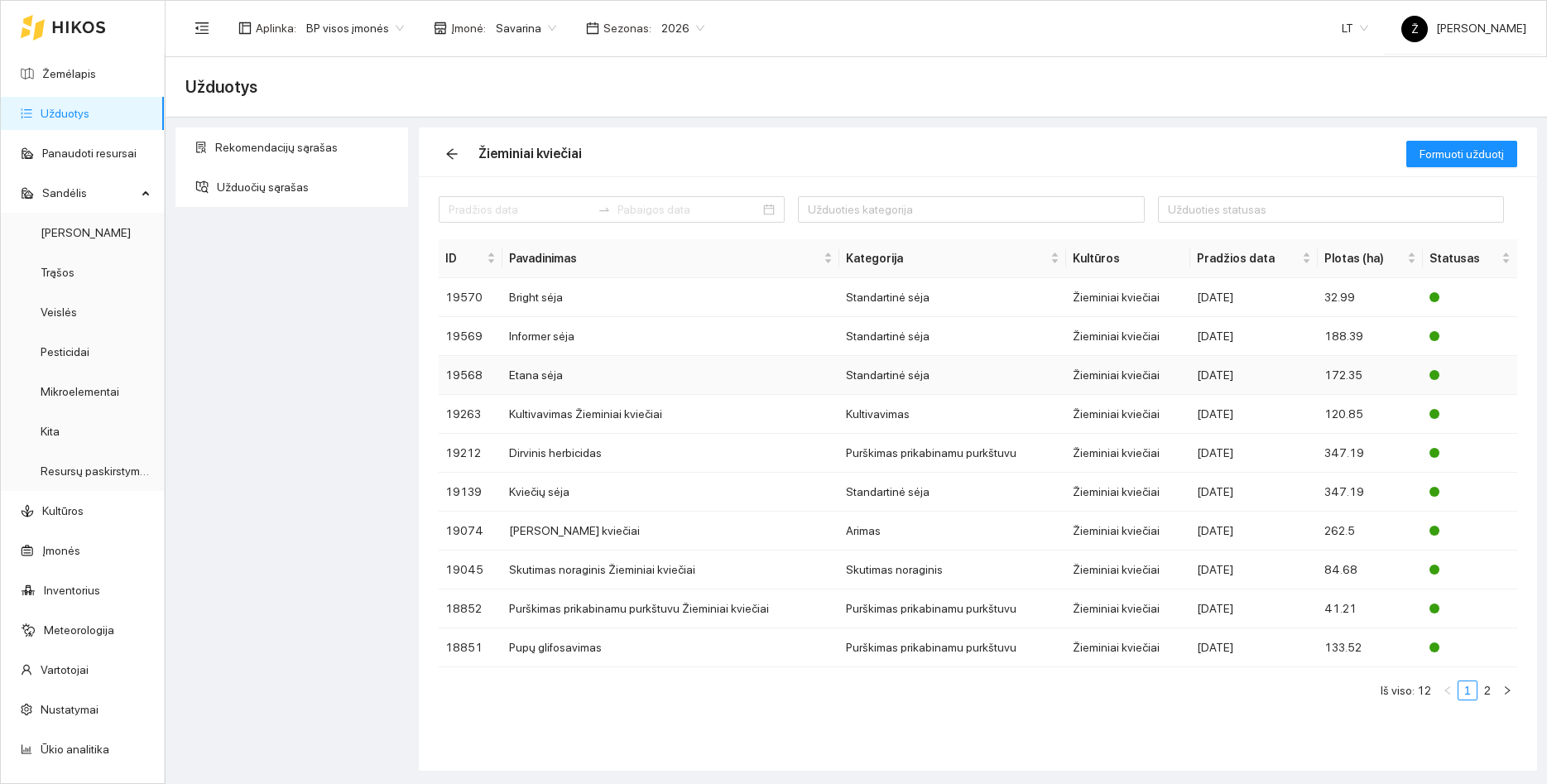
click at [581, 373] on td "Etana sėja" at bounding box center [671, 374] width 338 height 39
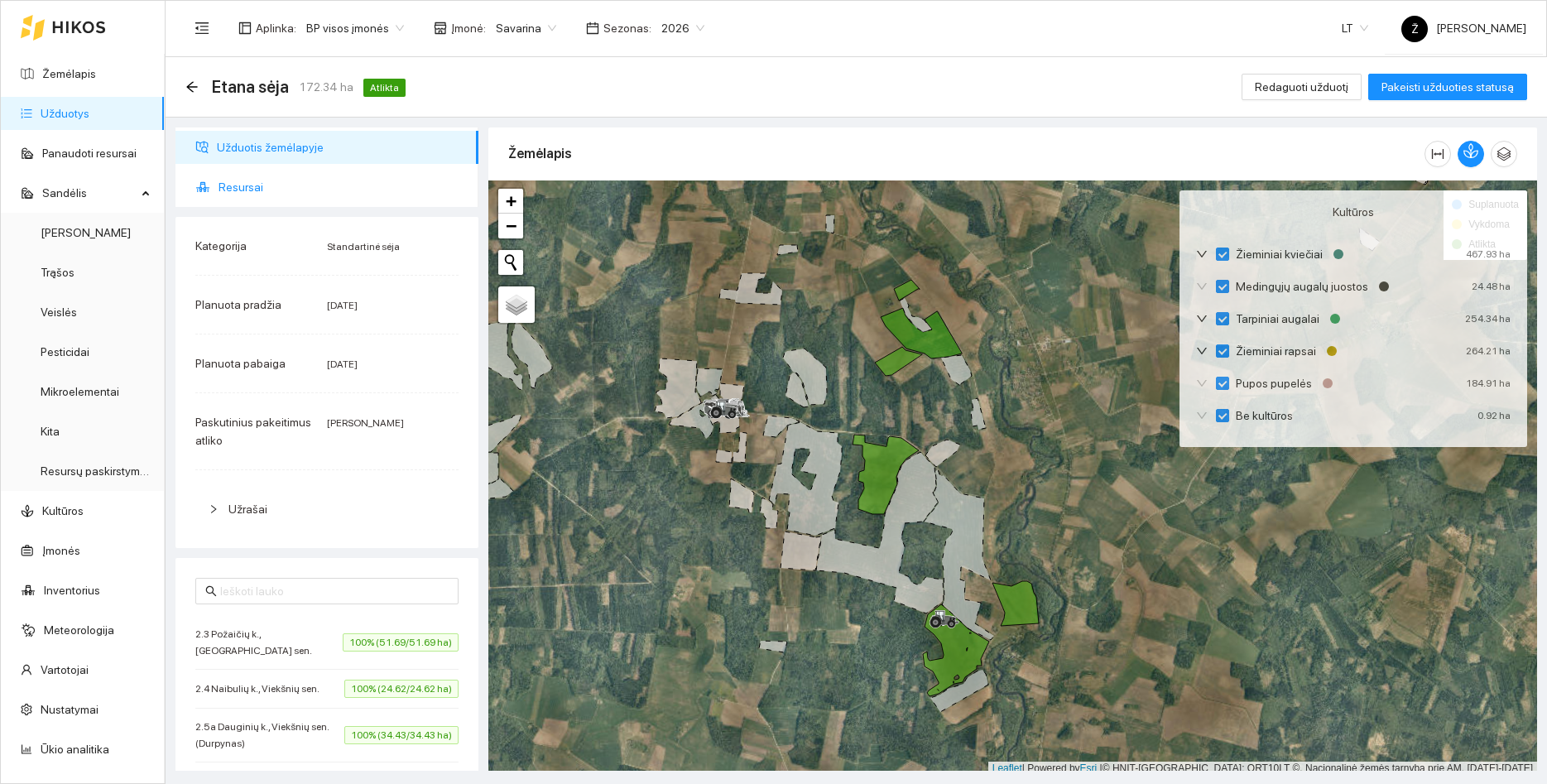
click at [260, 184] on span "Resursai" at bounding box center [342, 186] width 247 height 33
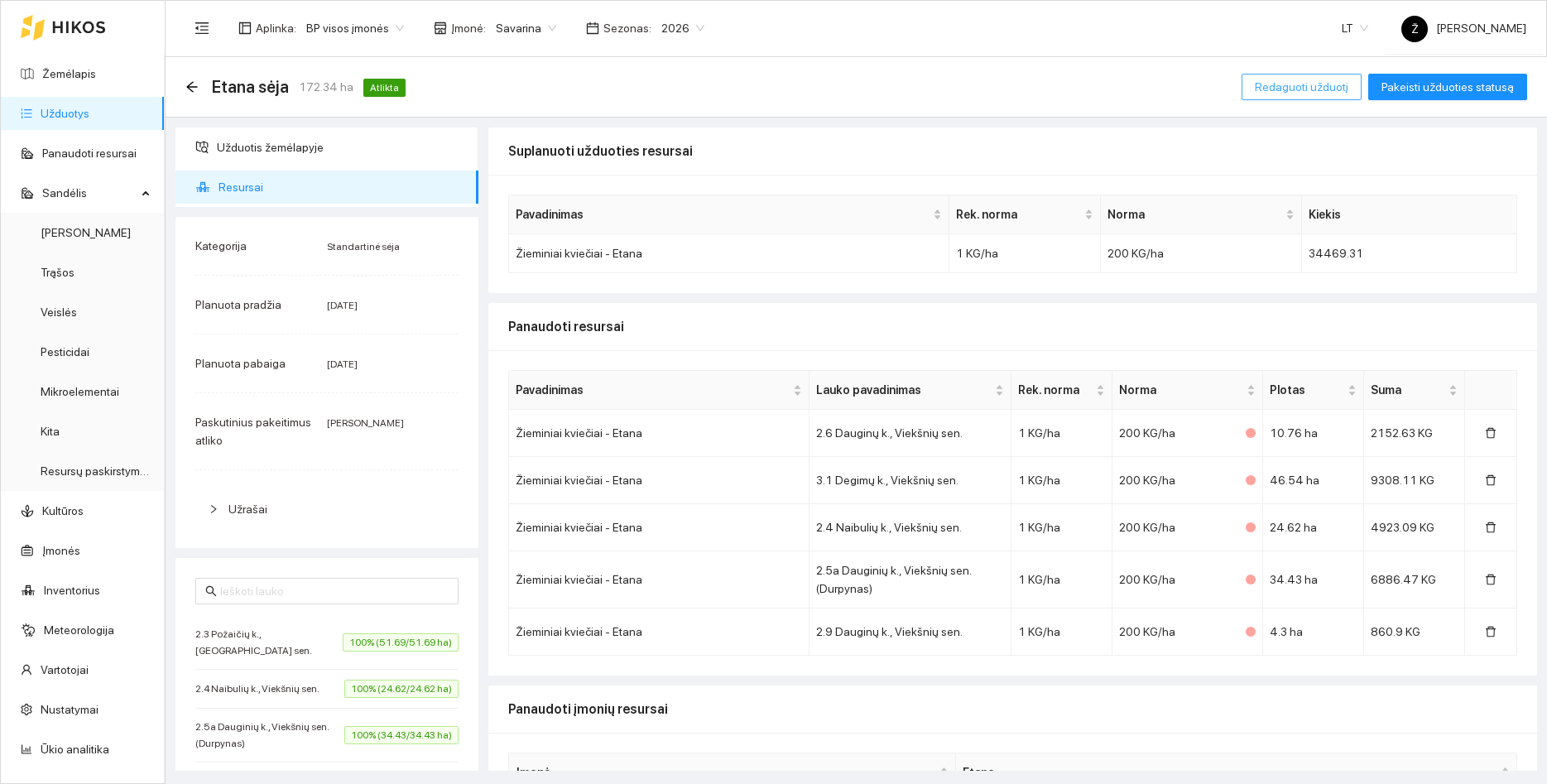
click at [1306, 85] on span "Redaguoti užduotį" at bounding box center [1302, 86] width 94 height 18
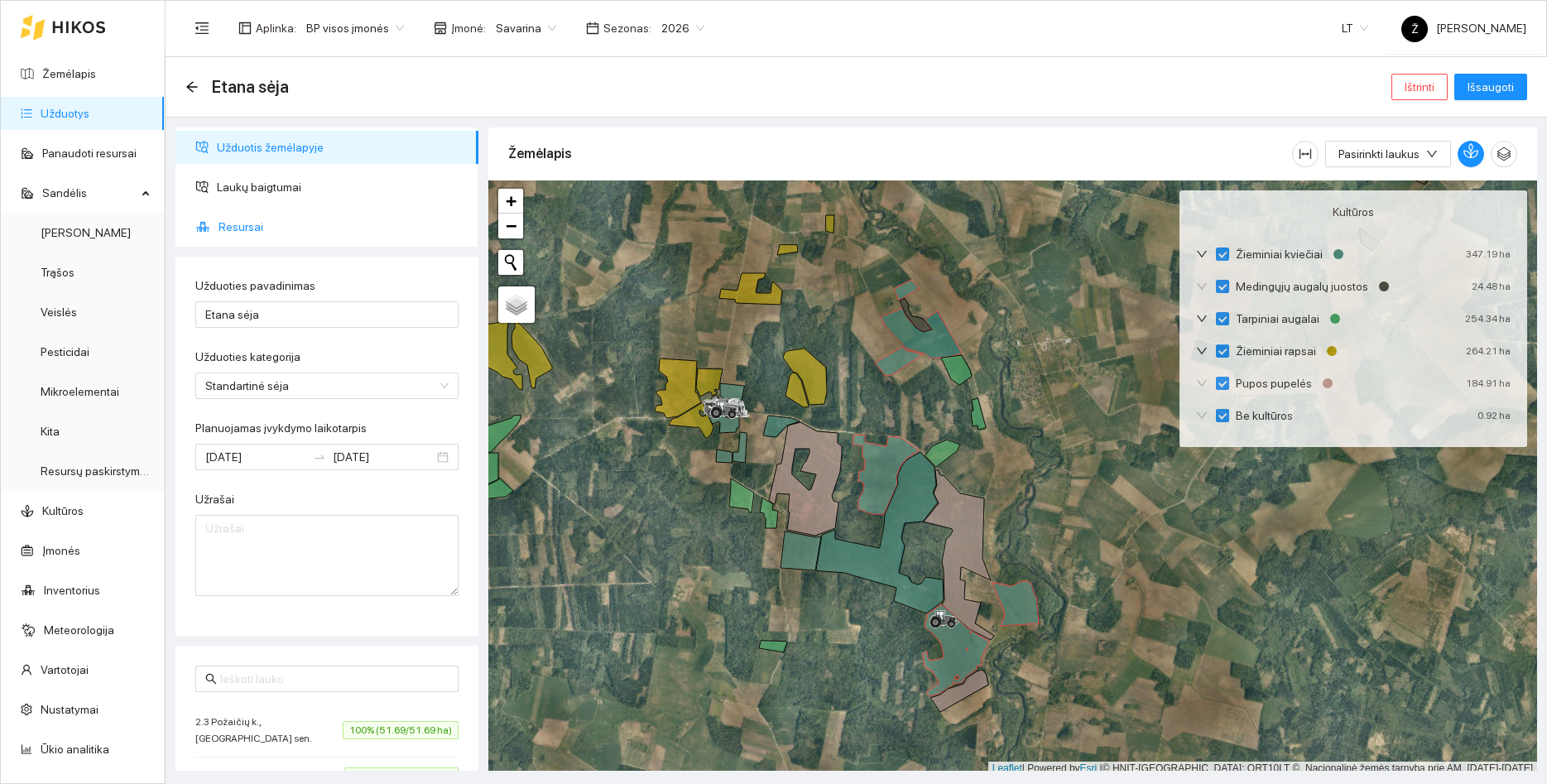
click at [267, 228] on span "Resursai" at bounding box center [342, 227] width 247 height 33
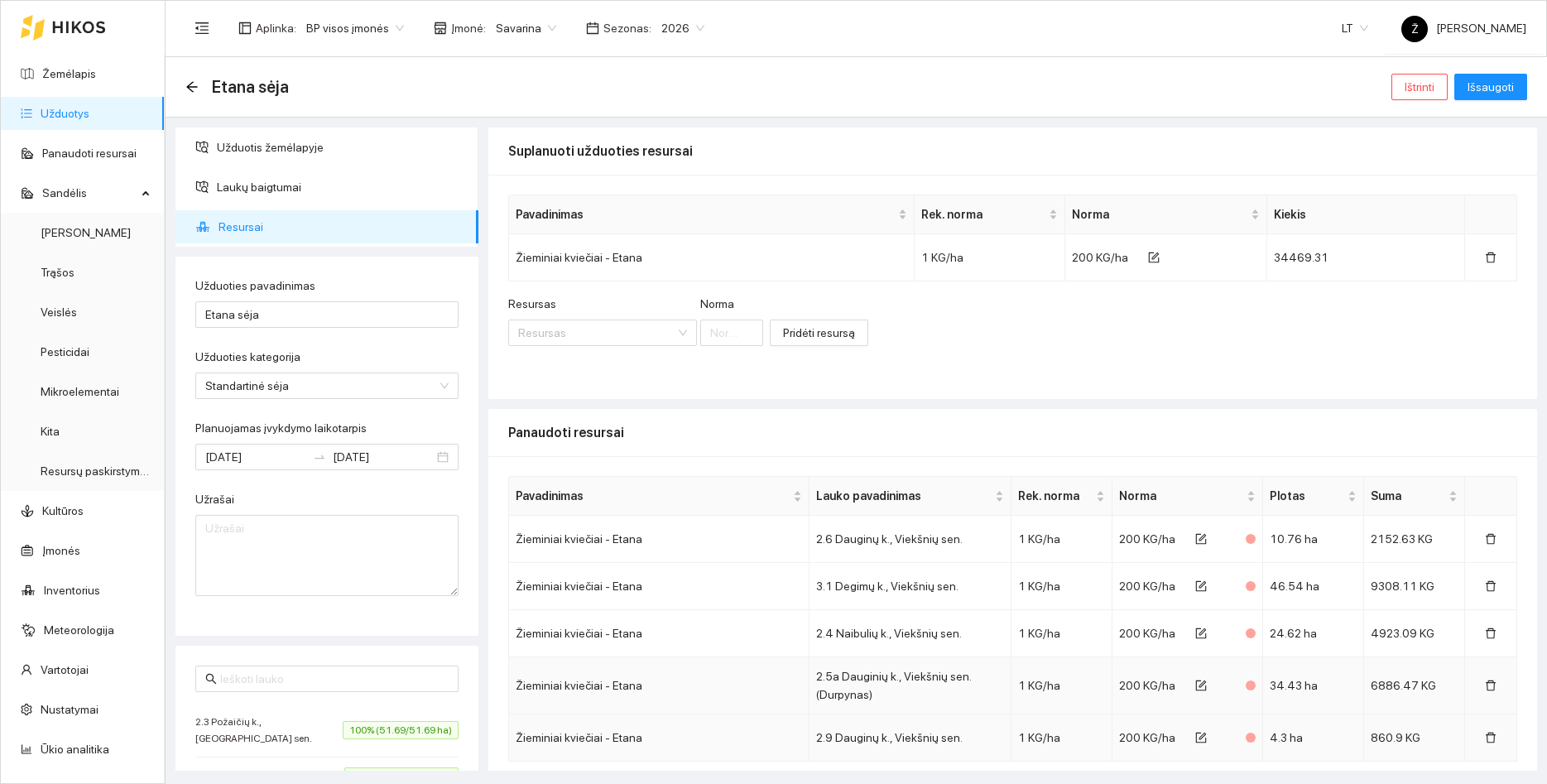
scroll to position [62, 0]
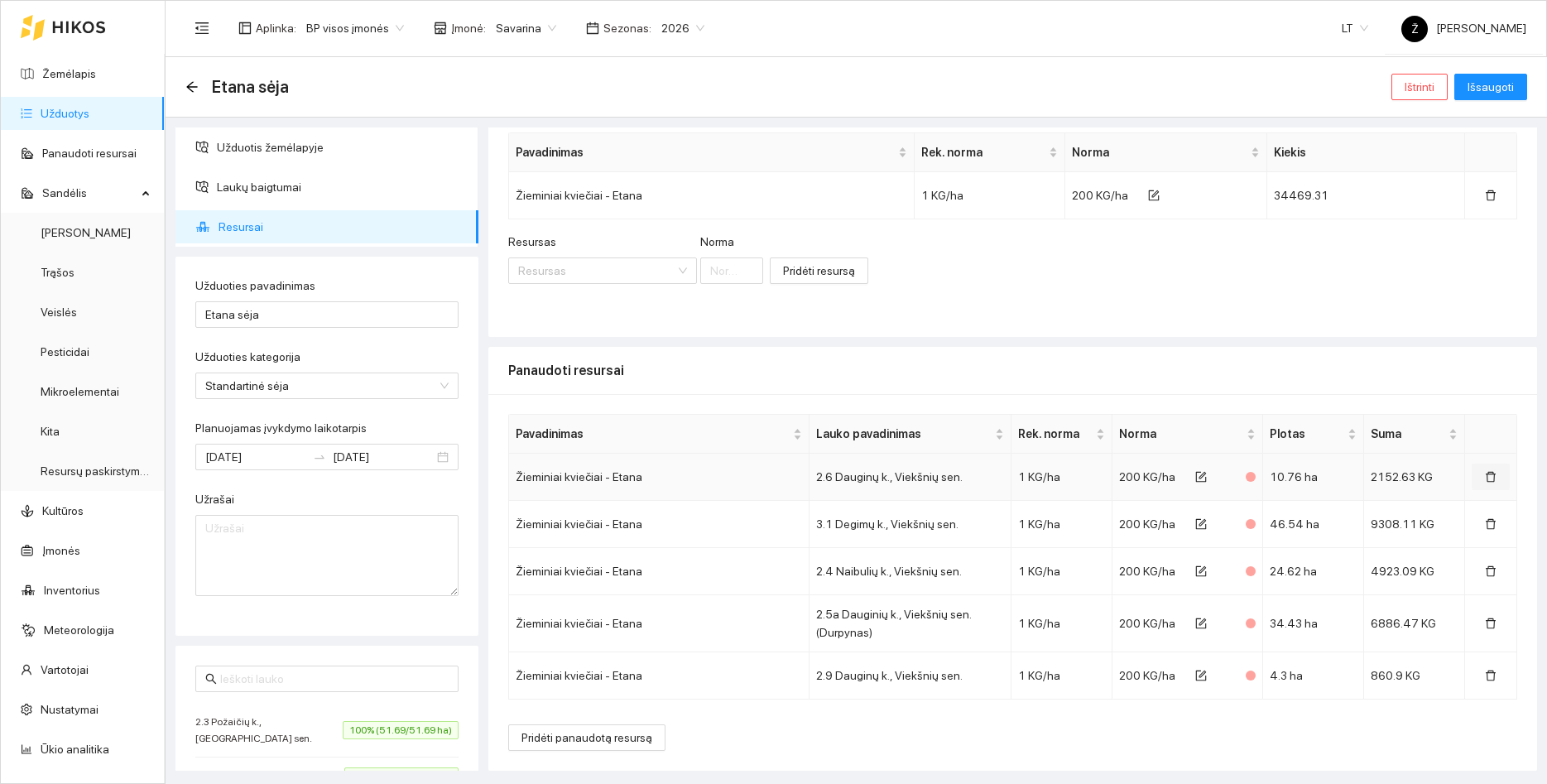
click at [1497, 469] on button "button" at bounding box center [1491, 476] width 38 height 26
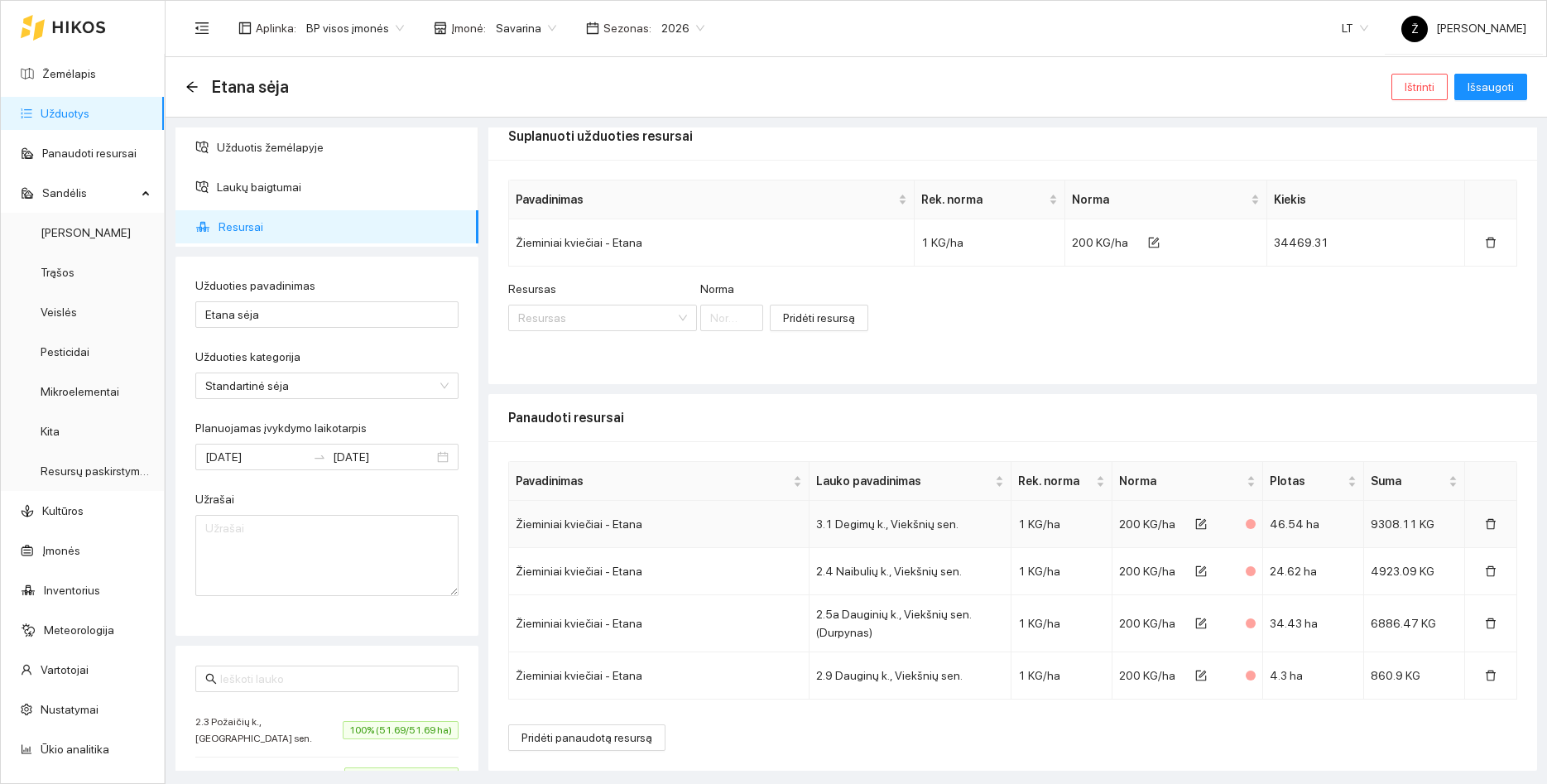
scroll to position [15, 0]
click at [1497, 469] on th at bounding box center [1491, 481] width 52 height 39
click at [1497, 531] on button "button" at bounding box center [1491, 523] width 38 height 26
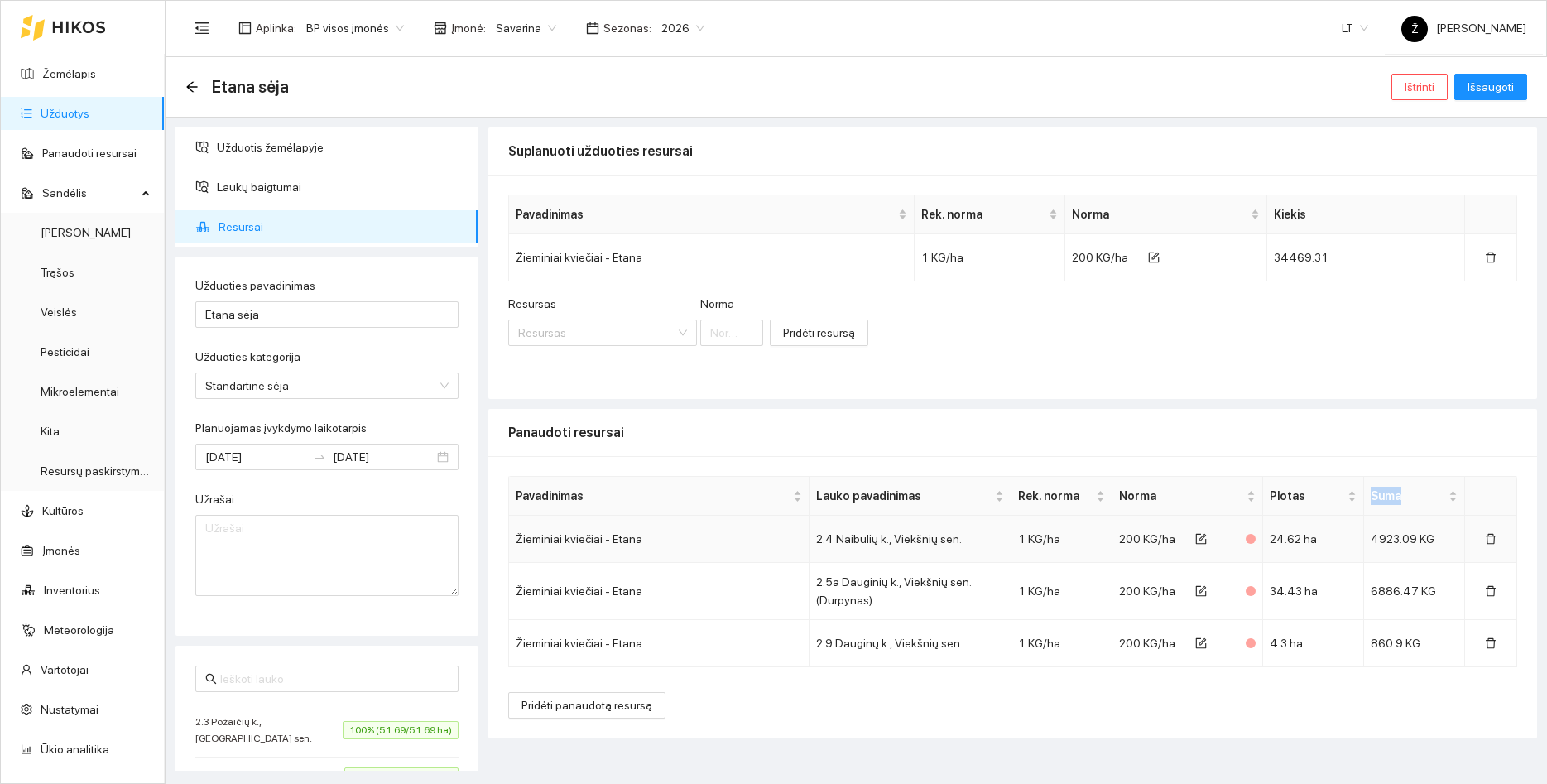
scroll to position [0, 0]
click at [1494, 541] on icon "delete" at bounding box center [1491, 538] width 12 height 12
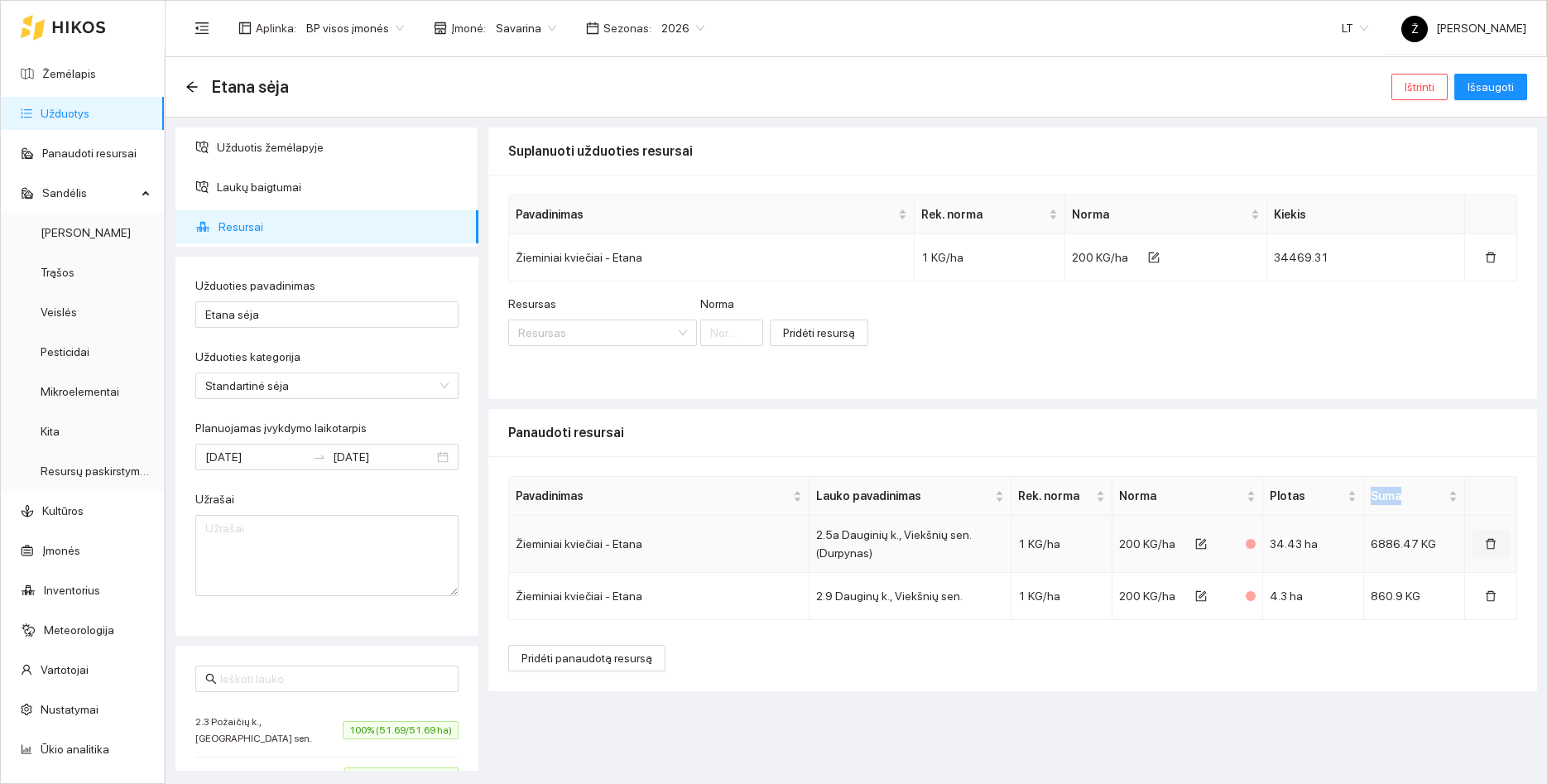
click at [1493, 552] on button "button" at bounding box center [1491, 543] width 38 height 26
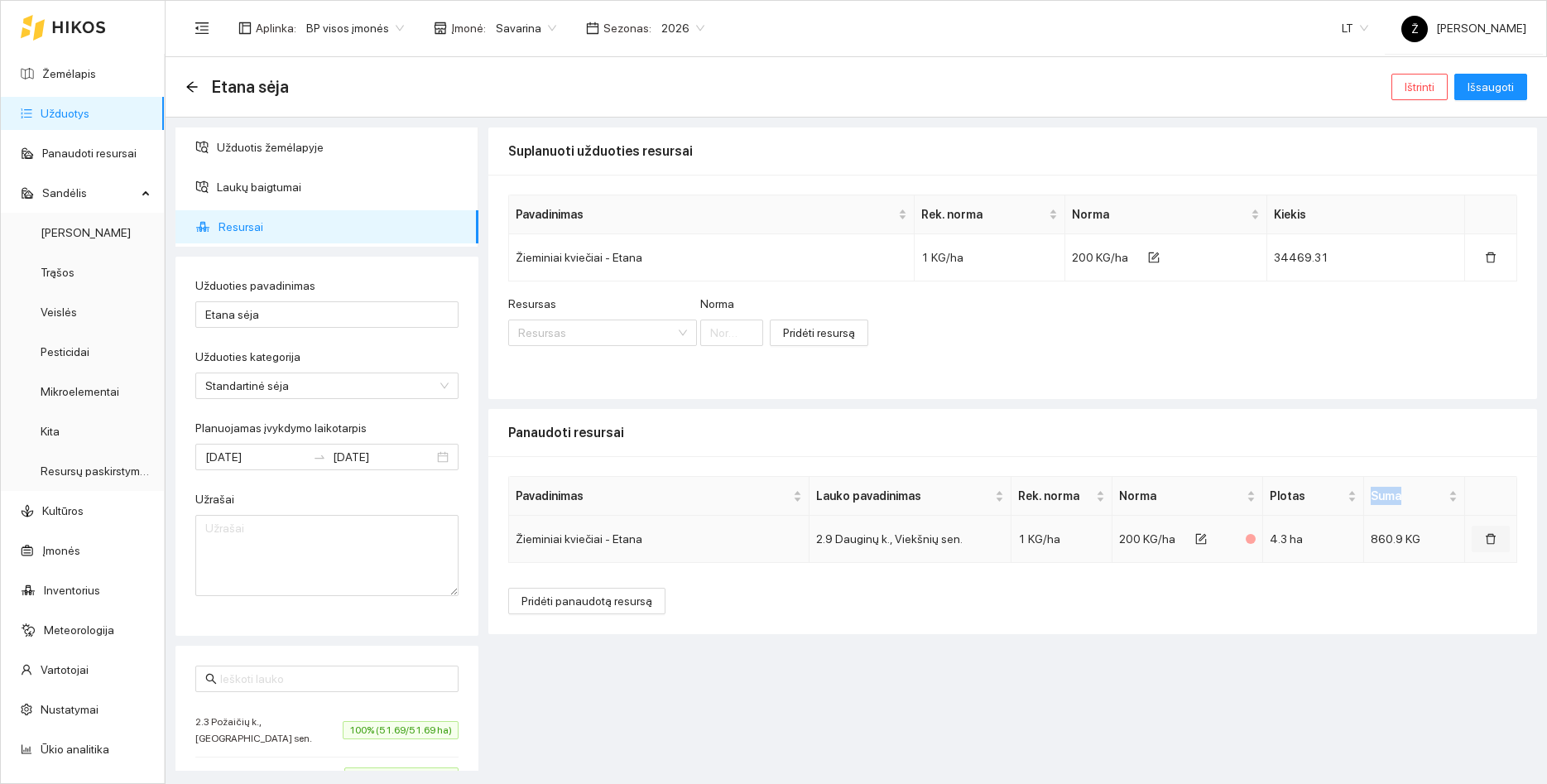
click at [1490, 537] on icon "delete" at bounding box center [1491, 538] width 12 height 12
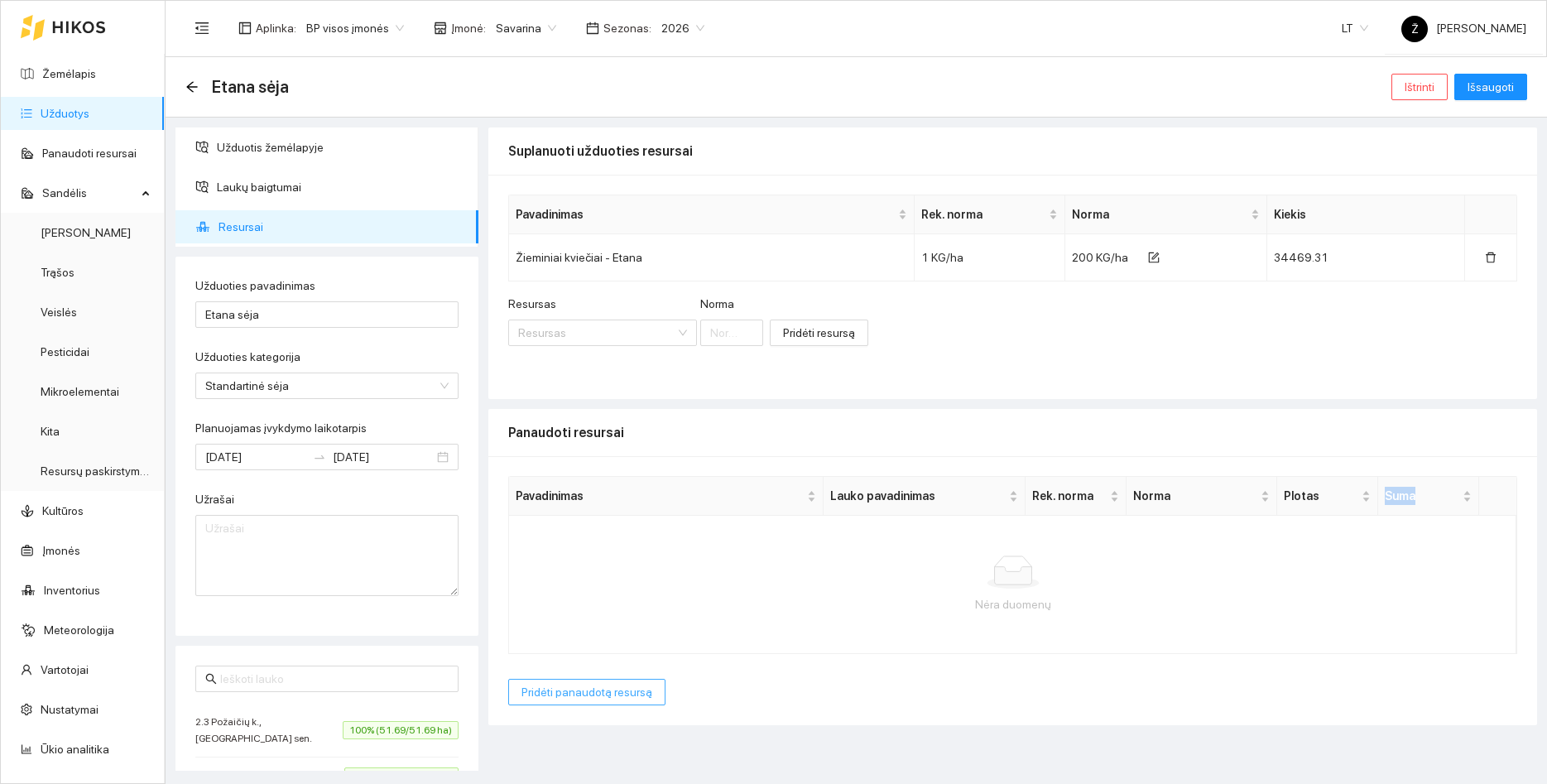
click at [632, 696] on span "Pridėti panaudotą resursą" at bounding box center [586, 692] width 131 height 18
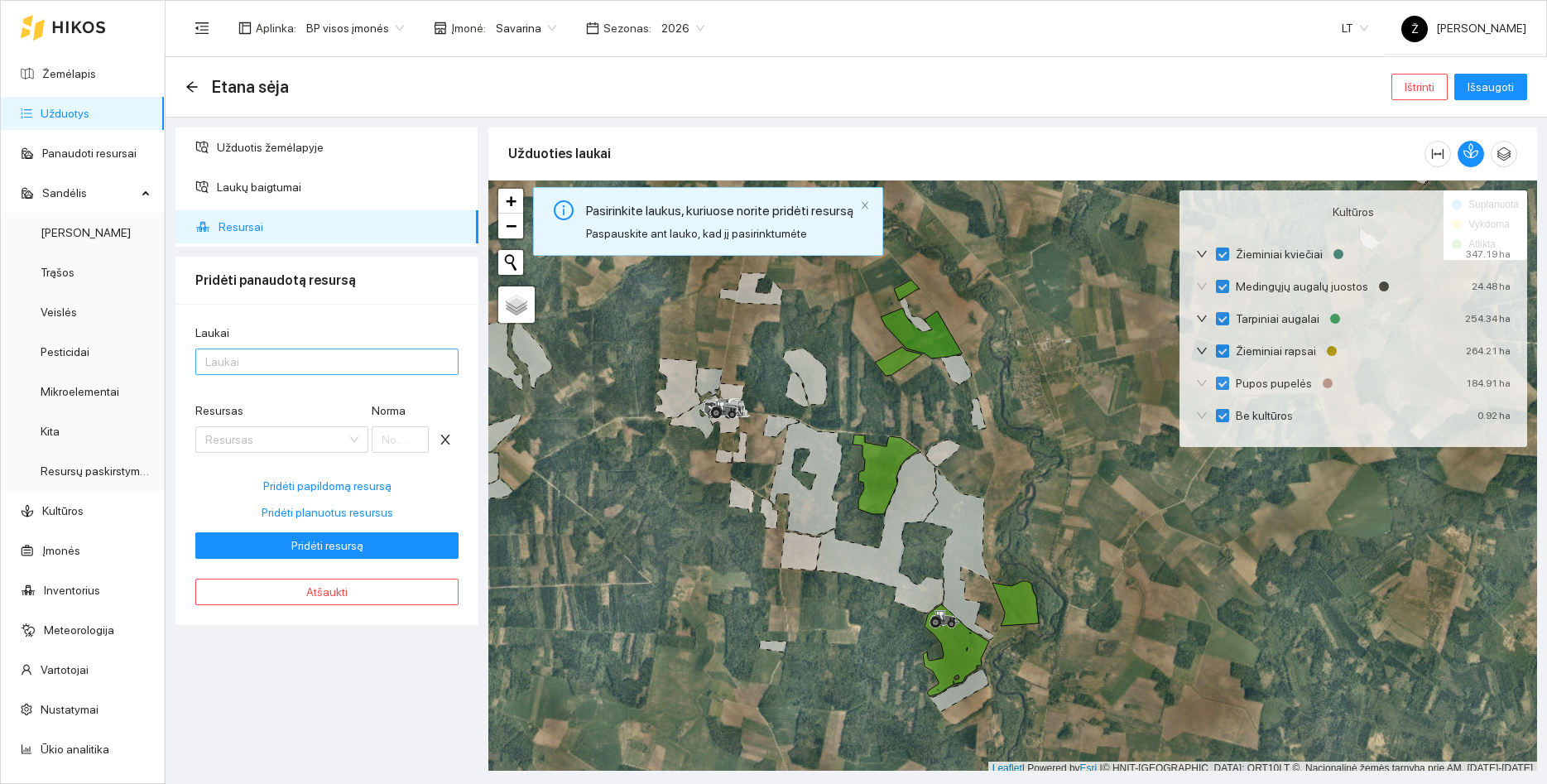
click at [324, 365] on div at bounding box center [319, 362] width 239 height 20
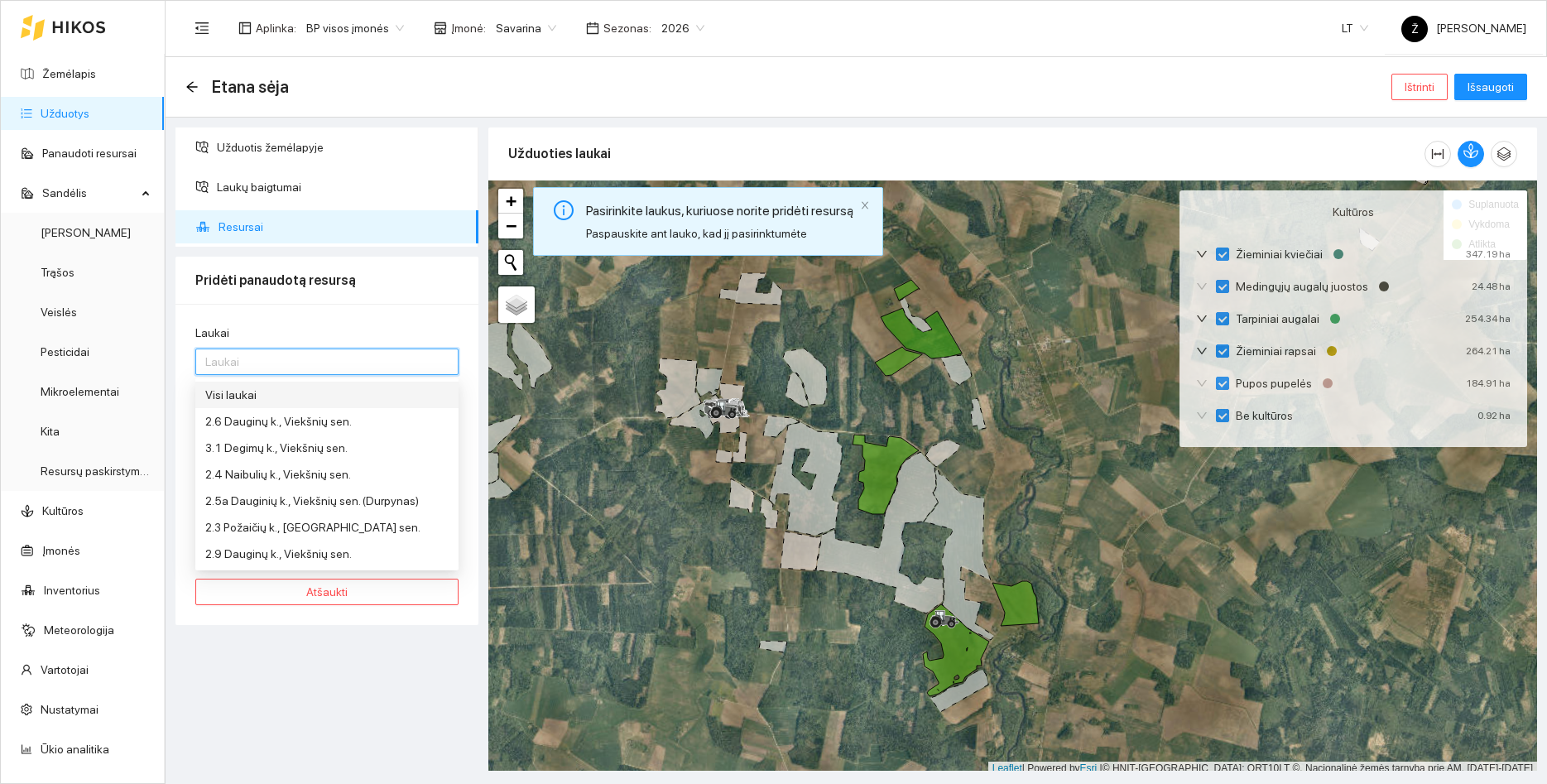
click at [279, 401] on div "Visi laukai" at bounding box center [327, 394] width 243 height 18
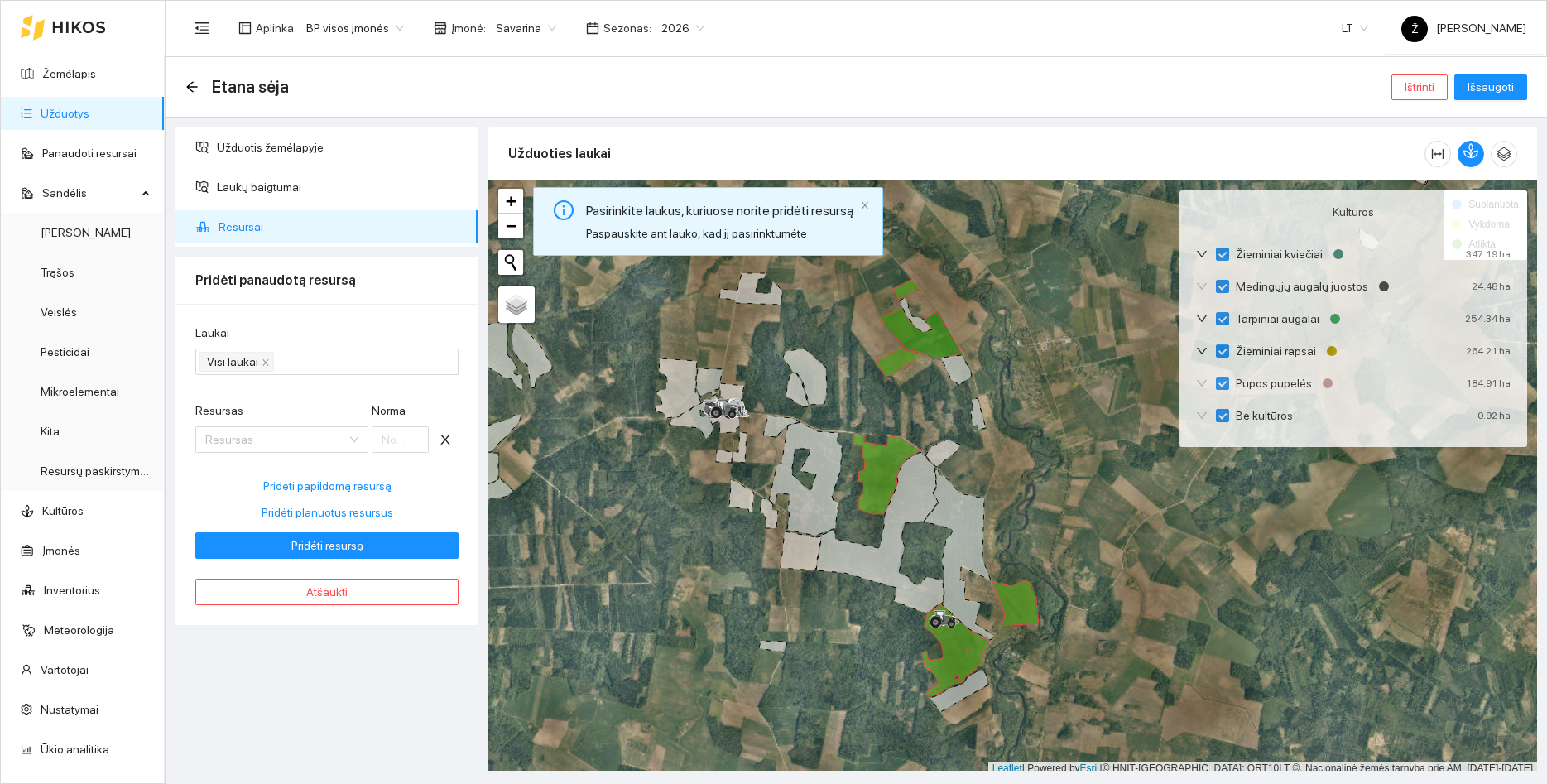
click at [262, 694] on div "Užduotis žemėlapyje Laukų baigtumai Resursai Pridėti panaudotą resursą Laukai V…" at bounding box center [327, 449] width 313 height 643
click at [334, 511] on span "Pridėti planuotus resursus" at bounding box center [328, 512] width 131 height 18
type input "200"
click at [345, 547] on span "Pridėti resursą" at bounding box center [328, 545] width 72 height 18
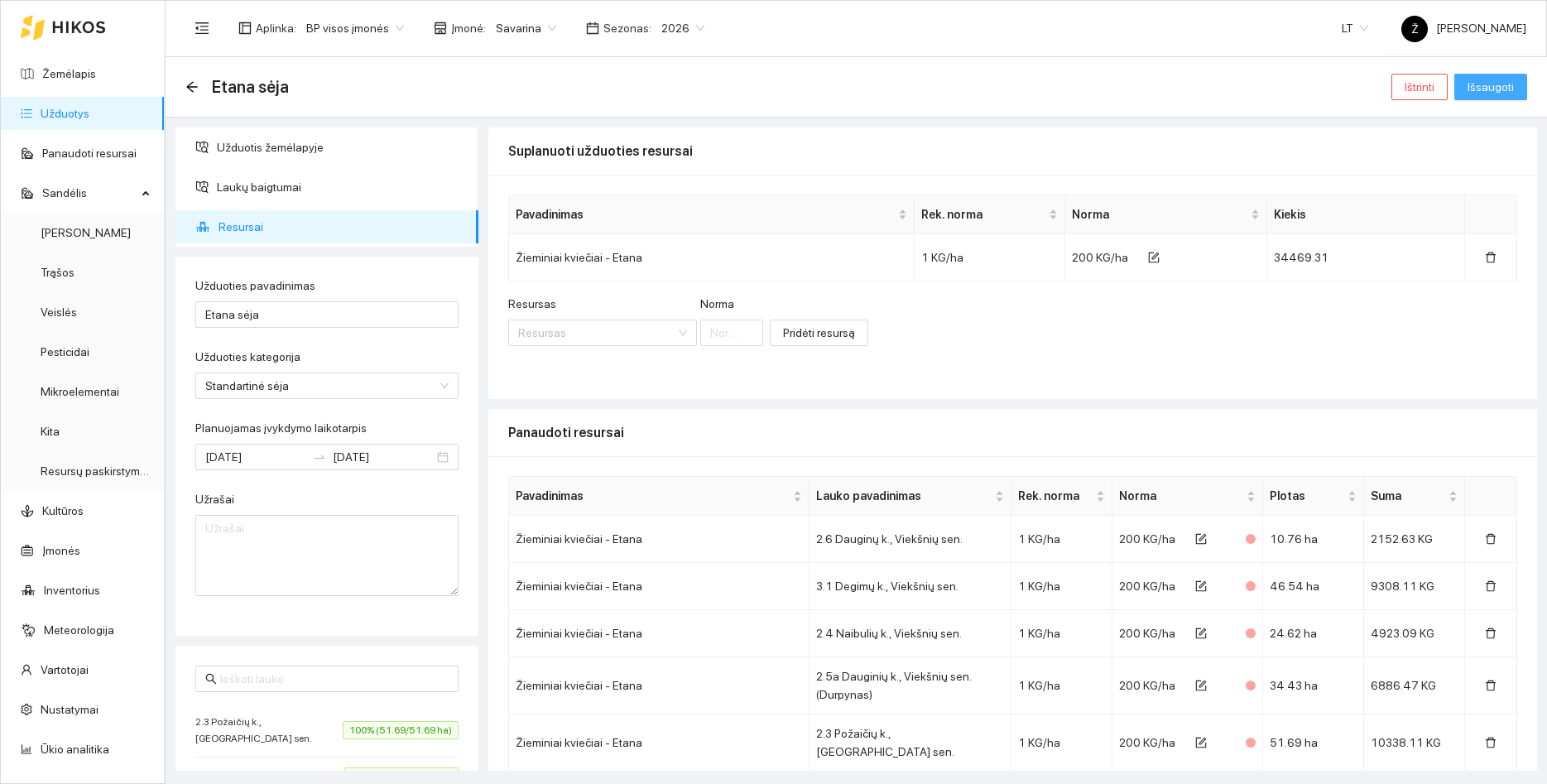
click at [1481, 78] on span "Išsaugoti" at bounding box center [1490, 86] width 46 height 18
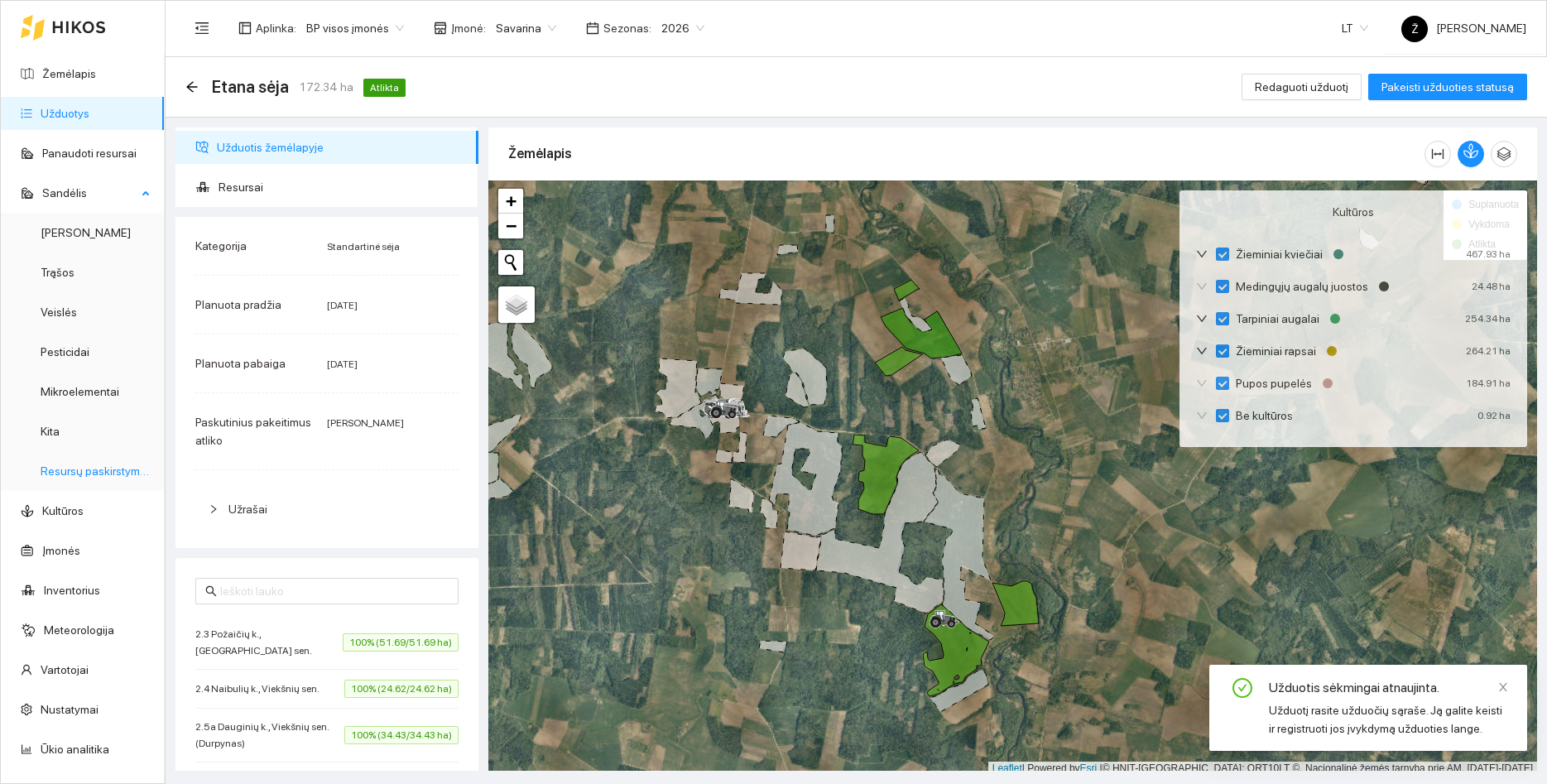
click at [111, 464] on link "Resursų paskirstymas" at bounding box center [96, 471] width 112 height 14
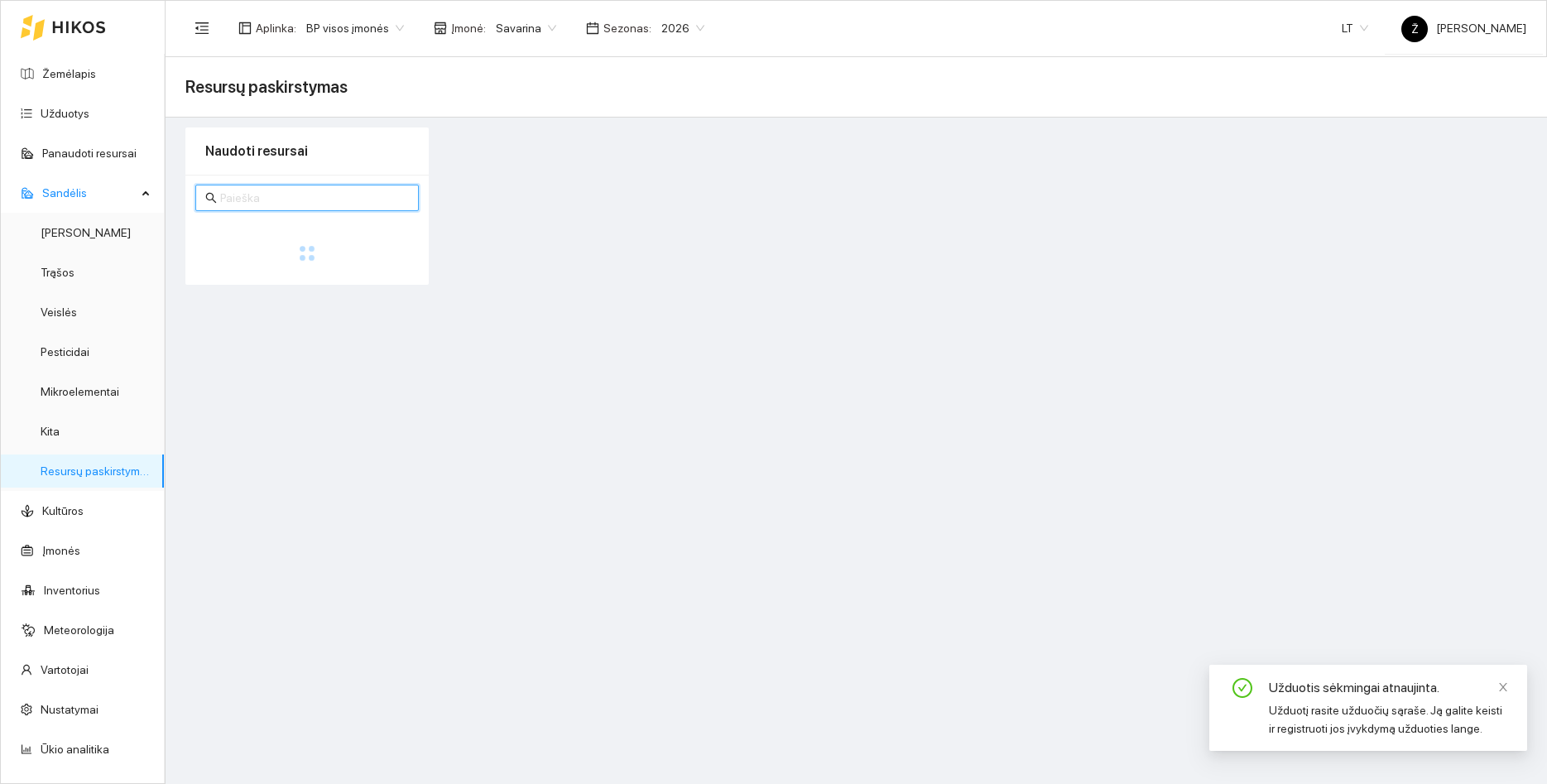
click at [239, 199] on input "text" at bounding box center [315, 198] width 189 height 18
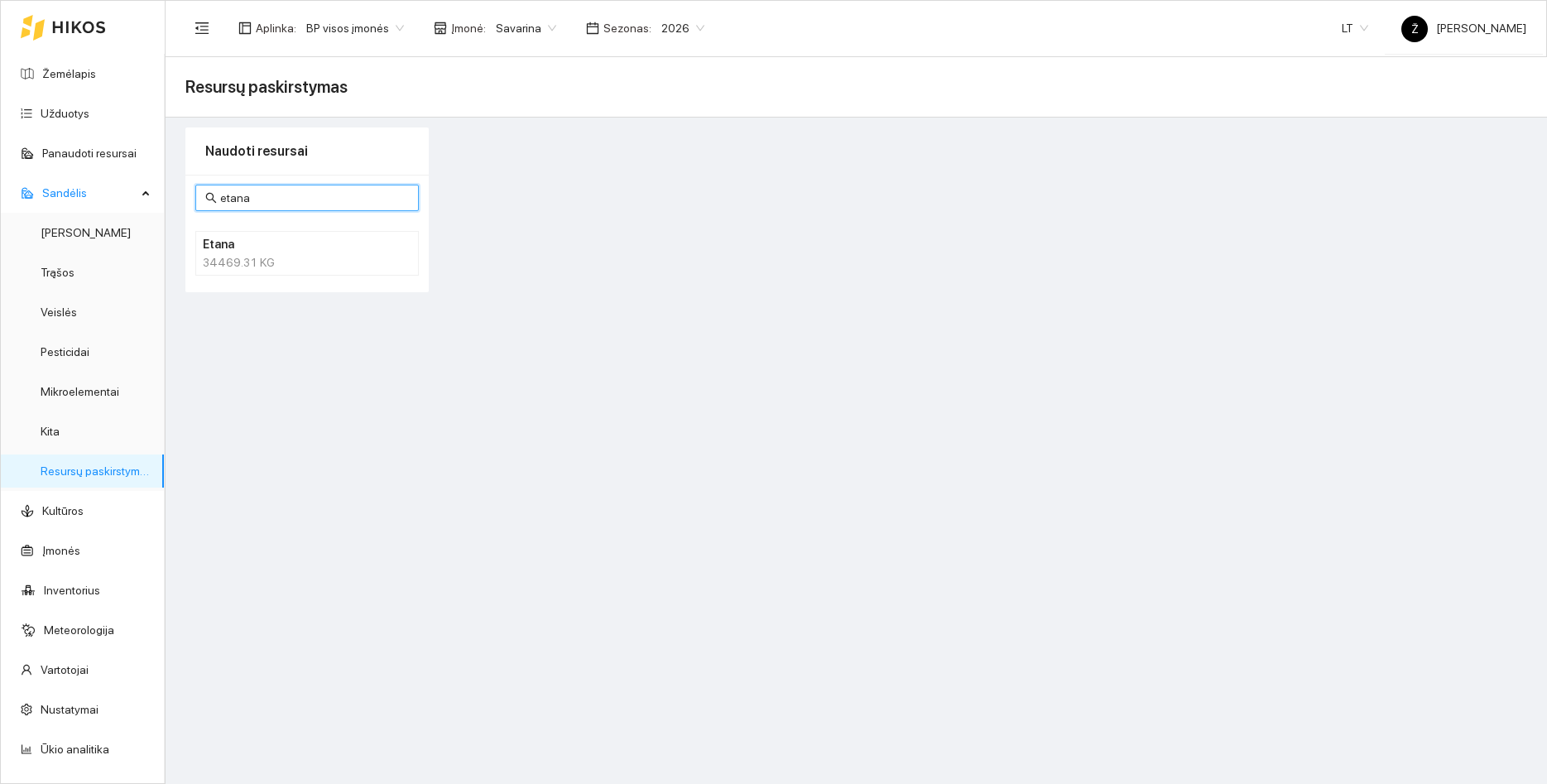
type input "etana"
click at [260, 260] on div "34469.31 KG" at bounding box center [307, 262] width 209 height 18
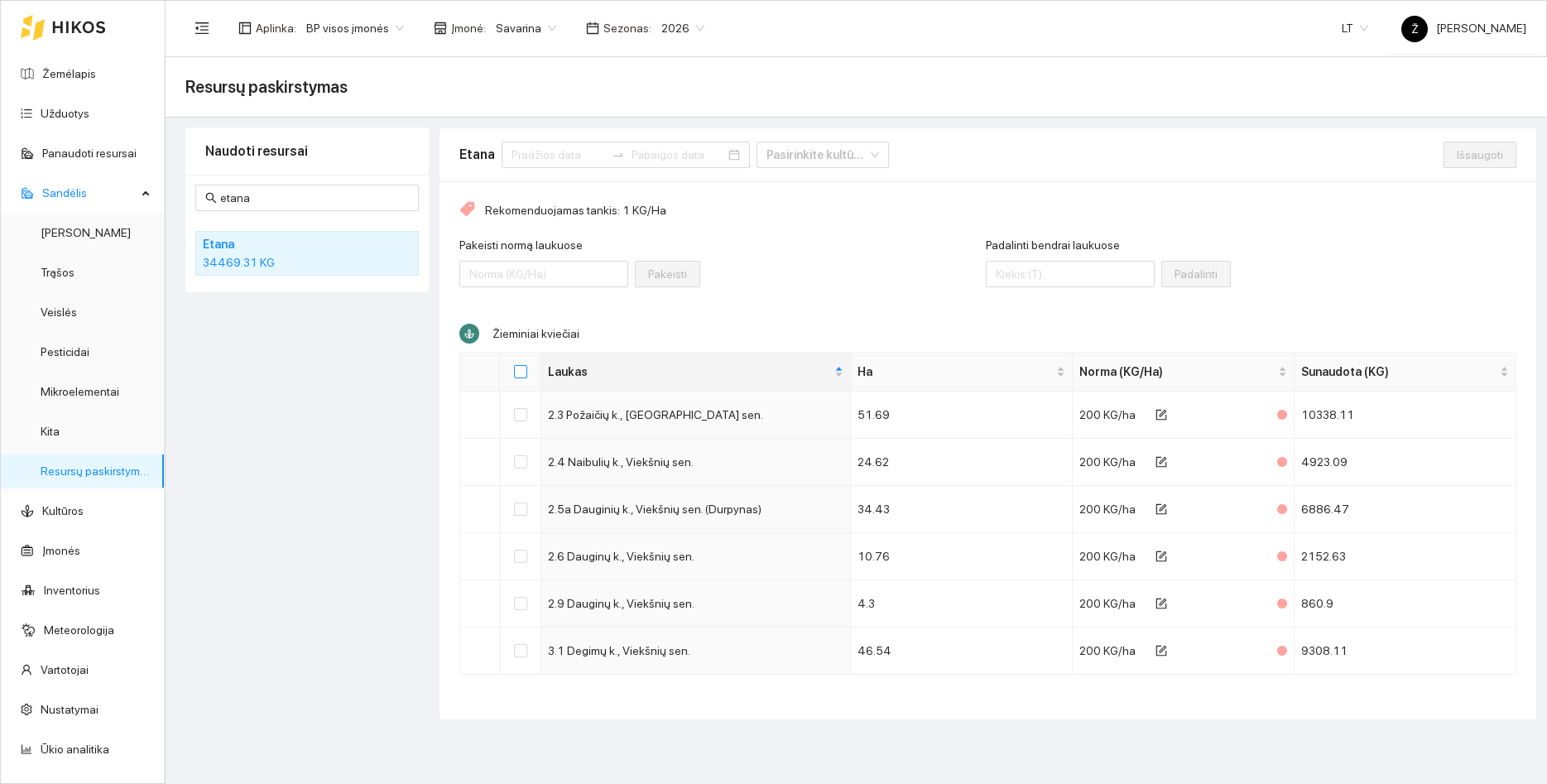
click at [522, 378] on label at bounding box center [520, 372] width 14 height 18
click at [522, 378] on input "Select all" at bounding box center [520, 371] width 14 height 14
checkbox input "true"
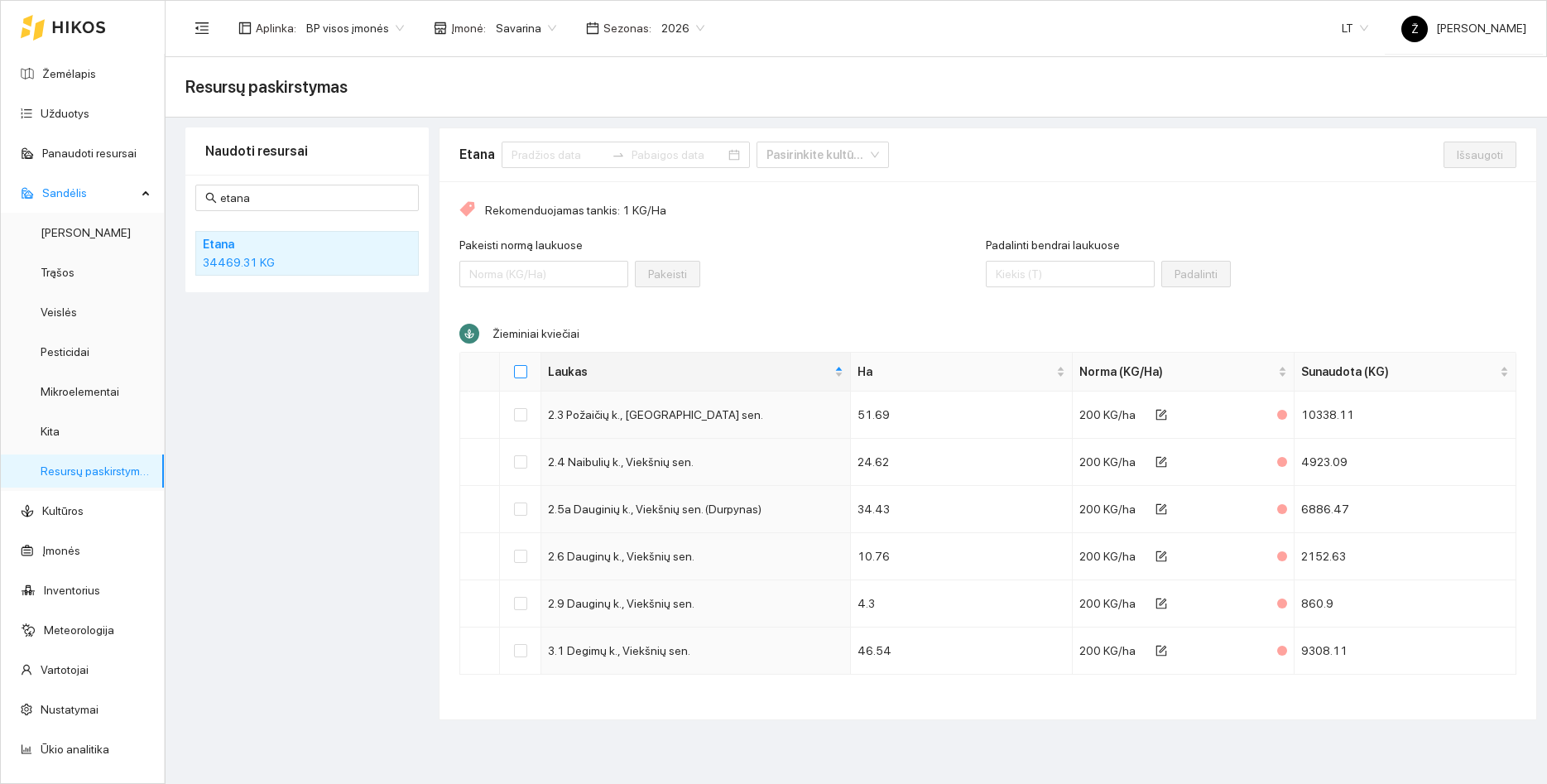
checkbox input "true"
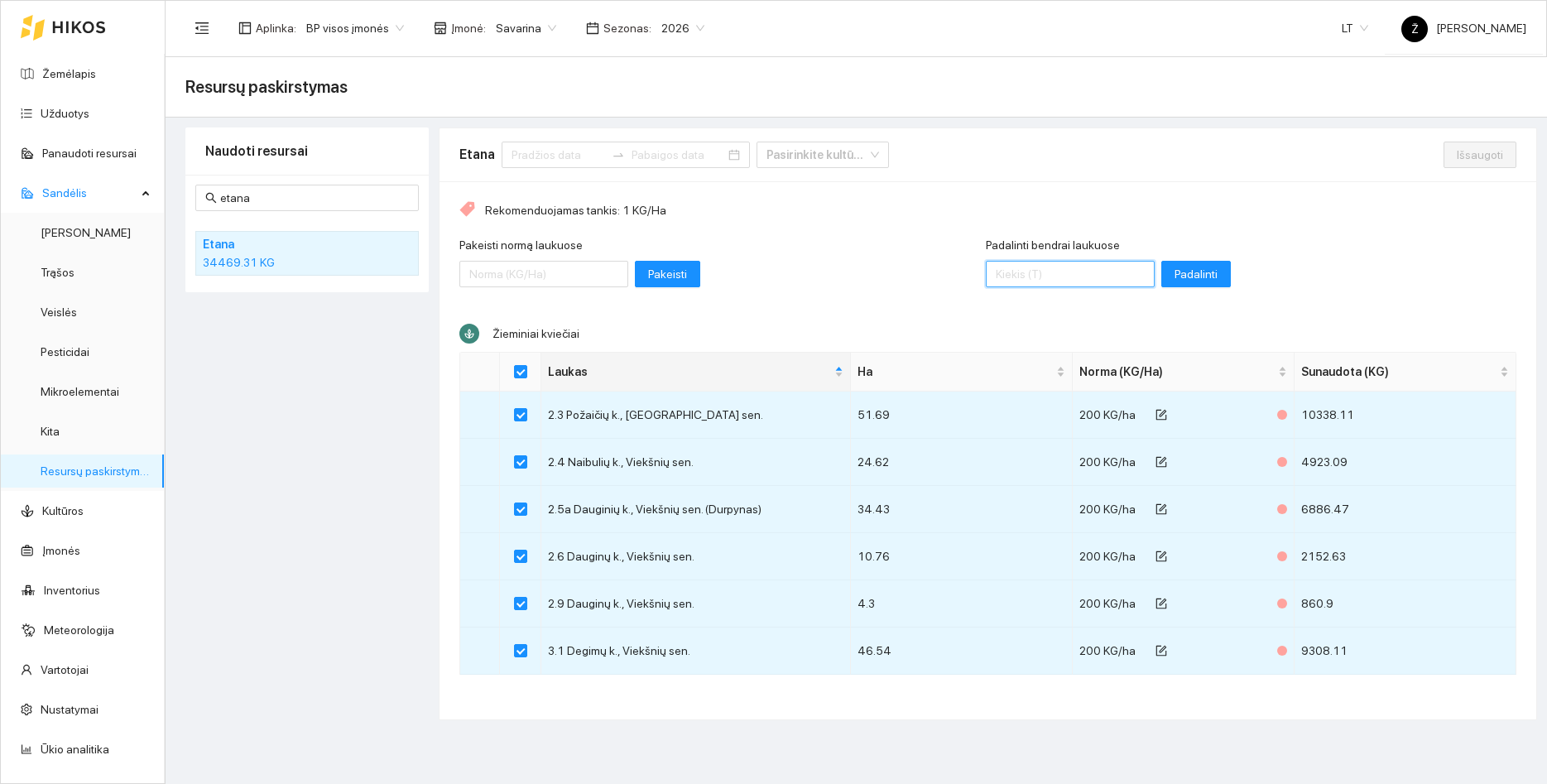
click at [1003, 280] on input "Padalinti bendrai laukuose" at bounding box center [1071, 274] width 169 height 26
type input "31800"
click at [1189, 272] on span "Padalinti" at bounding box center [1197, 274] width 43 height 18
click at [1486, 158] on span "Išsaugoti" at bounding box center [1479, 155] width 46 height 18
checkbox input "false"
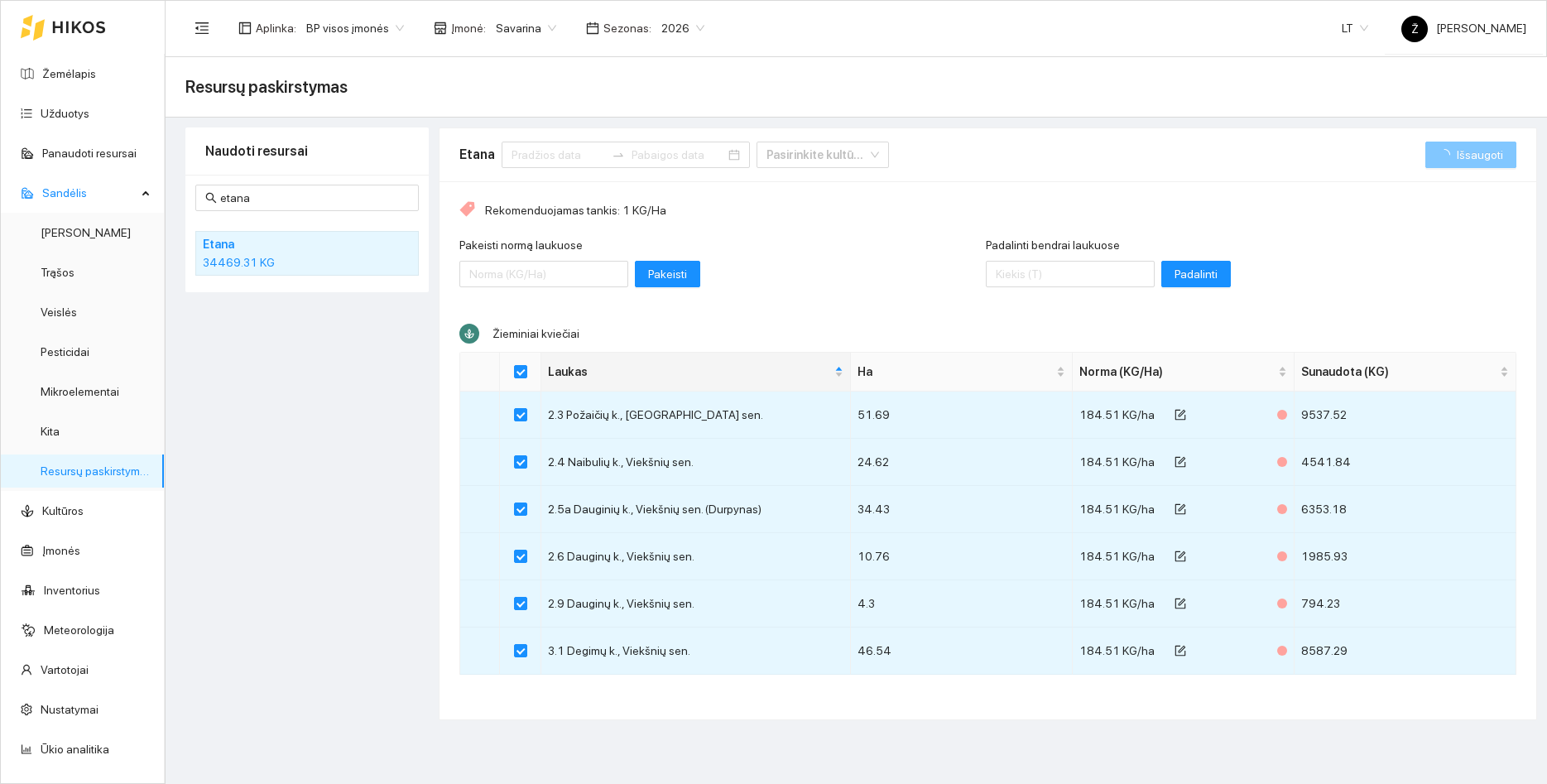
checkbox input "false"
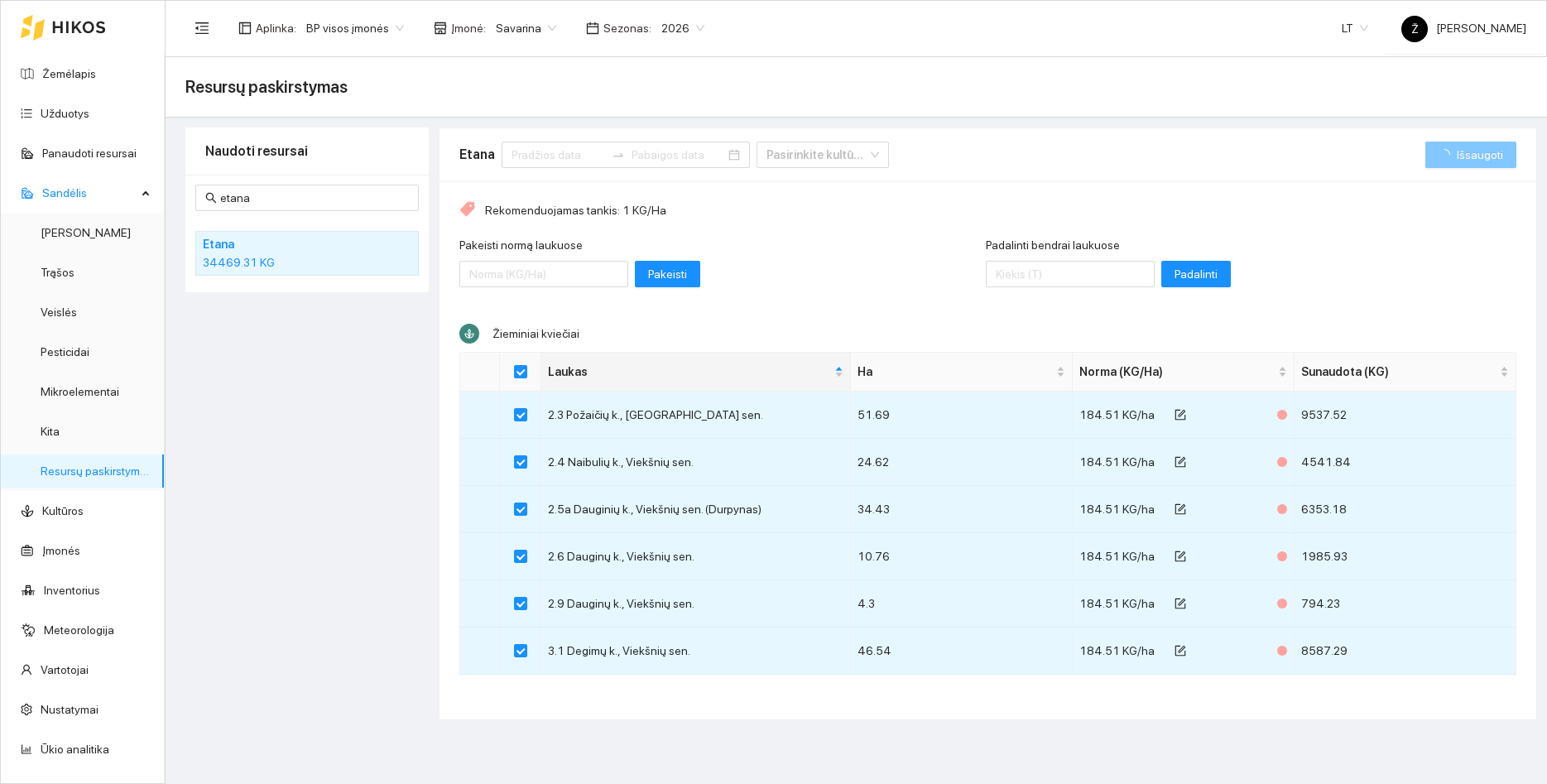
checkbox input "false"
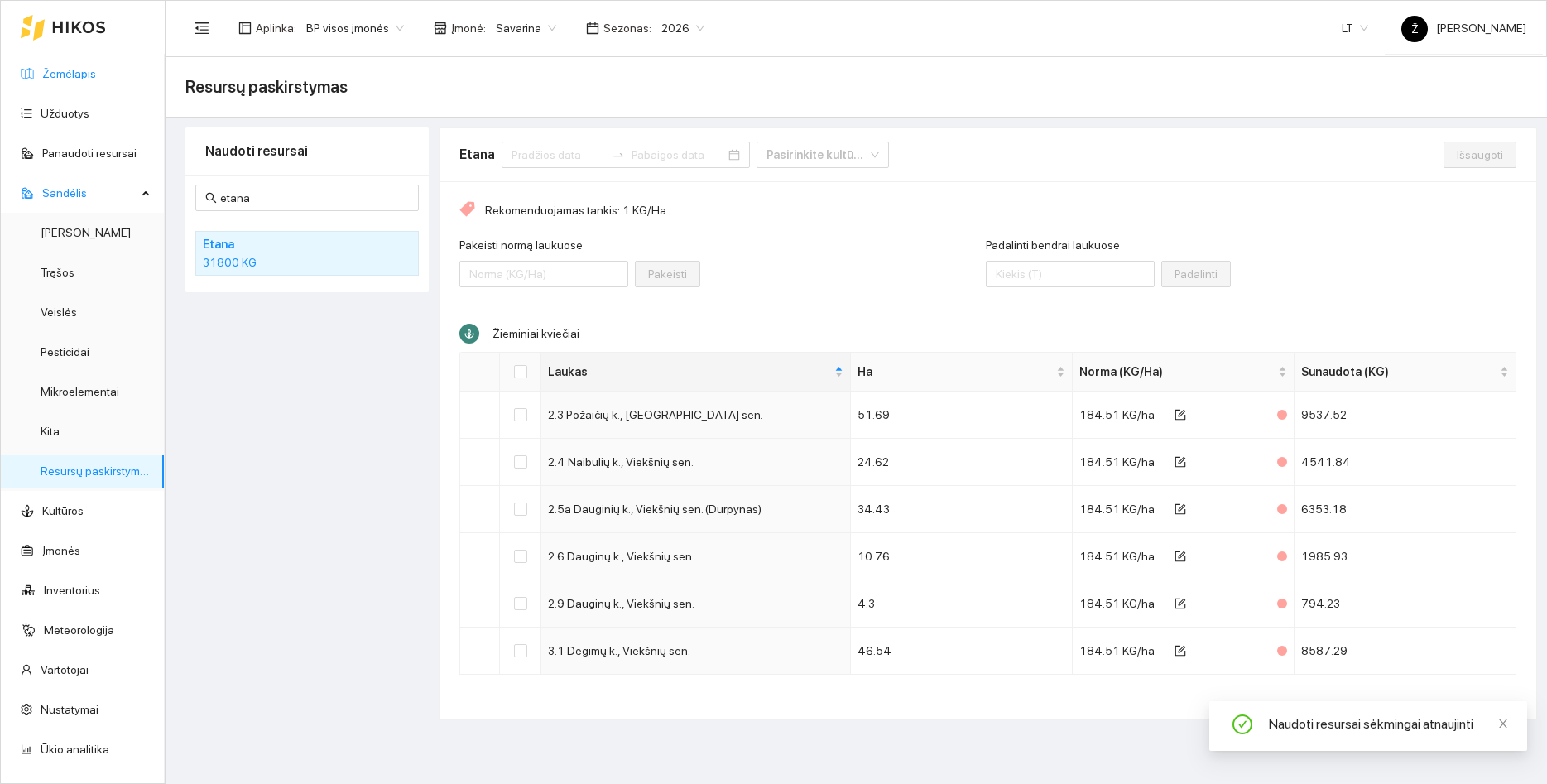
click at [64, 72] on link "Žemėlapis" at bounding box center [69, 73] width 54 height 14
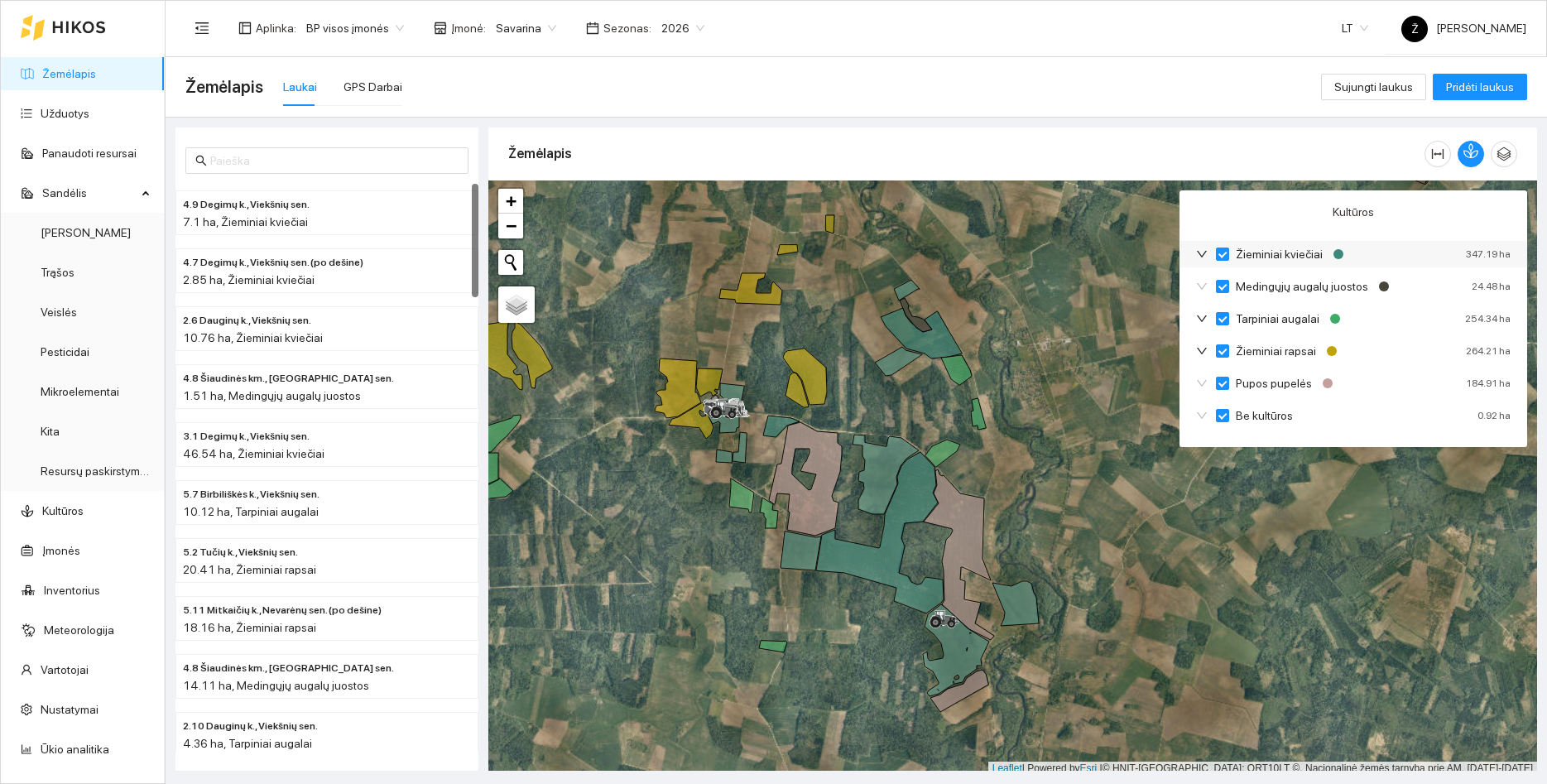
click at [1208, 250] on div "Žieminiai kviečiai" at bounding box center [1272, 254] width 151 height 18
drag, startPoint x: 1199, startPoint y: 245, endPoint x: 1201, endPoint y: 256, distance: 11.2
click at [1199, 247] on div "Žieminiai kviečiai" at bounding box center [1272, 254] width 151 height 18
click at [1201, 256] on icon "down" at bounding box center [1202, 254] width 10 height 6
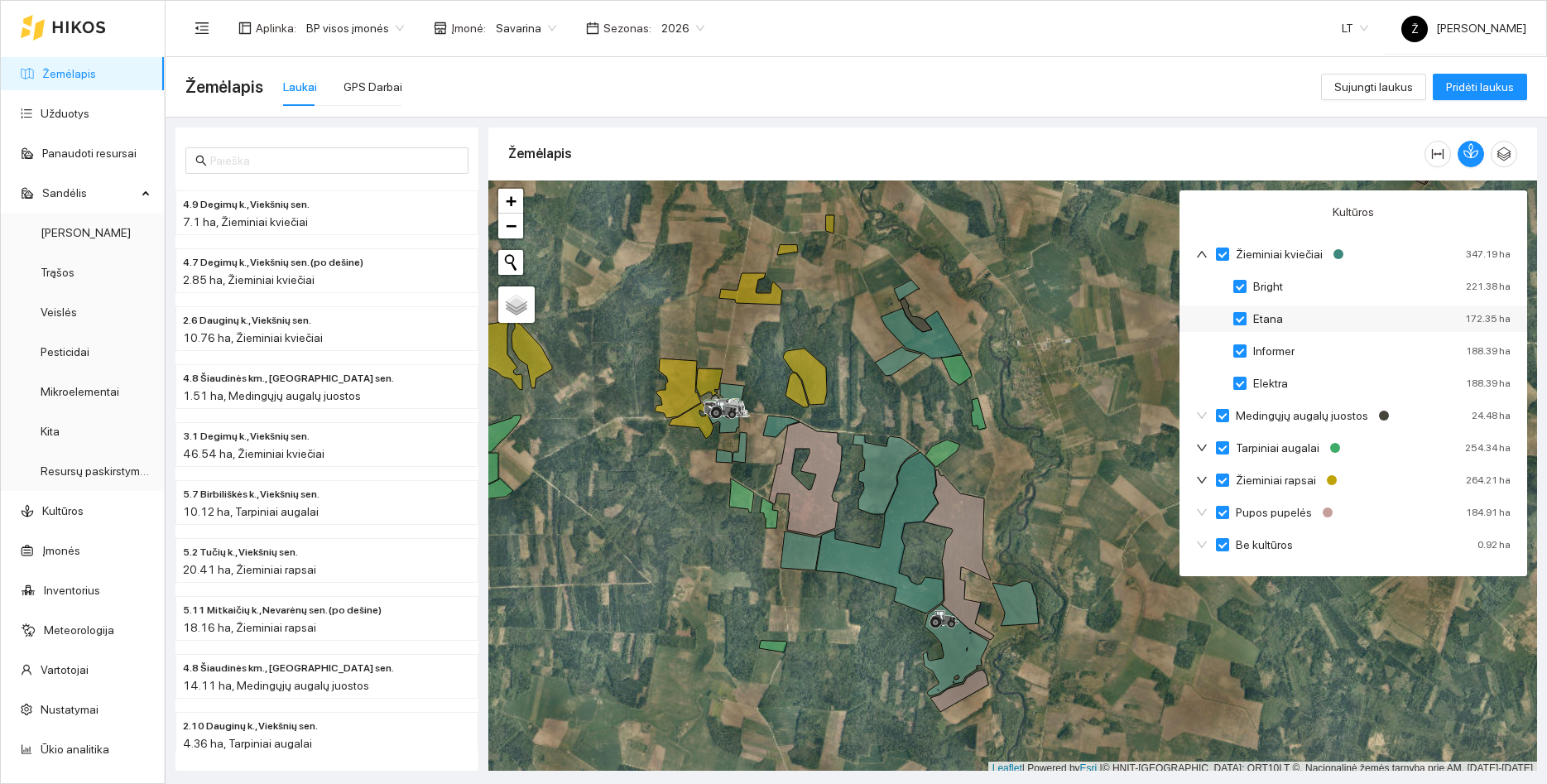
click at [1239, 316] on input "Etana" at bounding box center [1240, 319] width 14 height 14
checkbox input "true"
click at [1239, 316] on input "Etana" at bounding box center [1240, 319] width 14 height 14
click at [1242, 349] on input "Informer" at bounding box center [1240, 351] width 14 height 14
click at [1242, 374] on div "Elektra 188.39 ha" at bounding box center [1353, 383] width 348 height 26
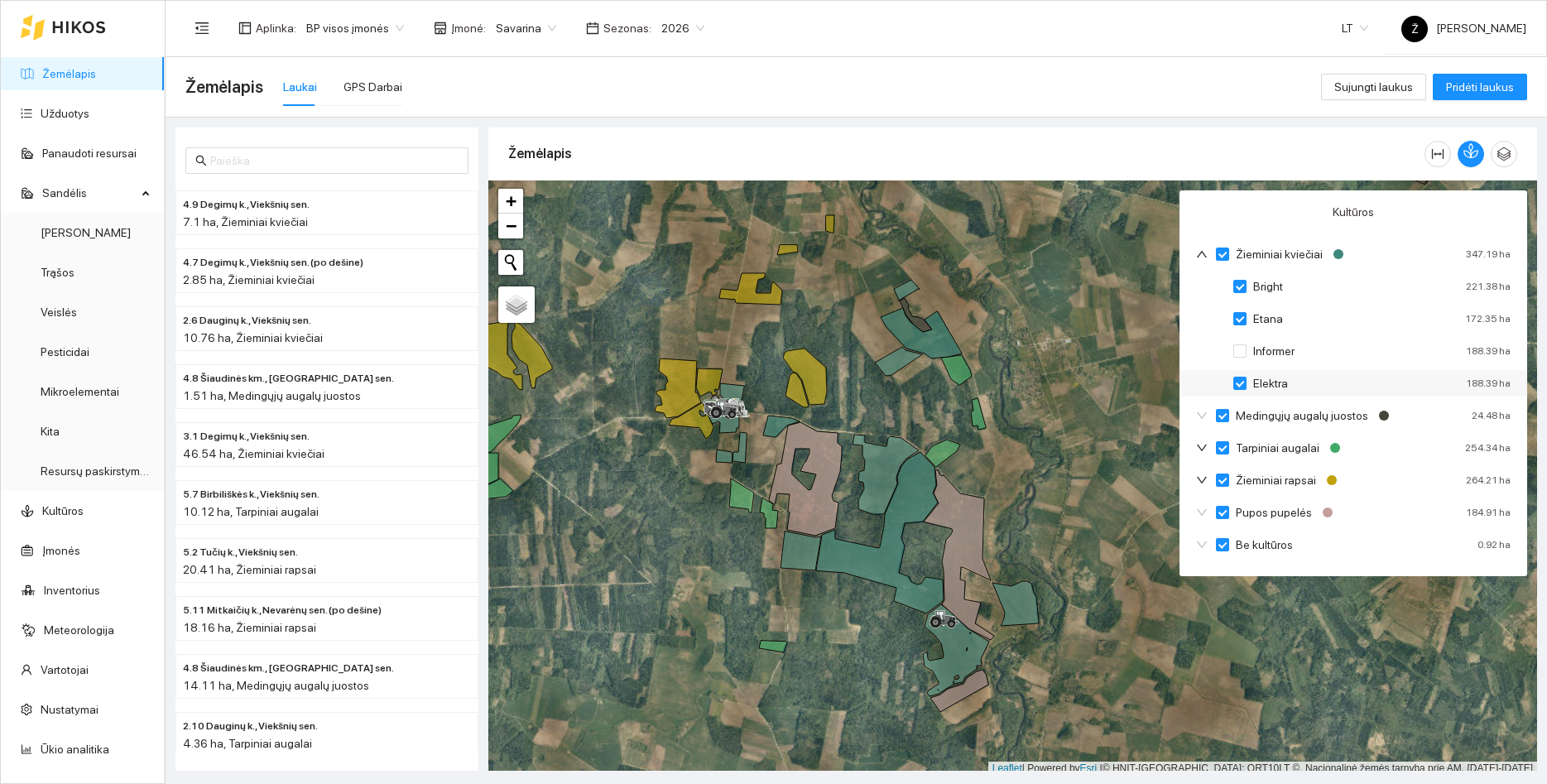
checkbox input "false"
drag, startPoint x: 1239, startPoint y: 293, endPoint x: 1240, endPoint y: 279, distance: 14.0
click at [1240, 283] on div "Bright 221.38 ha Etana 172.35 ha Informer 188.39 ha Elektra 188.39 ha" at bounding box center [1353, 337] width 348 height 129
click at [1240, 279] on label "Bright" at bounding box center [1262, 286] width 57 height 18
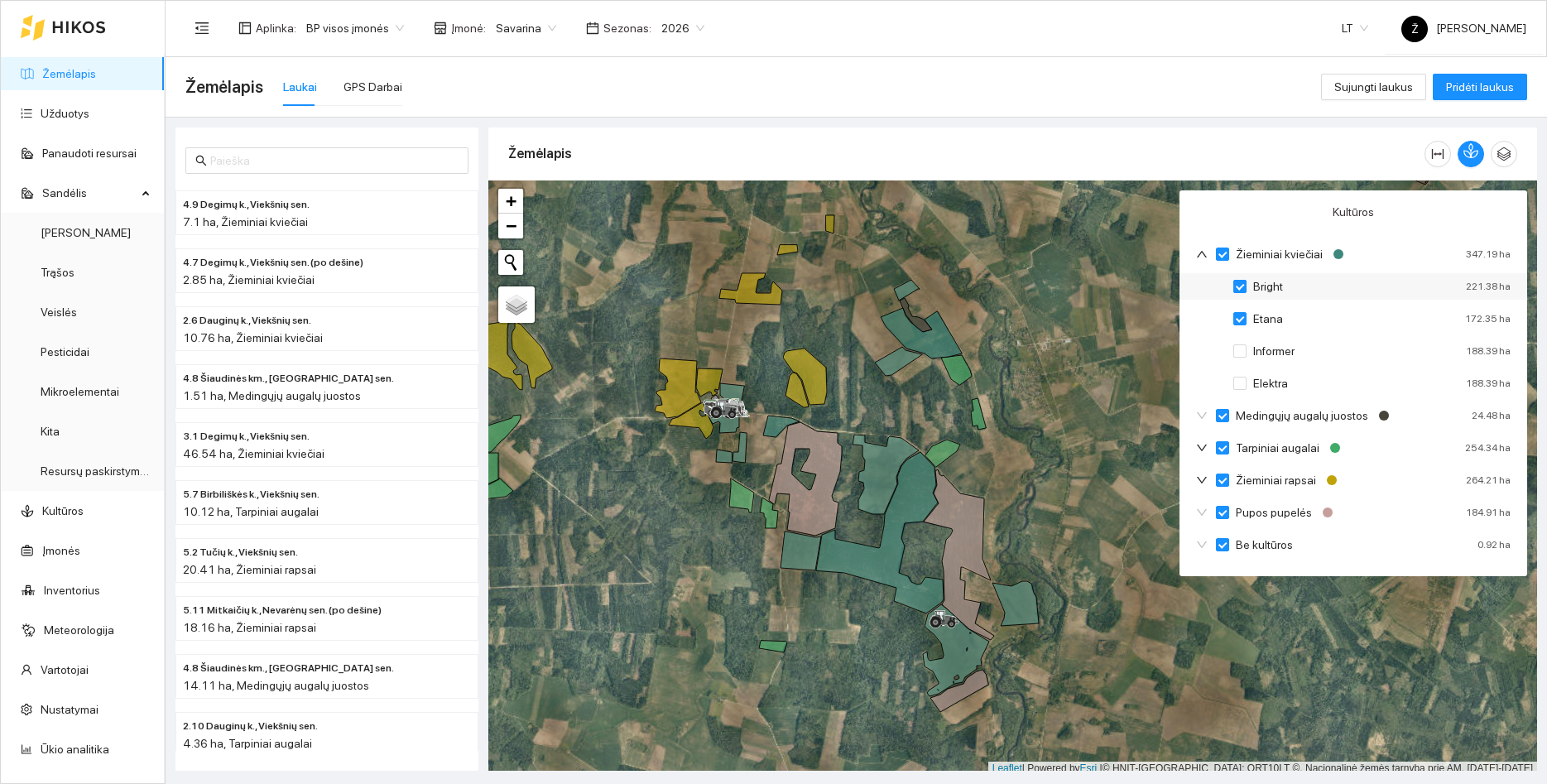
checkbox input "false"
click at [1237, 313] on div "Etana 172.35 ha" at bounding box center [1353, 318] width 348 height 26
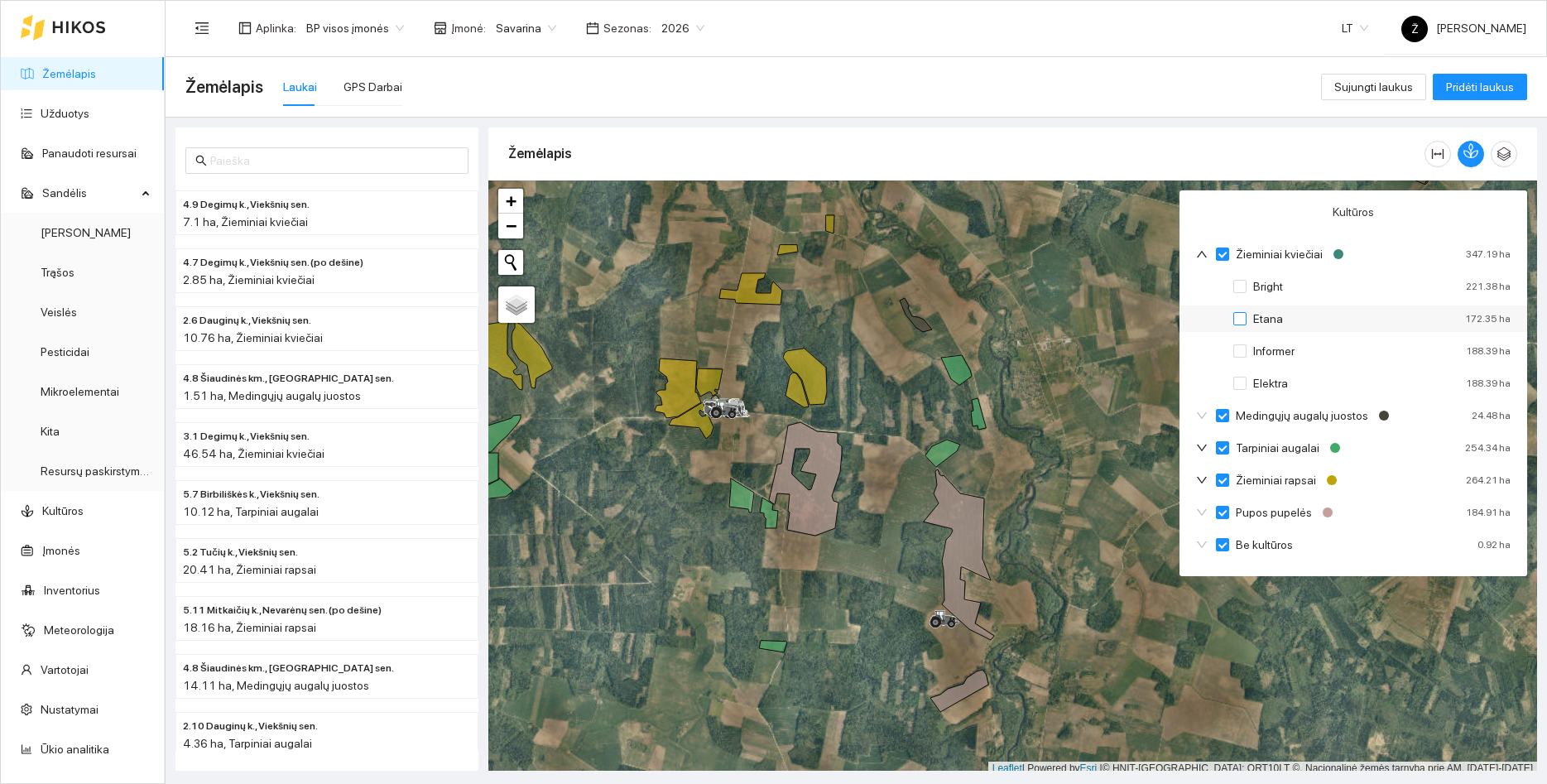
click at [1239, 318] on input "Etana" at bounding box center [1240, 319] width 14 height 14
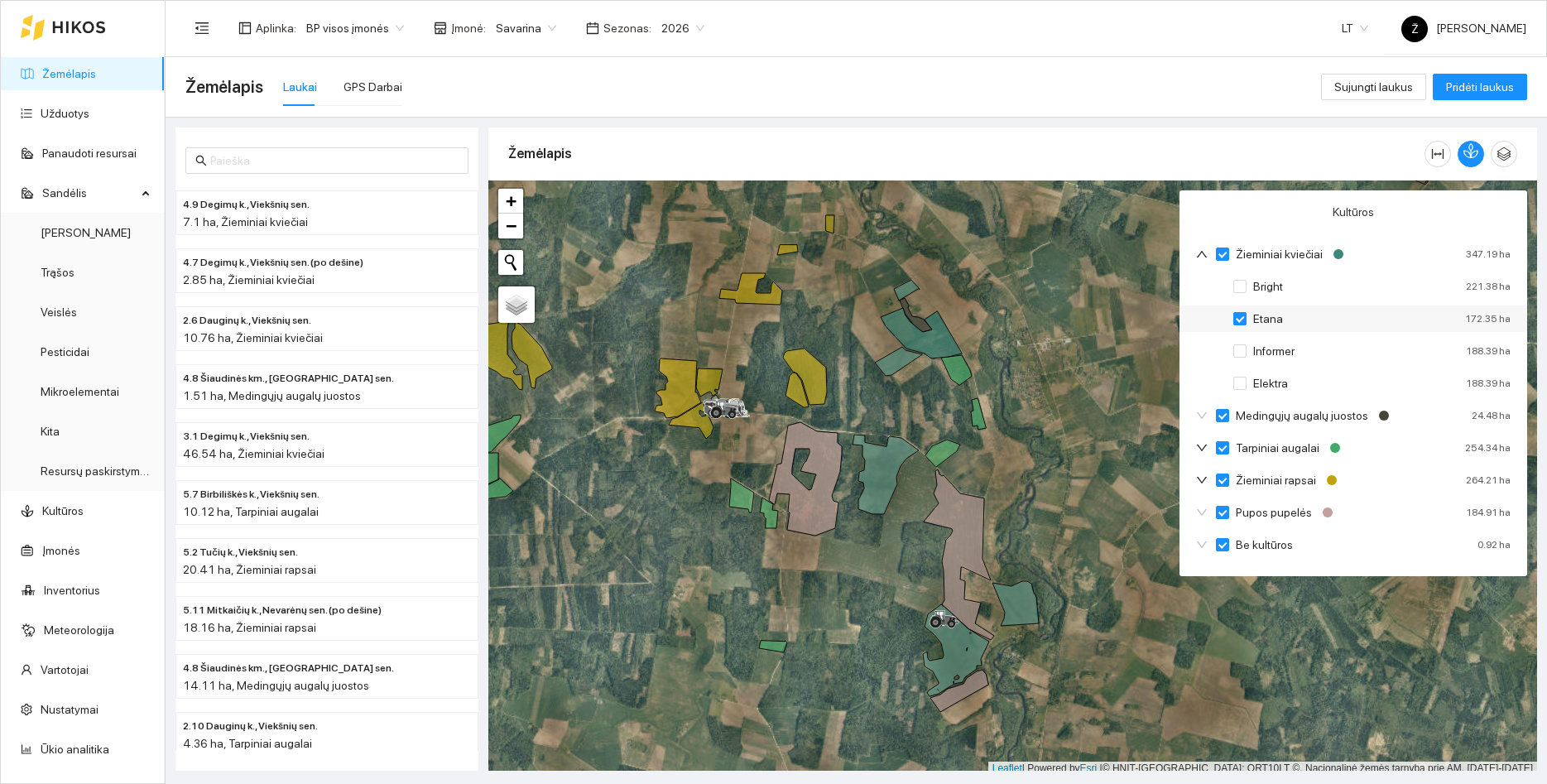
click at [1239, 318] on input "Etana" at bounding box center [1240, 319] width 14 height 14
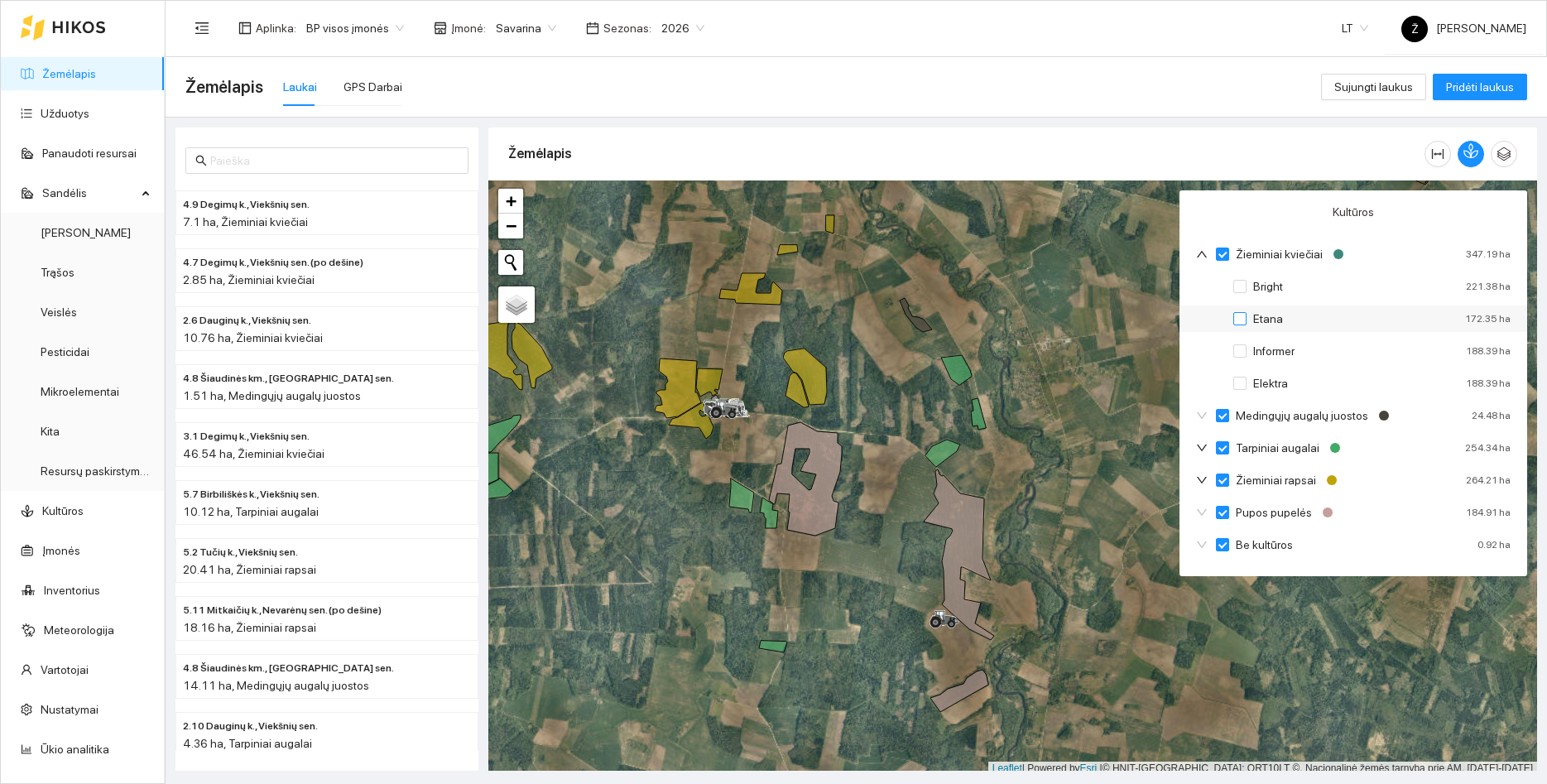
click at [1239, 318] on input "Etana" at bounding box center [1240, 319] width 14 height 14
checkbox input "false"
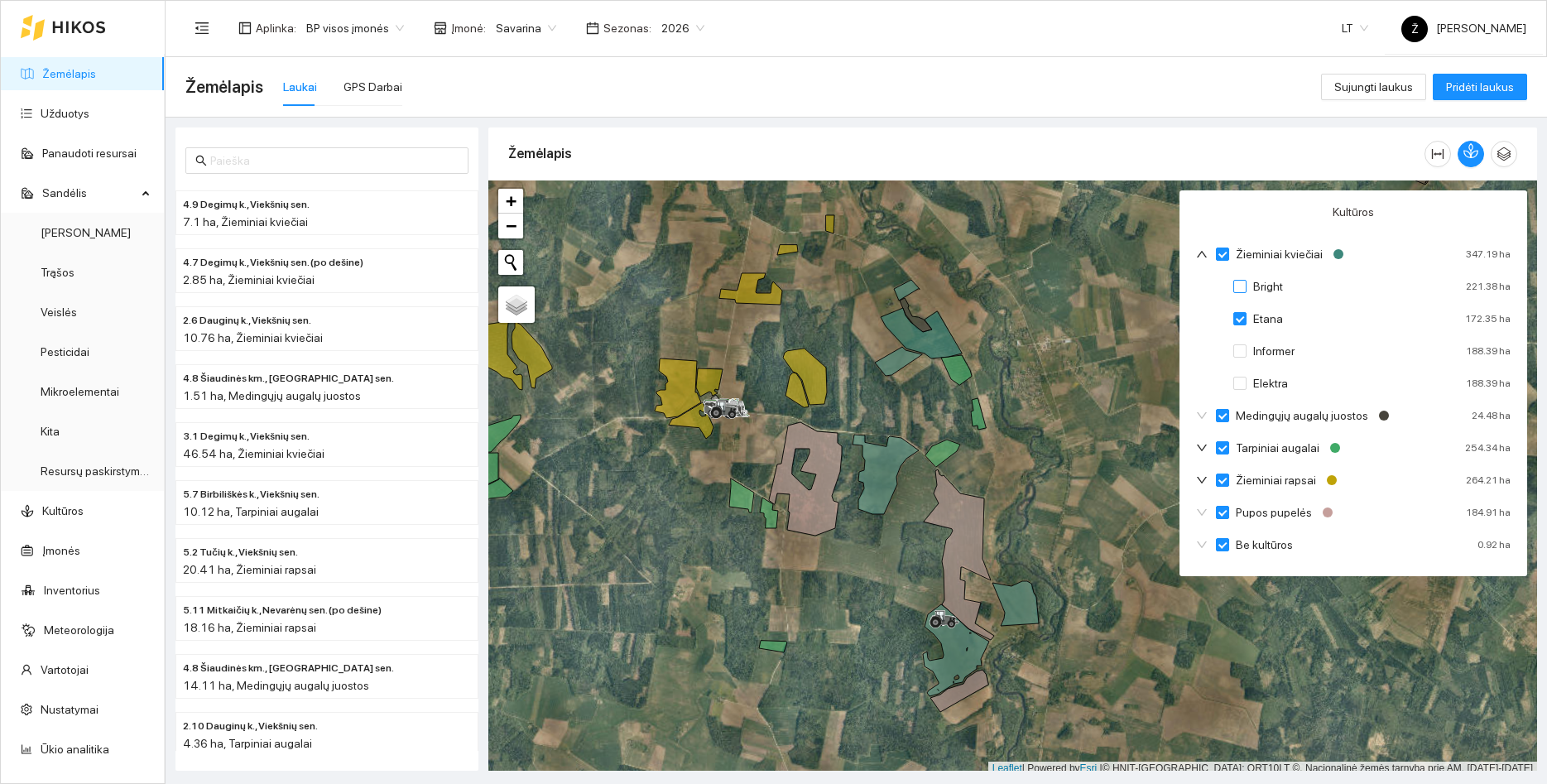
drag, startPoint x: 1237, startPoint y: 287, endPoint x: 1238, endPoint y: 304, distance: 17.0
click at [1238, 286] on input "Bright" at bounding box center [1240, 286] width 14 height 14
checkbox input "false"
checkbox input "true"
click at [1244, 347] on input "Informer" at bounding box center [1240, 351] width 14 height 14
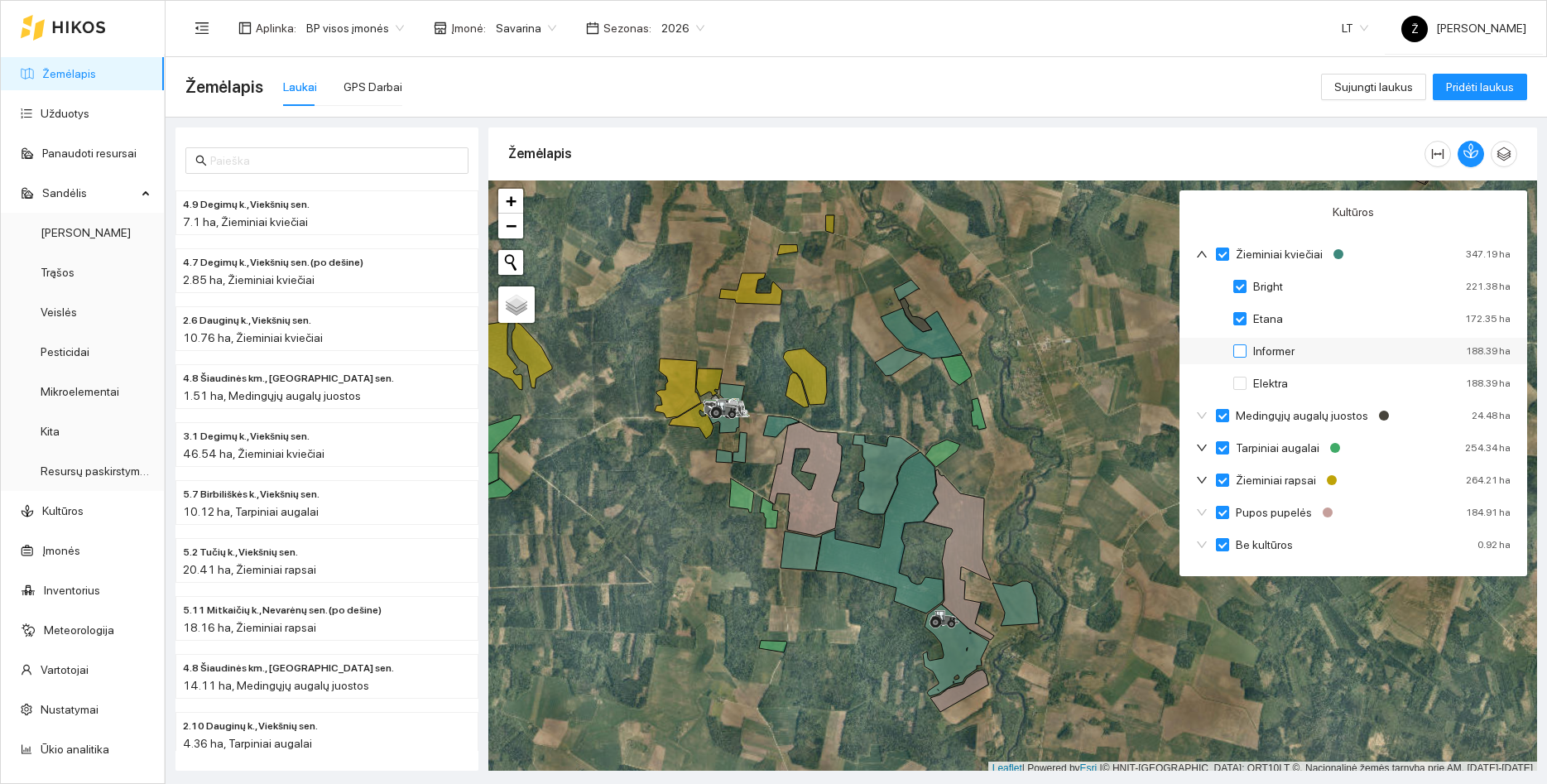
checkbox input "true"
click at [1240, 382] on input "Elektra" at bounding box center [1240, 383] width 14 height 14
checkbox input "true"
click at [1205, 479] on icon "down" at bounding box center [1202, 480] width 10 height 6
checkbox input "true"
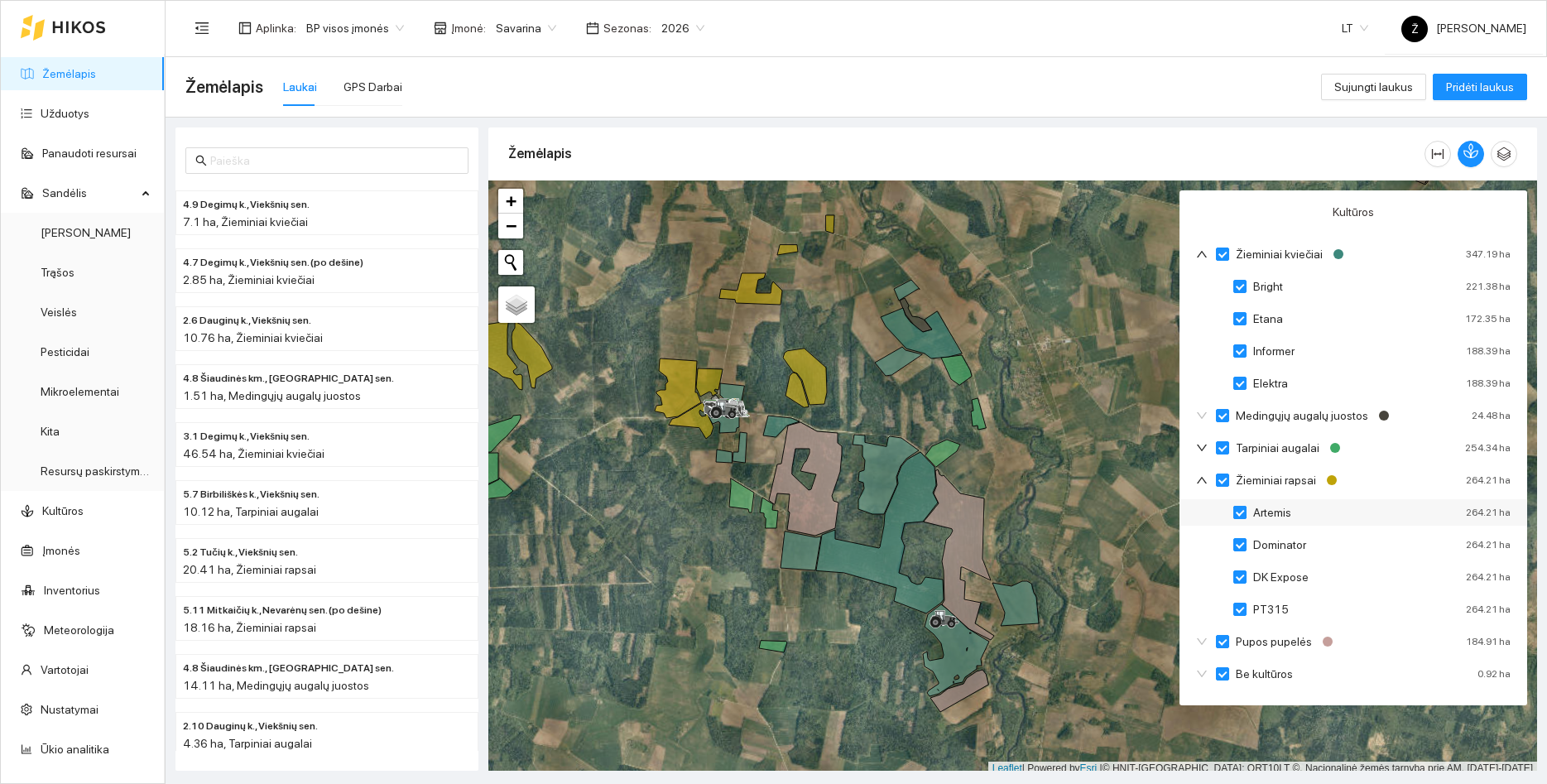
click at [1243, 512] on input "Artemis" at bounding box center [1240, 512] width 14 height 14
click at [1242, 542] on input "Dominator" at bounding box center [1240, 545] width 14 height 14
checkbox input "false"
click at [1240, 568] on label "DK Expose" at bounding box center [1274, 577] width 82 height 18
checkbox input "false"
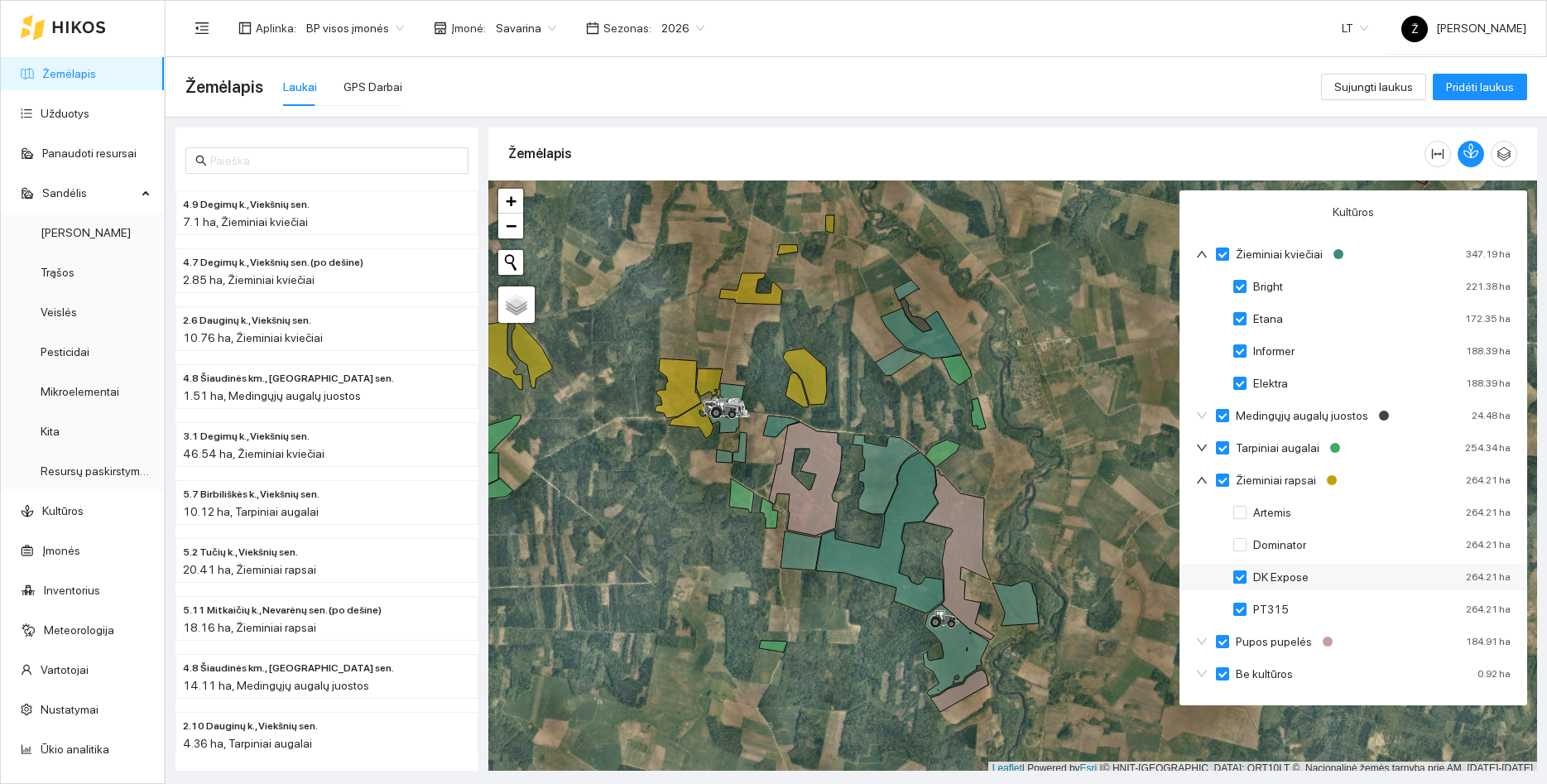
checkbox input "false"
click at [1239, 609] on input "PT315" at bounding box center [1240, 608] width 14 height 14
checkbox input "true"
click at [1244, 610] on input "PT315" at bounding box center [1240, 608] width 14 height 14
click at [1243, 571] on input "DK Expose" at bounding box center [1240, 577] width 14 height 14
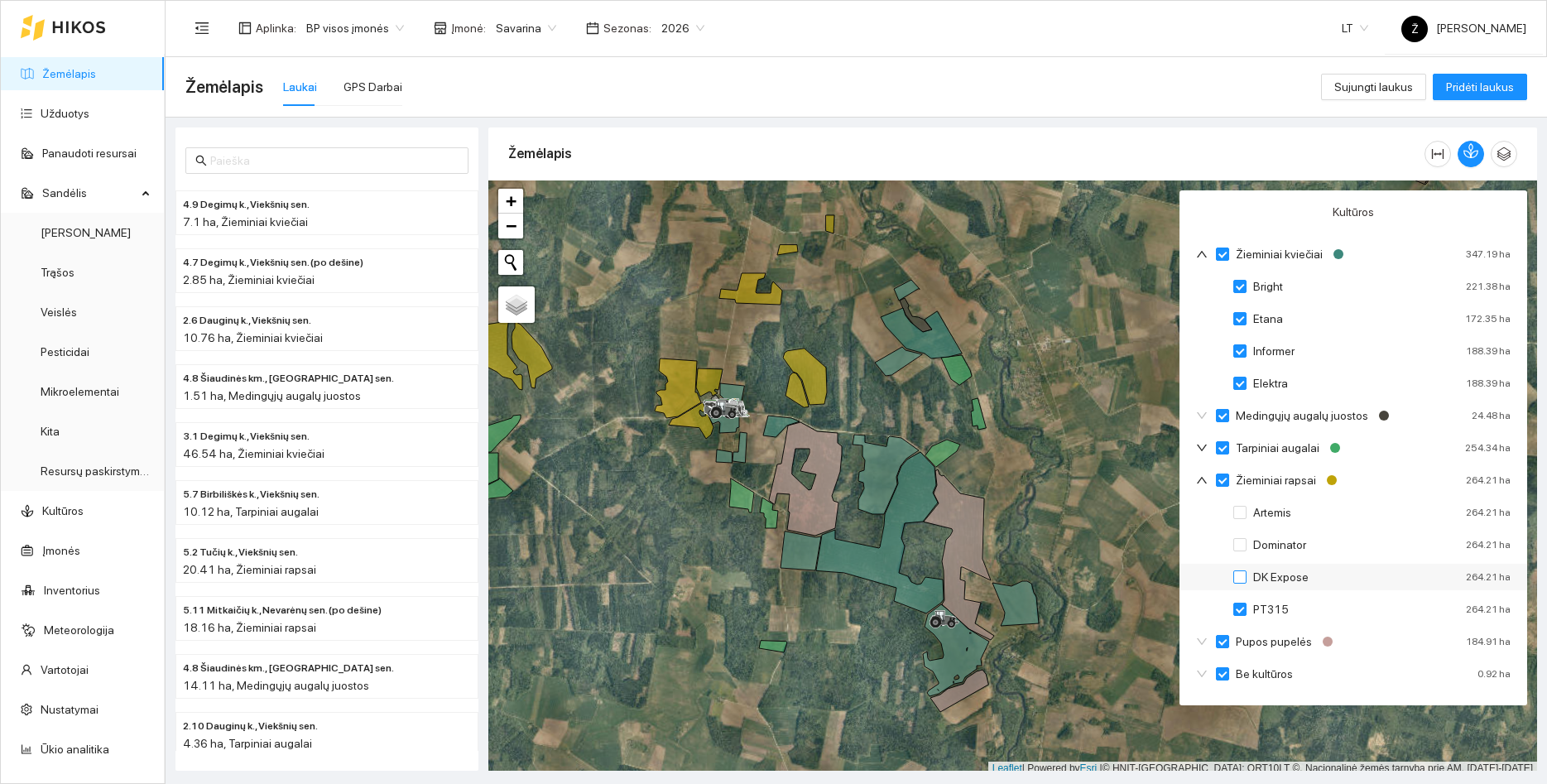
checkbox input "false"
click at [1238, 542] on input "Dominator" at bounding box center [1240, 545] width 14 height 14
checkbox input "false"
checkbox input "true"
click at [1238, 509] on input "Artemis" at bounding box center [1240, 512] width 14 height 14
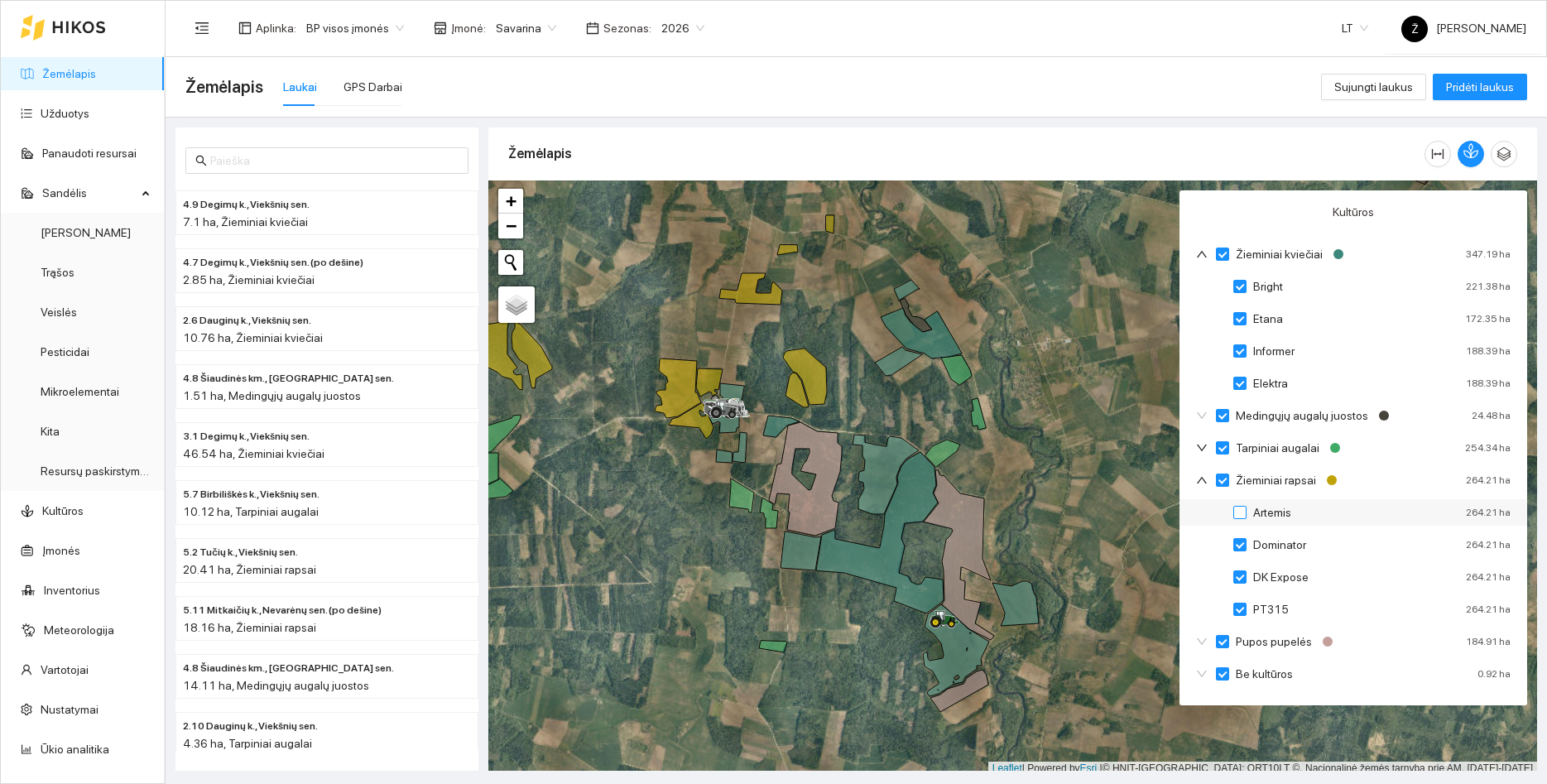
checkbox input "false"
checkbox input "true"
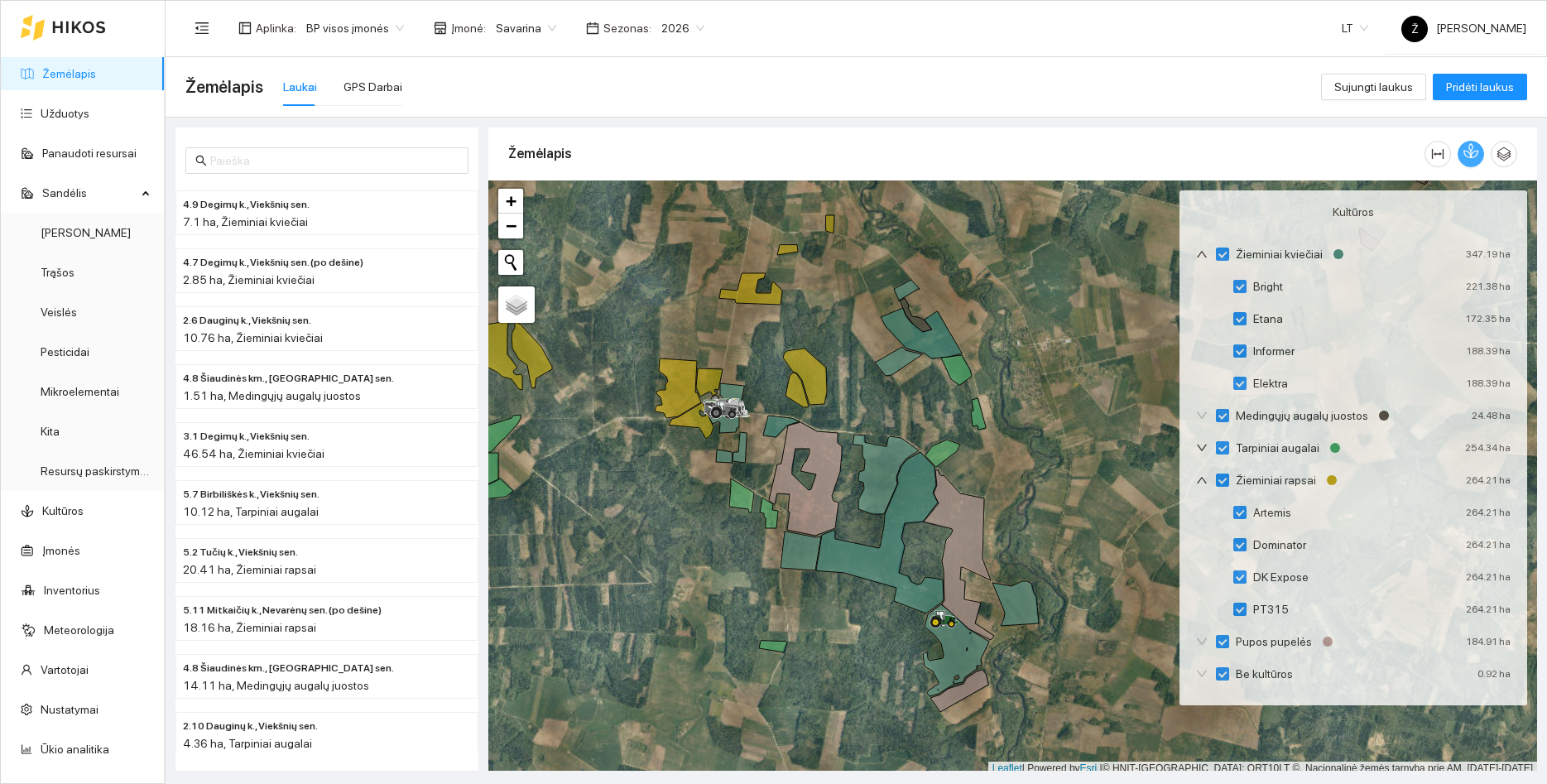
click at [1469, 150] on icon "button" at bounding box center [1471, 150] width 15 height 15
